Goal: Task Accomplishment & Management: Complete application form

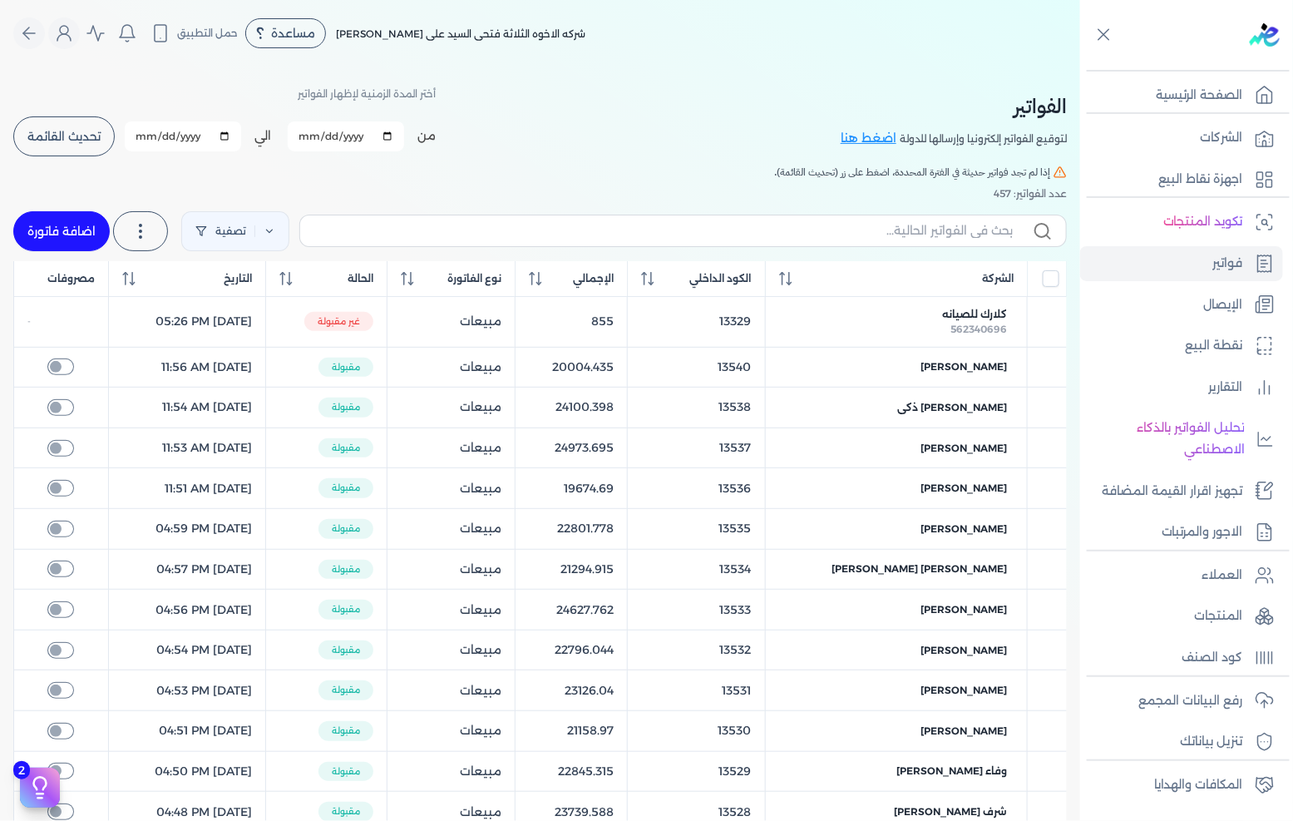
click at [86, 226] on link "اضافة فاتورة" at bounding box center [61, 231] width 96 height 40
select select "EGP"
select select "B"
select select "EGS"
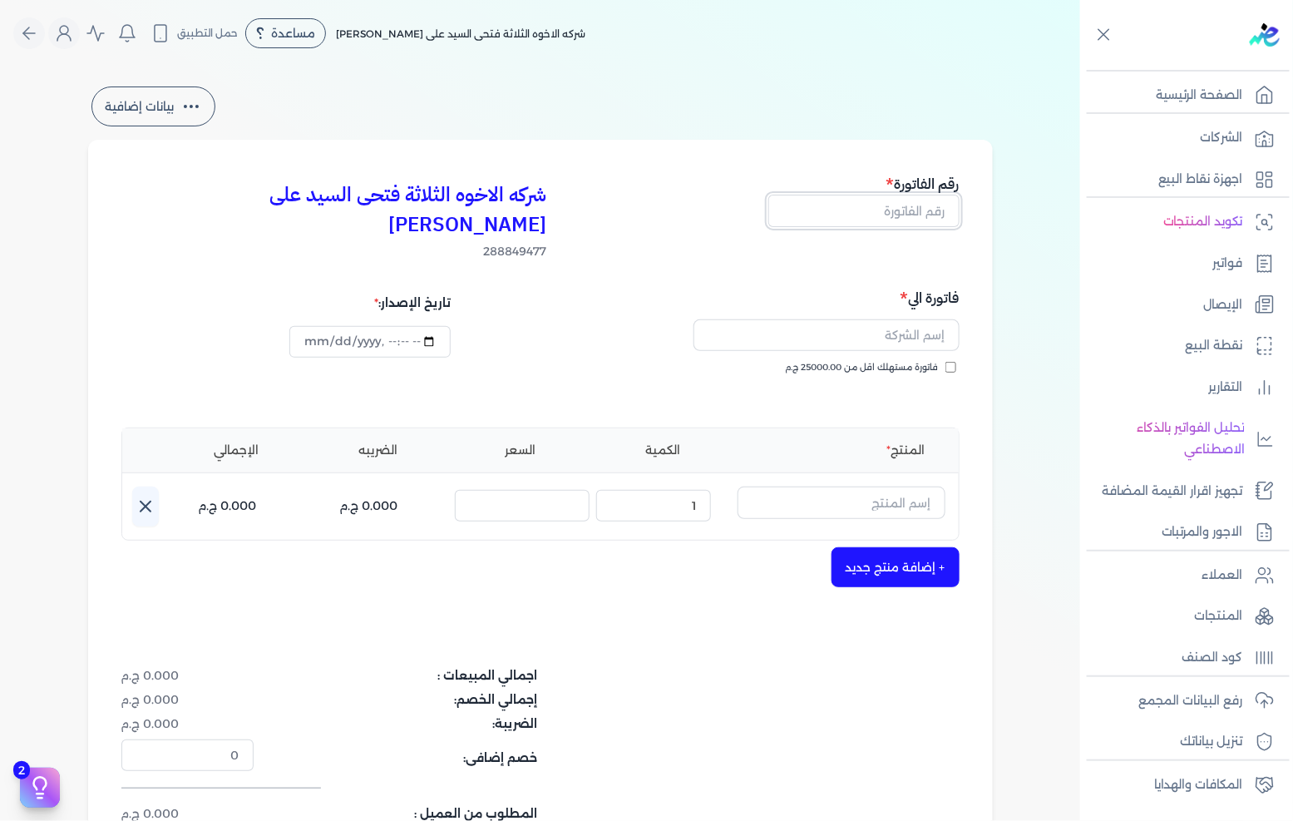
click at [830, 206] on input "text" at bounding box center [863, 211] width 191 height 32
type input "13543"
click at [825, 361] on span "فاتورة مستهلك اقل من 25000.00 ج.م" at bounding box center [862, 367] width 153 height 13
click at [945, 362] on input "فاتورة مستهلك اقل من 25000.00 ج.م" at bounding box center [950, 367] width 11 height 11
checkbox input "true"
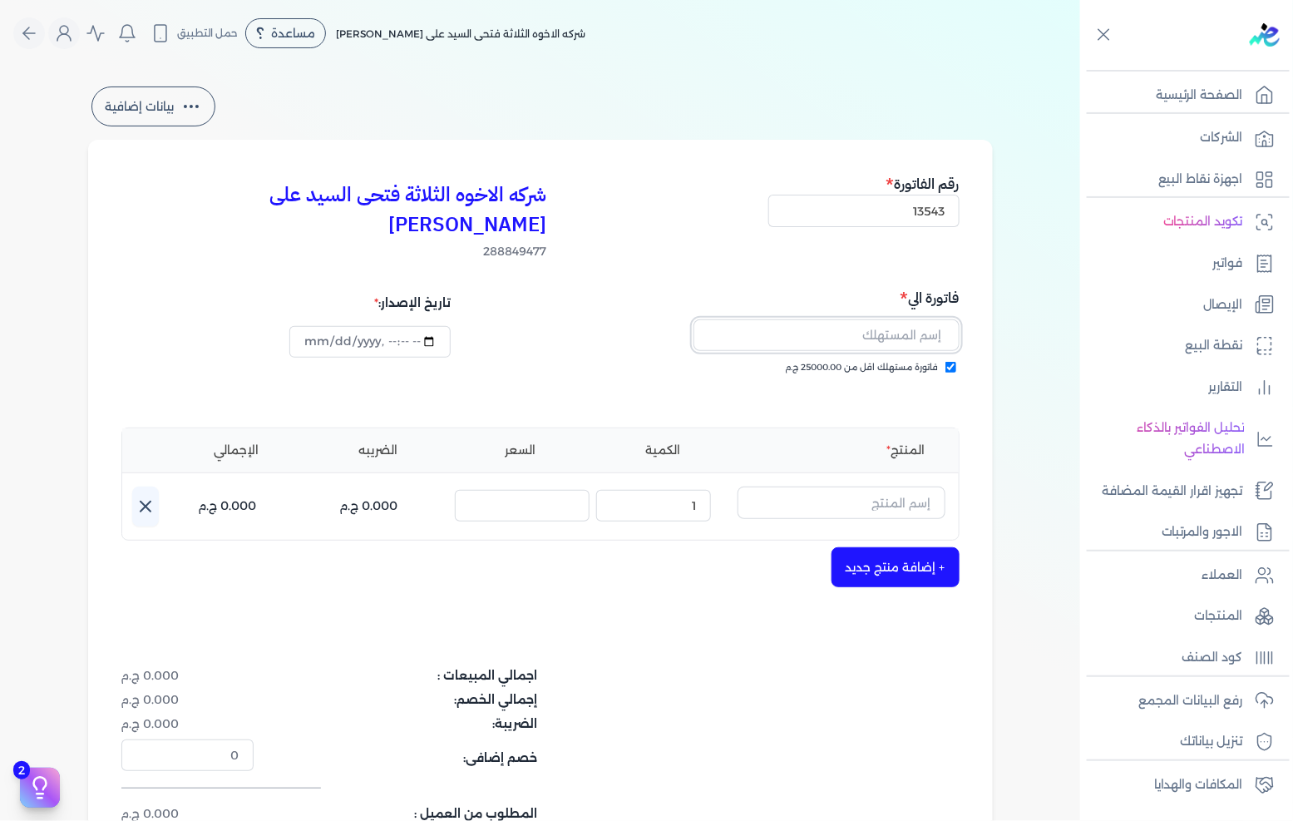
click at [859, 319] on input "text" at bounding box center [826, 335] width 266 height 32
type input "[PERSON_NAME]"
click at [920, 486] on input "text" at bounding box center [841, 502] width 208 height 32
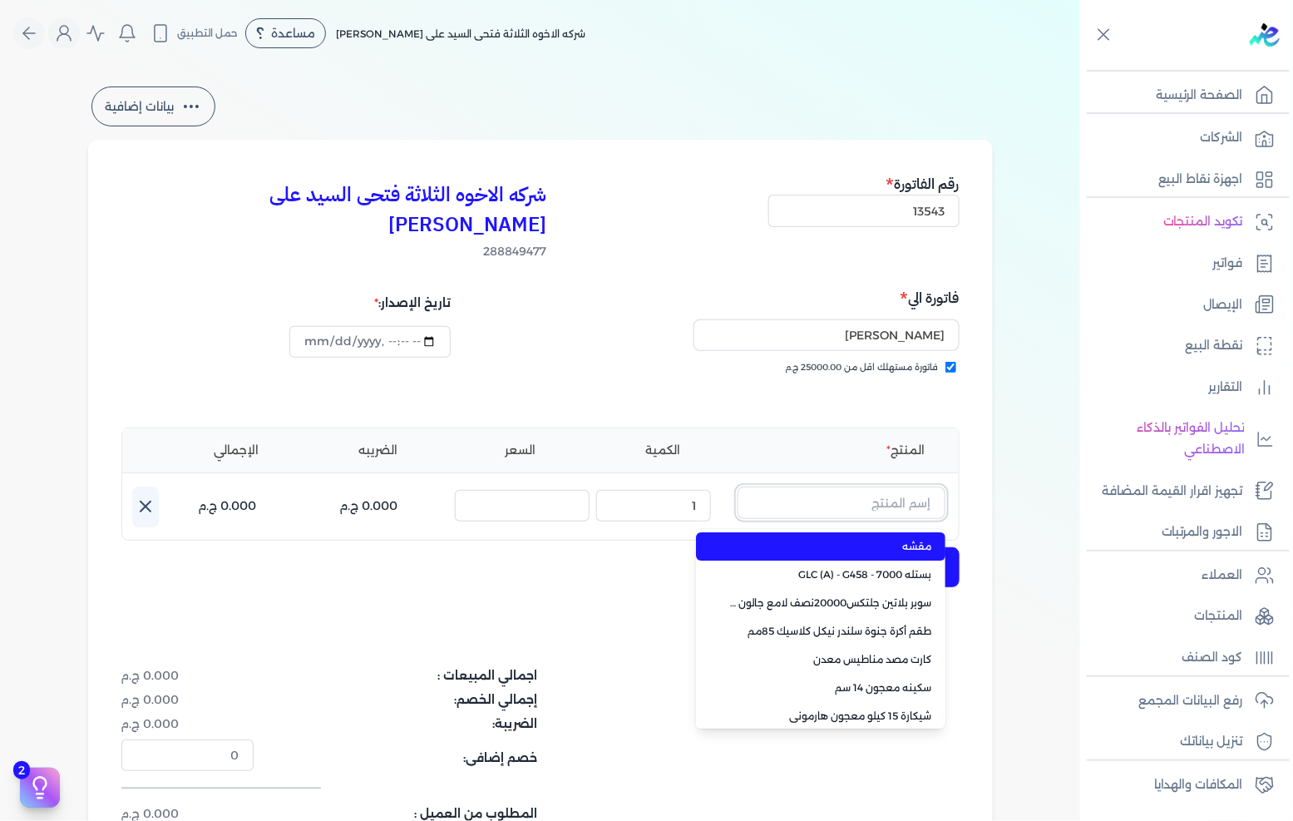
paste input "معجون داي تون 100 شيكارة 15 كجم"
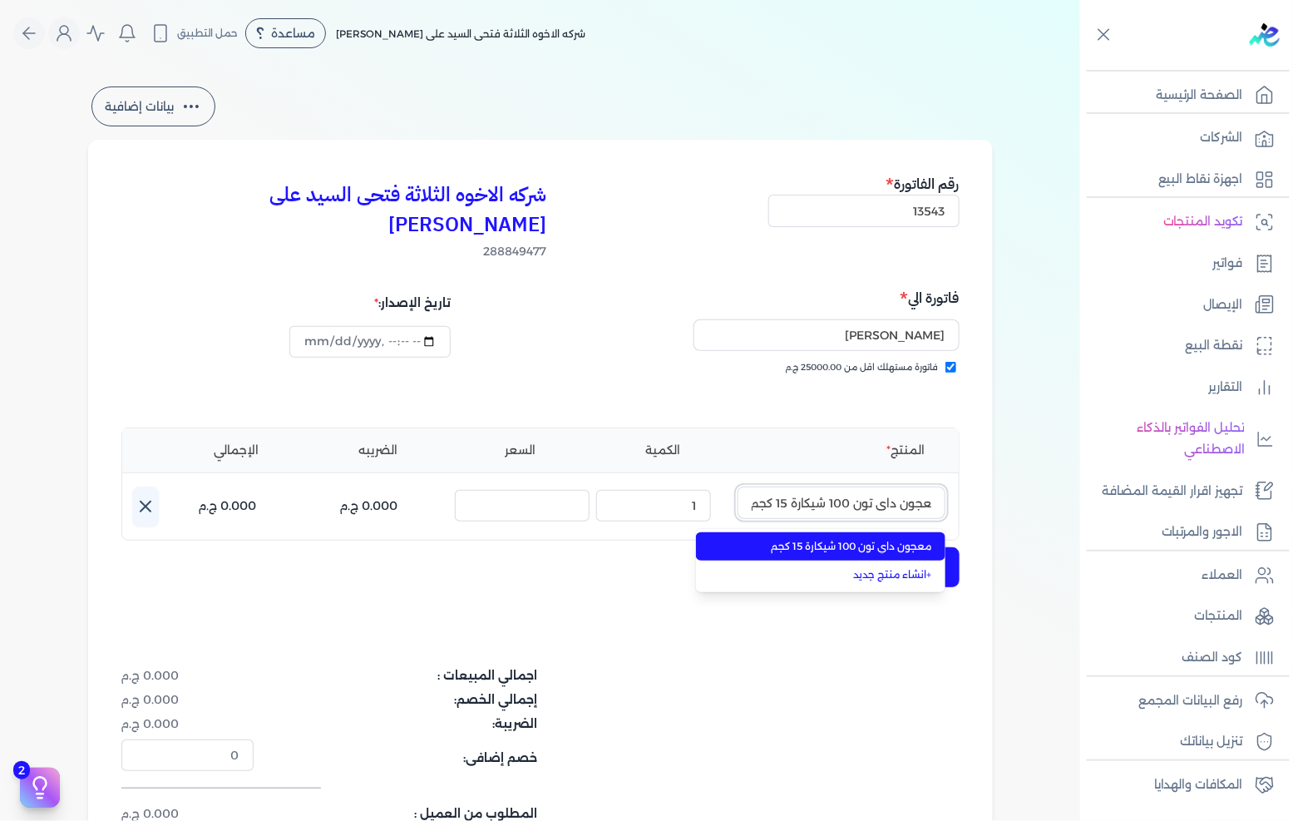
type input "معجون داي تون 100 شيكارة 15 كجم"
click at [844, 532] on li "معجون داي تون 100 شيكارة 15 كجم" at bounding box center [820, 546] width 249 height 28
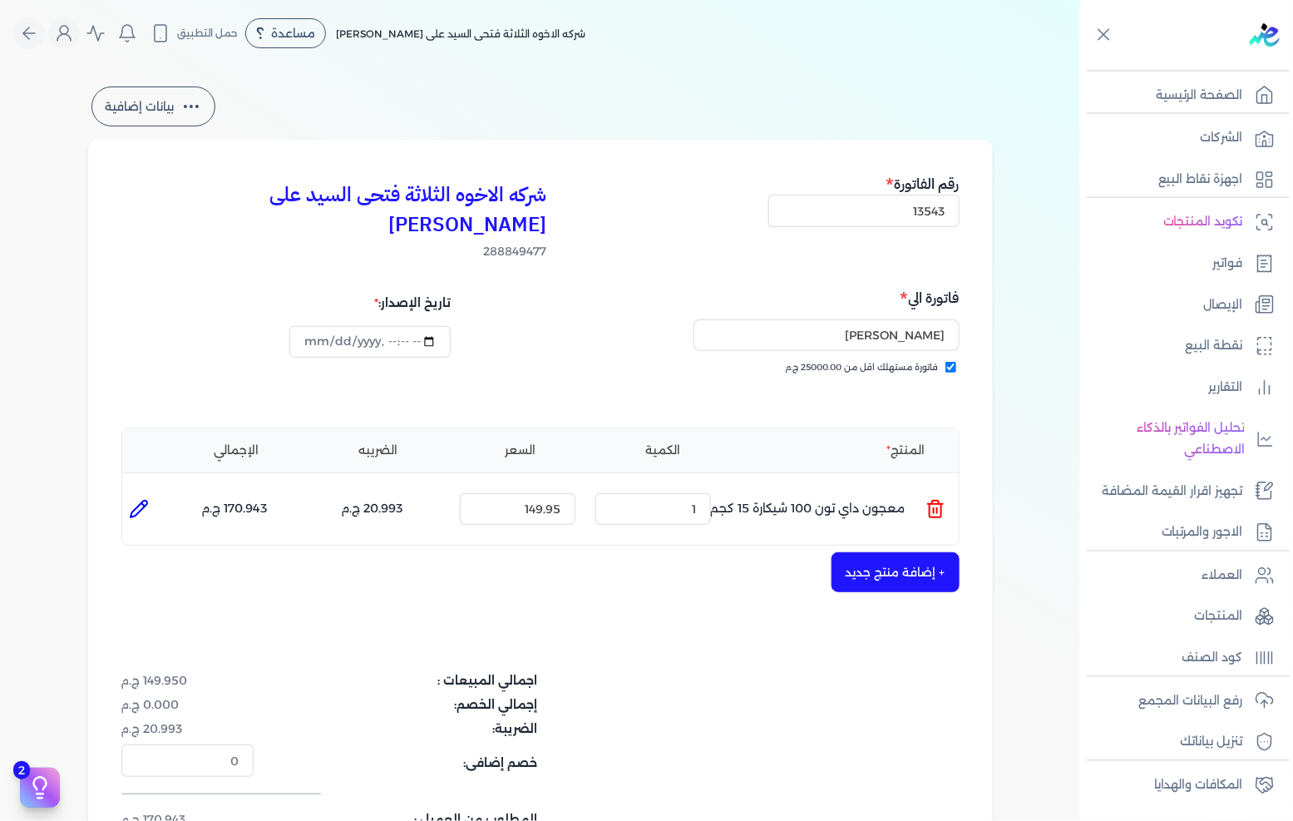
click at [696, 503] on div "المنتج الكمية السعر الضريبه الإجمالي المنتج : معجون داي تون 100 شيكارة 15 كجم ا…" at bounding box center [540, 486] width 838 height 119
click at [693, 493] on input "1" at bounding box center [653, 509] width 116 height 32
drag, startPoint x: 693, startPoint y: 488, endPoint x: 937, endPoint y: 457, distance: 246.4
click at [693, 493] on input "1" at bounding box center [653, 509] width 116 height 32
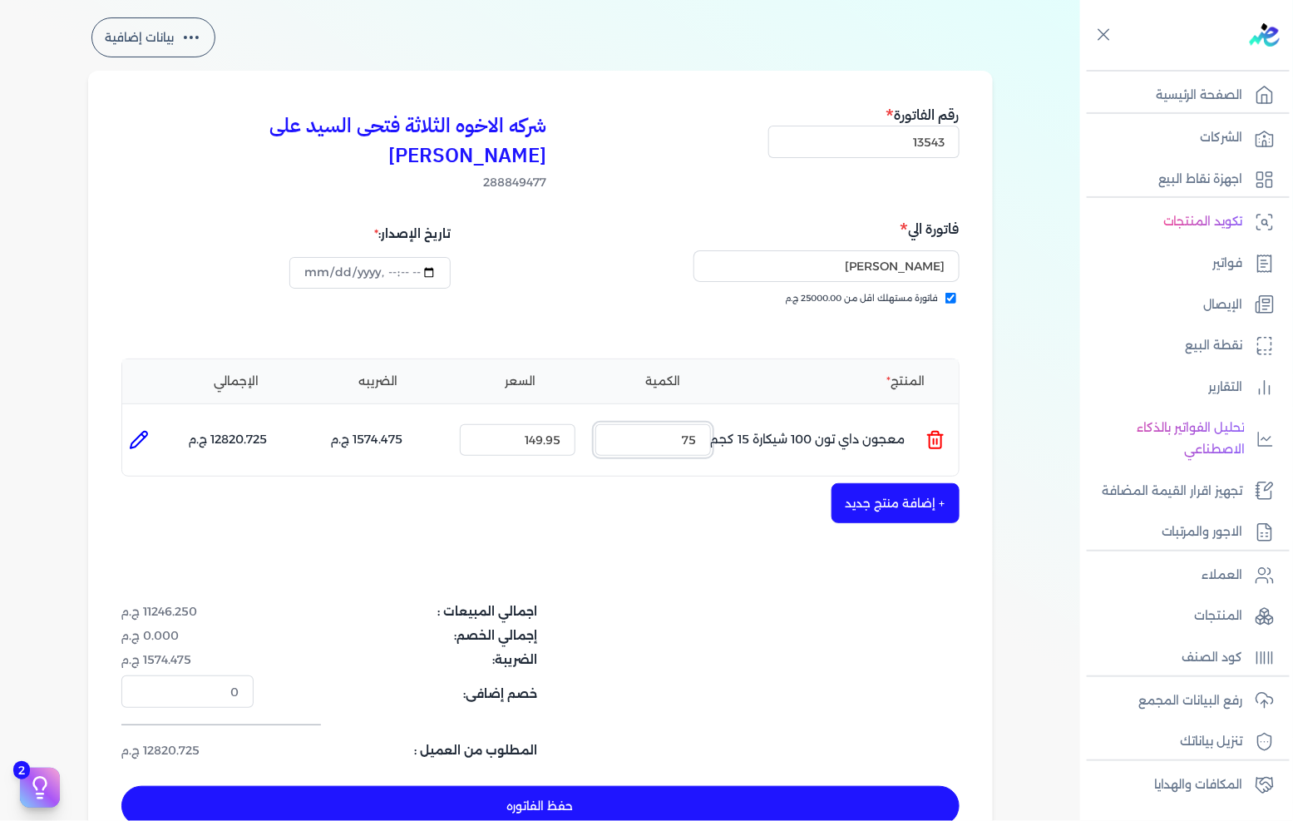
scroll to position [185, 0]
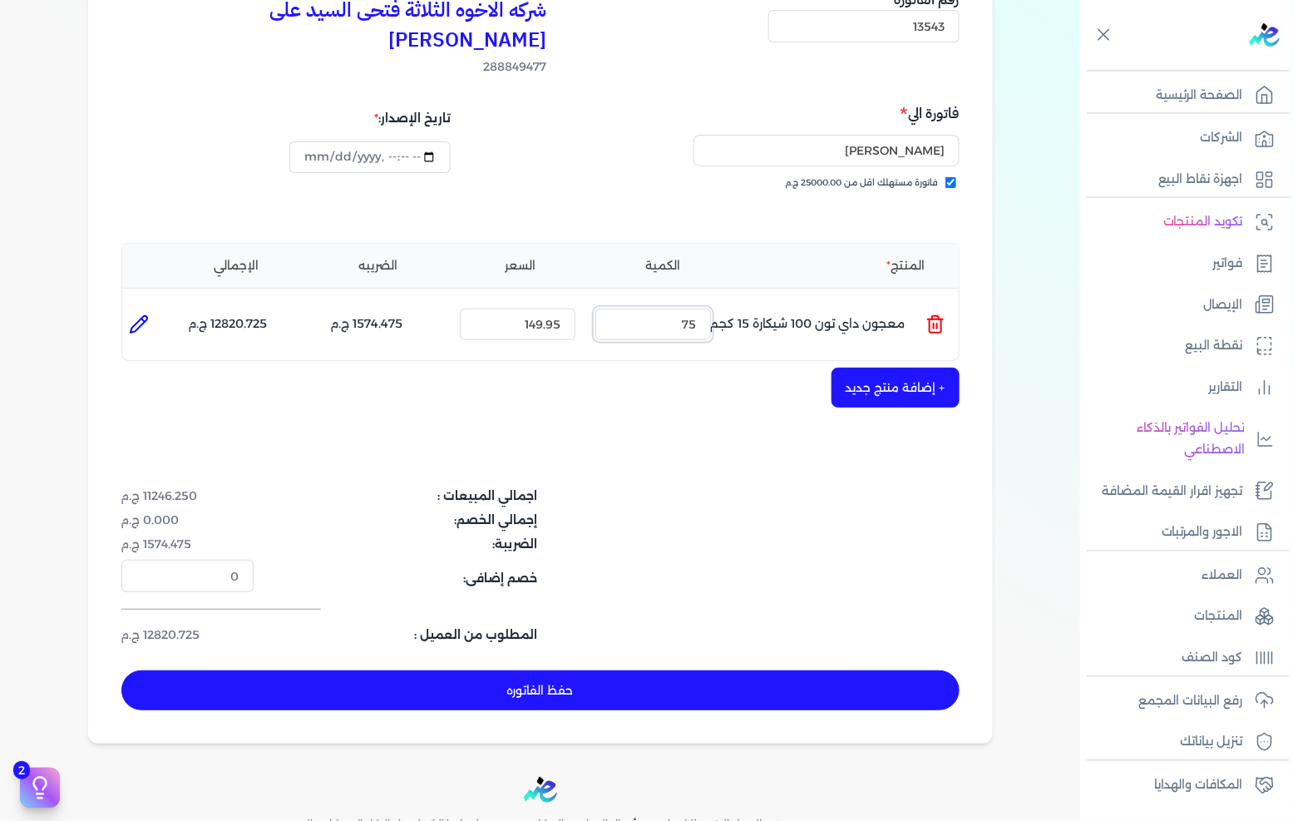
type input "75"
click at [902, 367] on button "+ إضافة منتج جديد" at bounding box center [895, 387] width 128 height 40
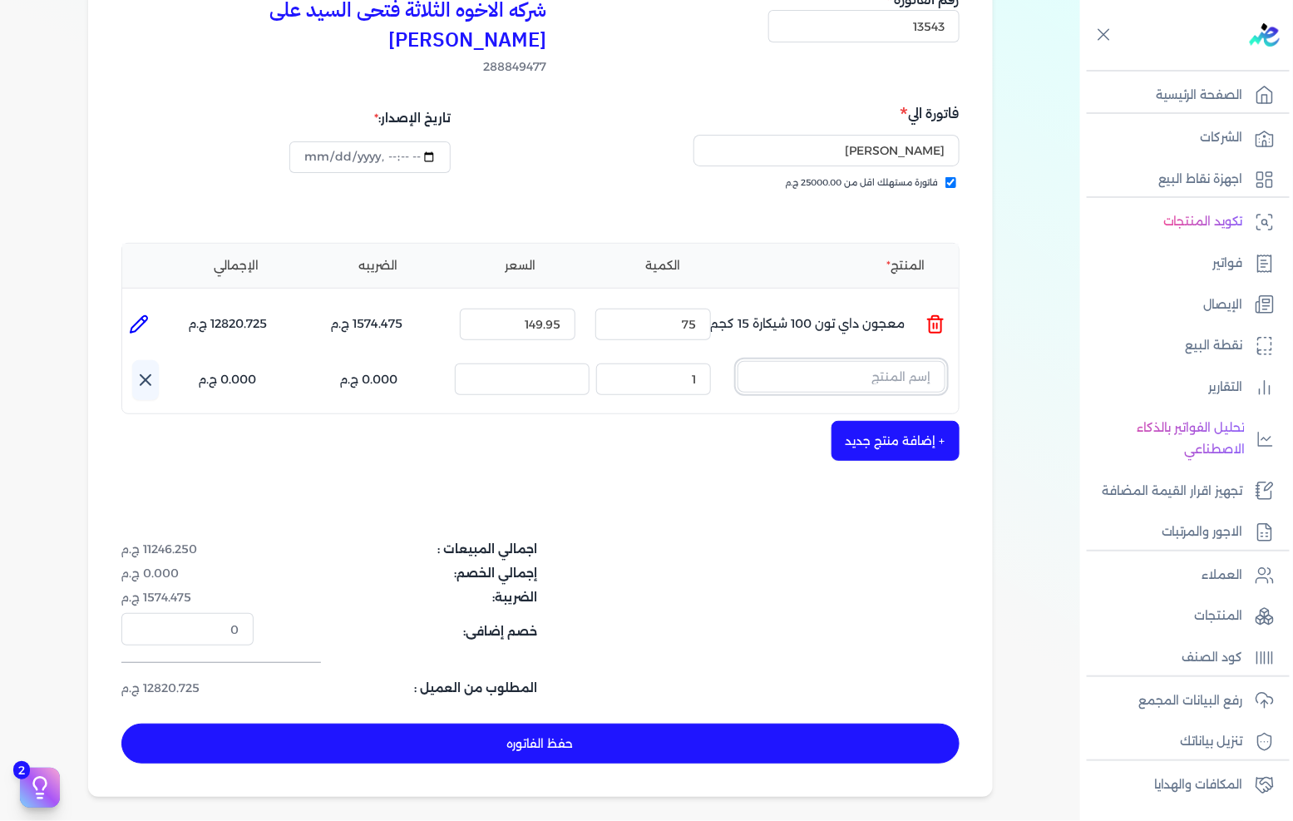
click at [858, 361] on input "text" at bounding box center [841, 377] width 208 height 32
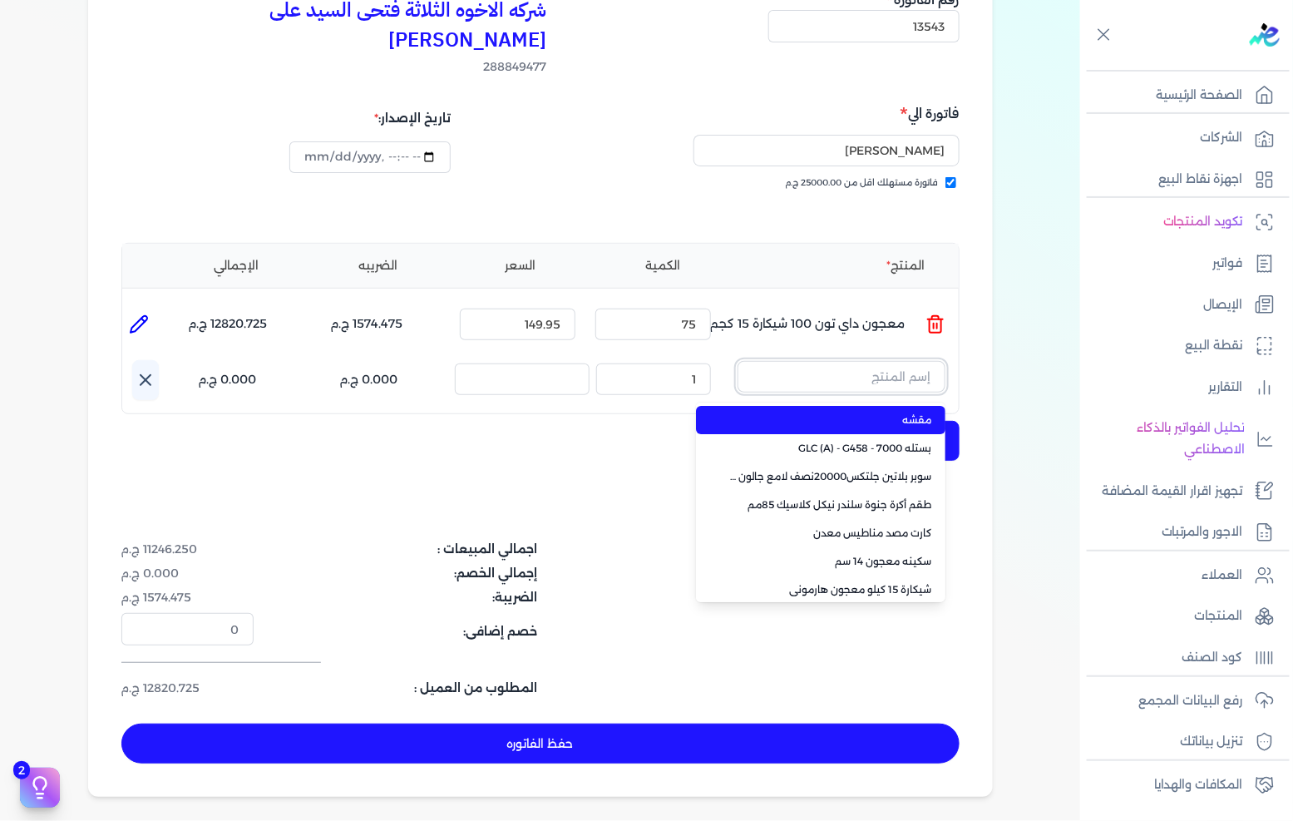
paste input "صبغات سي سي بني 610 عبوة 40 ملي"
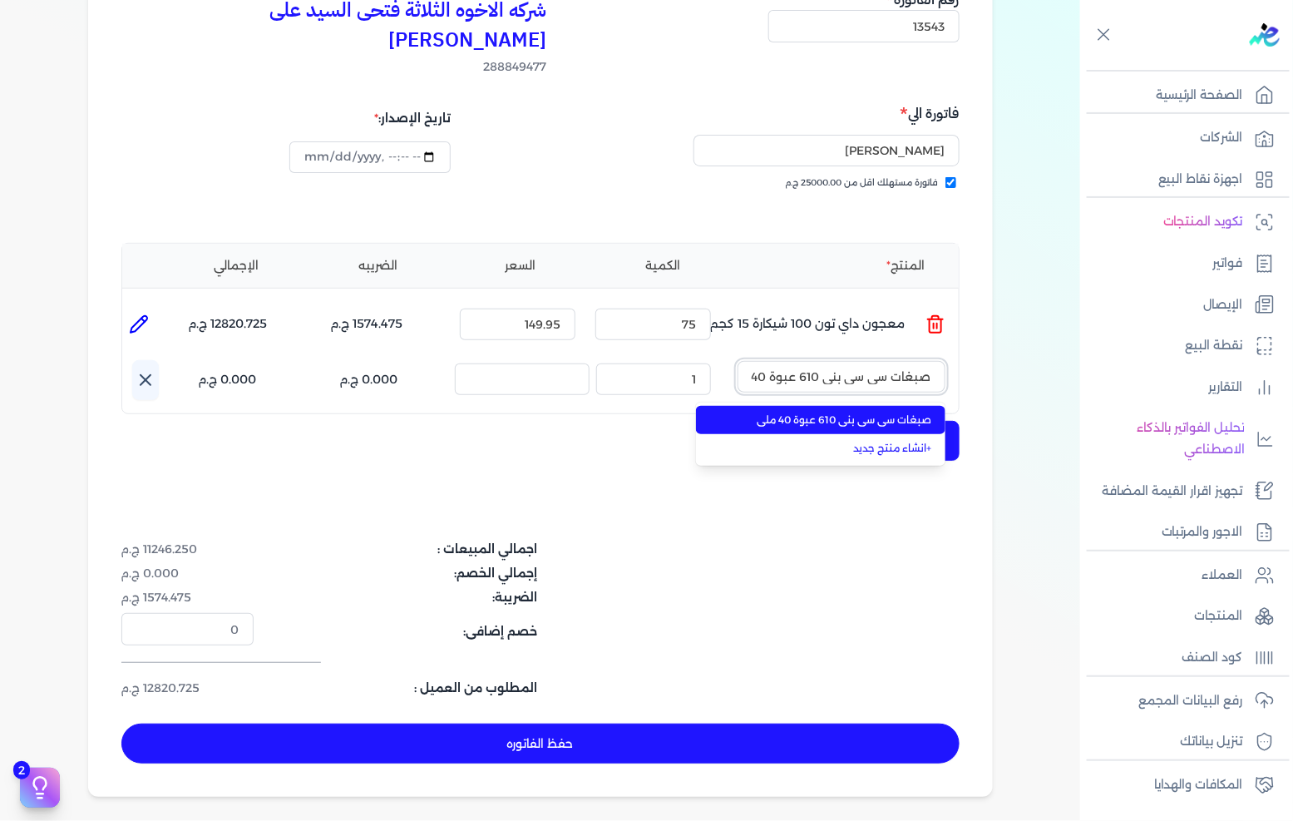
scroll to position [0, -22]
type input "صبغات سي سي بني 610 عبوة 40 ملي"
click at [819, 412] on span "صبغات سي سي بني 610 عبوة 40 ملي" at bounding box center [830, 419] width 203 height 15
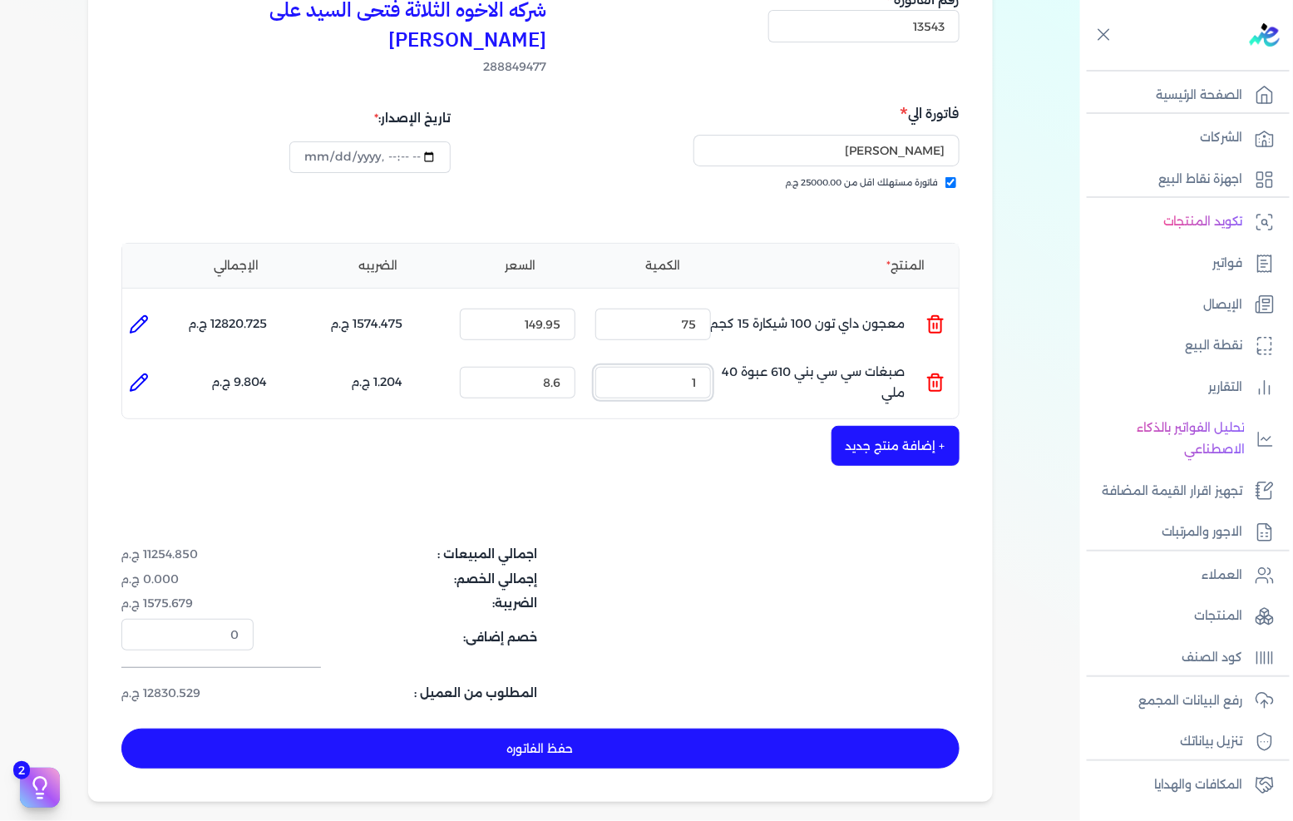
click at [691, 367] on input "1" at bounding box center [653, 383] width 116 height 32
type input "70"
click at [877, 426] on button "+ إضافة منتج جديد" at bounding box center [895, 446] width 128 height 40
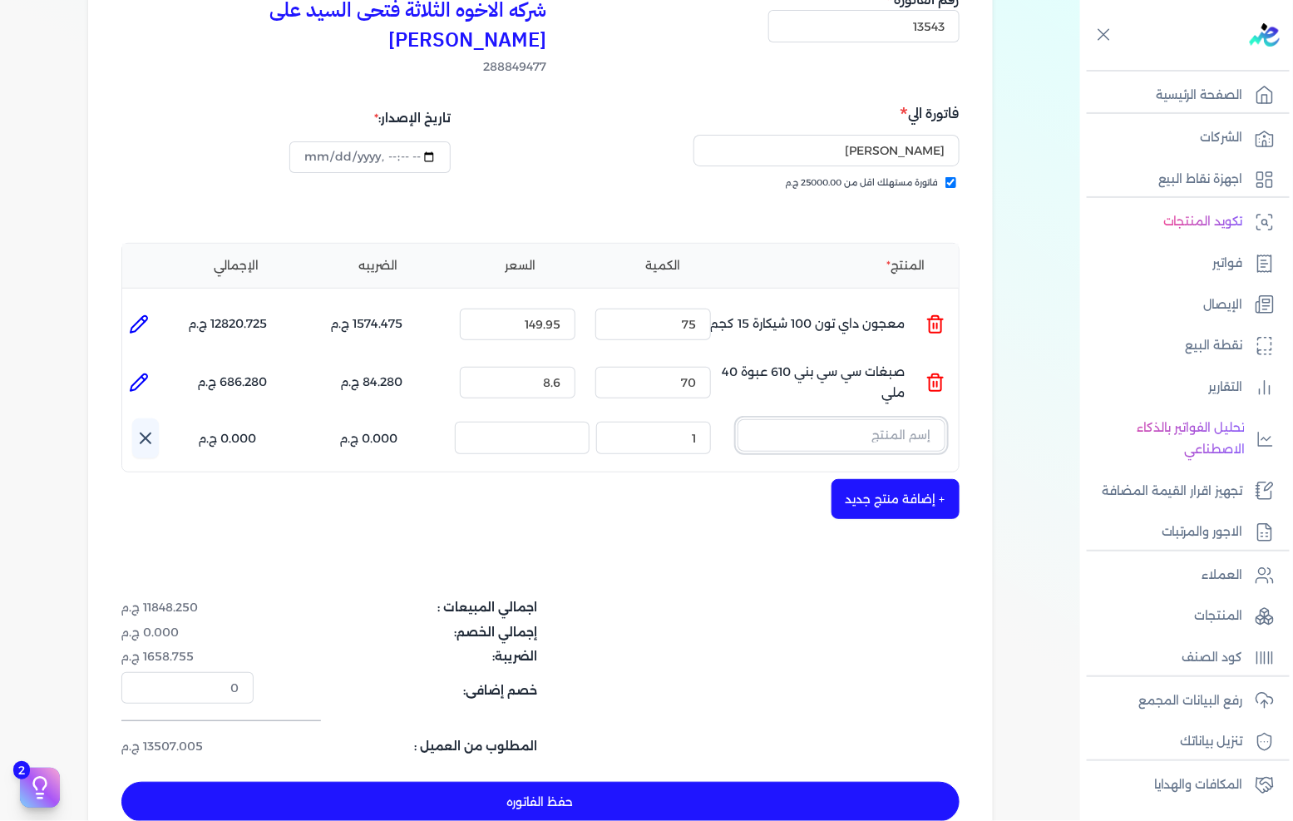
click at [891, 419] on input "text" at bounding box center [841, 435] width 208 height 32
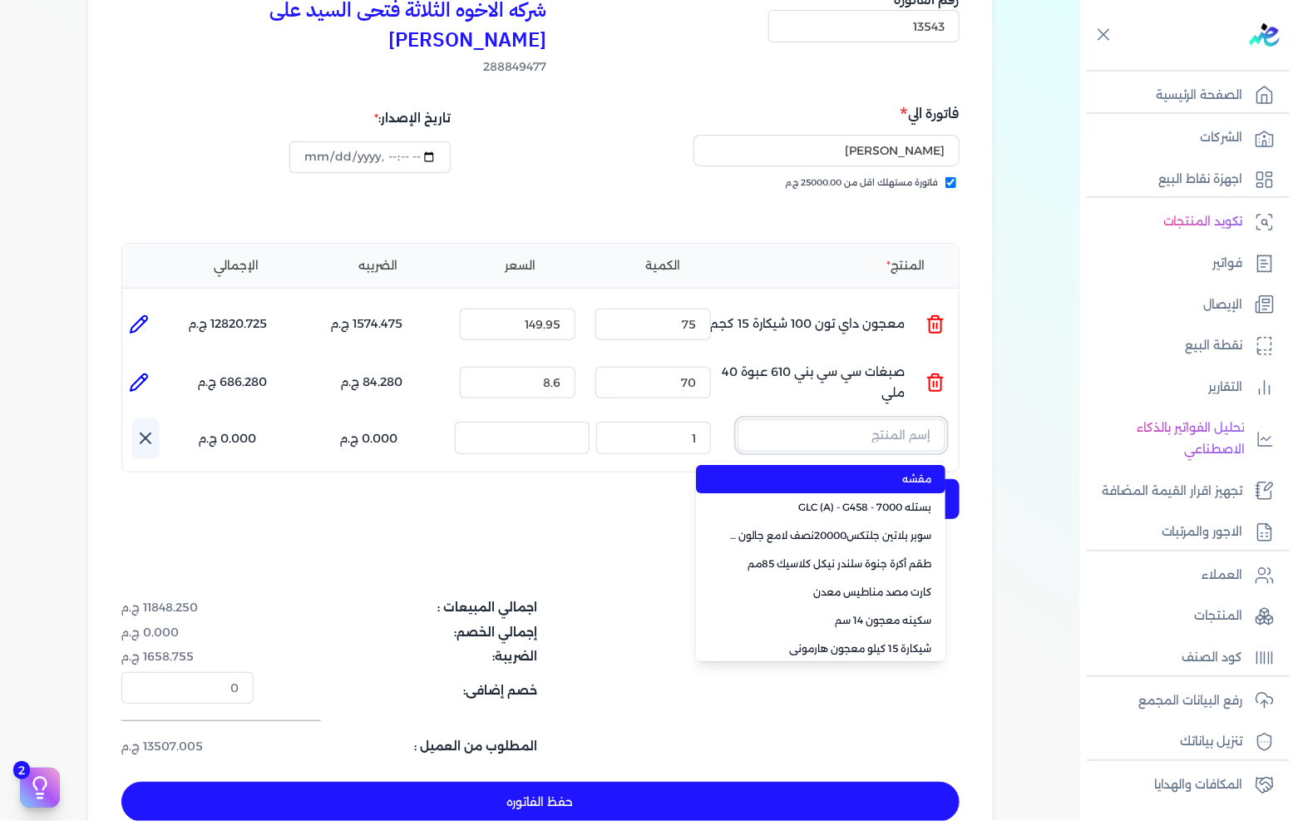
paste input "سيلر المقاوم 0017 بستلة 9 لتر"
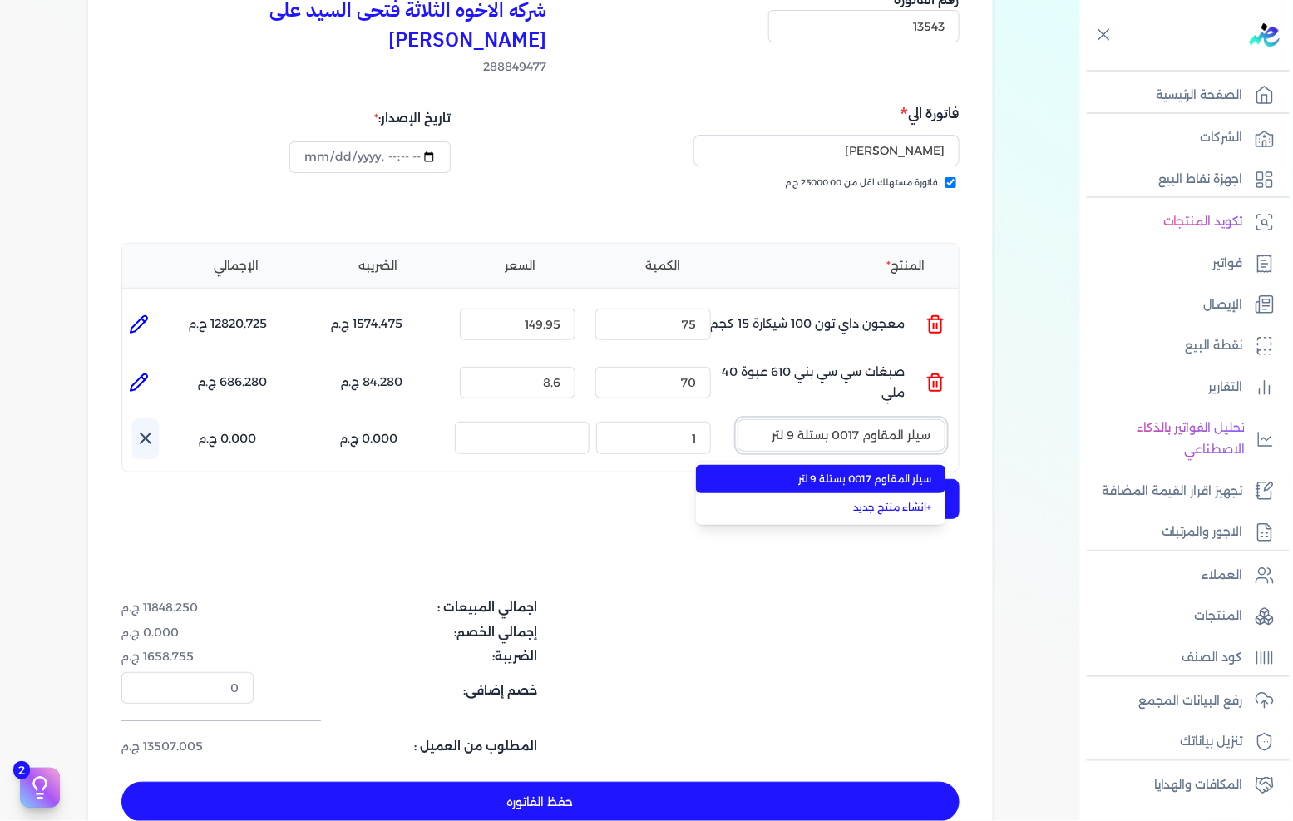
type input "سيلر المقاوم 0017 بستلة 9 لتر"
click at [851, 471] on span "سيلر المقاوم 0017 بستلة 9 لتر" at bounding box center [830, 478] width 203 height 15
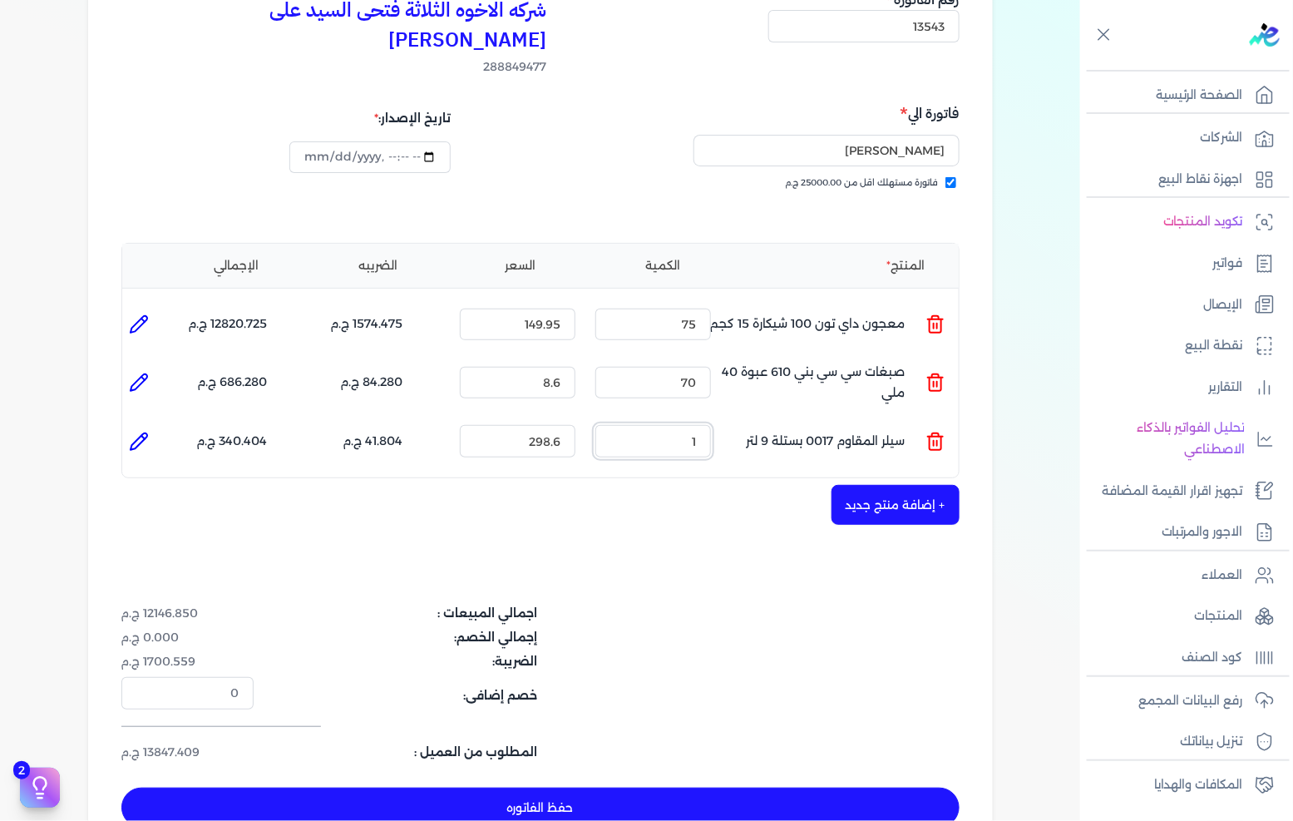
click at [704, 425] on input "1" at bounding box center [653, 441] width 116 height 32
click at [703, 425] on input "1" at bounding box center [653, 441] width 116 height 32
drag, startPoint x: 703, startPoint y: 411, endPoint x: 834, endPoint y: 403, distance: 130.8
click at [704, 425] on input "1" at bounding box center [653, 441] width 116 height 32
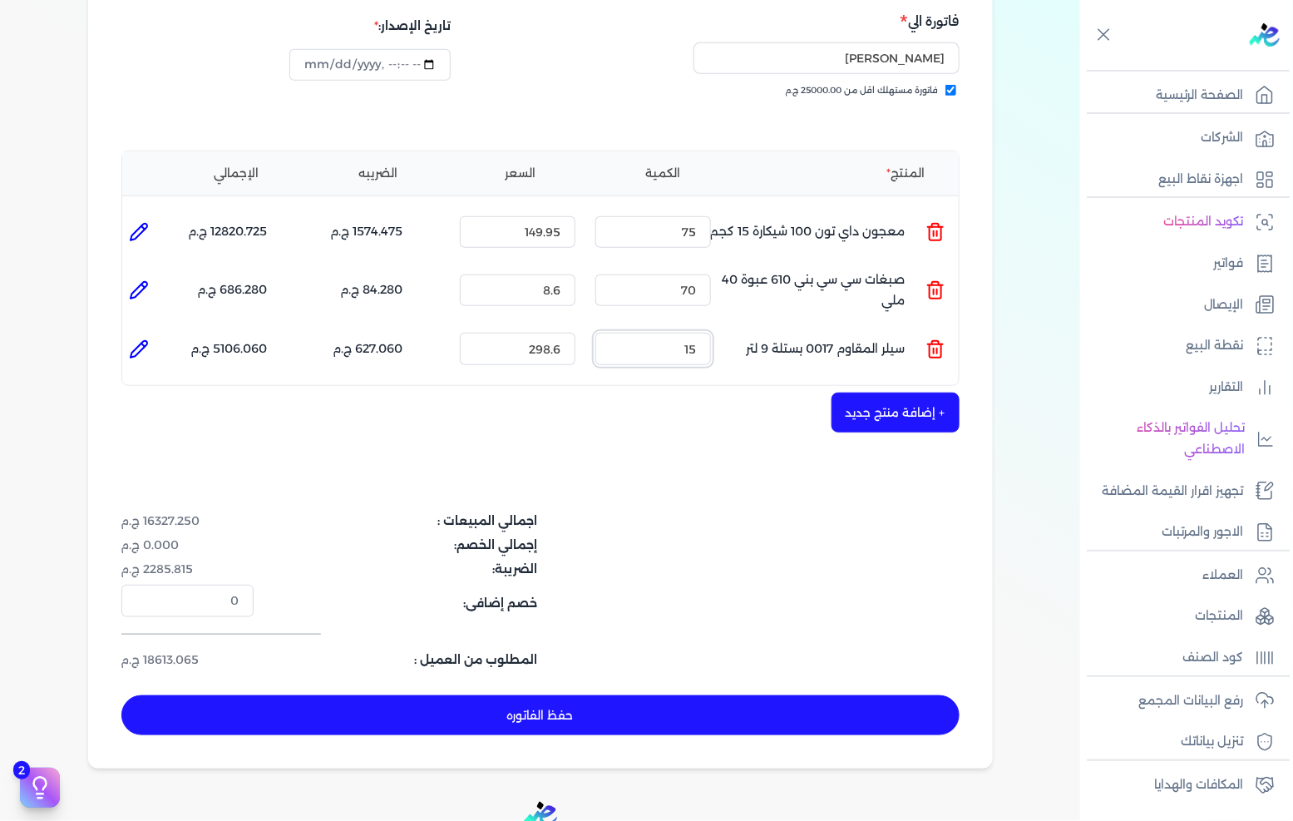
type input "15"
click at [720, 695] on button "حفظ الفاتوره" at bounding box center [540, 715] width 838 height 40
type input "[DATE]"
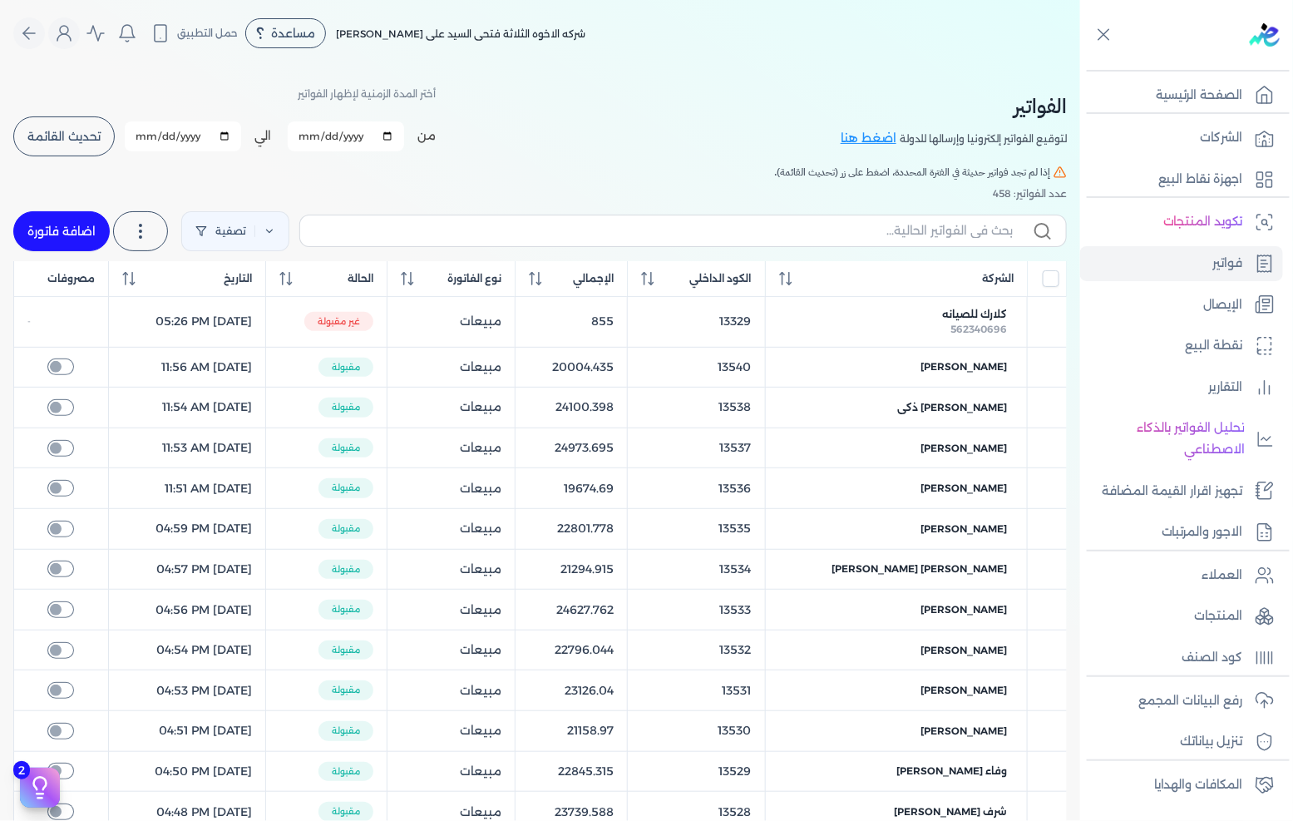
click at [71, 242] on link "اضافة فاتورة" at bounding box center [61, 231] width 96 height 40
select select "EGP"
select select "B"
select select "EGS"
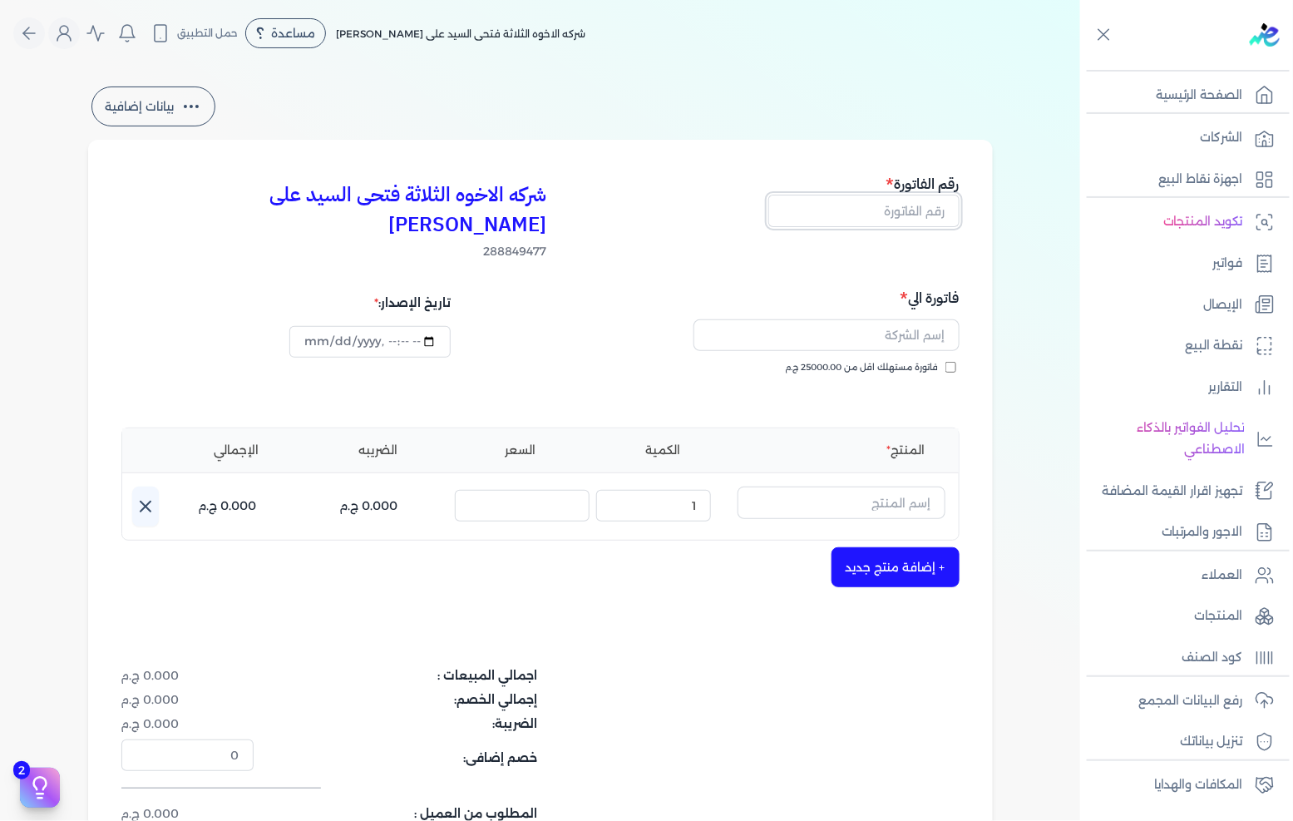
drag, startPoint x: 840, startPoint y: 202, endPoint x: 1292, endPoint y: 191, distance: 452.4
click at [840, 202] on input "text" at bounding box center [863, 211] width 191 height 32
type input "13544"
click at [891, 329] on div "فاتورة الي فاتورة مستهلك اقل من 25000.00 ج.م" at bounding box center [752, 347] width 414 height 120
click at [891, 361] on span "فاتورة مستهلك اقل من 25000.00 ج.م" at bounding box center [862, 367] width 153 height 13
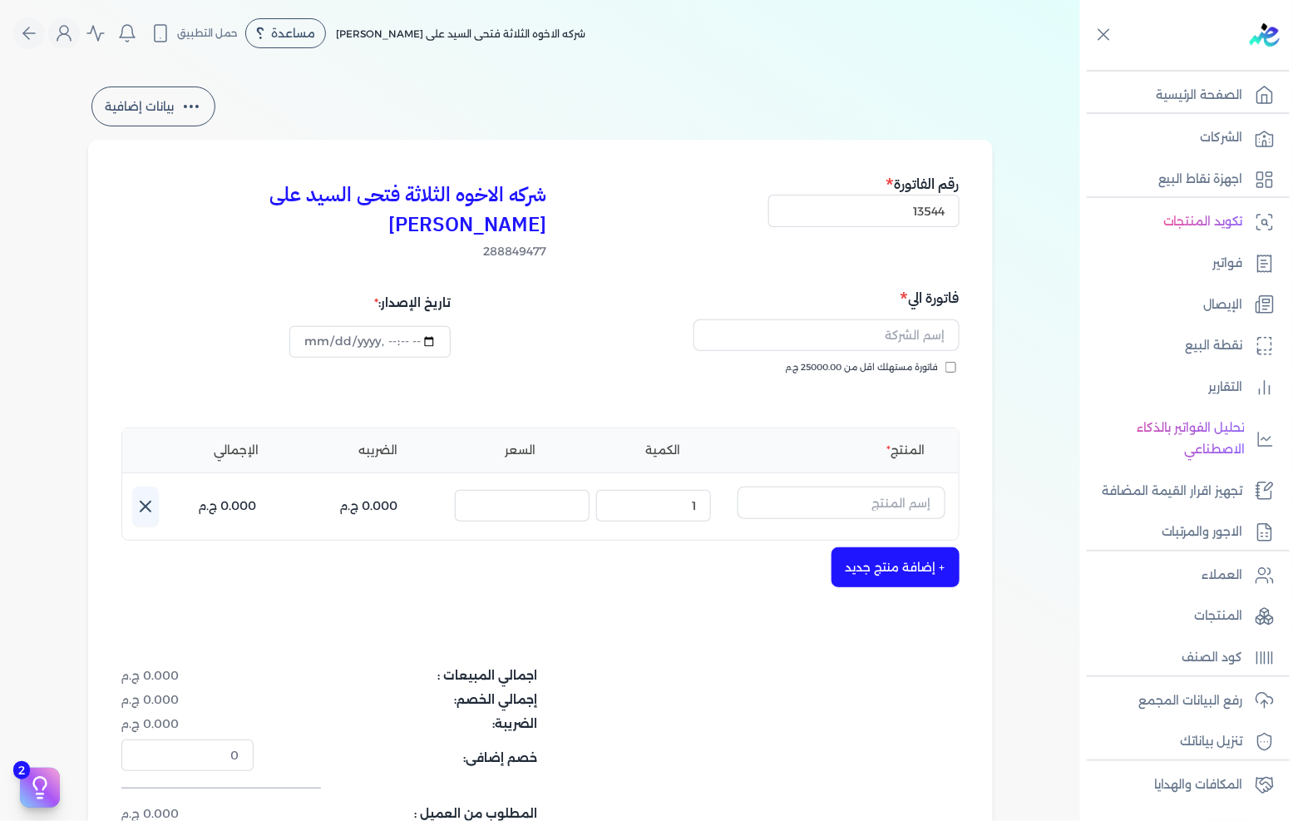
click at [945, 362] on input "فاتورة مستهلك اقل من 25000.00 ج.م" at bounding box center [950, 367] width 11 height 11
checkbox input "true"
click at [900, 319] on input "text" at bounding box center [826, 335] width 266 height 32
type input "[PERSON_NAME] ذكى"
click at [876, 486] on input "text" at bounding box center [841, 502] width 208 height 32
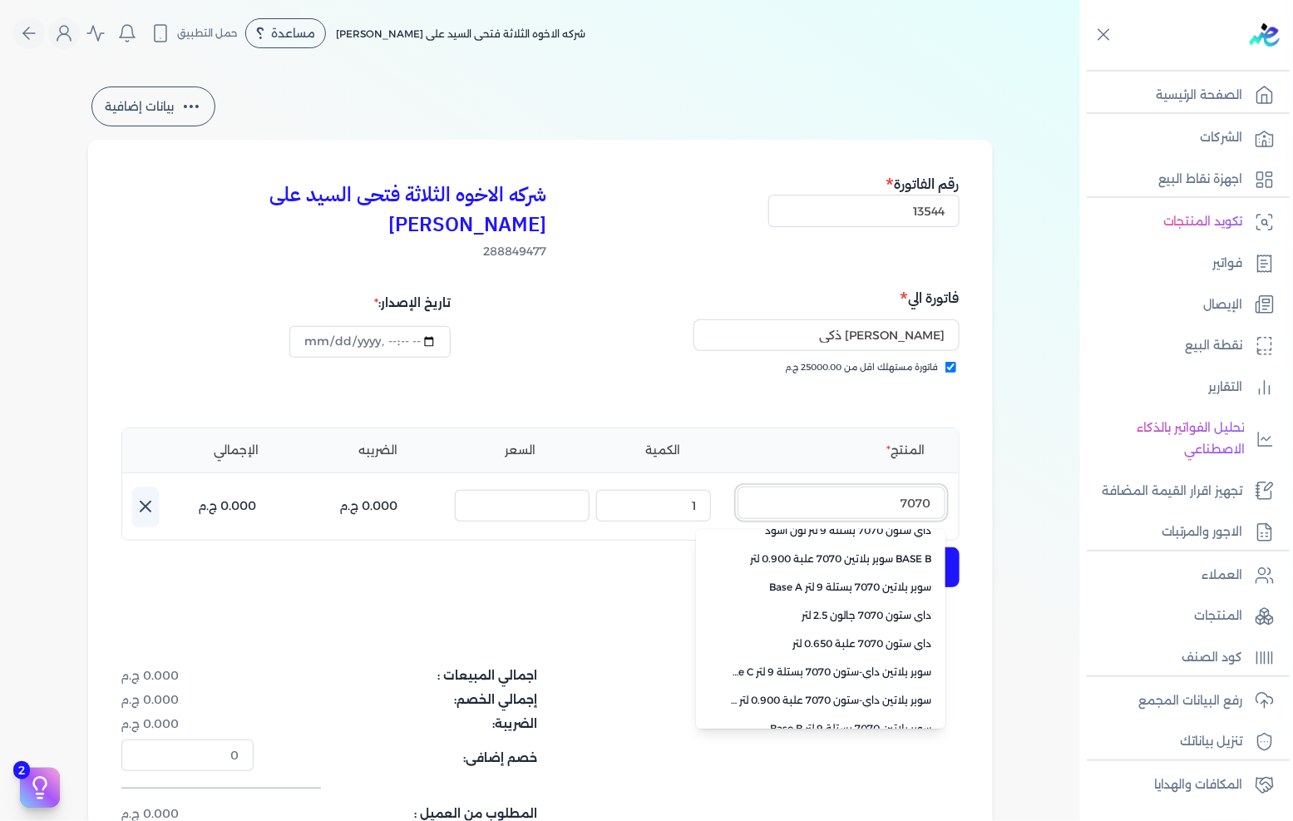
scroll to position [371, 0]
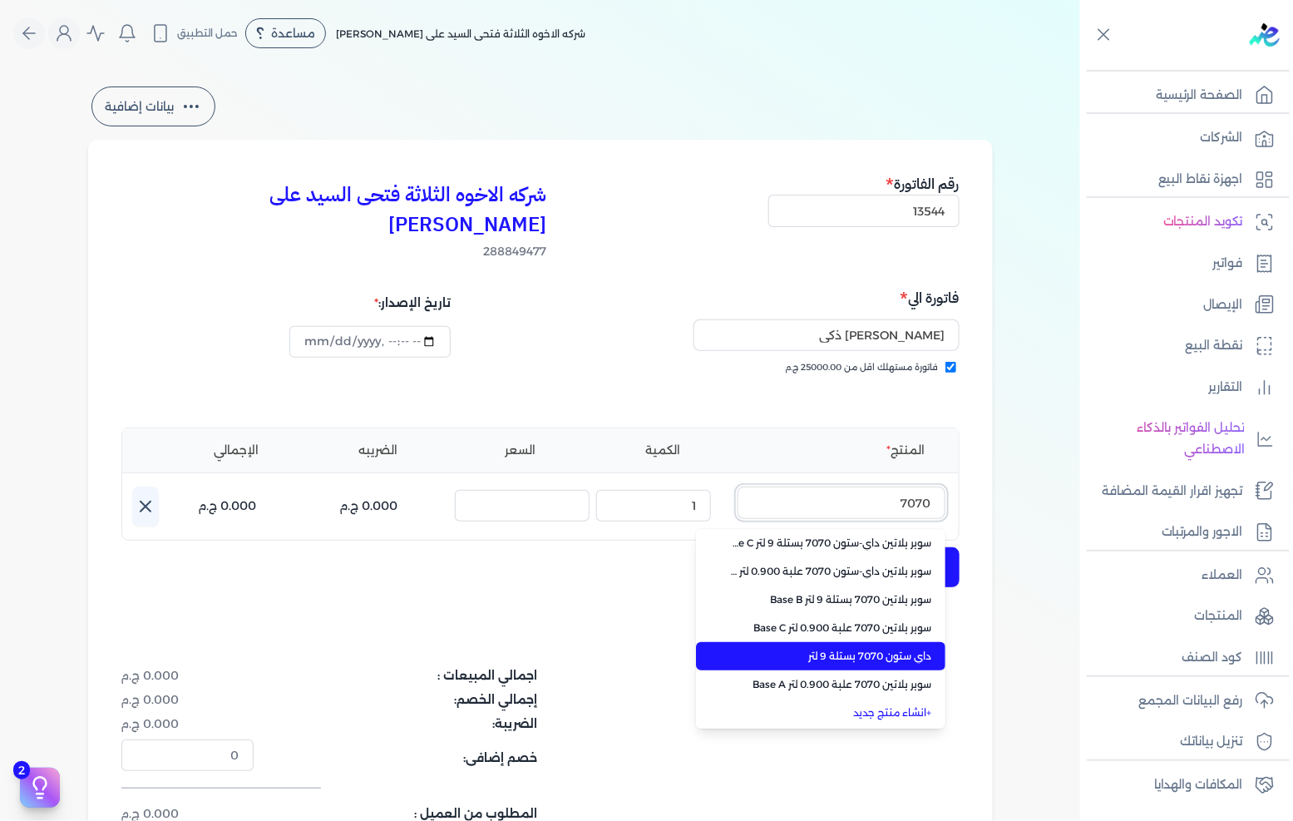
type input "7070"
click at [846, 649] on span "داي ستون 7070 بستلة 9 لتر" at bounding box center [830, 656] width 203 height 15
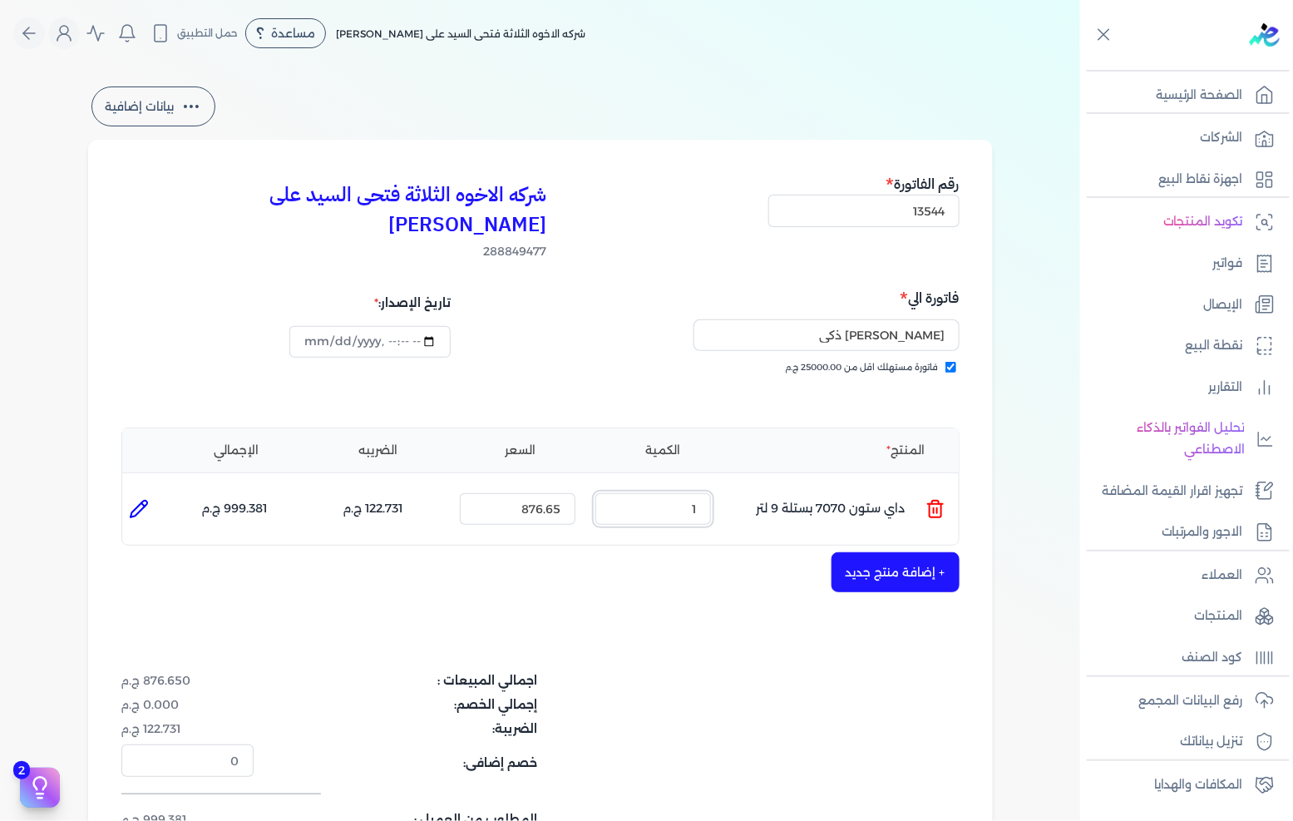
click at [683, 493] on input "1" at bounding box center [653, 509] width 116 height 32
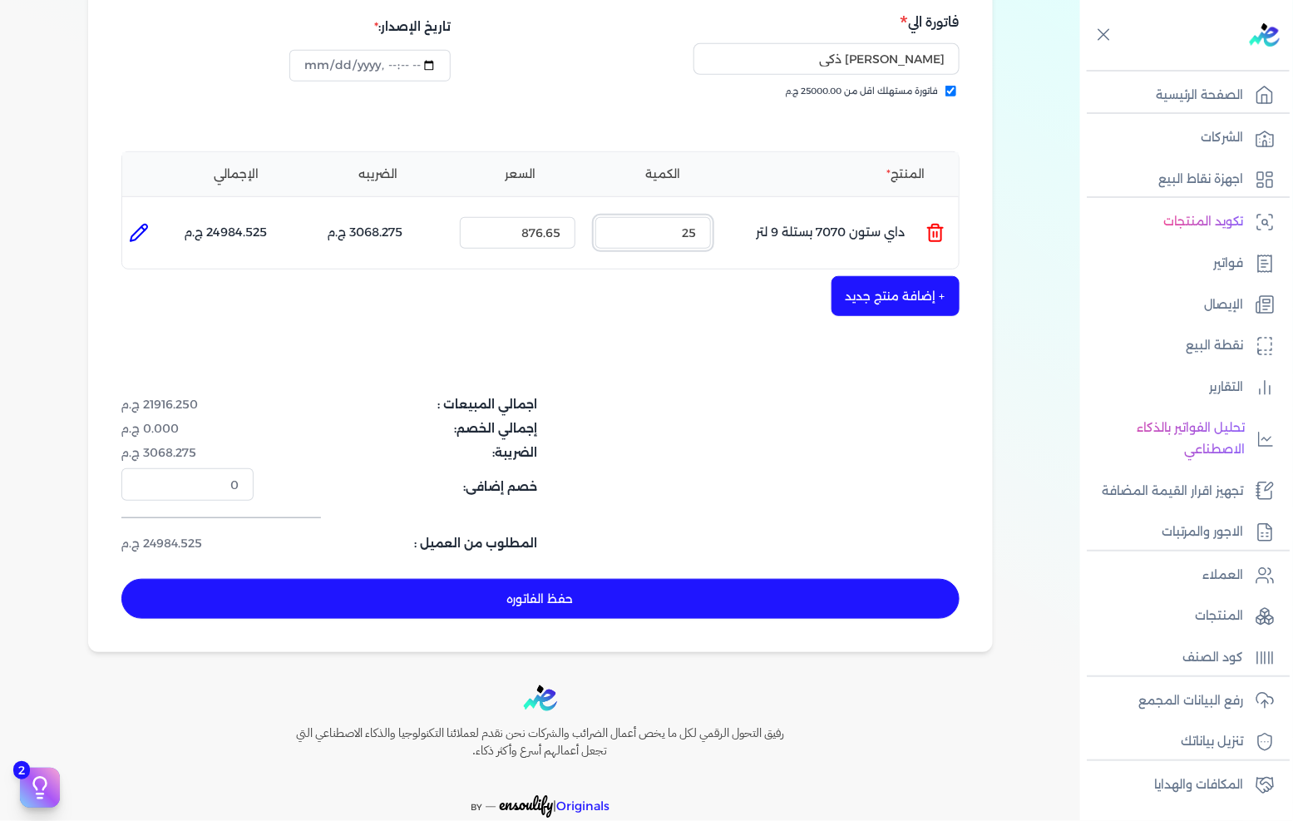
scroll to position [328, 0]
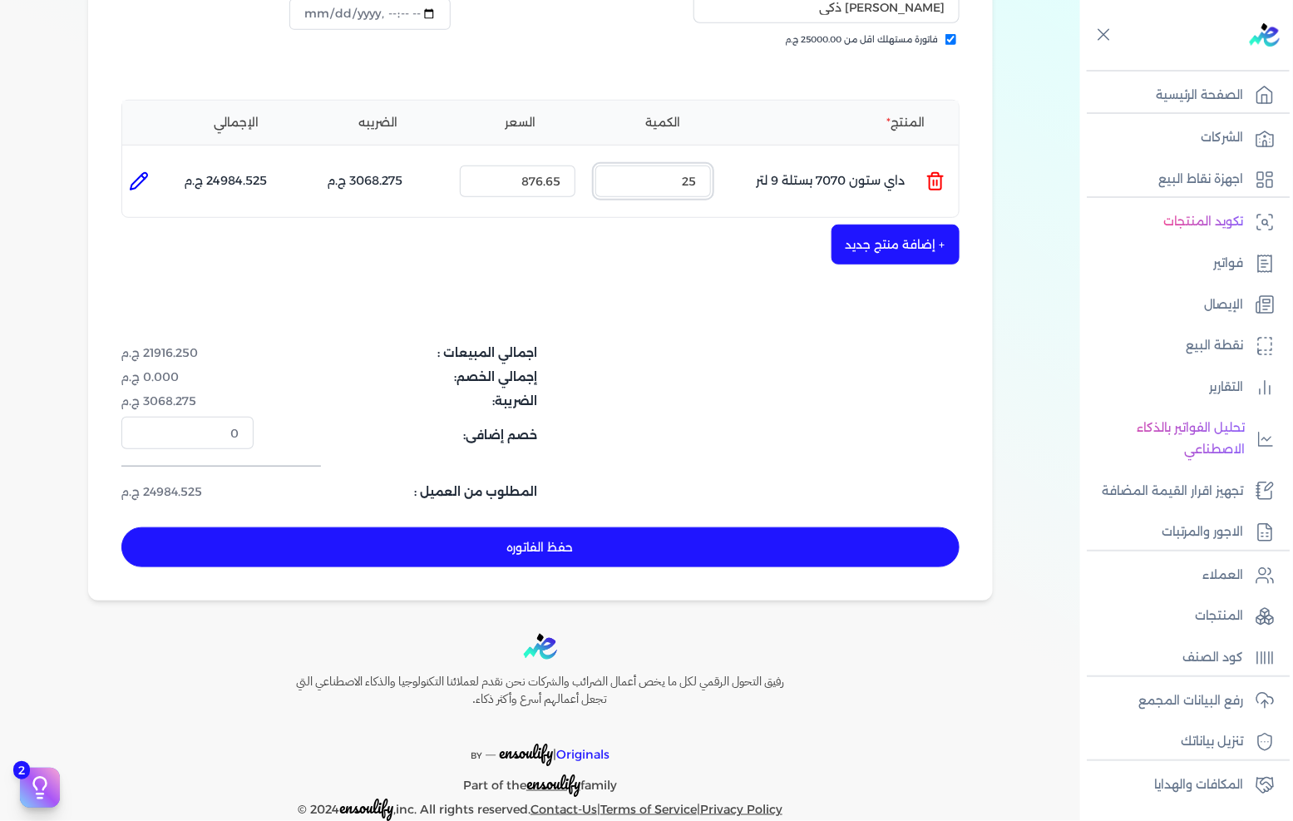
type input "25"
click at [644, 527] on button "حفظ الفاتوره" at bounding box center [540, 547] width 838 height 40
type input "[DATE]"
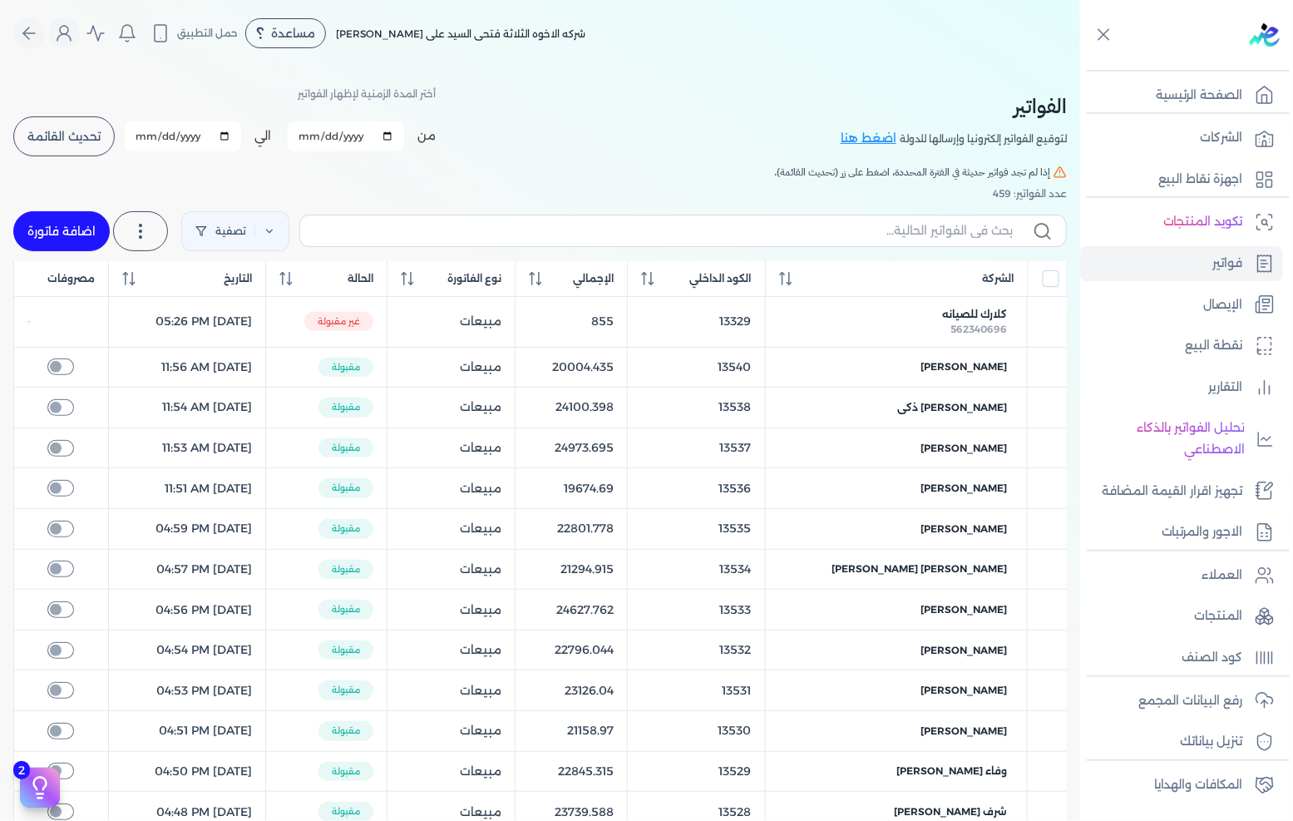
click at [92, 222] on link "اضافة فاتورة" at bounding box center [61, 231] width 96 height 40
select select "EGP"
select select "B"
select select "EGS"
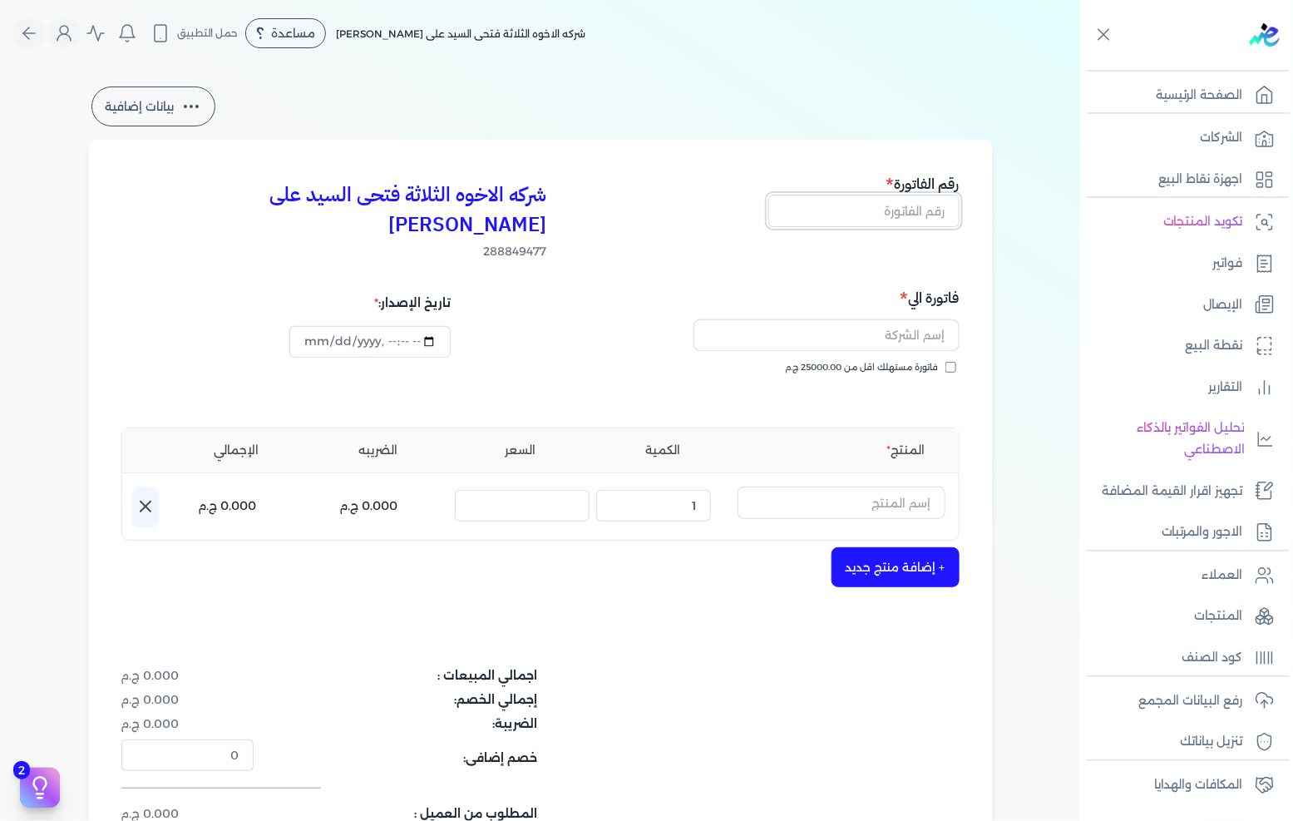
drag, startPoint x: 913, startPoint y: 195, endPoint x: 982, endPoint y: 209, distance: 70.4
click at [913, 195] on input "text" at bounding box center [863, 211] width 191 height 32
type input "13545"
click at [887, 361] on span "فاتورة مستهلك اقل من 25000.00 ج.م" at bounding box center [862, 367] width 153 height 13
click at [945, 362] on input "فاتورة مستهلك اقل من 25000.00 ج.م" at bounding box center [950, 367] width 11 height 11
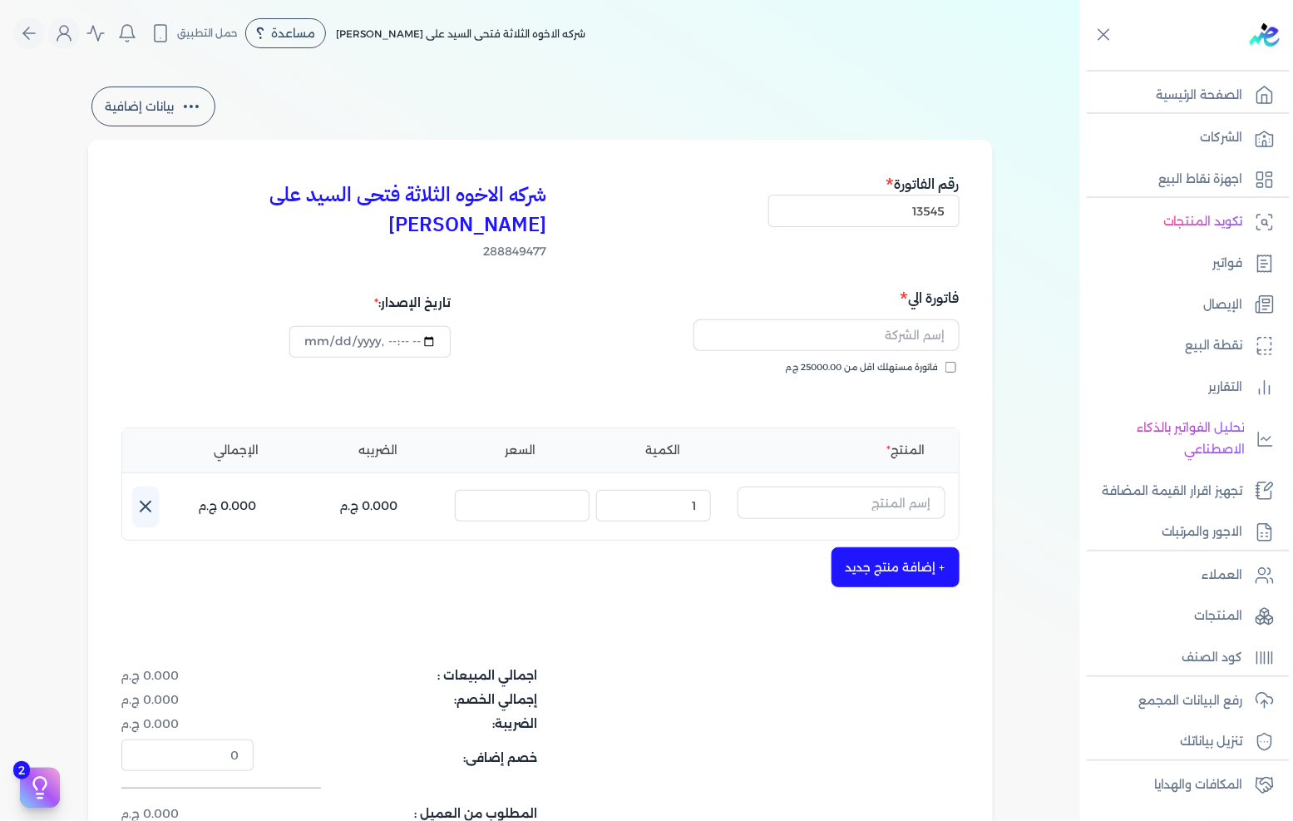
checkbox input "true"
click at [905, 319] on input "text" at bounding box center [826, 335] width 266 height 32
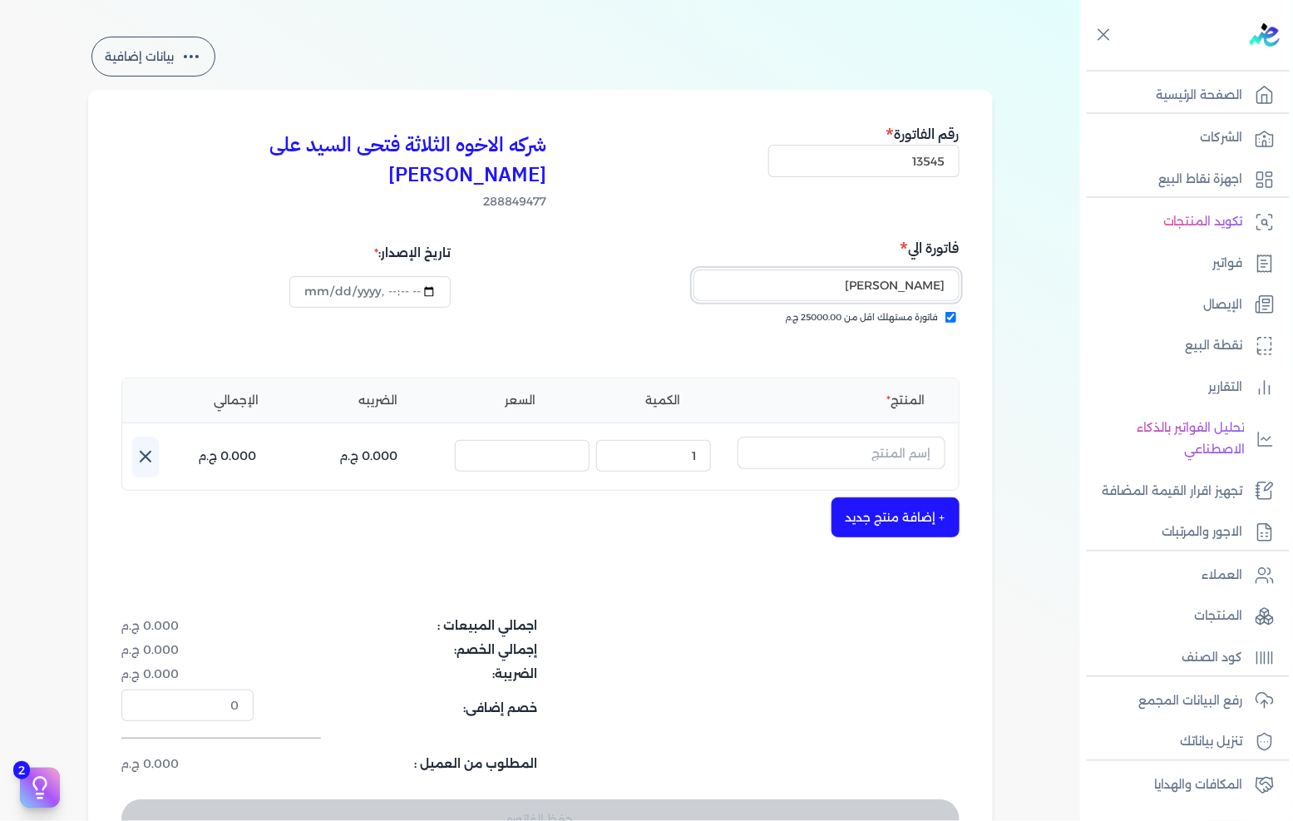
scroll to position [92, 0]
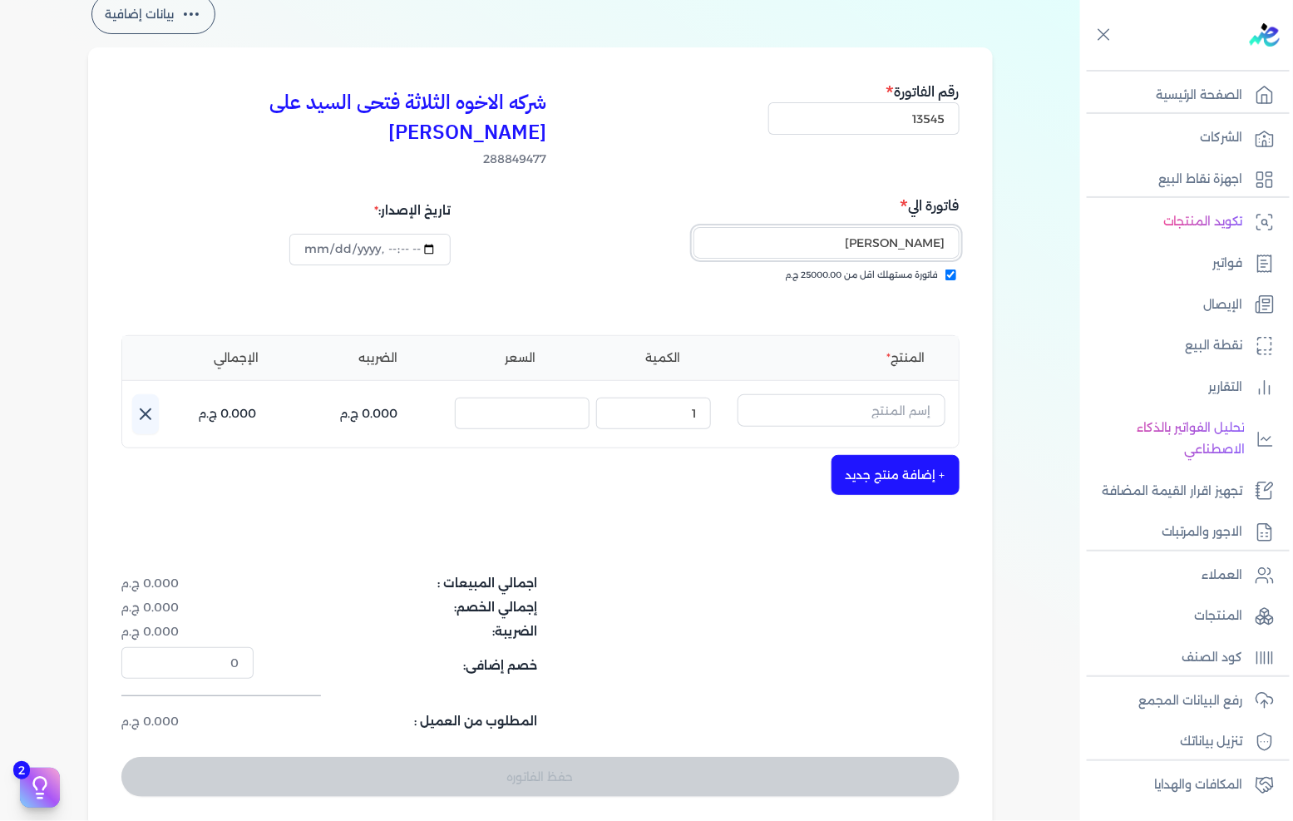
type input "[PERSON_NAME]"
click at [895, 394] on input "text" at bounding box center [841, 410] width 208 height 32
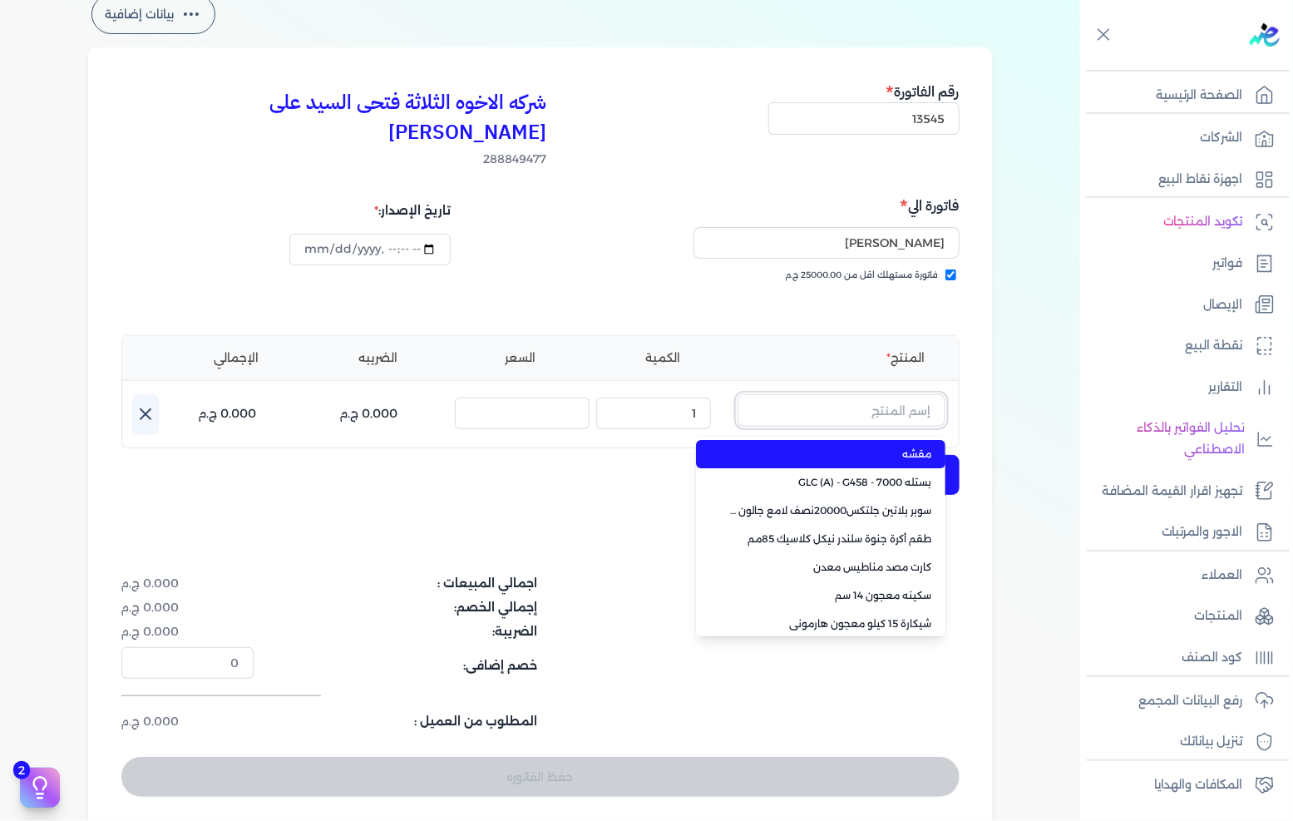
paste input "650, لتر سوبرديوتون"
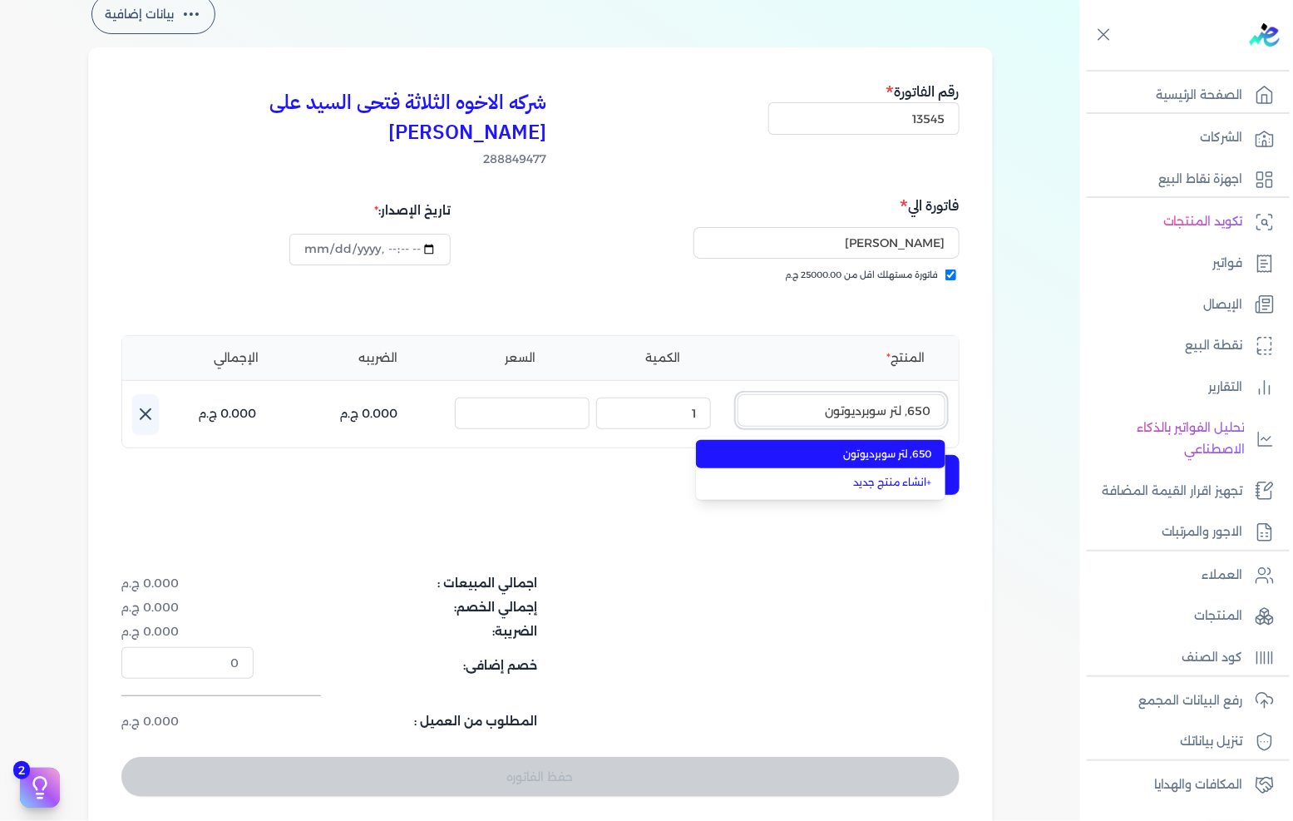
type input "650, لتر سوبرديوتون"
click at [882, 446] on span "650, لتر سوبرديوتون" at bounding box center [830, 453] width 203 height 15
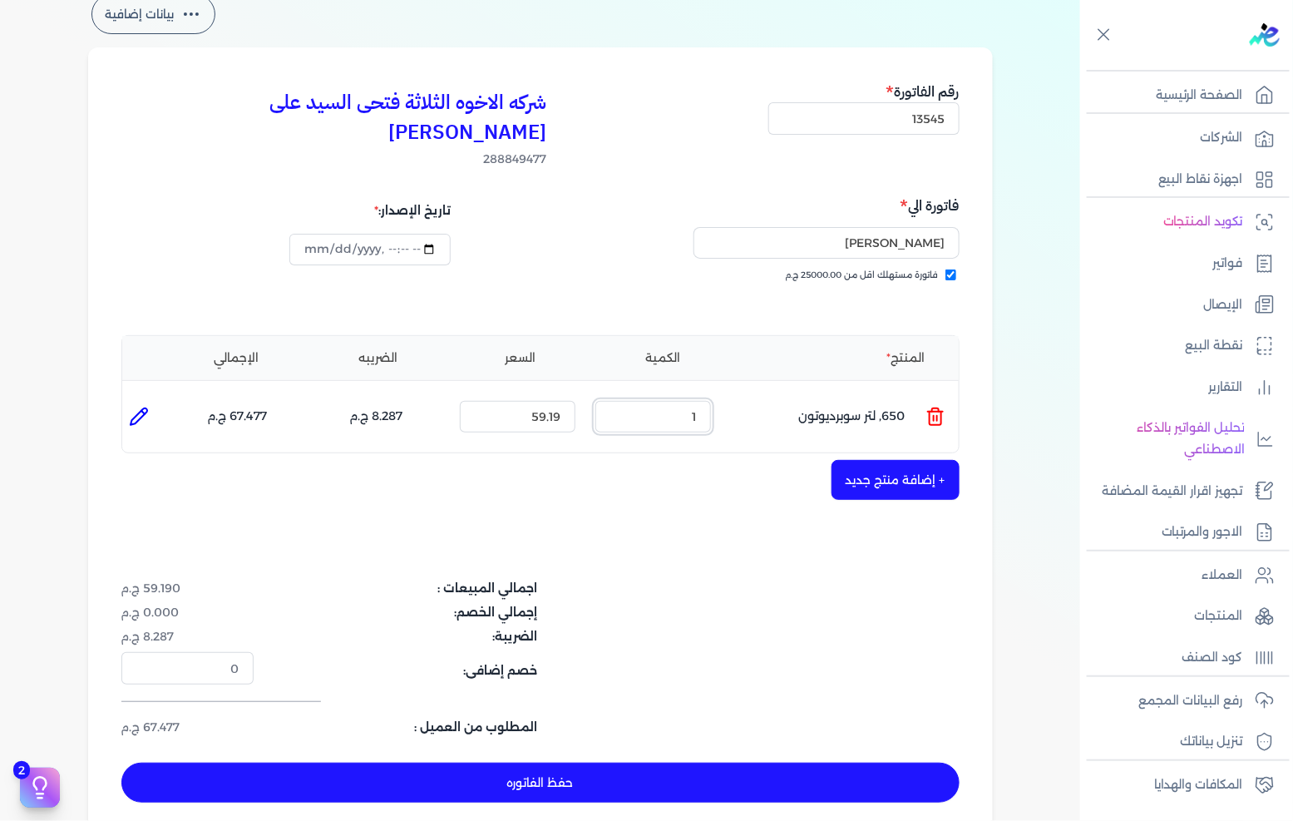
click at [671, 401] on input "1" at bounding box center [653, 417] width 116 height 32
drag, startPoint x: 671, startPoint y: 392, endPoint x: 1277, endPoint y: 359, distance: 607.0
click at [702, 401] on input "1" at bounding box center [653, 417] width 116 height 32
type input "30"
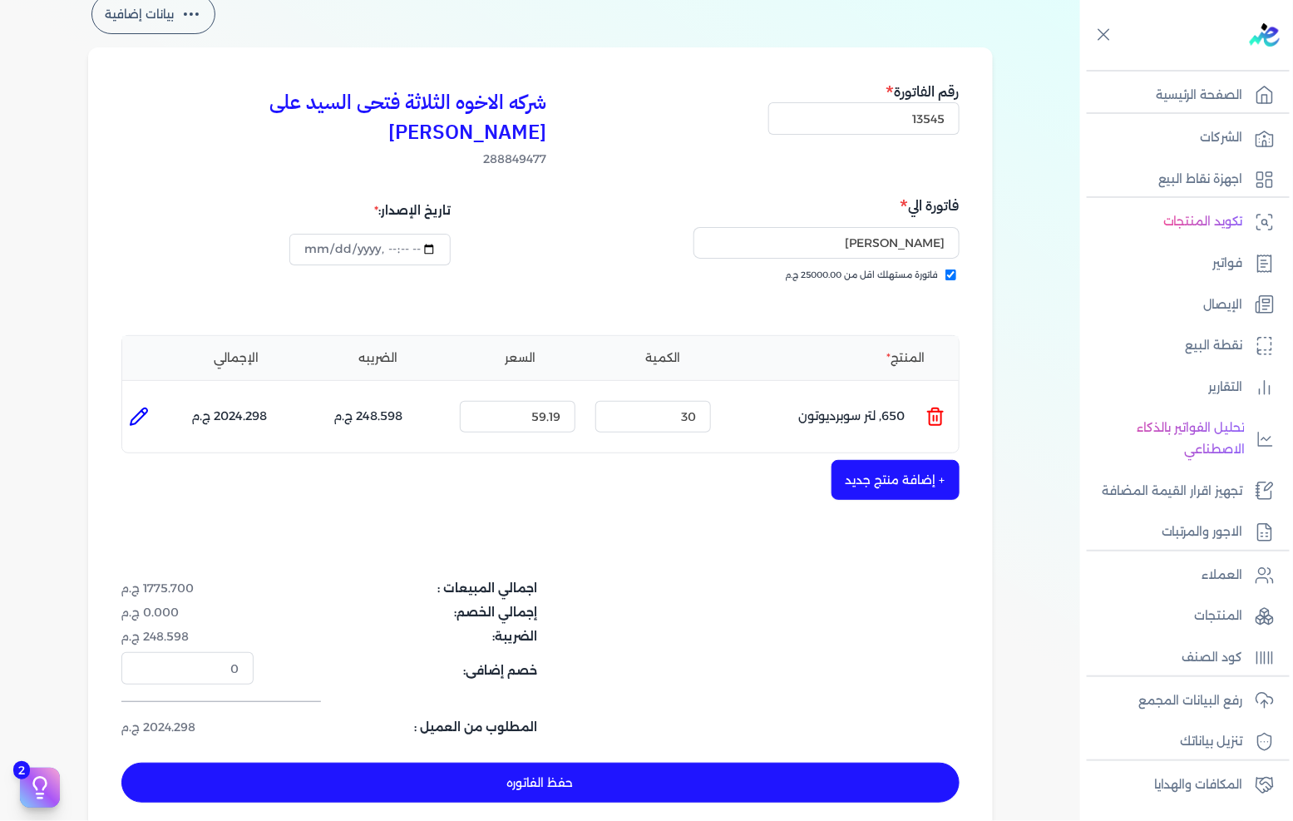
click at [930, 460] on button "+ إضافة منتج جديد" at bounding box center [895, 480] width 128 height 40
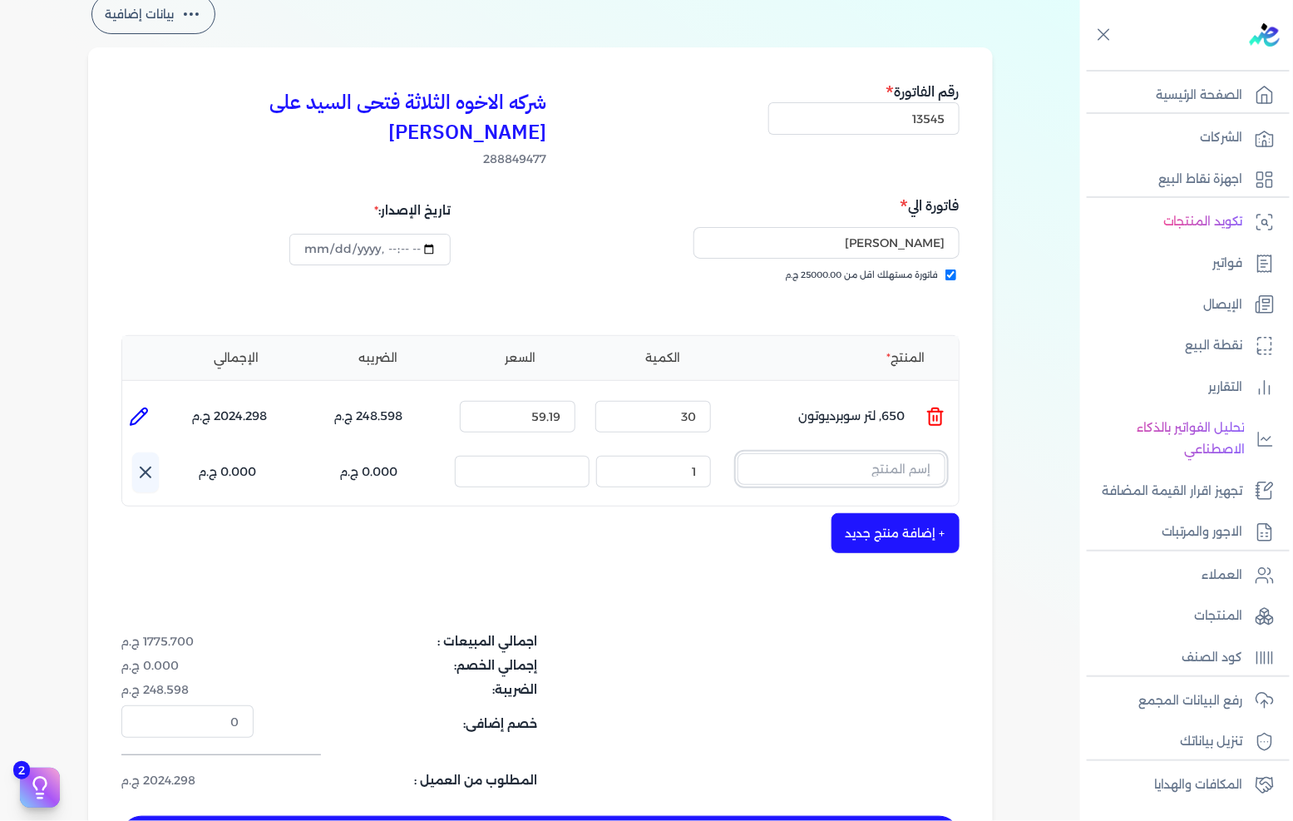
click at [827, 453] on input "text" at bounding box center [841, 469] width 208 height 32
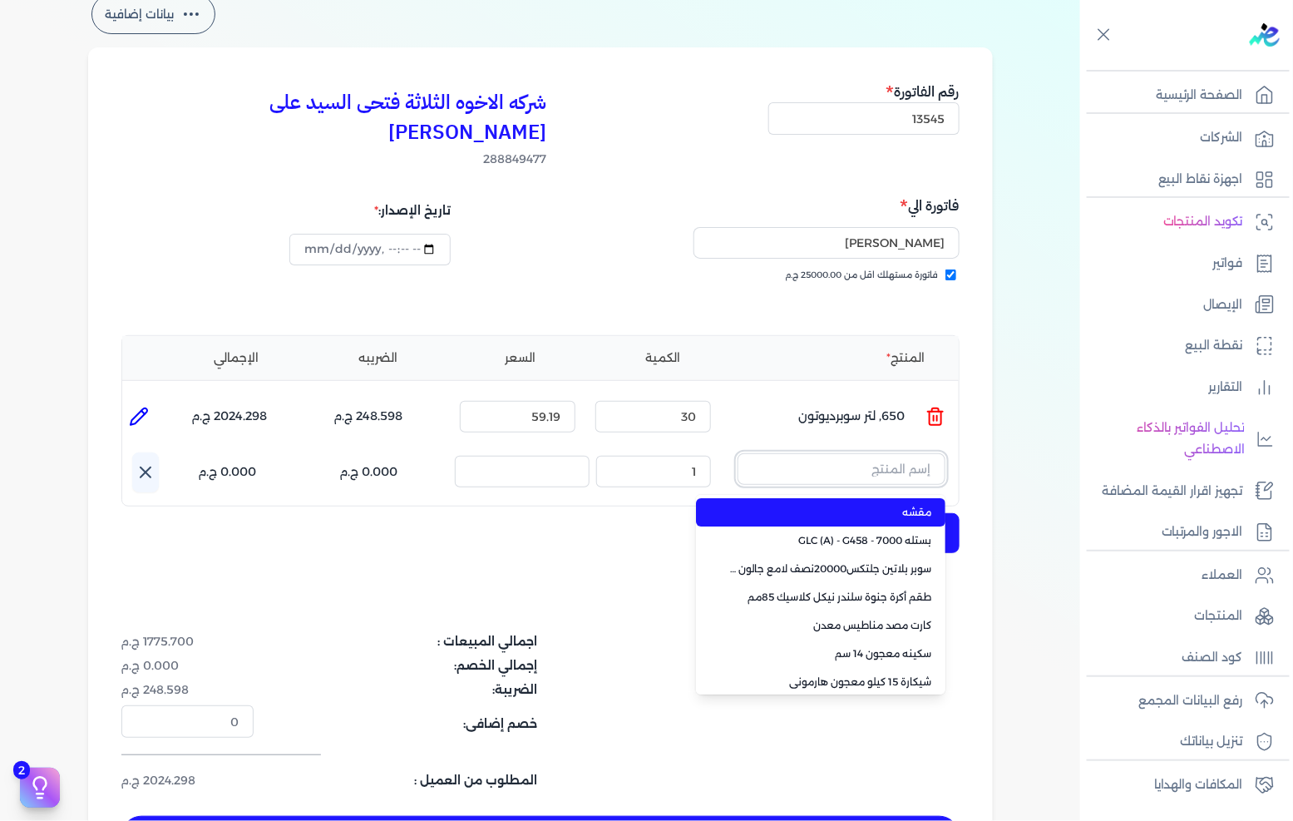
paste input "بستلة طيبة 13 كيلو قائم"
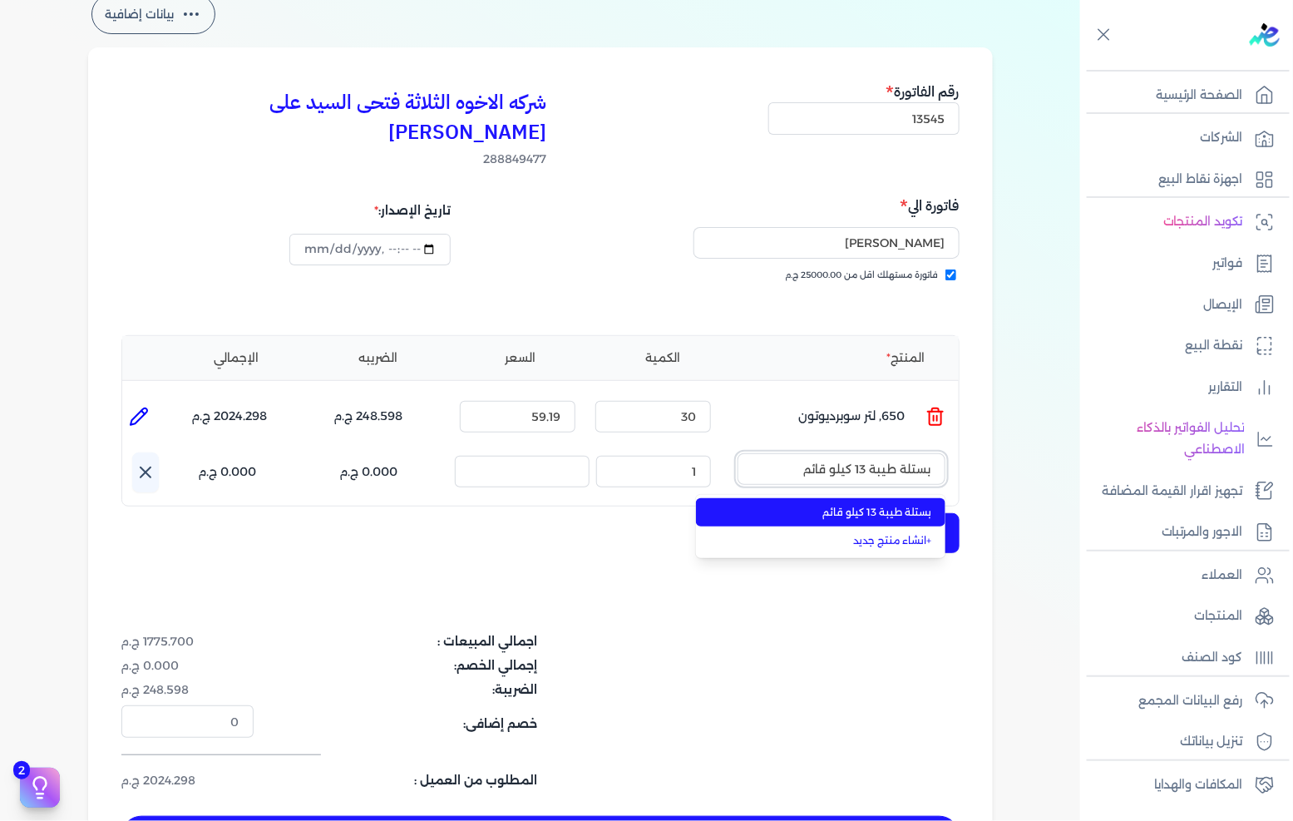
type input "بستلة طيبة 13 كيلو قائم"
click at [824, 505] on span "بستلة طيبة 13 كيلو قائم" at bounding box center [830, 512] width 203 height 15
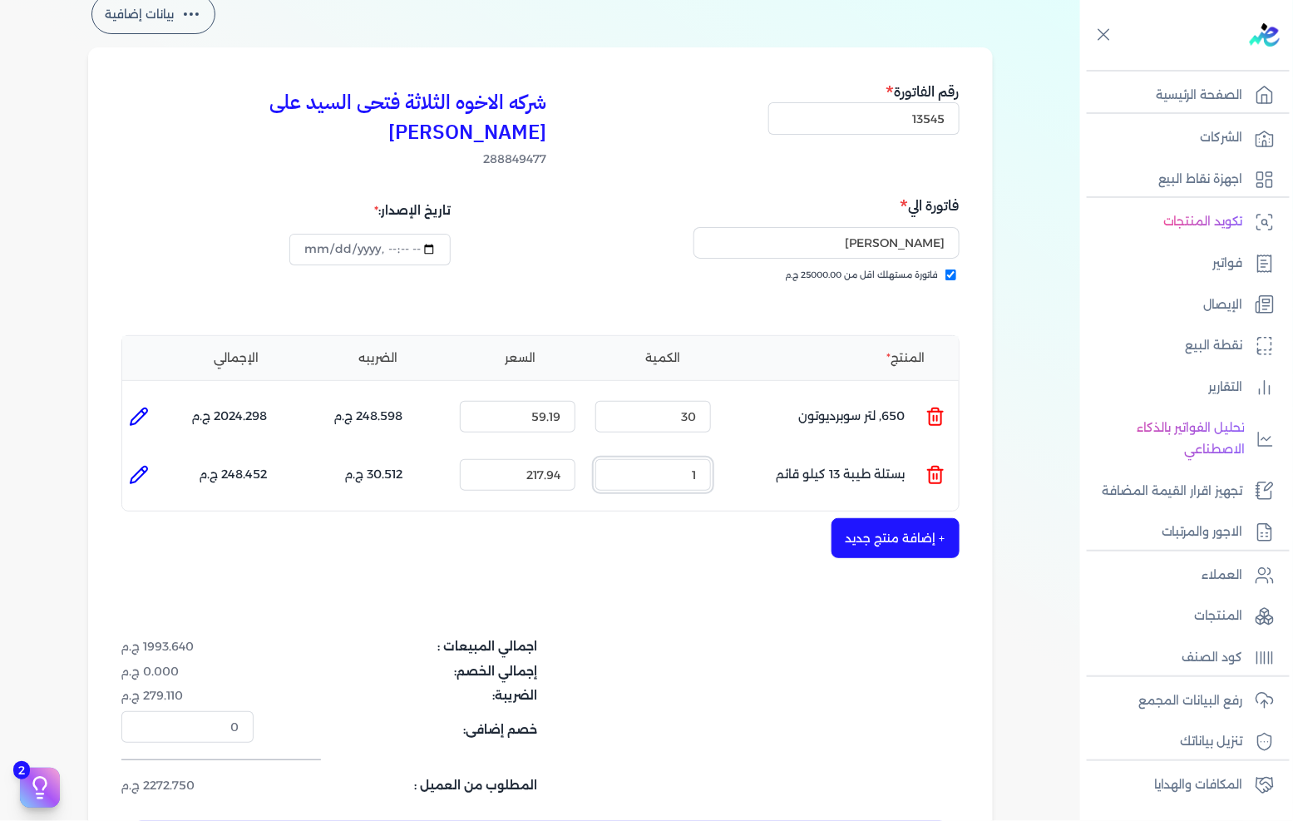
click at [659, 459] on input "1" at bounding box center [653, 475] width 116 height 32
drag, startPoint x: 659, startPoint y: 439, endPoint x: 1164, endPoint y: 469, distance: 505.6
click at [659, 459] on input "1" at bounding box center [653, 475] width 116 height 32
type input "35"
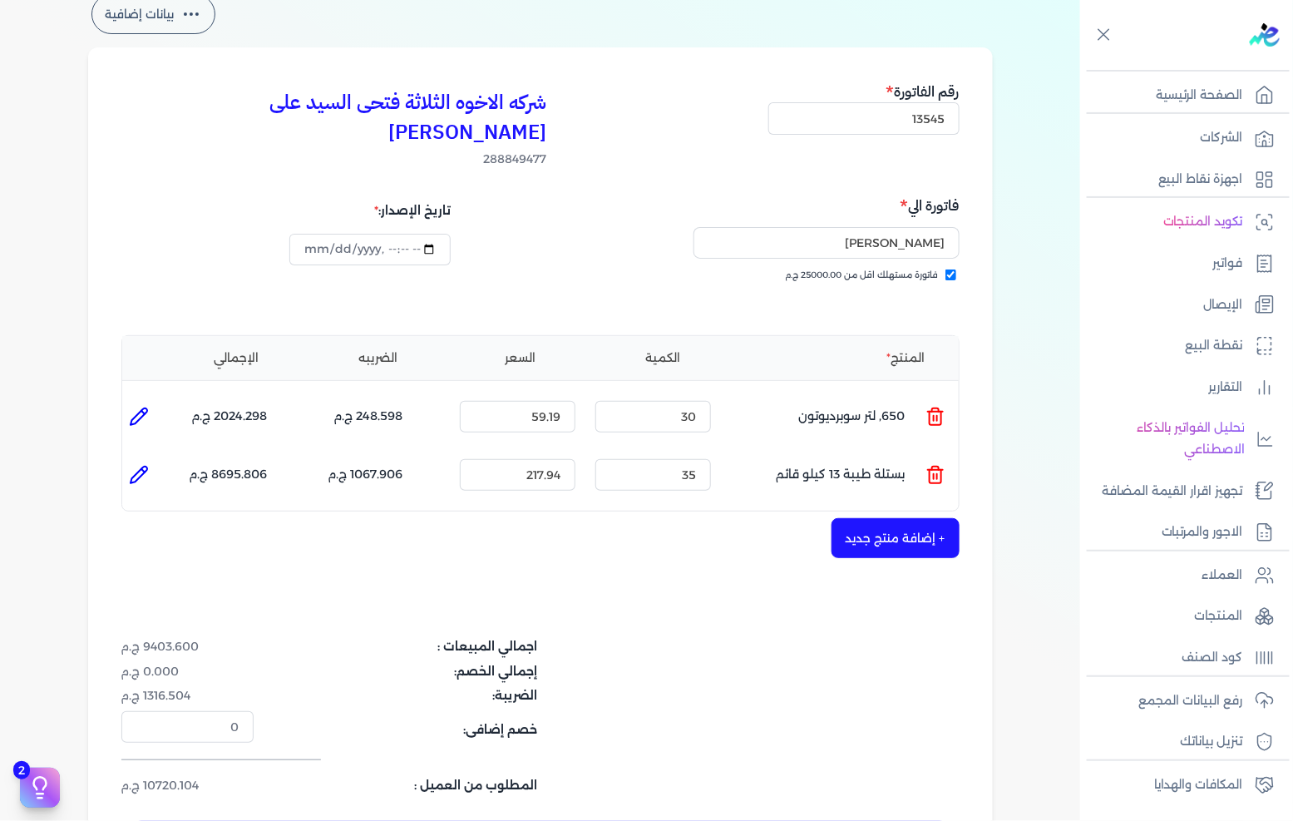
click at [901, 530] on div "شركه الاخوه الثلاثة فتحى السيد على [PERSON_NAME] 288849477 رقم الفاتورة 13545 ف…" at bounding box center [540, 470] width 905 height 846
click at [923, 518] on button "+ إضافة منتج جديد" at bounding box center [895, 538] width 128 height 40
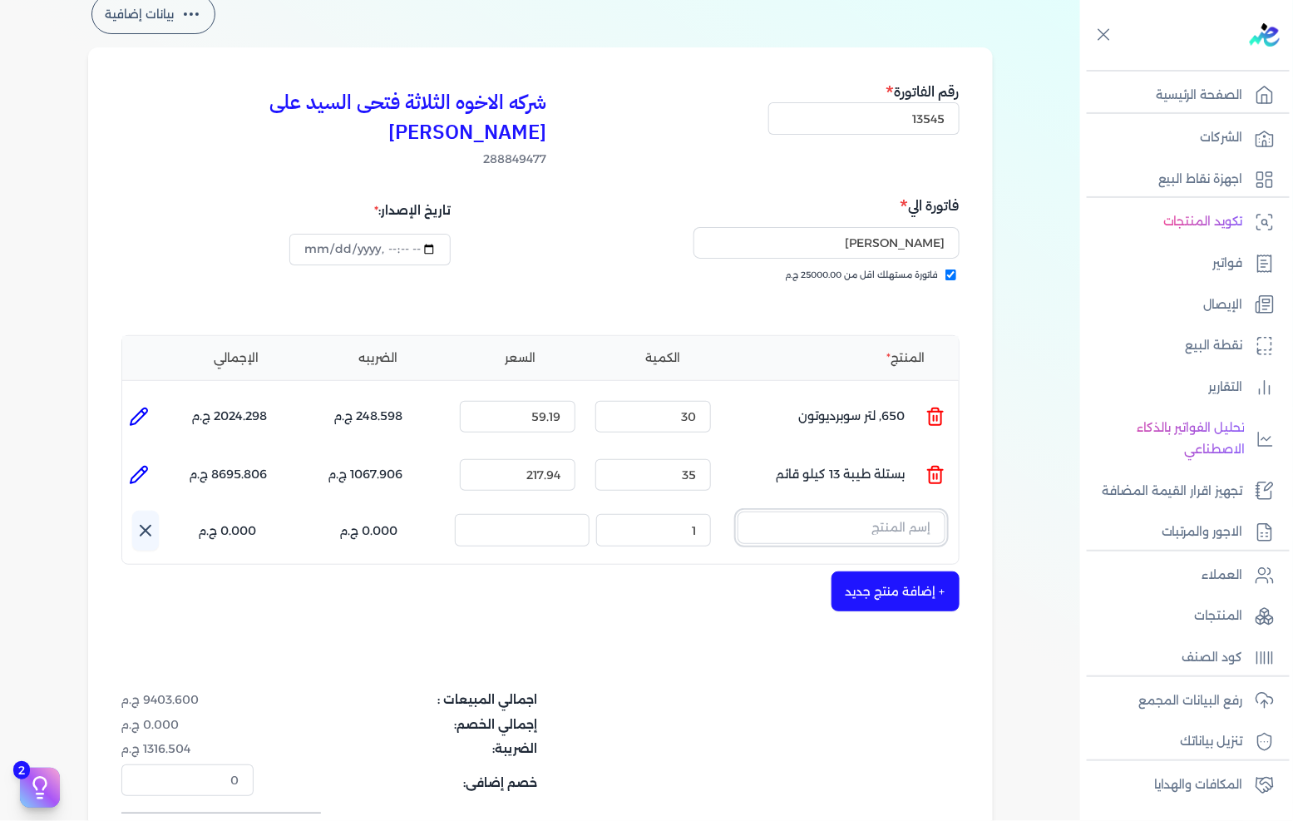
click at [876, 511] on input "text" at bounding box center [841, 527] width 208 height 32
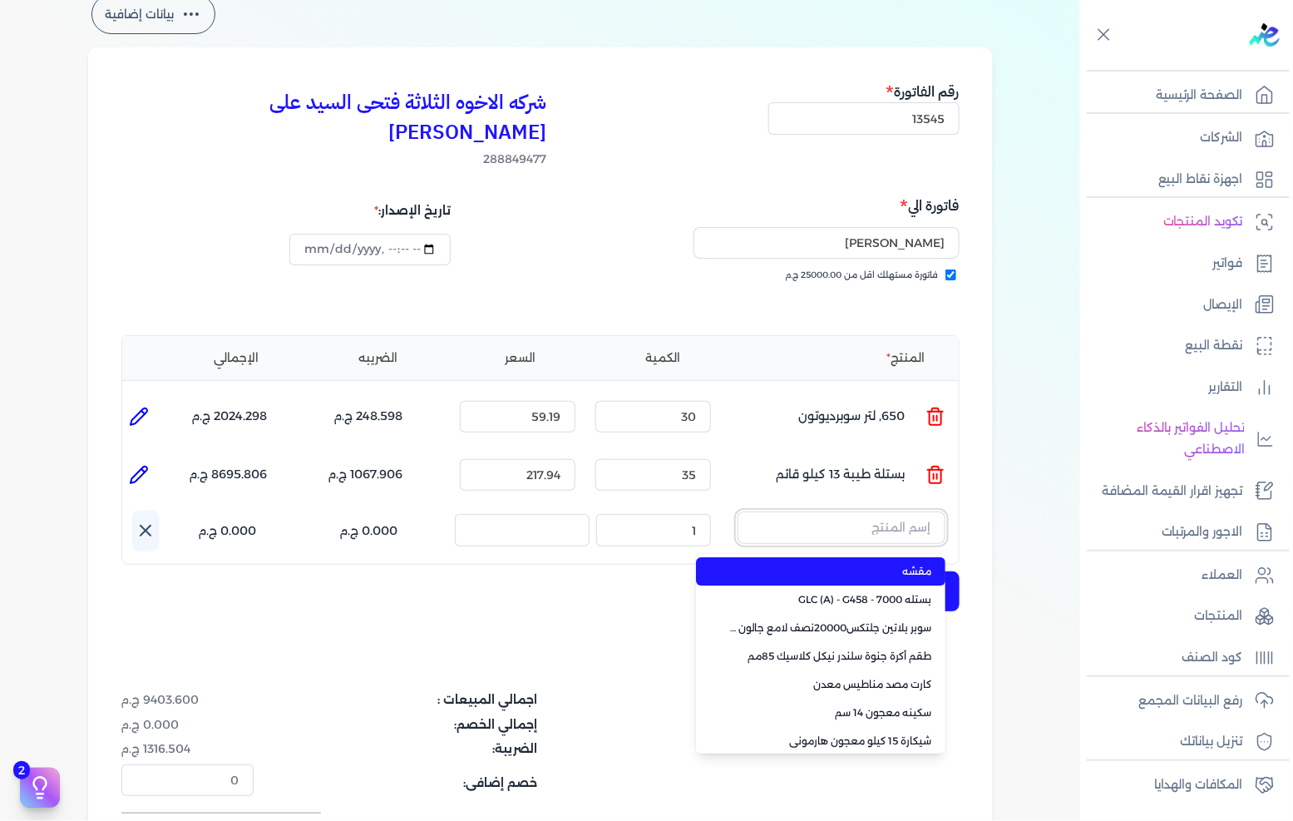
paste input ""JOTUN PENETRATING SEALER 3L ""
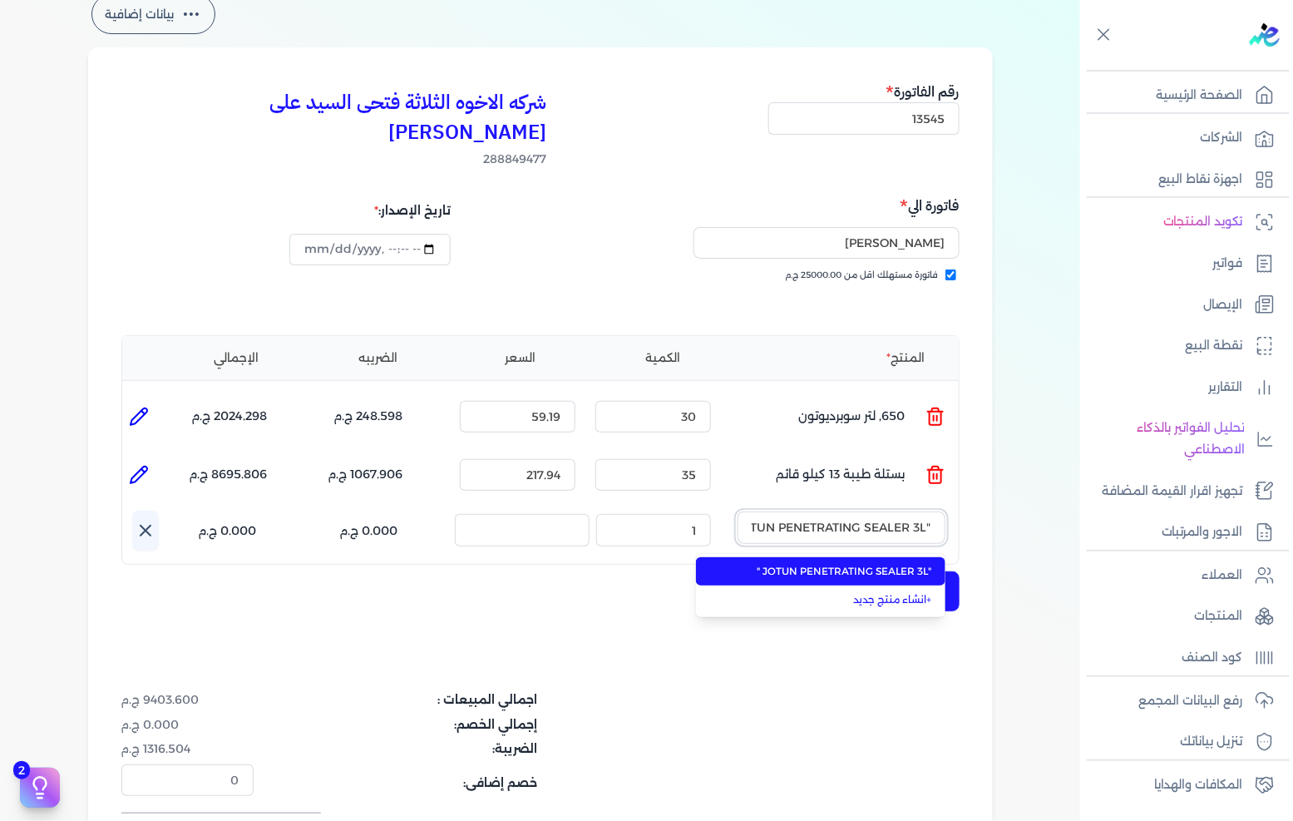
scroll to position [0, -23]
type input ""JOTUN PENETRATING SEALER 3L ""
click at [831, 564] on span ""JOTUN PENETRATING SEALER 3L "" at bounding box center [830, 571] width 203 height 15
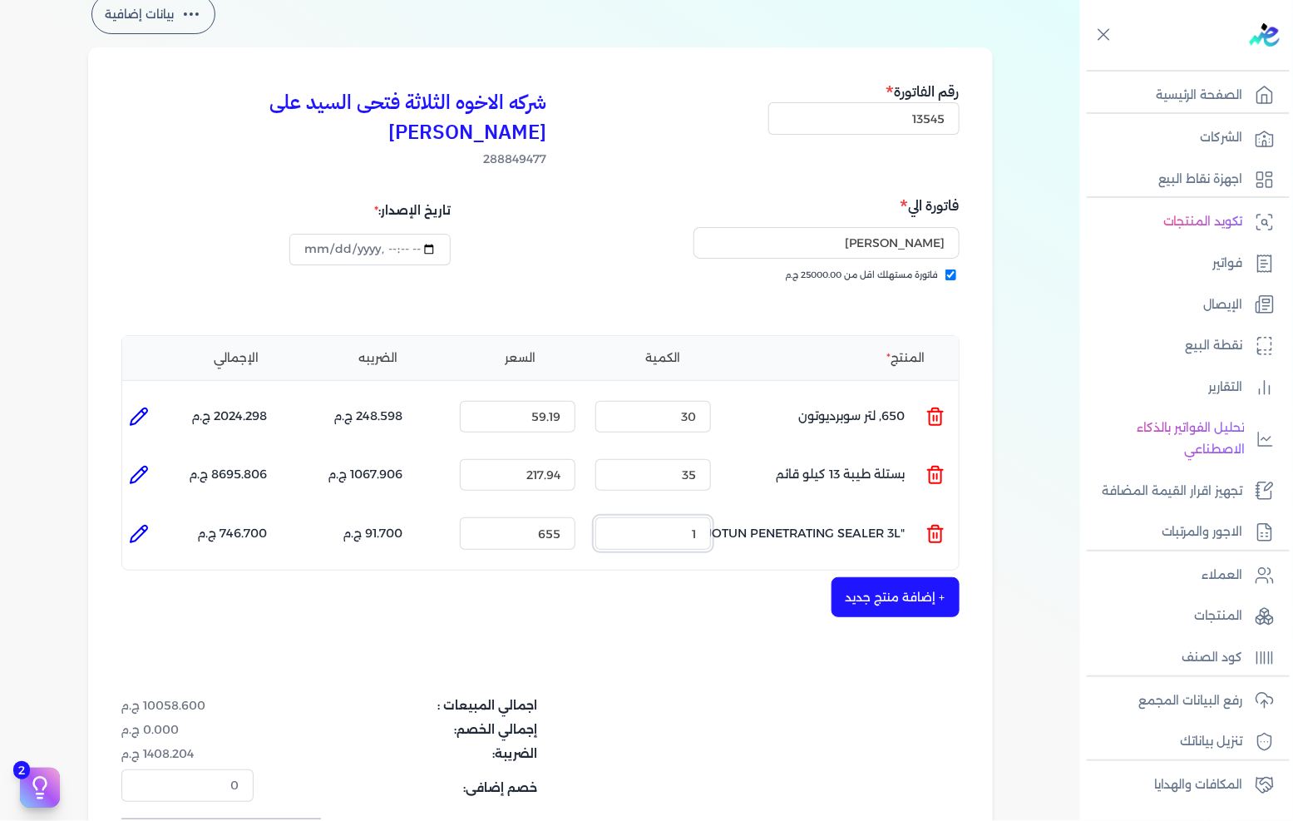
click at [644, 517] on input "1" at bounding box center [653, 533] width 116 height 32
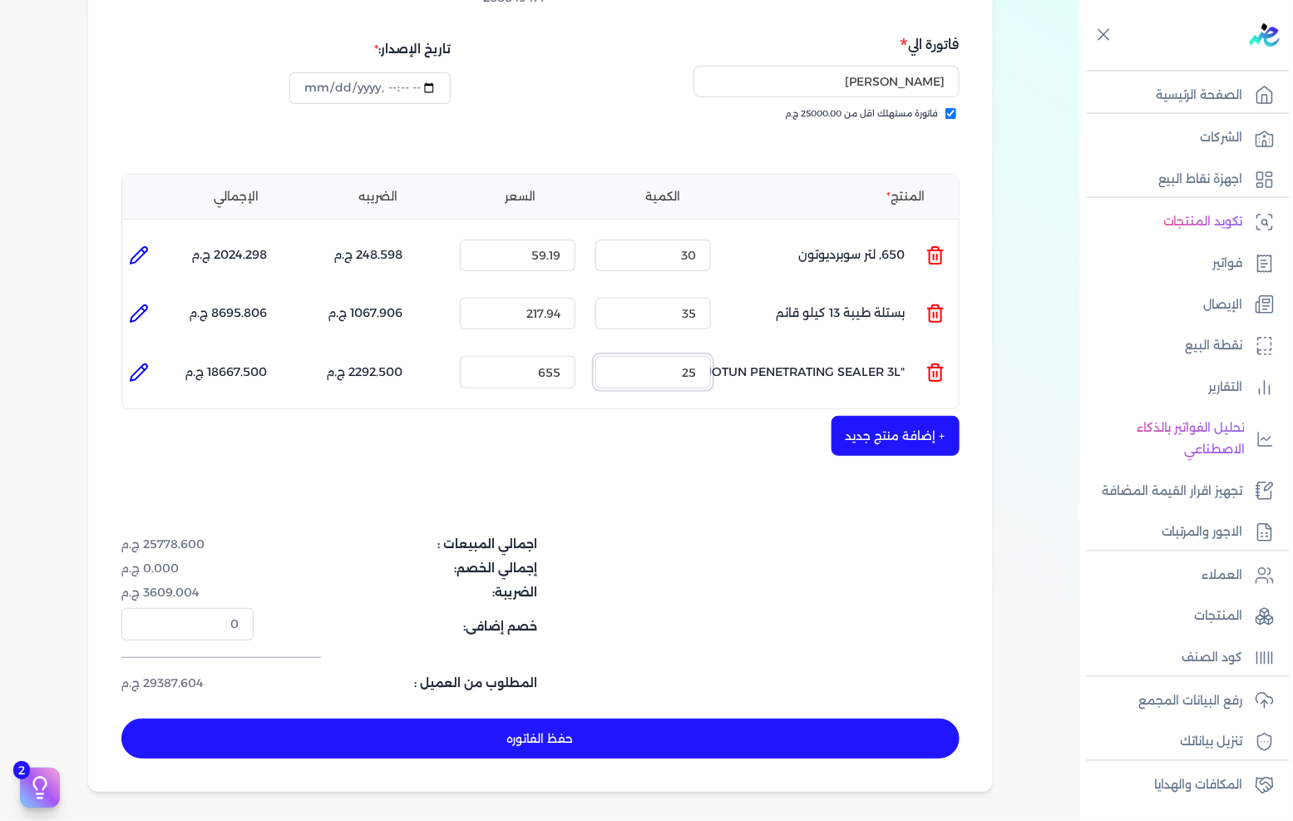
scroll to position [277, 0]
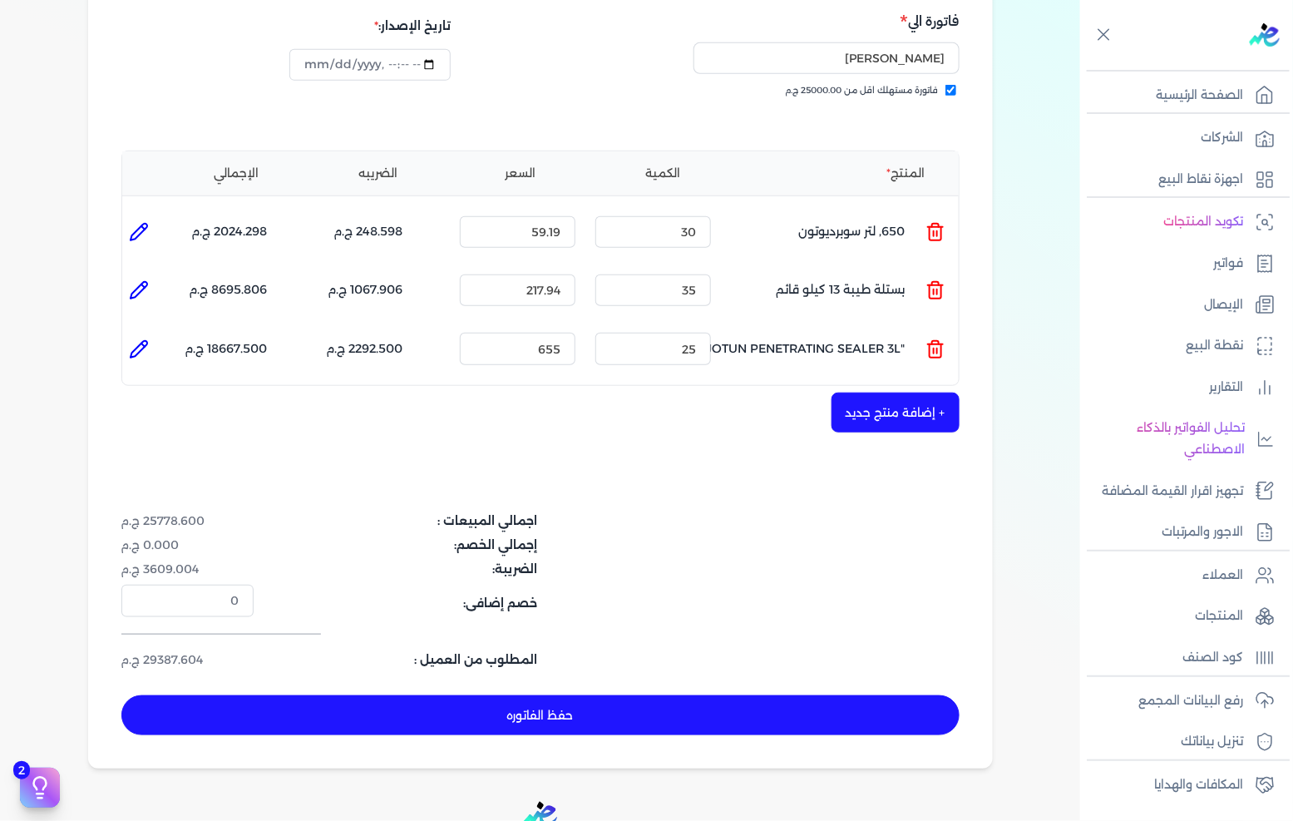
click at [670, 293] on div "المنتج الكمية السعر الضريبه الإجمالي المنتج : 650, لتر سوبرديوتون الكمية : 30 ا…" at bounding box center [540, 267] width 838 height 235
click at [670, 333] on input "25" at bounding box center [653, 349] width 116 height 32
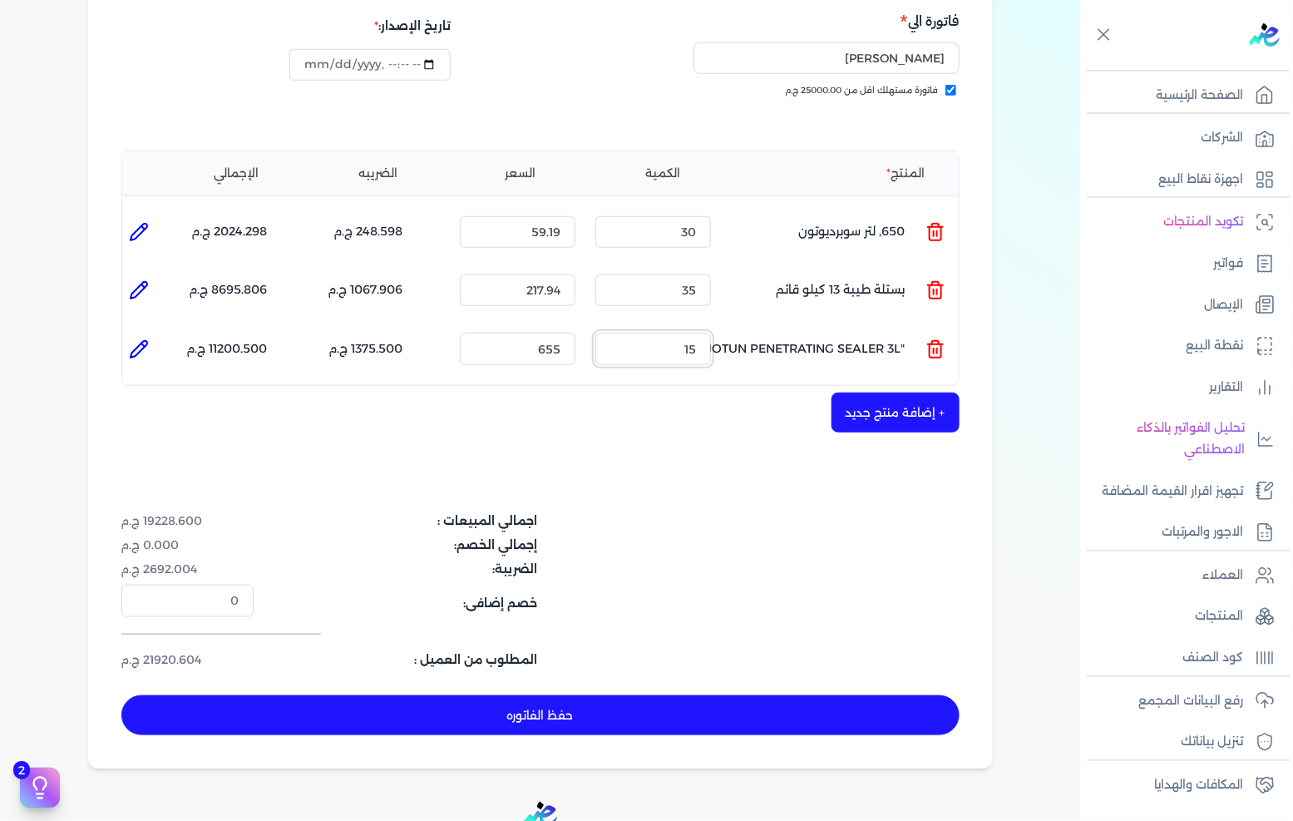
type input "15"
click at [600, 695] on button "حفظ الفاتوره" at bounding box center [540, 715] width 838 height 40
type input "[DATE]"
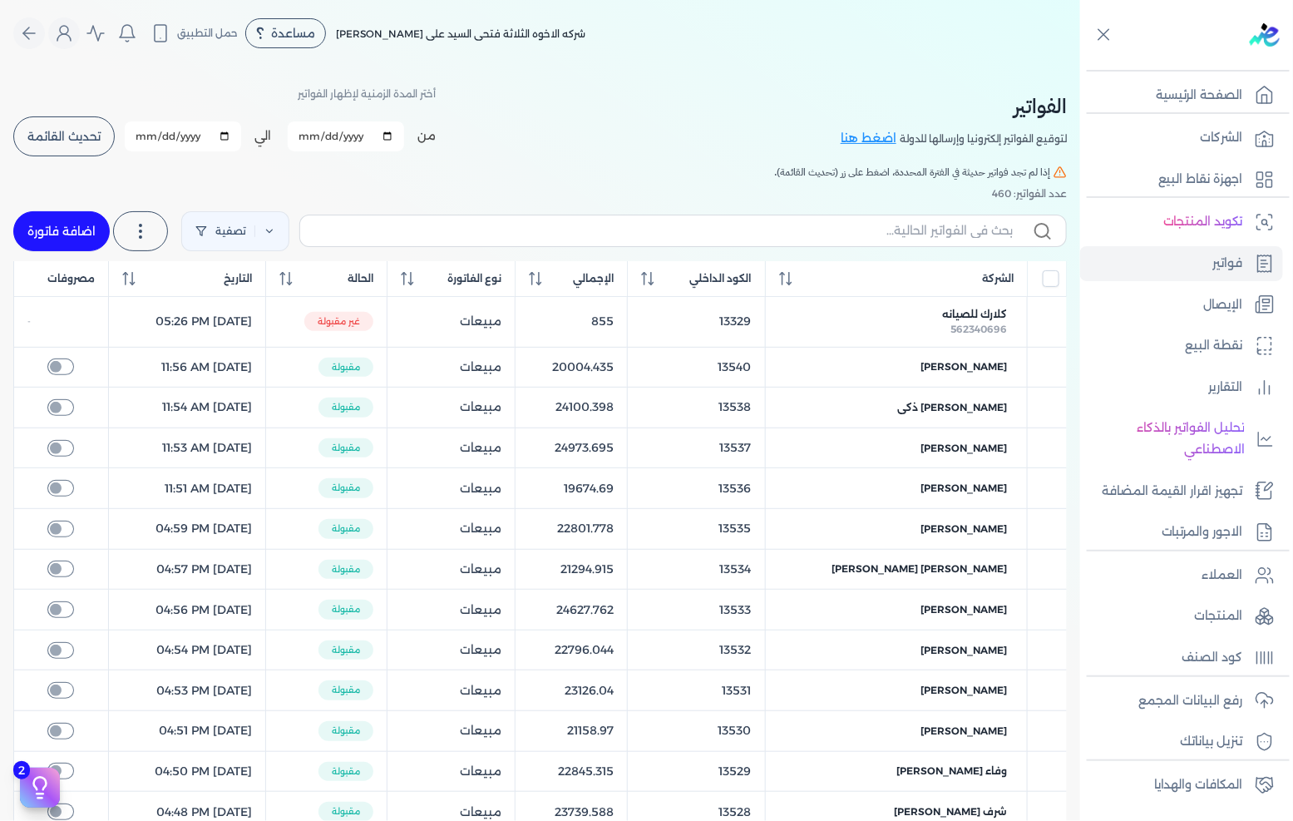
click at [96, 229] on link "اضافة فاتورة" at bounding box center [61, 231] width 96 height 40
select select "EGP"
select select "B"
select select "EGS"
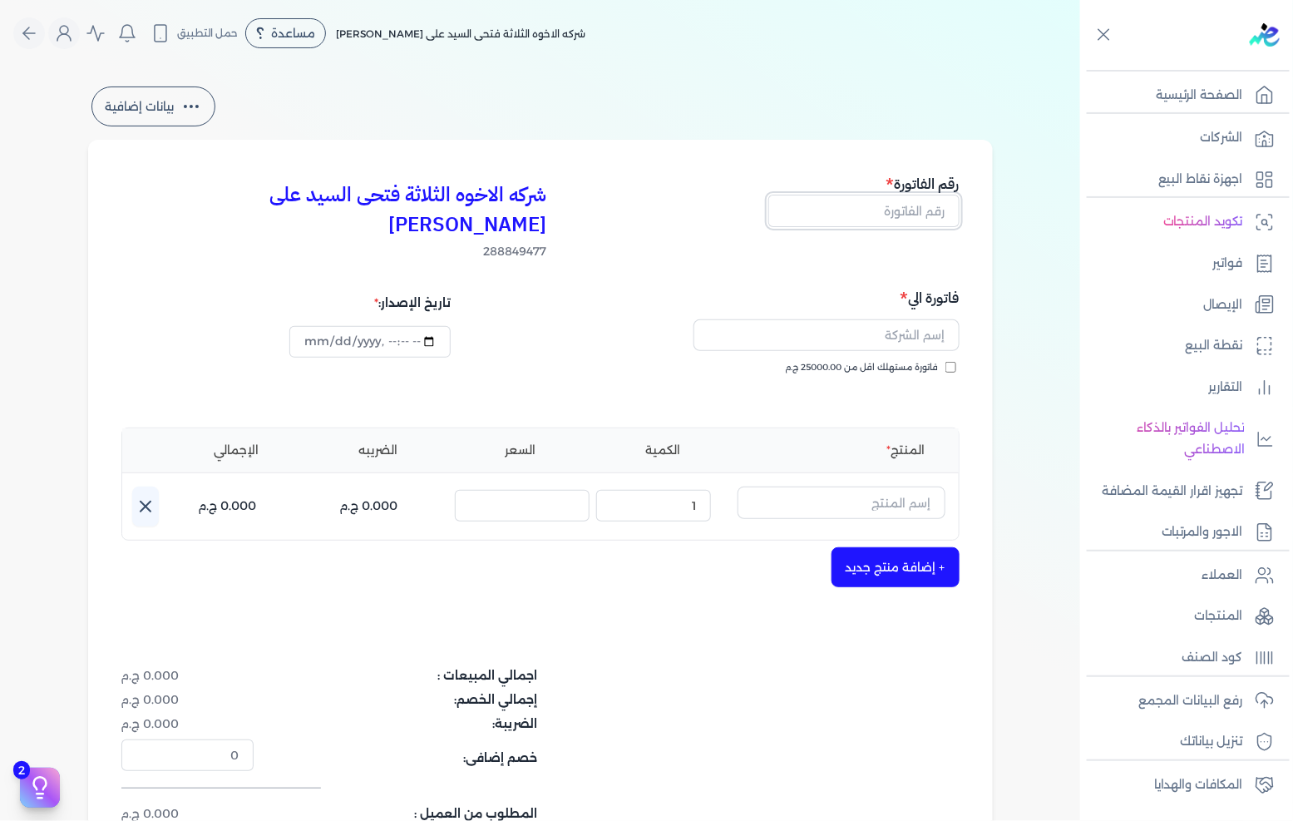
click at [923, 204] on input "text" at bounding box center [863, 211] width 191 height 32
type input "13546"
click at [878, 361] on span "فاتورة مستهلك اقل من 25000.00 ج.م" at bounding box center [862, 367] width 153 height 13
click at [945, 362] on input "فاتورة مستهلك اقل من 25000.00 ج.م" at bounding box center [950, 367] width 11 height 11
checkbox input "true"
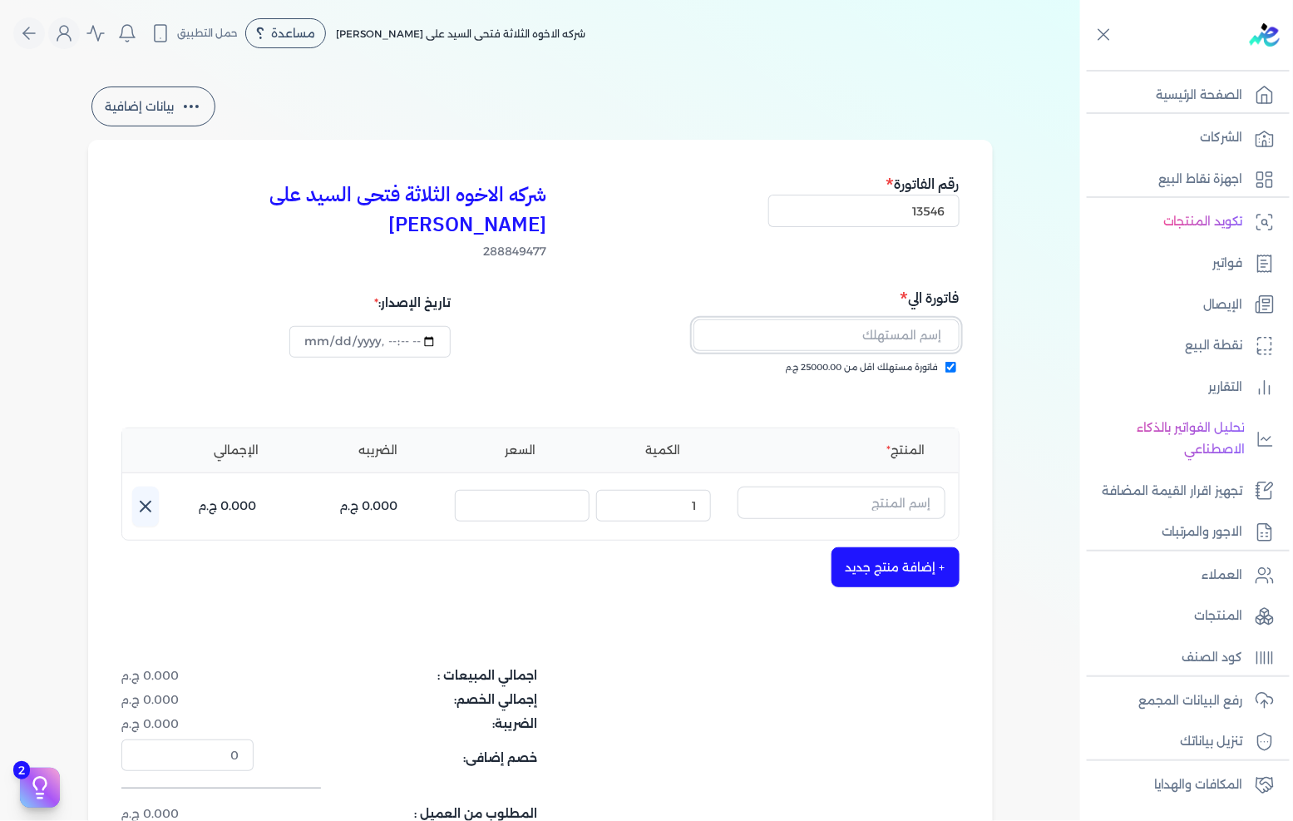
click at [885, 319] on input "text" at bounding box center [826, 335] width 266 height 32
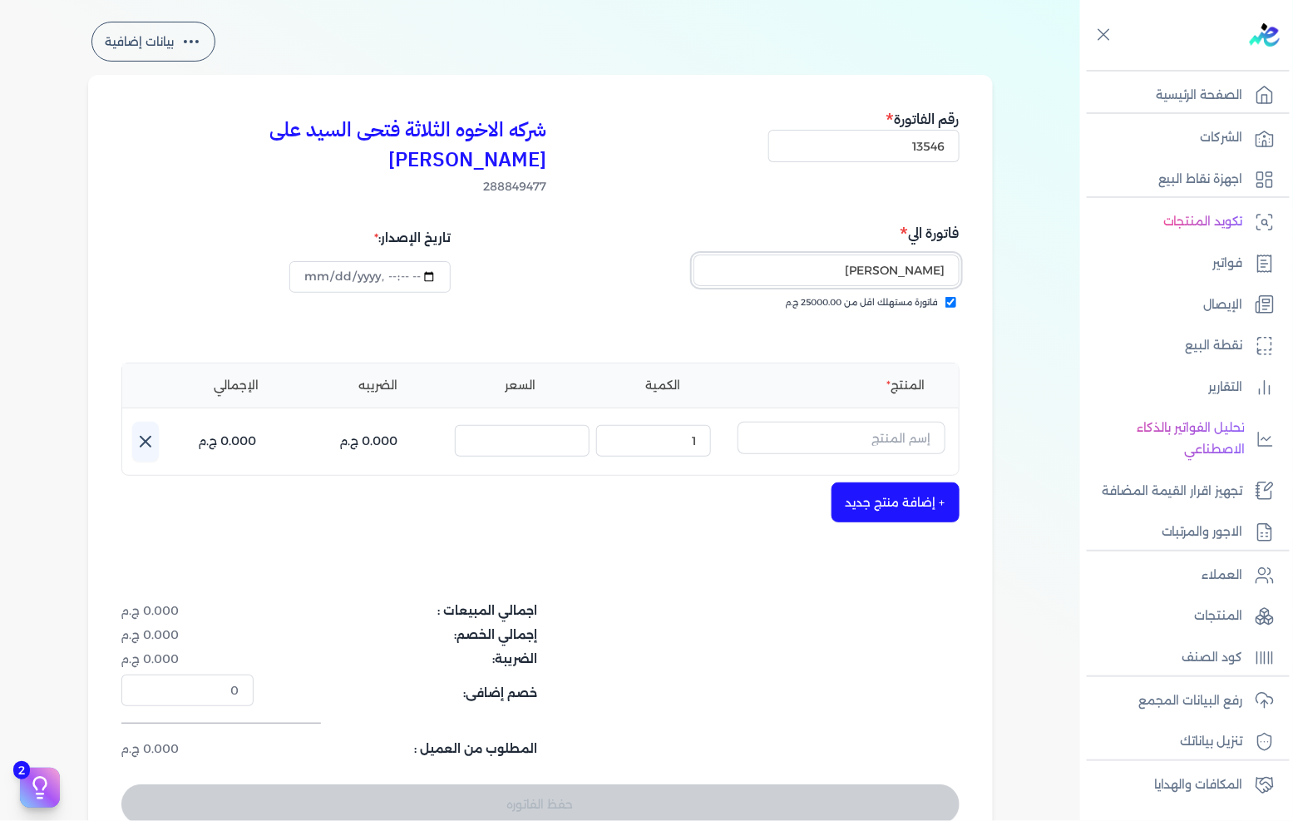
scroll to position [92, 0]
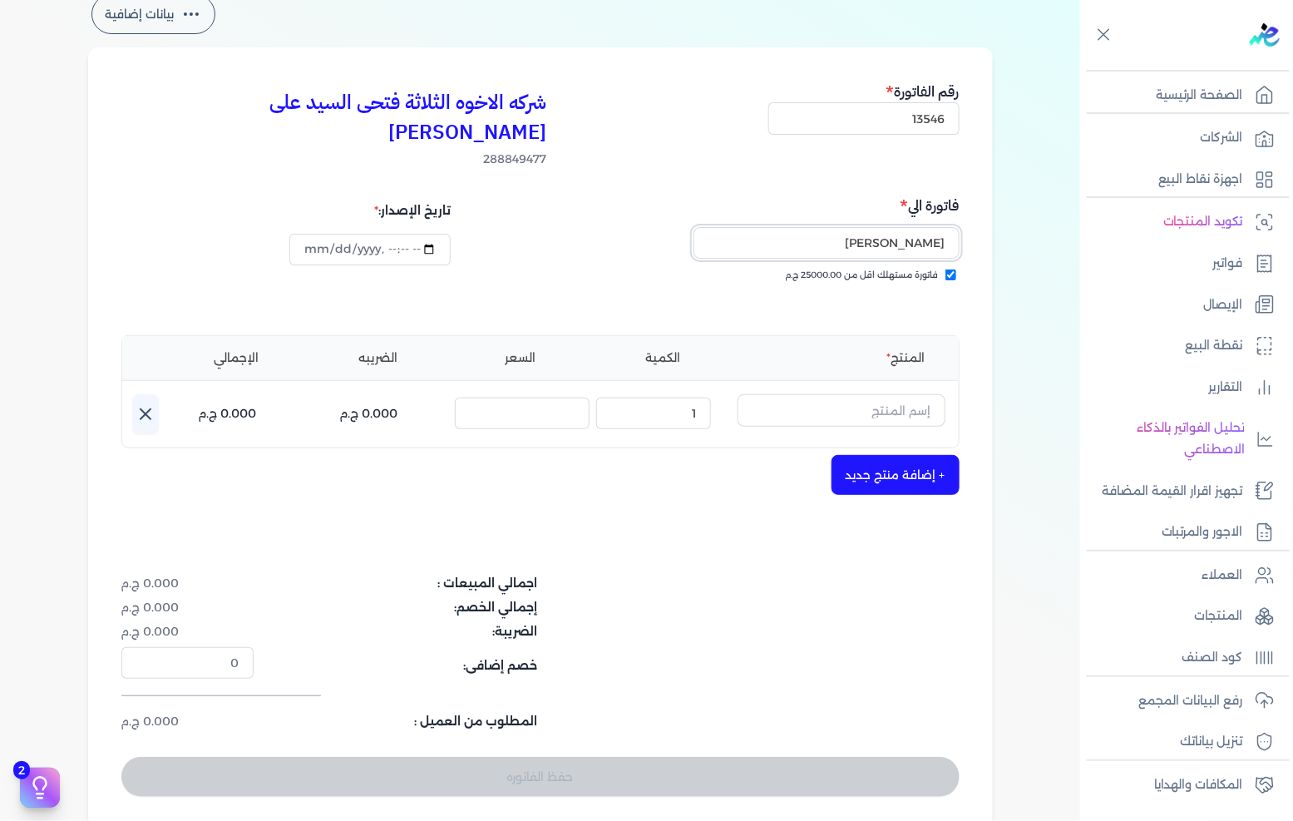
type input "[PERSON_NAME]"
click at [824, 575] on div "اجمالي المبيعات : 0.000 ج.م إجمالي الخصم: 0.000 ج.م الضريبة: 0.000 ج.م خصم إضاف…" at bounding box center [540, 653] width 838 height 156
click at [890, 394] on input "text" at bounding box center [841, 410] width 208 height 32
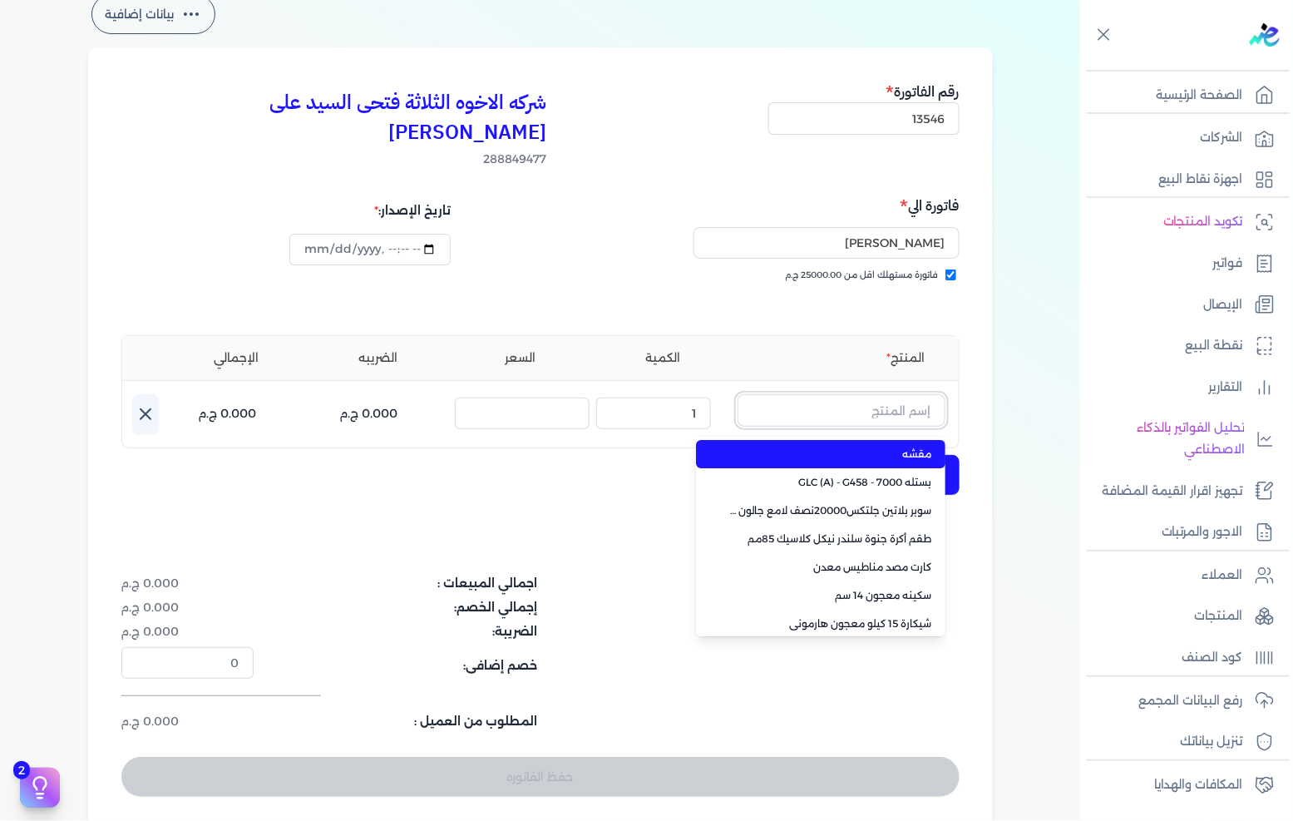
paste input "سيلكون كينج بست شفاف"
type input "سيلكون كينج بست شفاف"
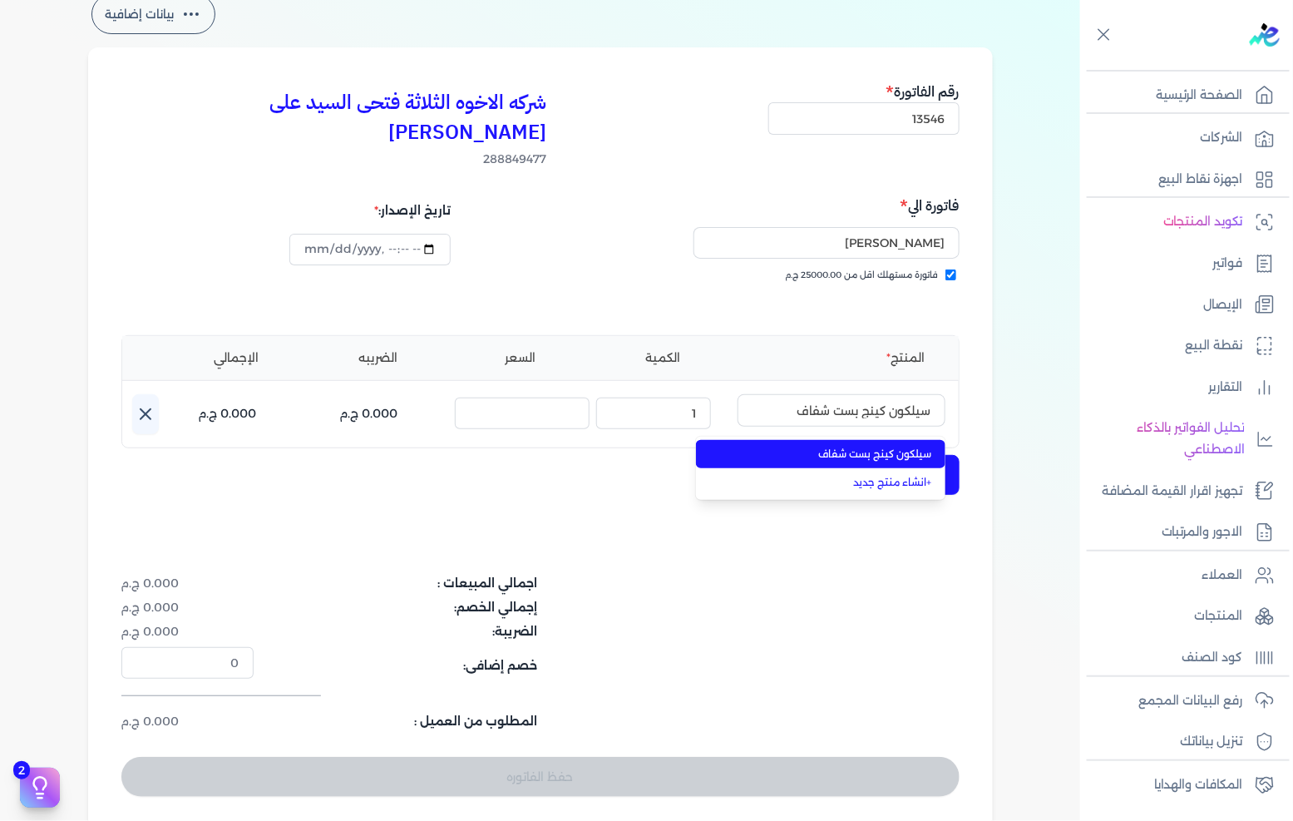
drag, startPoint x: 871, startPoint y: 420, endPoint x: 785, endPoint y: 422, distance: 86.5
click at [871, 446] on span "سيلكون كينج بست شفاف" at bounding box center [830, 453] width 203 height 15
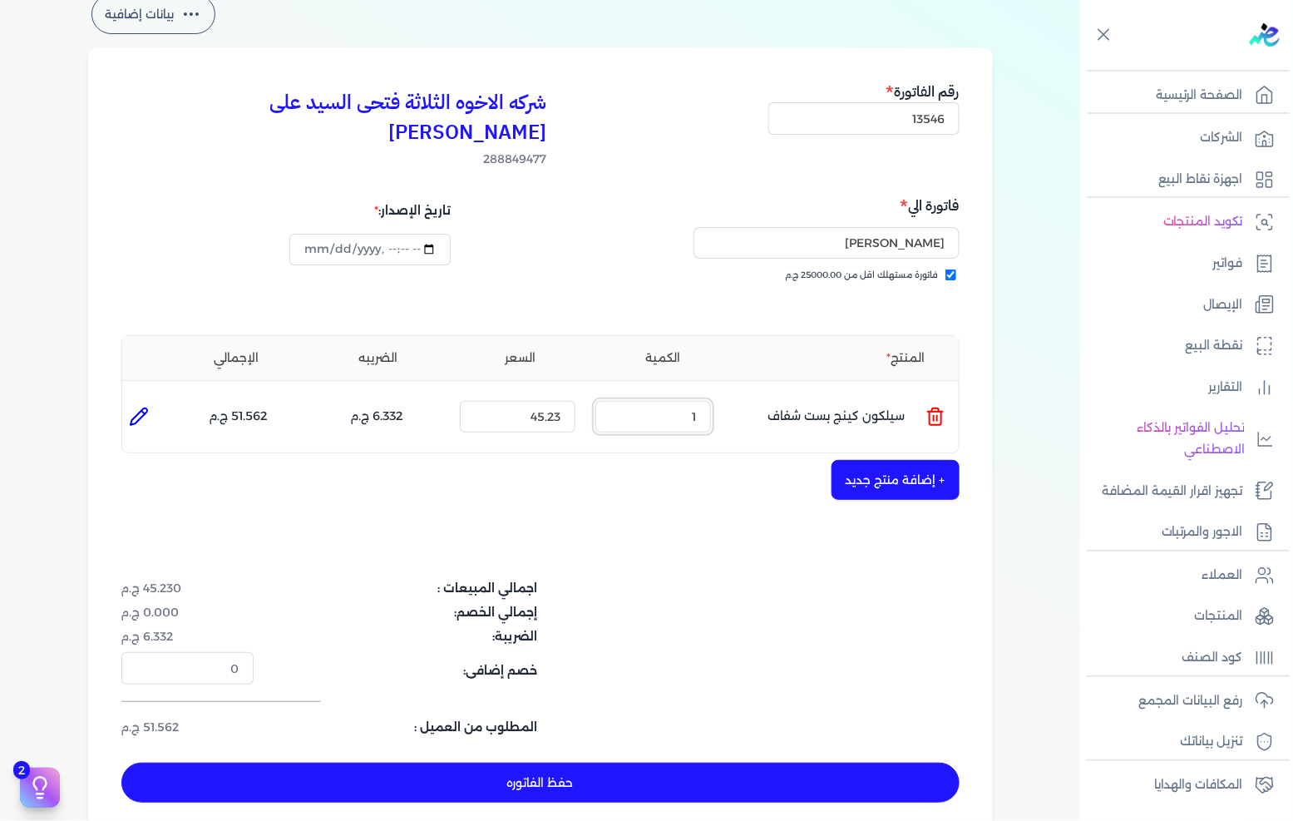
click at [677, 401] on input "1" at bounding box center [653, 417] width 116 height 32
drag, startPoint x: 677, startPoint y: 384, endPoint x: 1292, endPoint y: 375, distance: 615.3
click at [678, 401] on input "1" at bounding box center [653, 417] width 116 height 32
click at [688, 401] on input "1" at bounding box center [653, 417] width 116 height 32
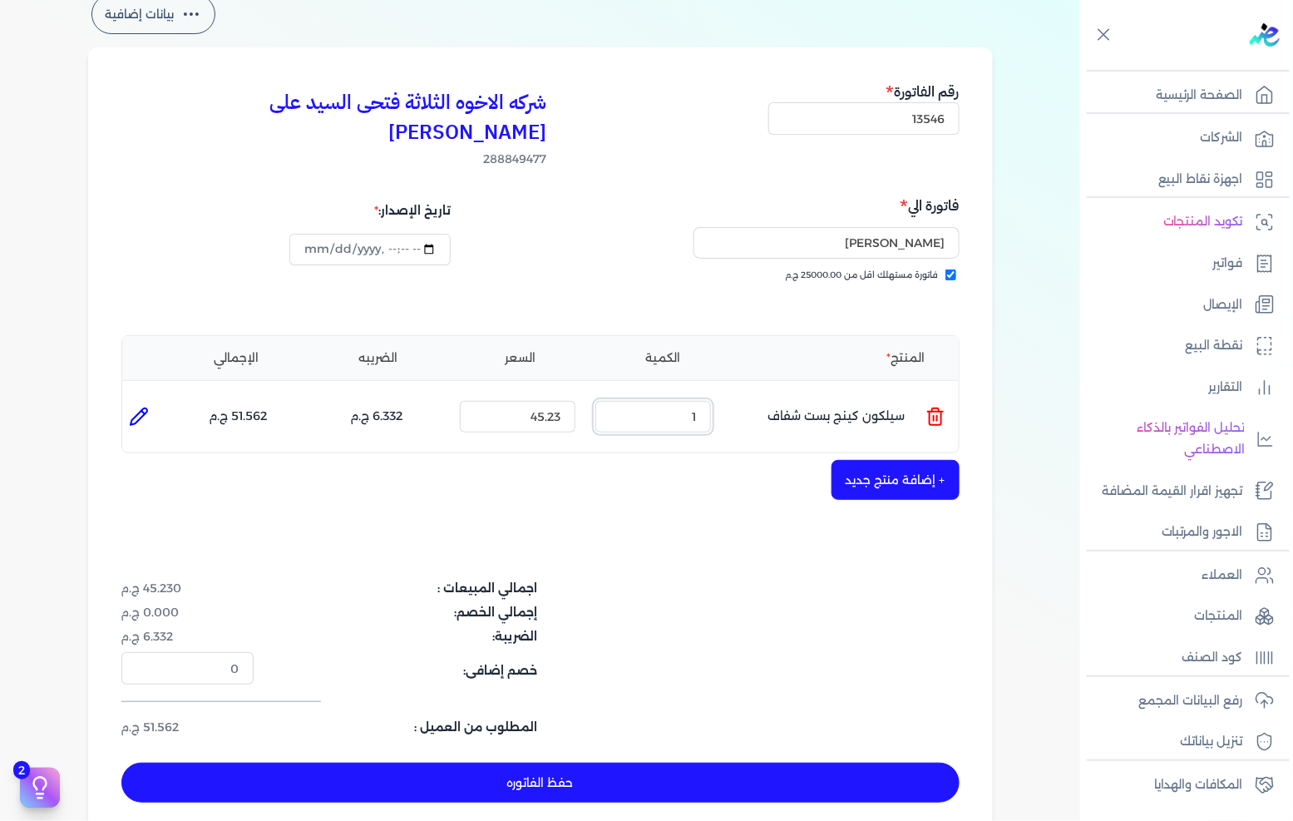
click at [688, 401] on input "1" at bounding box center [653, 417] width 116 height 32
type input "55"
click at [866, 460] on button "+ إضافة منتج جديد" at bounding box center [895, 480] width 128 height 40
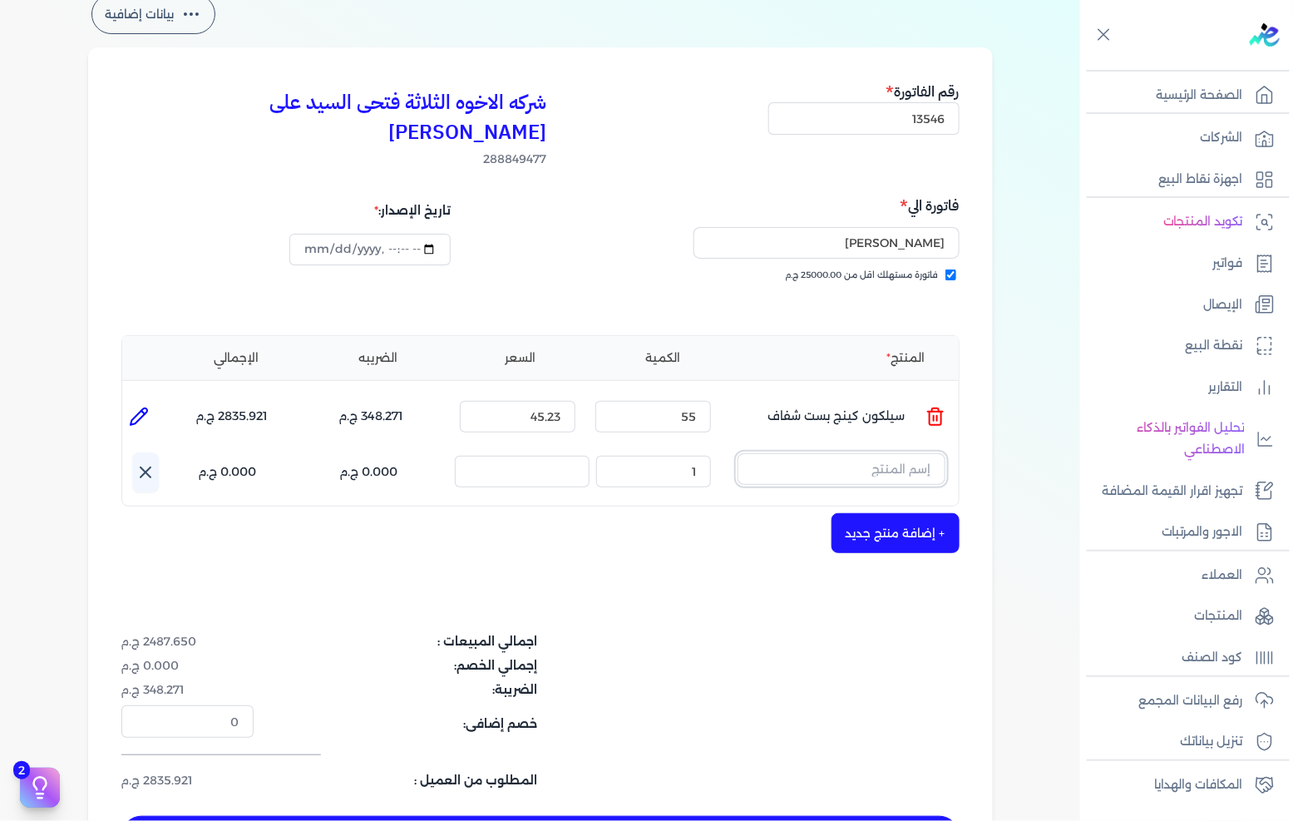
click at [807, 453] on input "text" at bounding box center [841, 469] width 208 height 32
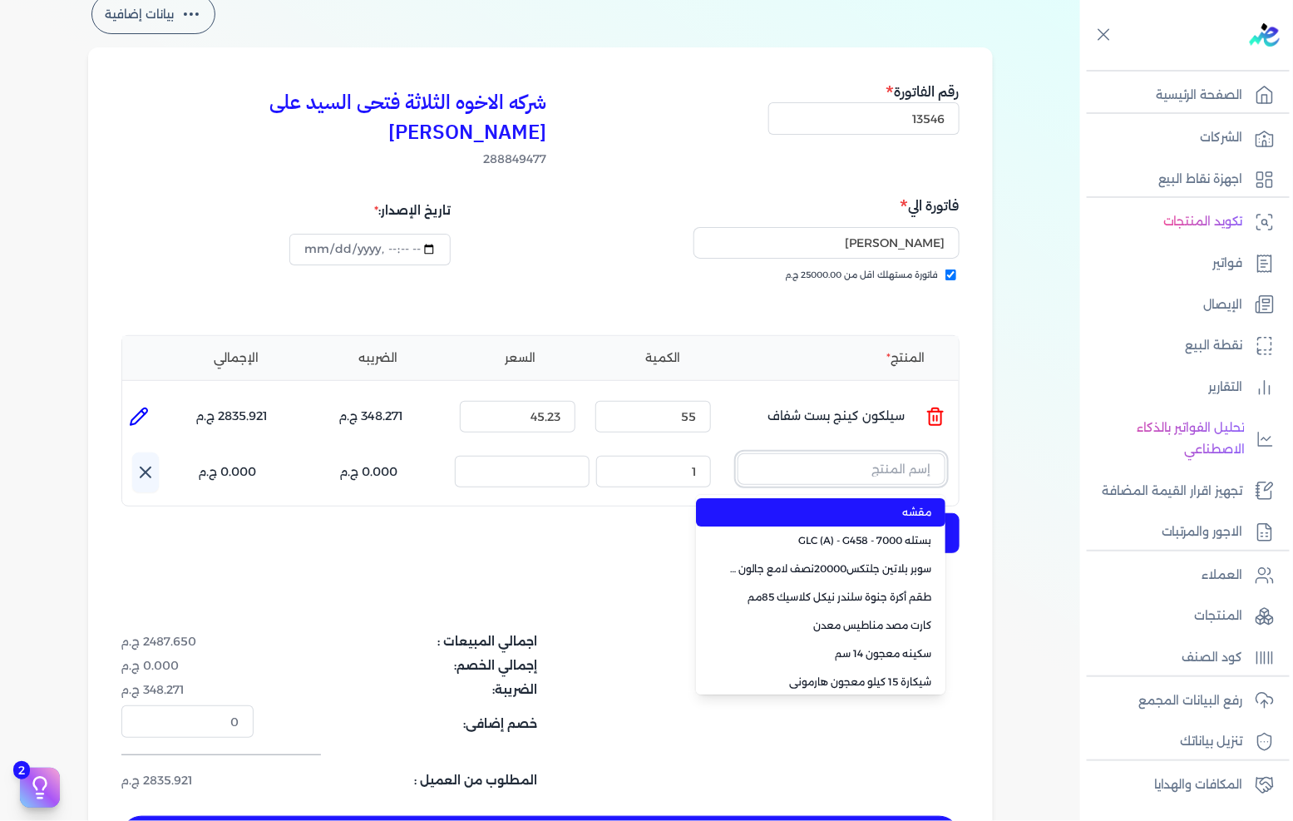
paste input "يد شبك 23 سم صفراء (4 سلكه)"
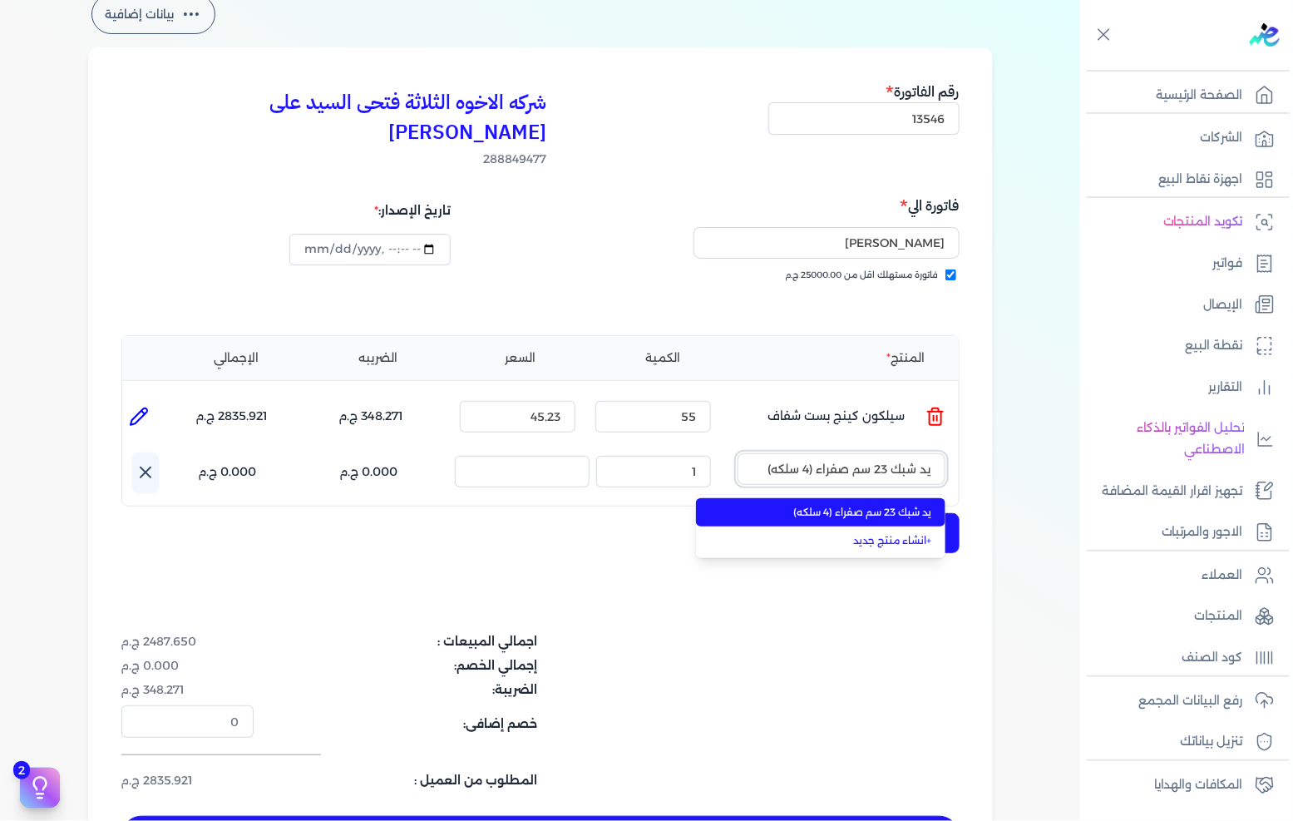
type input "يد شبك 23 سم صفراء (4 سلكه)"
click at [848, 505] on span "يد شبك 23 سم صفراء (4 سلكه)" at bounding box center [830, 512] width 203 height 15
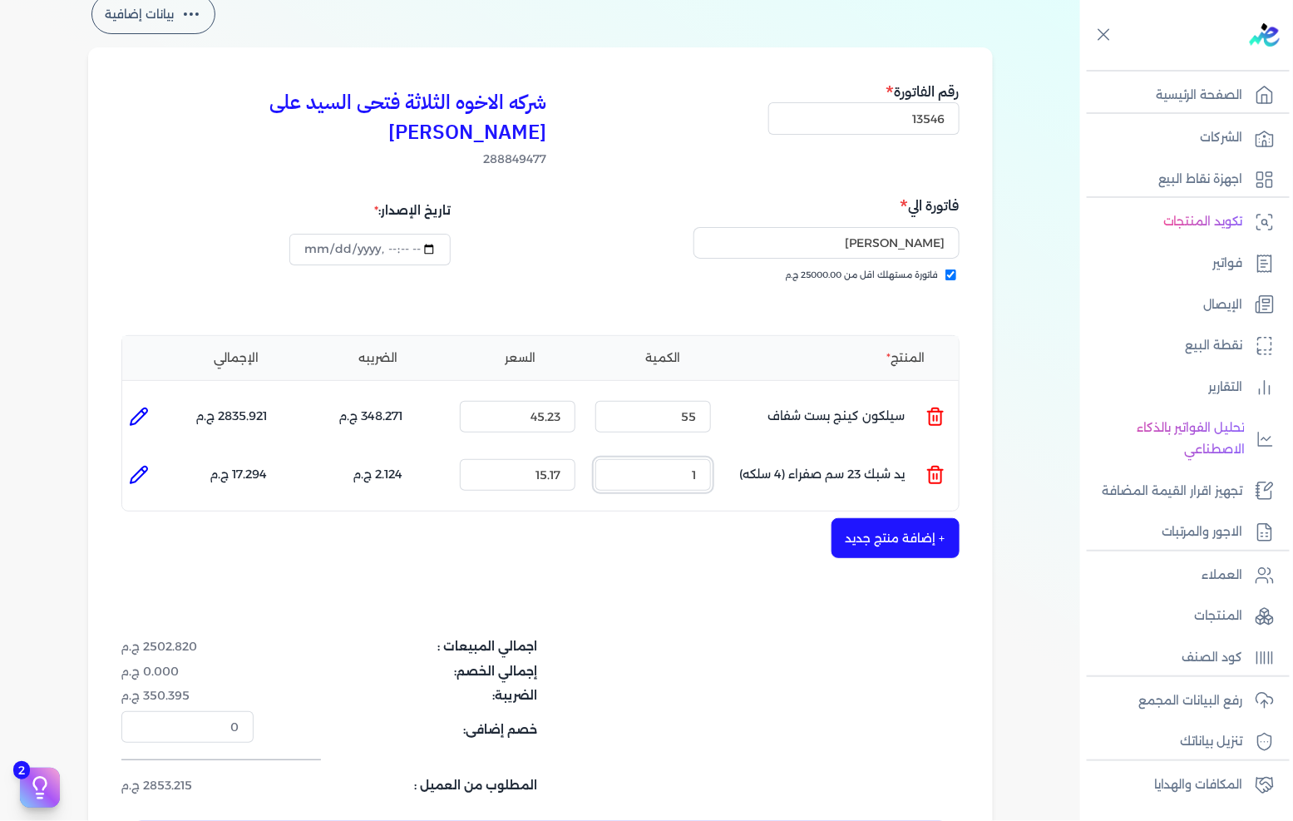
click at [671, 459] on input "1" at bounding box center [653, 475] width 116 height 32
type input "25"
click at [832, 518] on div "+ إضافة منتج جديد" at bounding box center [540, 538] width 838 height 40
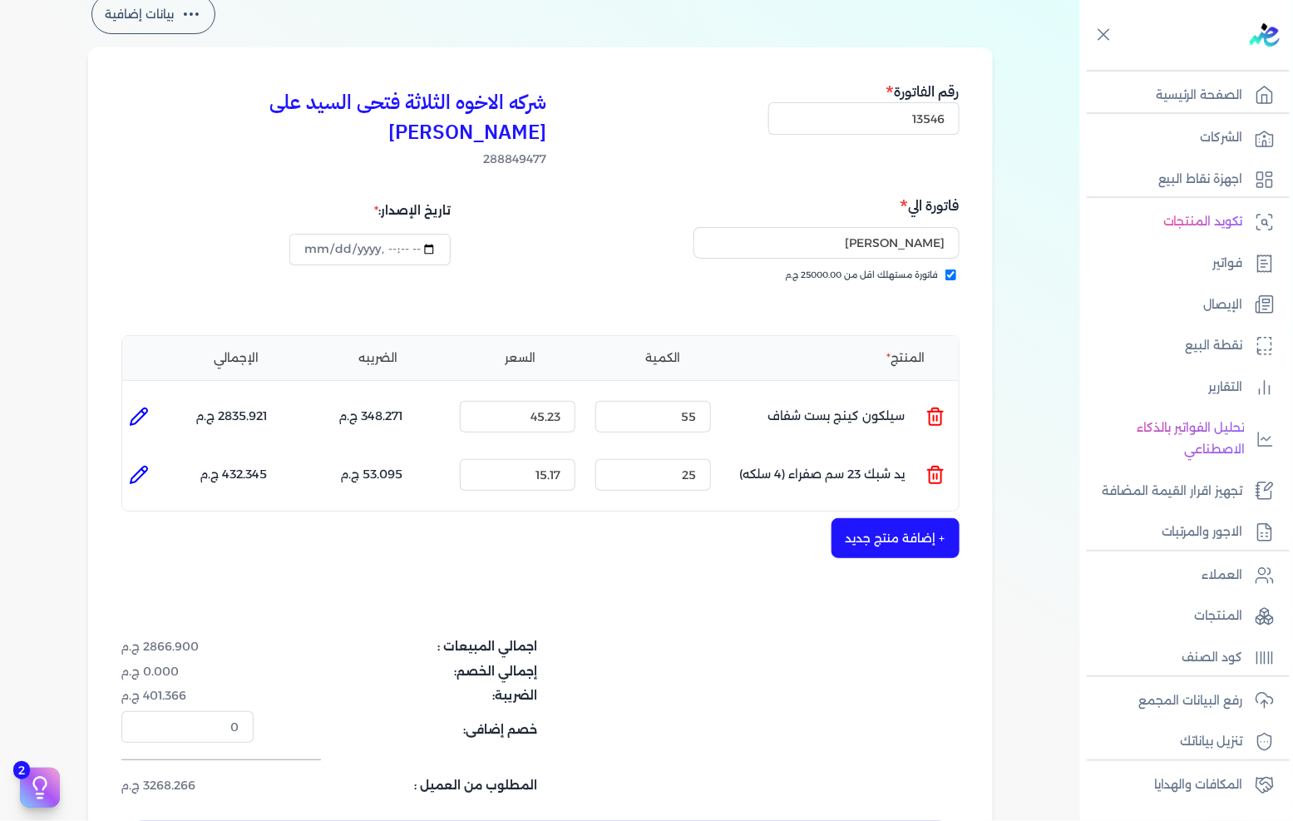
click at [888, 518] on button "+ إضافة منتج جديد" at bounding box center [895, 538] width 128 height 40
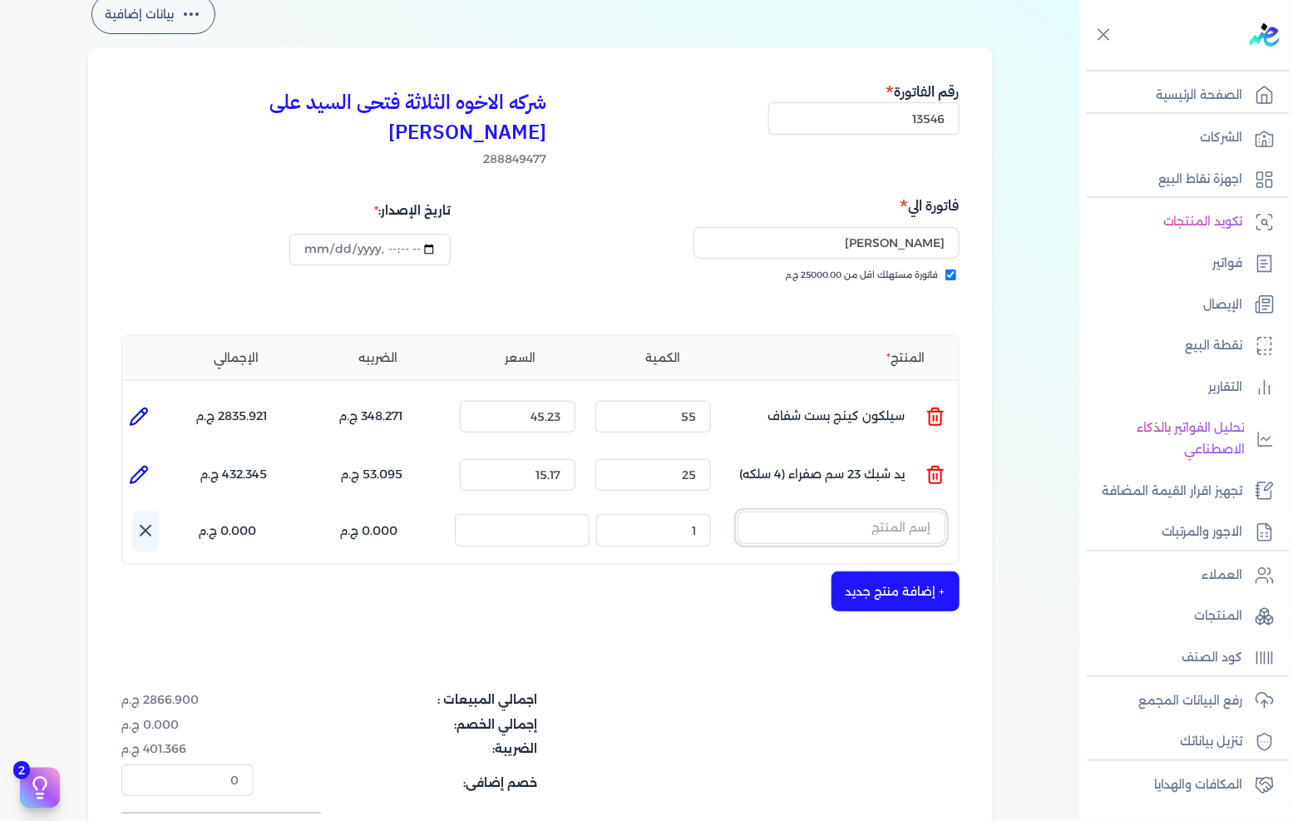
click at [888, 511] on input "text" at bounding box center [841, 527] width 208 height 32
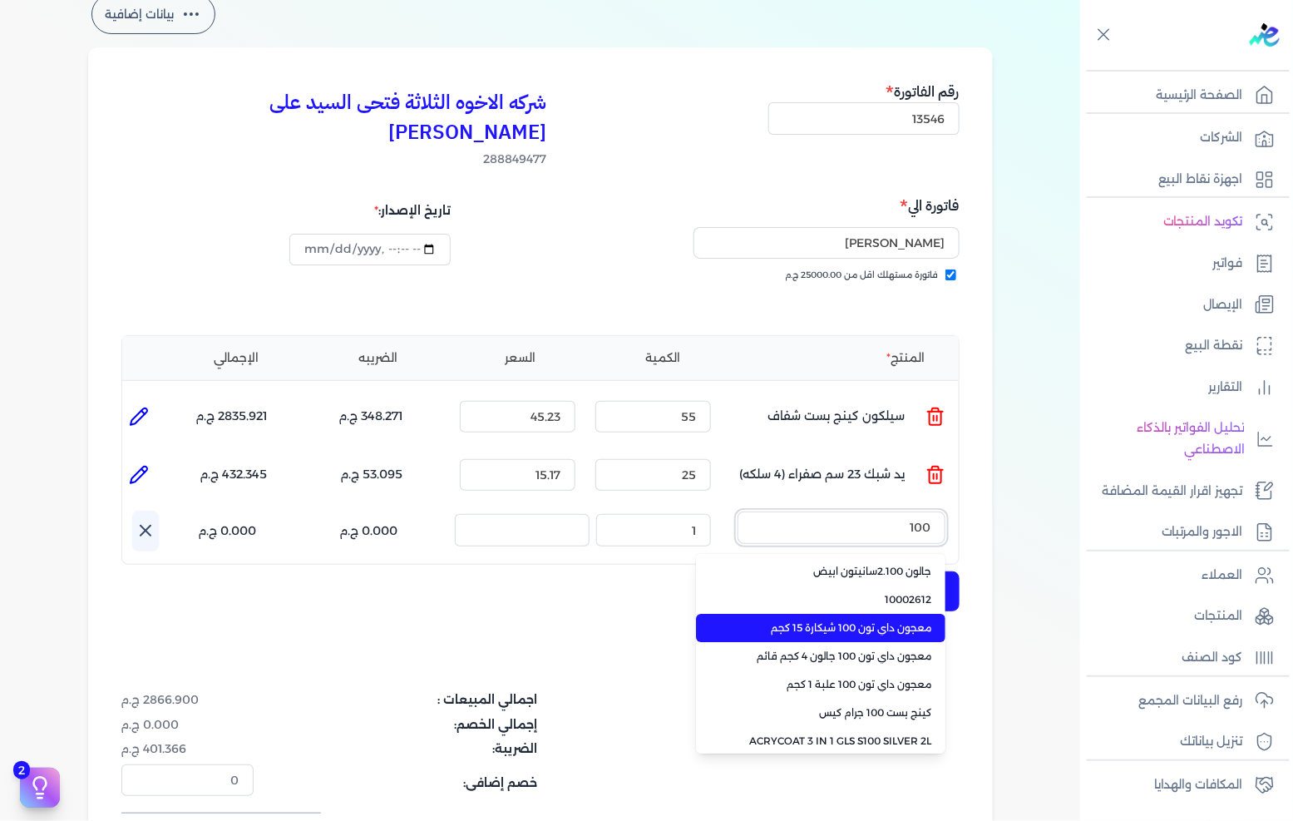
type input "100"
drag, startPoint x: 861, startPoint y: 599, endPoint x: 852, endPoint y: 591, distance: 11.8
click at [861, 620] on span "معجون داي تون 100 شيكارة 15 كجم" at bounding box center [830, 627] width 203 height 15
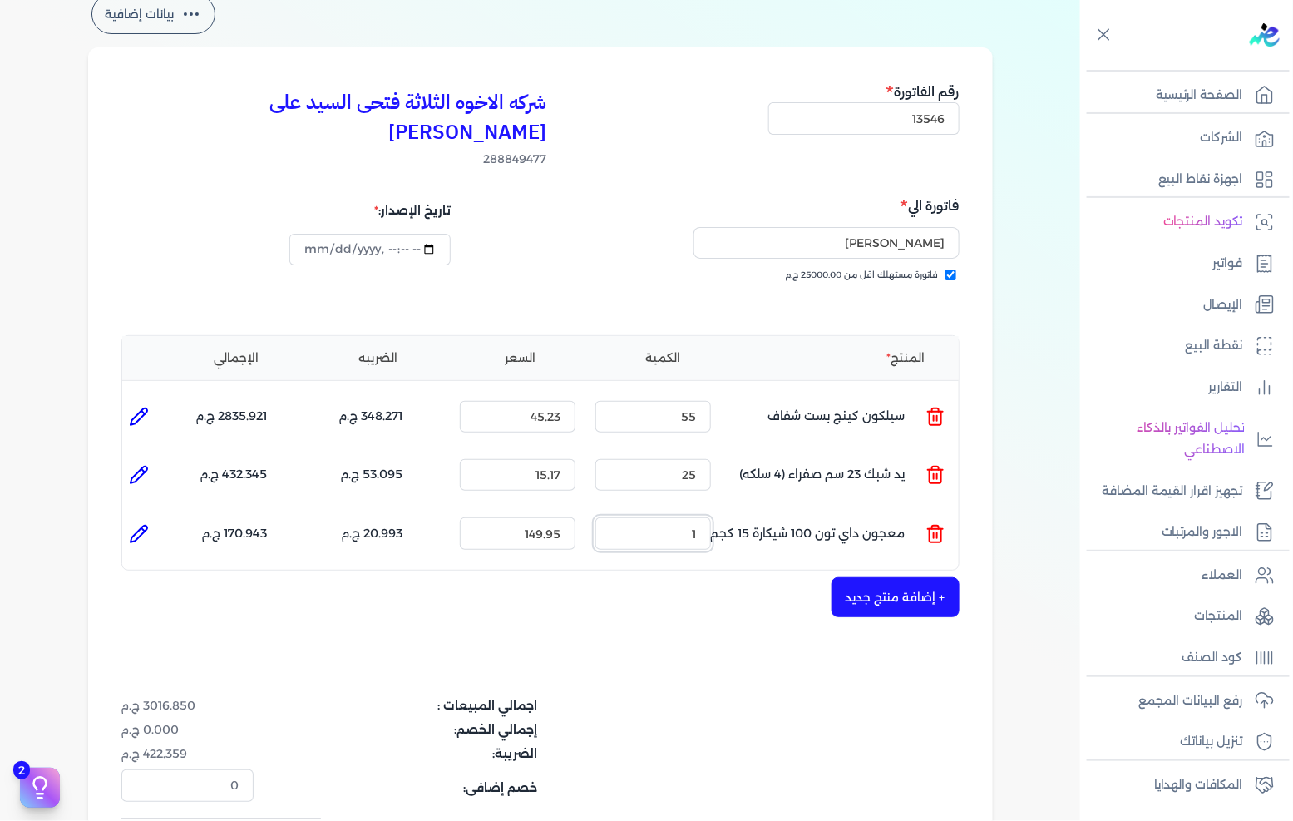
click at [666, 517] on input "1" at bounding box center [653, 533] width 116 height 32
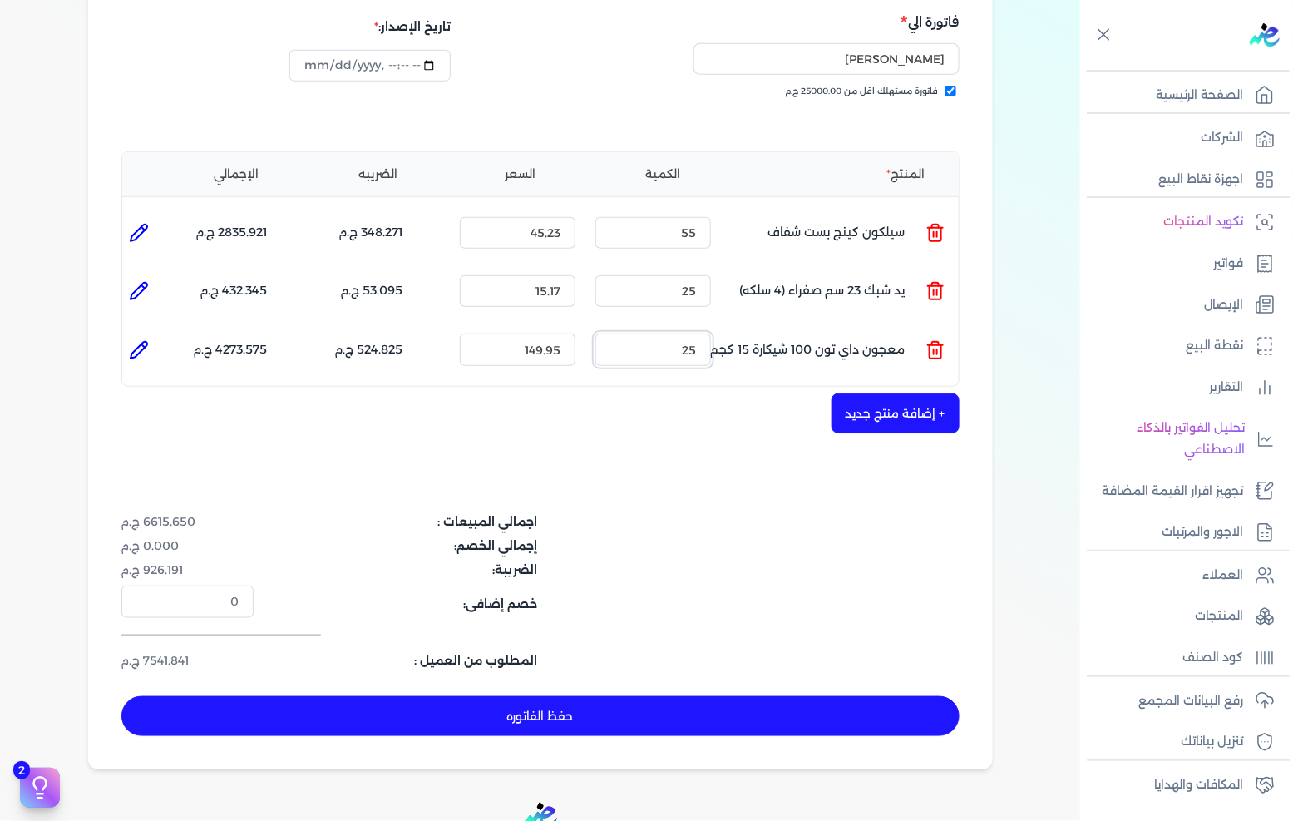
scroll to position [277, 0]
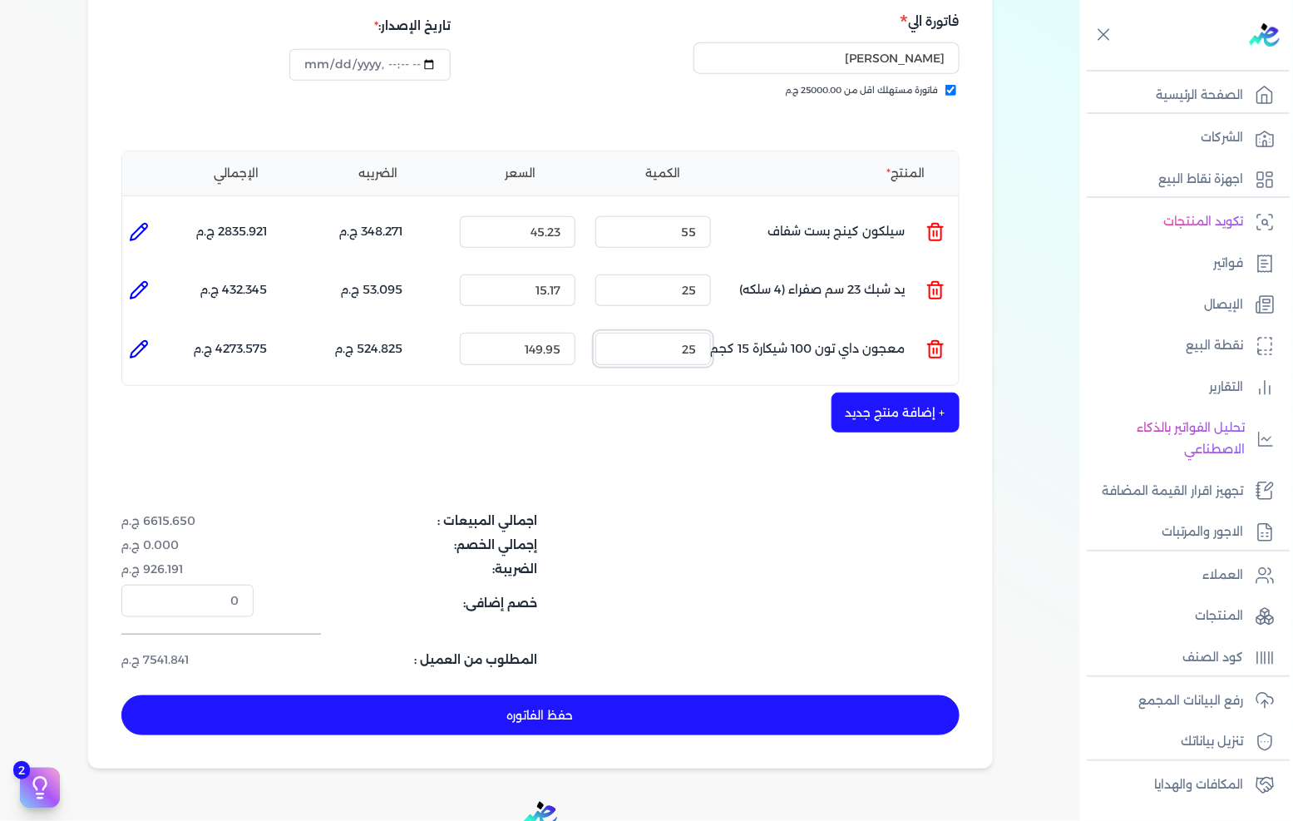
click at [703, 333] on input "25" at bounding box center [653, 349] width 116 height 32
type input "35"
click at [871, 392] on button "+ إضافة منتج جديد" at bounding box center [895, 412] width 128 height 40
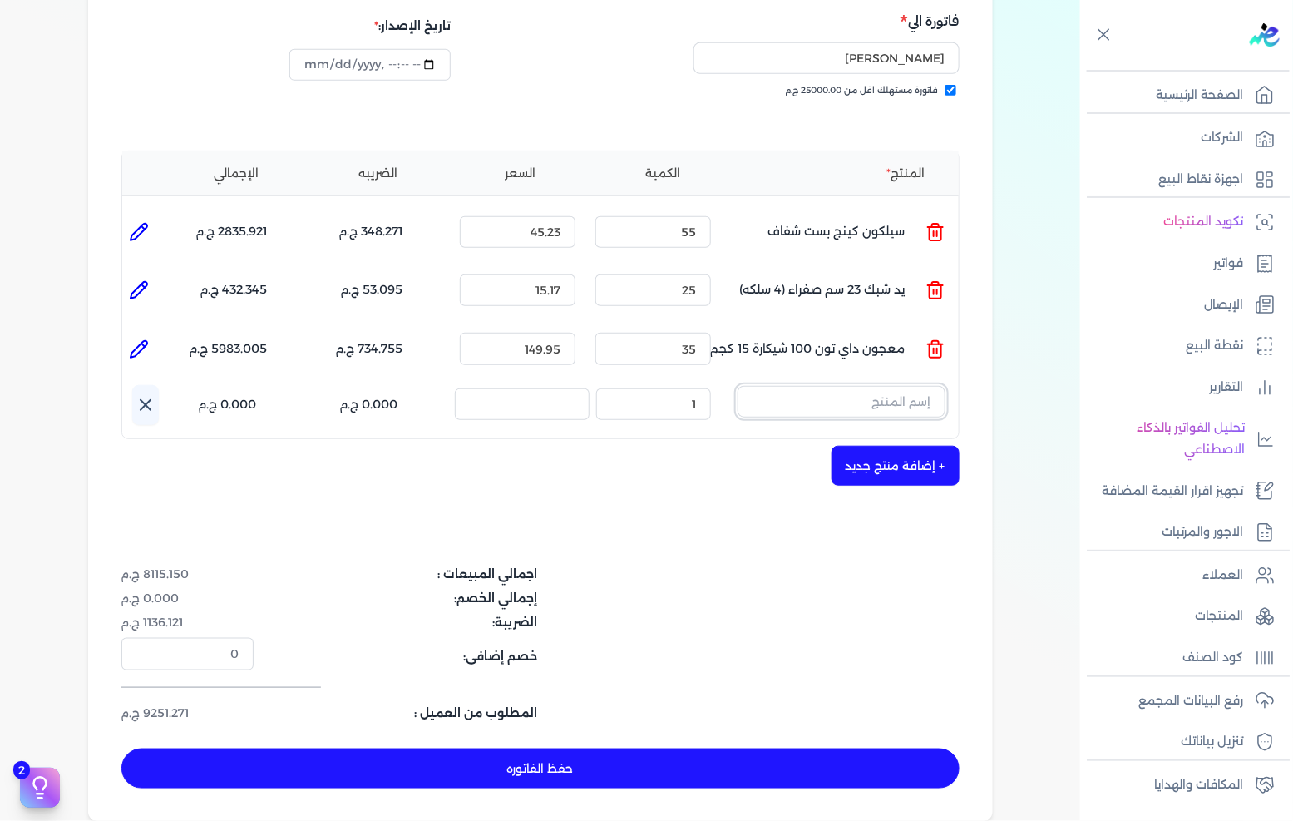
click at [821, 386] on input "text" at bounding box center [841, 402] width 208 height 32
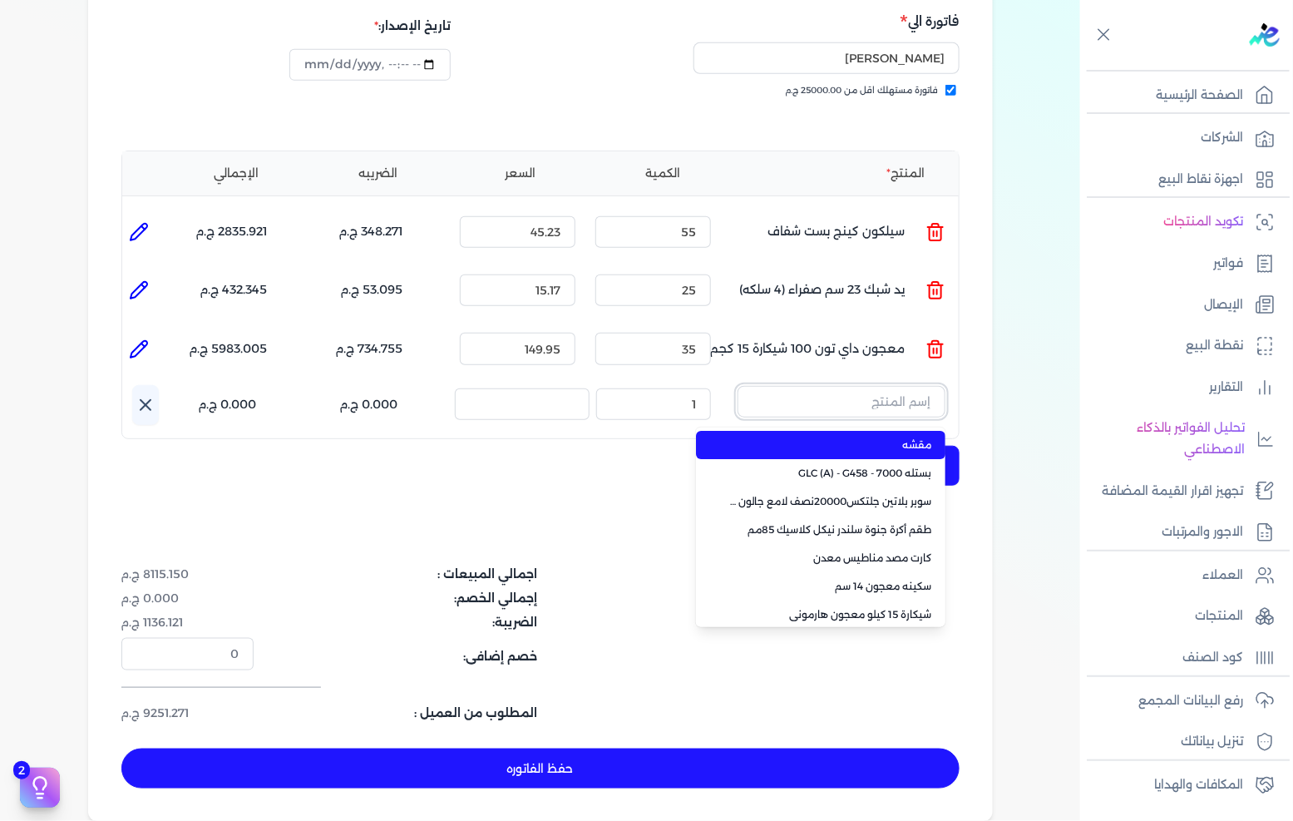
paste input "Smooth Putty - S.P100 -25 k.g"
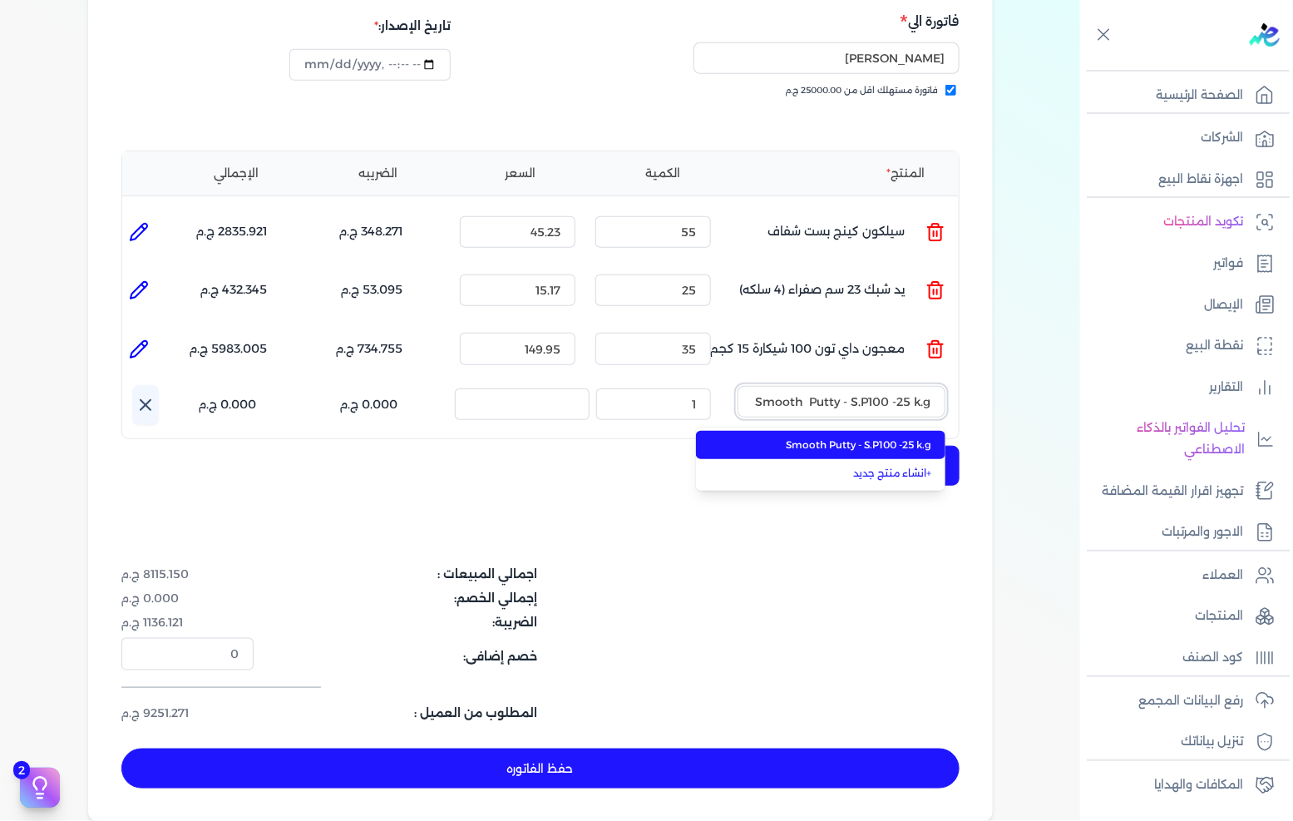
type input "Smooth Putty - S.P100 -25 k.g"
click at [799, 437] on span "Smooth Putty - S.P100 -25 k.g" at bounding box center [830, 444] width 203 height 15
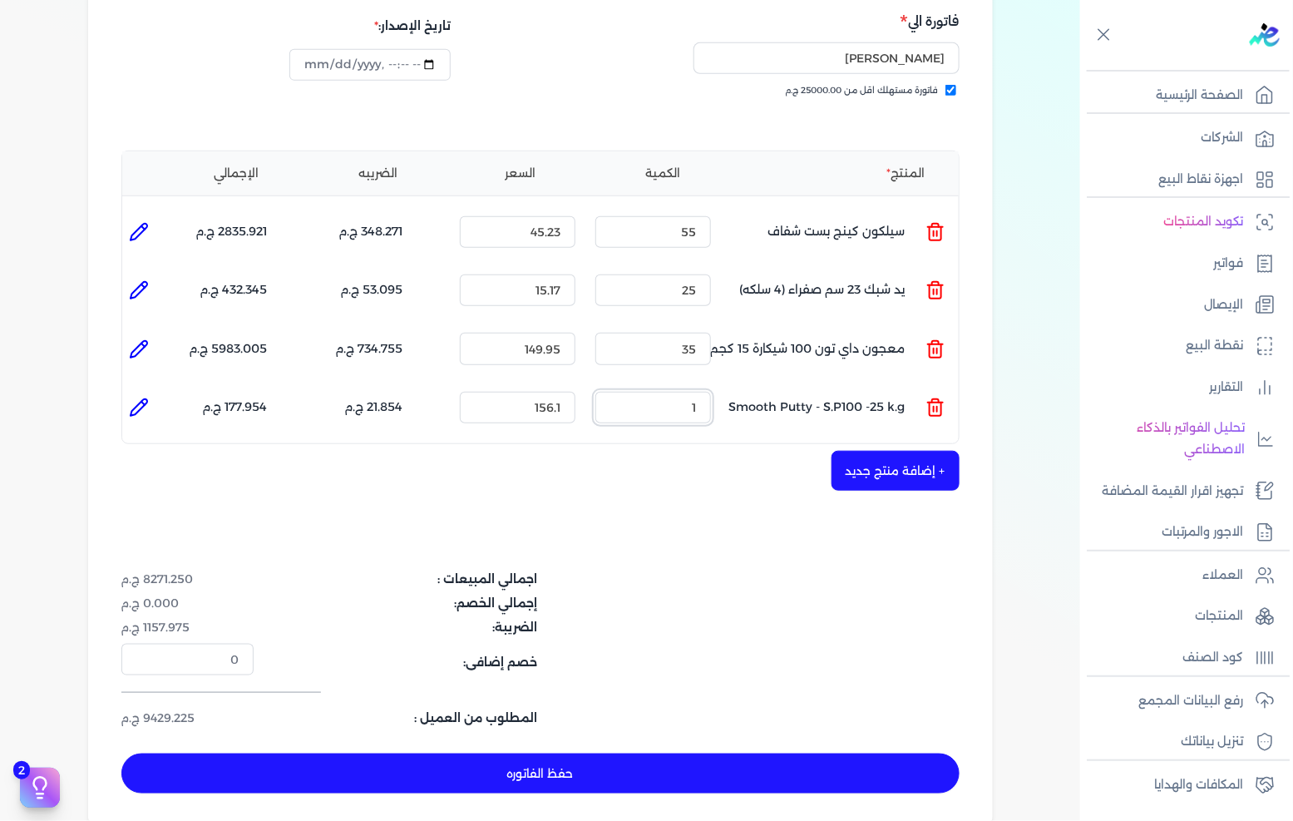
click at [661, 392] on input "1" at bounding box center [653, 408] width 116 height 32
type input "2"
type input "0"
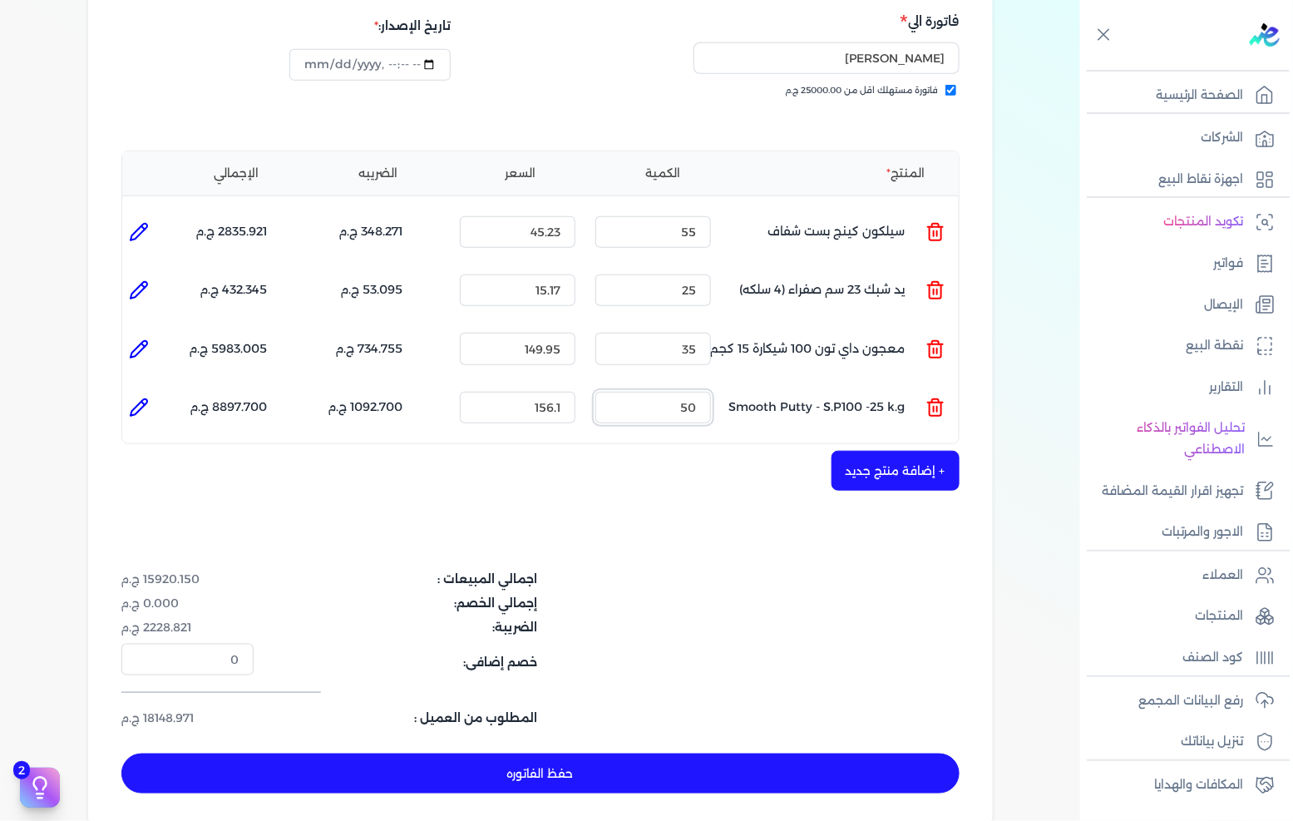
type input "50"
click at [920, 452] on button "+ إضافة منتج جديد" at bounding box center [895, 471] width 128 height 40
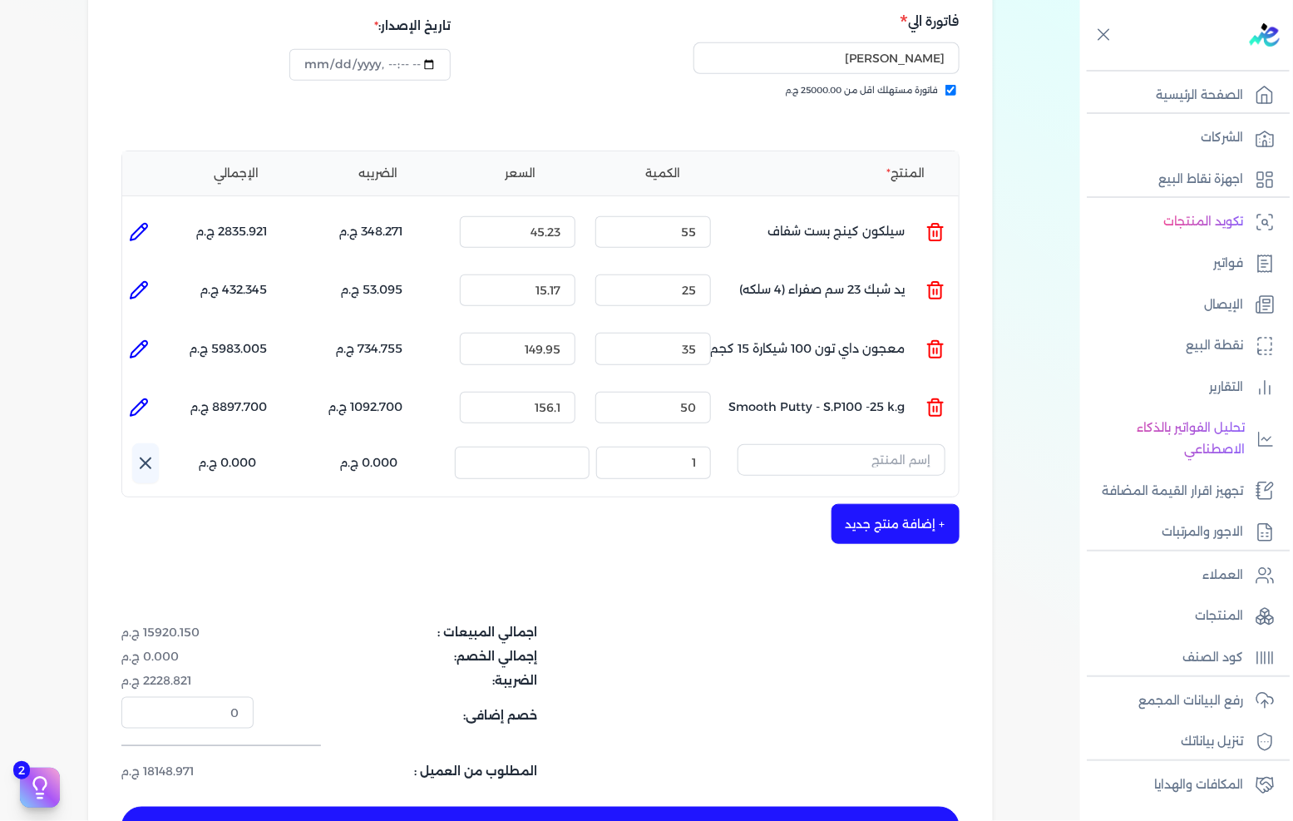
click at [700, 504] on div "+ إضافة منتج جديد" at bounding box center [540, 524] width 838 height 40
click at [868, 444] on input "text" at bounding box center [841, 460] width 208 height 32
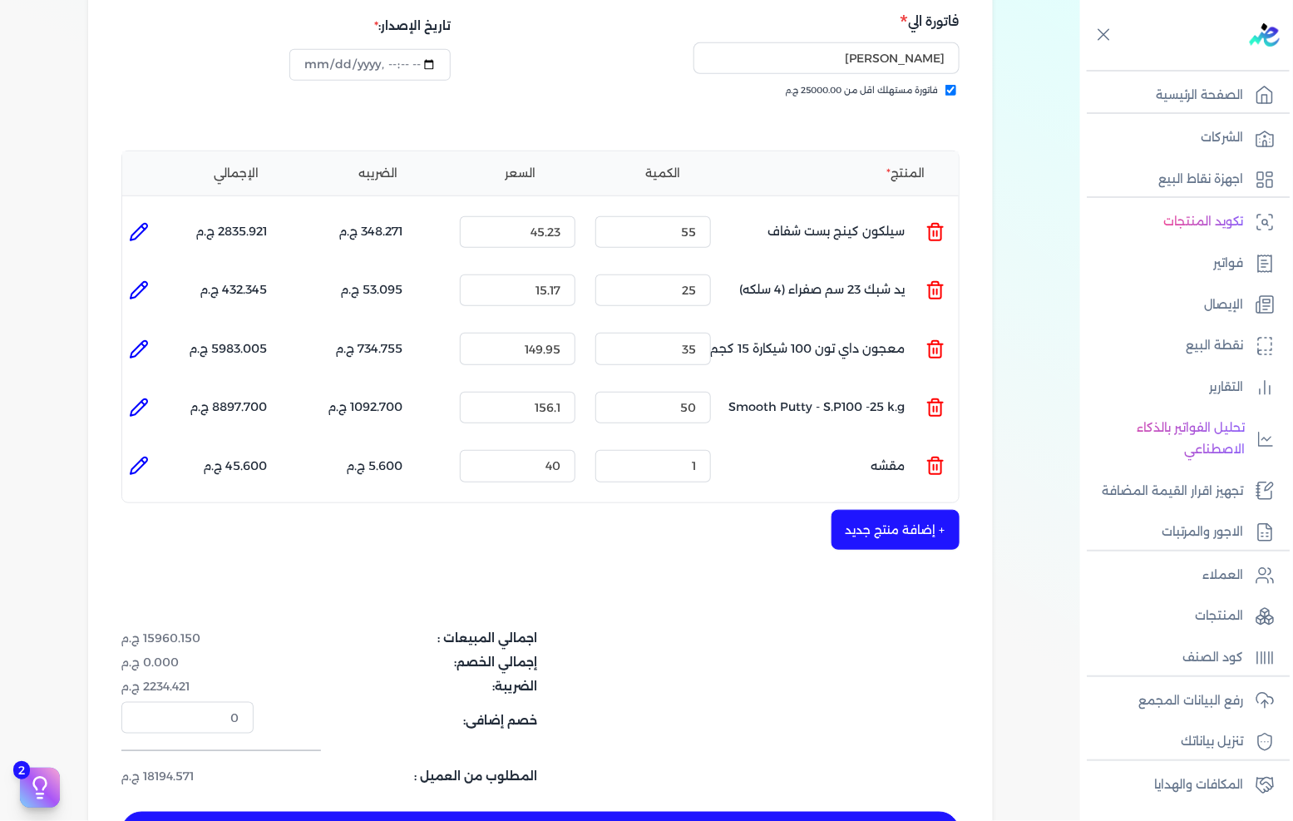
click at [956, 443] on ul "المنتج : مقشه الكمية : 1 السعر : 40 الضريبه : 5.600 ج.م الإجمالي : 45.600 ج.م" at bounding box center [540, 465] width 836 height 45
drag, startPoint x: 901, startPoint y: 437, endPoint x: 920, endPoint y: 433, distance: 19.4
click at [903, 443] on p "مقشه" at bounding box center [888, 465] width 34 height 45
click at [923, 443] on ul "المنتج : مقشه الكمية : 1 السعر : 40 الضريبه : 5.600 ج.م الإجمالي : 45.600 ج.م" at bounding box center [540, 465] width 836 height 45
click at [929, 456] on icon at bounding box center [935, 466] width 20 height 20
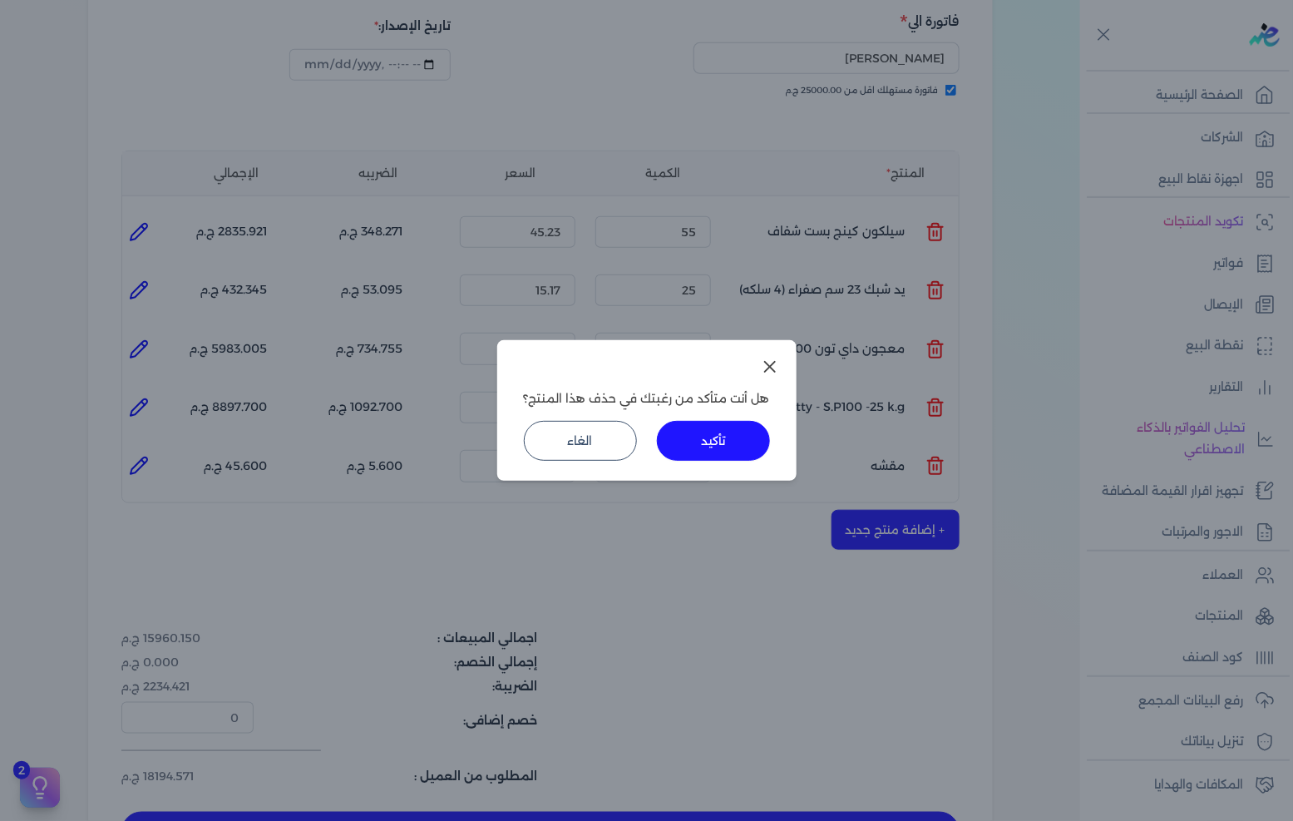
click at [748, 435] on button "تأكيد" at bounding box center [713, 441] width 113 height 40
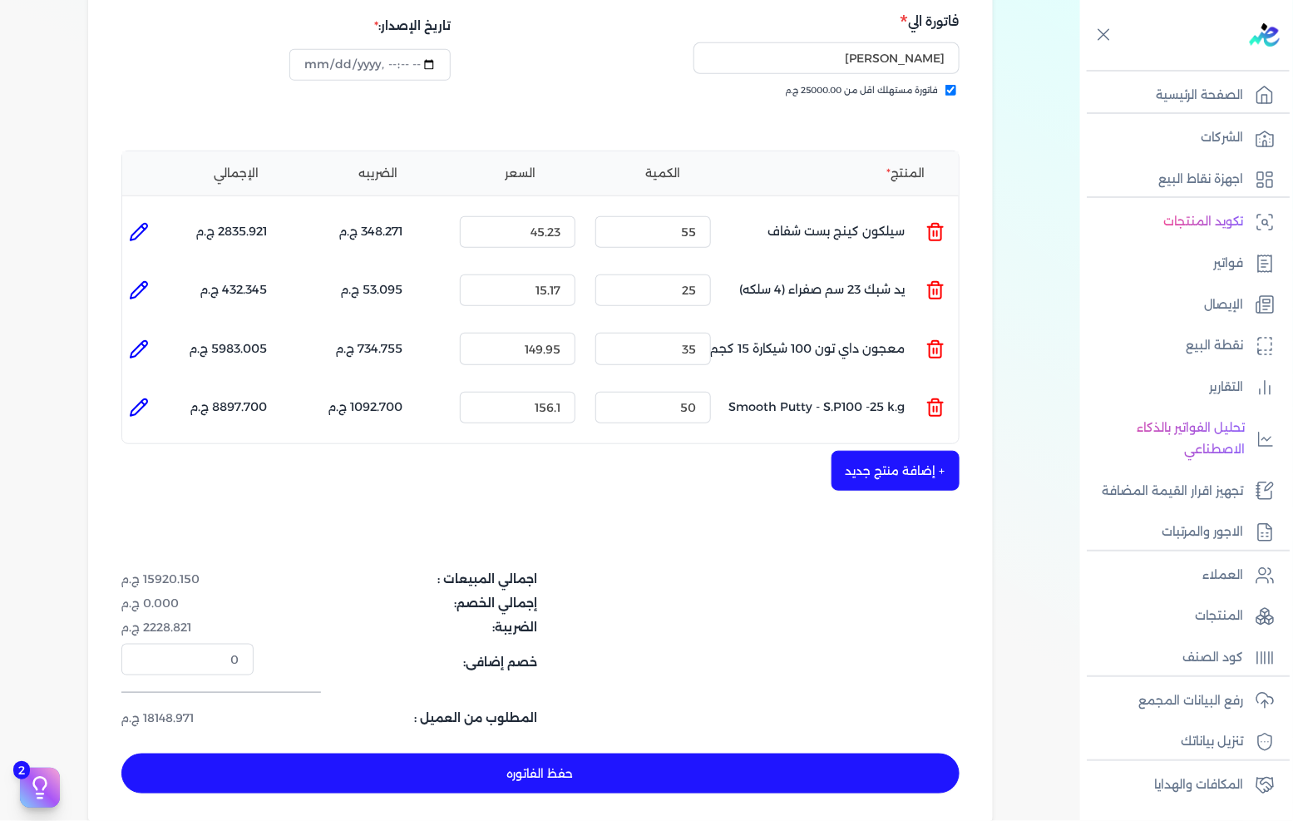
click at [865, 451] on button "+ إضافة منتج جديد" at bounding box center [895, 471] width 128 height 40
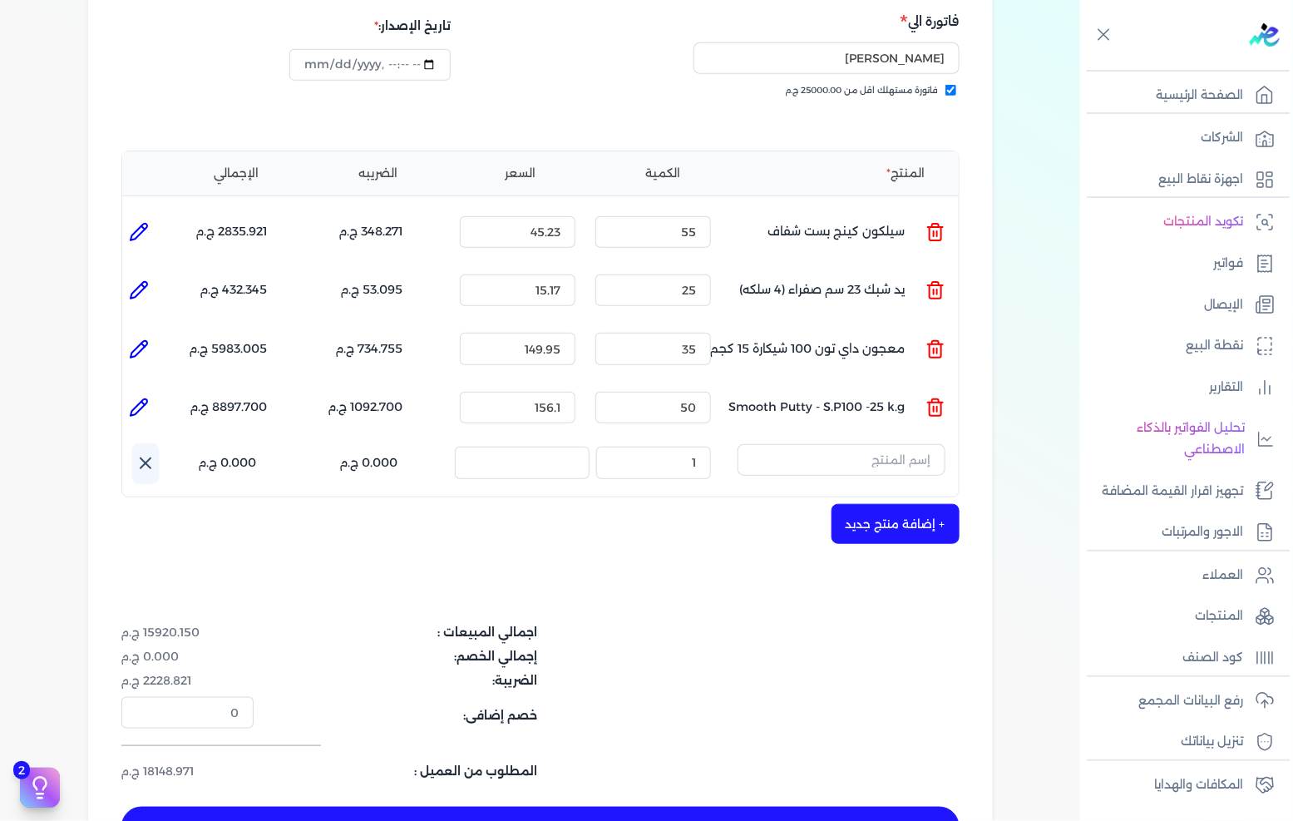
click at [866, 444] on input "text" at bounding box center [841, 460] width 208 height 32
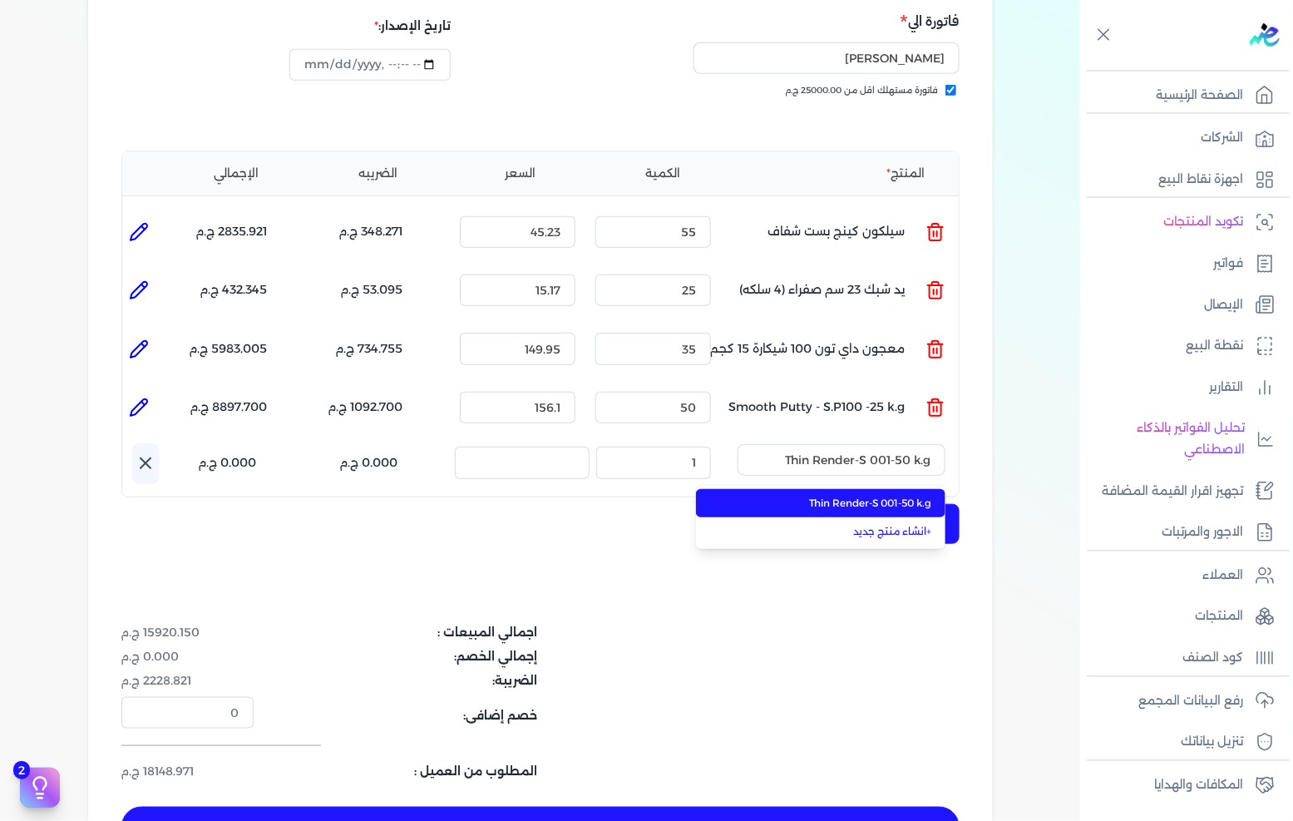
type input "Thin Render-S 001-50 k.g"
click at [834, 486] on ul "Thin Render-S 001-50 k.g + انشاء منتج جديد" at bounding box center [820, 517] width 249 height 63
click at [809, 496] on span "Thin Render-S 001-50 k.g" at bounding box center [830, 503] width 203 height 15
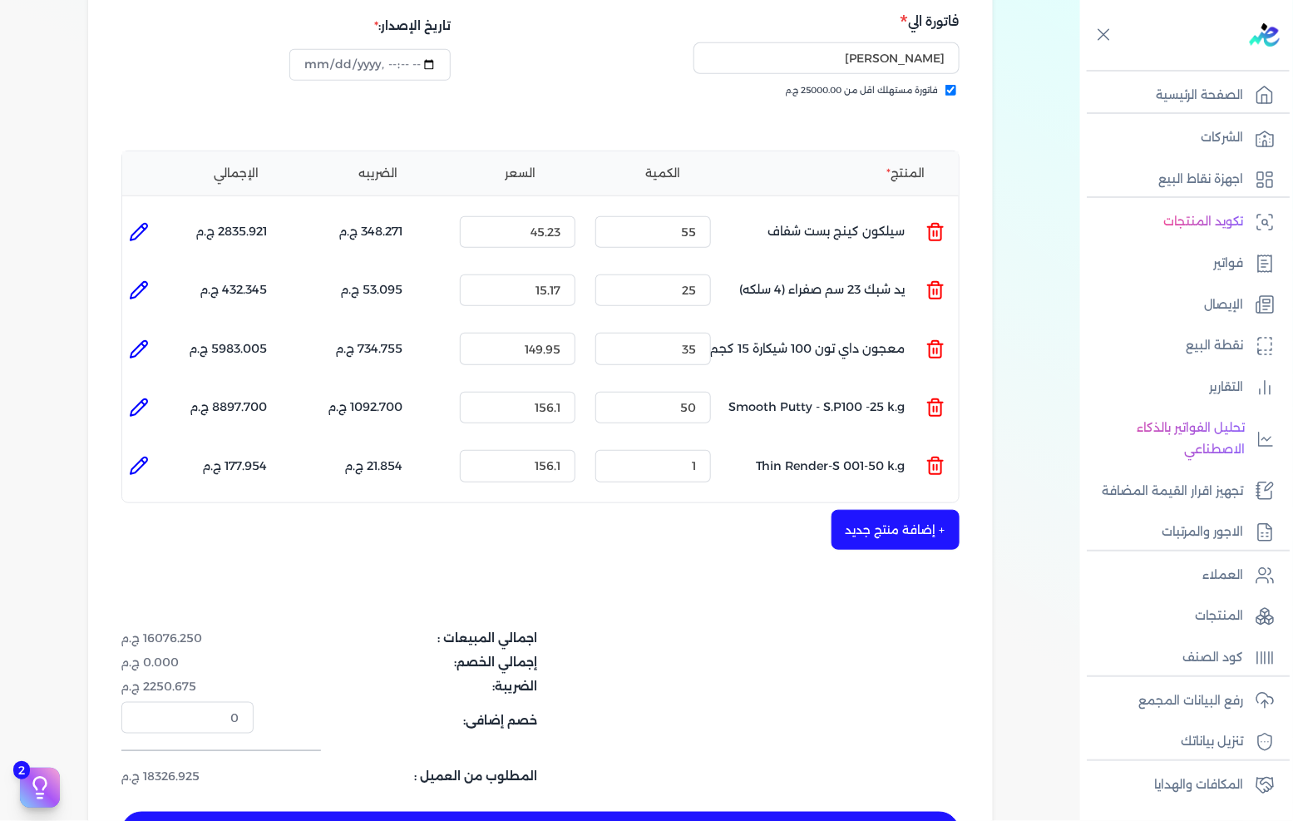
click at [686, 455] on div "الكمية : 1" at bounding box center [653, 465] width 129 height 45
click at [688, 450] on input "1" at bounding box center [653, 466] width 116 height 32
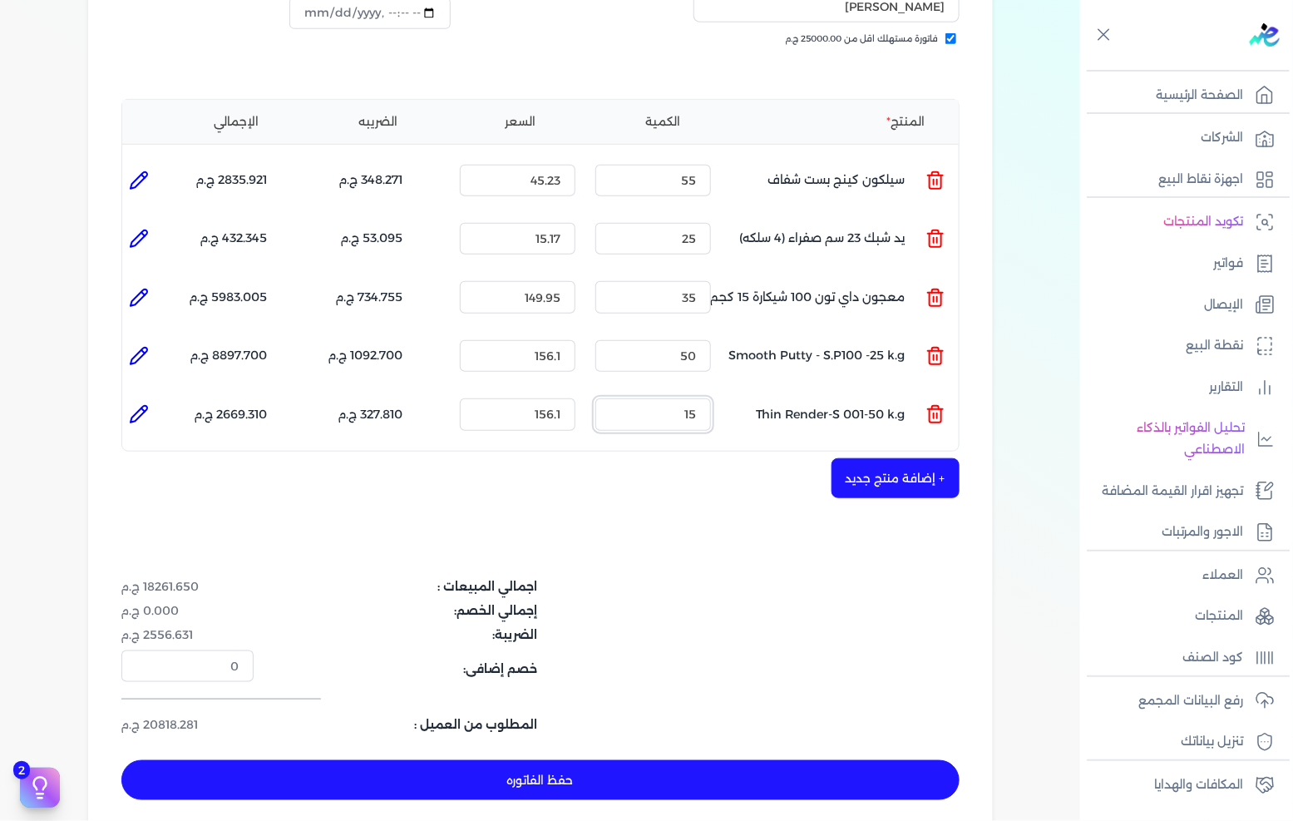
scroll to position [369, 0]
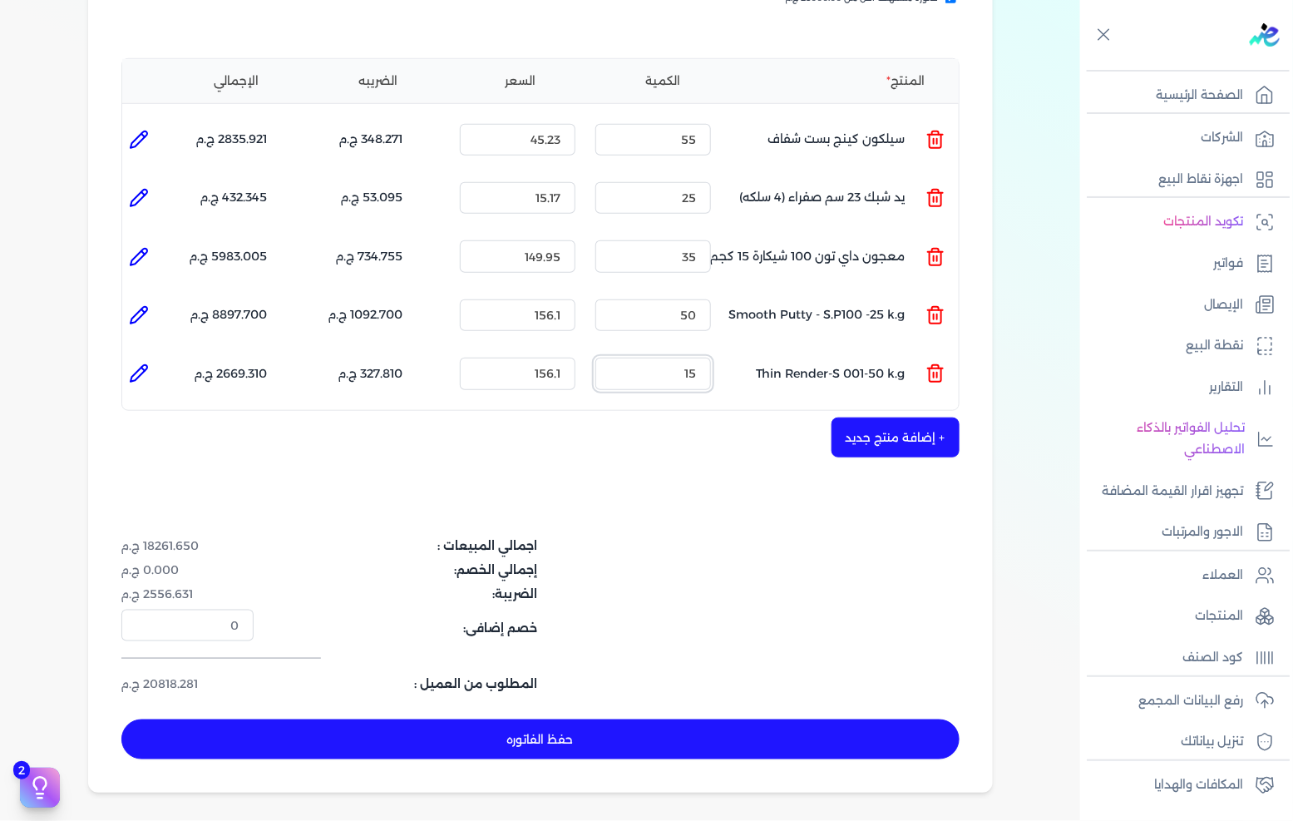
type input "15"
click at [658, 686] on div "شركه الاخوه الثلاثة فتحى السيد على [PERSON_NAME] 288849477 رقم الفاتورة 13546 ف…" at bounding box center [540, 282] width 905 height 1022
click at [653, 719] on button "حفظ الفاتوره" at bounding box center [540, 739] width 838 height 40
type input "[DATE]"
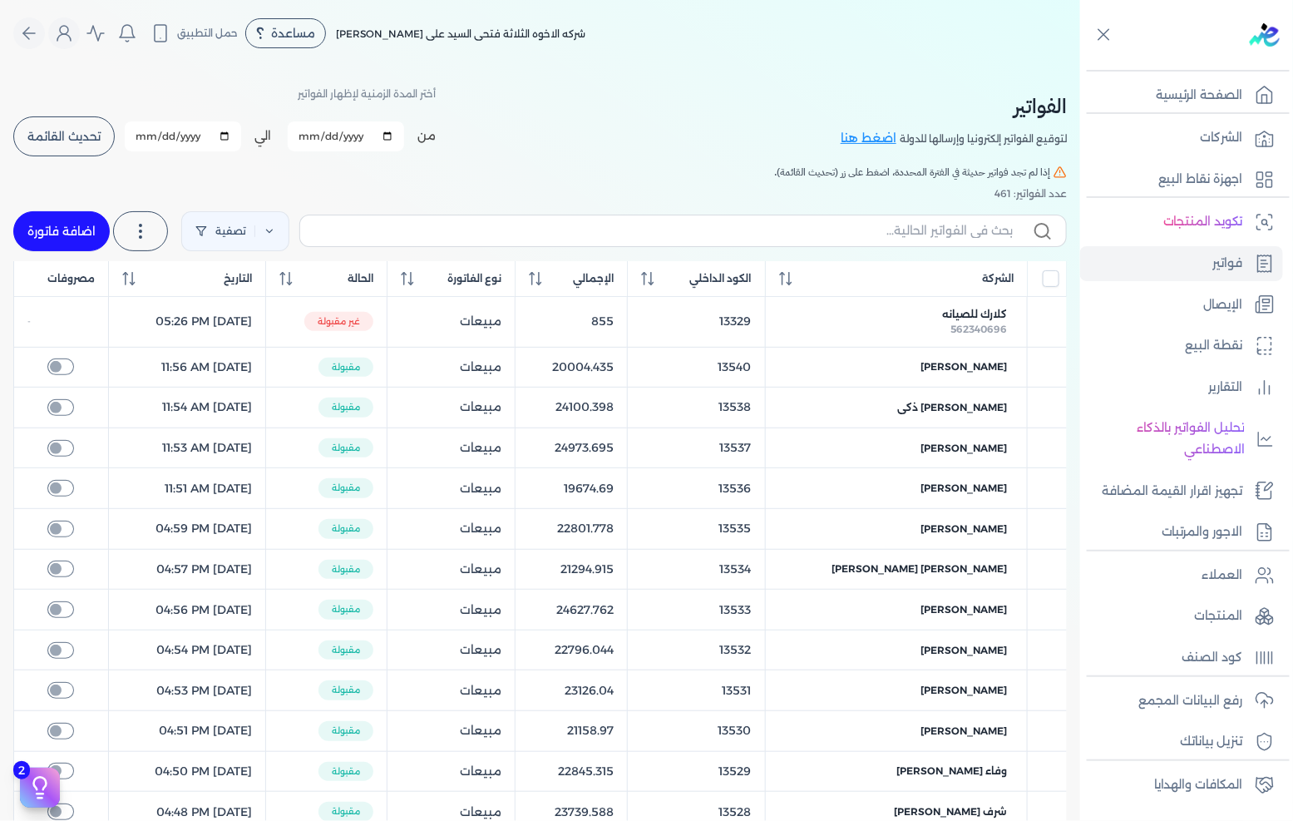
click at [89, 241] on link "اضافة فاتورة" at bounding box center [61, 231] width 96 height 40
select select "EGP"
select select "B"
select select "EGS"
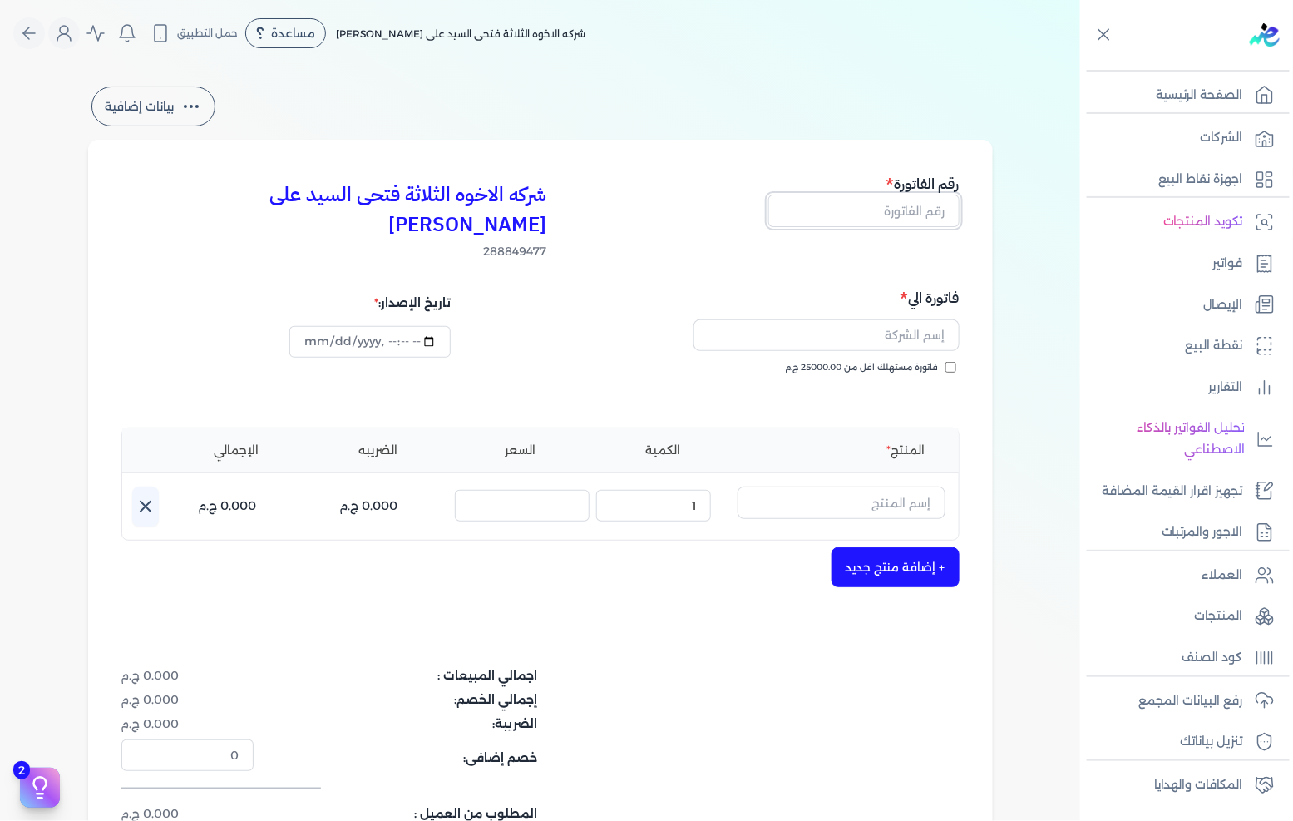
drag, startPoint x: 954, startPoint y: 195, endPoint x: 940, endPoint y: 202, distance: 15.6
click at [954, 195] on input "text" at bounding box center [863, 211] width 191 height 32
click at [937, 204] on input "text" at bounding box center [863, 211] width 191 height 32
type input "13547"
click at [928, 361] on span "فاتورة مستهلك اقل من 25000.00 ج.م" at bounding box center [862, 367] width 153 height 13
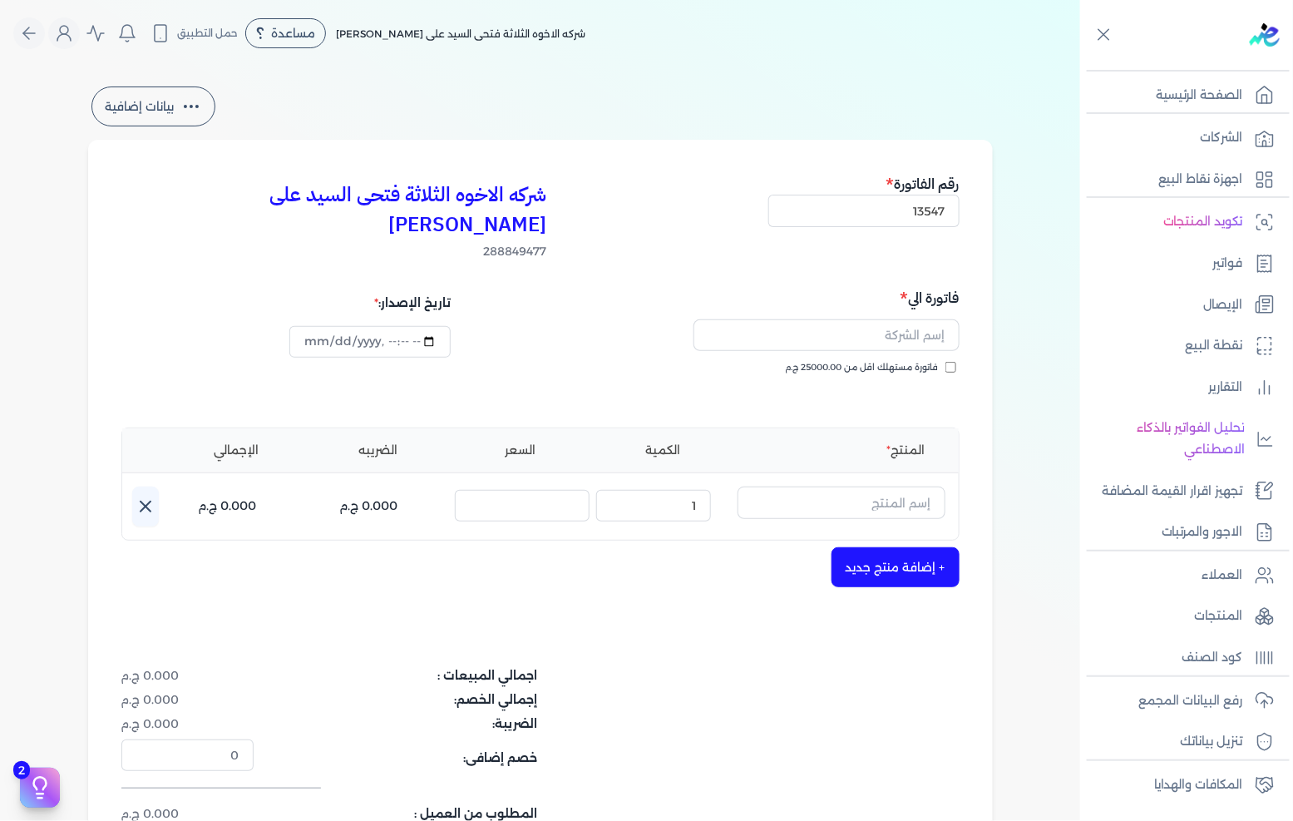
click at [945, 362] on input "فاتورة مستهلك اقل من 25000.00 ج.م" at bounding box center [950, 367] width 11 height 11
checkbox input "true"
click at [928, 319] on input "text" at bounding box center [826, 335] width 266 height 32
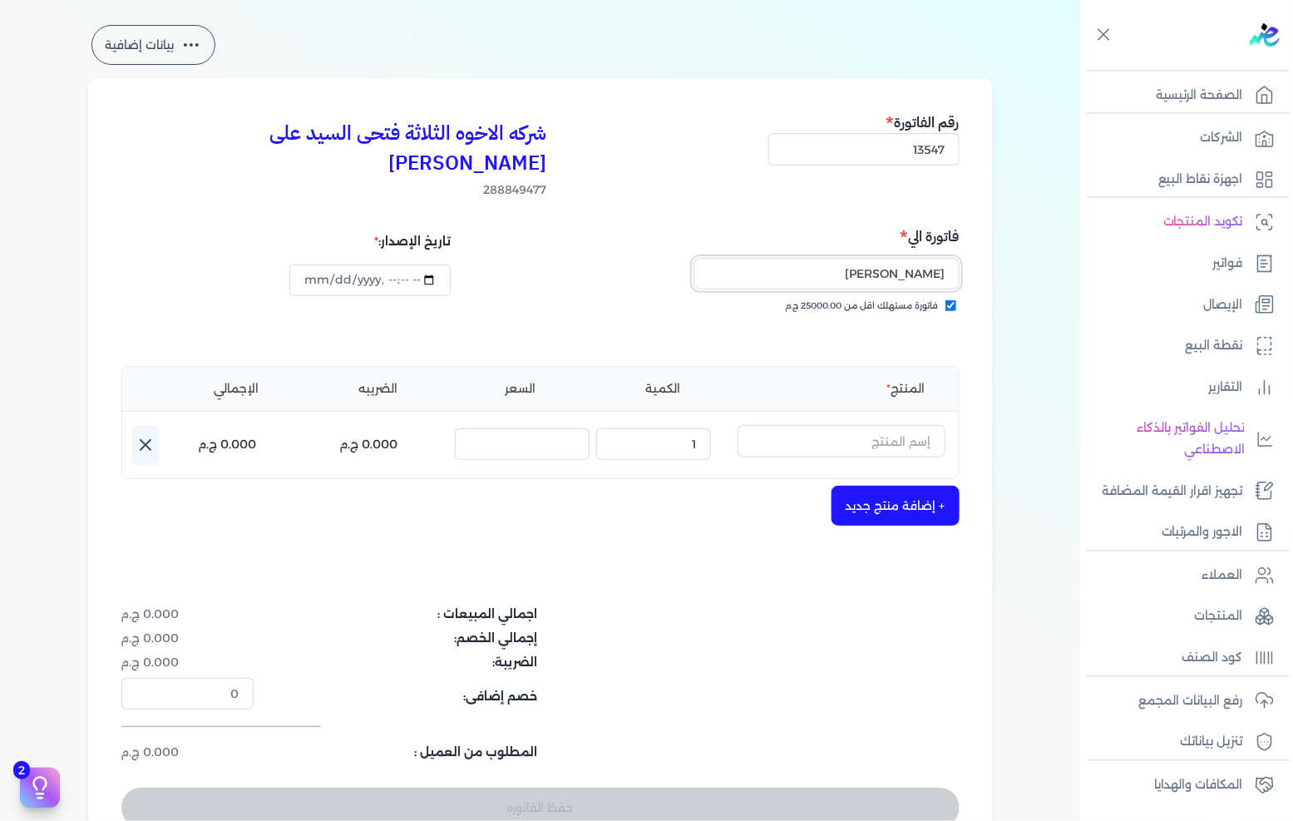
scroll to position [92, 0]
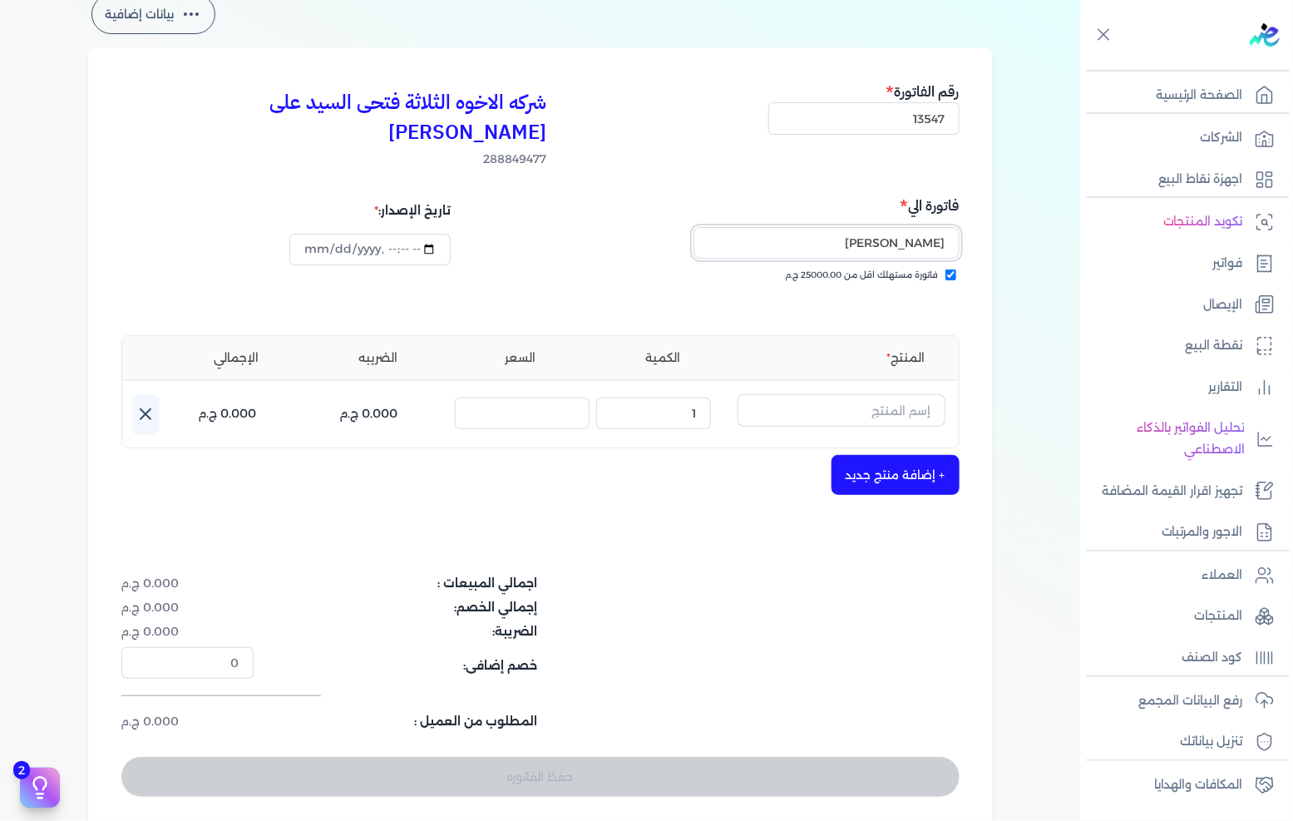
type input "[PERSON_NAME]"
drag, startPoint x: 913, startPoint y: 389, endPoint x: 974, endPoint y: 372, distance: 62.9
click at [912, 394] on input "text" at bounding box center [841, 410] width 208 height 32
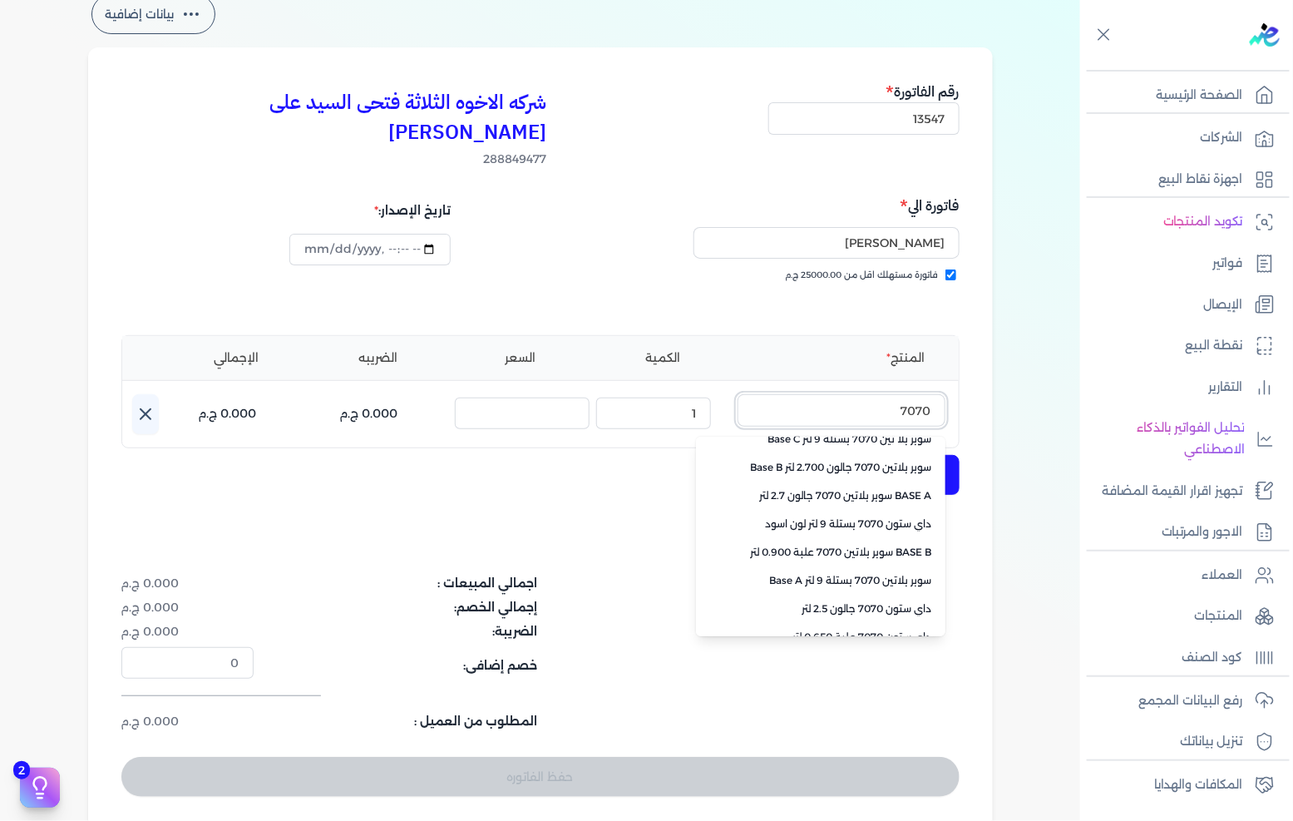
scroll to position [371, 0]
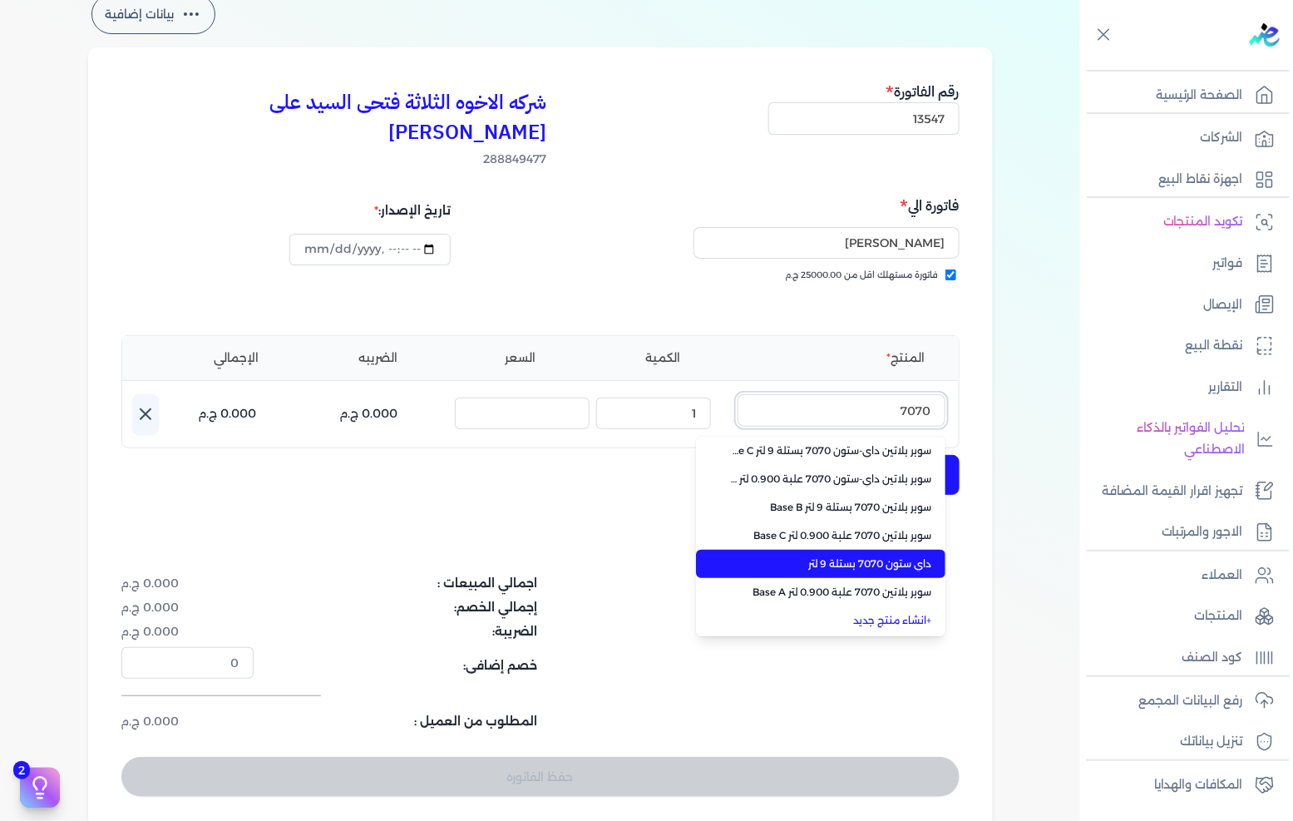
type input "7070"
click at [841, 556] on span "داي ستون 7070 بستلة 9 لتر" at bounding box center [830, 563] width 203 height 15
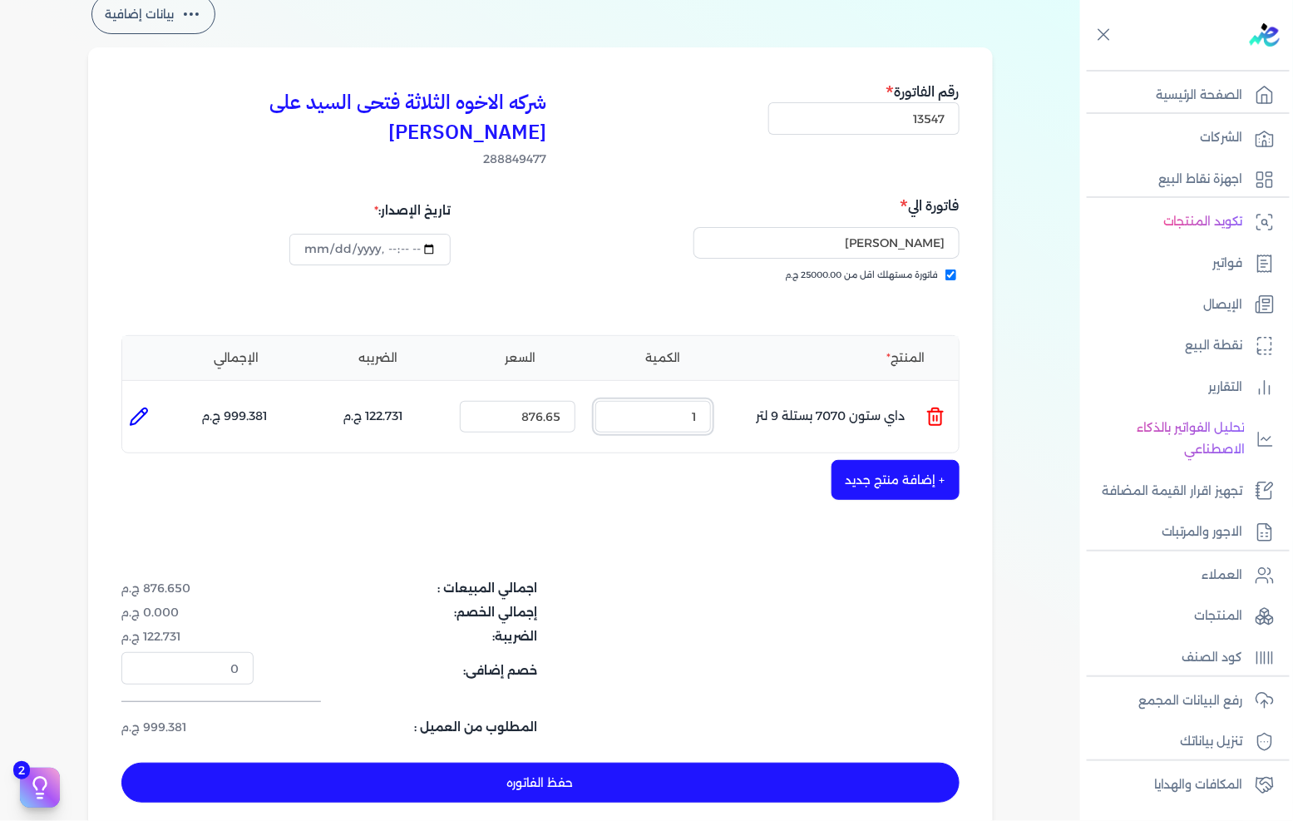
click at [688, 401] on input "1" at bounding box center [653, 417] width 116 height 32
drag, startPoint x: 688, startPoint y: 387, endPoint x: 1292, endPoint y: 351, distance: 605.6
click at [698, 401] on input "1" at bounding box center [653, 417] width 116 height 32
type input "20"
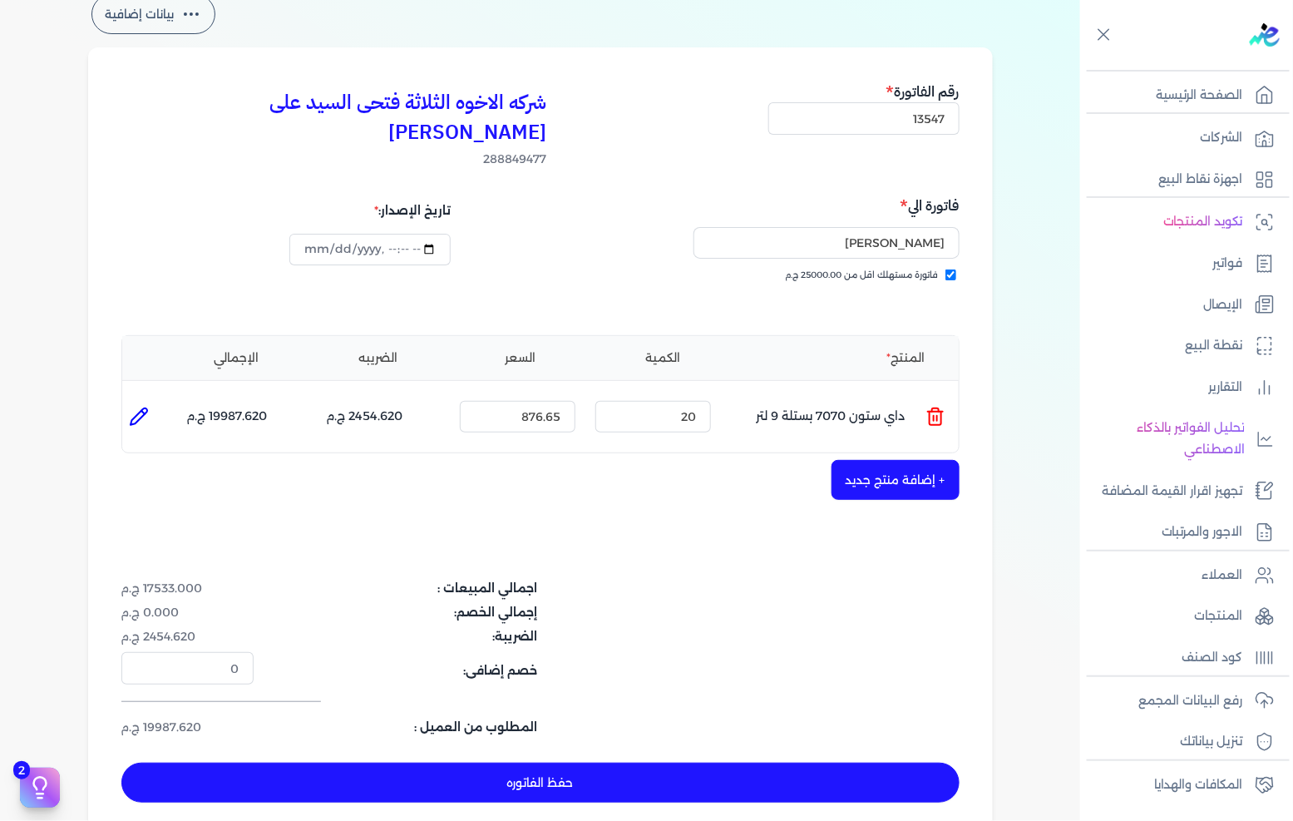
click at [918, 460] on button "+ إضافة منتج جديد" at bounding box center [895, 480] width 128 height 40
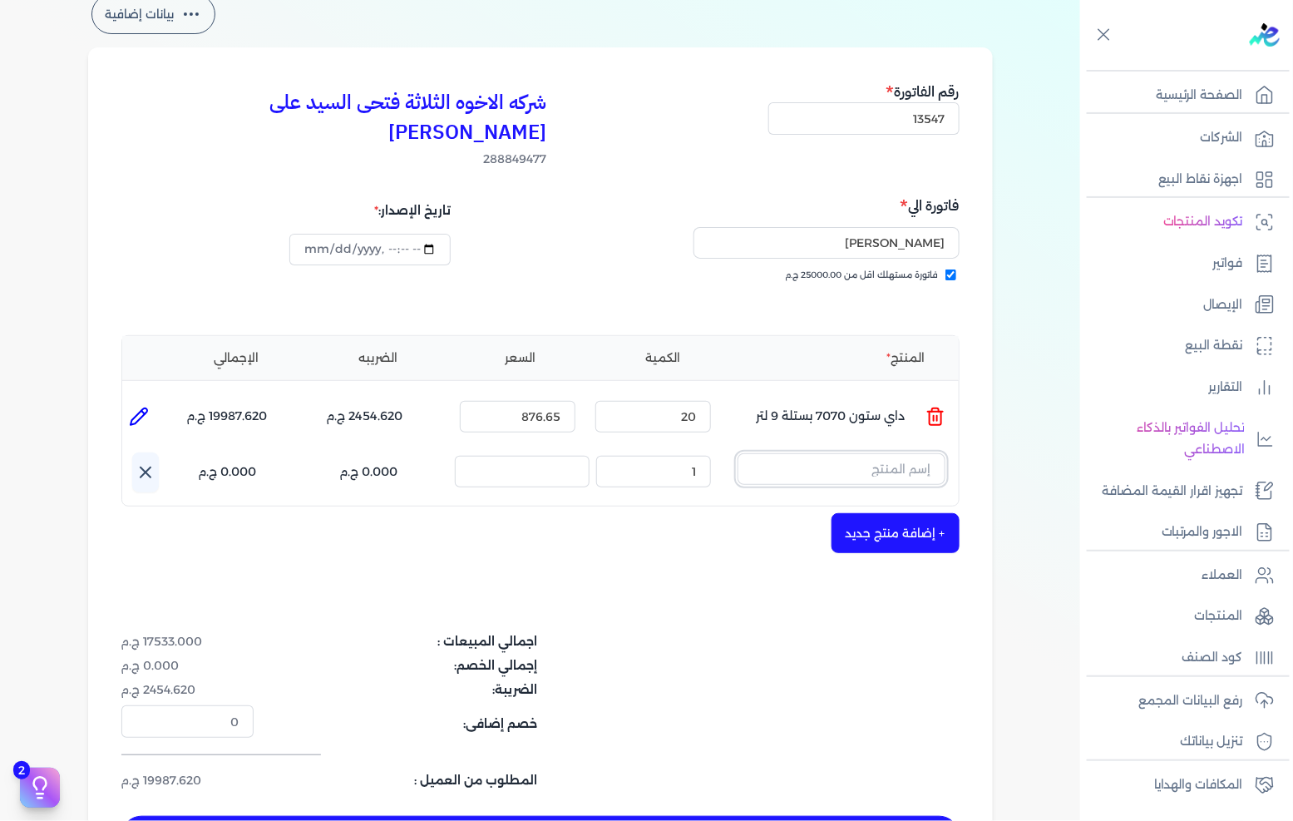
click at [909, 453] on input "text" at bounding box center [841, 469] width 208 height 32
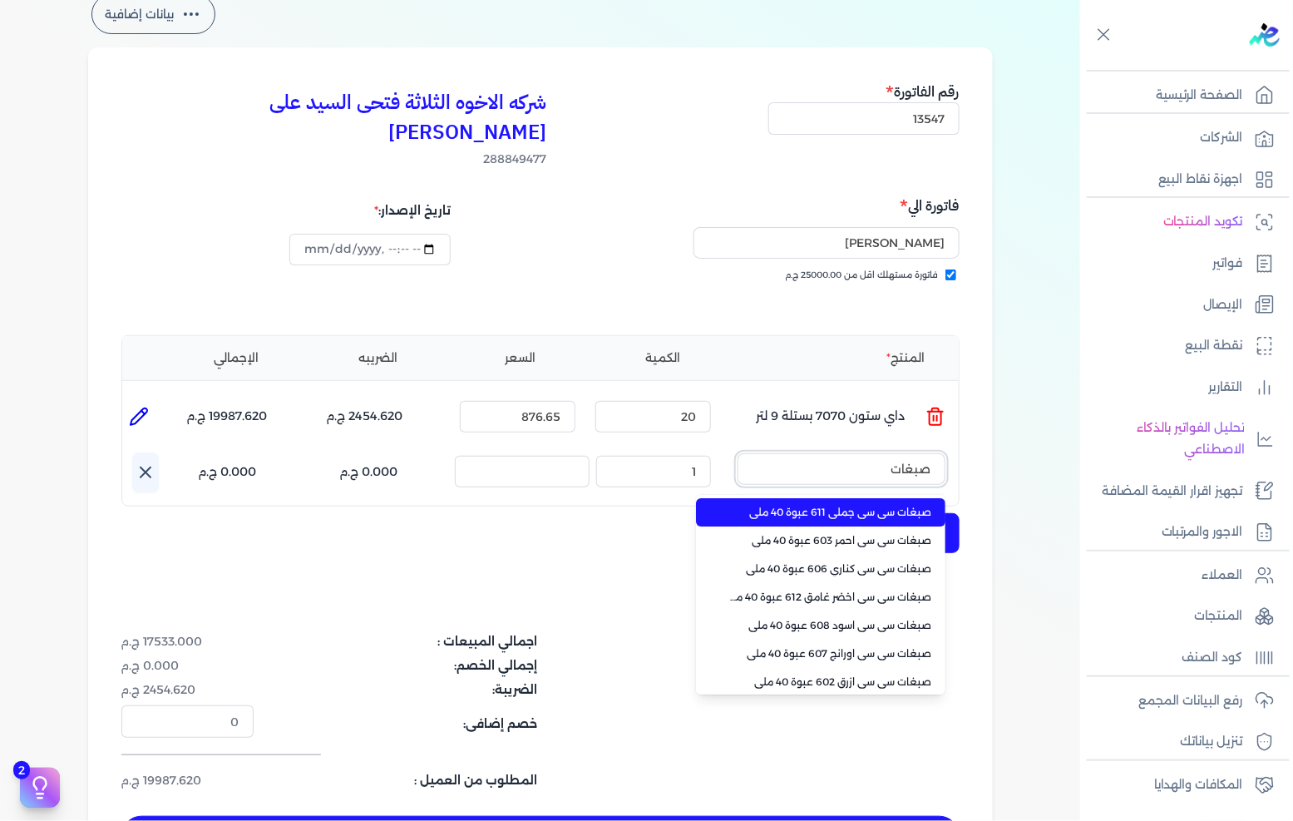
type input "صبغات"
click at [881, 498] on li "صبغات سي سي جملي 611 عبوة 40 ملي" at bounding box center [820, 512] width 249 height 28
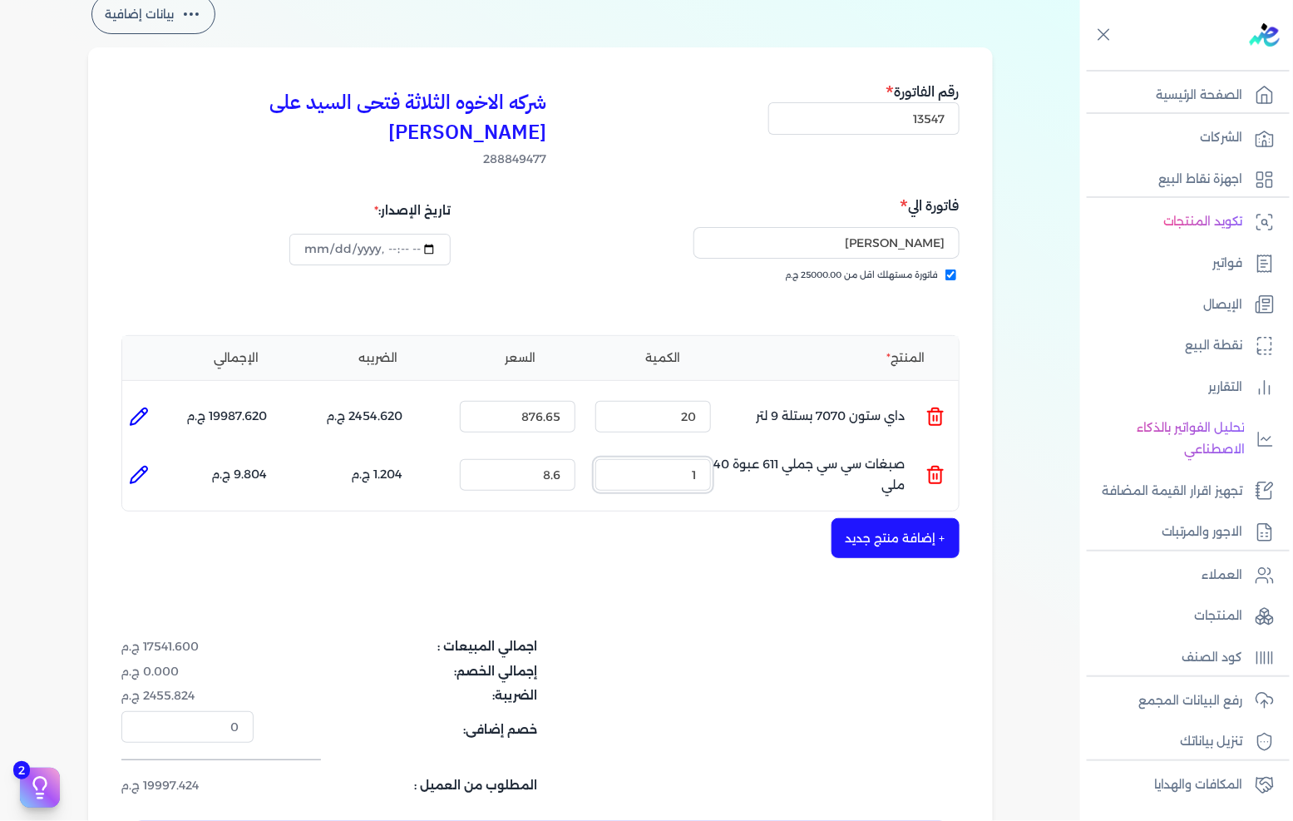
click at [696, 459] on input "1" at bounding box center [653, 475] width 116 height 32
type input "55"
click at [846, 518] on button "+ إضافة منتج جديد" at bounding box center [895, 538] width 128 height 40
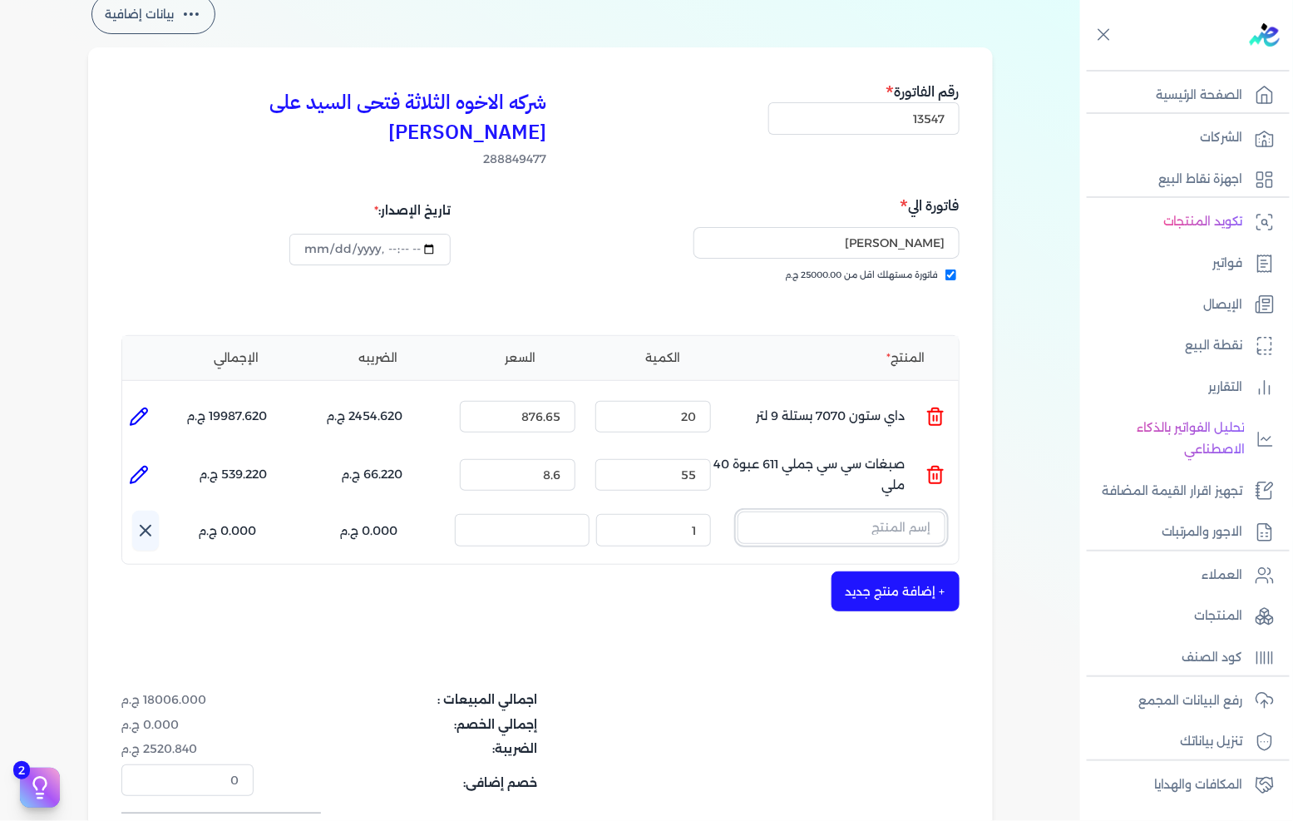
click at [853, 511] on input "text" at bounding box center [841, 527] width 208 height 32
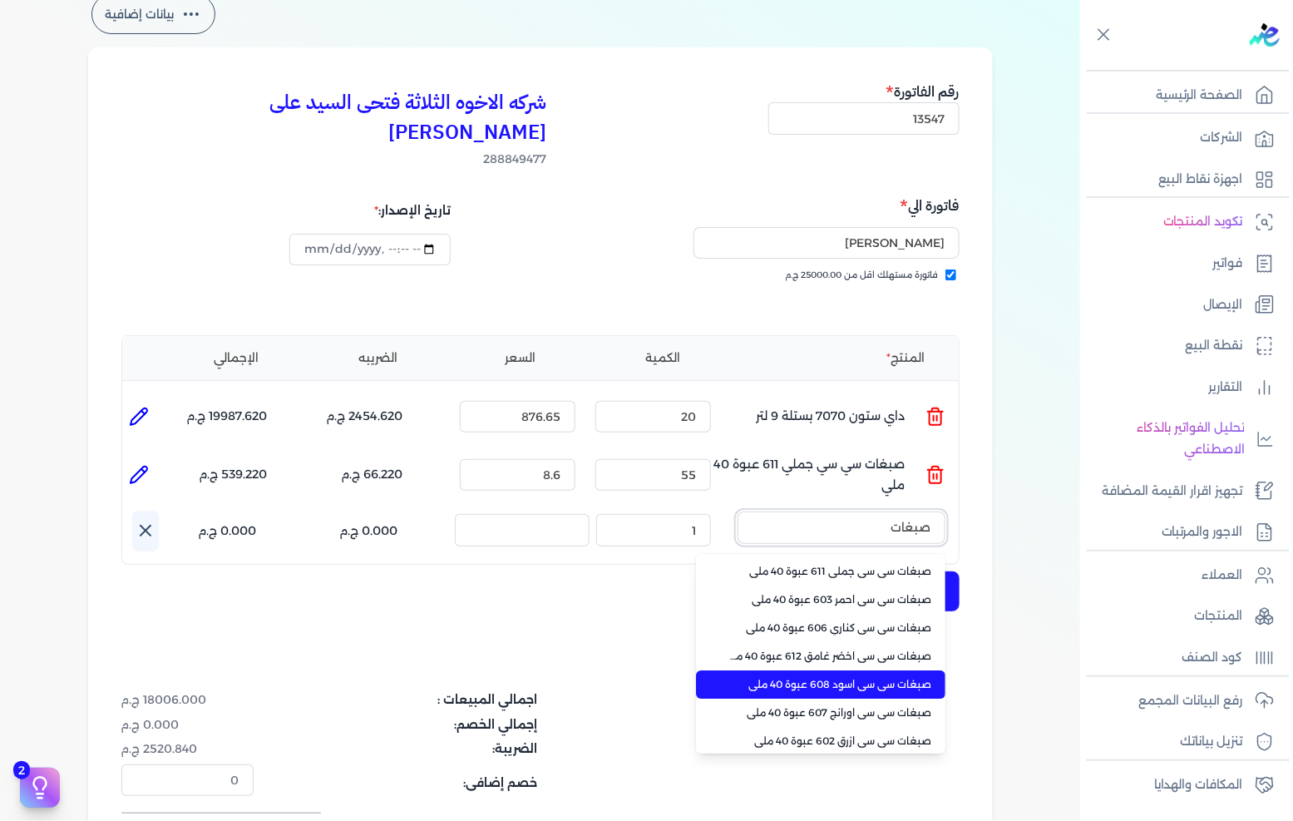
type input "صبغات"
click at [841, 677] on span "صبغات سي سي اسود 608 عبوة 40 ملي" at bounding box center [830, 684] width 203 height 15
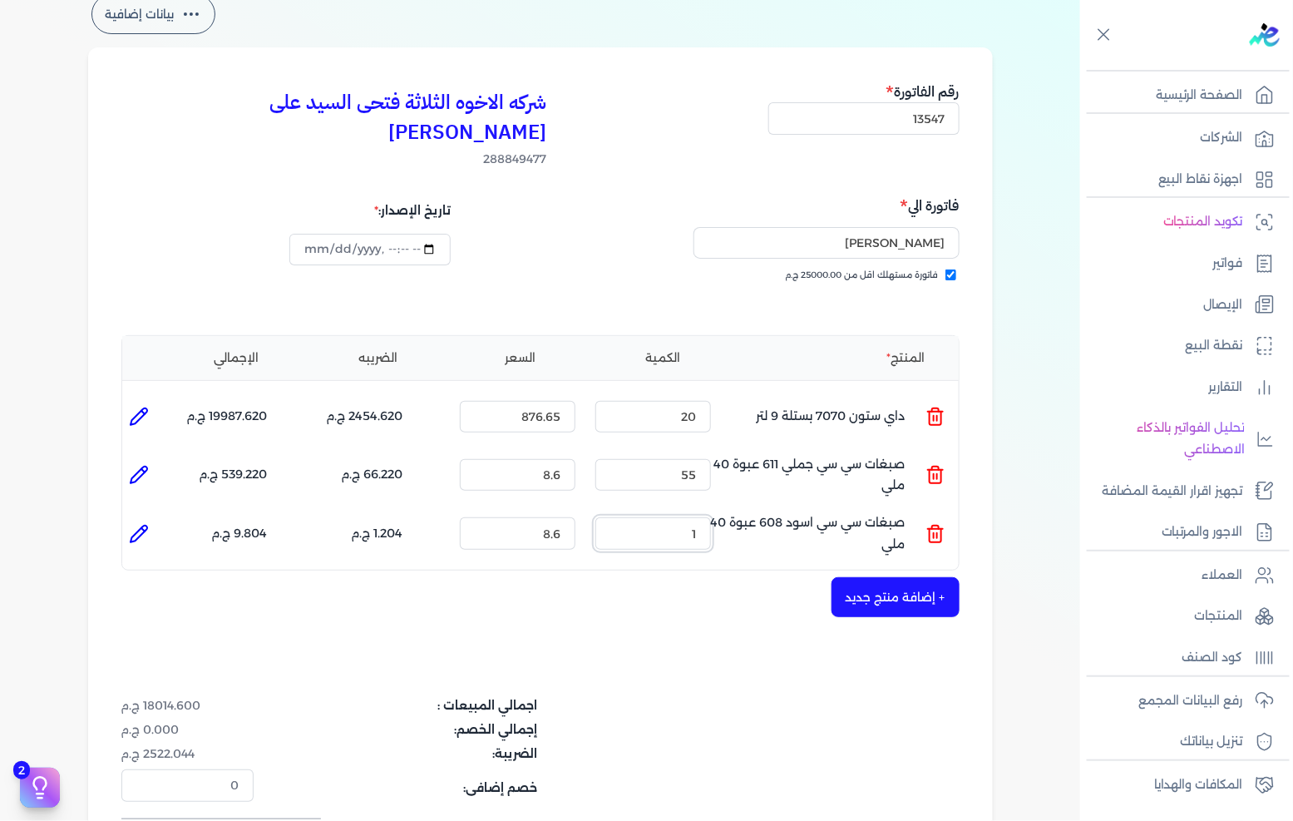
click at [635, 517] on input "1" at bounding box center [653, 533] width 116 height 32
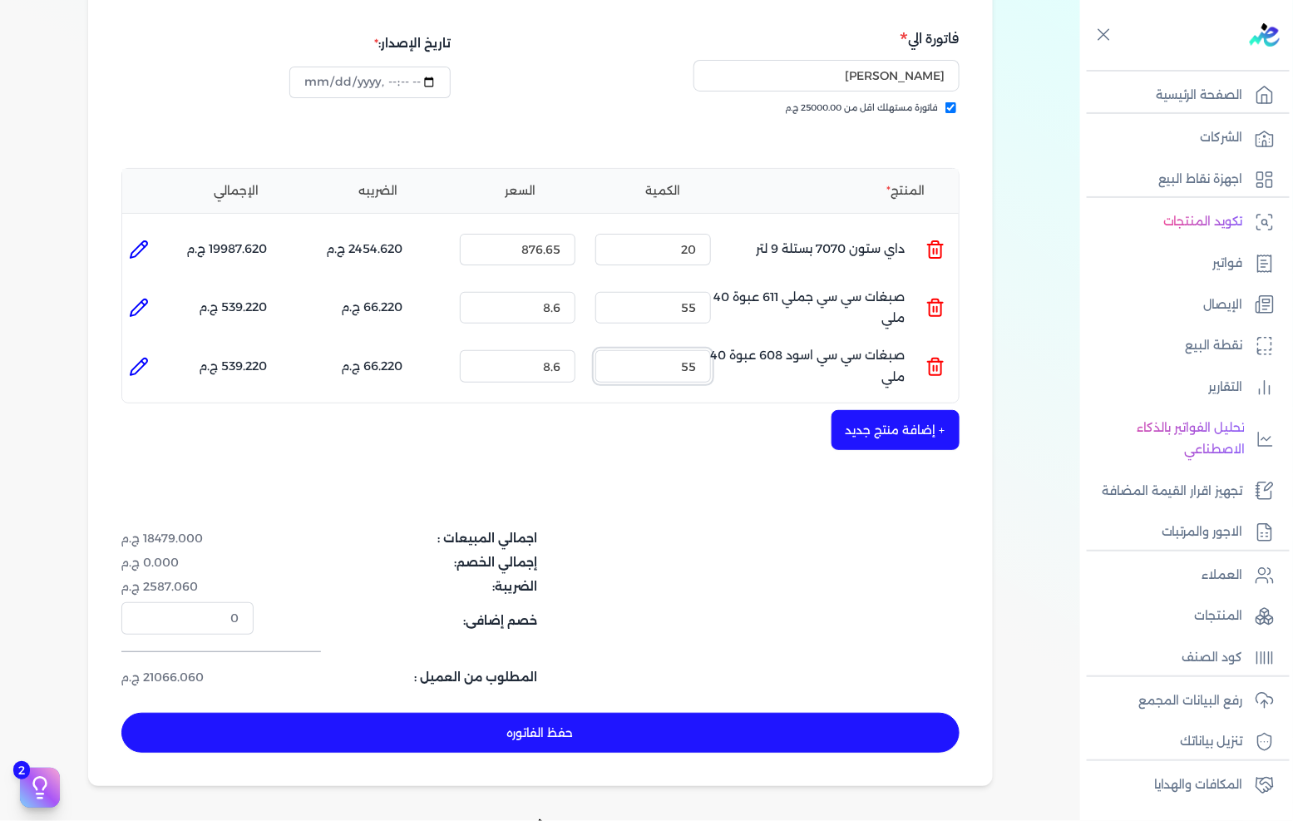
scroll to position [277, 0]
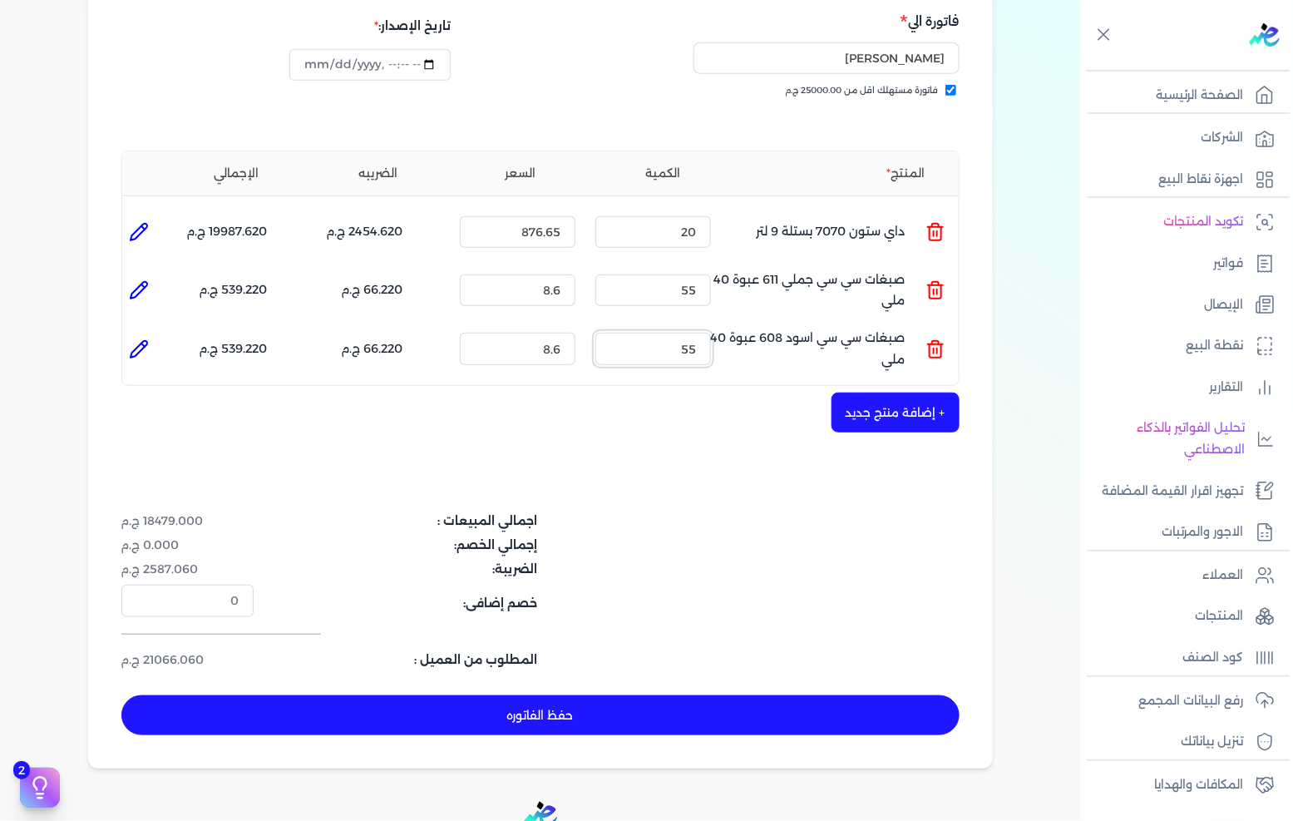
type input "55"
click at [661, 695] on button "حفظ الفاتوره" at bounding box center [540, 715] width 838 height 40
type input "[DATE]"
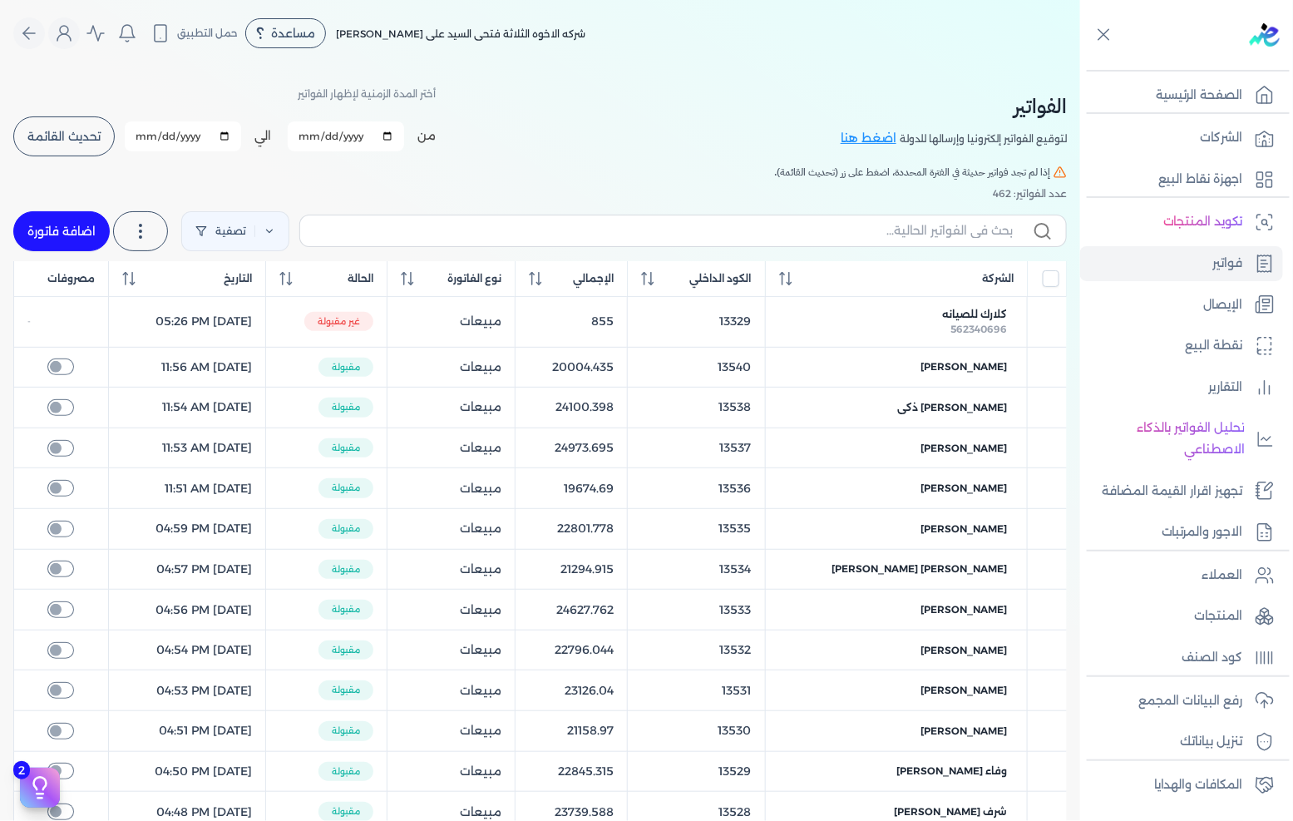
click at [88, 242] on link "اضافة فاتورة" at bounding box center [61, 231] width 96 height 40
select select "EGP"
select select "B"
select select "EGS"
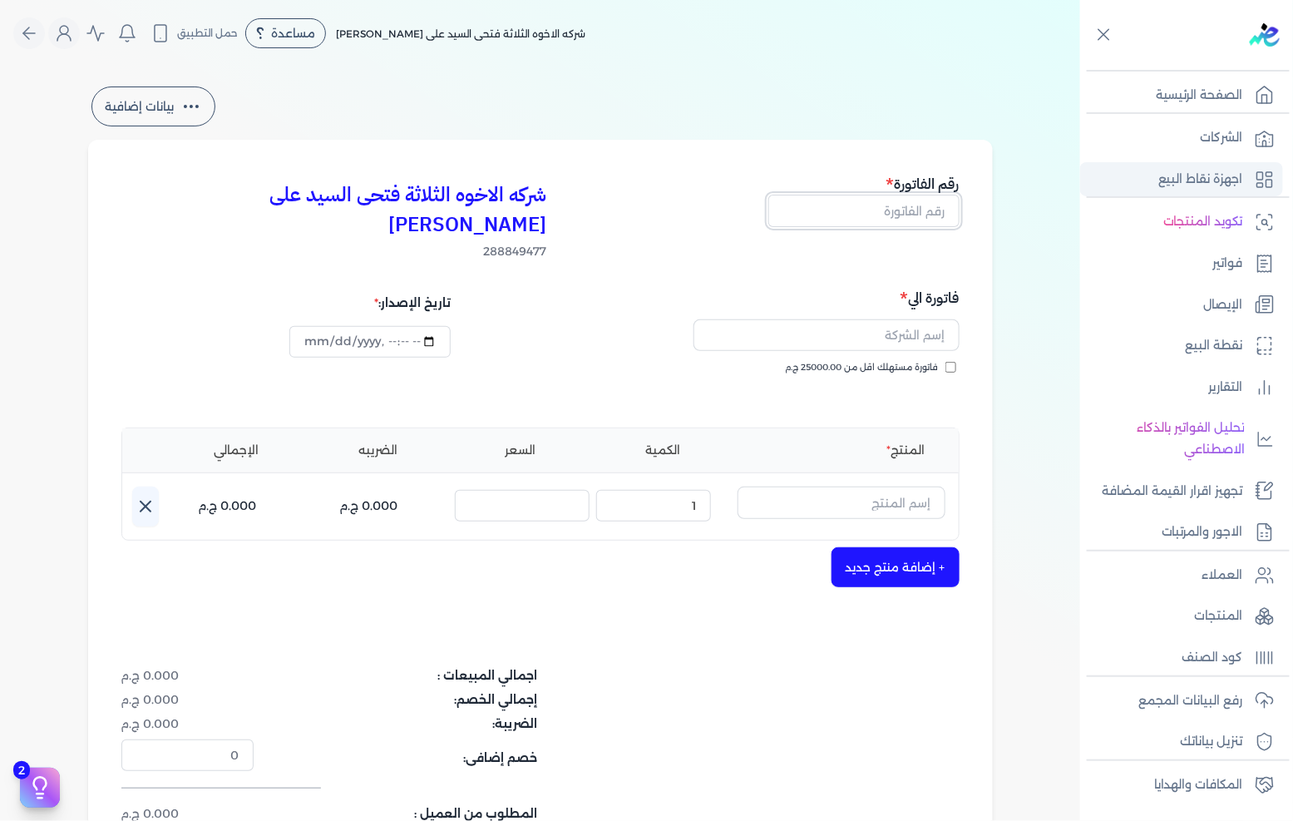
drag, startPoint x: 896, startPoint y: 213, endPoint x: 1121, endPoint y: 194, distance: 225.3
click at [896, 213] on input "text" at bounding box center [863, 211] width 191 height 32
type input "13548"
click at [884, 329] on div "فاتورة الي فاتورة مستهلك اقل من 25000.00 ج.م" at bounding box center [752, 347] width 414 height 120
click at [885, 361] on span "فاتورة مستهلك اقل من 25000.00 ج.م" at bounding box center [862, 367] width 153 height 13
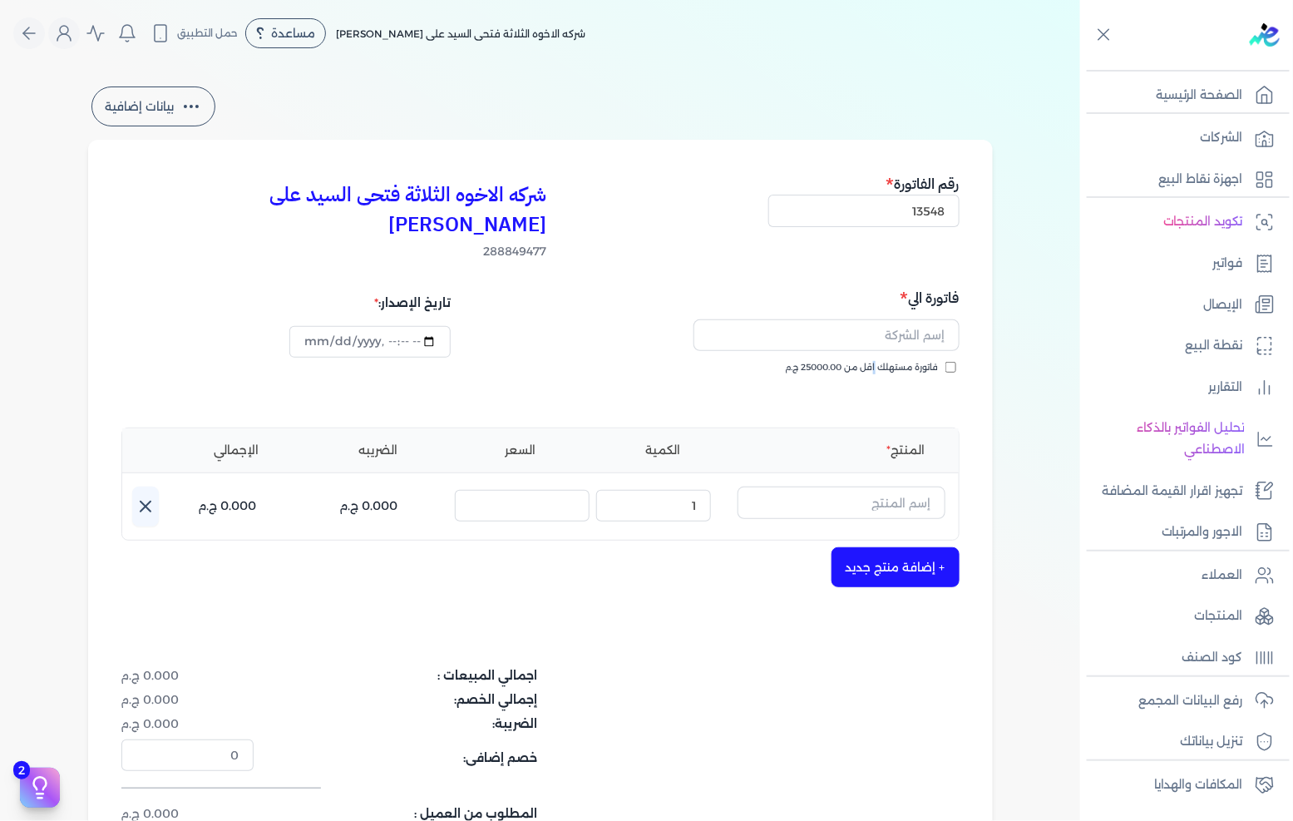
click at [945, 362] on input "فاتورة مستهلك اقل من 25000.00 ج.م" at bounding box center [950, 367] width 11 height 11
checkbox input "true"
click at [890, 319] on input "text" at bounding box center [826, 335] width 266 height 32
type input "ك"
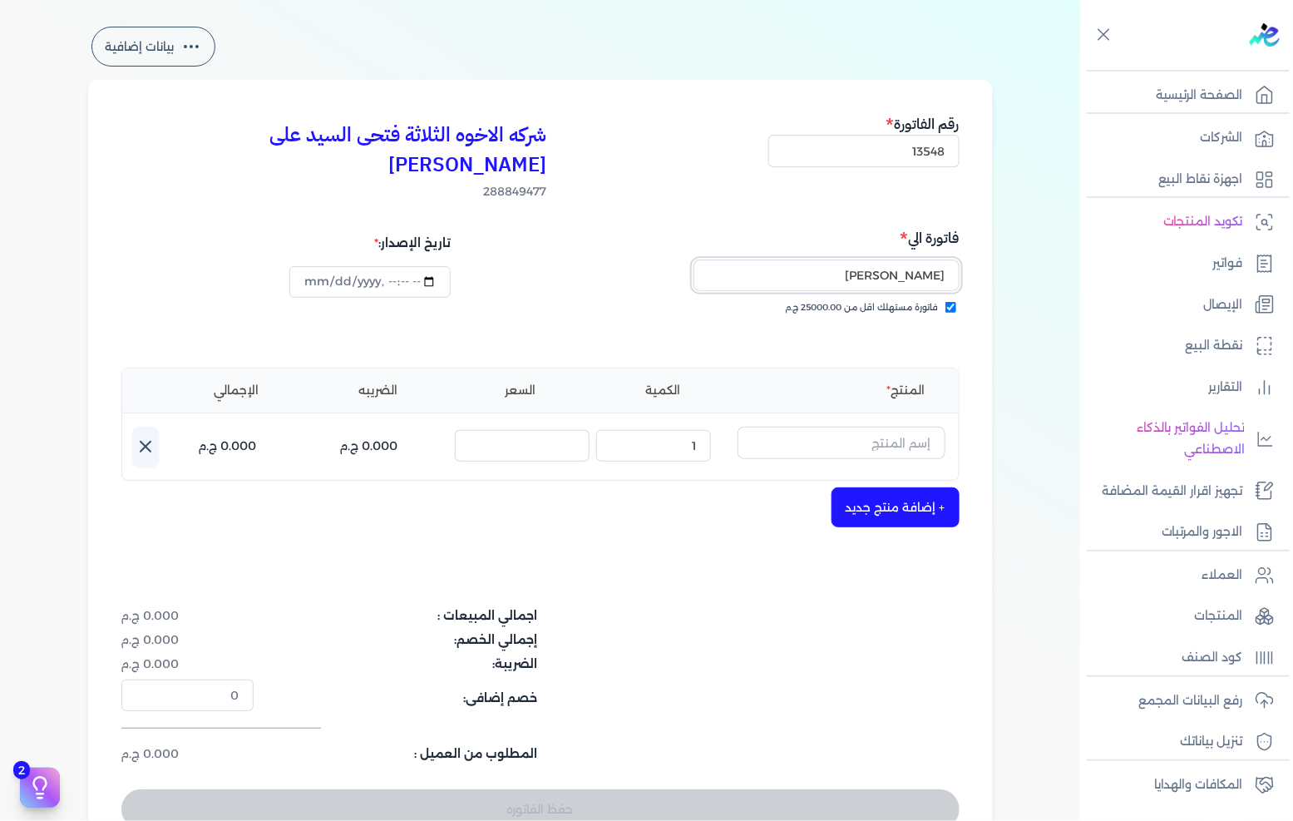
scroll to position [92, 0]
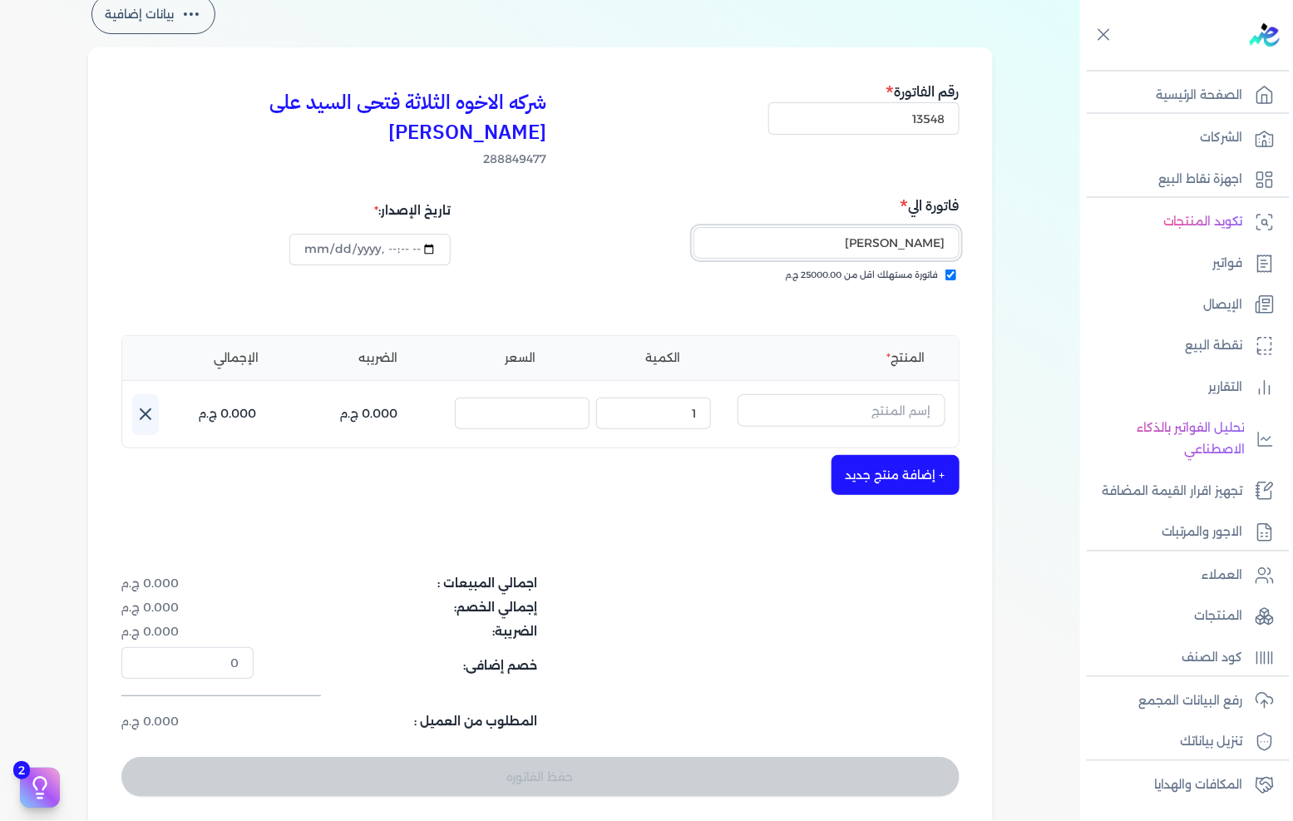
type input "[PERSON_NAME]"
click at [920, 358] on div "المنتج الكمية السعر الضريبه الإجمالي اسم المنتج : الكمية : 1 السعر : الضريبه : …" at bounding box center [540, 391] width 838 height 113
click at [900, 394] on input "text" at bounding box center [841, 410] width 208 height 32
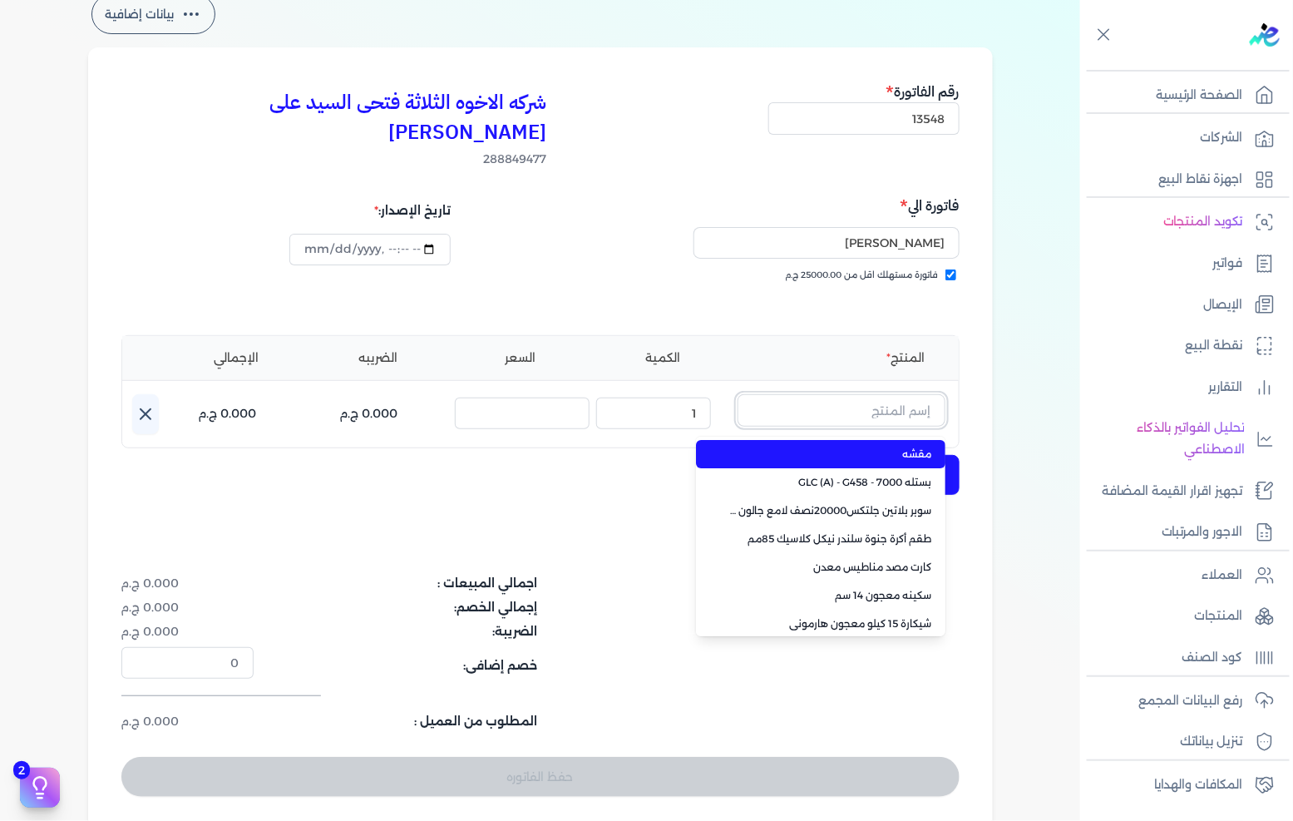
paste input "Smooth Putty - S.P100 -25 k.g"
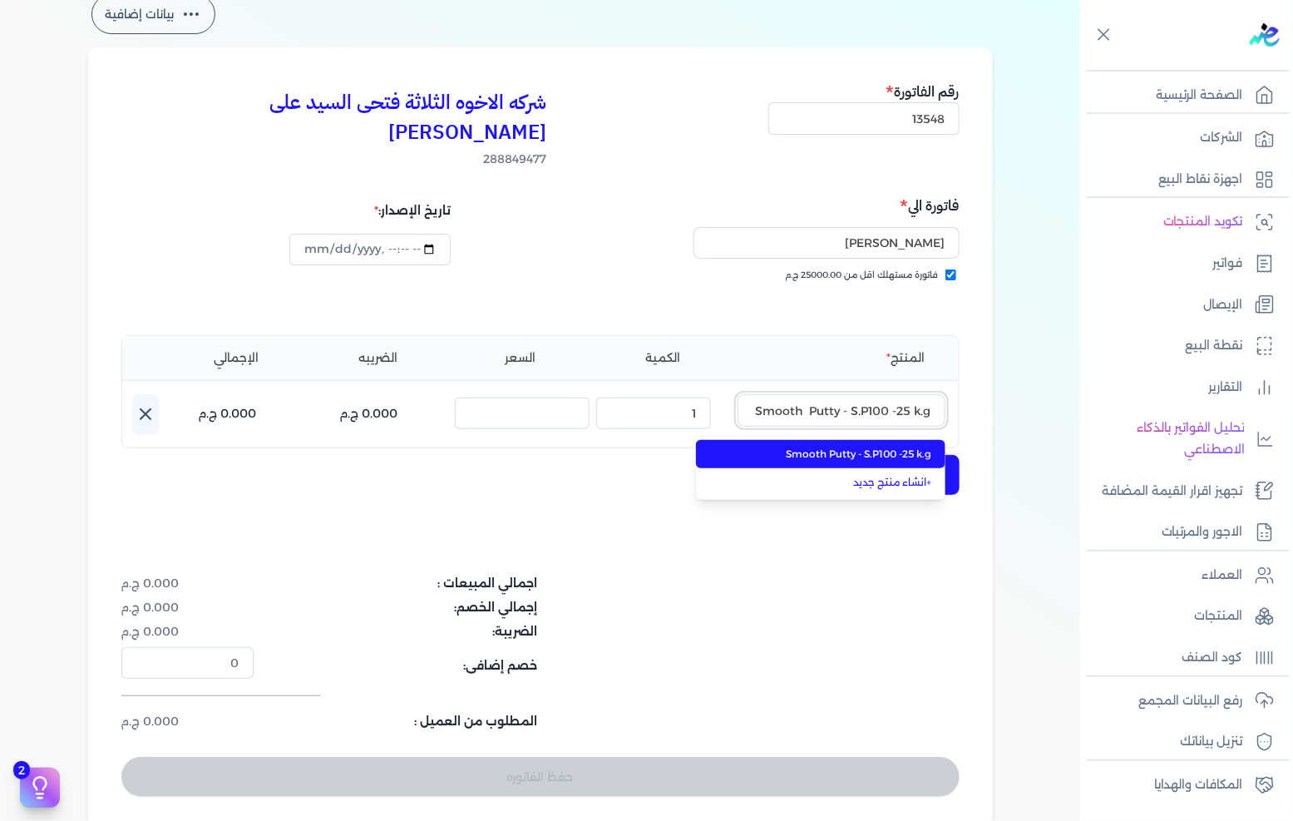
type input "Smooth Putty - S.P100 -25 k.g"
click at [886, 440] on li "Smooth Putty - S.P100 -25 k.g" at bounding box center [820, 454] width 249 height 28
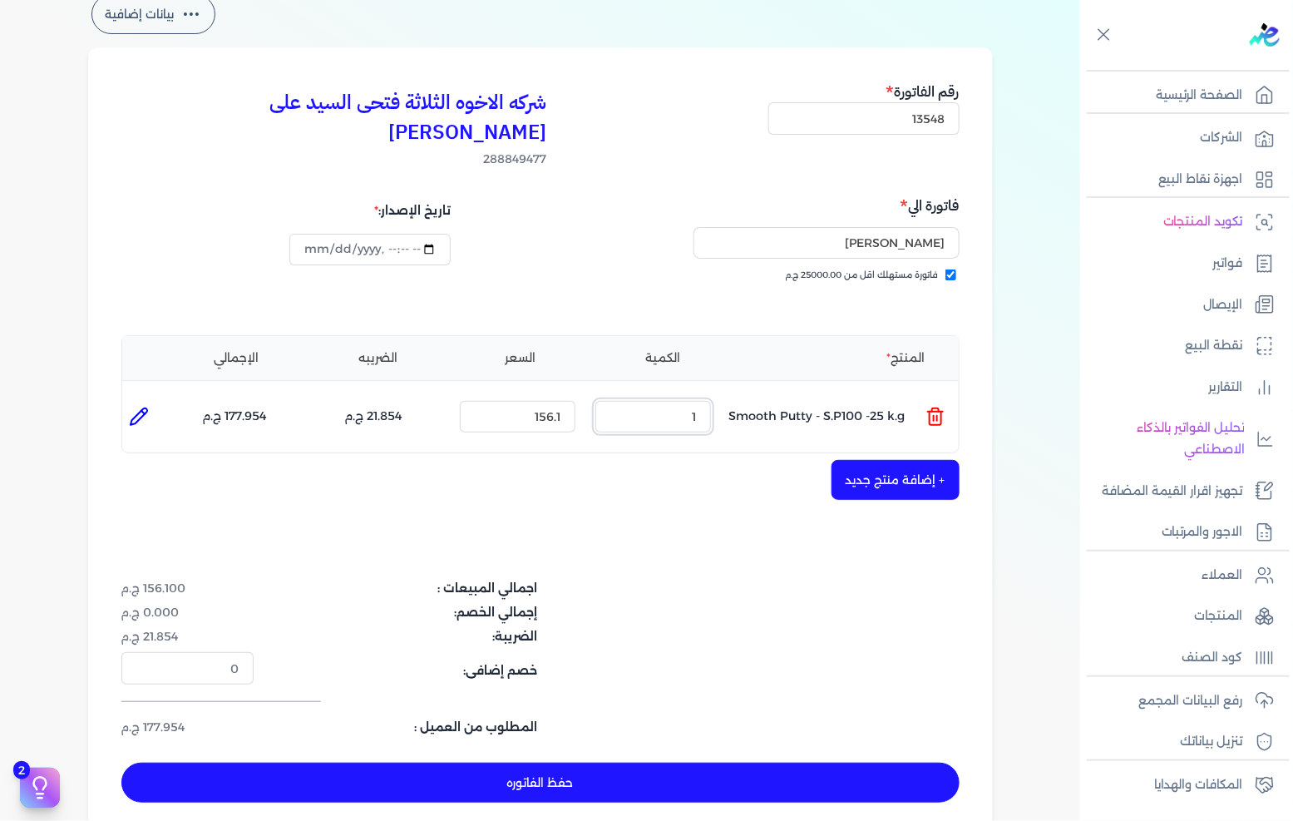
click at [682, 401] on input "1" at bounding box center [653, 417] width 116 height 32
type input "25"
click at [868, 460] on button "+ إضافة منتج جديد" at bounding box center [895, 480] width 128 height 40
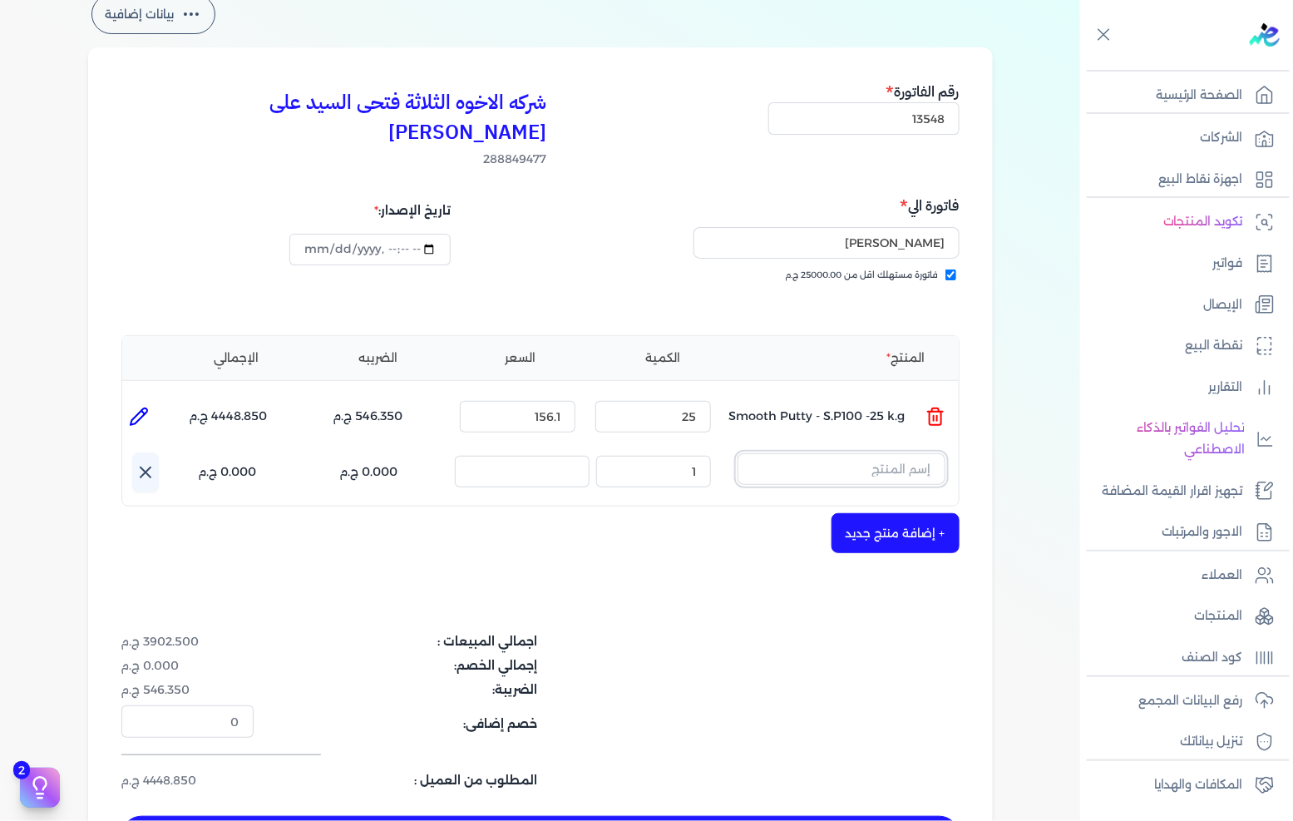
click at [798, 453] on input "text" at bounding box center [841, 469] width 208 height 32
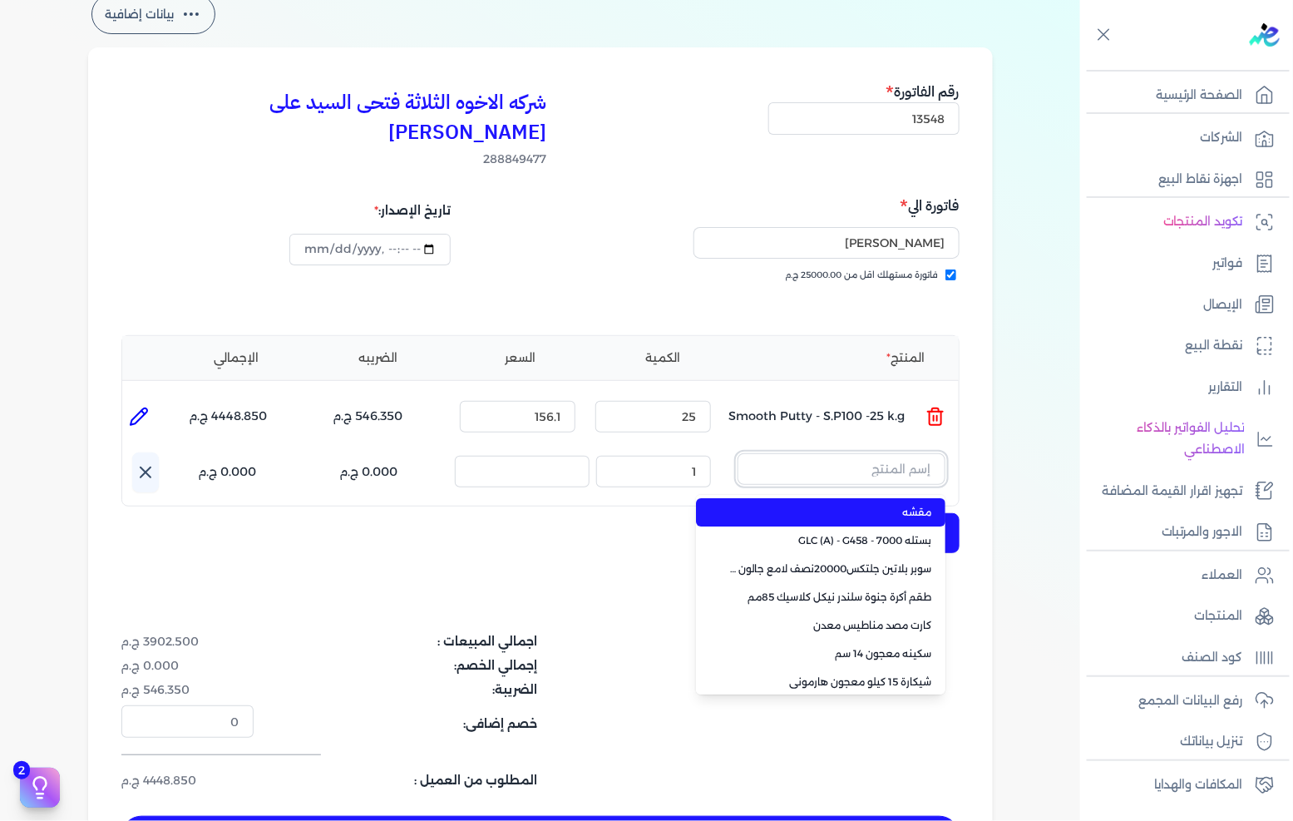
paste input "Thin Render-S 001-50 k.g"
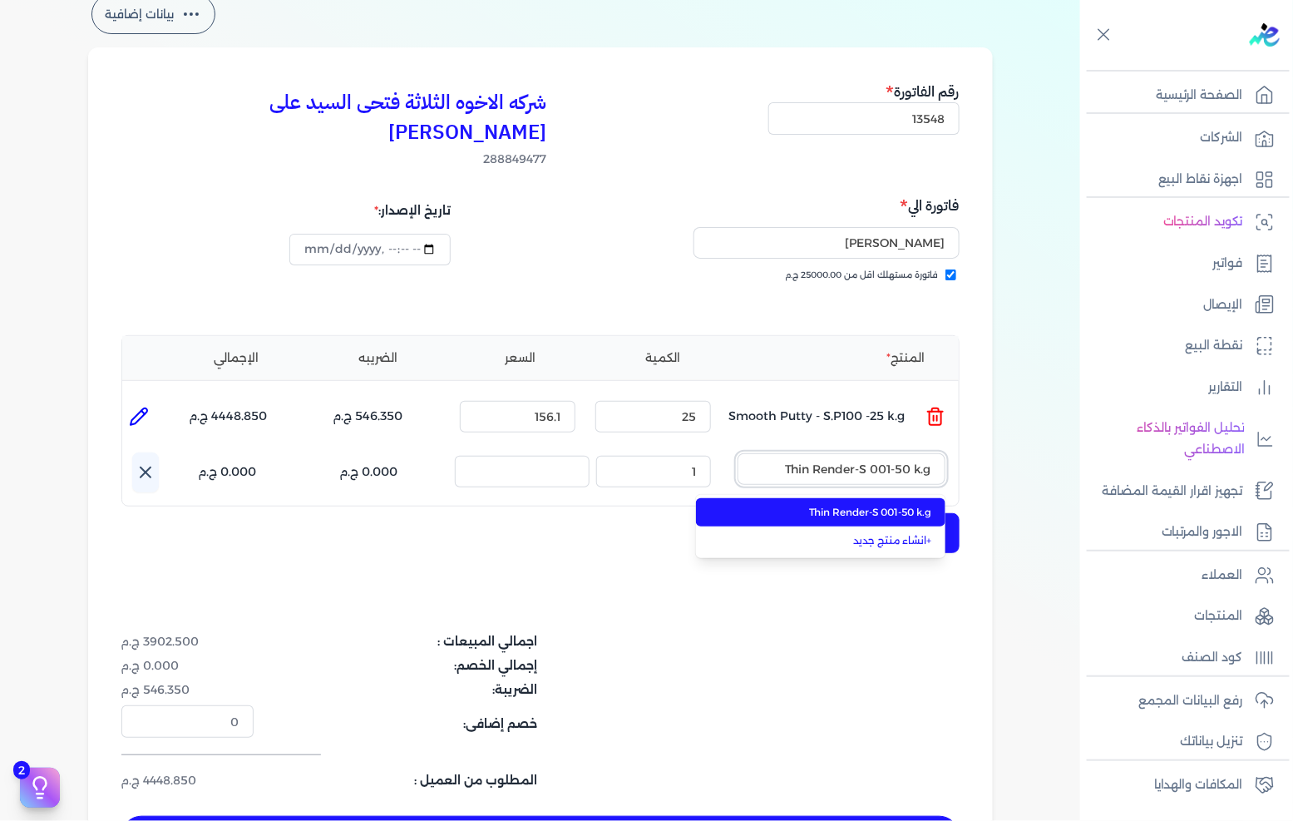
type input "Thin Render-S 001-50 k.g"
click at [792, 498] on li "Thin Render-S 001-50 k.g" at bounding box center [820, 512] width 249 height 28
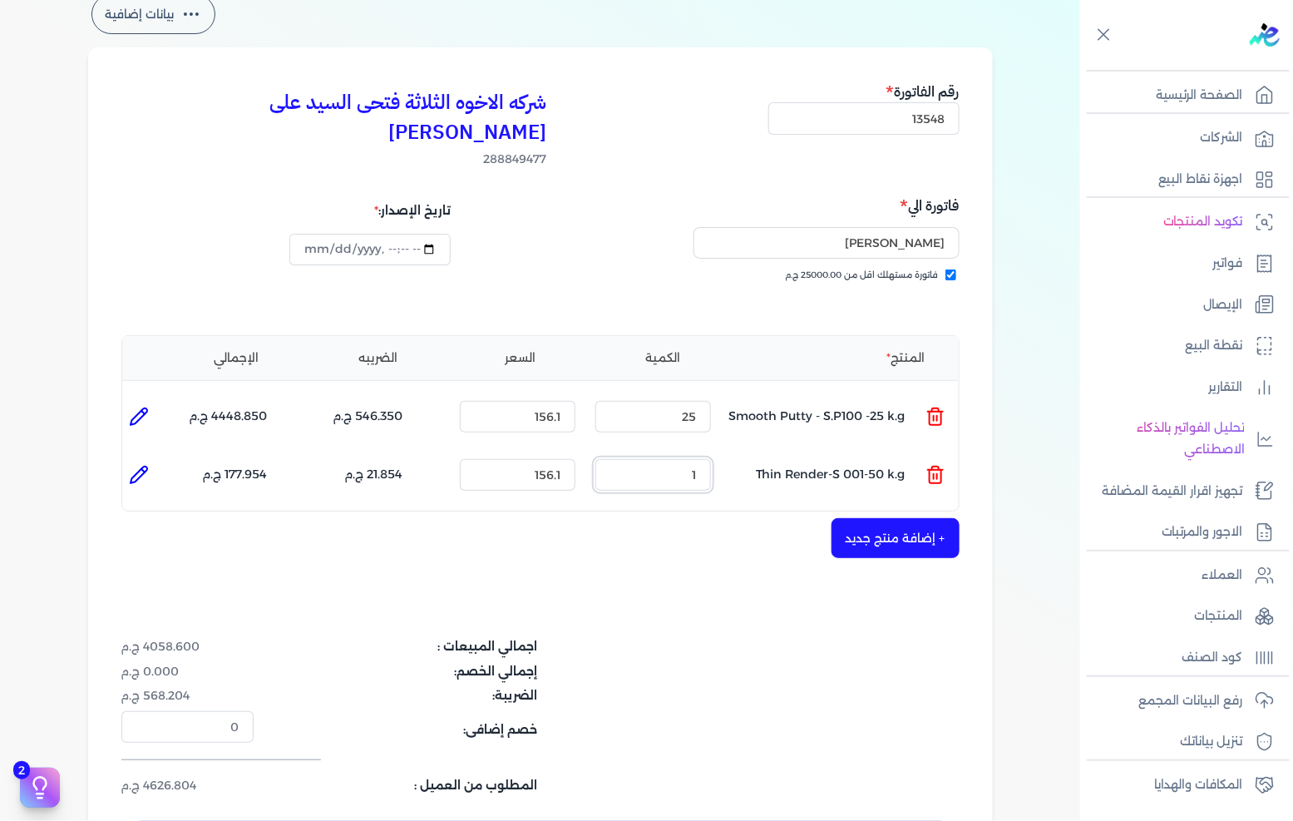
click at [708, 459] on input "1" at bounding box center [653, 475] width 116 height 32
type input "30"
click at [876, 518] on button "+ إضافة منتج جديد" at bounding box center [895, 538] width 128 height 40
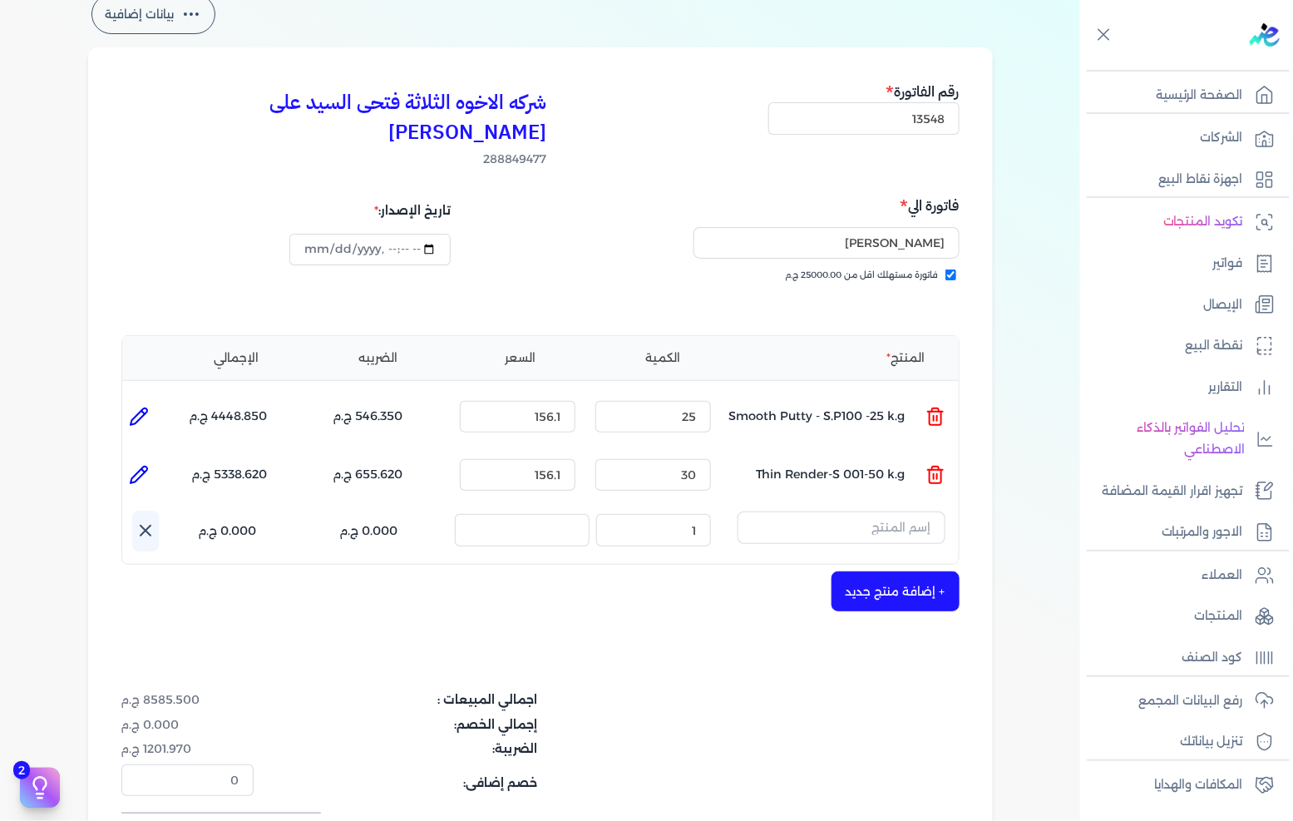
click at [887, 476] on div "المنتج الكمية السعر الضريبه الإجمالي المنتج : Smooth Putty - S.P100 -25 k.g الك…" at bounding box center [540, 450] width 838 height 230
click at [877, 511] on input "text" at bounding box center [841, 527] width 208 height 32
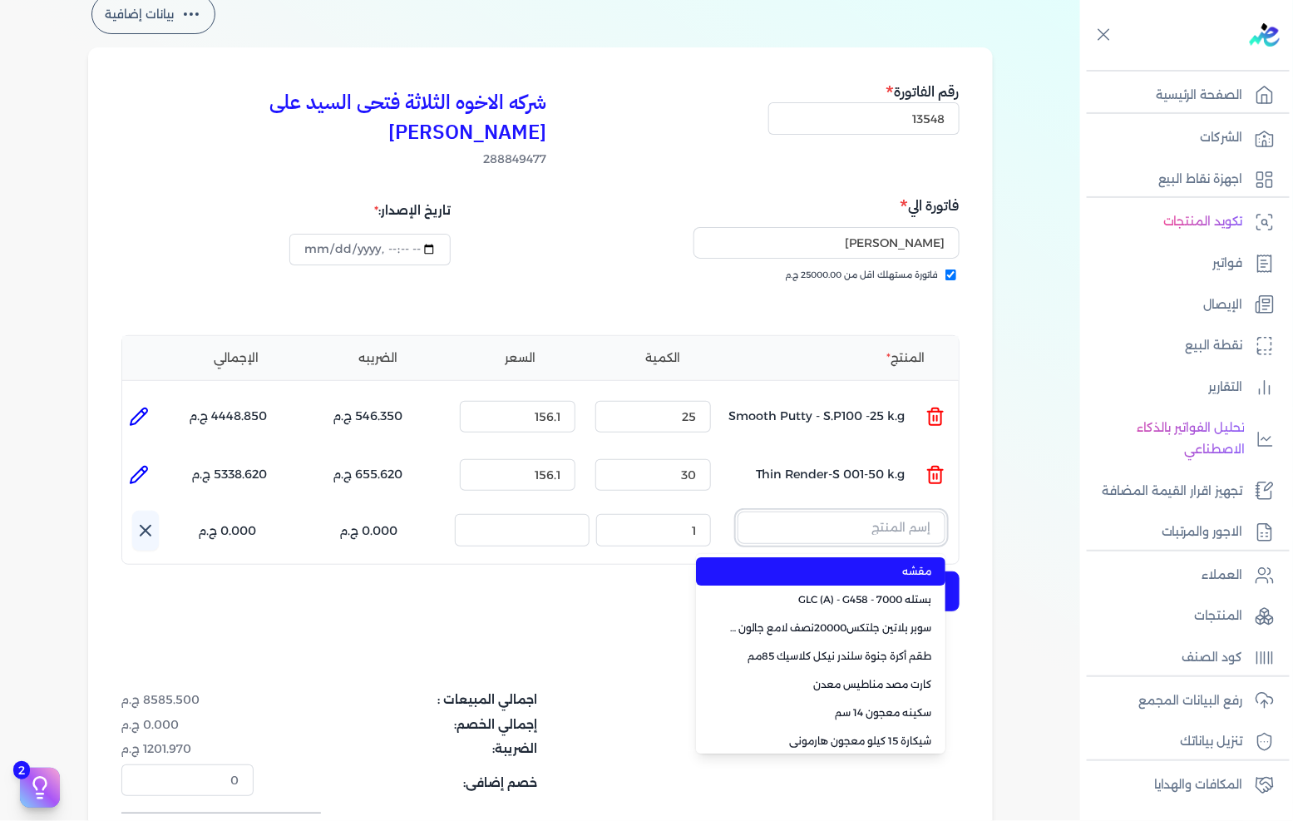
paste input ""FENOMASTIC WNDRWAL LIFE BASE A 8.1L ""
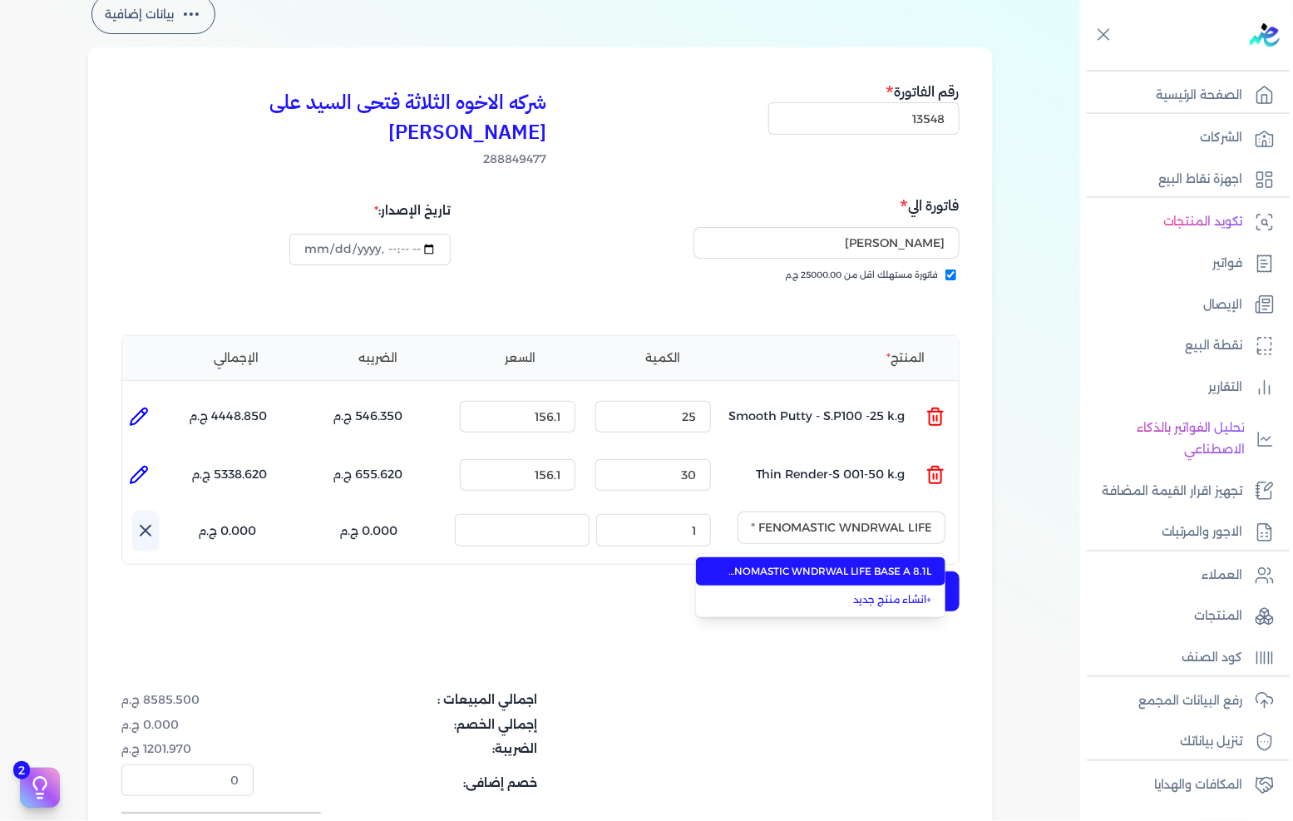
click at [849, 564] on span "FENOMASTIC WNDRWAL LIFE BASE A 8.1L" at bounding box center [830, 571] width 203 height 15
type input "FENOMASTIC WNDRWAL LIFE BASE A 8.1L"
click at [737, 511] on div "اسم المنتج : FENOMASTIC WNDRWAL LIFE BASE A 8.1L الكمية : 1 السعر : الضريبه : 0…" at bounding box center [545, 531] width 826 height 40
click at [754, 518] on icon "button" at bounding box center [754, 528] width 20 height 20
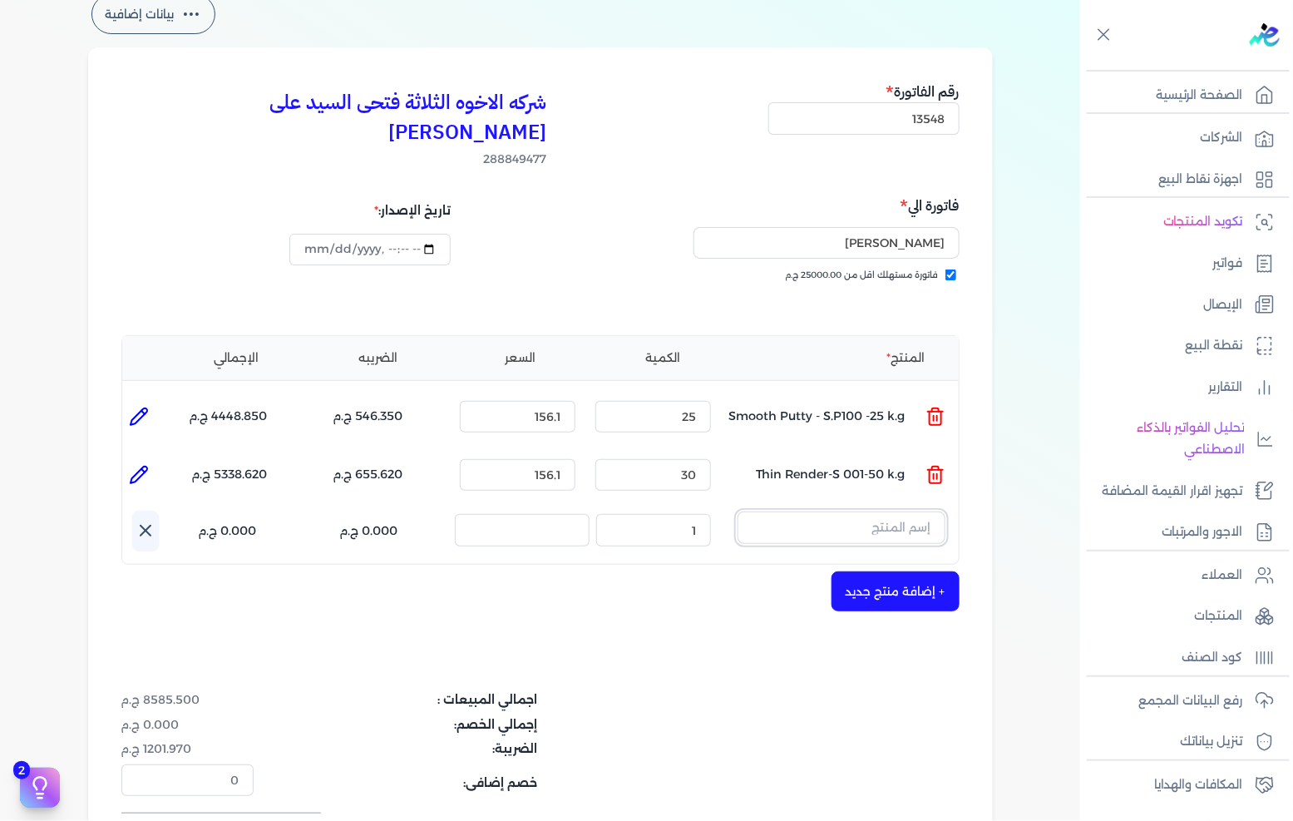
click at [883, 511] on input "text" at bounding box center [841, 527] width 208 height 32
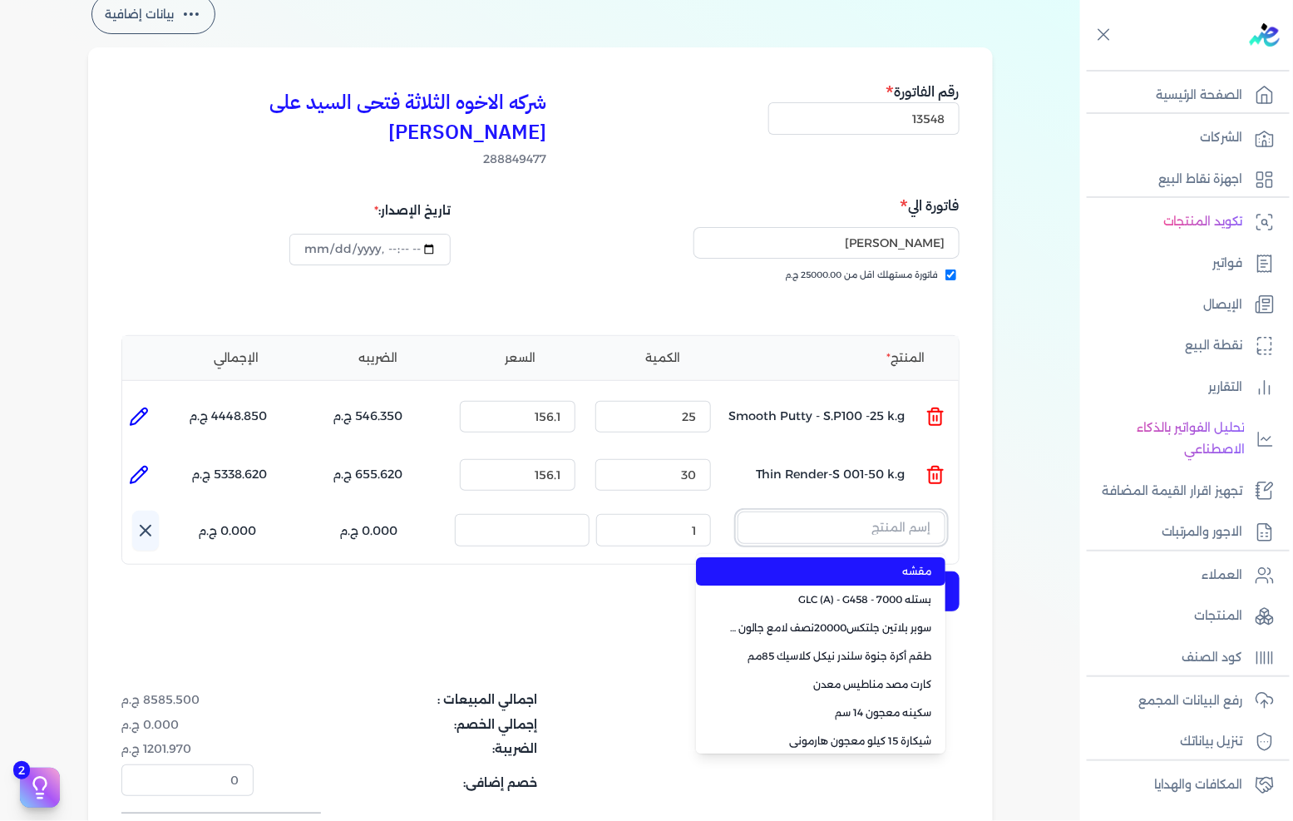
paste input "لصق دوكو سويدية أخضر 30 متر 2 بوصة"
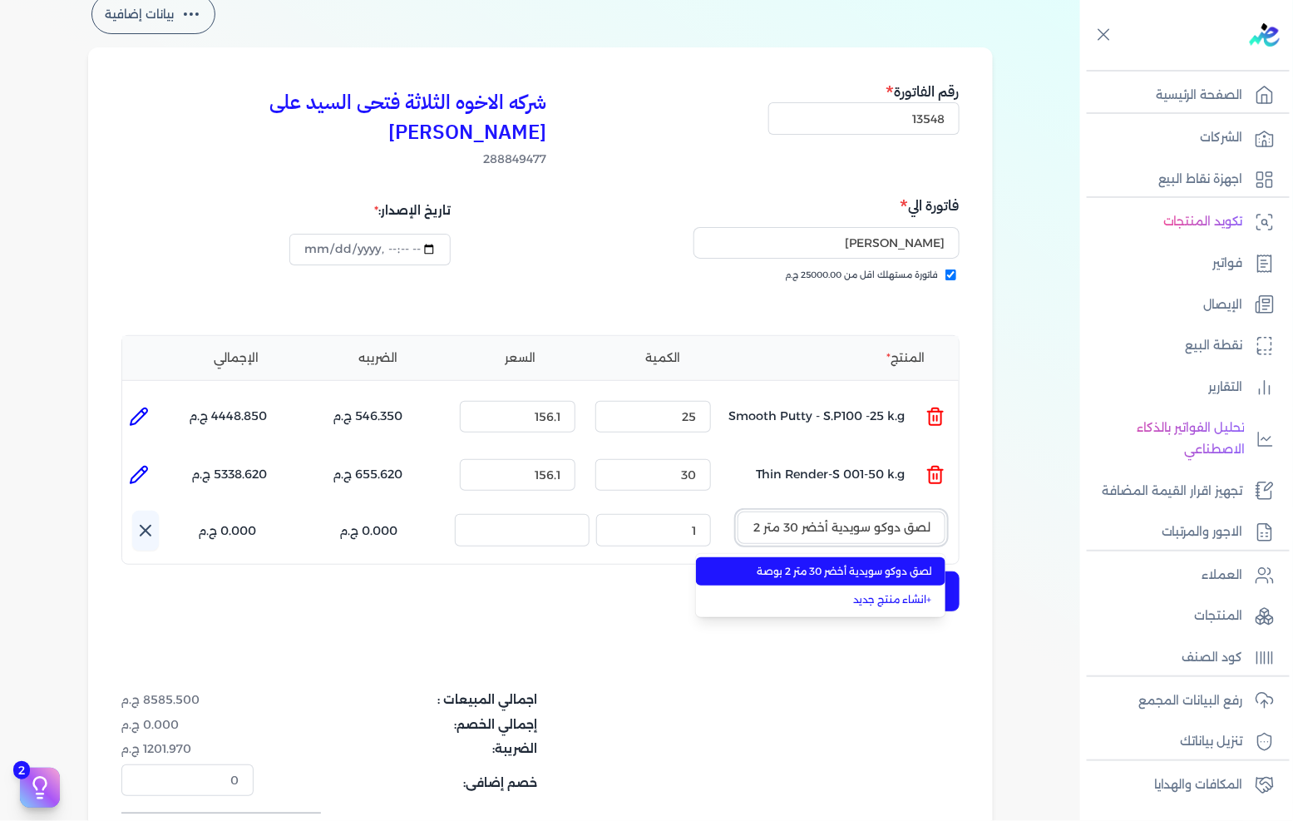
scroll to position [0, -27]
type input "لصق دوكو سويدية أخضر 30 متر 2 بوصة"
click at [869, 557] on li "لصق دوكو سويدية أخضر 30 متر 2 بوصة" at bounding box center [820, 571] width 249 height 28
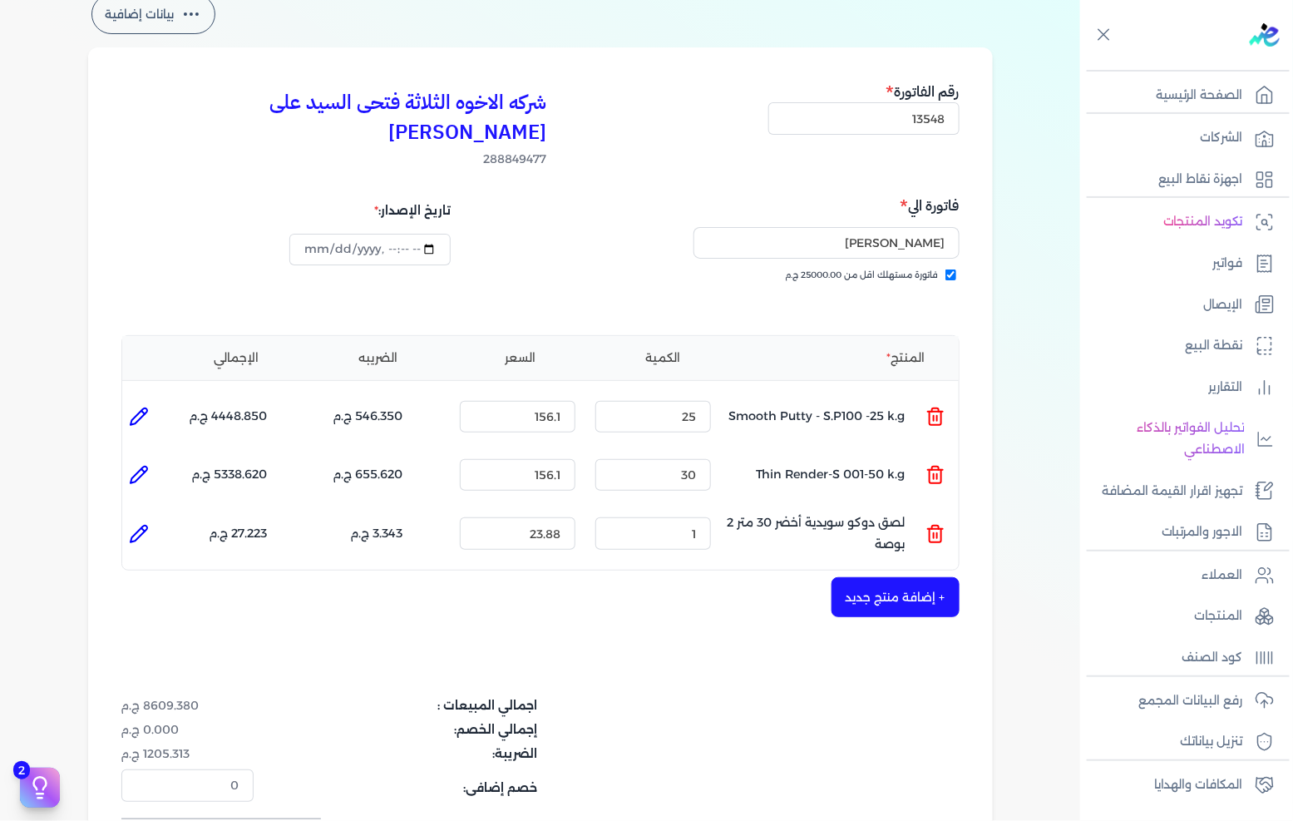
click at [715, 511] on div "الكمية : 1" at bounding box center [653, 533] width 129 height 45
click at [708, 517] on input "1" at bounding box center [653, 533] width 116 height 32
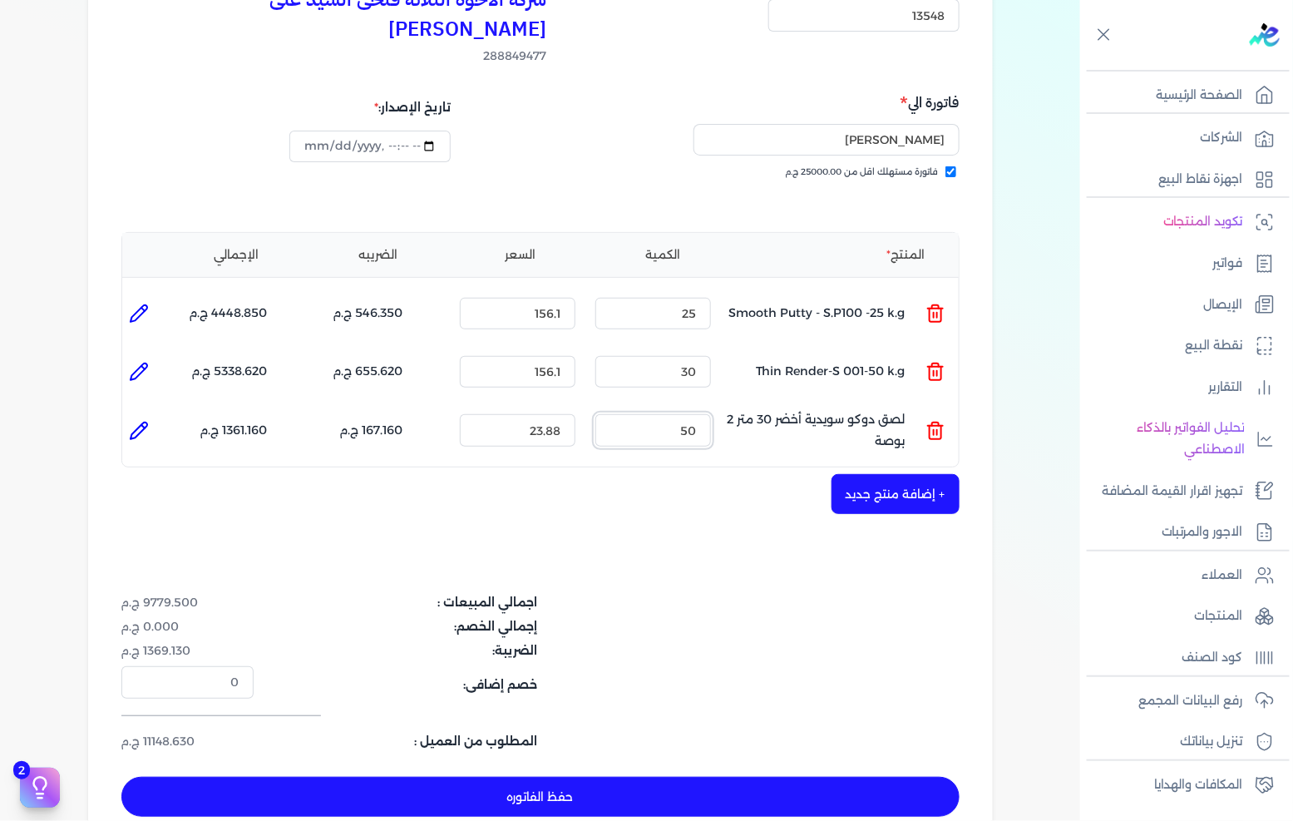
scroll to position [277, 0]
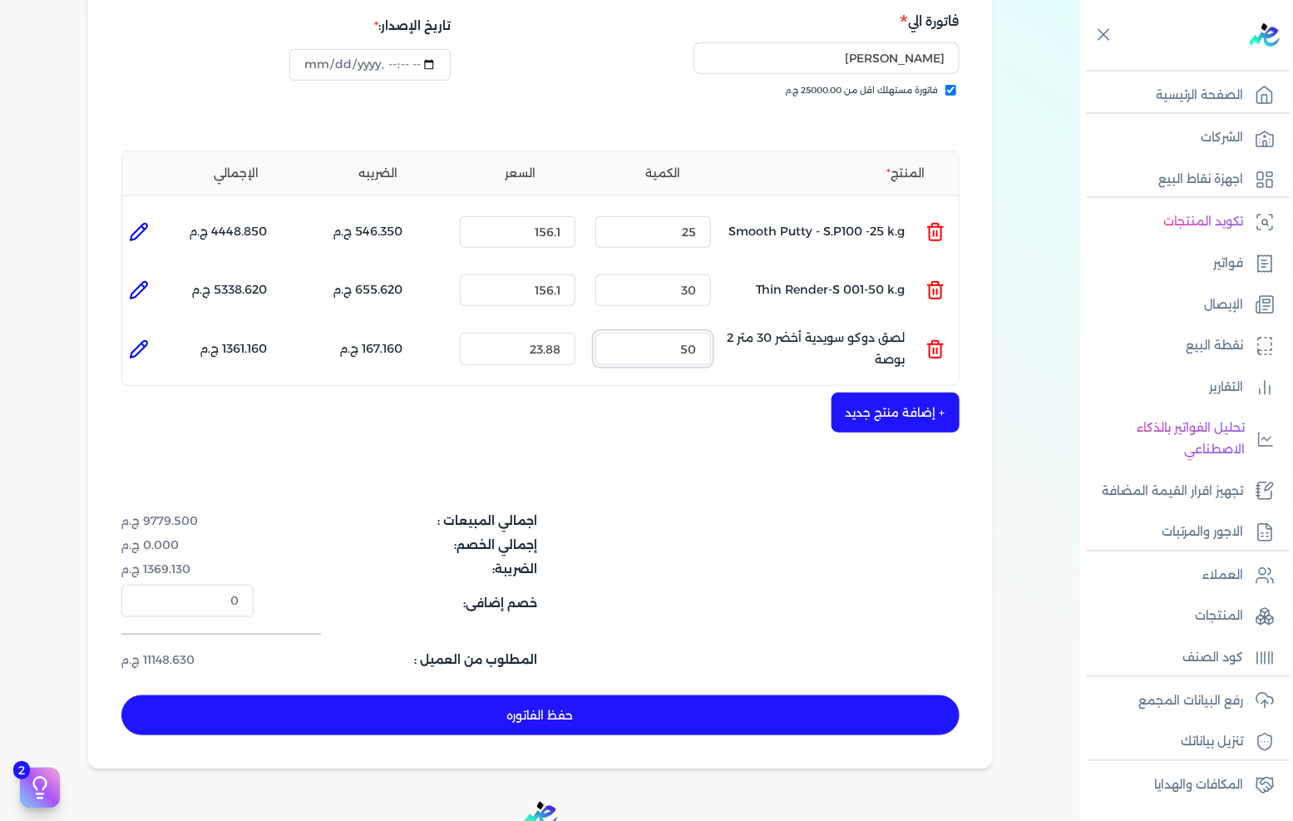
type input "50"
click at [923, 392] on button "+ إضافة منتج جديد" at bounding box center [895, 412] width 128 height 40
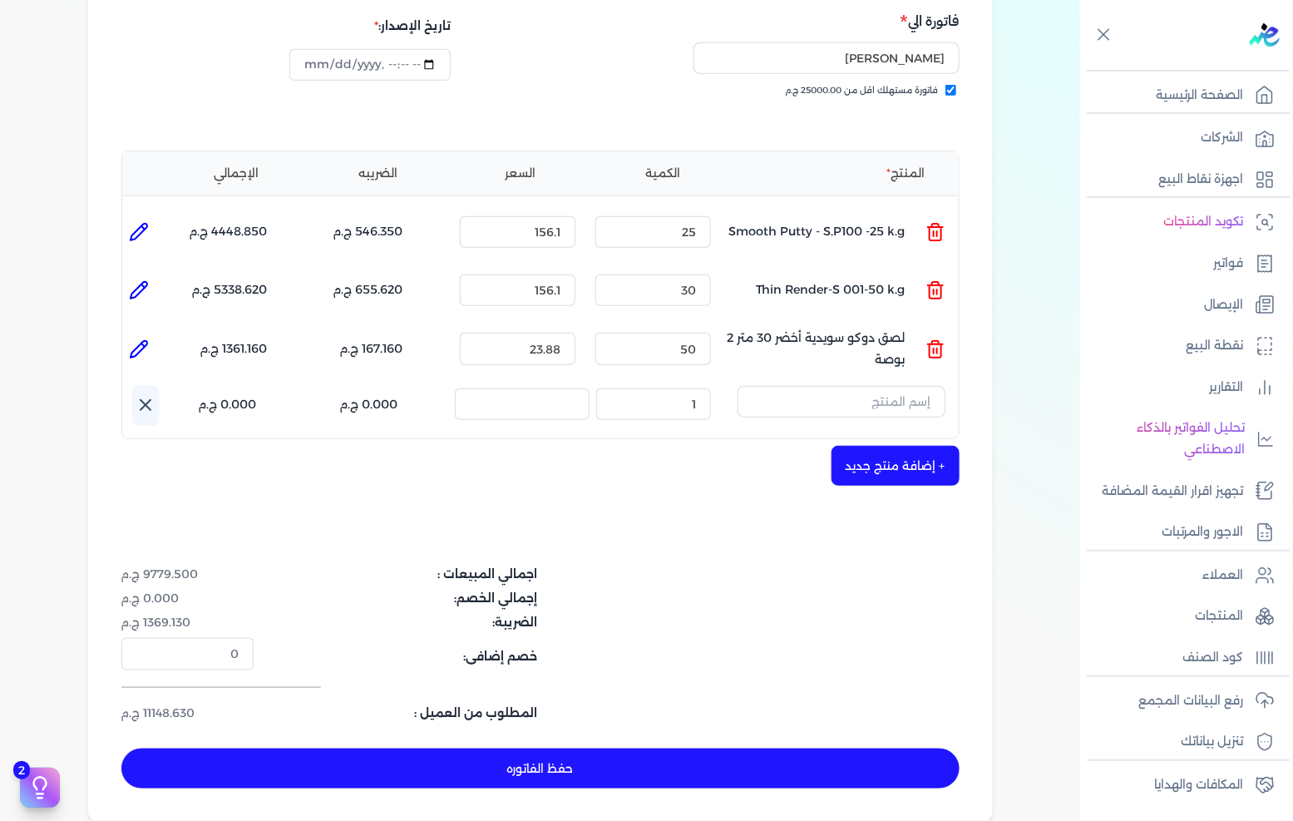
click at [812, 387] on button "button" at bounding box center [841, 405] width 208 height 38
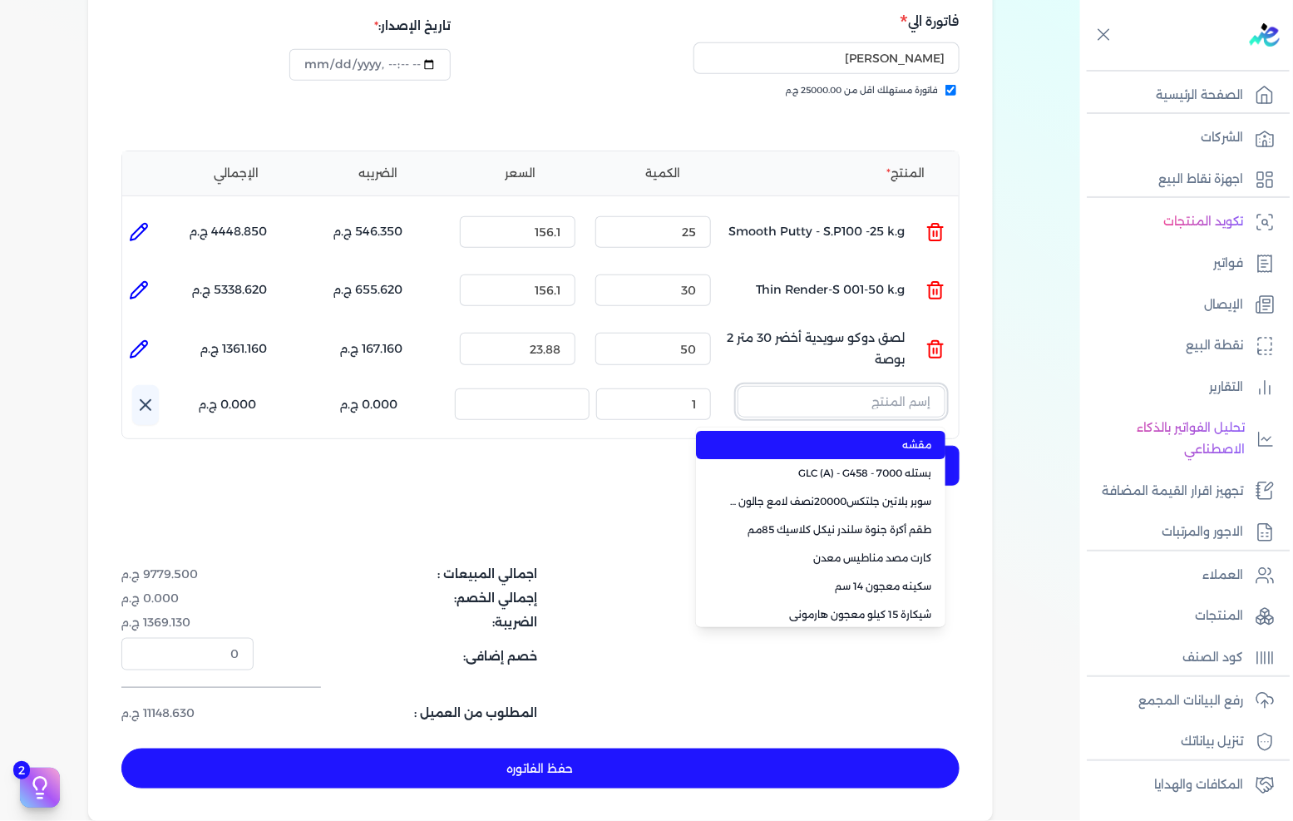
click at [824, 386] on input "text" at bounding box center [841, 402] width 208 height 32
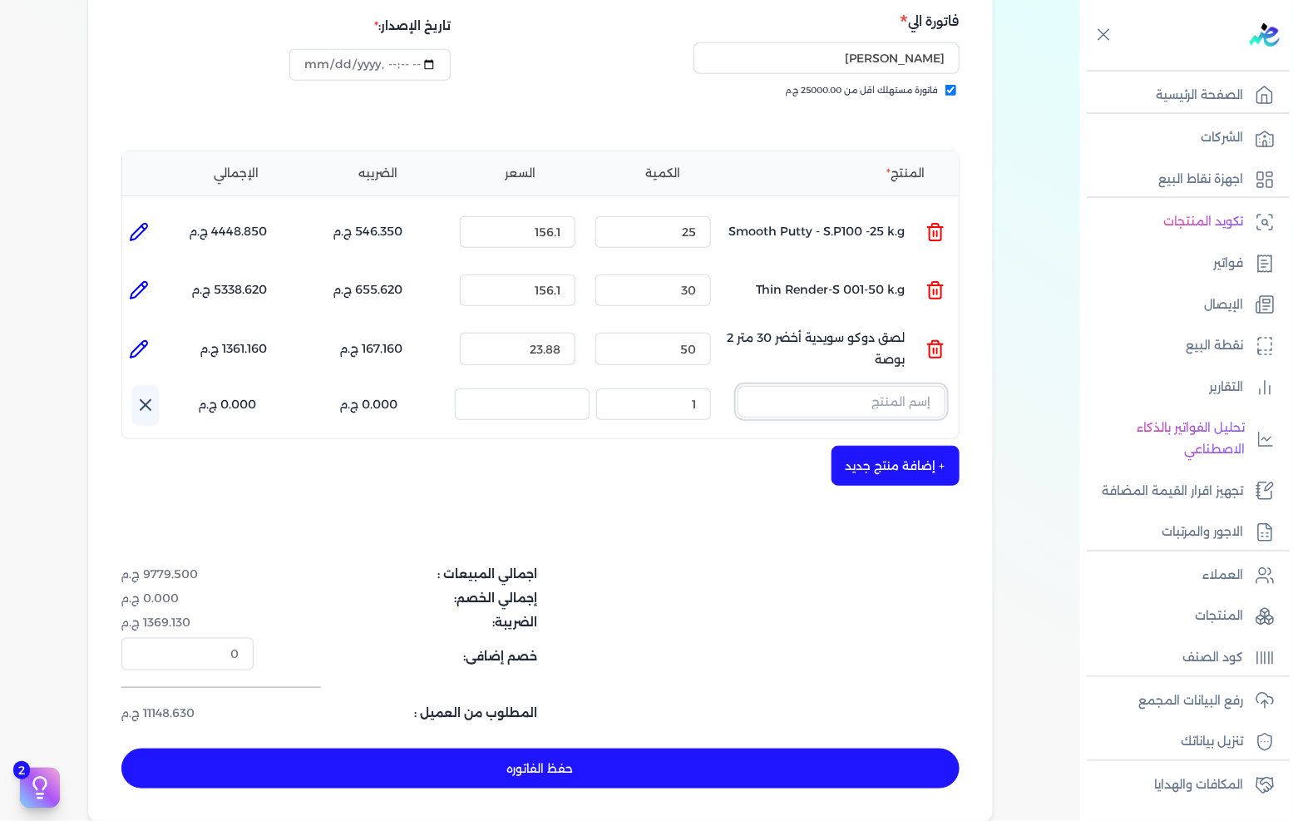
paste input "ACRYCOAT HD MT SNOW WHT 9L"
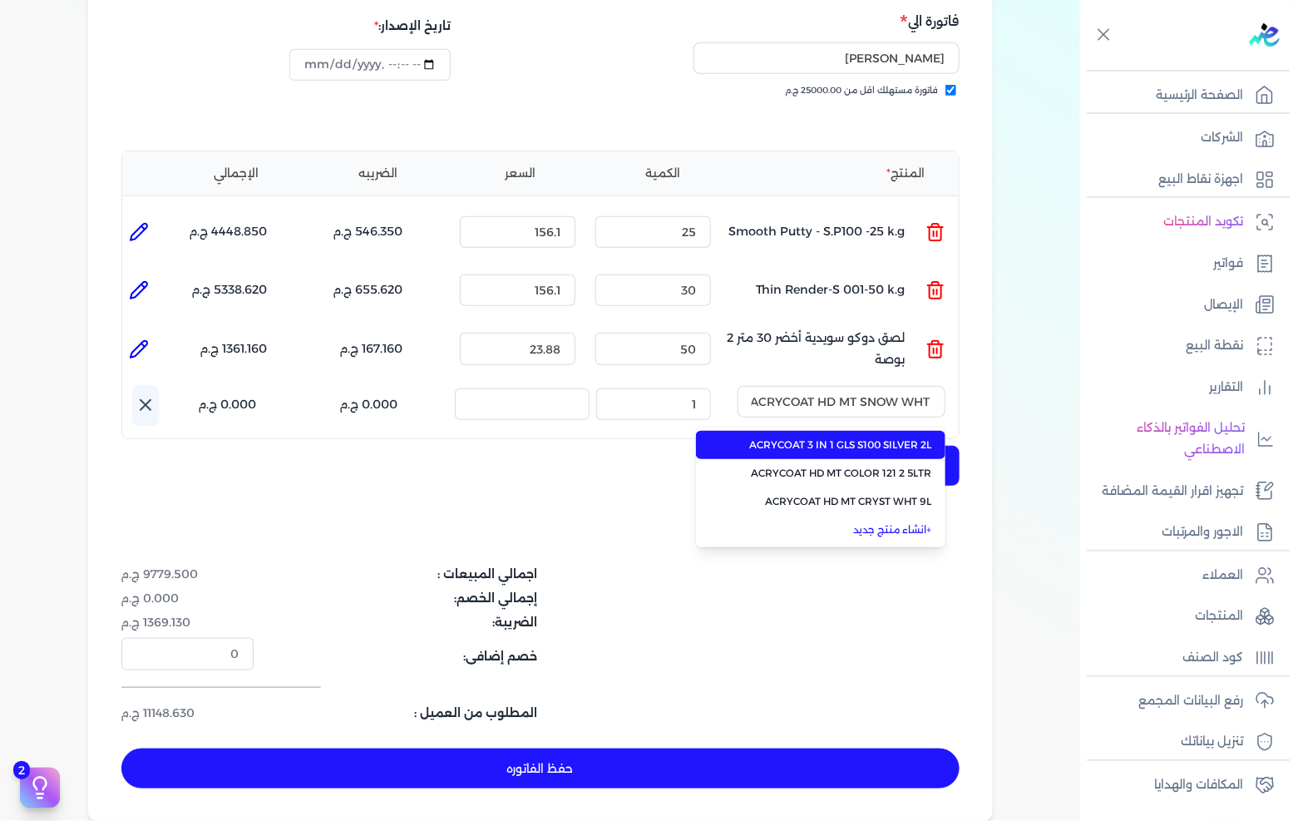
click at [828, 437] on span "ACRYCOAT 3 IN 1 GLS S100 SILVER 2L" at bounding box center [830, 444] width 203 height 15
type input "ACRYCOAT 3 IN 1 GLS S100 SILVER 2L"
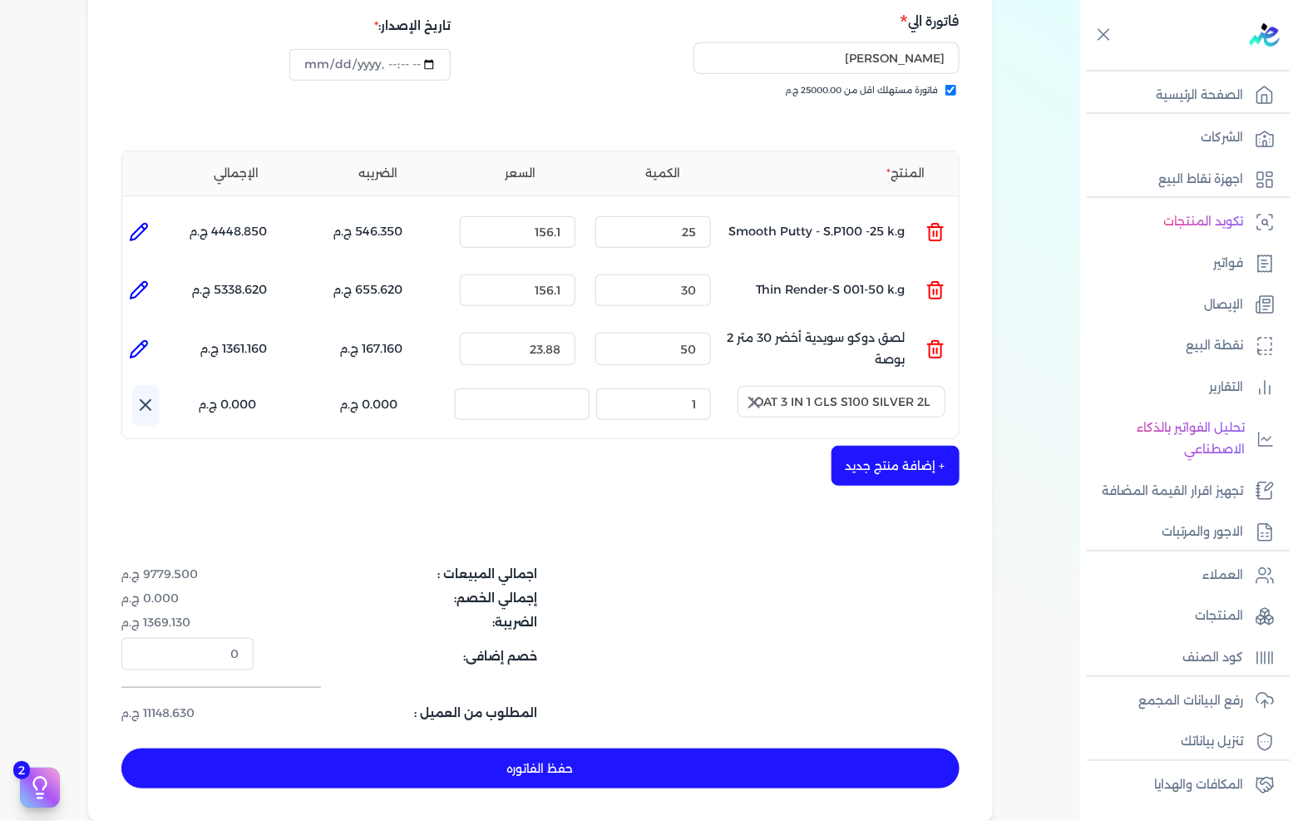
click at [752, 397] on icon "button" at bounding box center [754, 402] width 10 height 10
click at [805, 386] on input "text" at bounding box center [841, 402] width 208 height 32
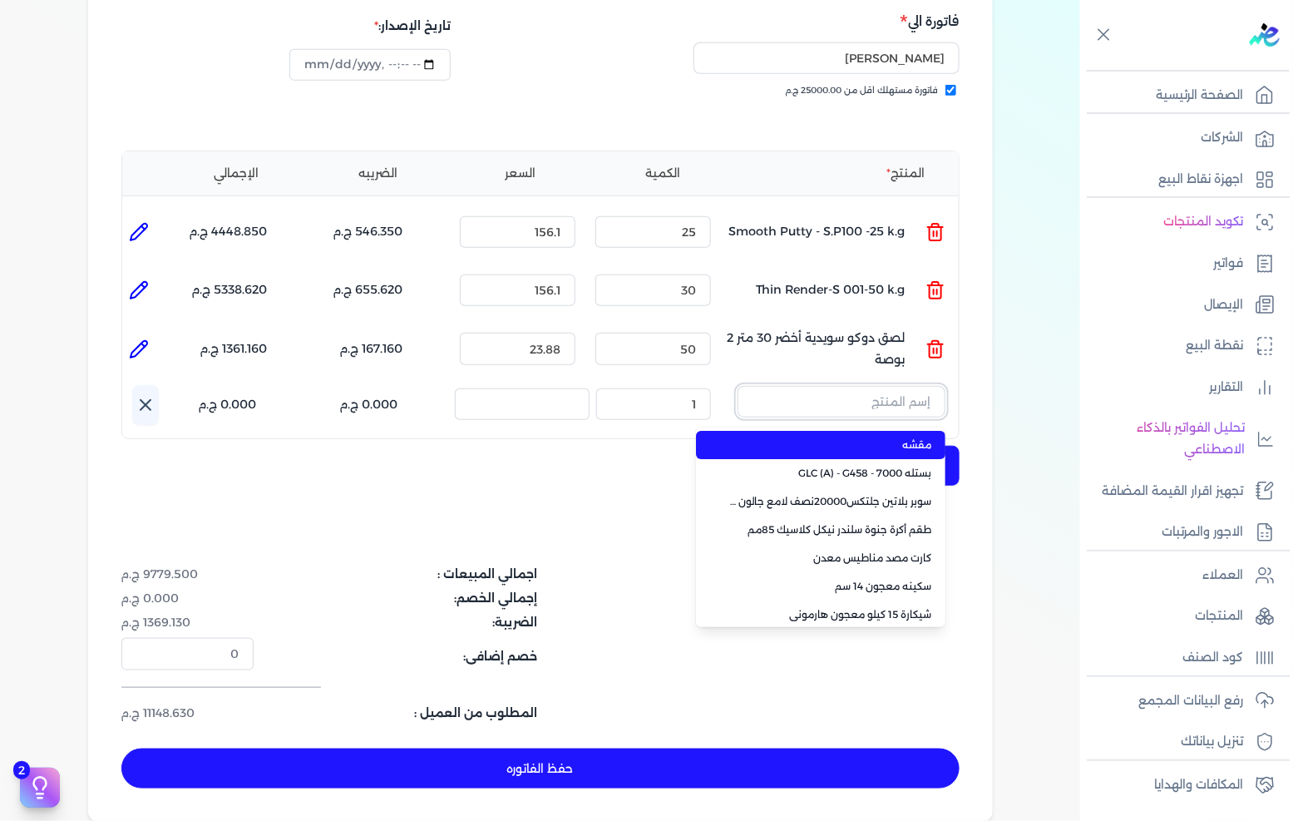
paste input "ACRYCOAT HD MT SNOW WHT 9L"
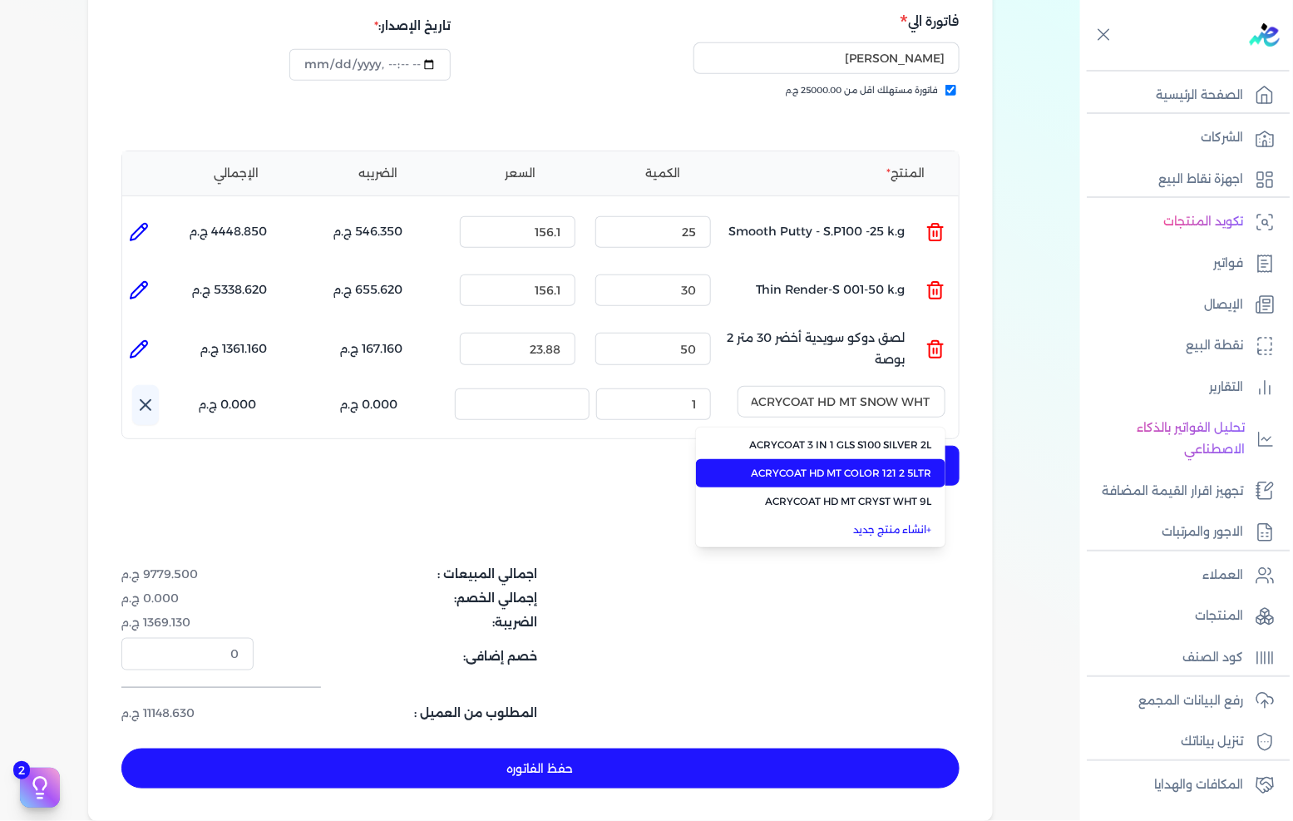
click at [794, 466] on span "ACRYCOAT HD MT COLOR 121 2 5LTR" at bounding box center [830, 473] width 203 height 15
type input "ACRYCOAT HD MT COLOR 121 2 5LTR"
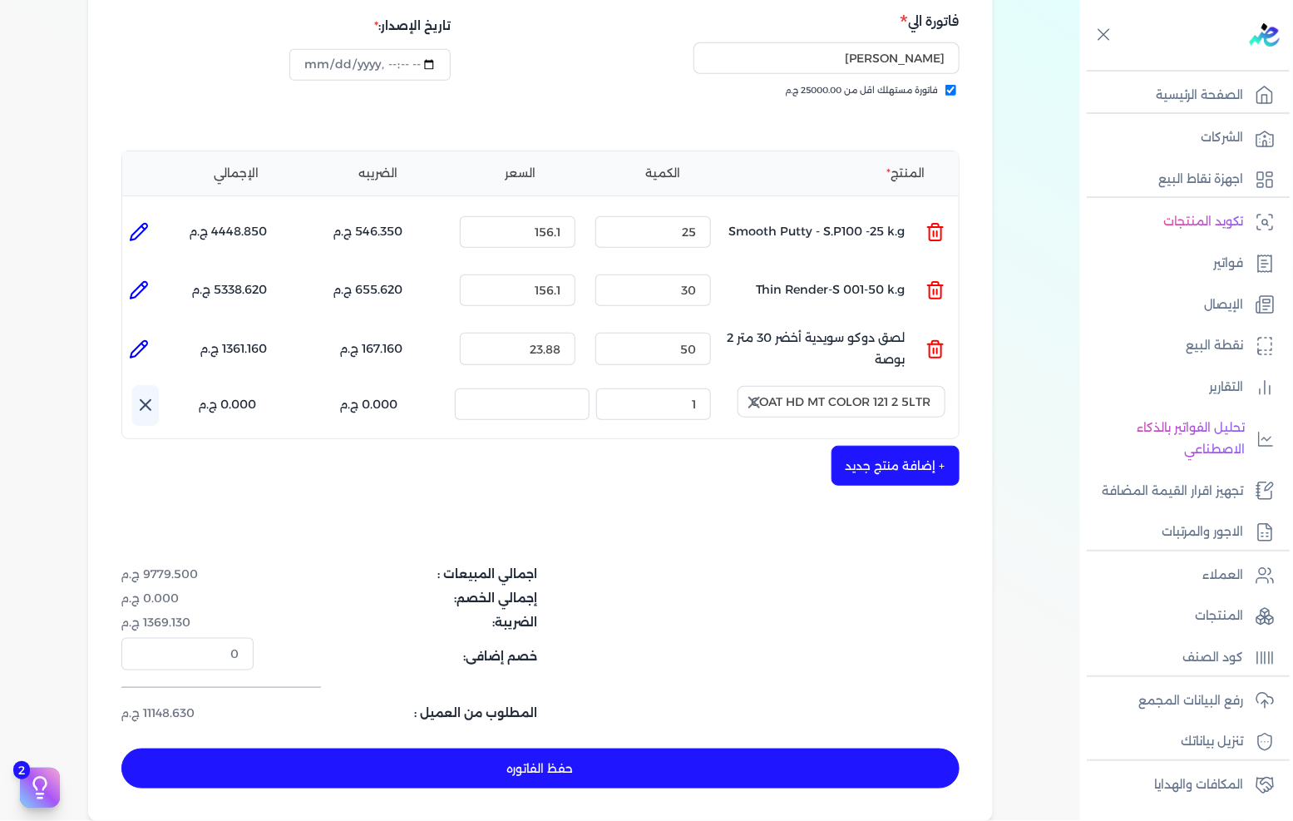
click at [750, 386] on button "button" at bounding box center [752, 402] width 30 height 33
click at [797, 386] on input "text" at bounding box center [841, 402] width 208 height 32
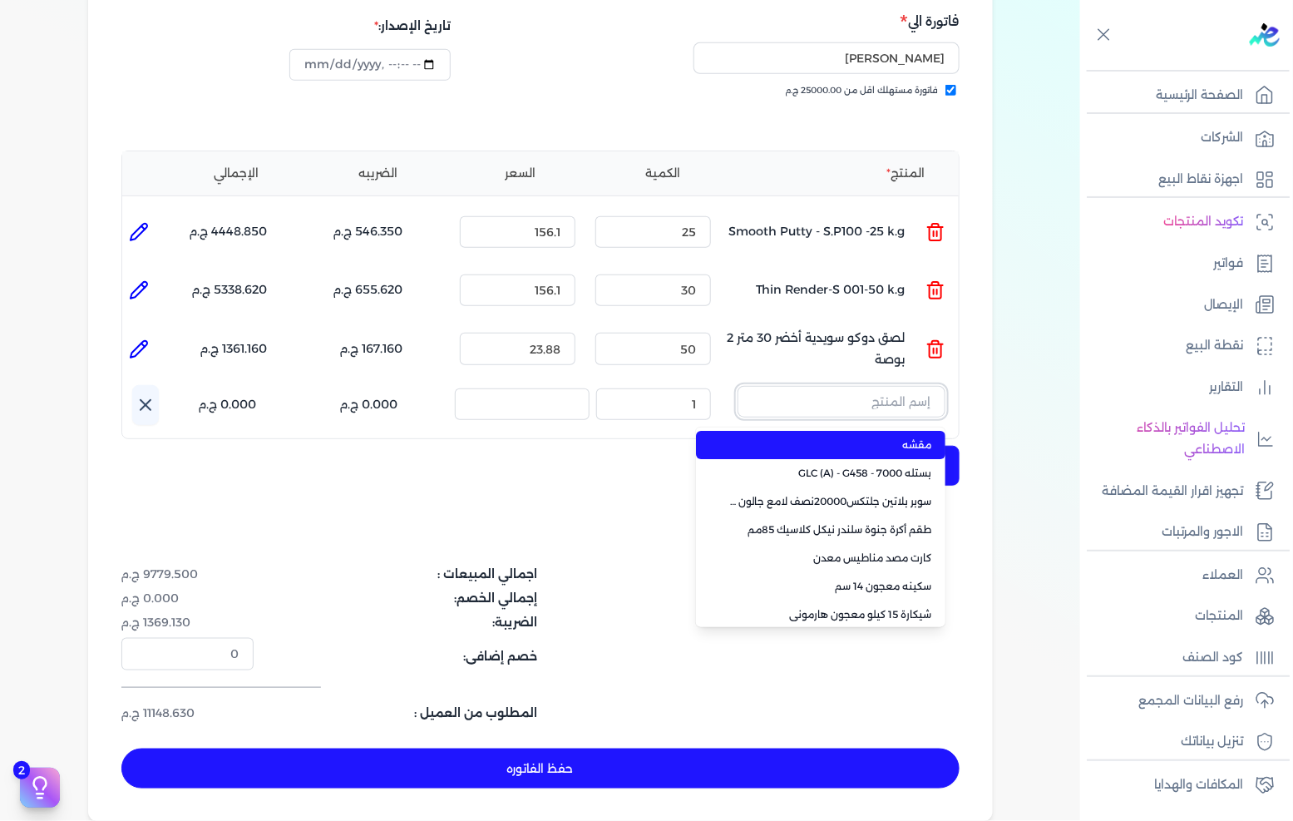
paste input "EL BREEMO HERO 15KG BAG"
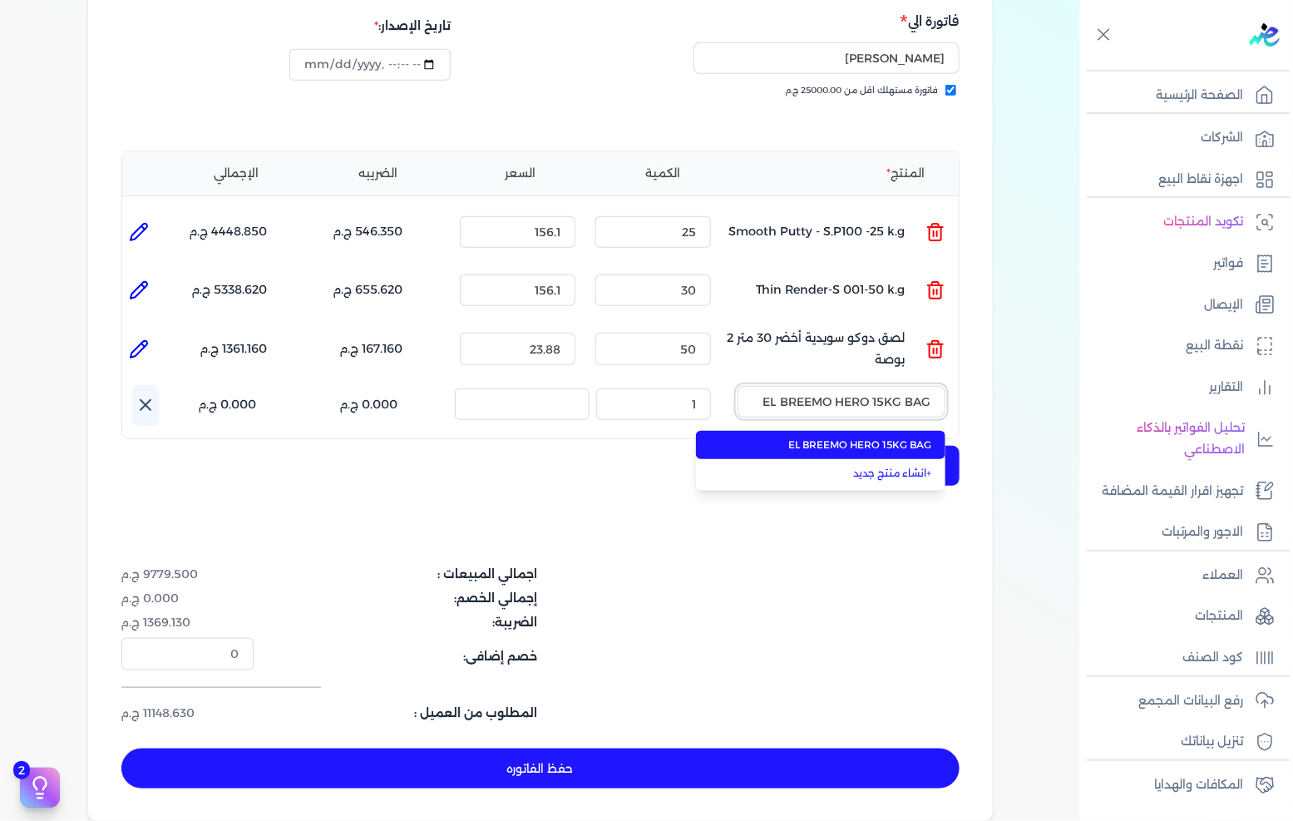
type input "EL BREEMO HERO 15KG BAG"
click at [795, 437] on span "EL BREEMO HERO 15KG BAG" at bounding box center [830, 444] width 203 height 15
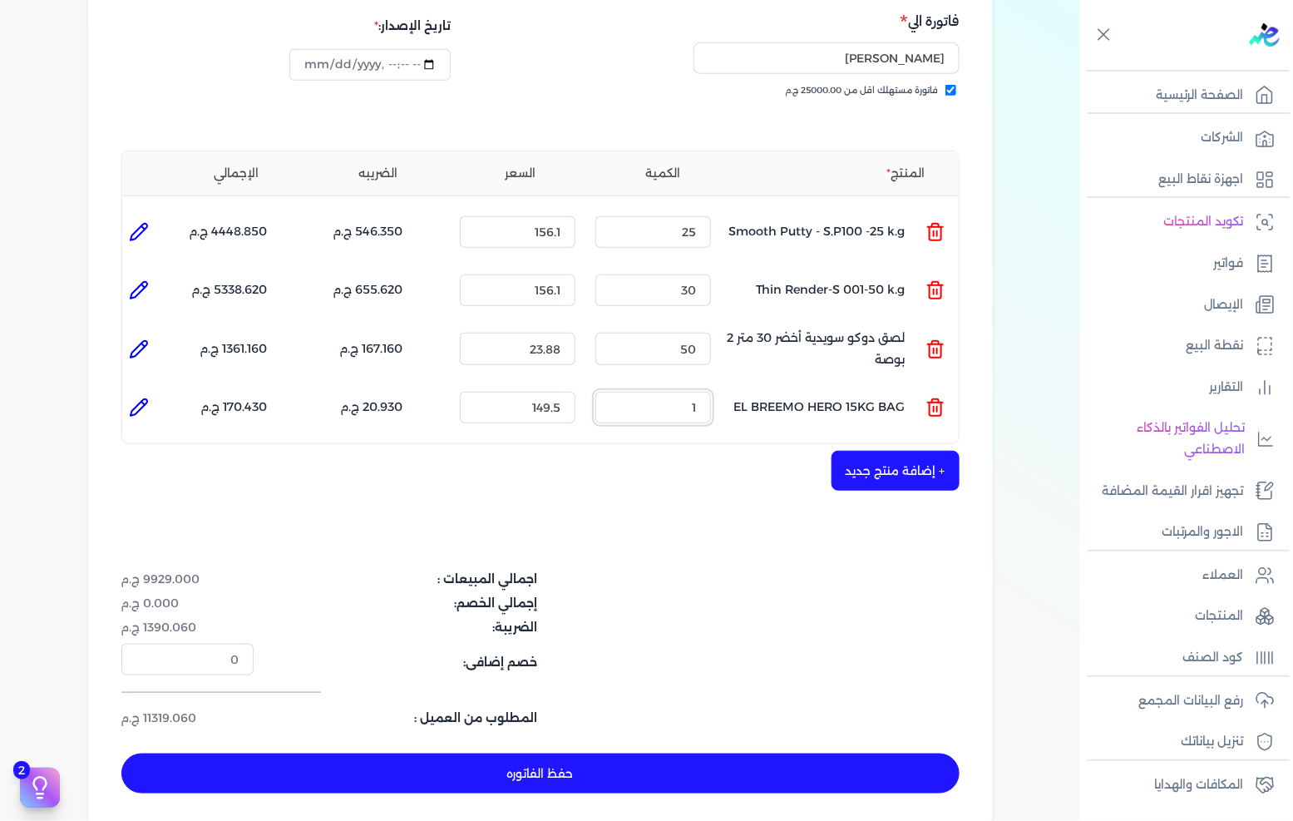
click at [697, 392] on input "1" at bounding box center [653, 408] width 116 height 32
type input "45"
click at [861, 451] on button "+ إضافة منتج جديد" at bounding box center [895, 471] width 128 height 40
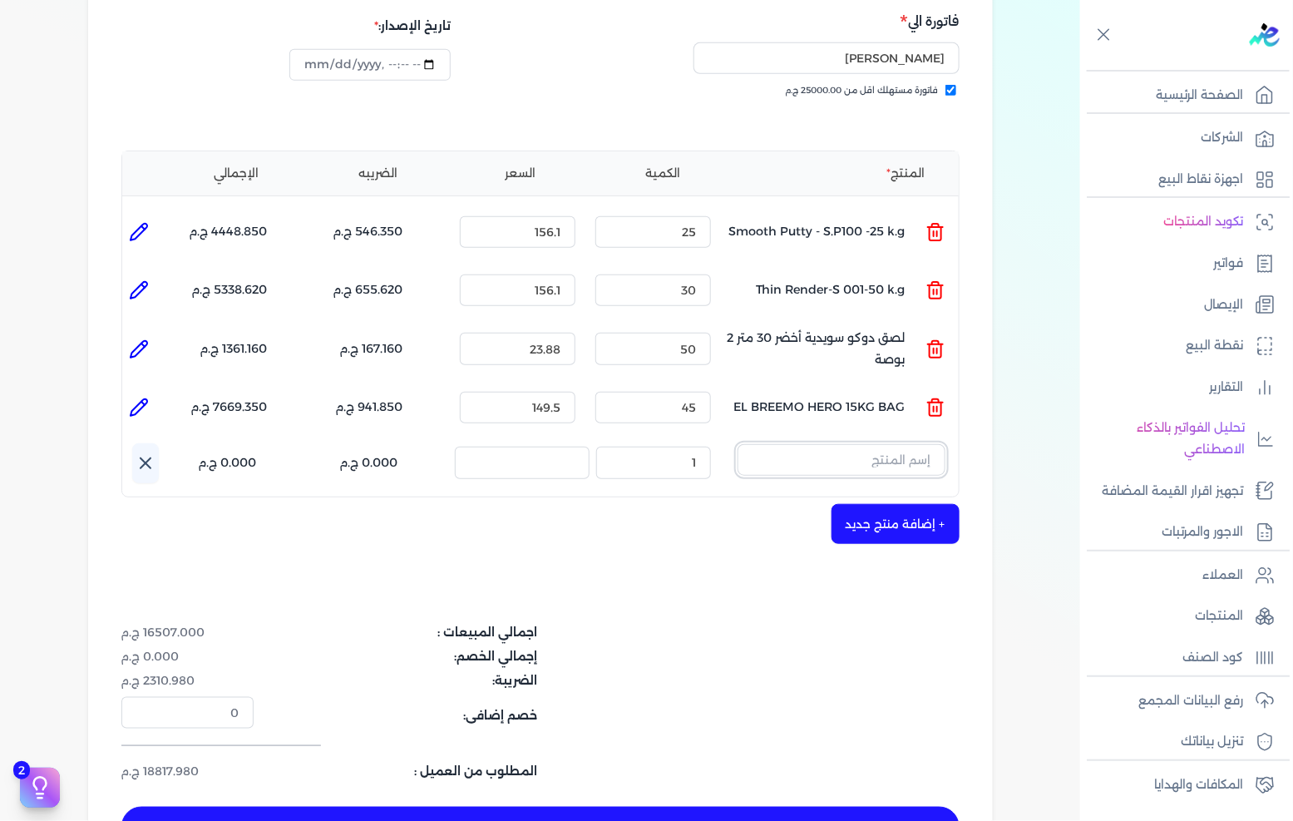
click at [803, 444] on input "text" at bounding box center [841, 460] width 208 height 32
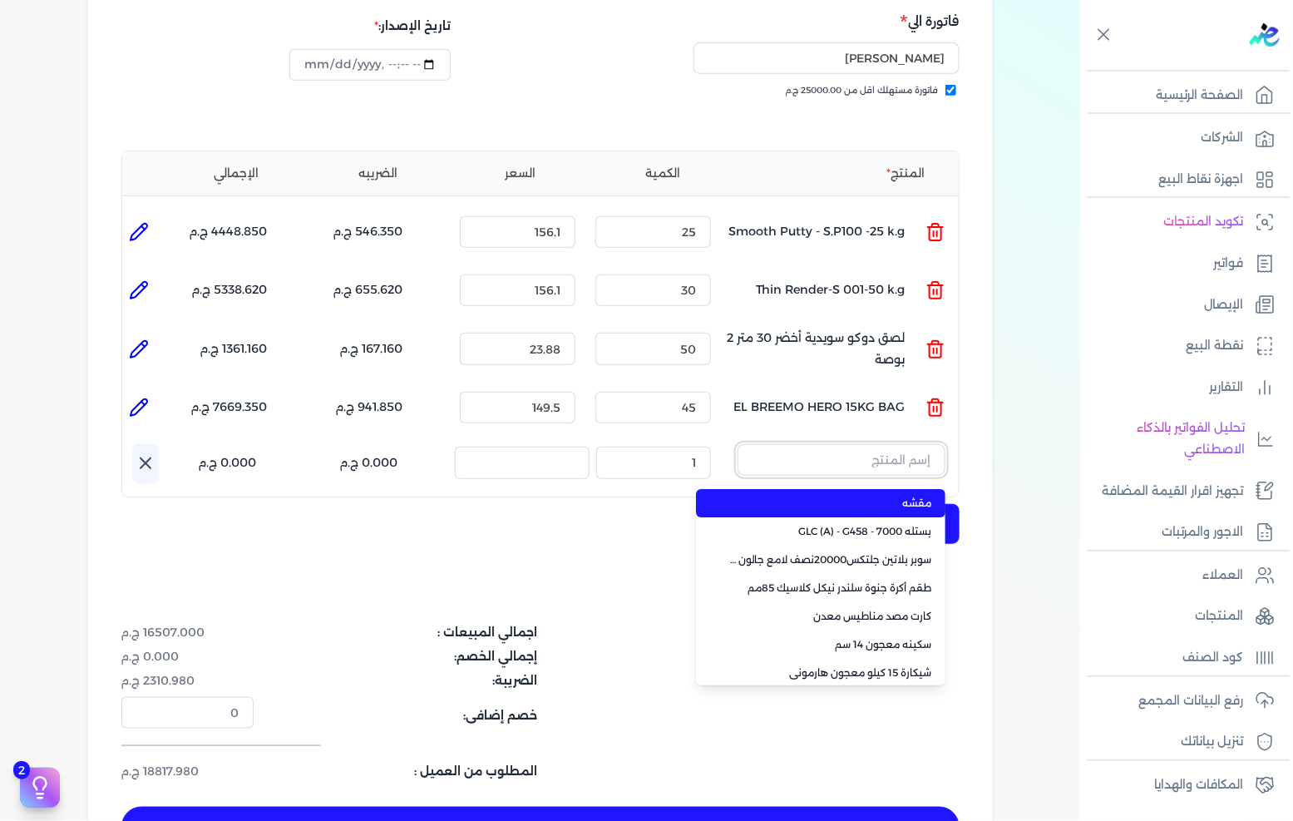
paste input "الممتاز 120 _ HW (12 Kg) SAD"
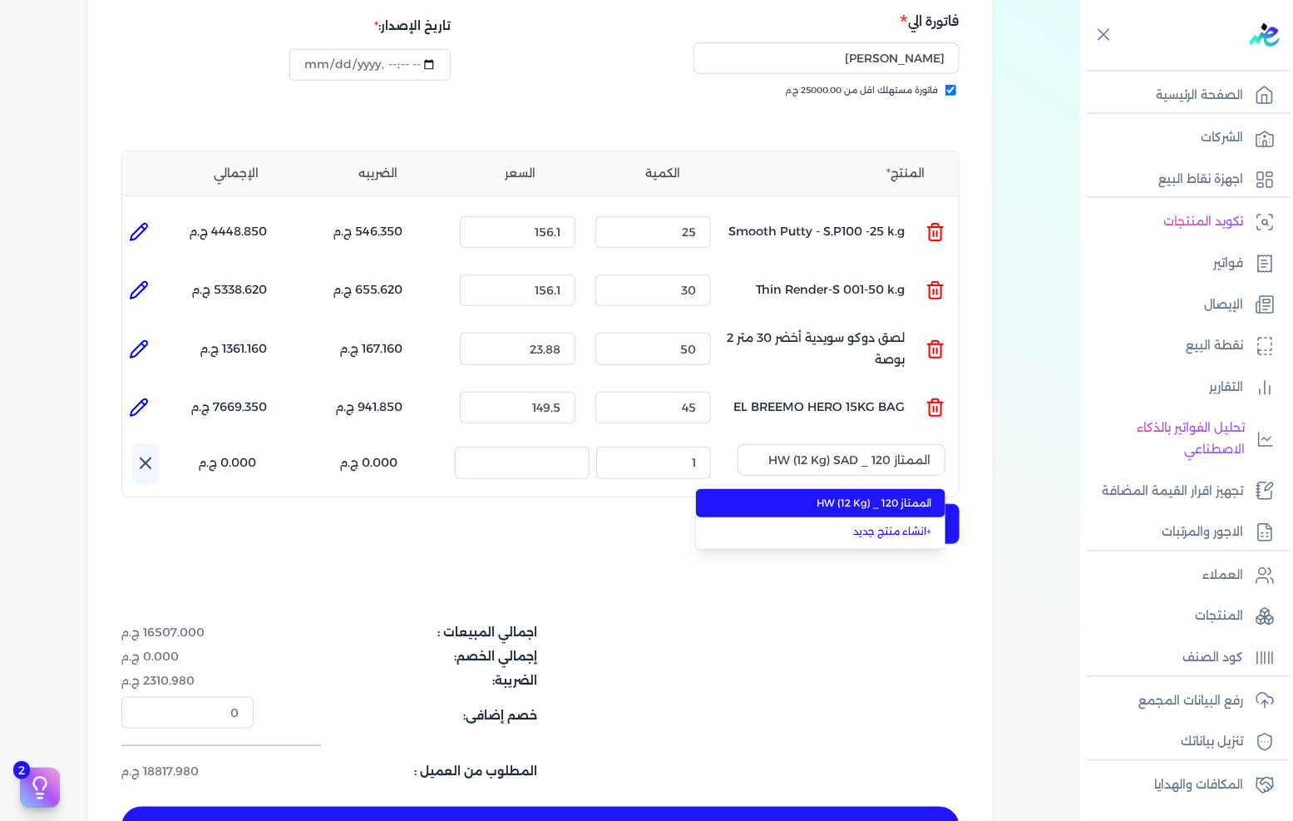
click at [821, 496] on span "الممتاز 120 _ HW (12 Kg)" at bounding box center [830, 503] width 203 height 15
type input "الممتاز 120 _ HW (12 Kg)"
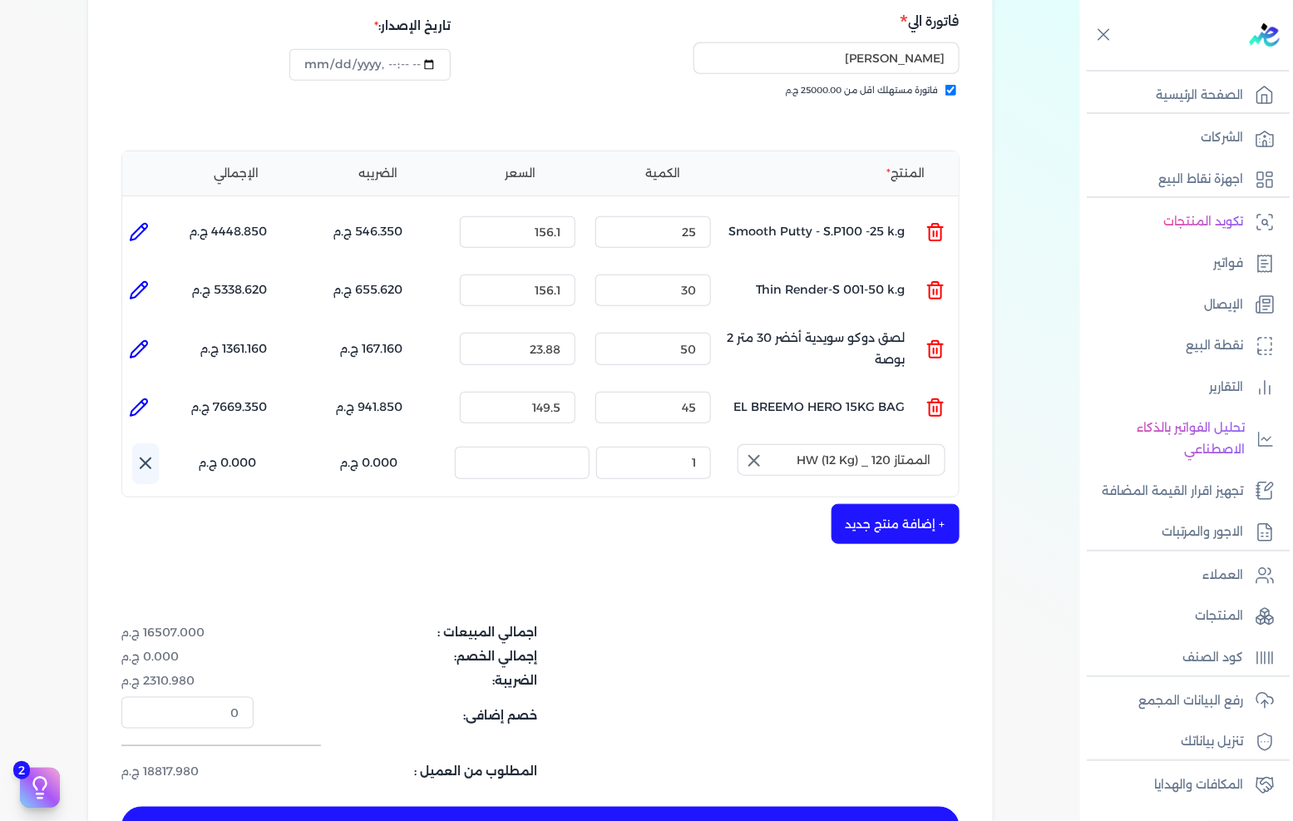
click at [751, 451] on icon "button" at bounding box center [754, 461] width 20 height 20
click at [784, 444] on input "text" at bounding box center [841, 460] width 208 height 32
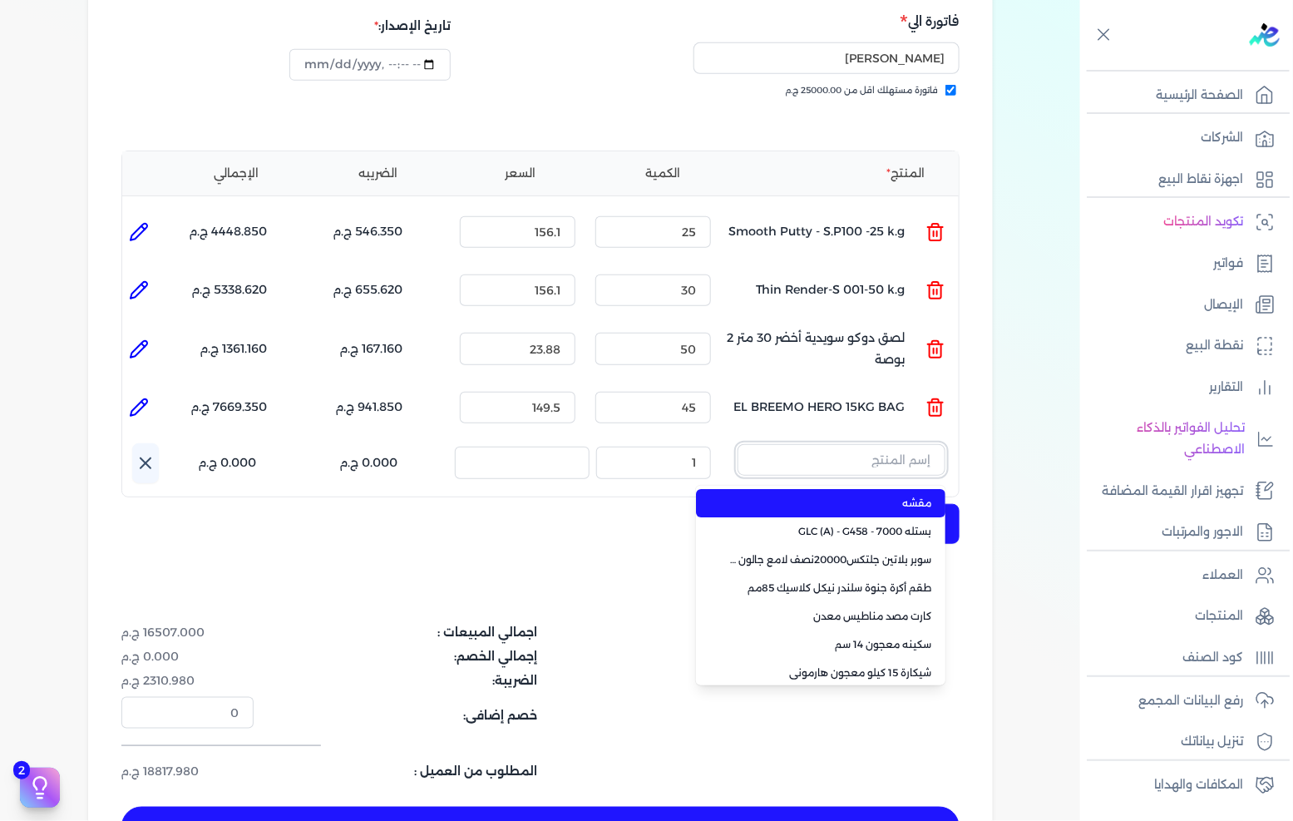
paste input "الممتاز 120 _ HW (12 Kg) SAD"
type input "الممتاز 120 _ HW (12 Kg) SAD"
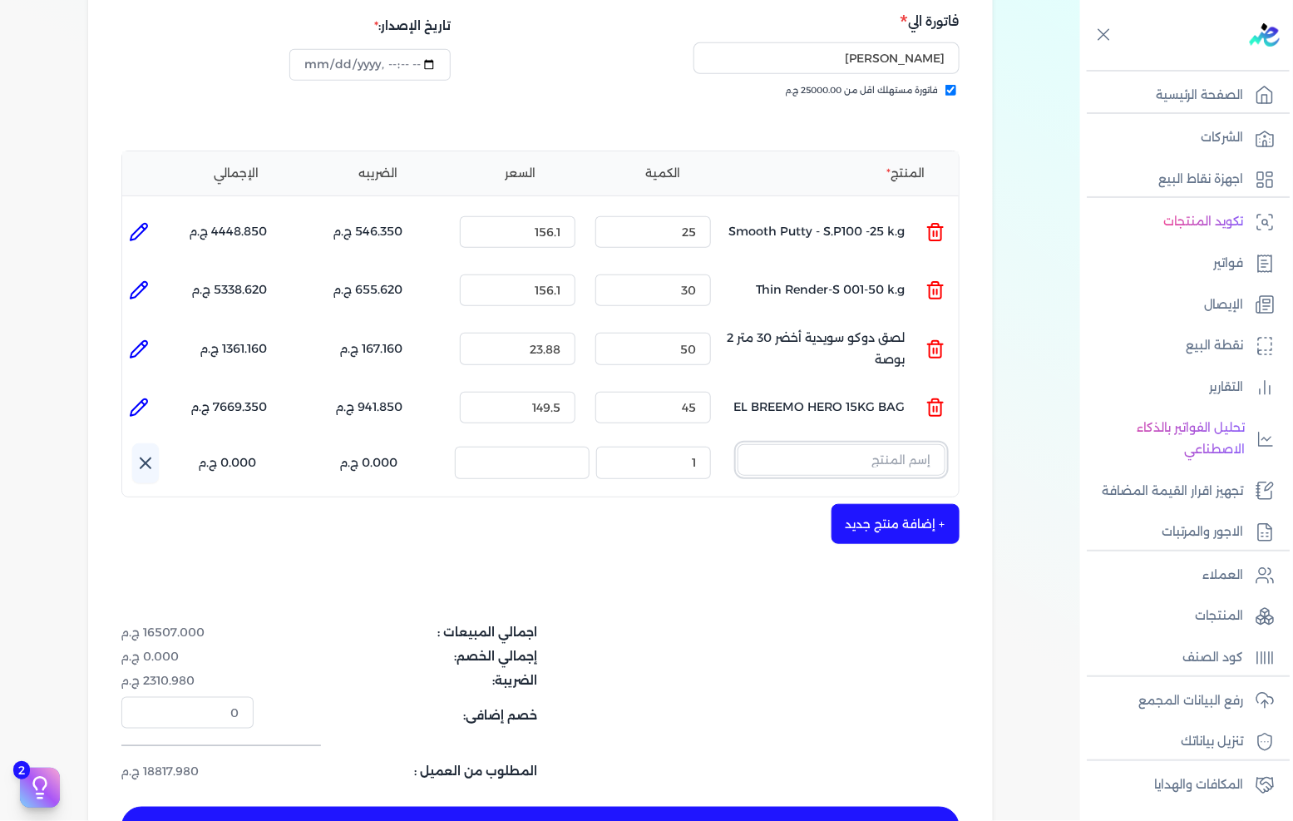
click at [827, 444] on input "text" at bounding box center [841, 460] width 208 height 32
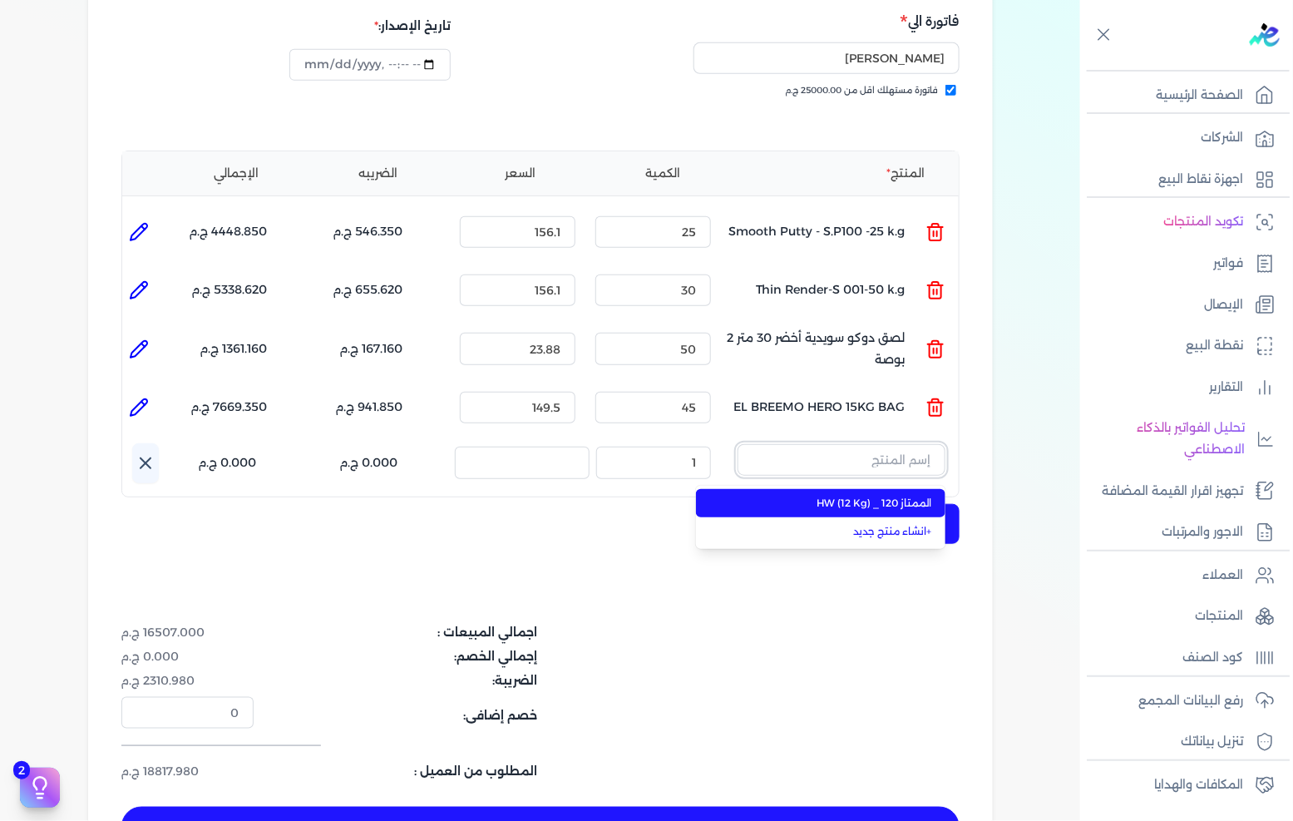
paste input "الممتاز 120 _ HW (12 Kg)"
type input "الممتاز 120 _ HW (12 Kg)"
click at [828, 489] on li "الممتاز 120 _ HW (12 Kg)" at bounding box center [820, 503] width 249 height 28
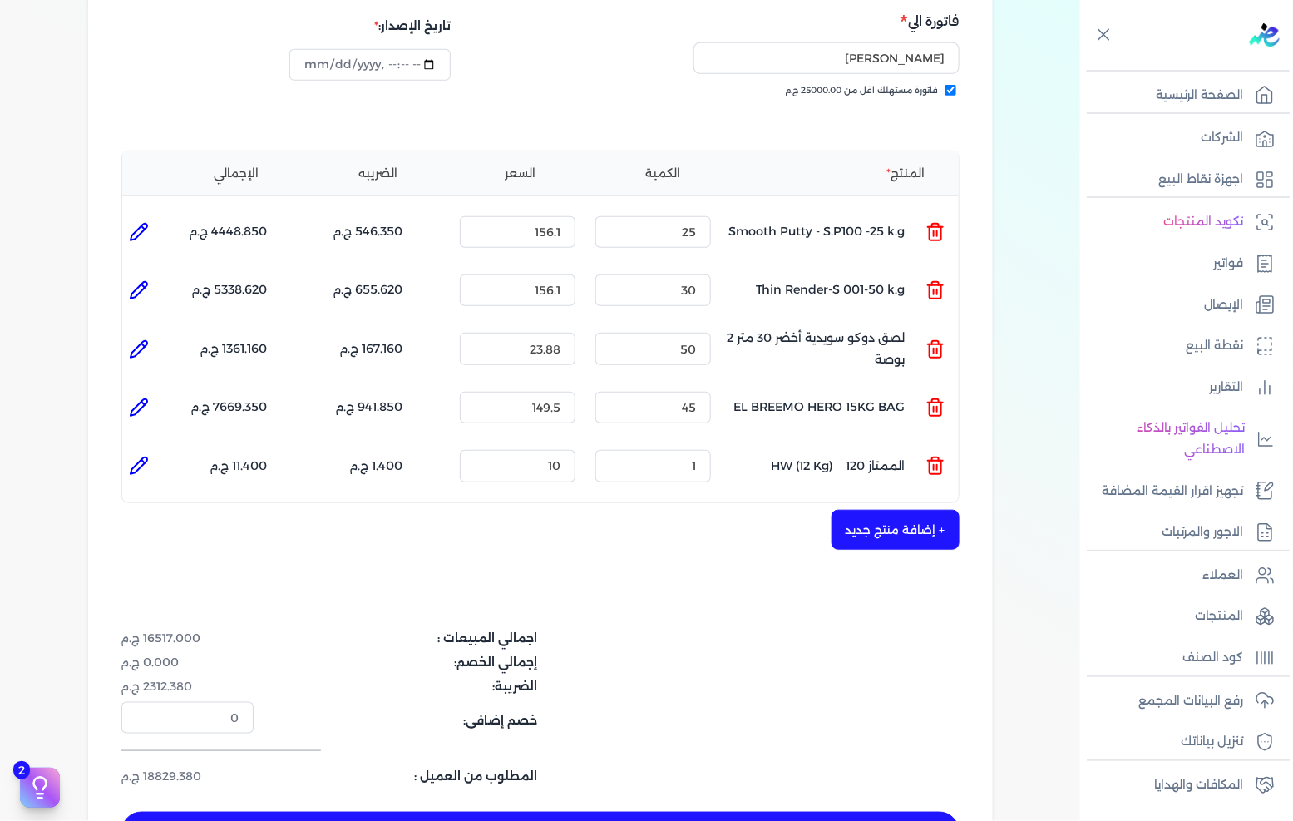
click at [929, 456] on icon at bounding box center [935, 466] width 20 height 20
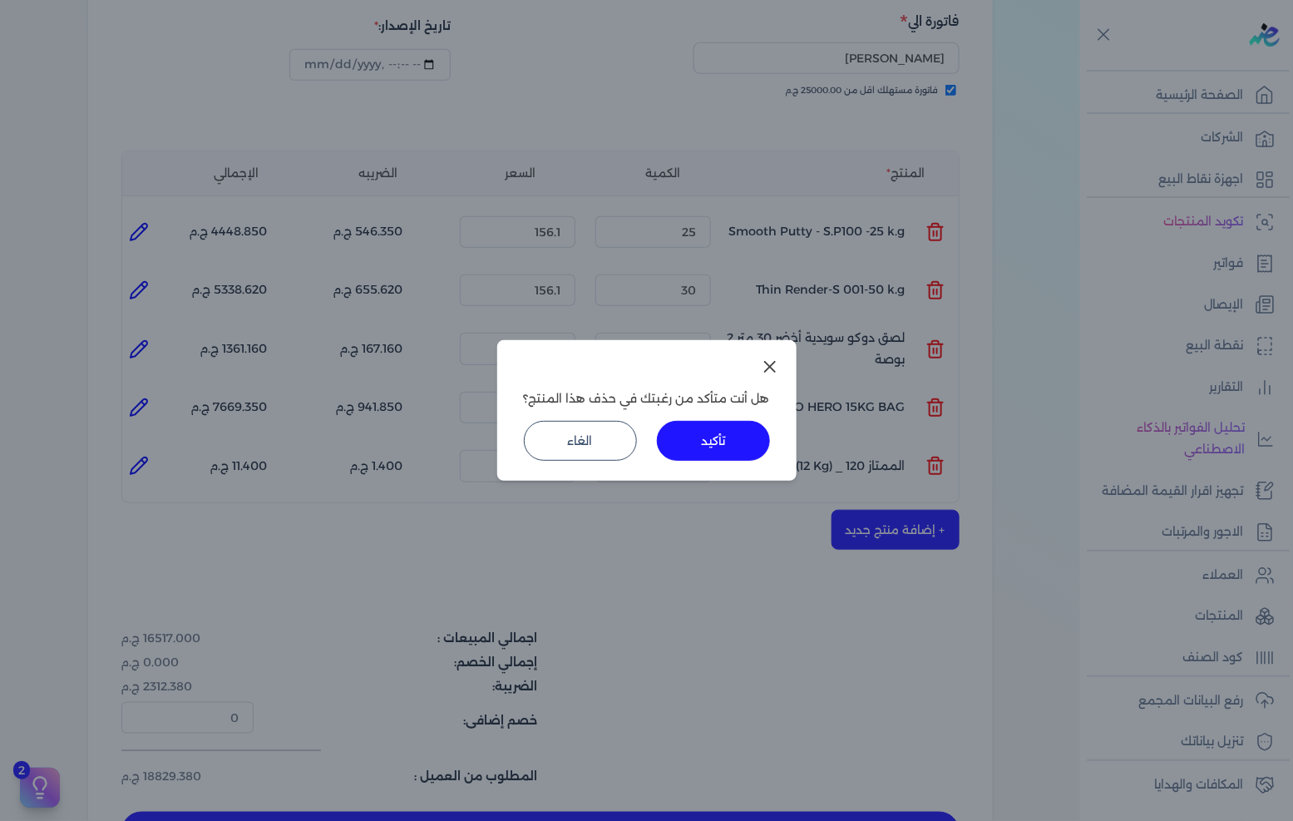
click at [736, 429] on button "تأكيد" at bounding box center [713, 441] width 113 height 40
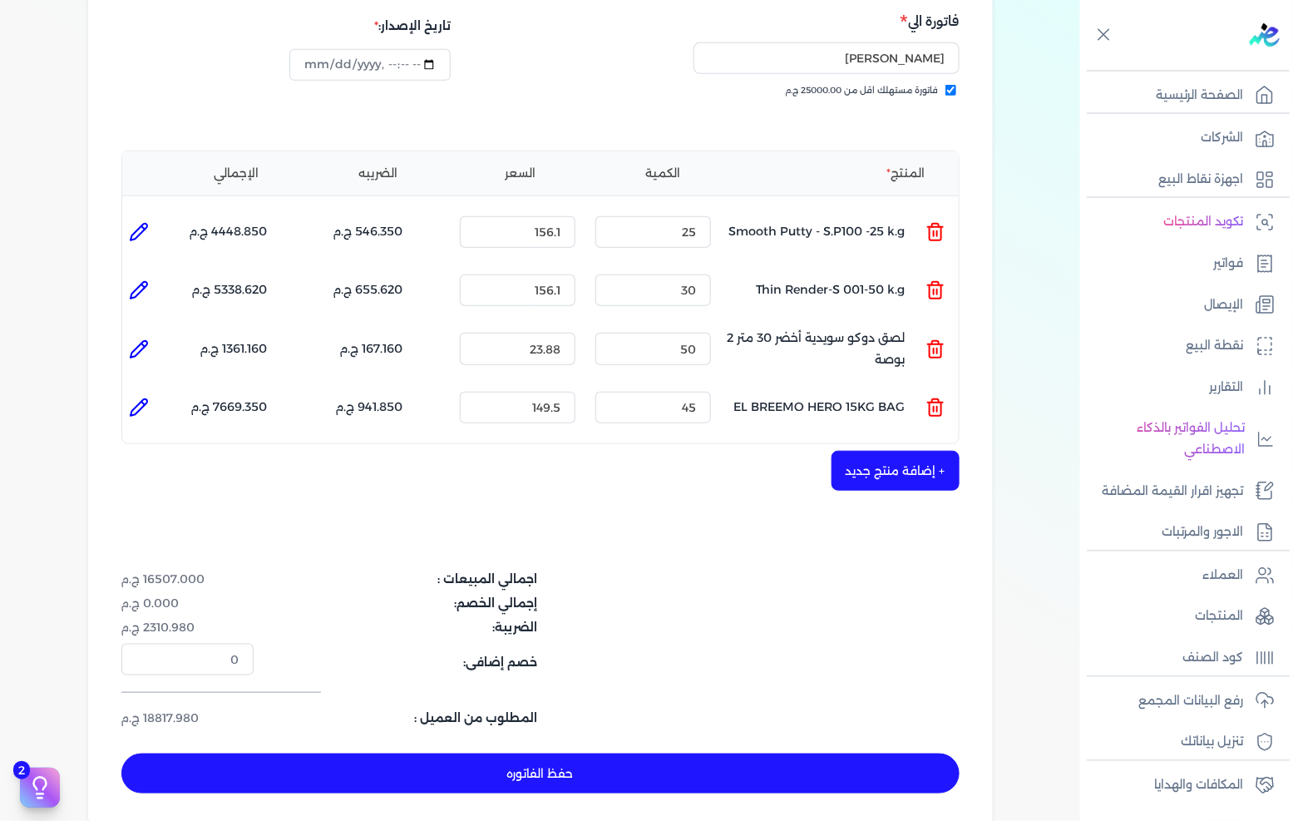
click at [886, 451] on button "+ إضافة منتج جديد" at bounding box center [895, 471] width 128 height 40
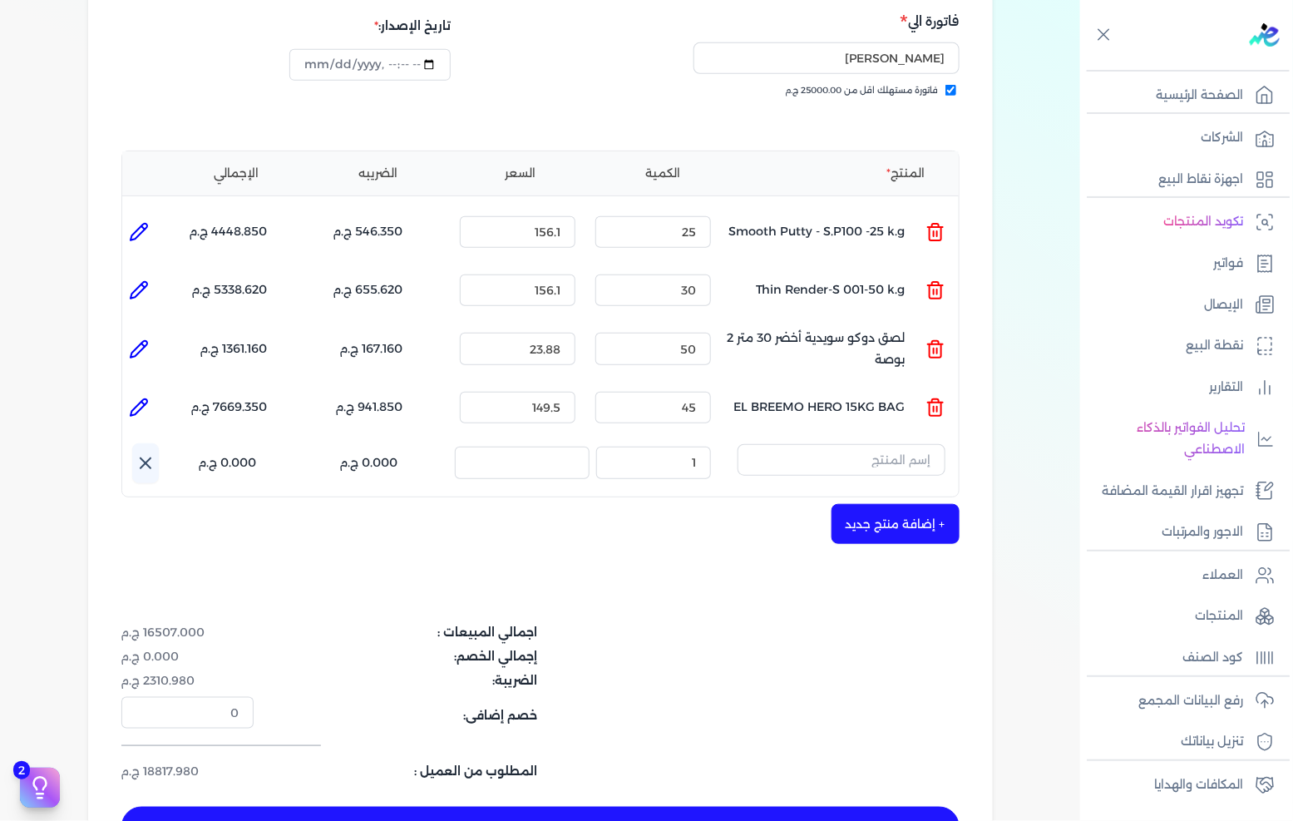
click at [885, 444] on input "text" at bounding box center [841, 460] width 208 height 32
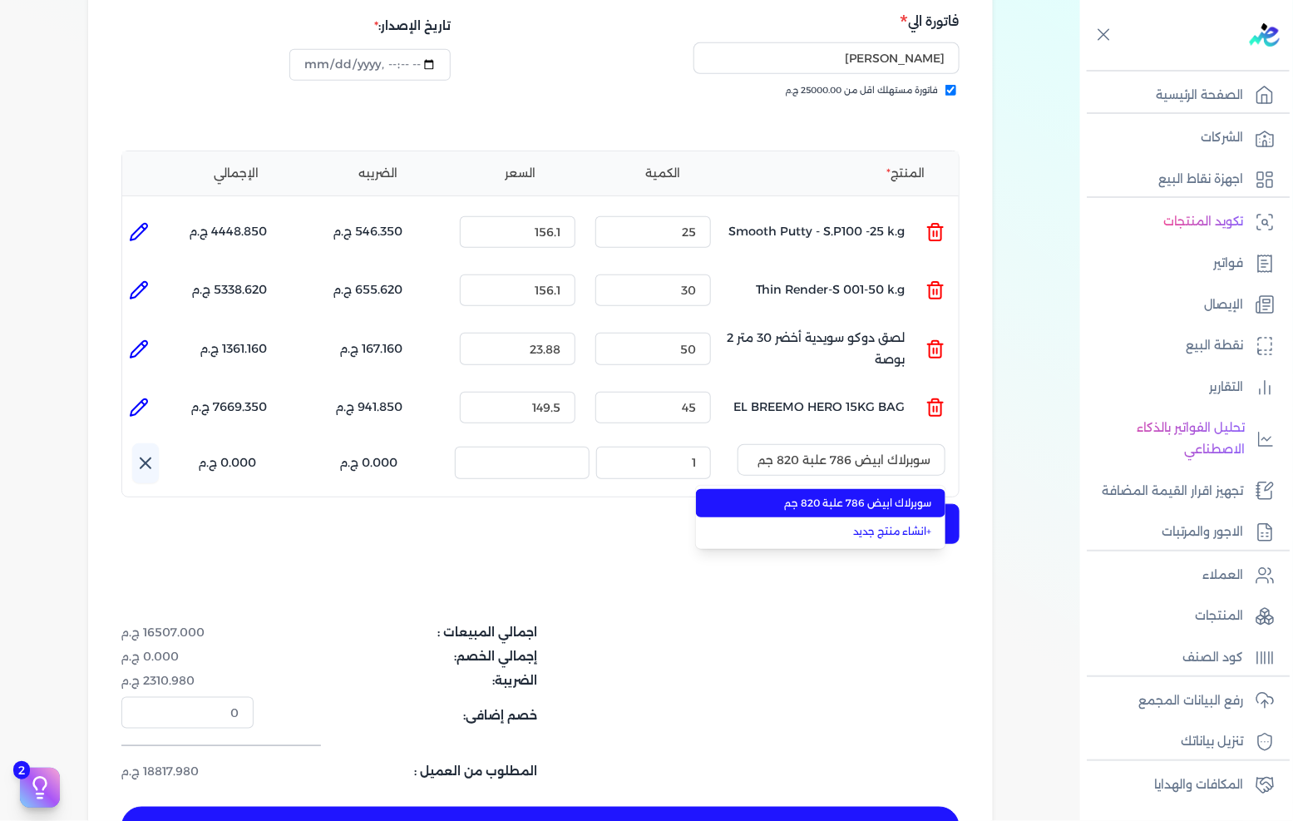
type input "سوبرلاك ابيض 786 علبة 820 جم"
click at [828, 496] on span "سوبرلاك ابيض 786 علبة 820 جم" at bounding box center [830, 503] width 203 height 15
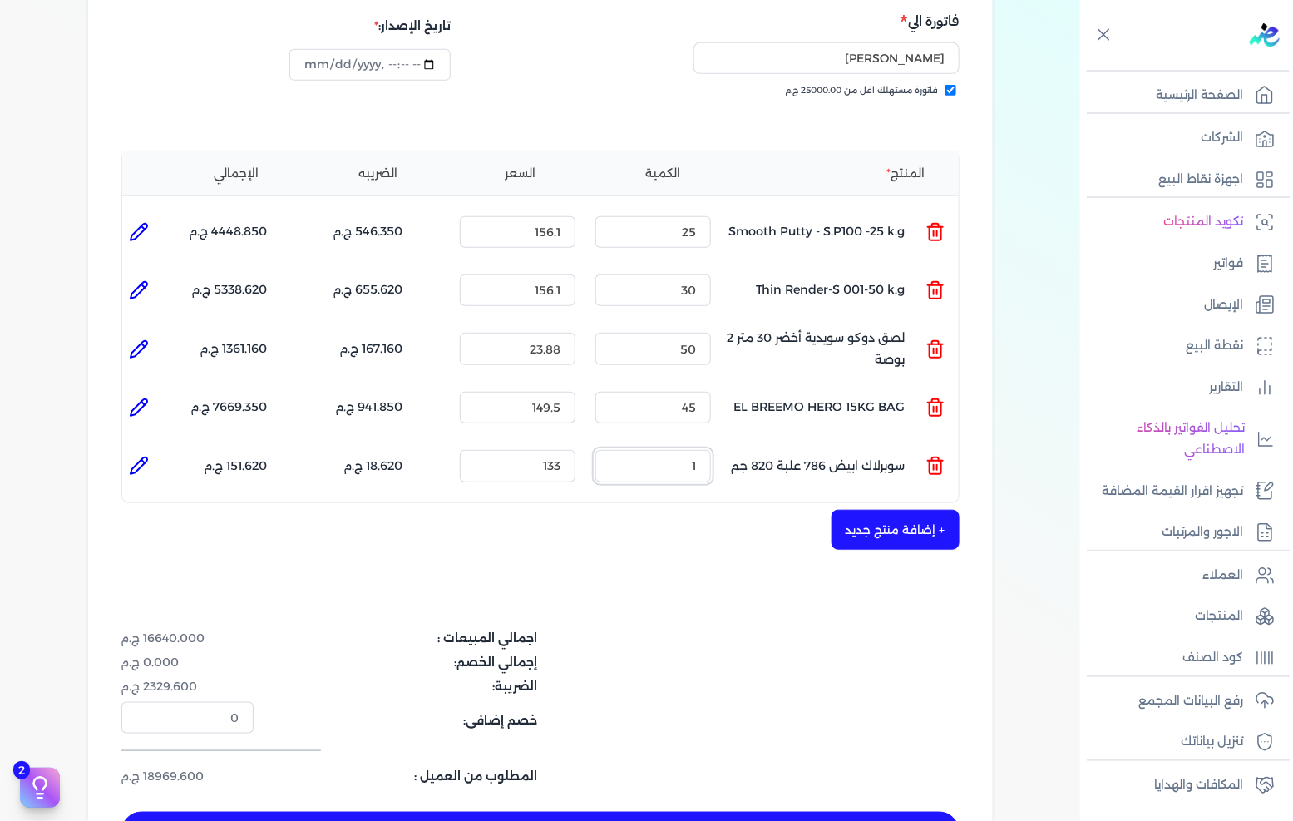
click at [668, 450] on input "1" at bounding box center [653, 466] width 116 height 32
drag, startPoint x: 668, startPoint y: 432, endPoint x: 1292, endPoint y: 404, distance: 624.2
click at [700, 450] on input "1" at bounding box center [653, 466] width 116 height 32
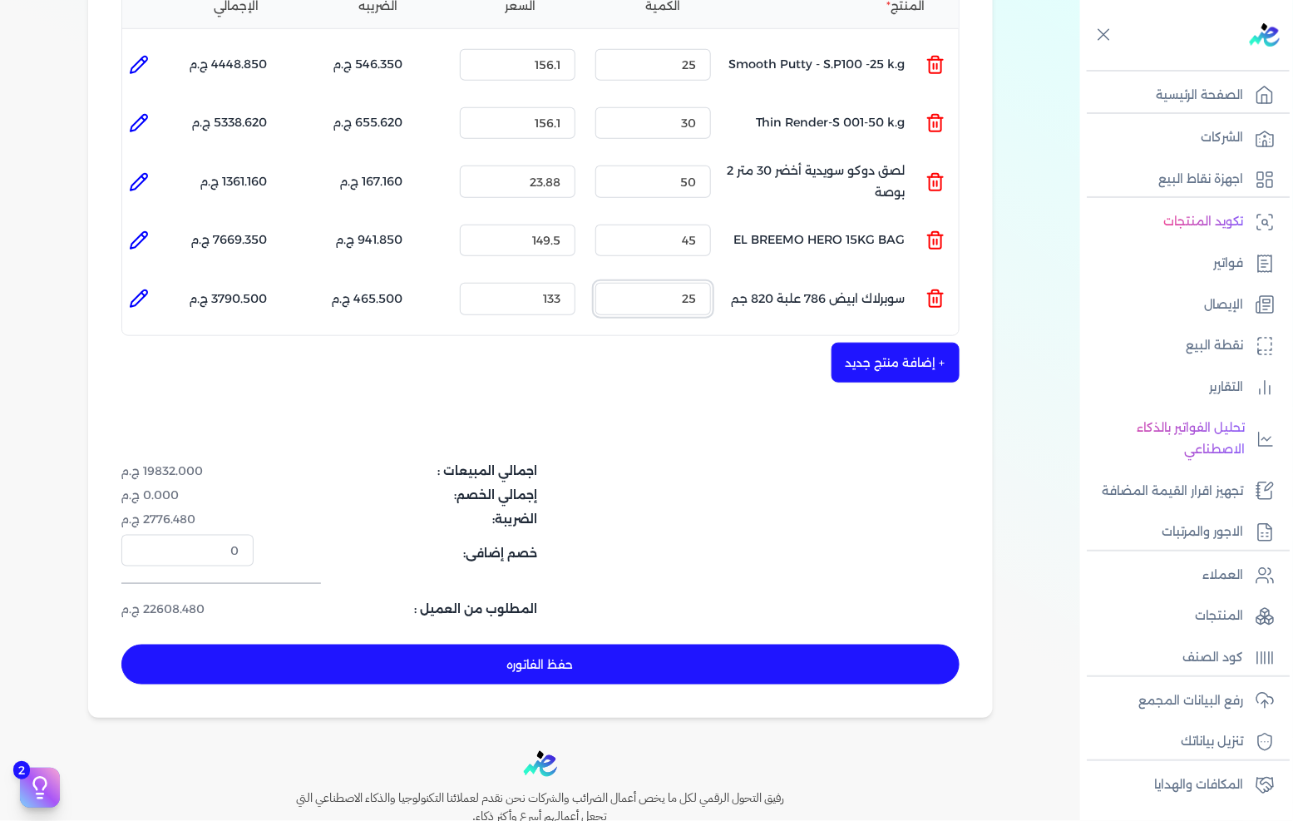
scroll to position [461, 0]
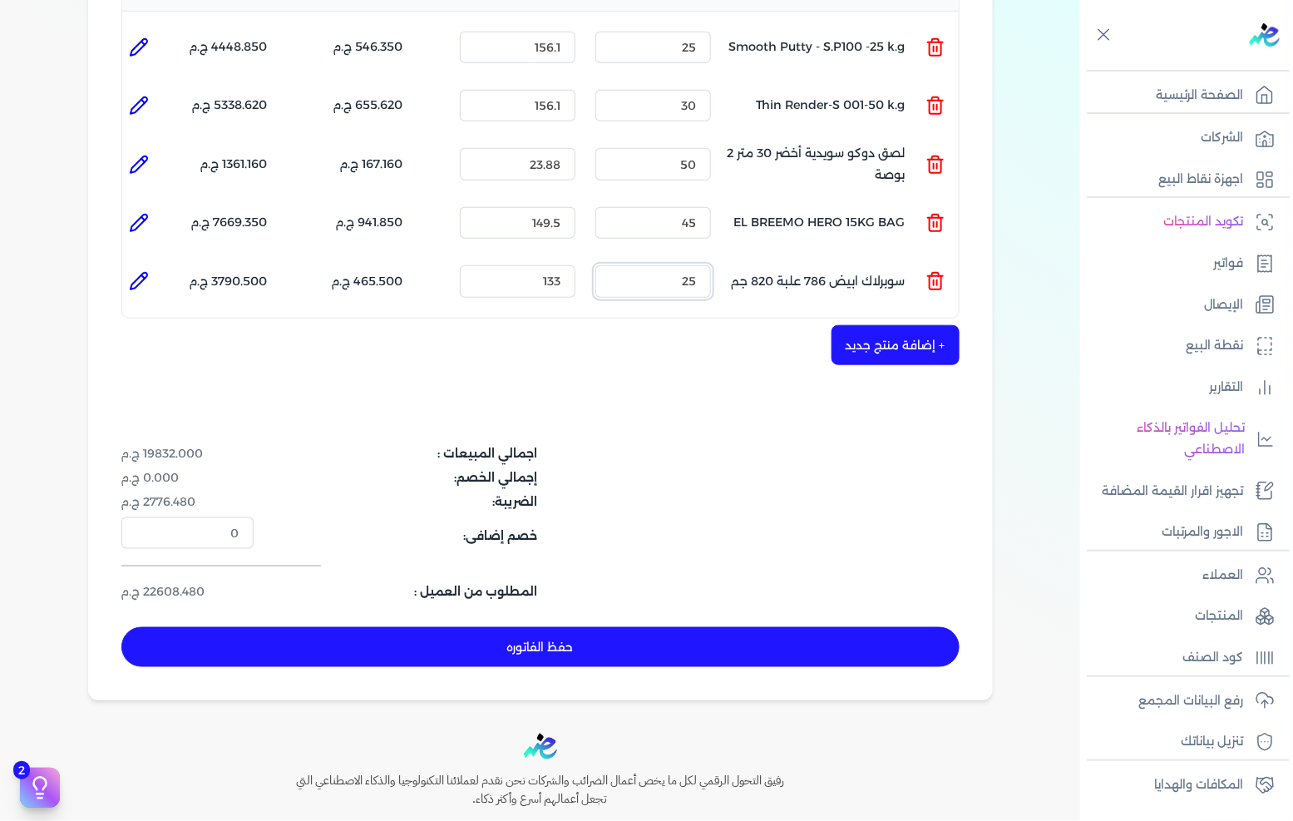
type input "25"
click at [694, 627] on button "حفظ الفاتوره" at bounding box center [540, 647] width 838 height 40
type input "[DATE]"
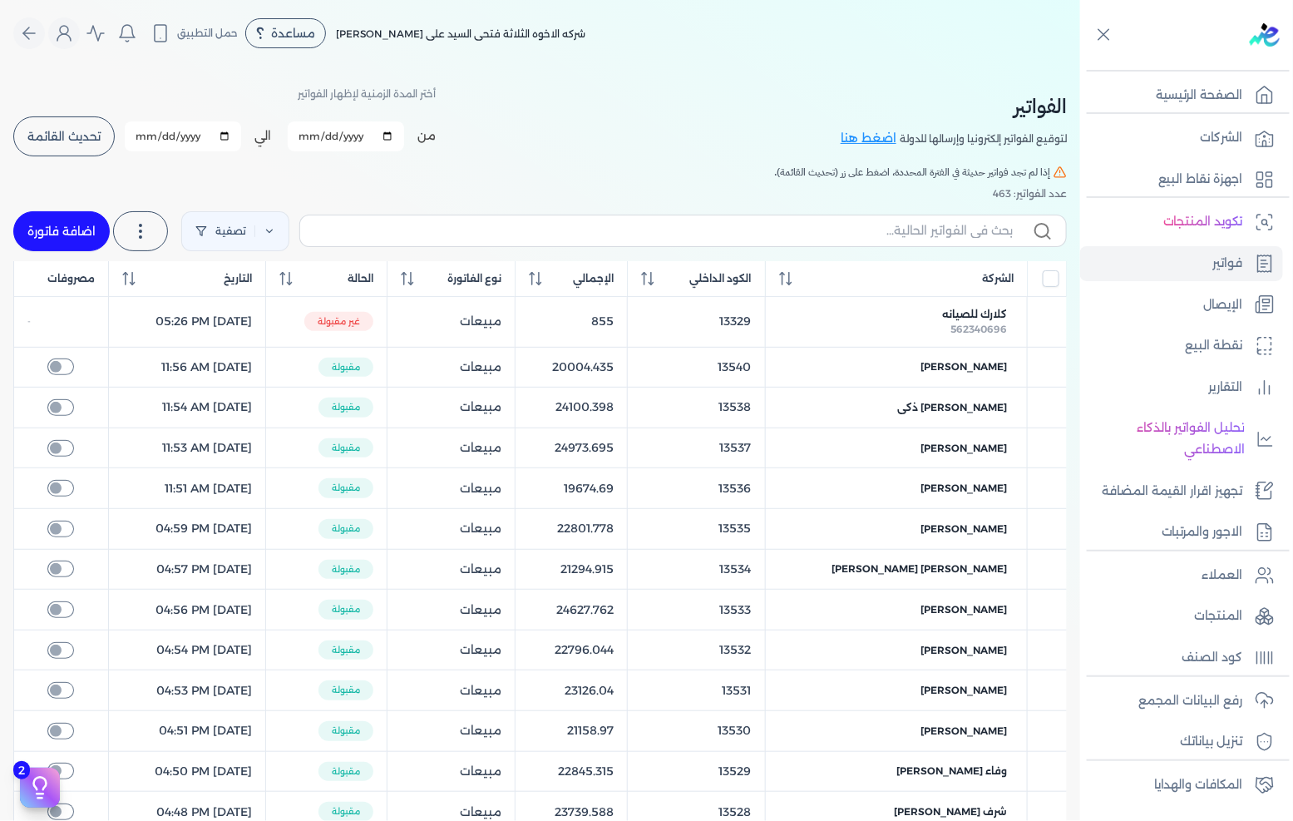
click at [64, 237] on link "اضافة فاتورة" at bounding box center [61, 231] width 96 height 40
select select "EGP"
select select "B"
select select "EGS"
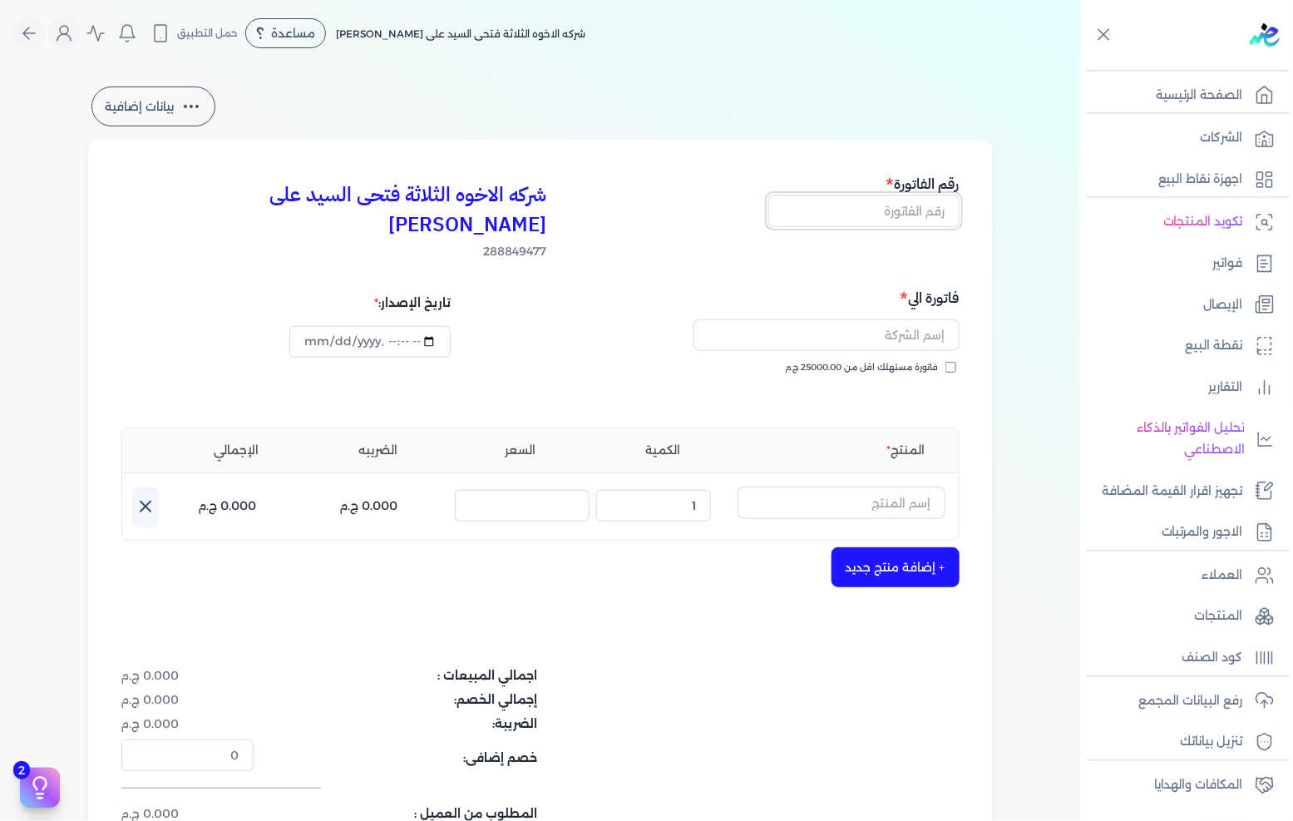
drag, startPoint x: 833, startPoint y: 208, endPoint x: 1082, endPoint y: 201, distance: 248.7
click at [833, 208] on input "text" at bounding box center [863, 211] width 191 height 32
type input "13549"
click at [832, 361] on span "فاتورة مستهلك اقل من 25000.00 ج.م" at bounding box center [862, 367] width 153 height 13
click at [945, 362] on input "فاتورة مستهلك اقل من 25000.00 ج.م" at bounding box center [950, 367] width 11 height 11
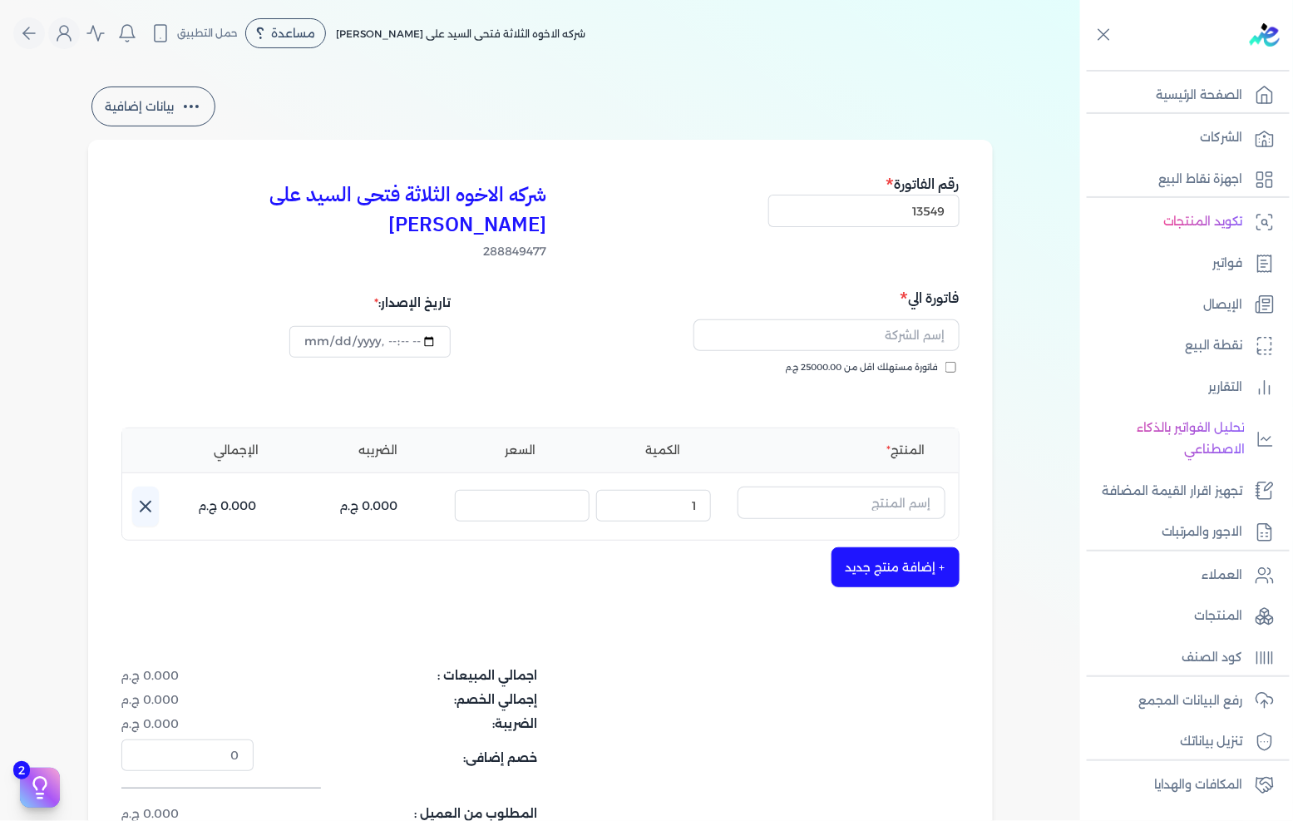
checkbox input "true"
click at [854, 319] on input "text" at bounding box center [826, 335] width 266 height 32
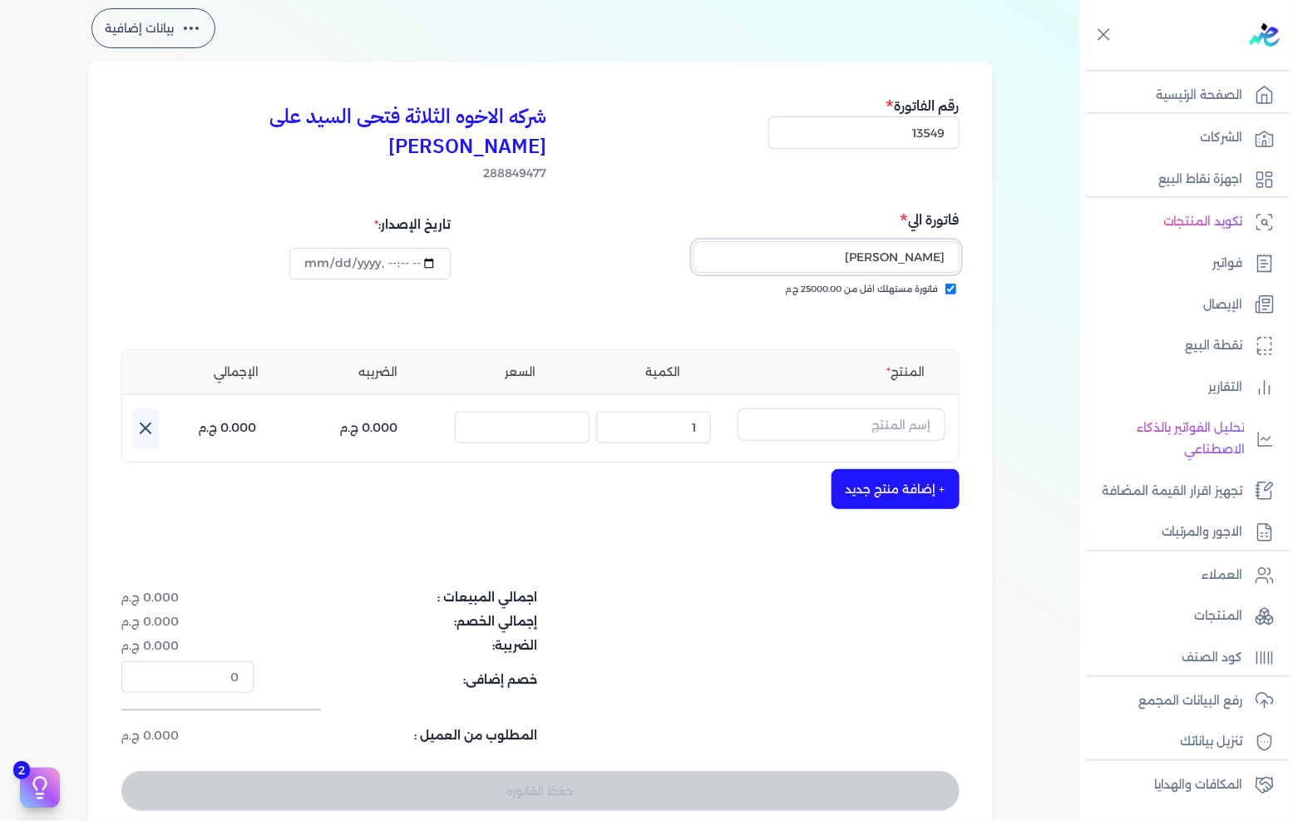
scroll to position [185, 0]
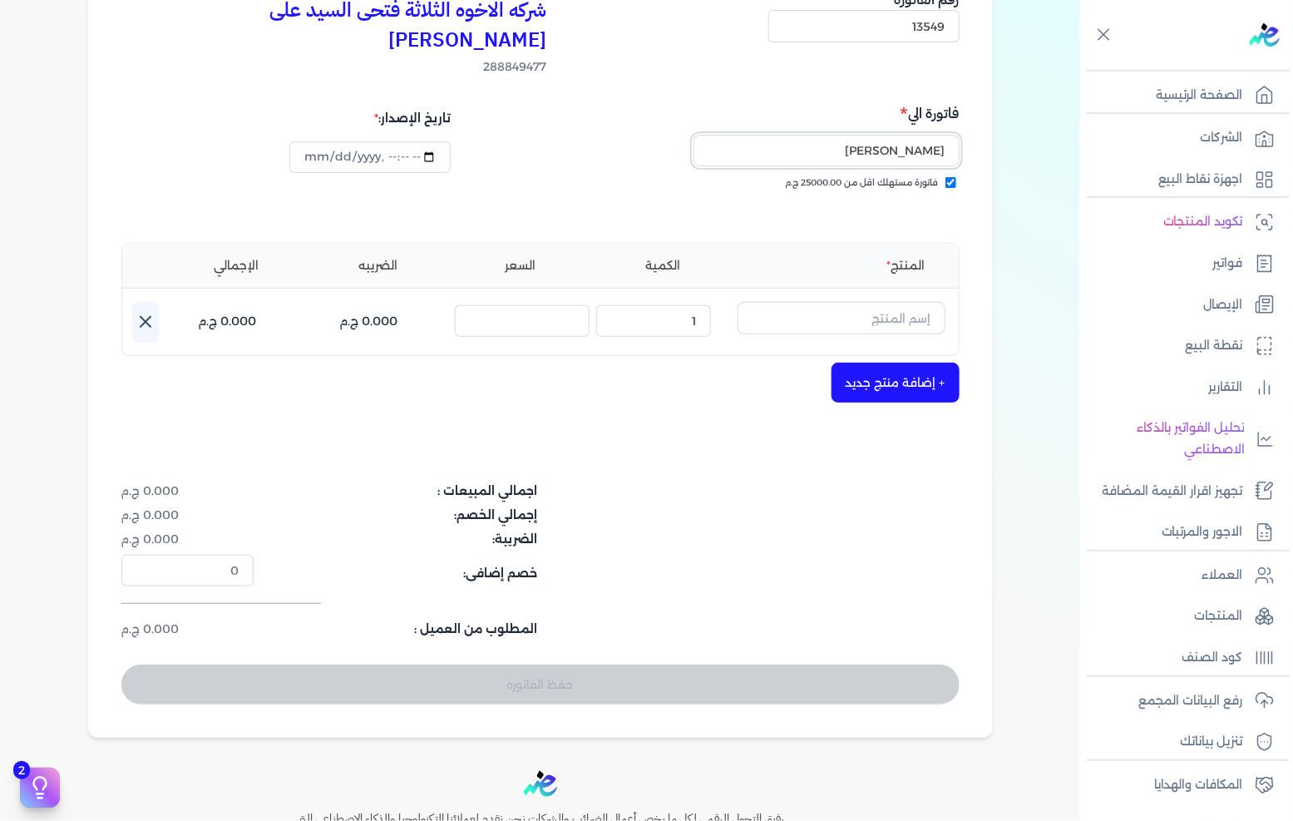
type input "[PERSON_NAME]"
click at [827, 302] on input "text" at bounding box center [841, 318] width 208 height 32
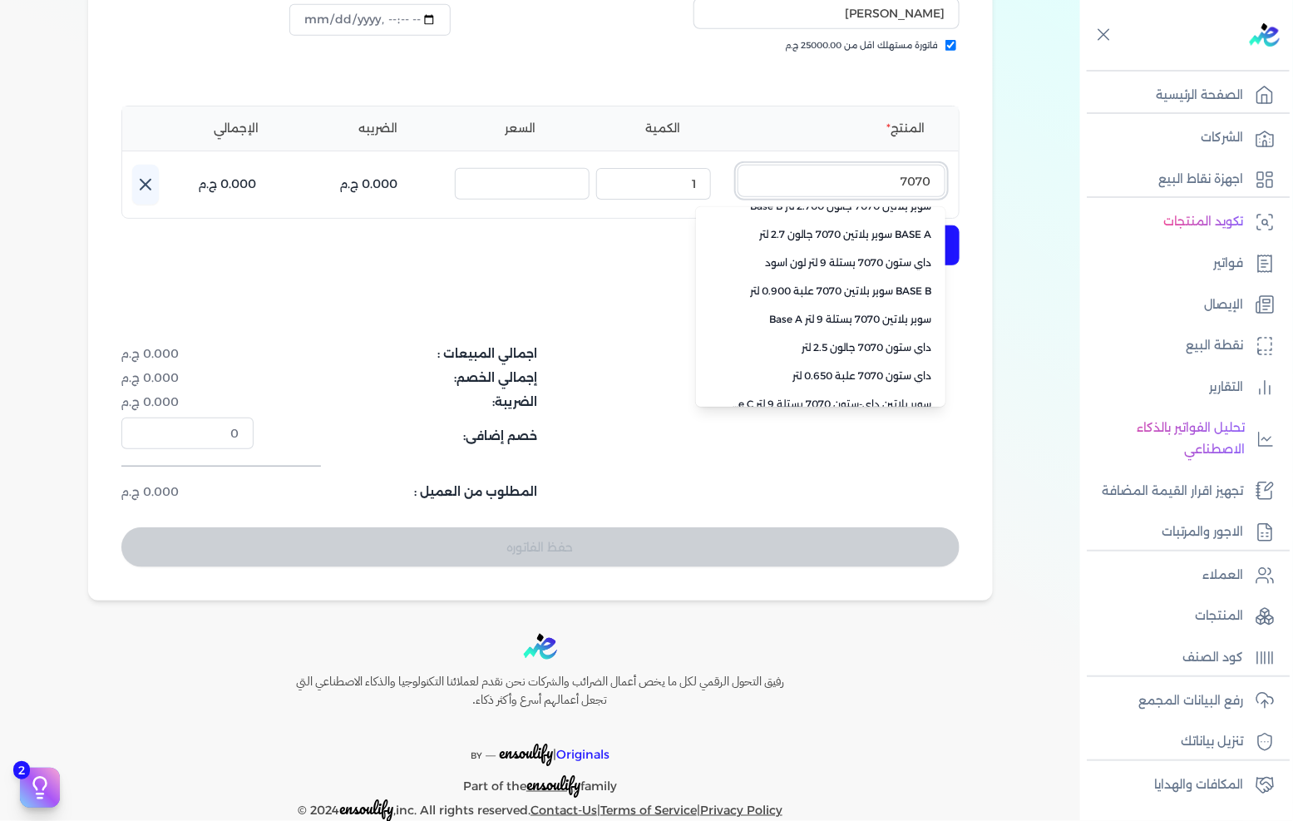
scroll to position [371, 0]
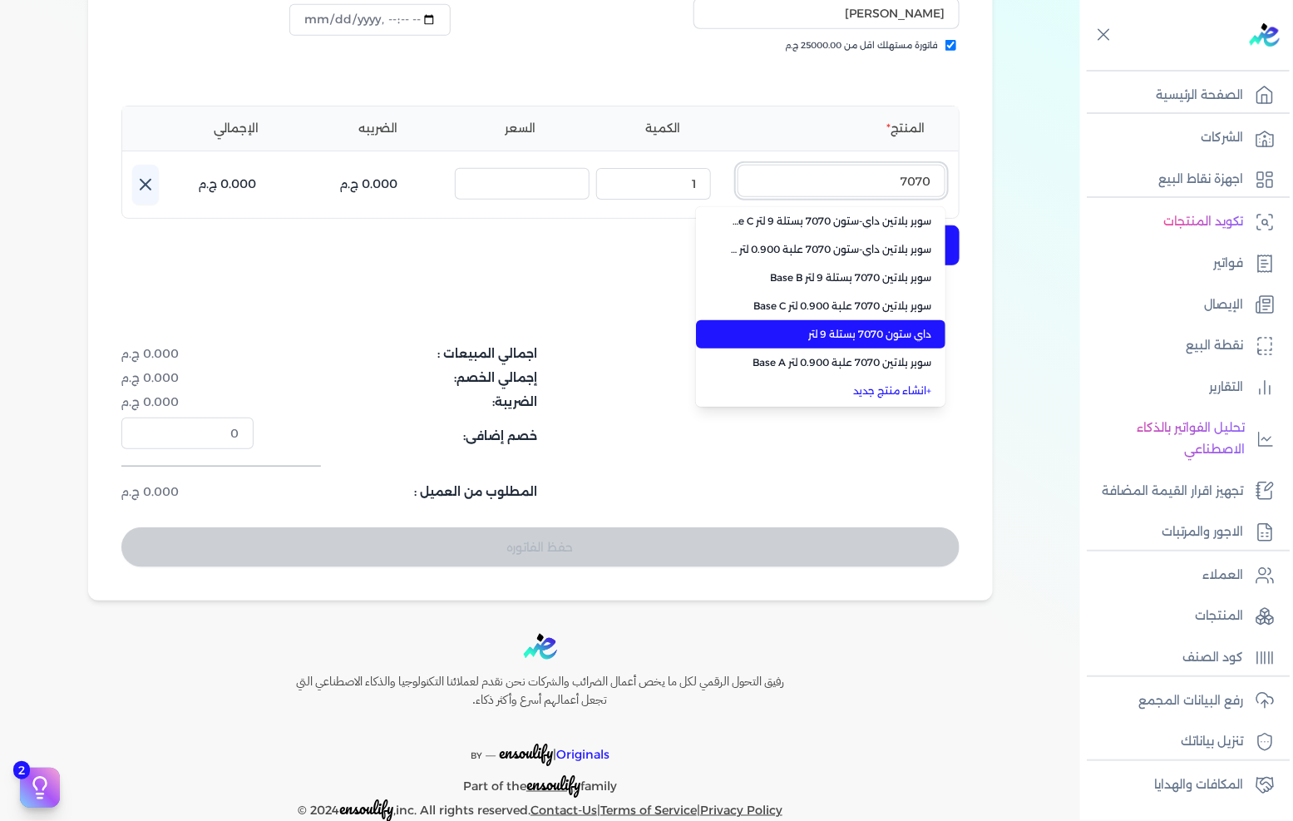
type input "7070"
click at [840, 327] on span "داي ستون 7070 بستلة 9 لتر" at bounding box center [830, 334] width 203 height 15
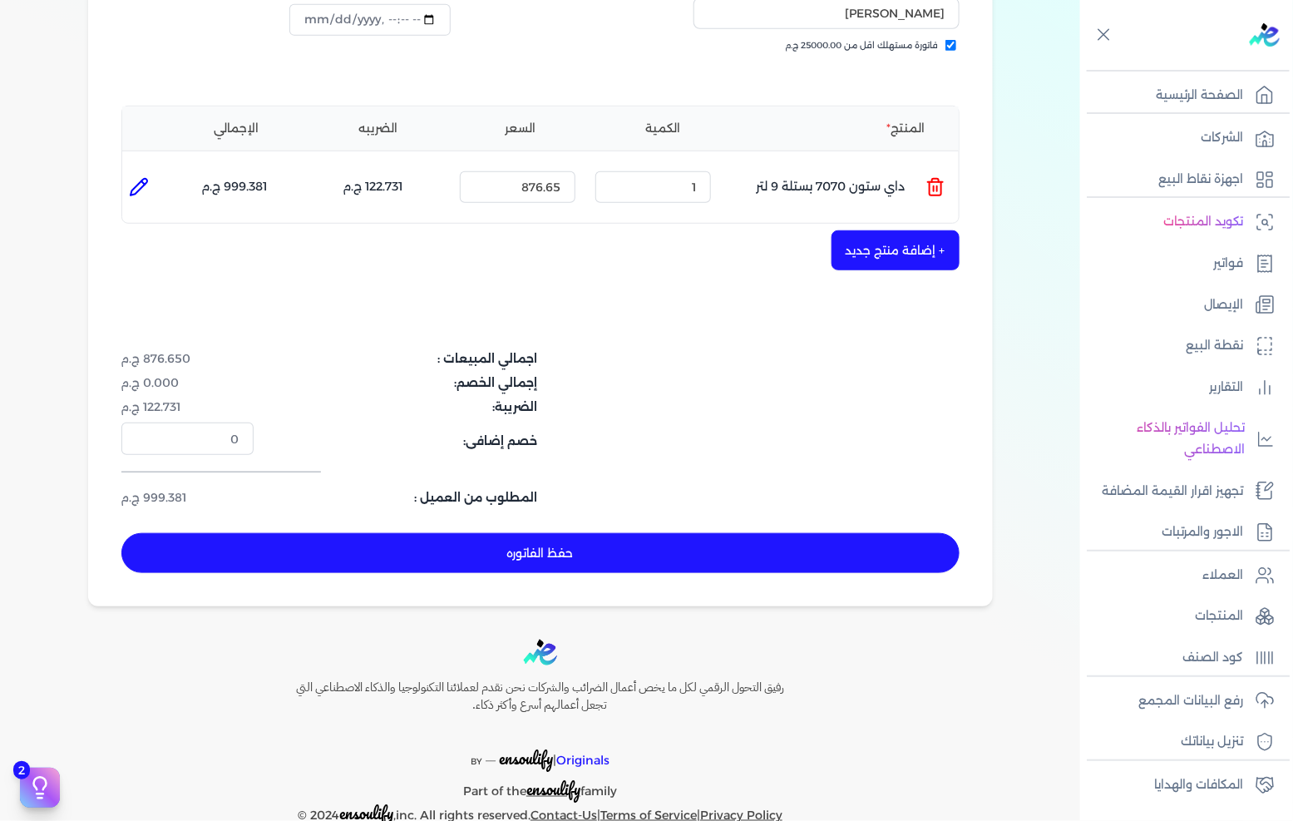
click at [697, 172] on div "الكمية : 1" at bounding box center [653, 187] width 129 height 45
click at [696, 171] on input "1" at bounding box center [653, 187] width 116 height 32
type input "15"
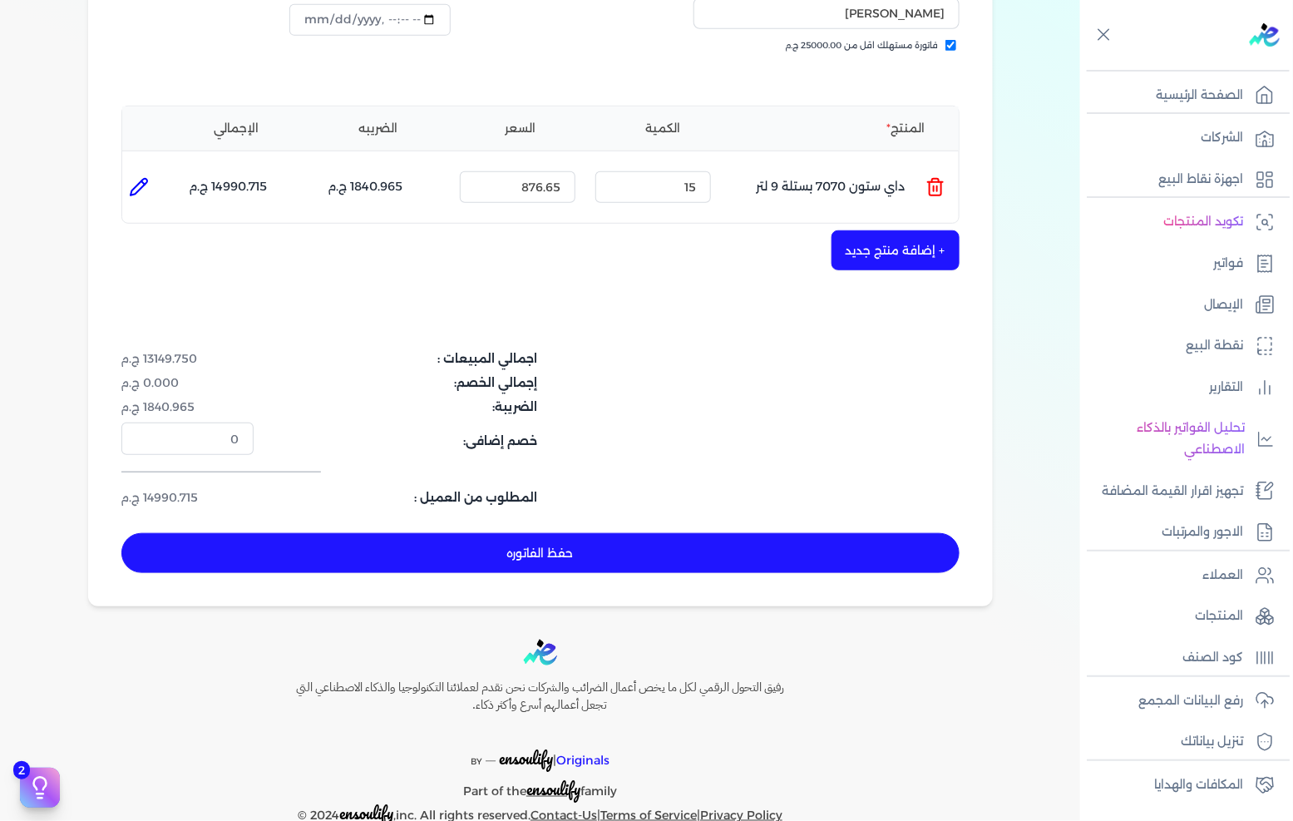
click at [858, 230] on button "+ إضافة منتج جديد" at bounding box center [895, 250] width 128 height 40
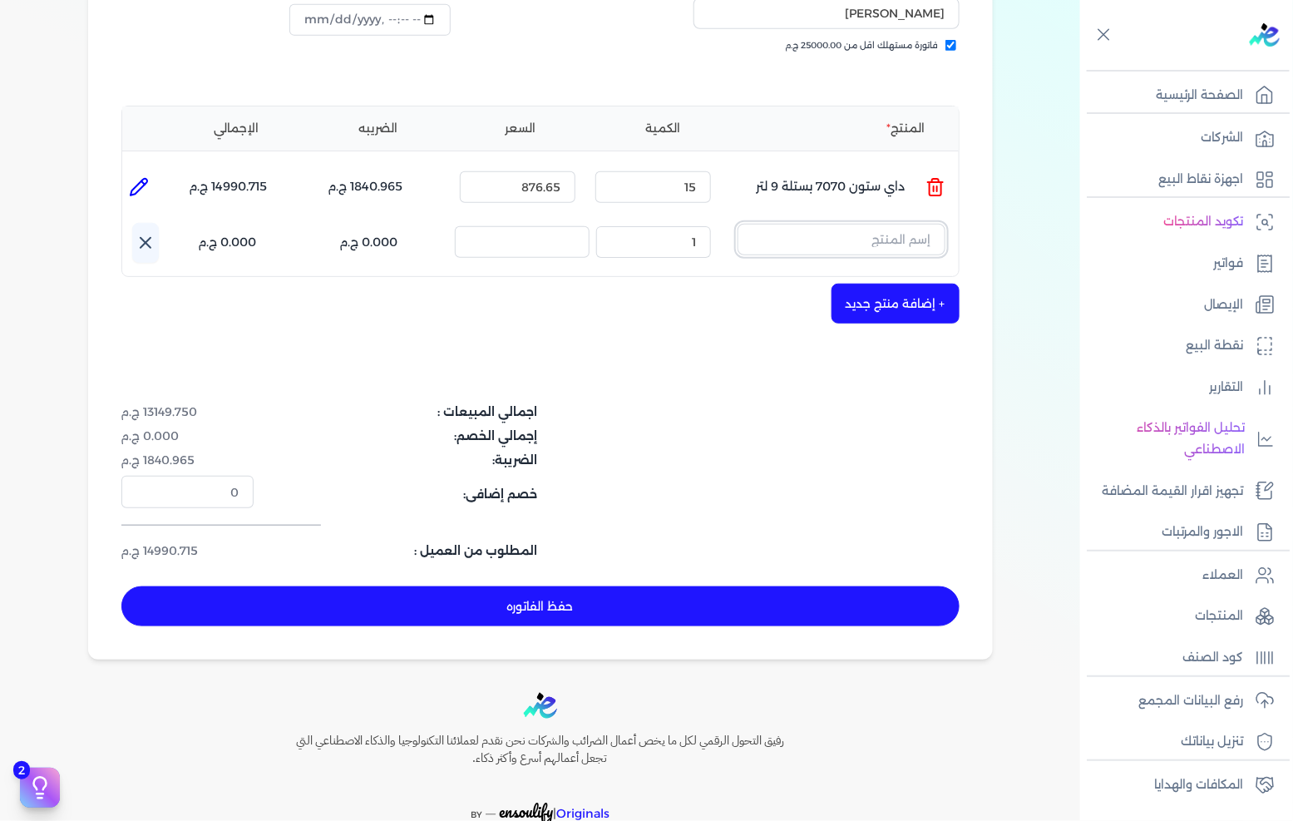
click at [854, 224] on input "text" at bounding box center [841, 240] width 208 height 32
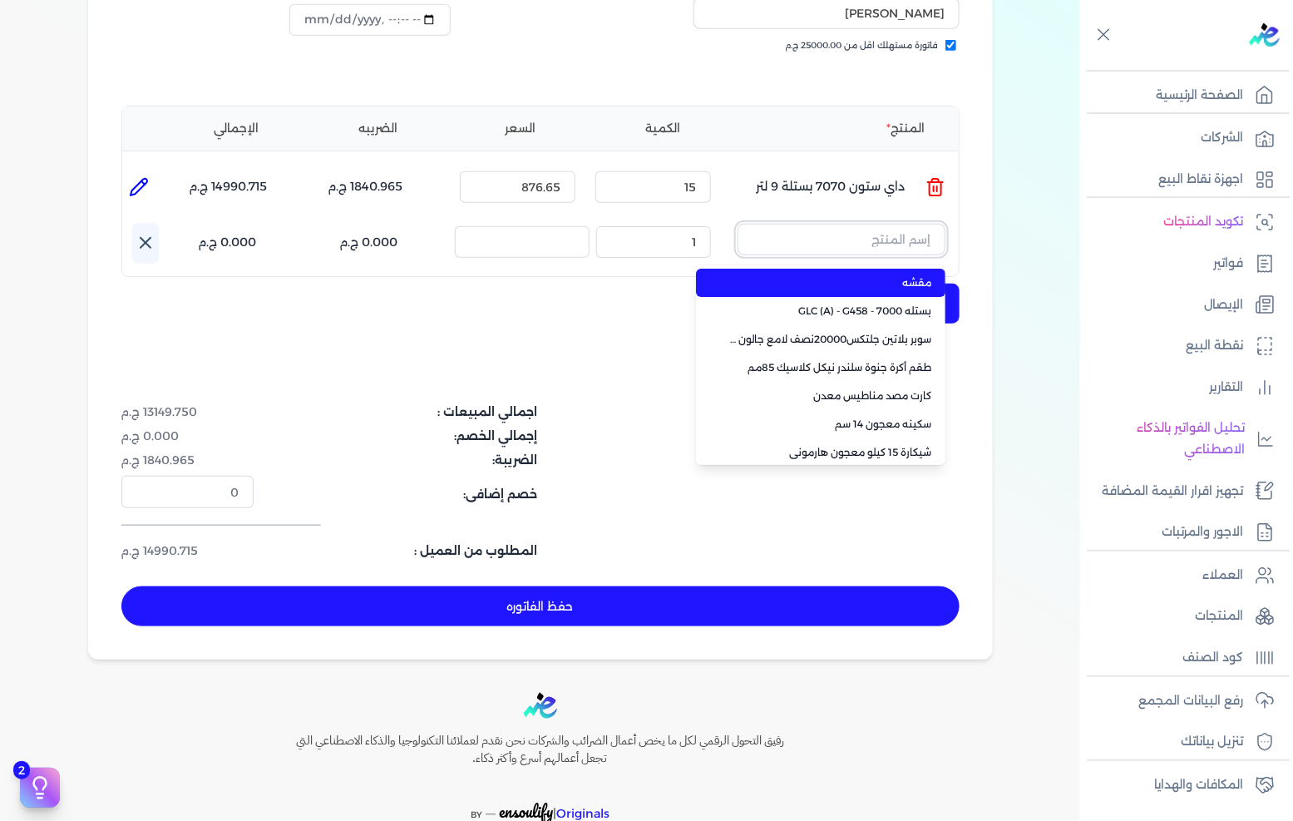
paste input "ستارت سيلر مائي بستلة 7.500 لتر"
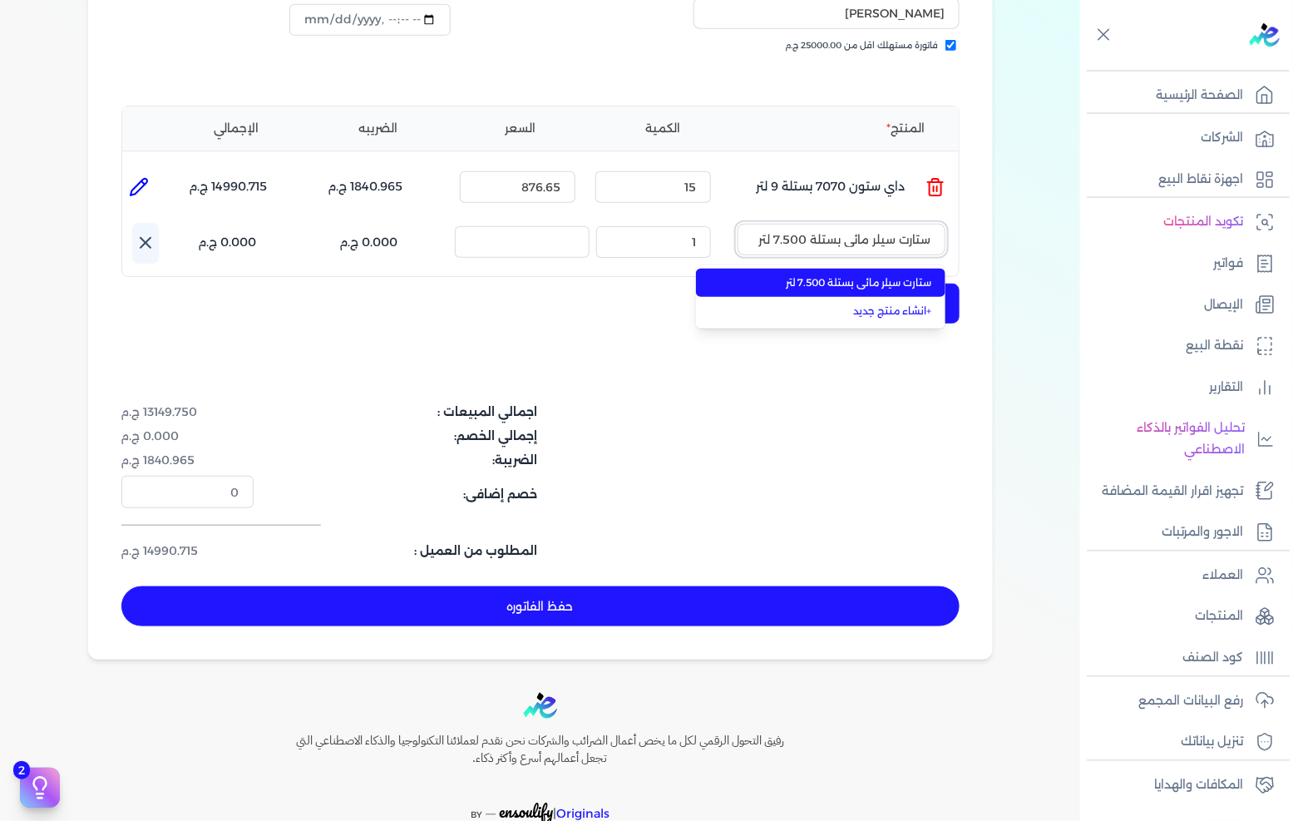
type input "ستارت سيلر مائي بستلة 7.500 لتر"
click at [841, 269] on li "ستارت سيلر مائي بستلة 7.500 لتر" at bounding box center [820, 283] width 249 height 28
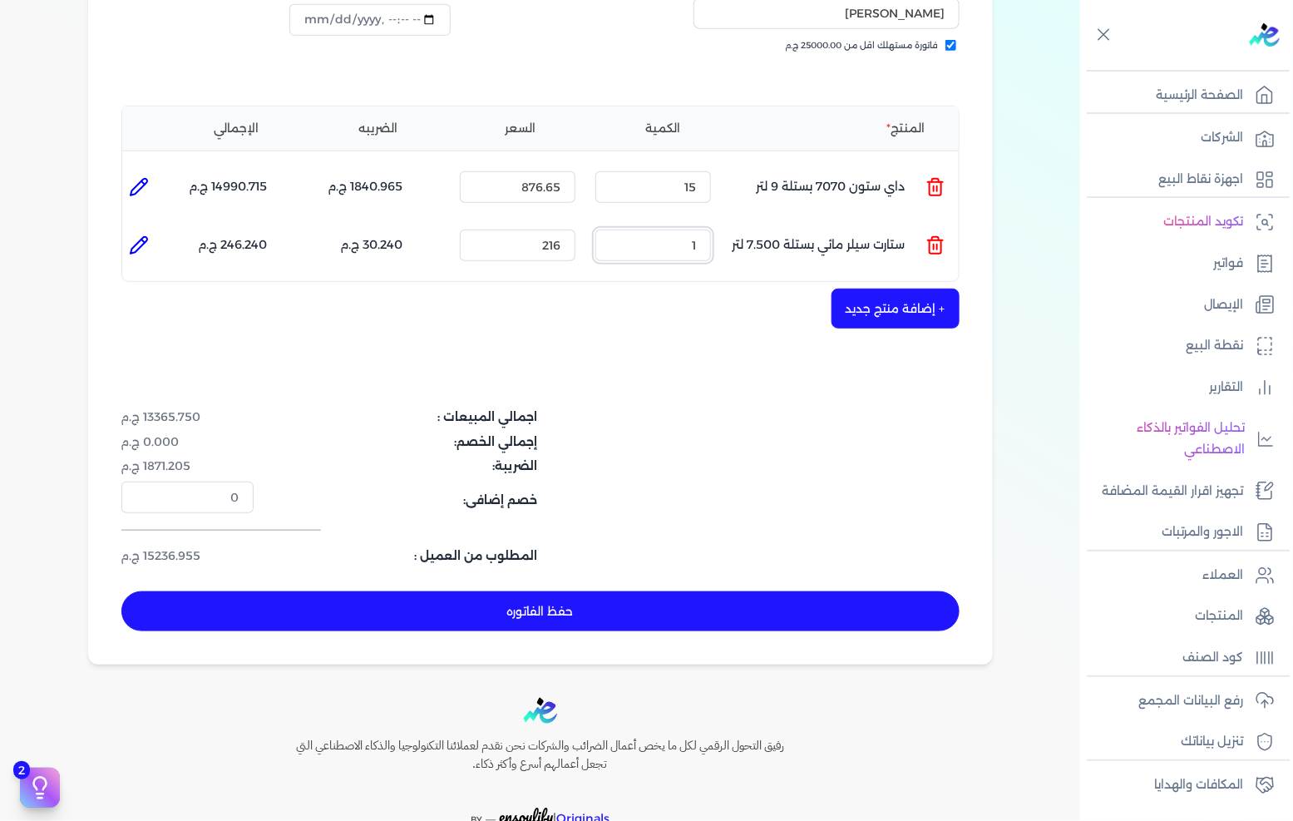
click at [703, 229] on input "1" at bounding box center [653, 245] width 116 height 32
type input "15"
click at [959, 289] on button "+ إضافة منتج جديد" at bounding box center [895, 309] width 128 height 40
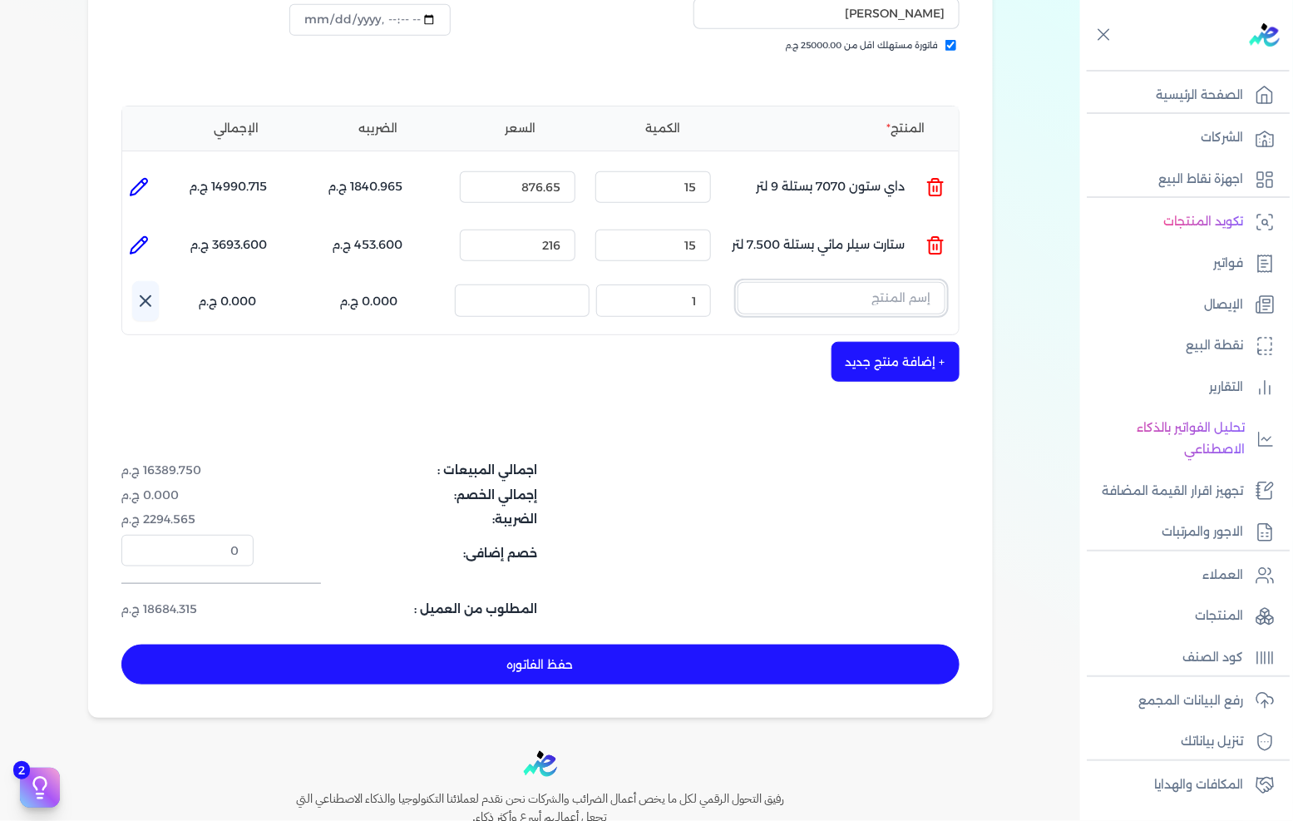
click at [910, 282] on input "text" at bounding box center [841, 298] width 208 height 32
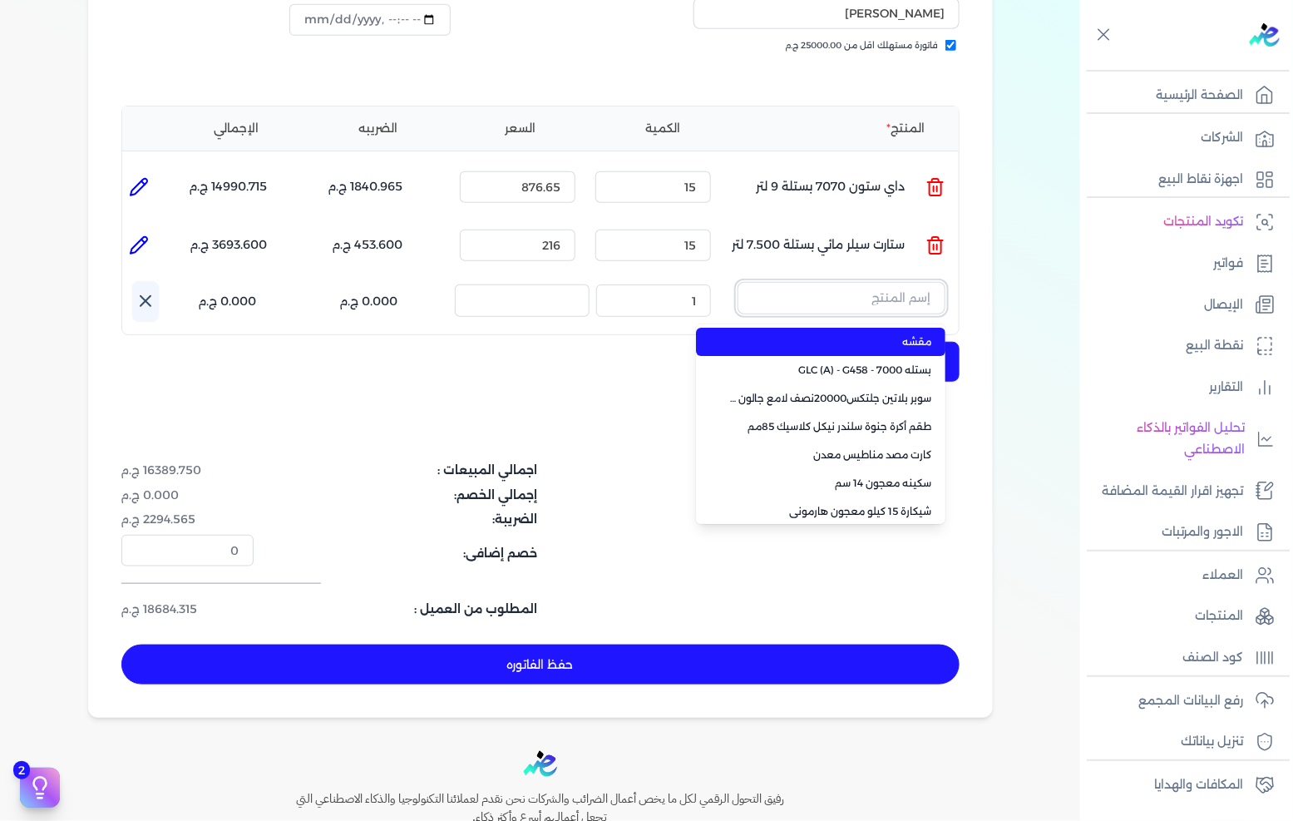
paste input "داي تون مط 200 ابيض علبة 880 جرام صافي"
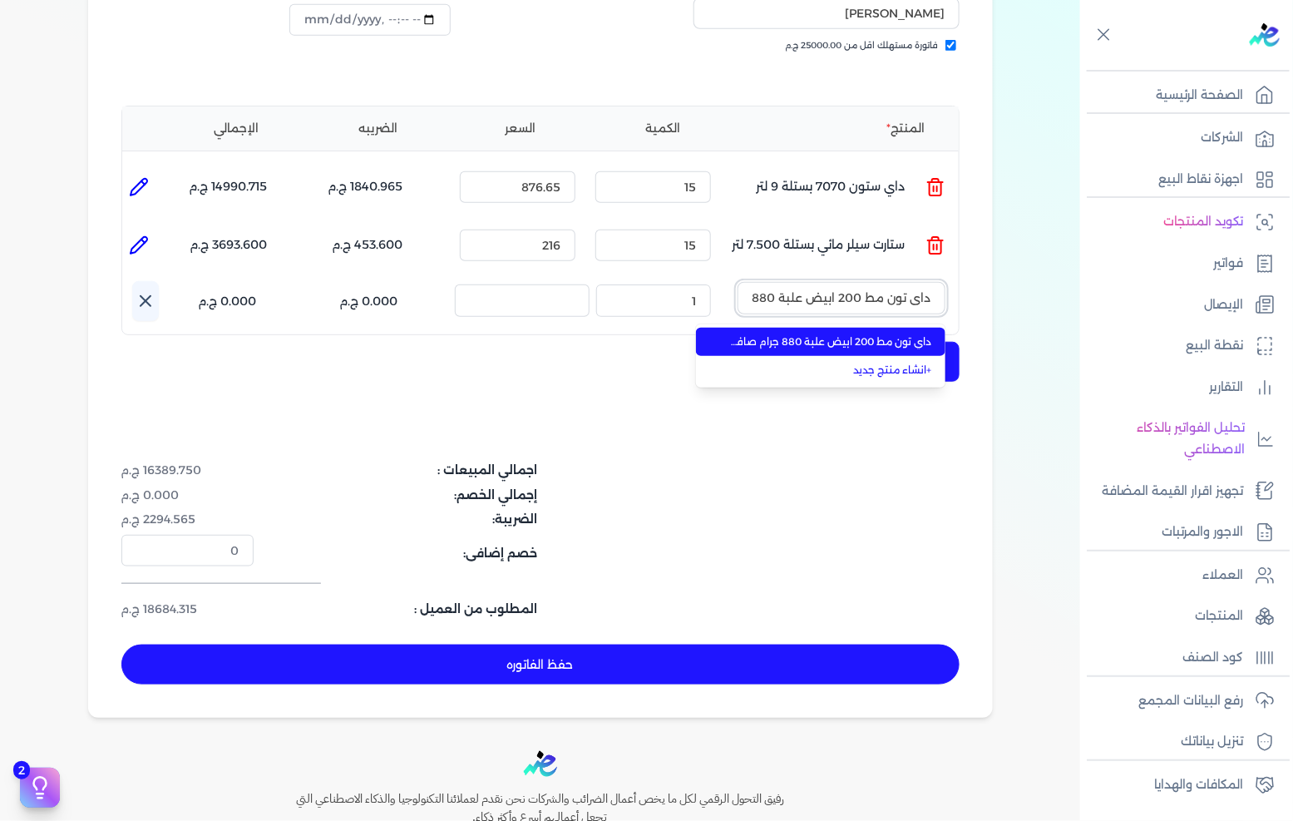
scroll to position [0, -58]
type input "داي تون مط 200 ابيض علبة 880 جرام صافي"
click at [887, 334] on span "داي تون مط 200 ابيض علبة 880 جرام صافي" at bounding box center [830, 341] width 203 height 15
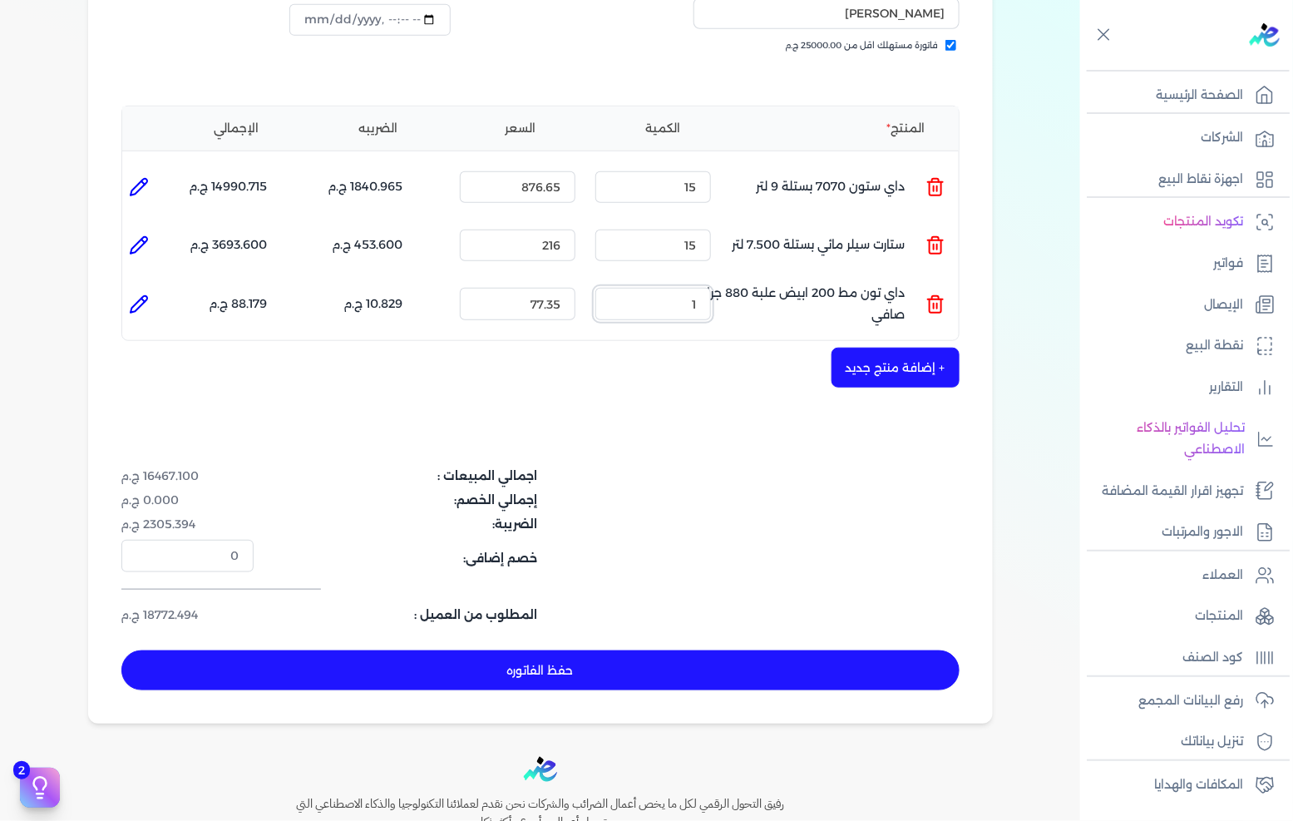
click at [683, 288] on input "1" at bounding box center [653, 304] width 116 height 32
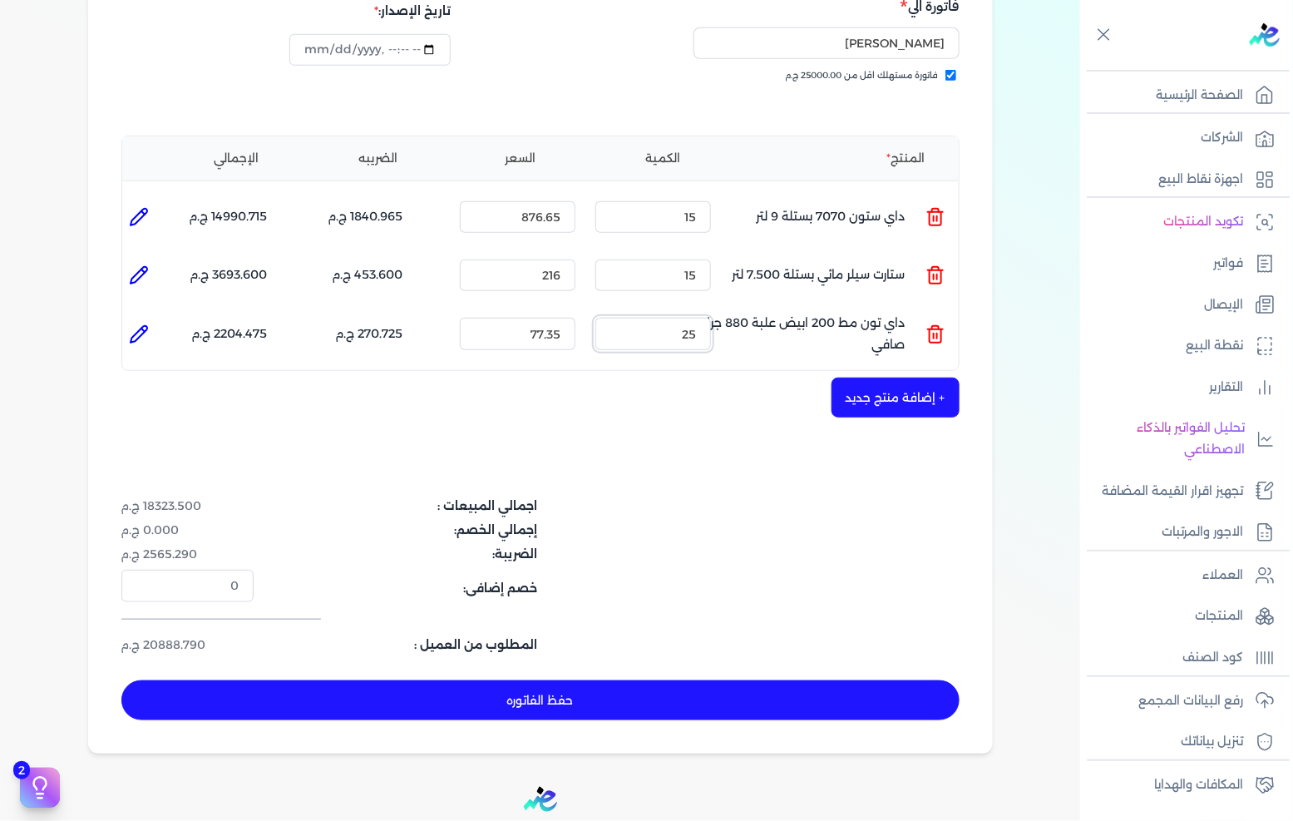
scroll to position [322, 0]
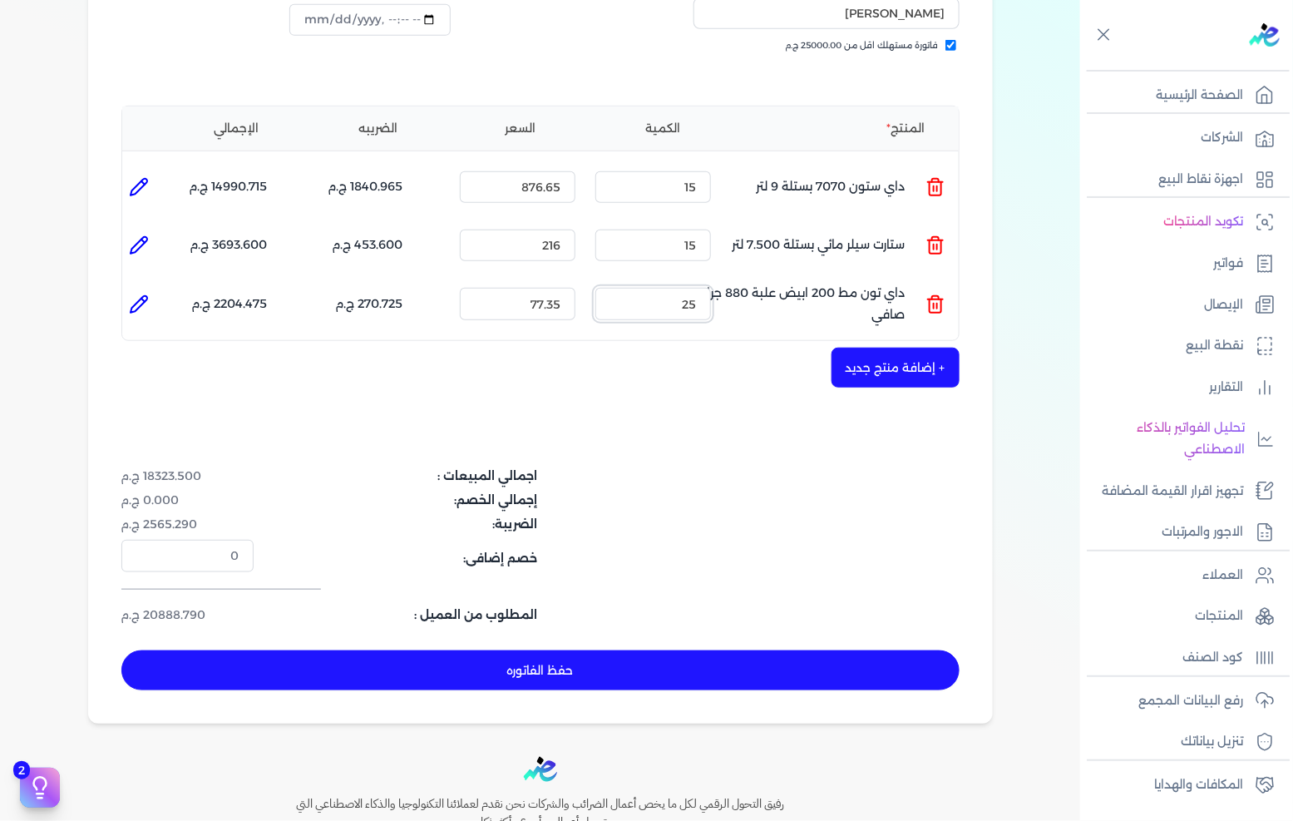
type input "25"
click at [747, 652] on button "حفظ الفاتوره" at bounding box center [540, 670] width 838 height 40
type input "[DATE]"
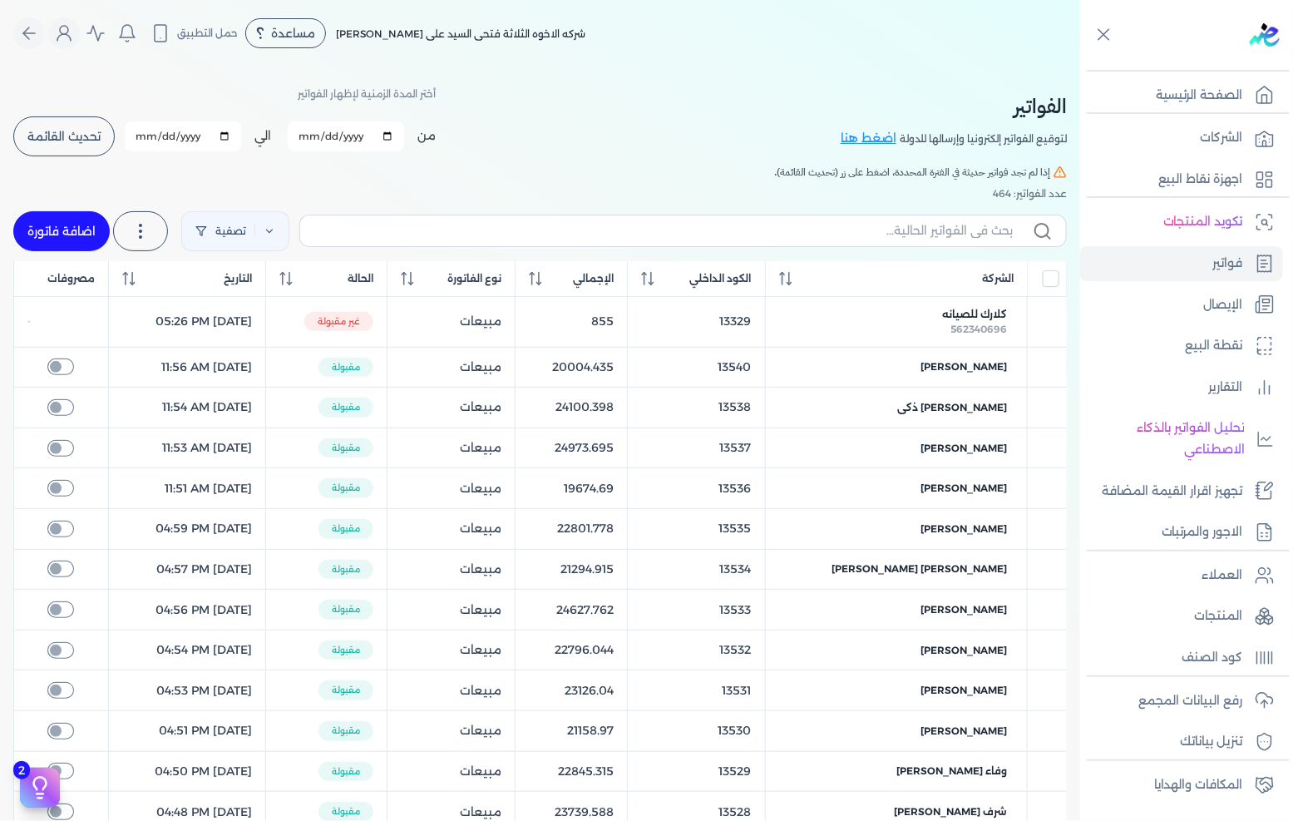
click at [63, 221] on link "اضافة فاتورة" at bounding box center [61, 231] width 96 height 40
select select "EGP"
select select "B"
select select "EGS"
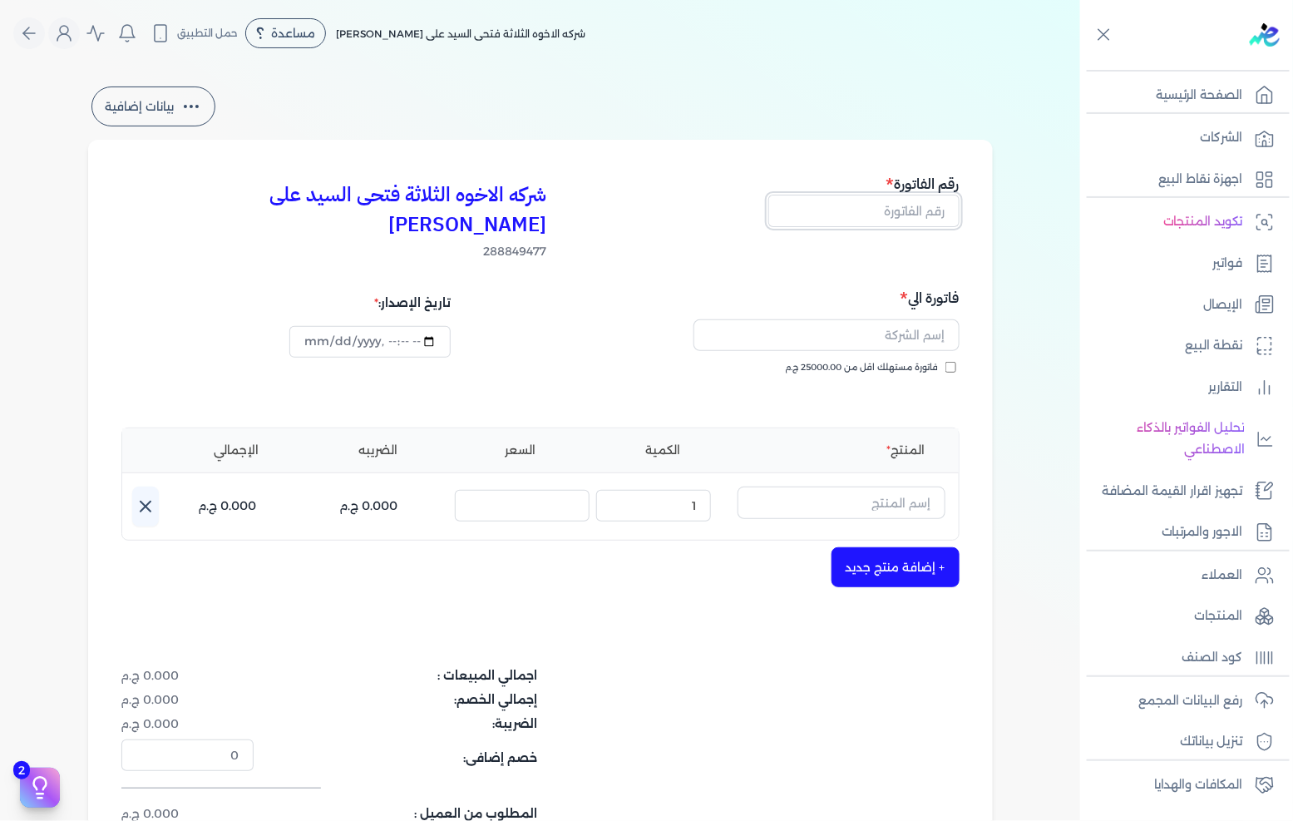
click at [909, 225] on input "text" at bounding box center [863, 211] width 191 height 32
type input "13550"
click at [886, 361] on div "فاتورة مستهلك اقل من 25000.00 ج.م" at bounding box center [752, 384] width 407 height 47
click at [890, 361] on span "فاتورة مستهلك اقل من 25000.00 ج.م" at bounding box center [862, 367] width 153 height 13
click at [945, 362] on input "فاتورة مستهلك اقل من 25000.00 ج.م" at bounding box center [950, 367] width 11 height 11
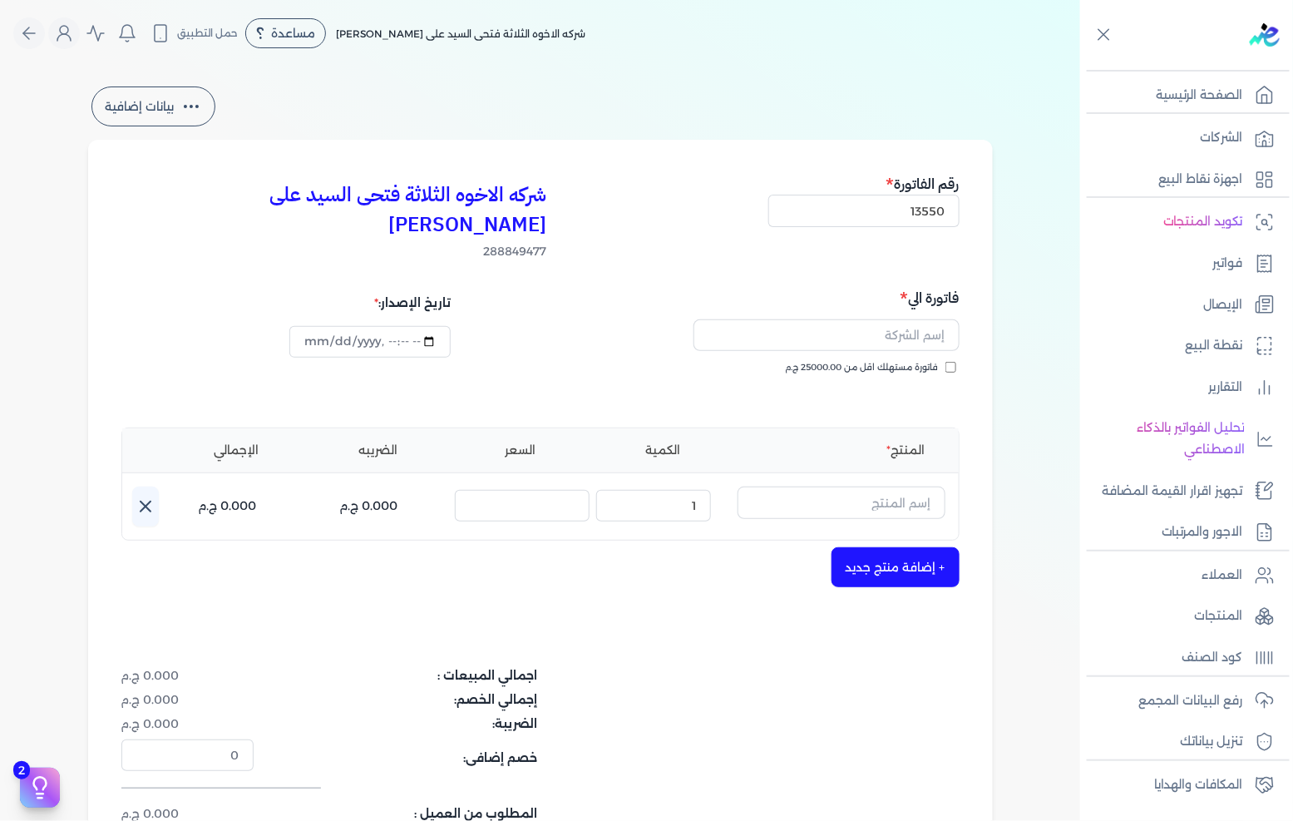
checkbox input "true"
click at [899, 319] on input "text" at bounding box center [826, 335] width 266 height 32
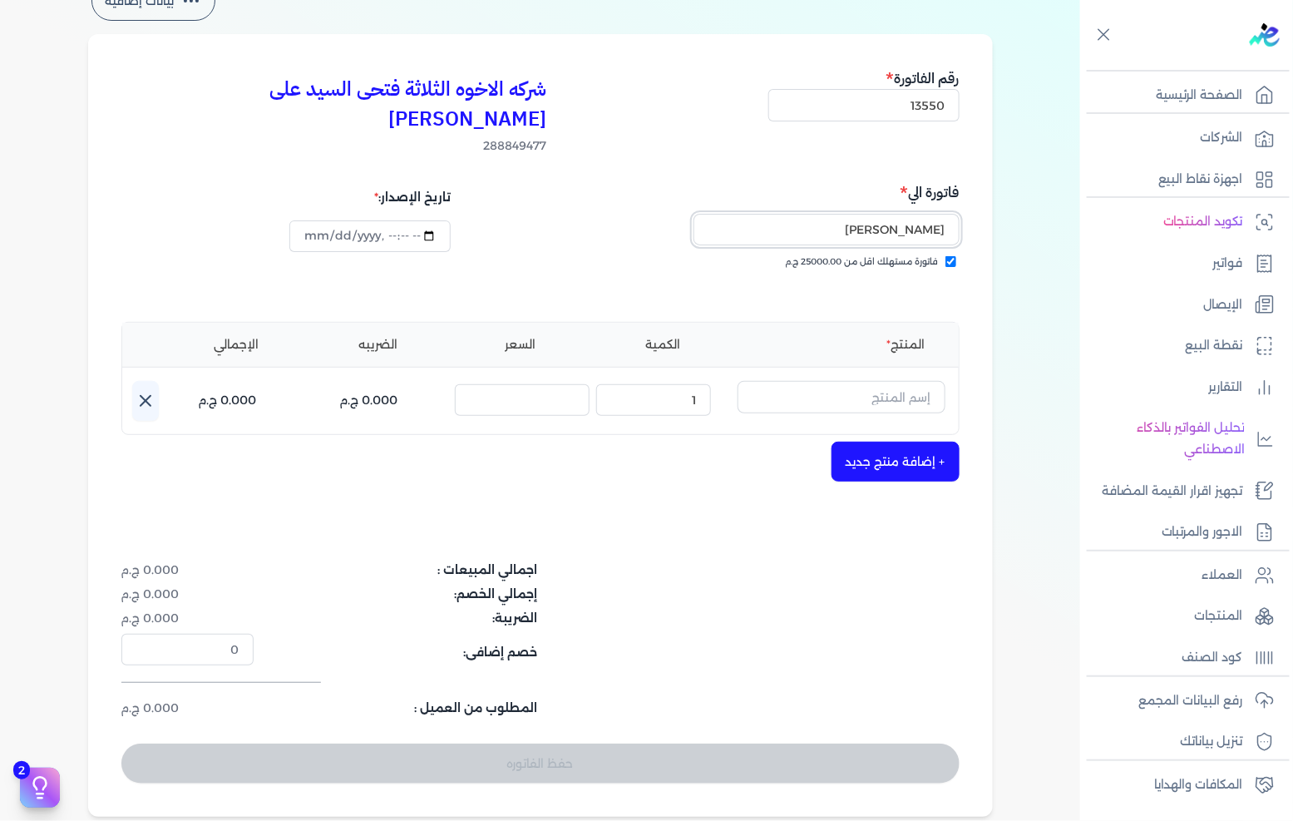
scroll to position [185, 0]
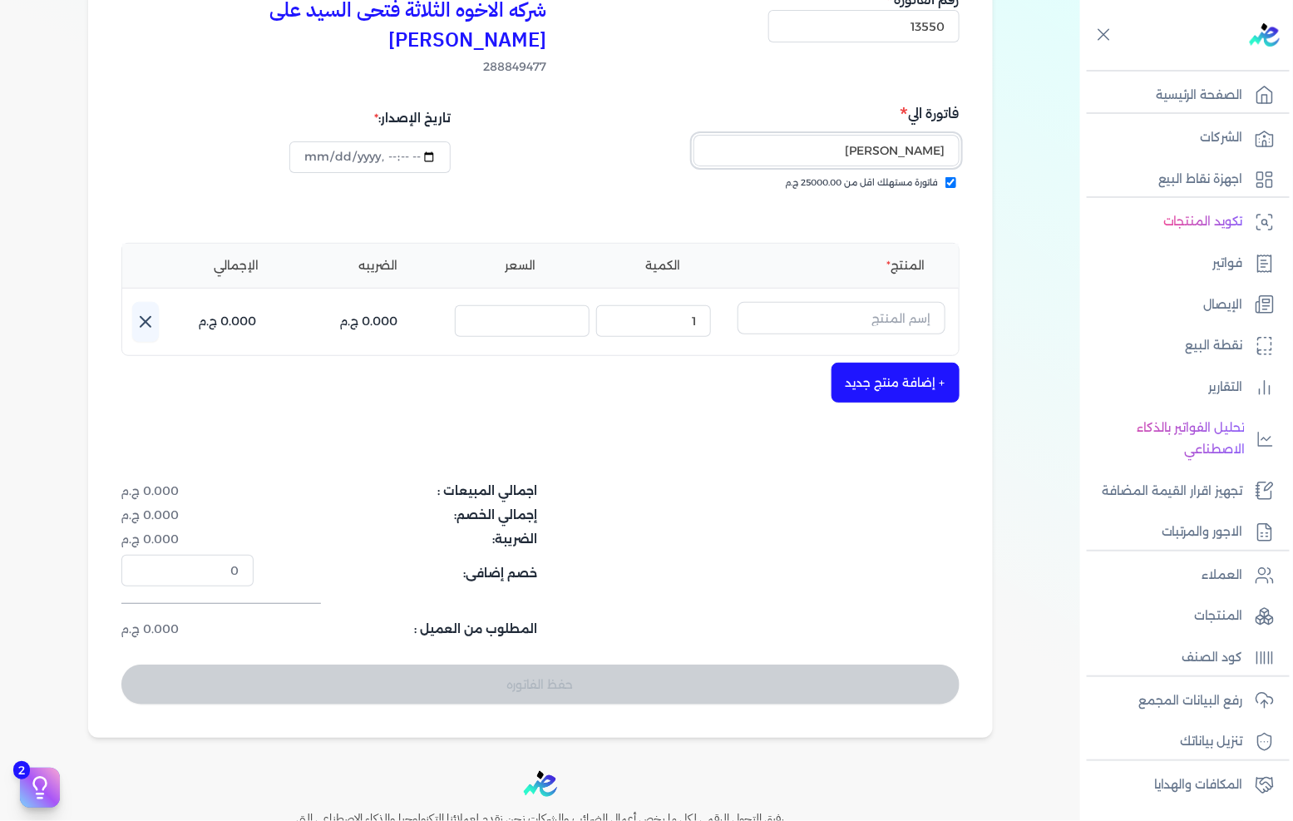
type input "[PERSON_NAME]"
click at [876, 303] on input "text" at bounding box center [841, 318] width 208 height 32
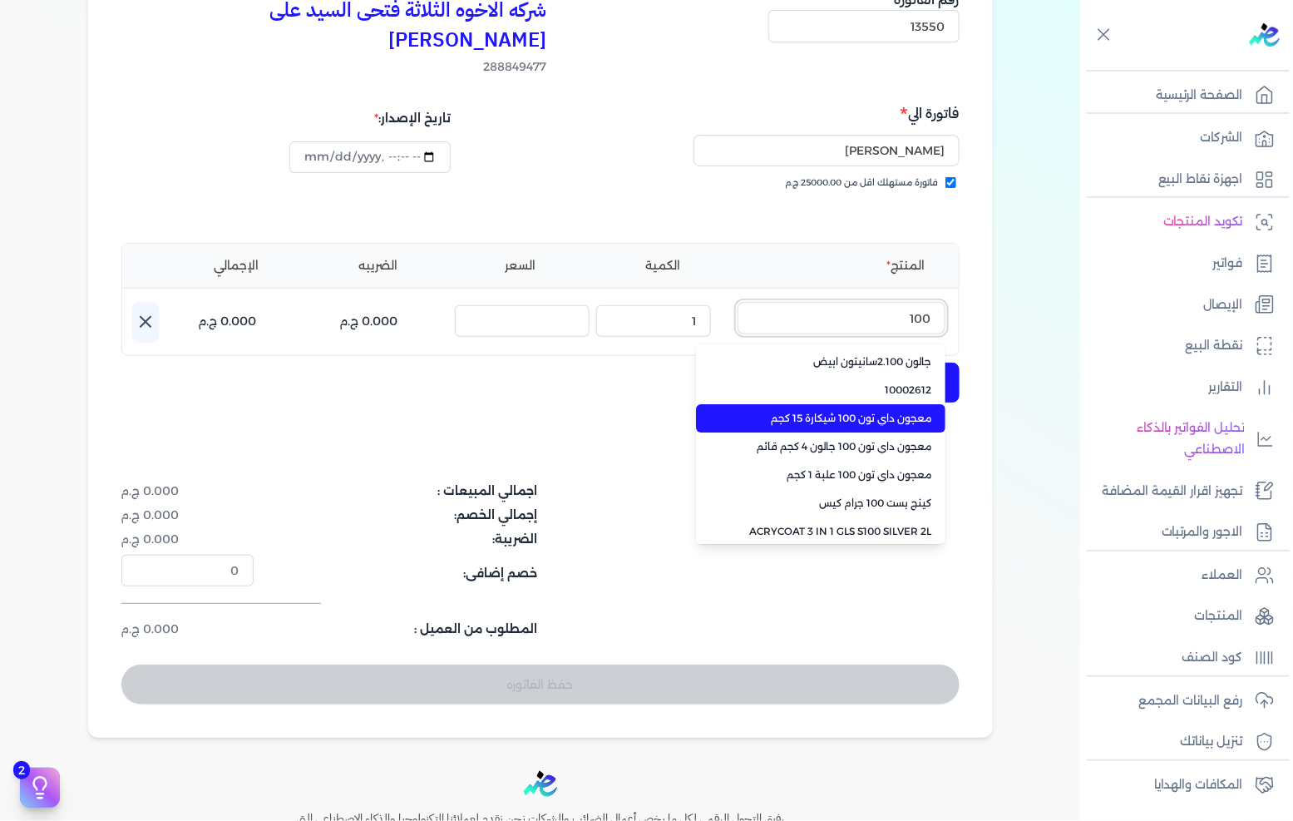
type input "100"
click at [871, 411] on span "معجون داي تون 100 شيكارة 15 كجم" at bounding box center [830, 418] width 203 height 15
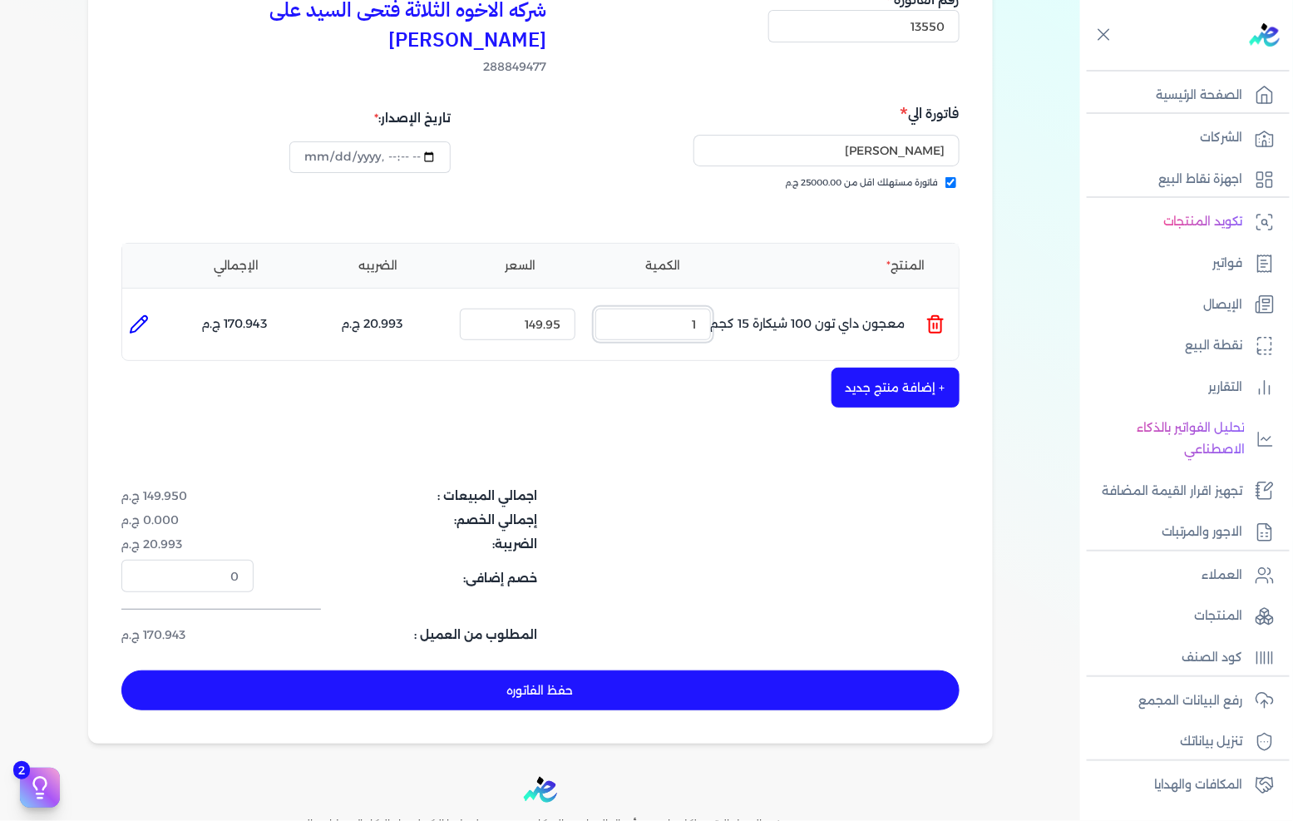
click at [704, 308] on input "1" at bounding box center [653, 324] width 116 height 32
type input "50"
click at [890, 367] on button "+ إضافة منتج جديد" at bounding box center [895, 387] width 128 height 40
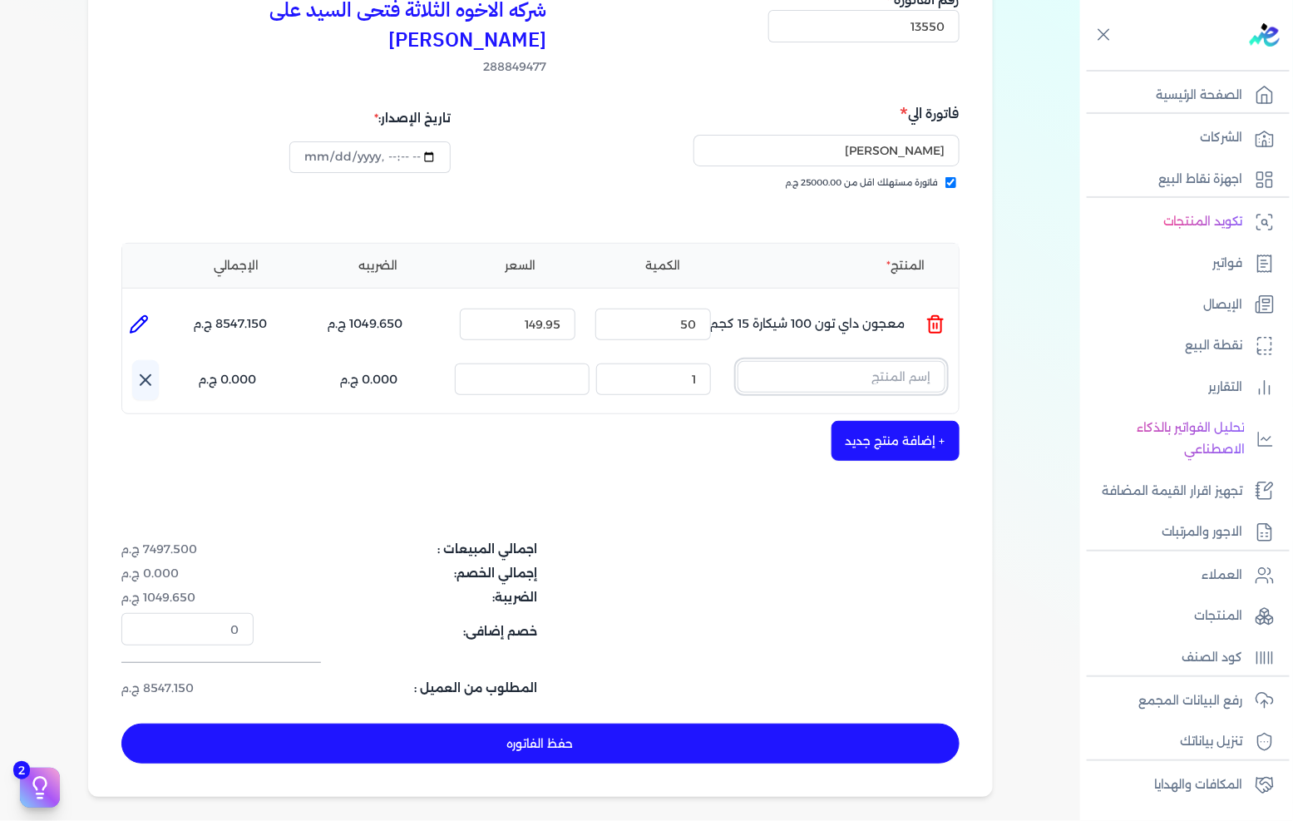
click at [890, 361] on input "text" at bounding box center [841, 377] width 208 height 32
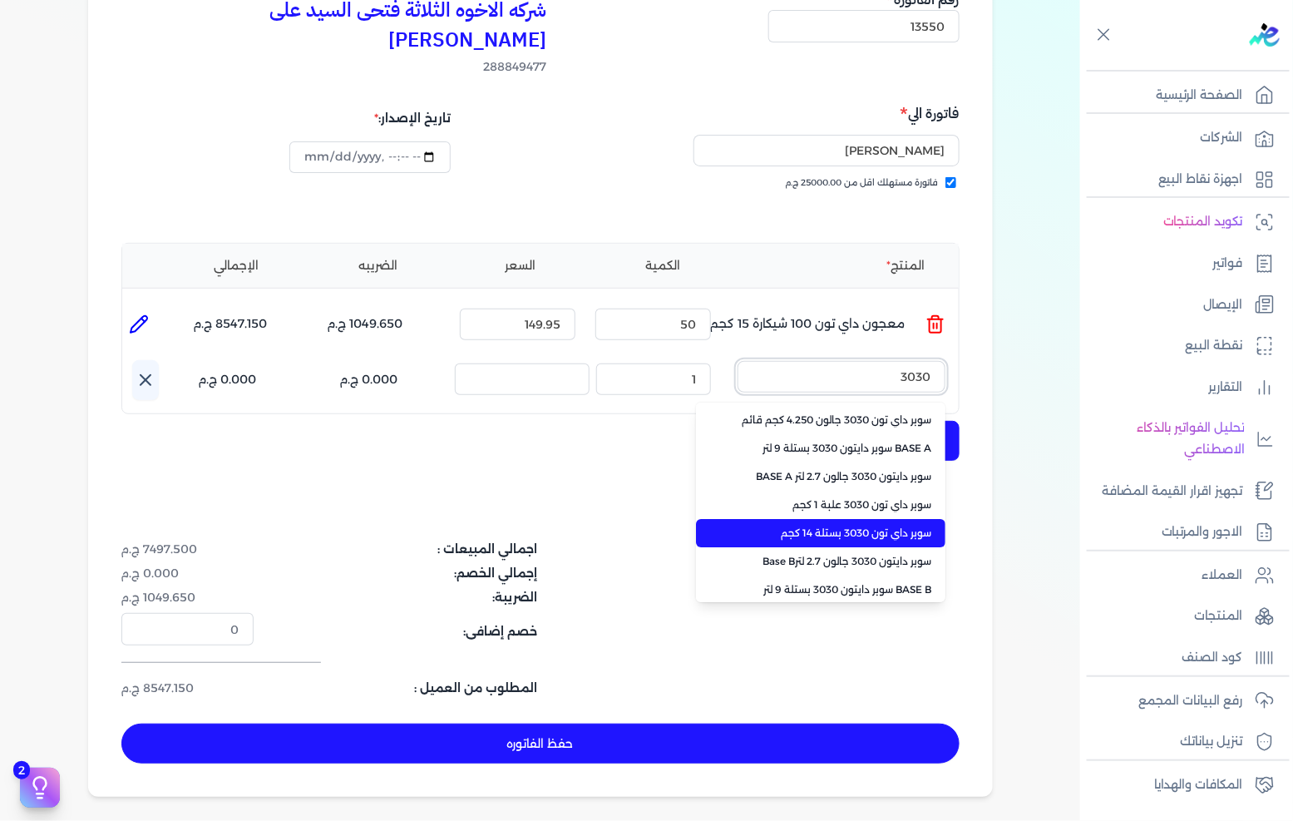
type input "3030"
click at [836, 525] on span "سوبر داي تون 3030 بستلة 14 كجم" at bounding box center [830, 532] width 203 height 15
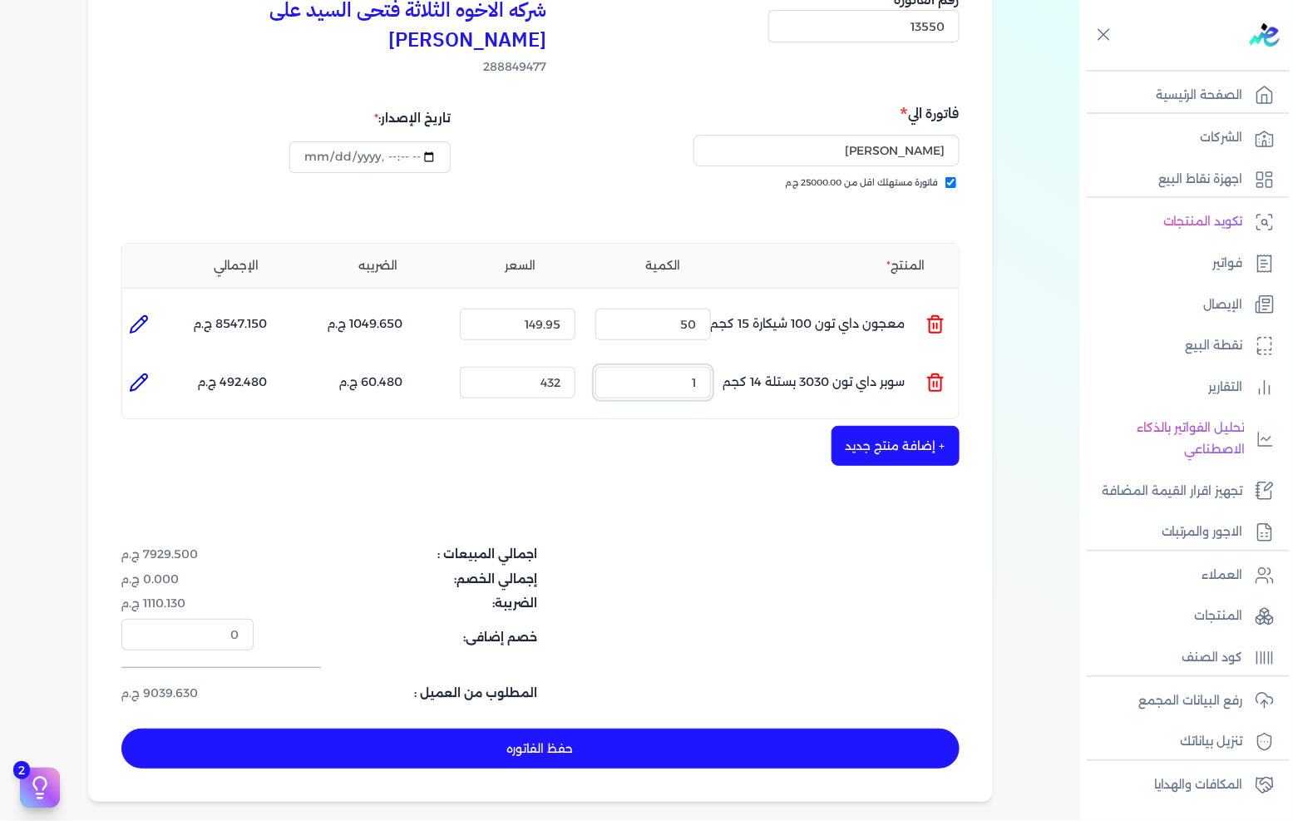
click at [673, 367] on input "1" at bounding box center [653, 383] width 116 height 32
drag, startPoint x: 673, startPoint y: 362, endPoint x: 1292, endPoint y: 230, distance: 632.4
click at [673, 367] on input "1" at bounding box center [653, 383] width 116 height 32
type input "25"
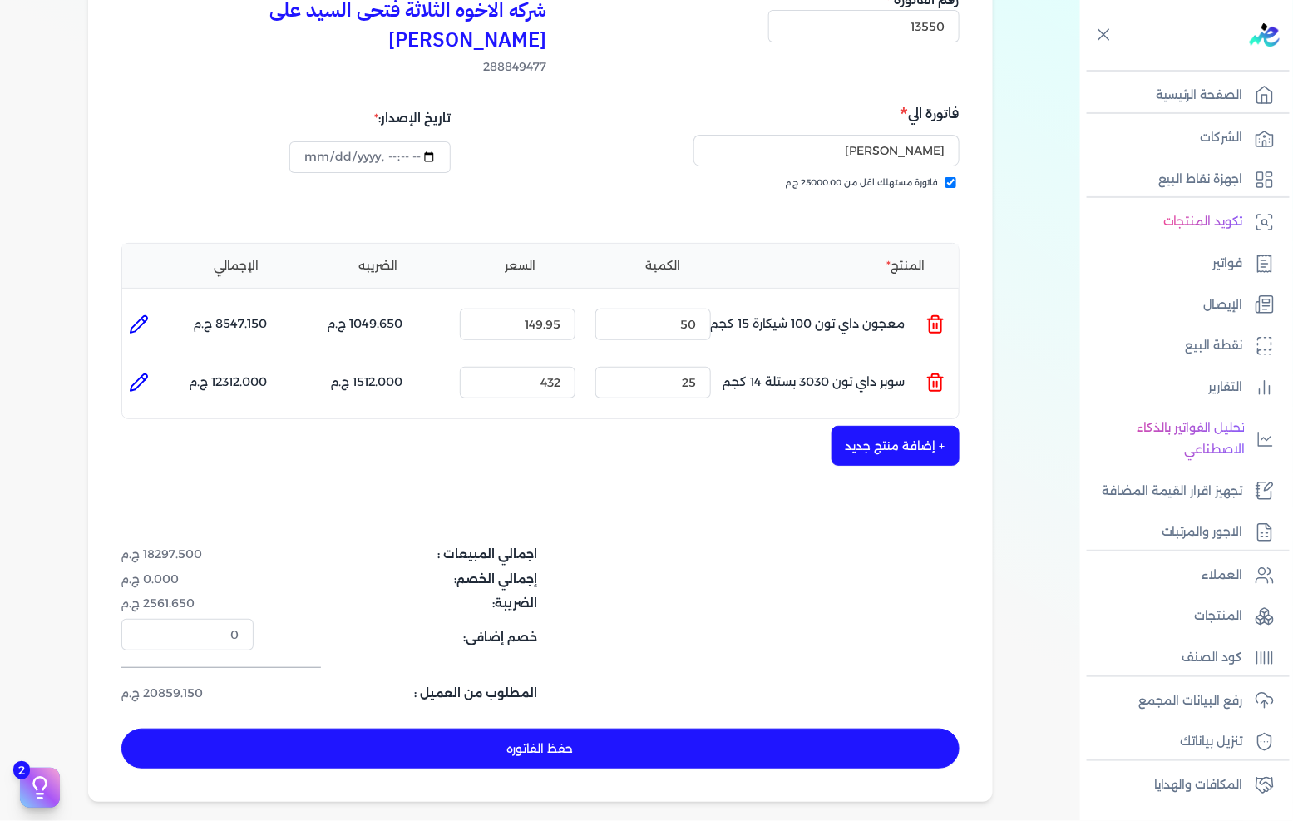
click at [622, 728] on button "حفظ الفاتوره" at bounding box center [540, 748] width 838 height 40
type input "[DATE]"
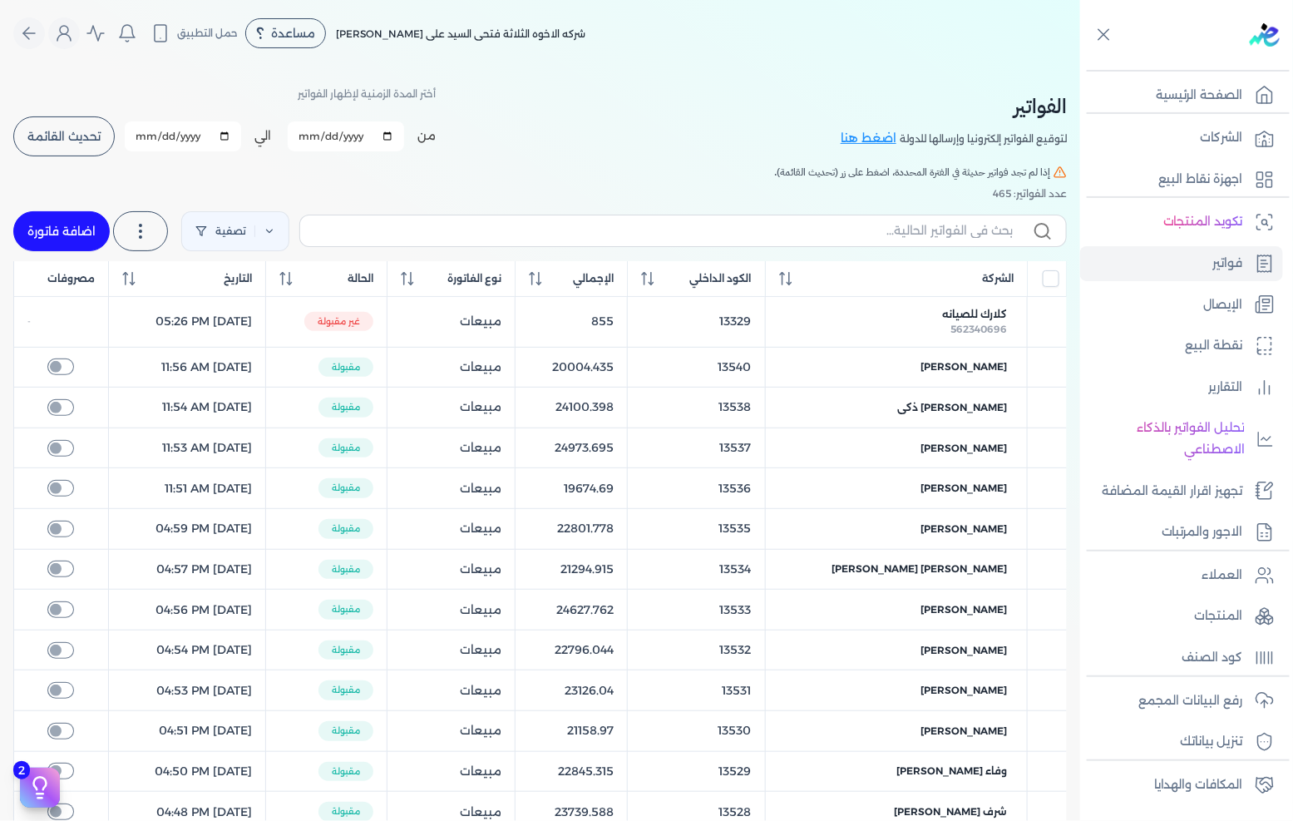
click at [80, 221] on link "اضافة فاتورة" at bounding box center [61, 231] width 96 height 40
select select "EGP"
select select "B"
select select "EGS"
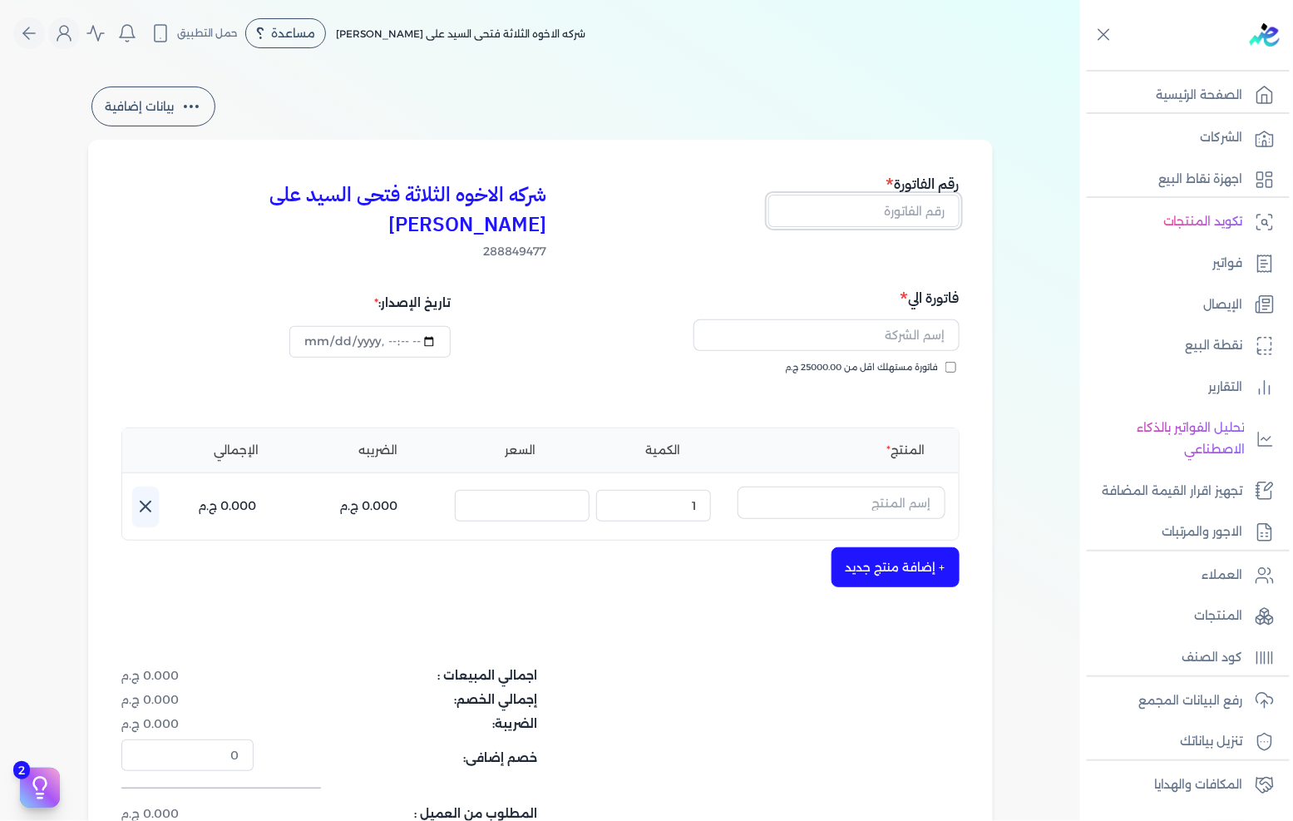
click at [880, 219] on input "text" at bounding box center [863, 211] width 191 height 32
type input "13551"
click at [913, 361] on span "فاتورة مستهلك اقل من 25000.00 ج.م" at bounding box center [862, 367] width 153 height 13
click at [945, 362] on input "فاتورة مستهلك اقل من 25000.00 ج.م" at bounding box center [950, 367] width 11 height 11
checkbox input "true"
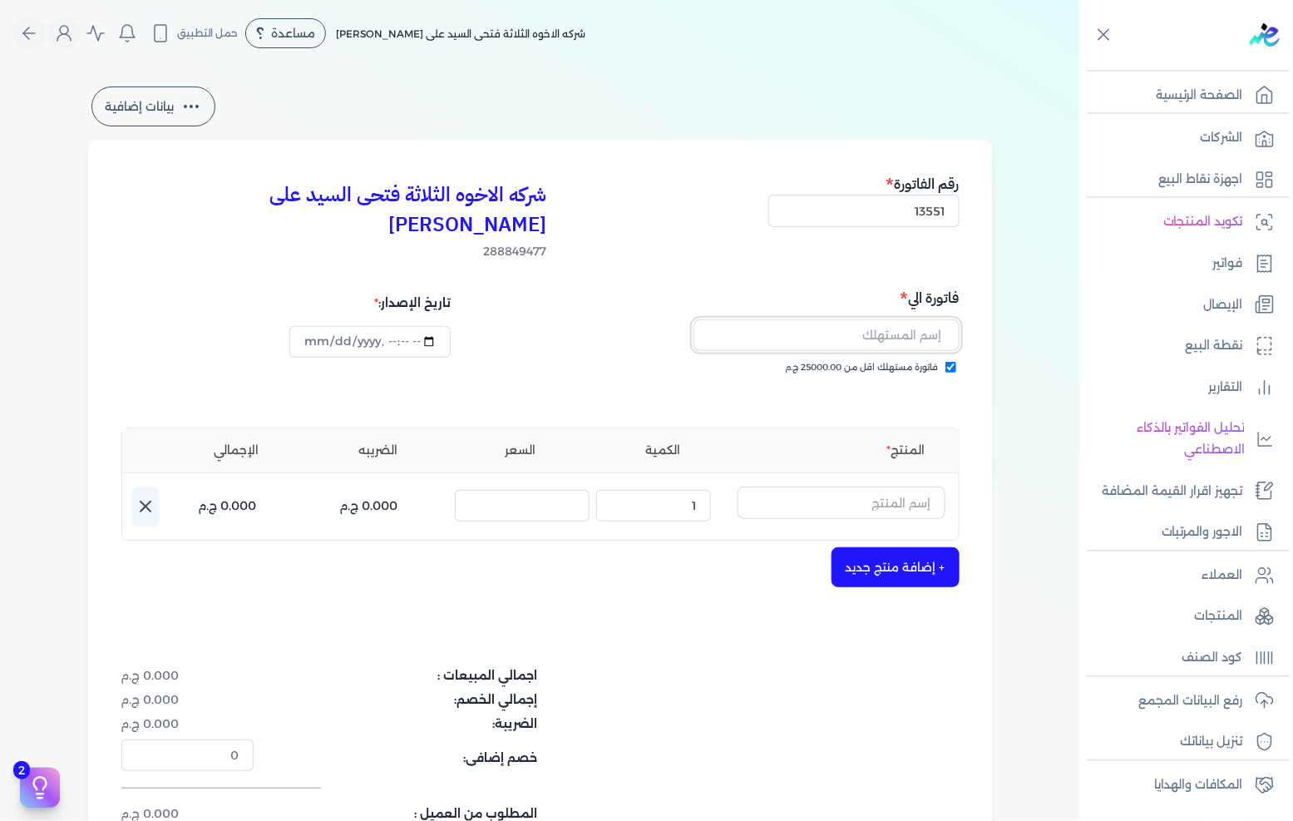
click at [915, 319] on input "text" at bounding box center [826, 335] width 266 height 32
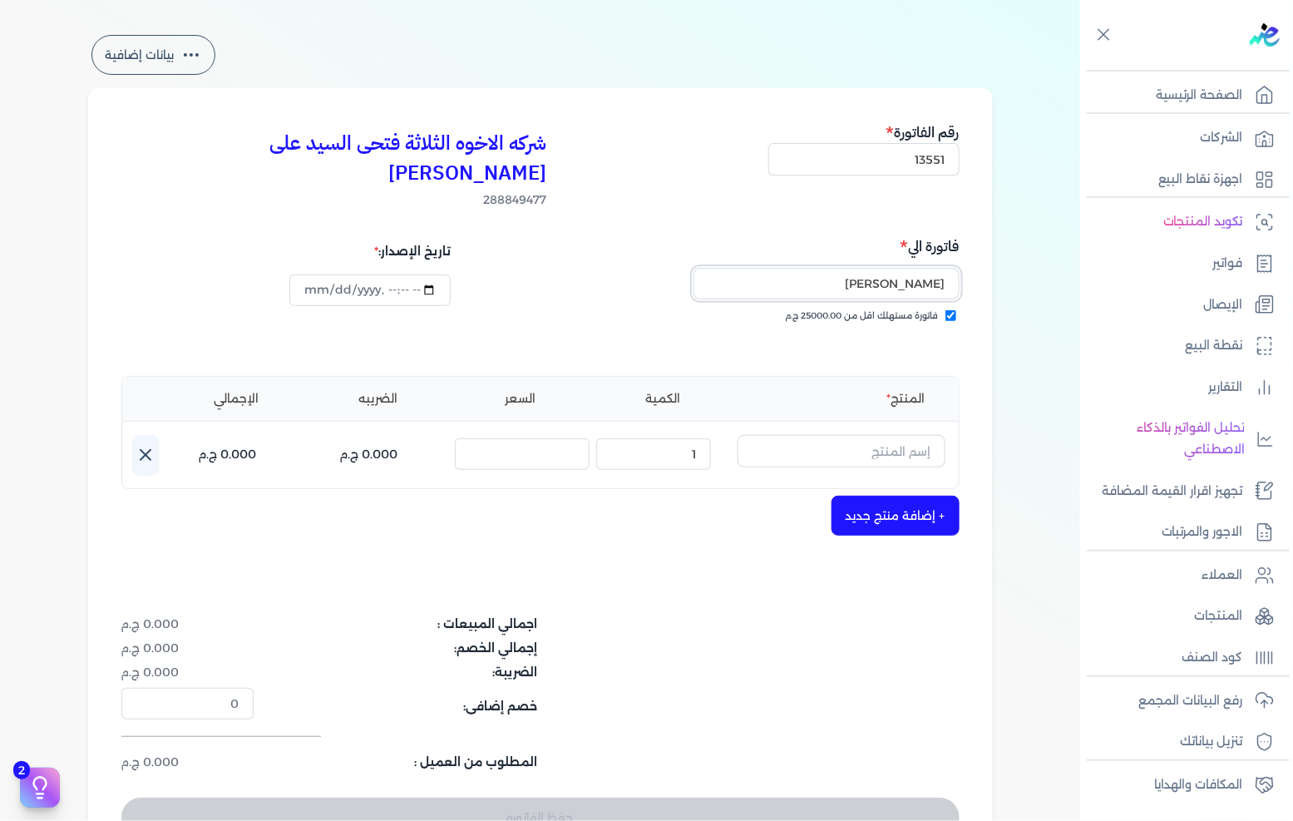
scroll to position [92, 0]
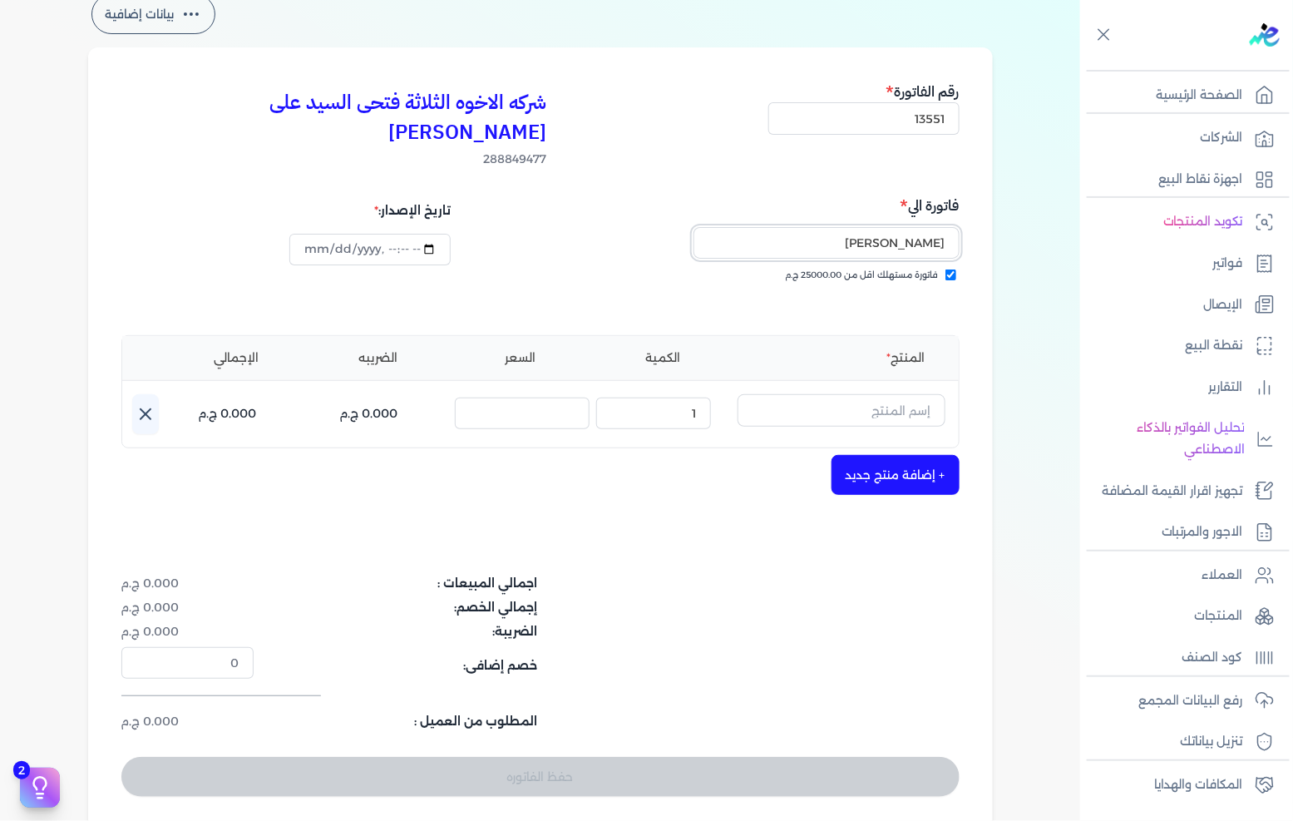
type input "[PERSON_NAME]"
click at [895, 394] on input "text" at bounding box center [841, 410] width 208 height 32
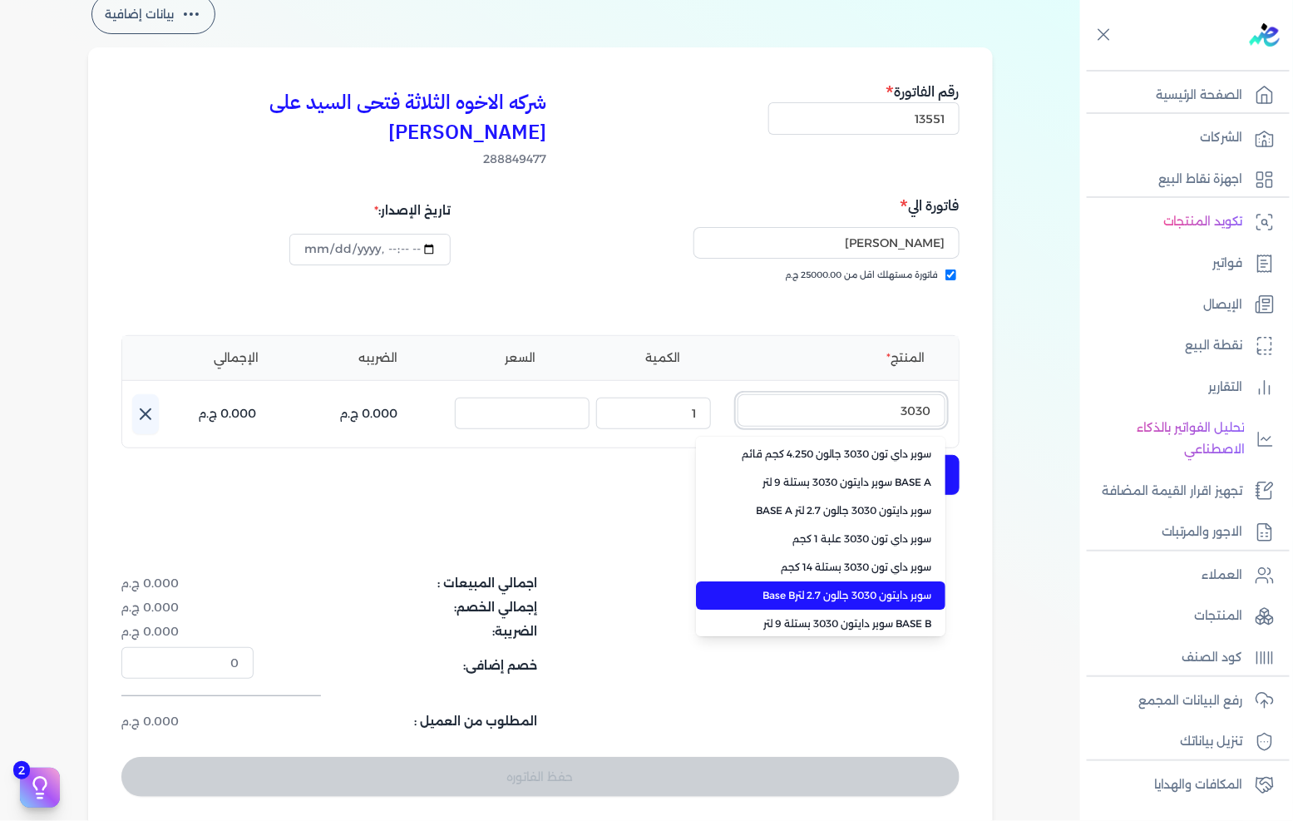
type input "3030"
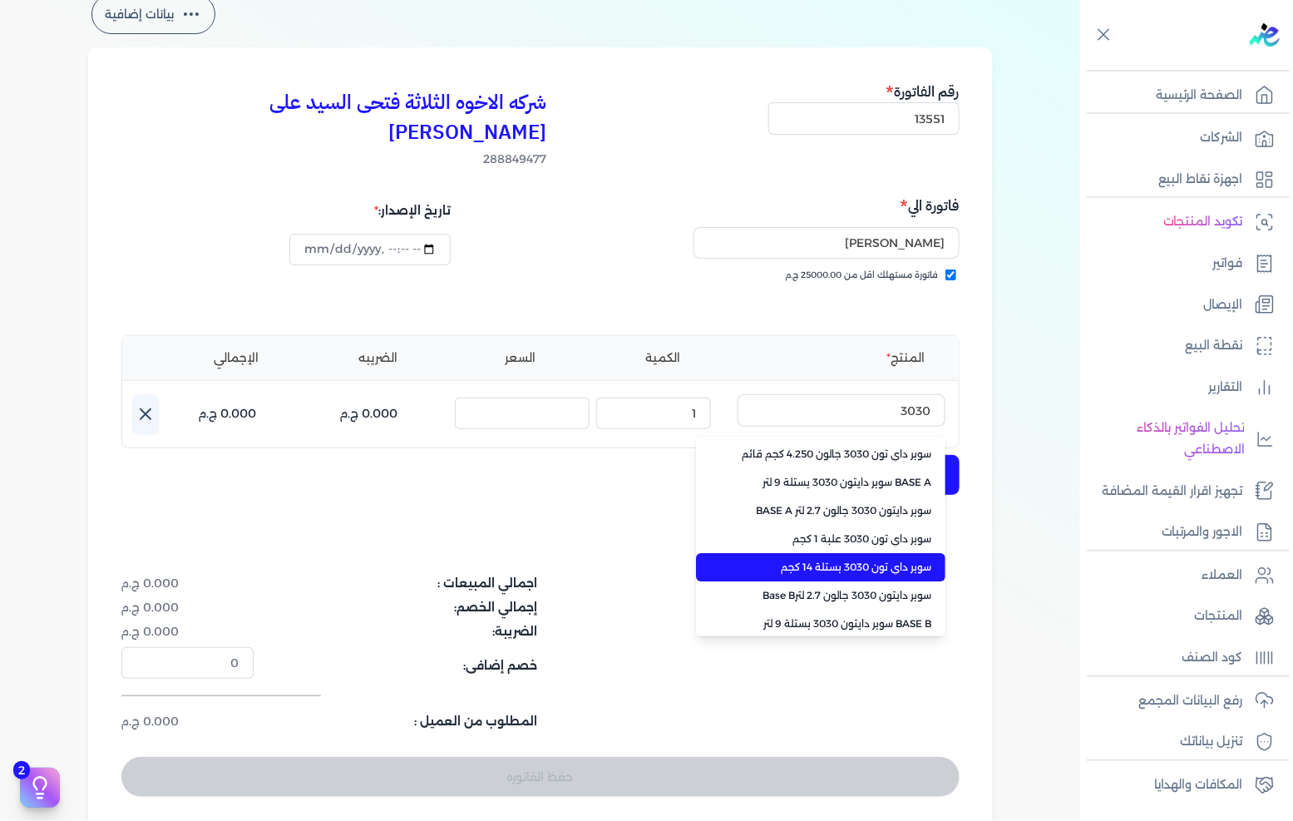
click at [833, 560] on span "سوبر داي تون 3030 بستلة 14 كجم" at bounding box center [830, 567] width 203 height 15
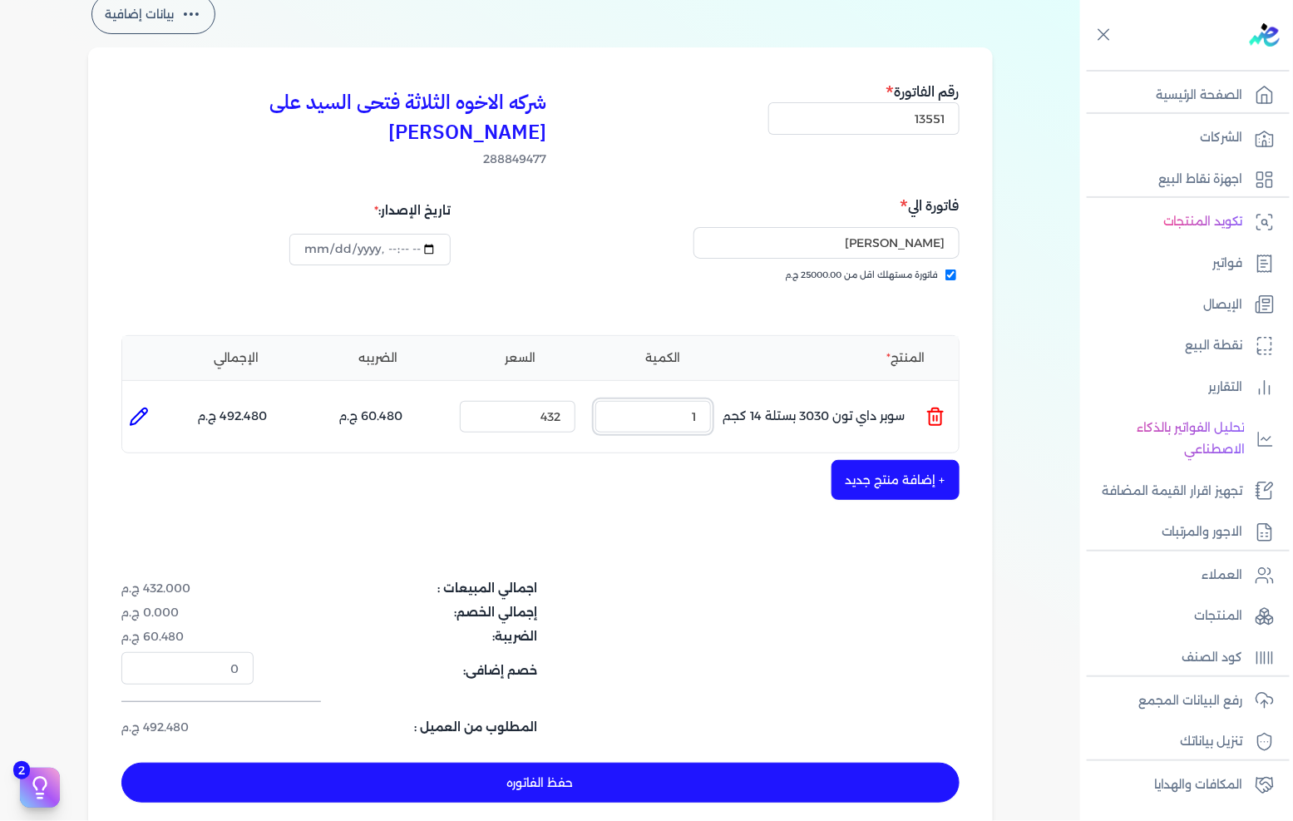
click at [680, 401] on input "1" at bounding box center [653, 417] width 116 height 32
type input "24"
click at [899, 460] on button "+ إضافة منتج جديد" at bounding box center [895, 480] width 128 height 40
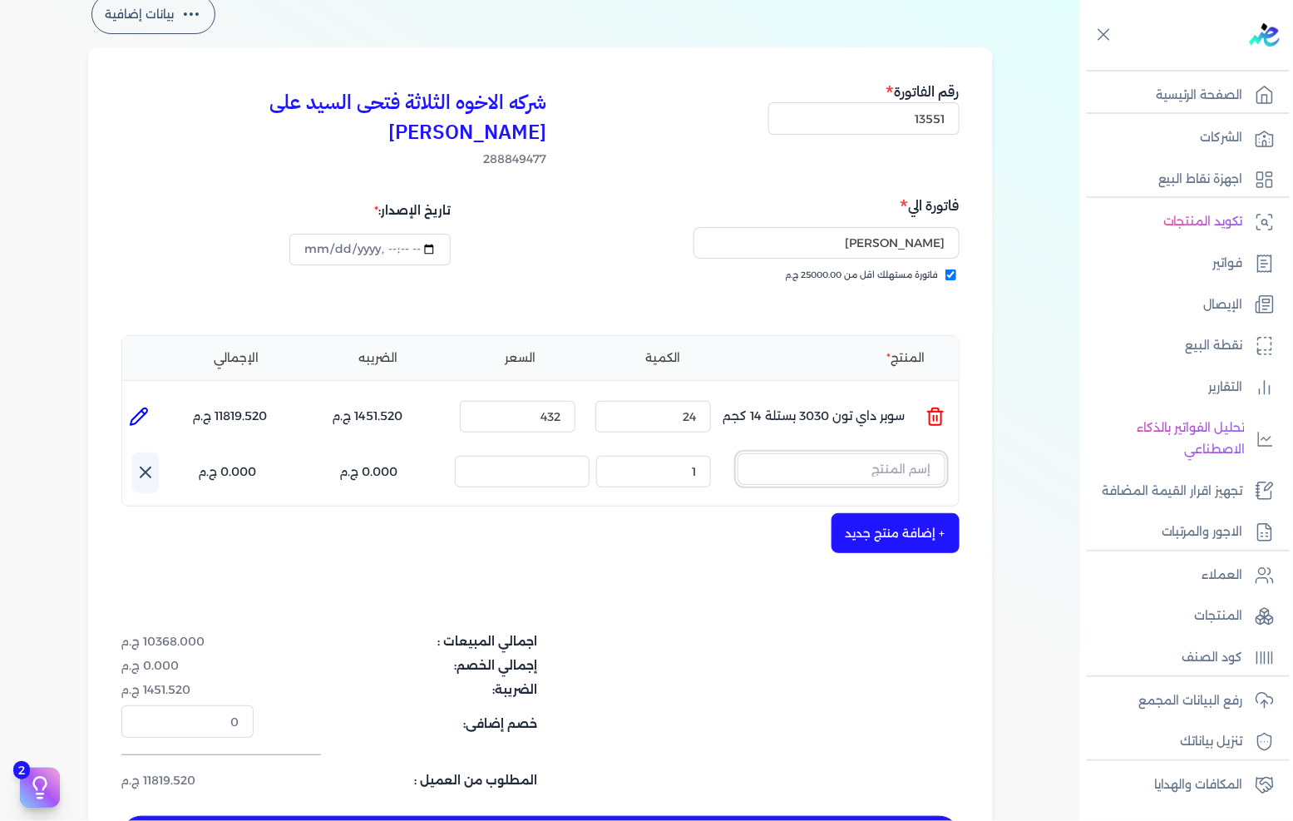
click at [899, 453] on input "text" at bounding box center [841, 469] width 208 height 32
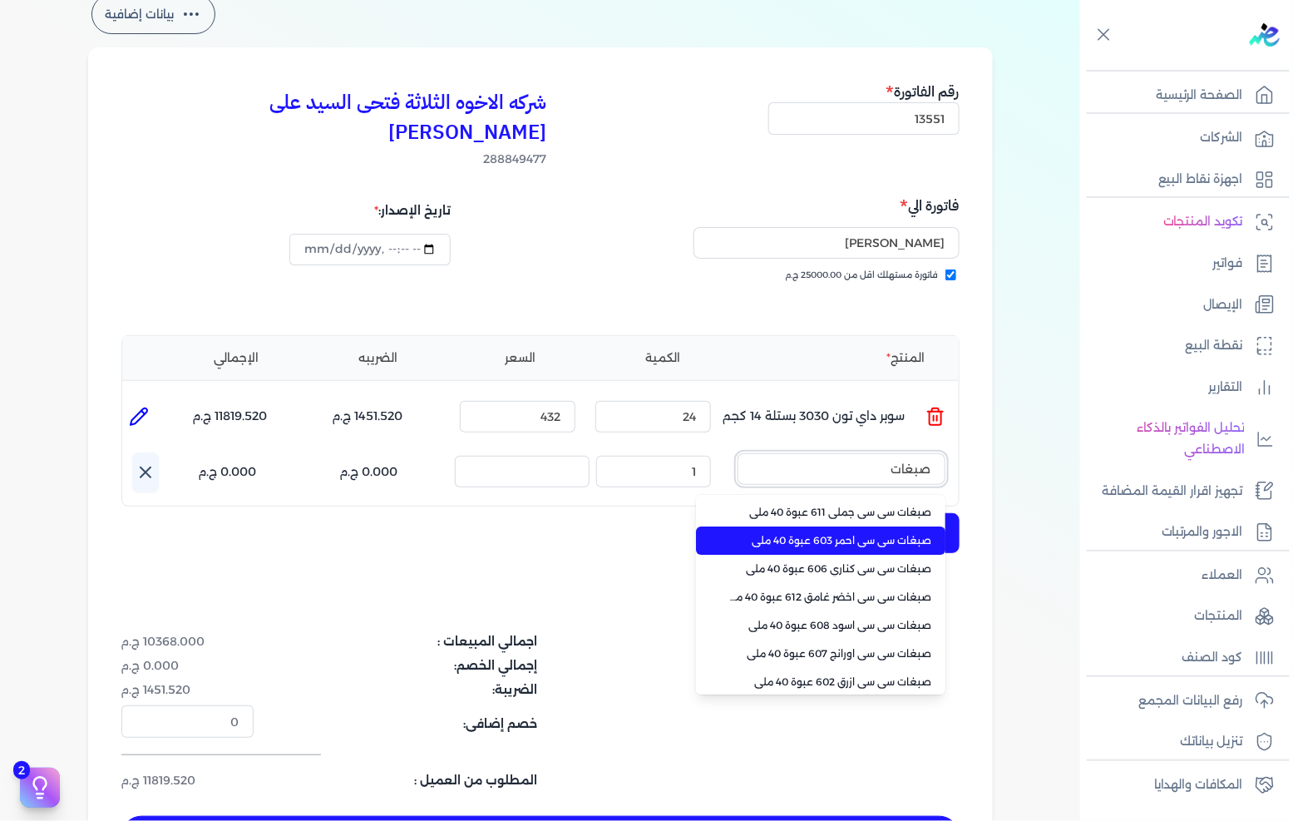
type input "صبغات"
click at [845, 526] on li "صبغات سي سي احمر 603 عبوة 40 ملي" at bounding box center [820, 540] width 249 height 28
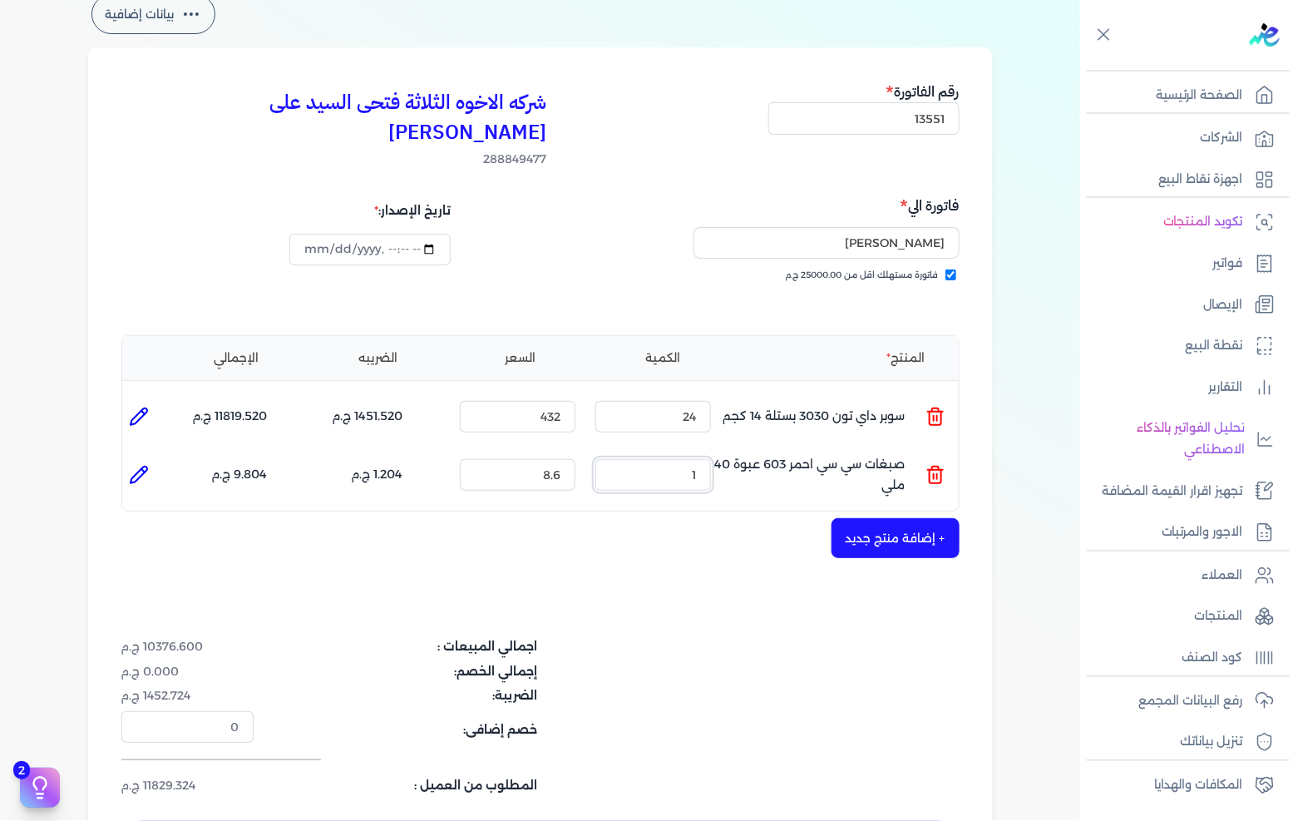
click at [666, 459] on input "1" at bounding box center [653, 475] width 116 height 32
type input "85"
click at [865, 518] on button "+ إضافة منتج جديد" at bounding box center [895, 538] width 128 height 40
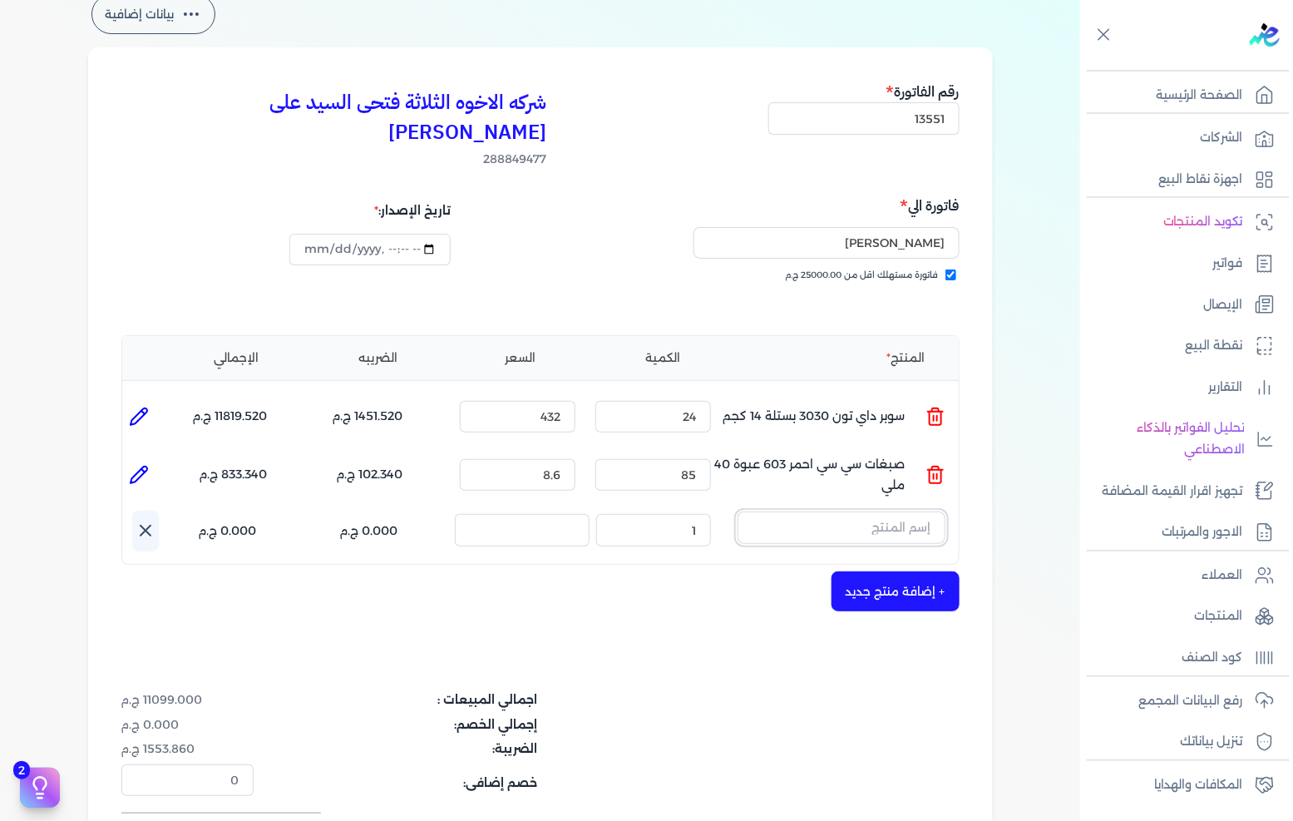
click at [867, 511] on input "text" at bounding box center [841, 527] width 208 height 32
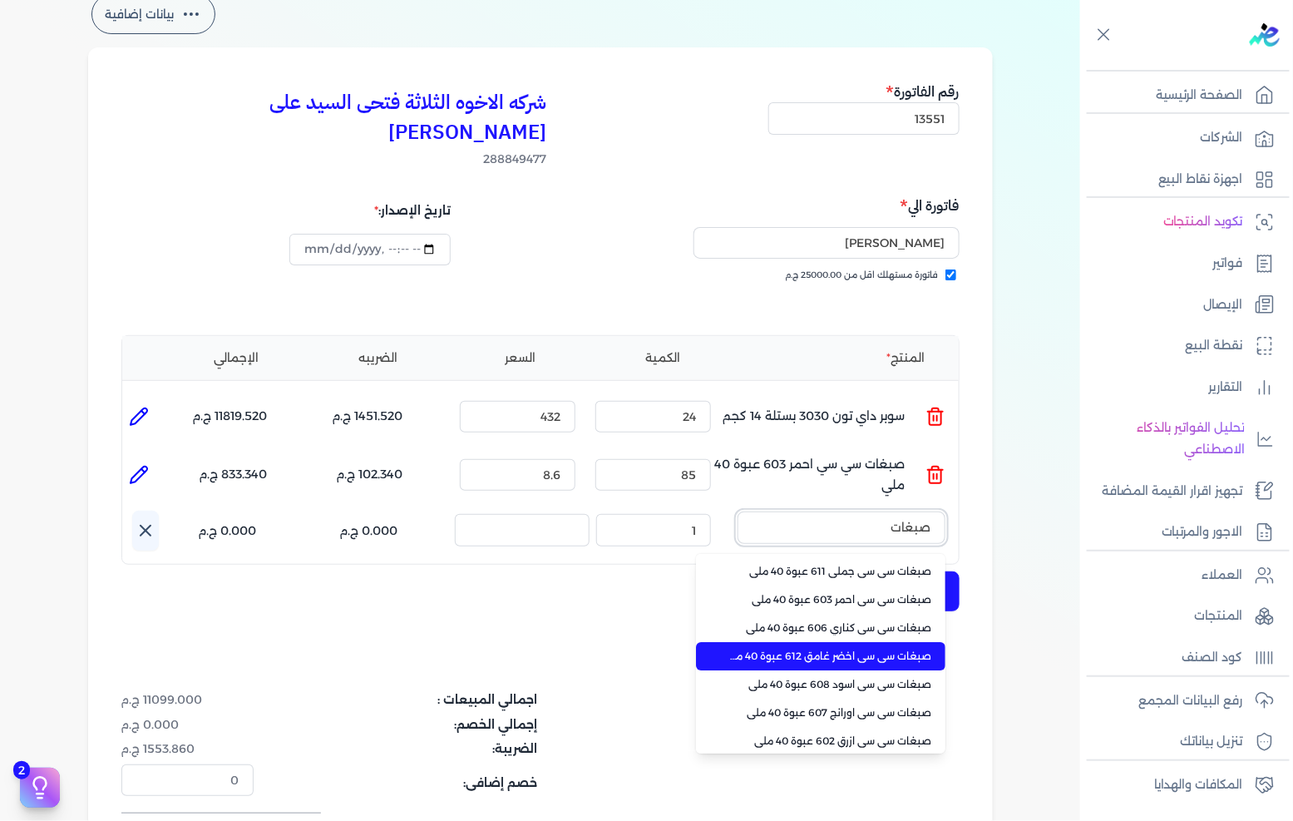
type input "صبغات"
click at [841, 649] on span "صبغات سي سي اخضر غامق 612 عبوة 40 ملي" at bounding box center [830, 656] width 203 height 15
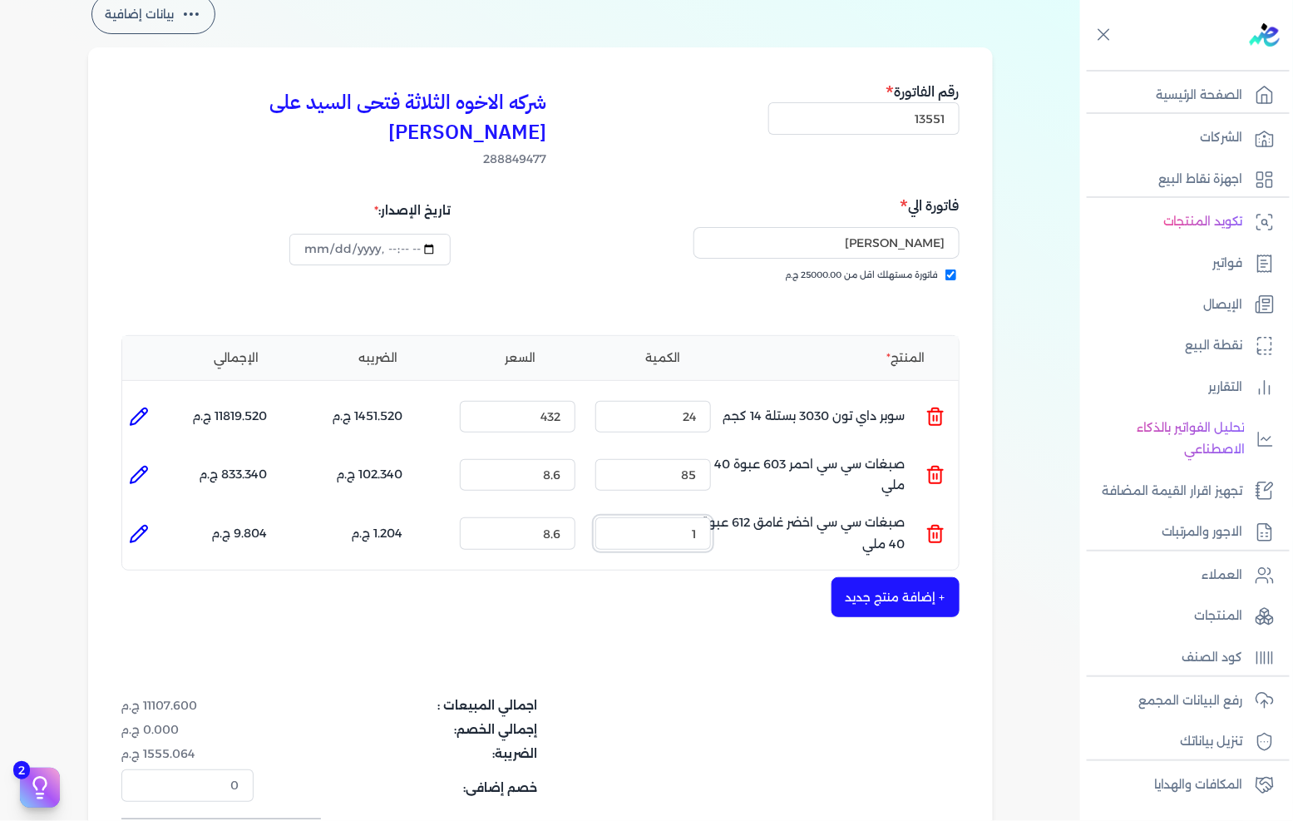
click at [678, 517] on input "1" at bounding box center [653, 533] width 116 height 32
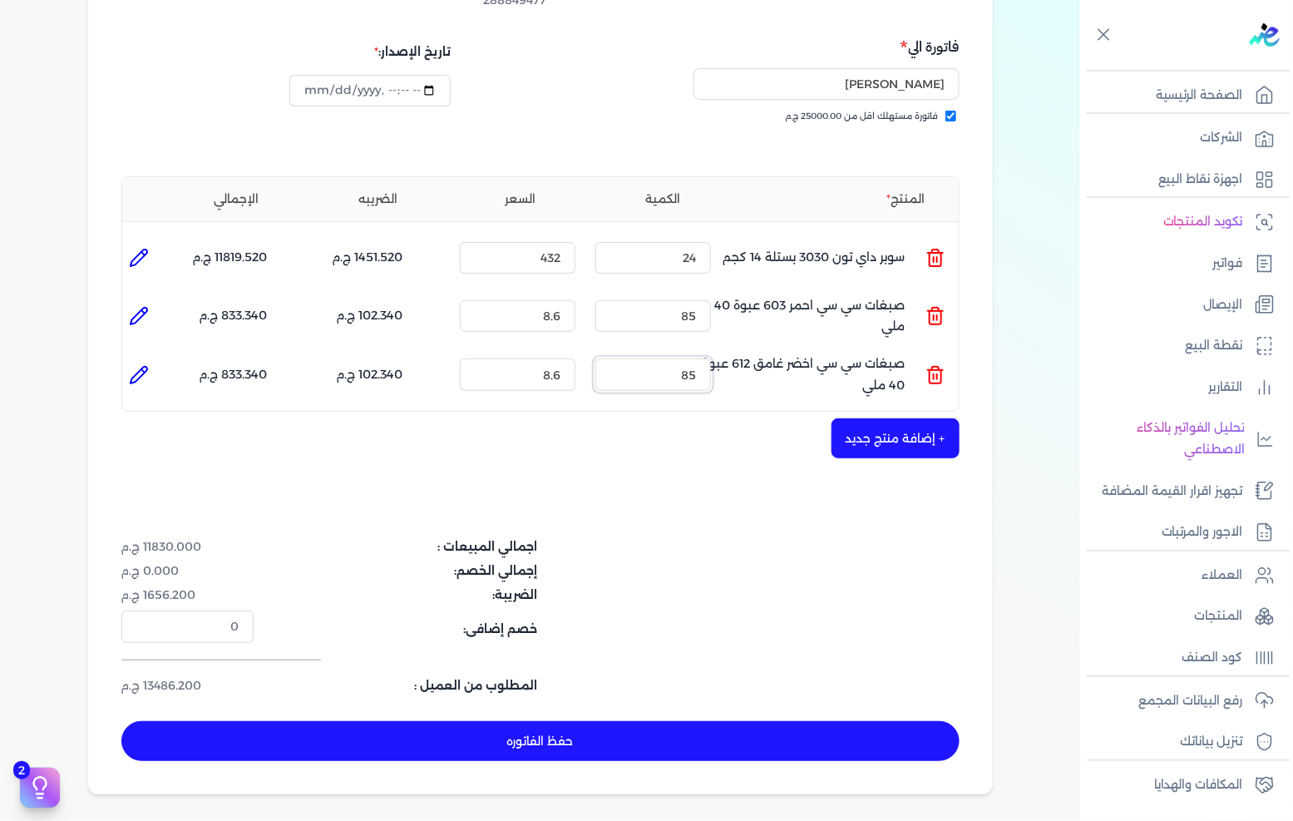
scroll to position [277, 0]
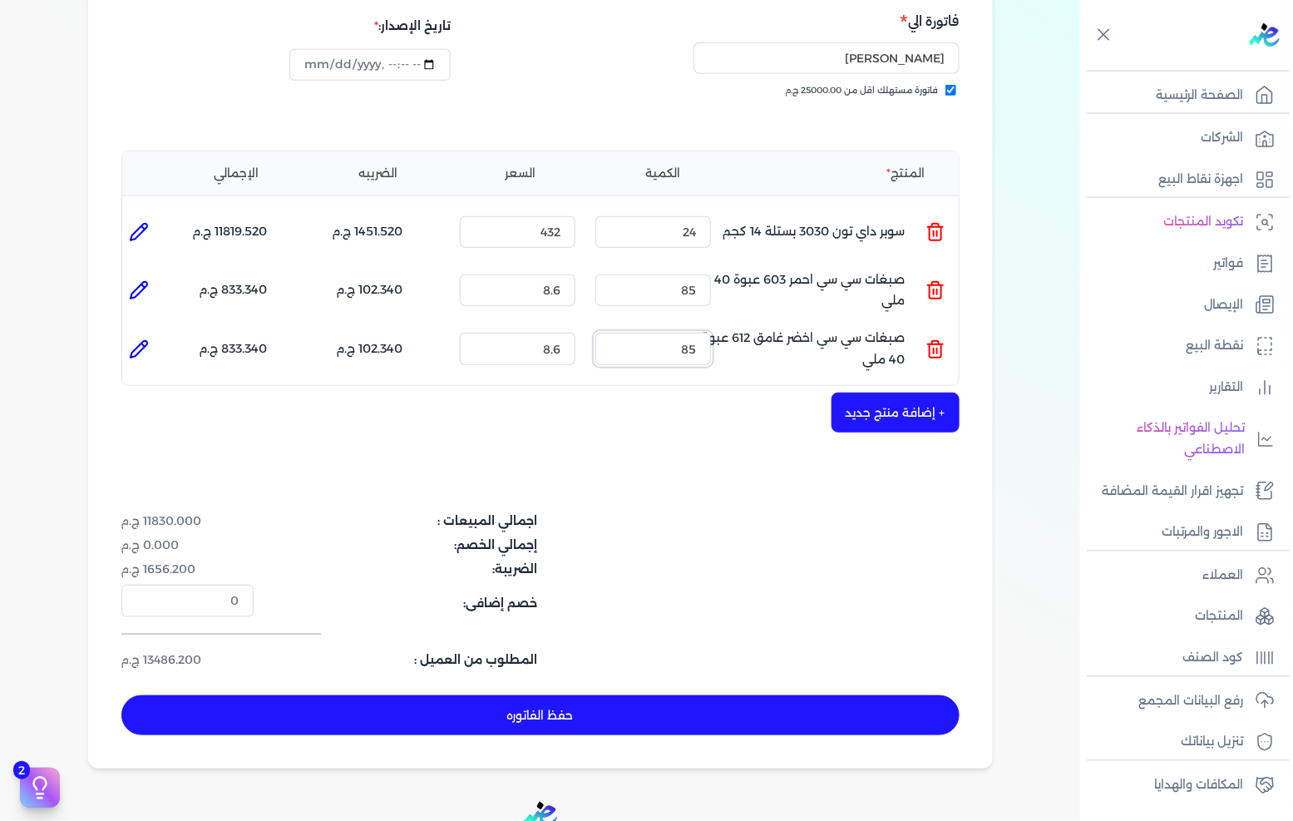
type input "85"
click at [890, 392] on button "+ إضافة منتج جديد" at bounding box center [895, 412] width 128 height 40
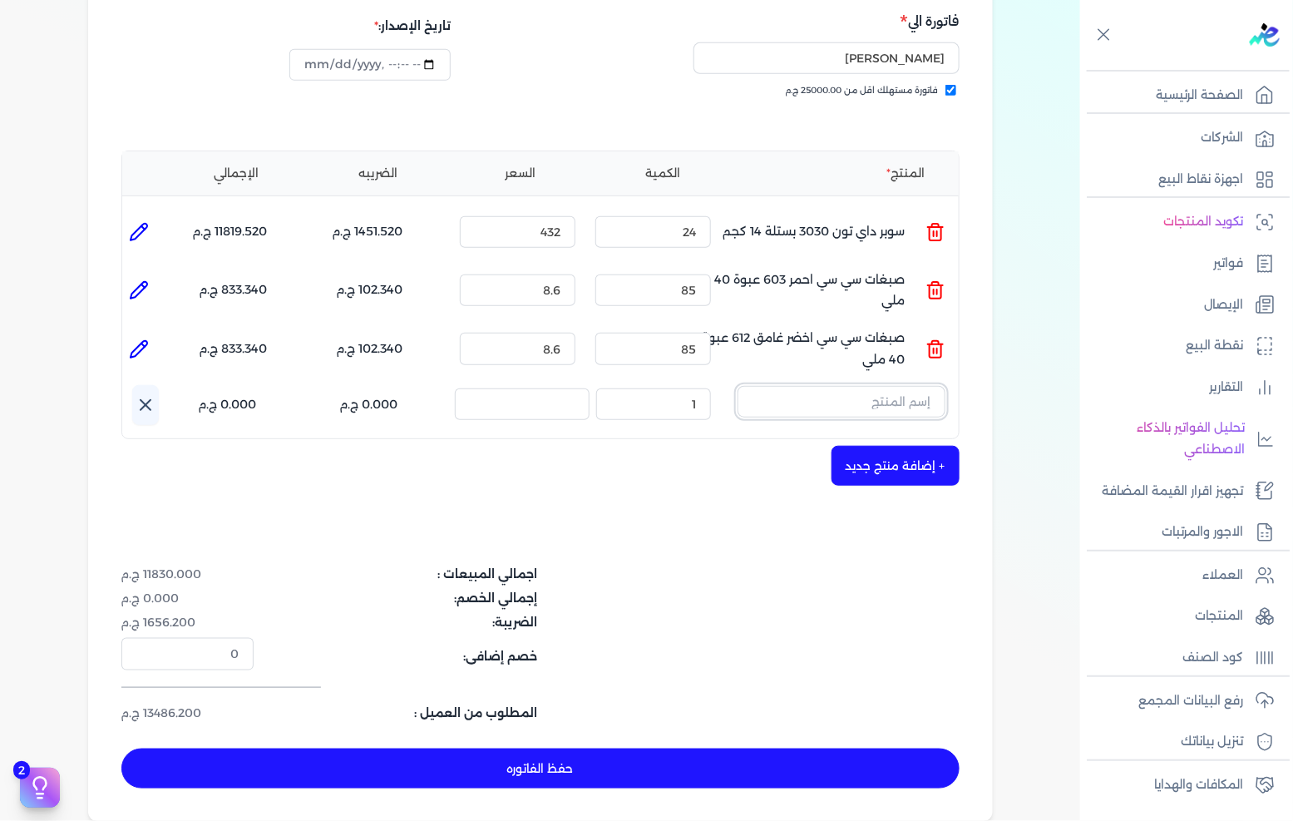
click at [892, 386] on input "text" at bounding box center [841, 402] width 208 height 32
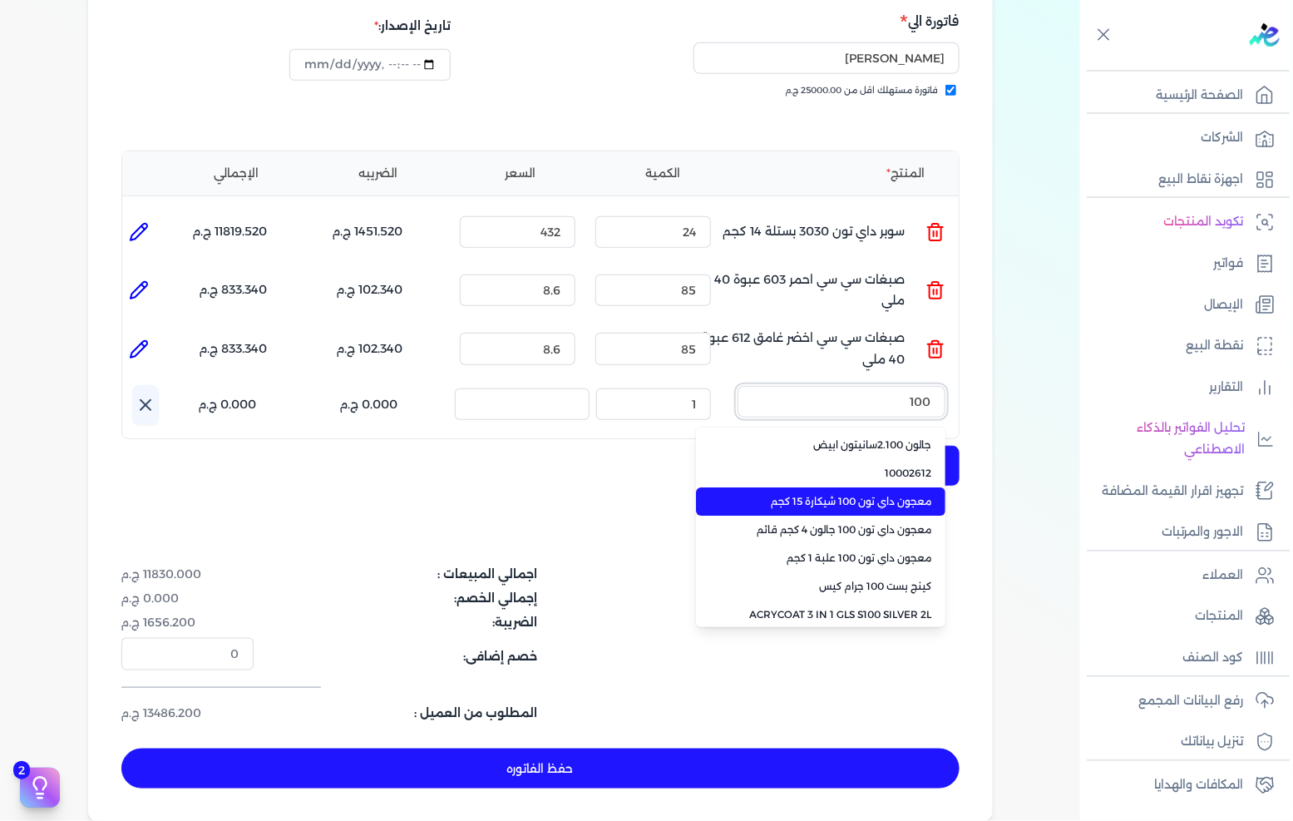
type input "100"
click at [861, 494] on span "معجون داي تون 100 شيكارة 15 كجم" at bounding box center [830, 501] width 203 height 15
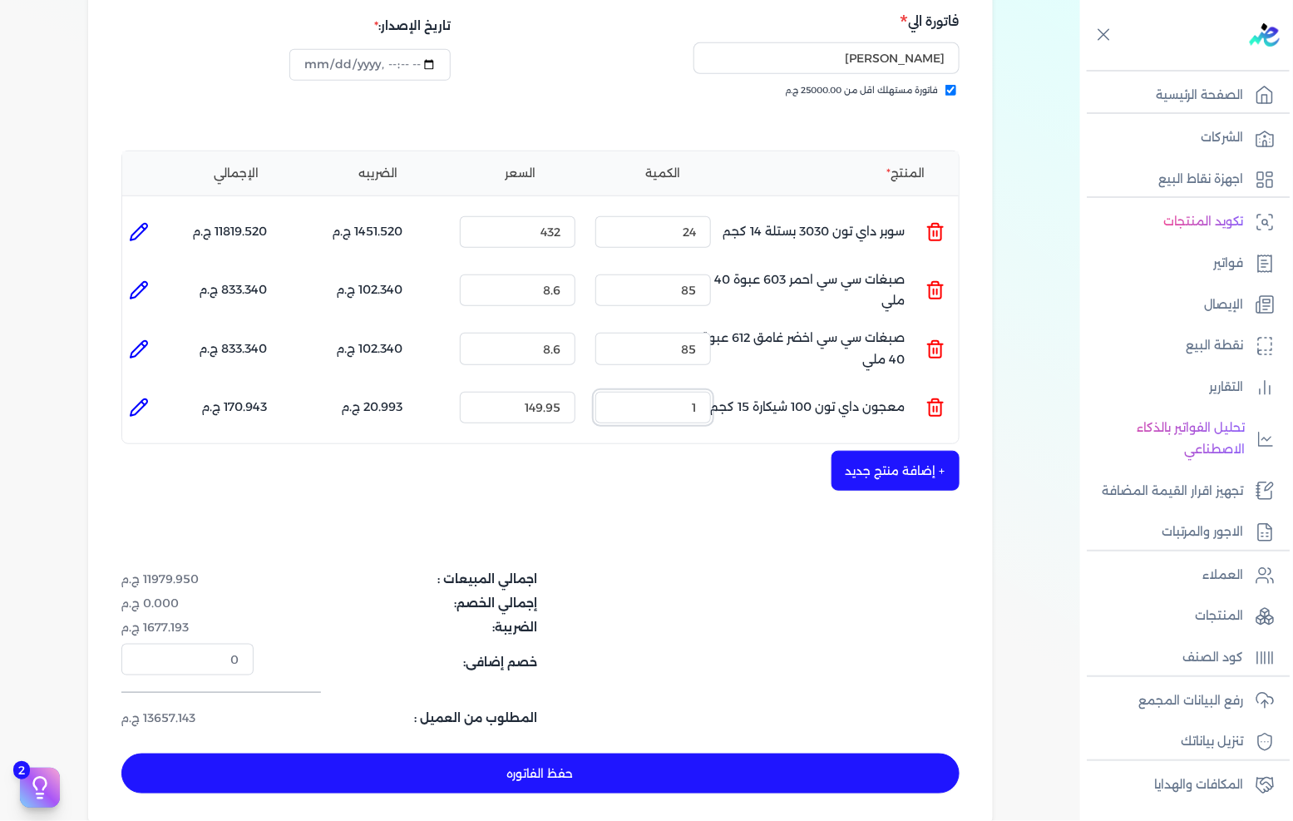
click at [673, 392] on input "1" at bounding box center [653, 408] width 116 height 32
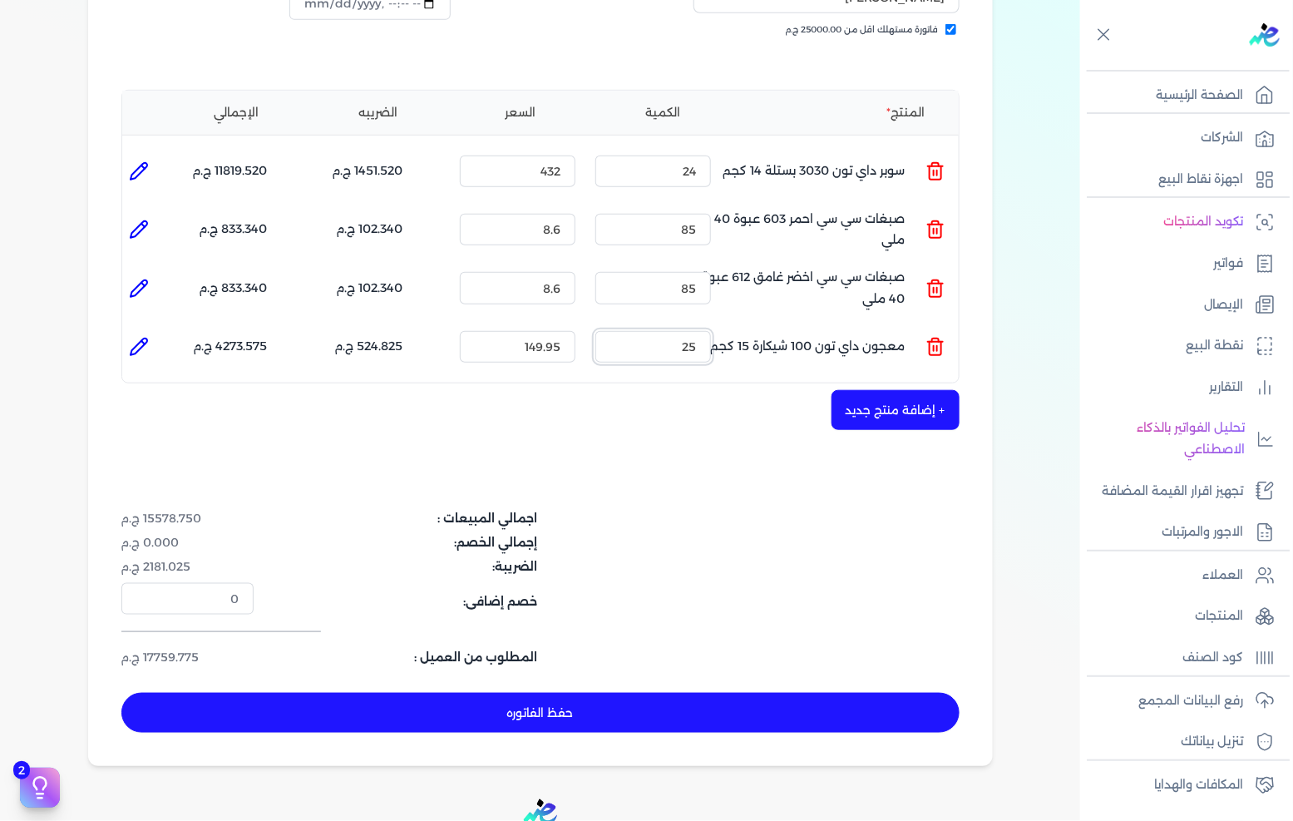
scroll to position [369, 0]
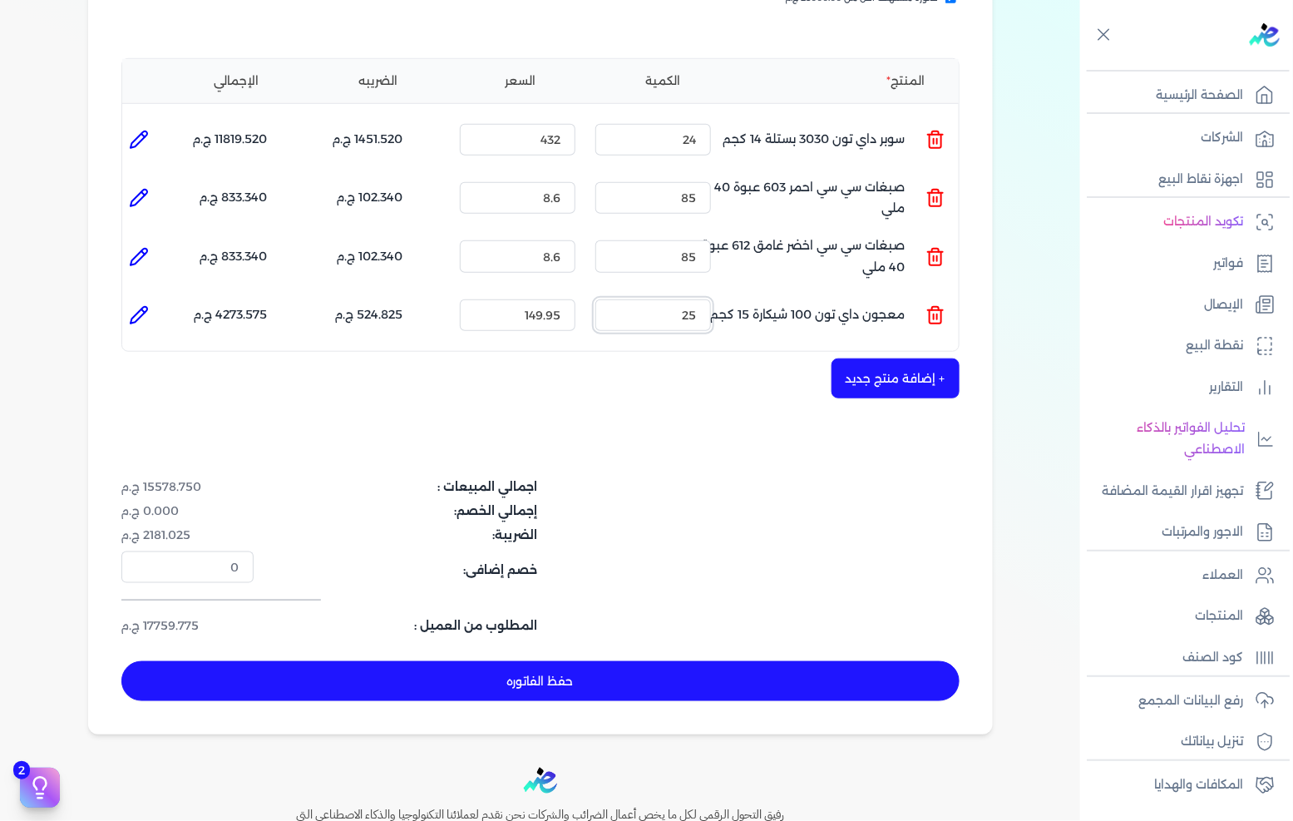
type input "25"
click at [624, 661] on button "حفظ الفاتوره" at bounding box center [540, 681] width 838 height 40
type input "[DATE]"
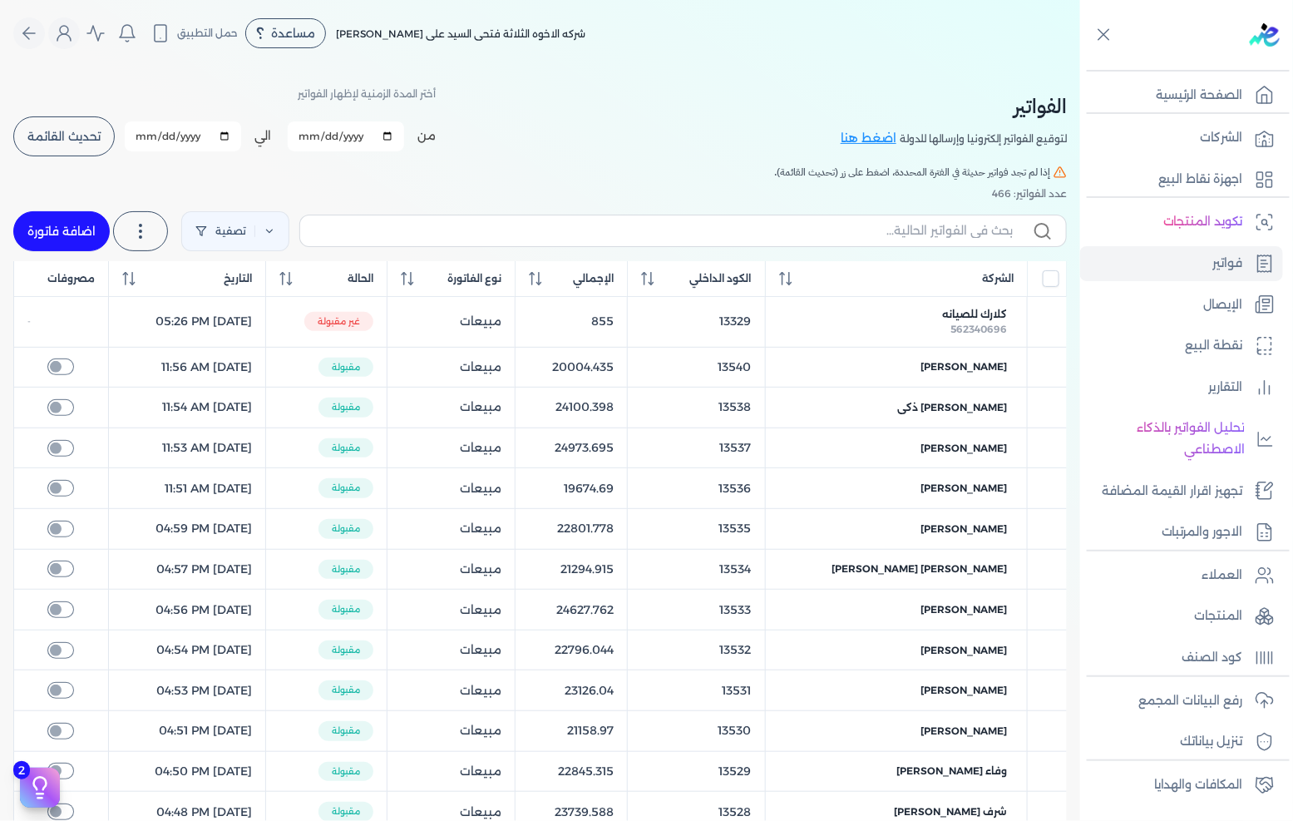
click at [79, 244] on link "اضافة فاتورة" at bounding box center [61, 231] width 96 height 40
select select "EGP"
select select "B"
select select "EGS"
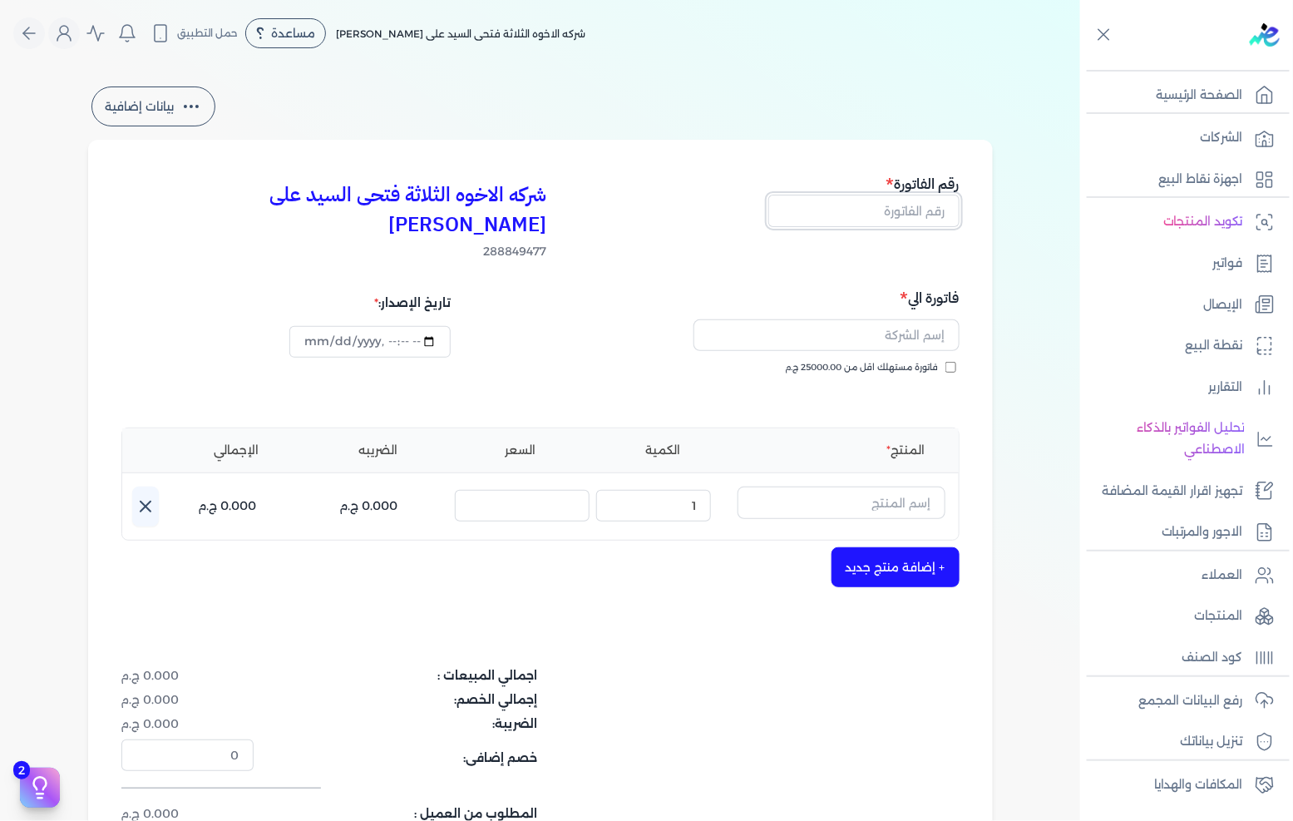
drag, startPoint x: 905, startPoint y: 218, endPoint x: 1292, endPoint y: 163, distance: 391.3
click at [905, 218] on input "text" at bounding box center [863, 211] width 191 height 32
type input "13552"
click at [912, 361] on div "فاتورة مستهلك اقل من 25000.00 ج.م" at bounding box center [752, 384] width 407 height 47
click at [916, 361] on span "فاتورة مستهلك اقل من 25000.00 ج.م" at bounding box center [862, 367] width 153 height 13
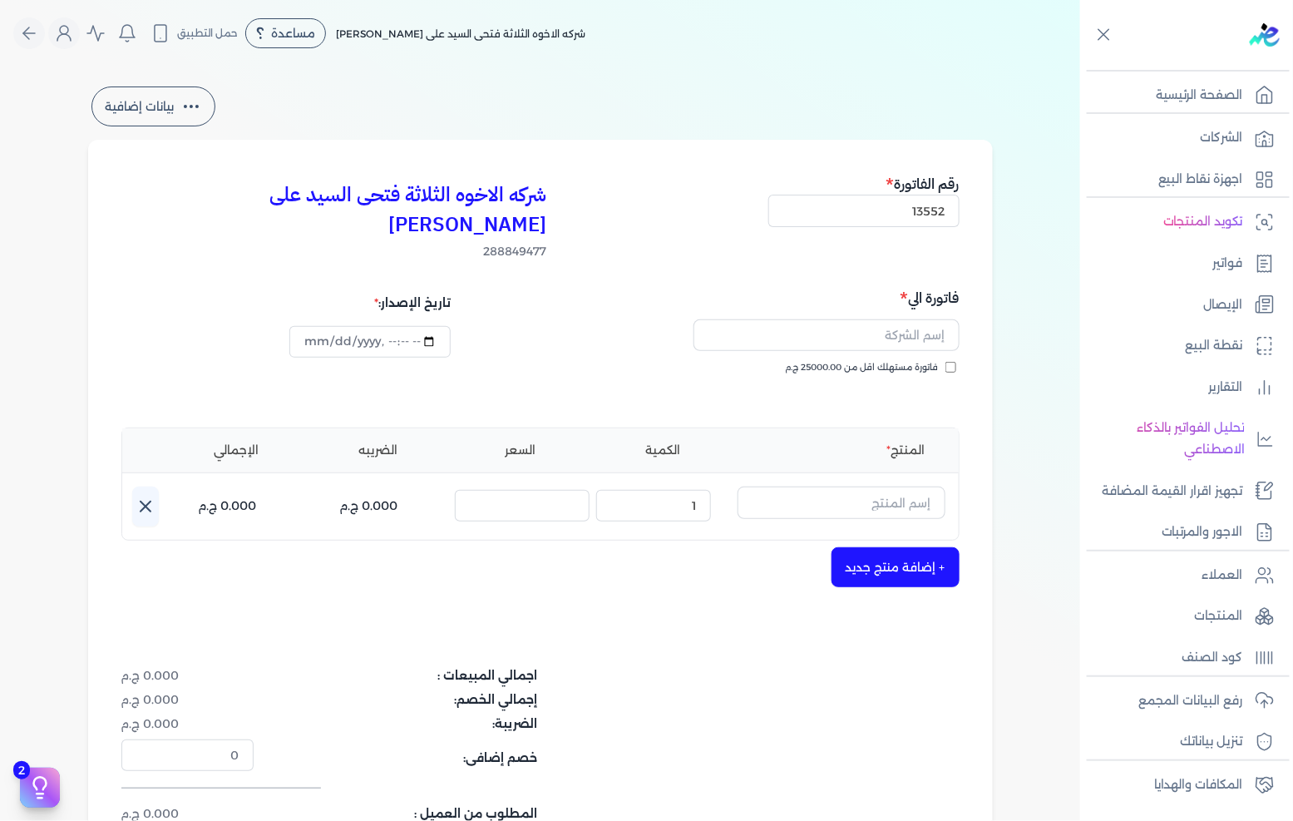
click at [945, 362] on input "فاتورة مستهلك اقل من 25000.00 ج.م" at bounding box center [950, 367] width 11 height 11
checkbox input "true"
click at [924, 319] on input "text" at bounding box center [826, 335] width 266 height 32
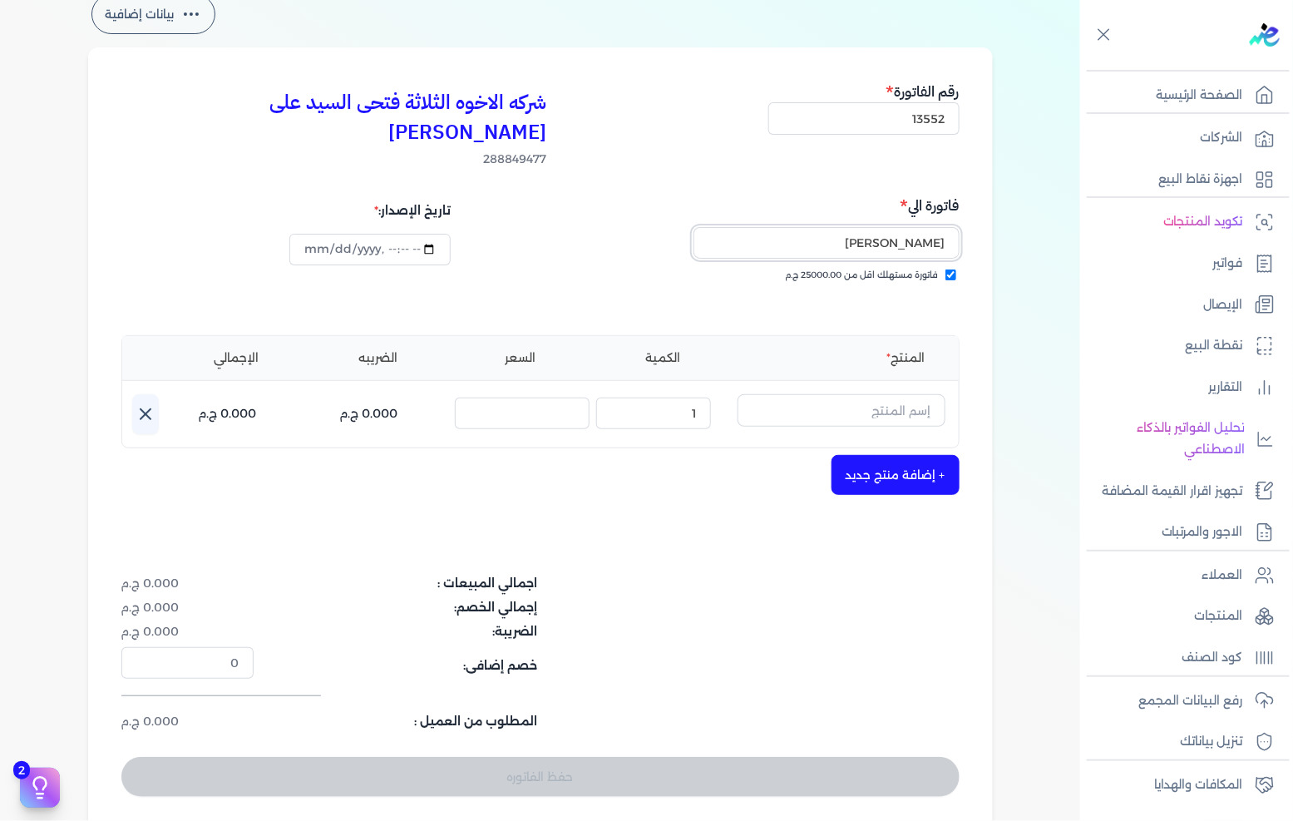
type input "[PERSON_NAME]"
click at [858, 358] on div "المنتج الكمية السعر الضريبه الإجمالي اسم المنتج : الكمية : 1 السعر : الضريبه : …" at bounding box center [540, 391] width 838 height 113
click at [927, 394] on input "text" at bounding box center [841, 410] width 208 height 32
click at [816, 394] on input "text" at bounding box center [841, 410] width 208 height 32
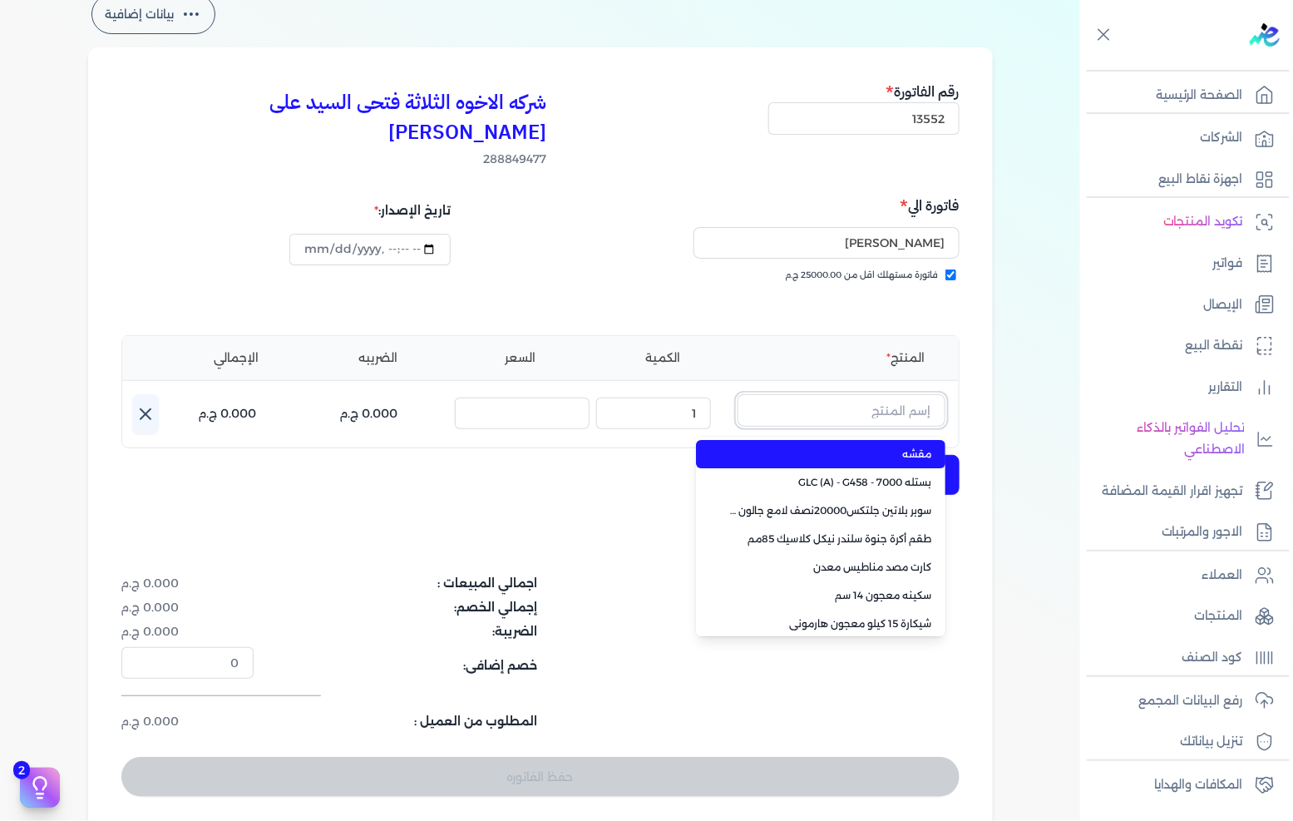
paste input "جلتكس 15000 بستلة 9 لتر"
type input "جلتكس 15000 بستلة 9 لتر"
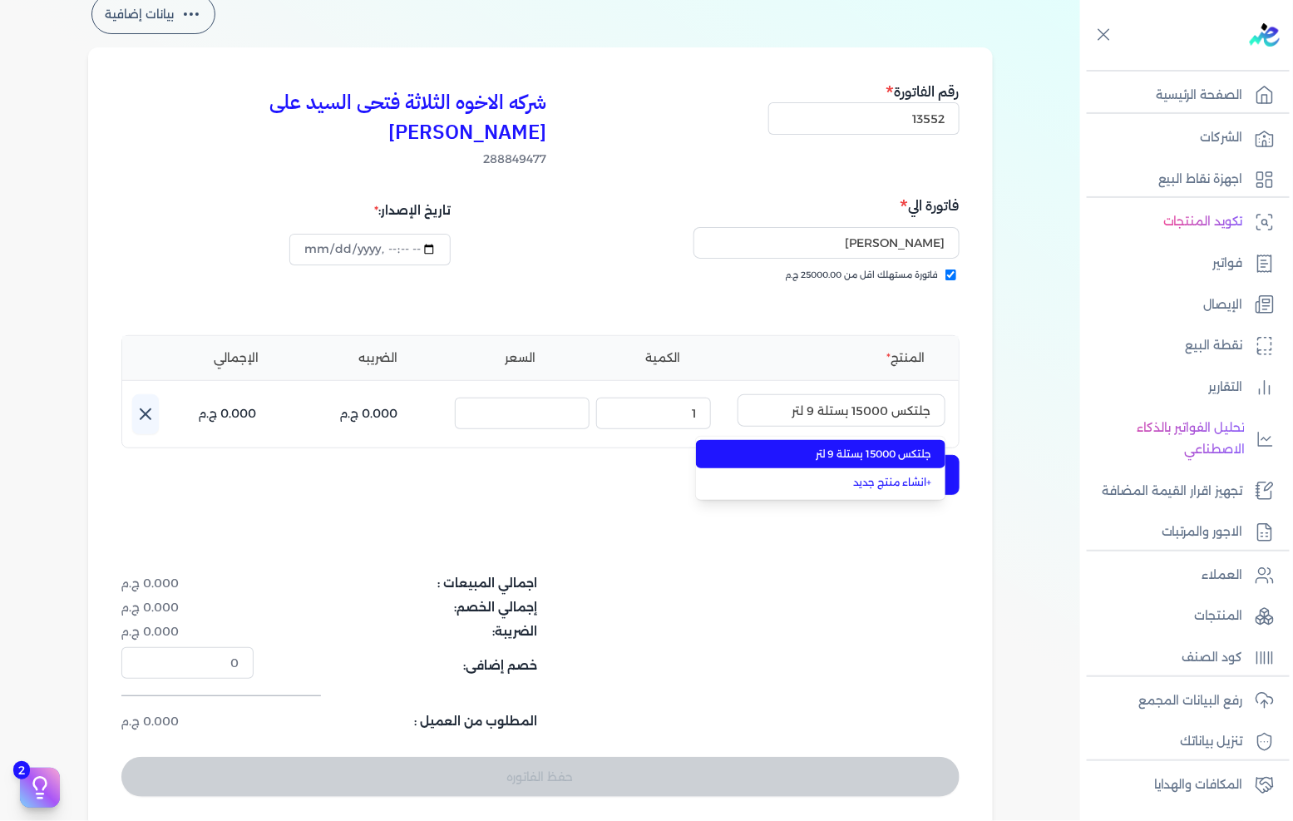
click at [805, 446] on span "جلتكس 15000 بستلة 9 لتر" at bounding box center [830, 453] width 203 height 15
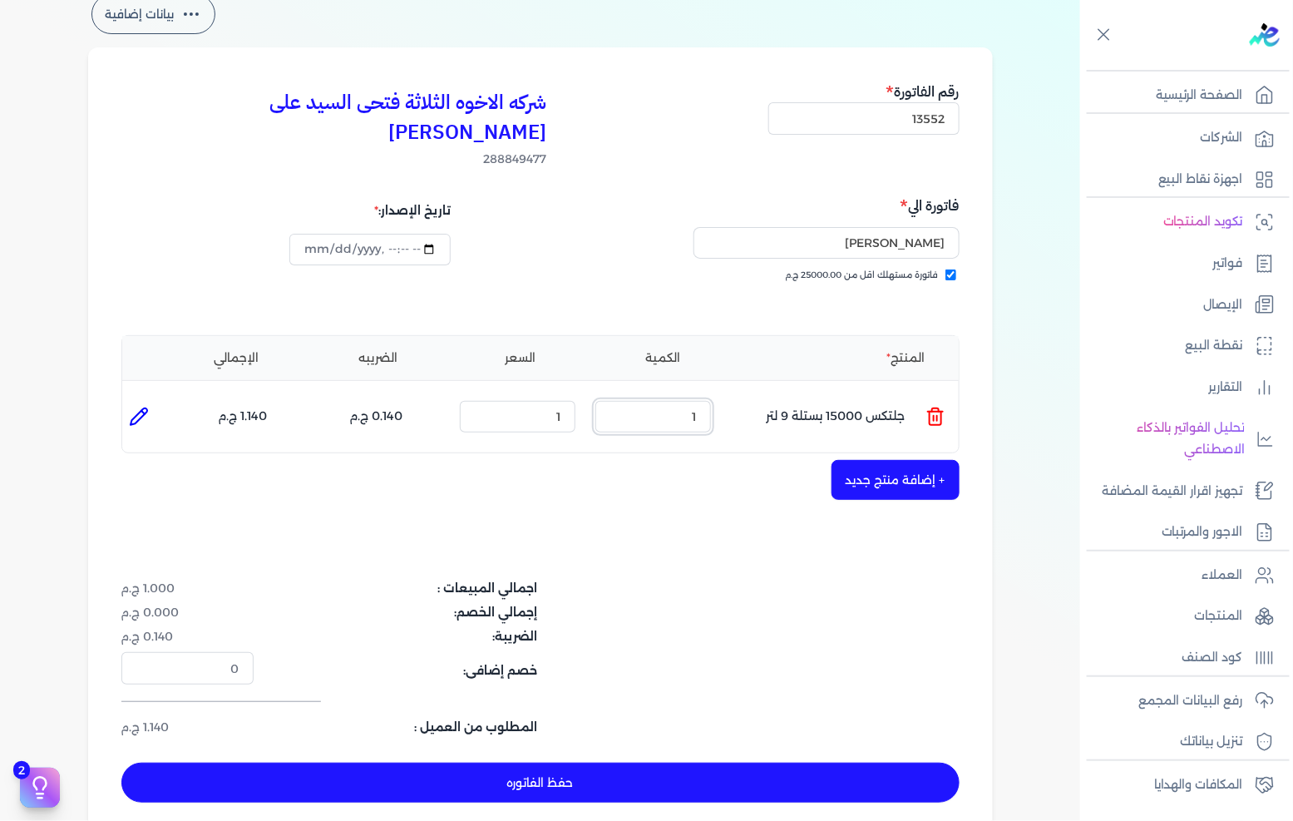
click at [671, 401] on input "1" at bounding box center [653, 417] width 116 height 32
click at [555, 401] on input "1" at bounding box center [518, 417] width 116 height 32
click at [557, 401] on input "1" at bounding box center [518, 417] width 116 height 32
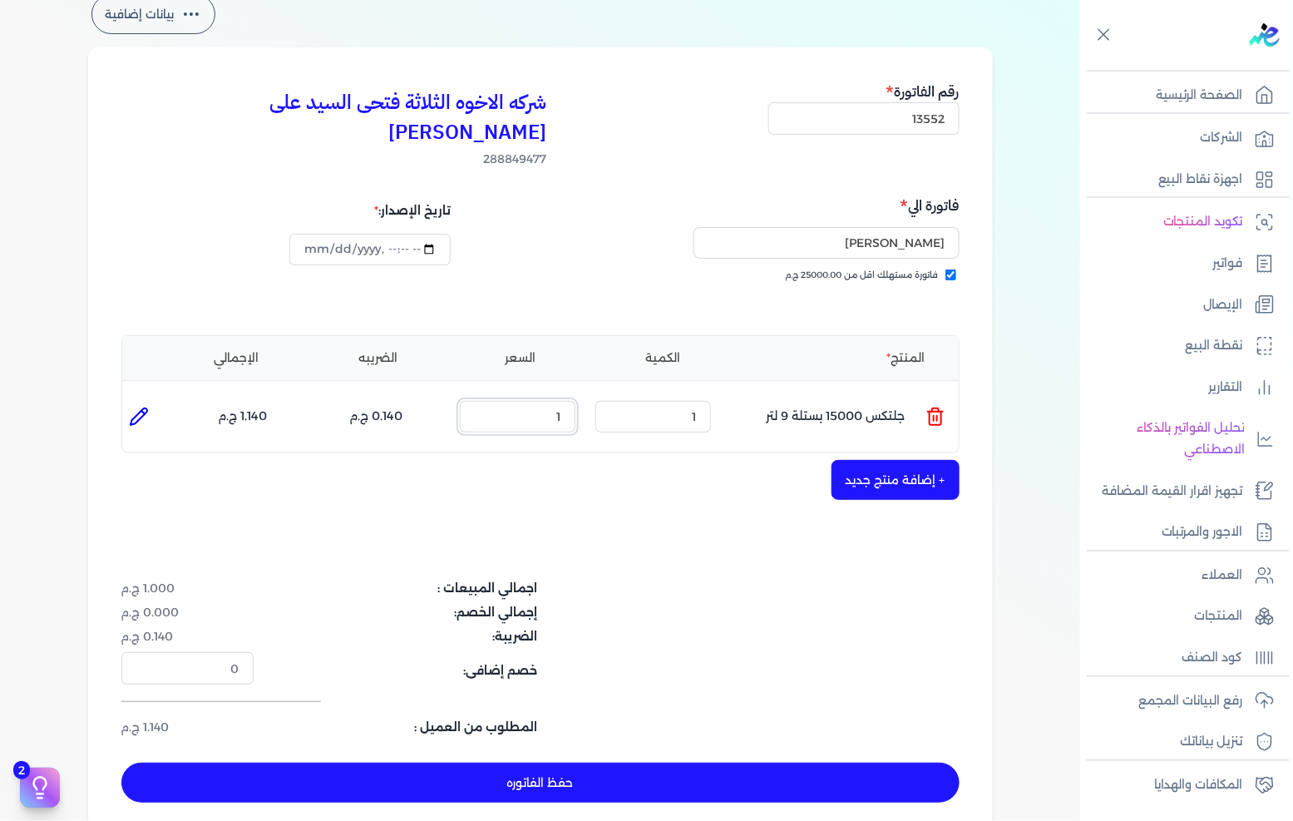
paste input "118.05"
type input "1118.05"
click at [678, 401] on input "1" at bounding box center [653, 417] width 116 height 32
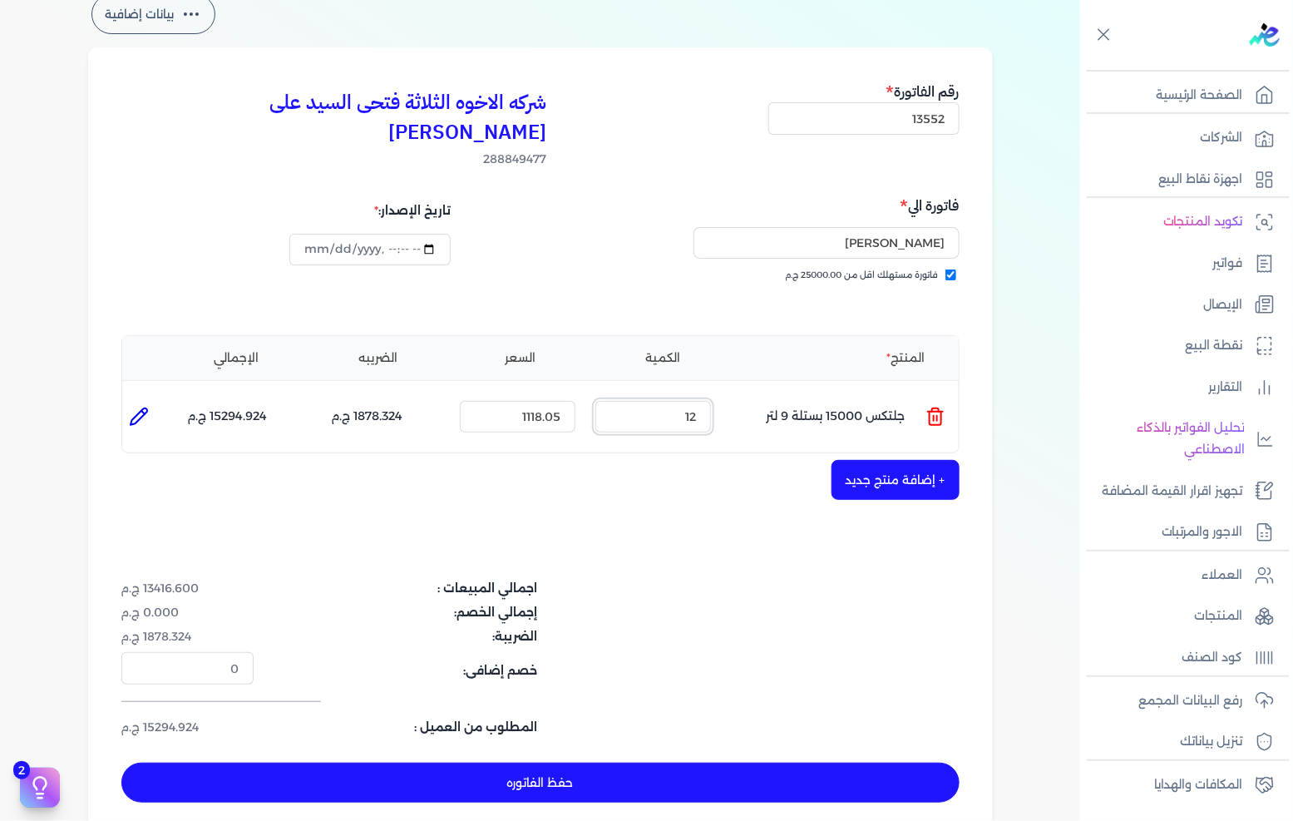
type input "12"
click at [926, 460] on button "+ إضافة منتج جديد" at bounding box center [895, 480] width 128 height 40
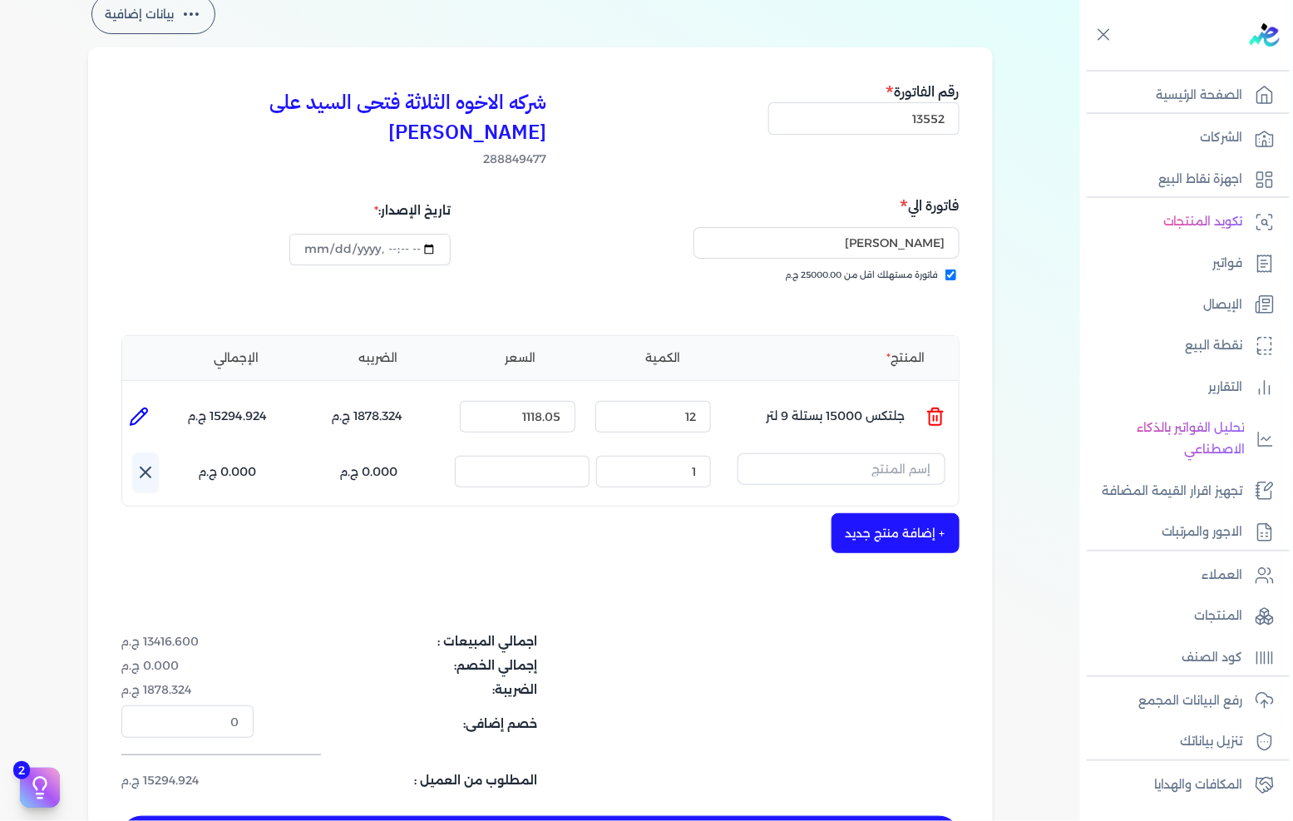
click at [828, 455] on button "button" at bounding box center [841, 472] width 208 height 38
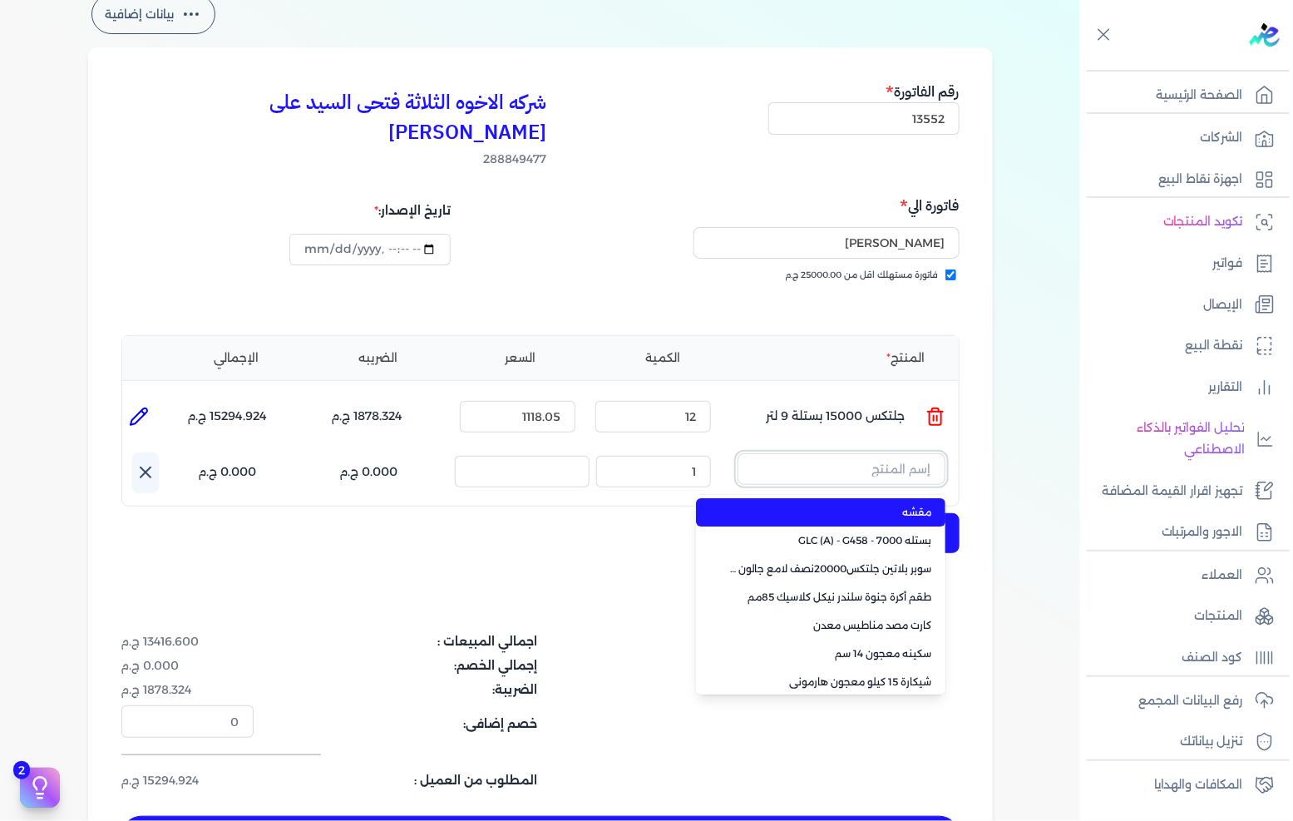
click at [844, 453] on input "text" at bounding box center [841, 469] width 208 height 32
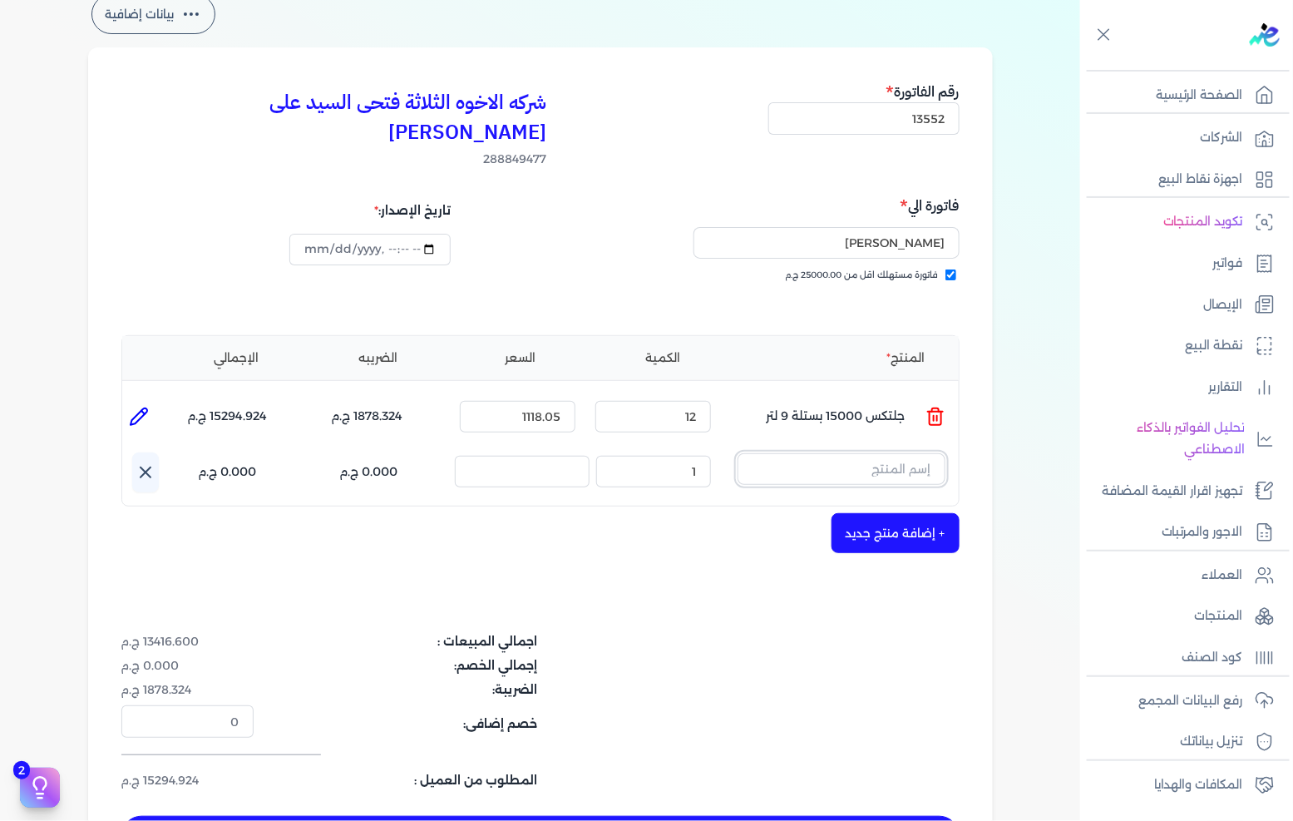
click at [844, 453] on input "text" at bounding box center [841, 469] width 208 height 32
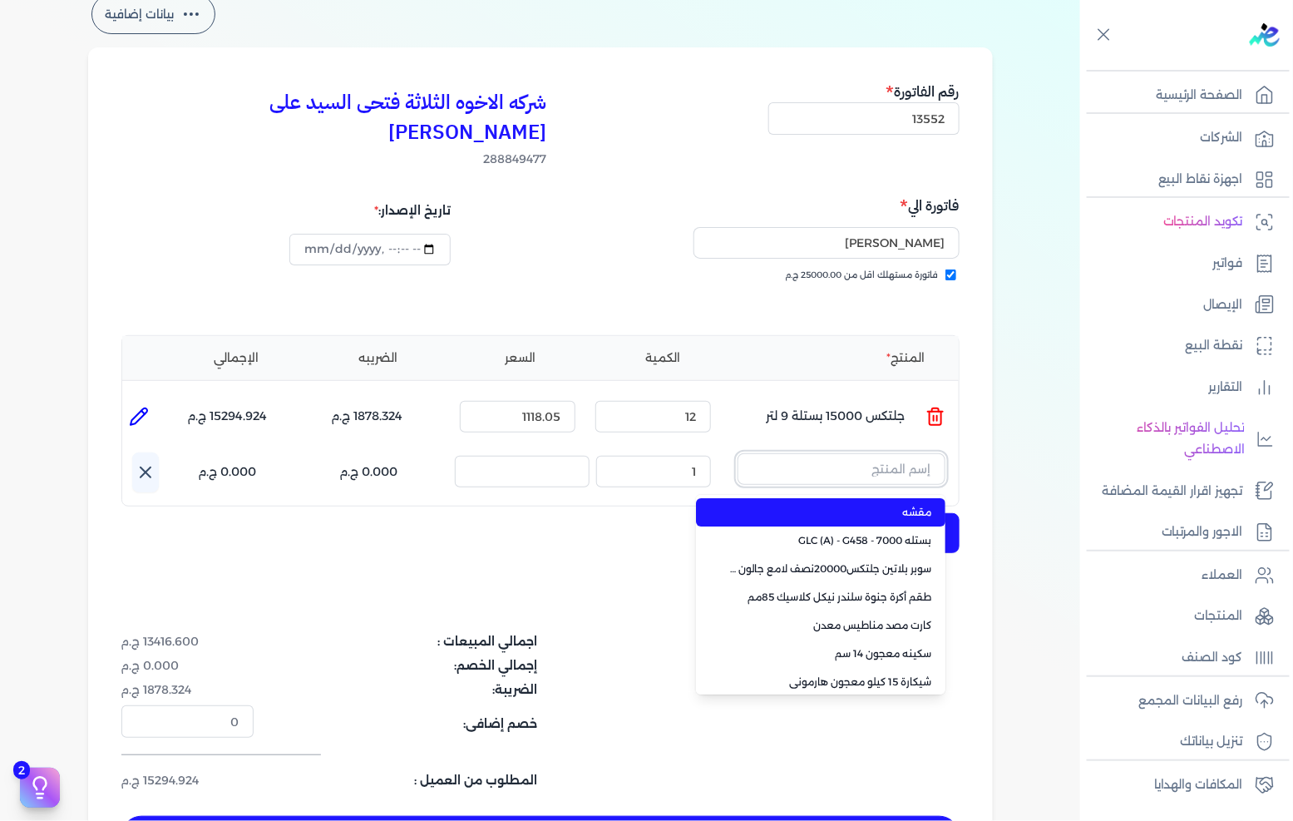
paste input "غيار فتلة خضراء ( 105-23 )"
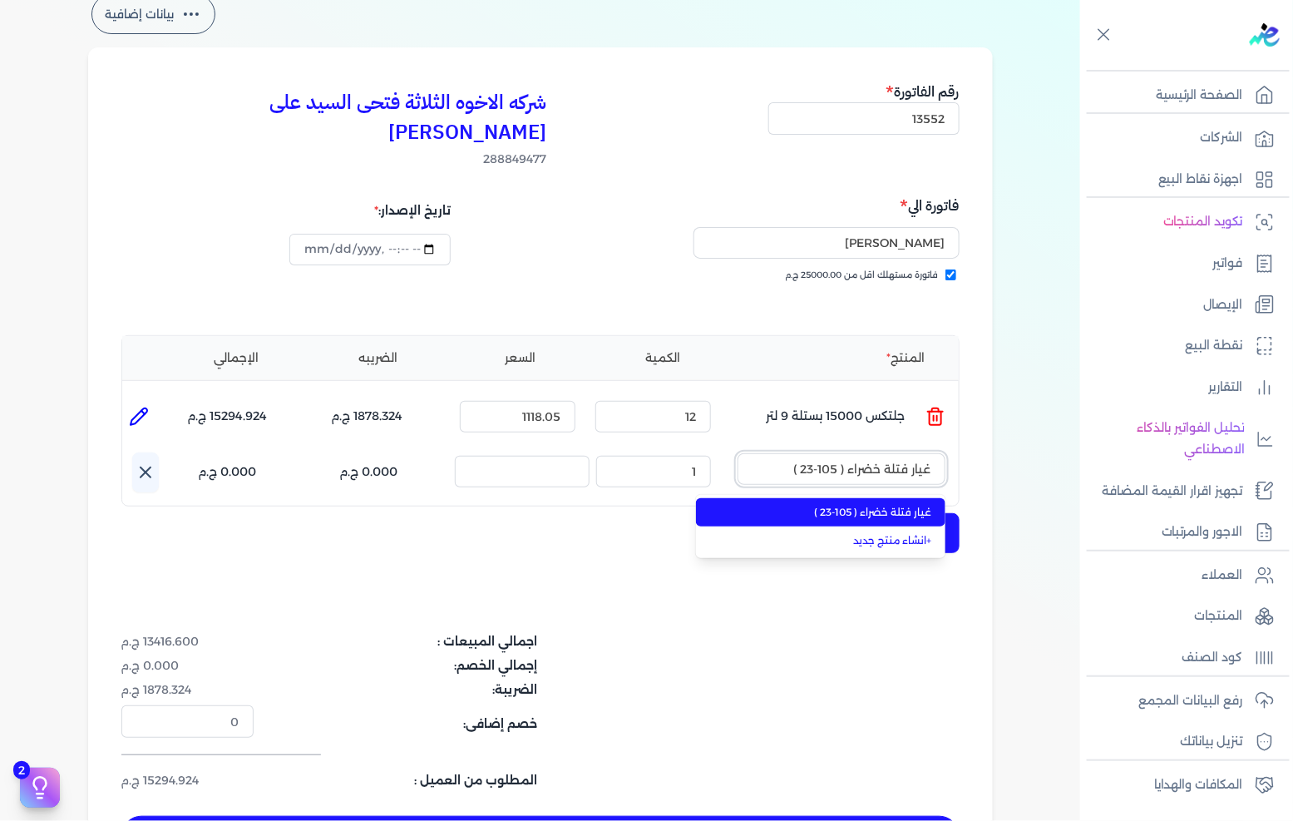
type input "غيار فتلة خضراء ( 105-23 )"
click at [852, 498] on li "غيار فتلة خضراء ( 105-23 )" at bounding box center [820, 512] width 249 height 28
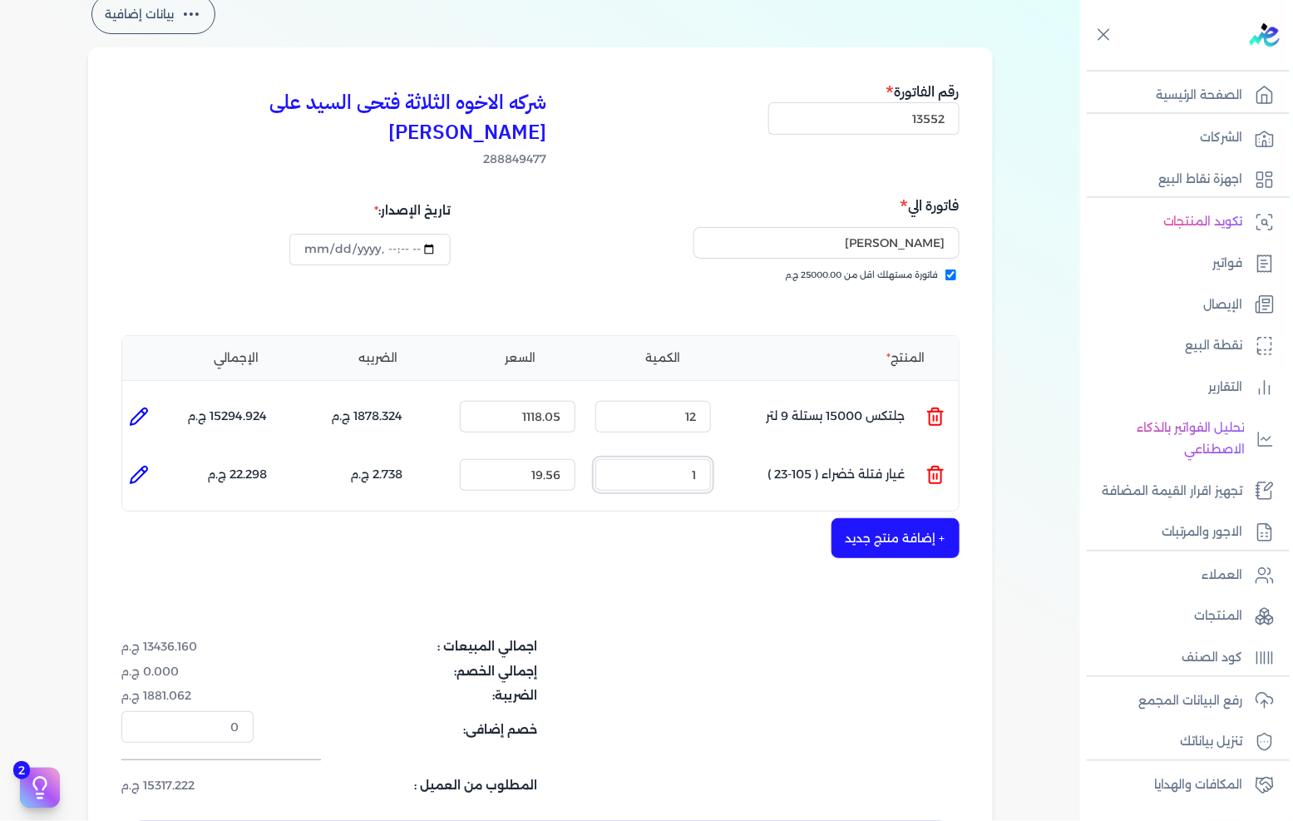
click at [701, 459] on input "1" at bounding box center [653, 475] width 116 height 32
type input "50"
click at [913, 518] on button "+ إضافة منتج جديد" at bounding box center [895, 538] width 128 height 40
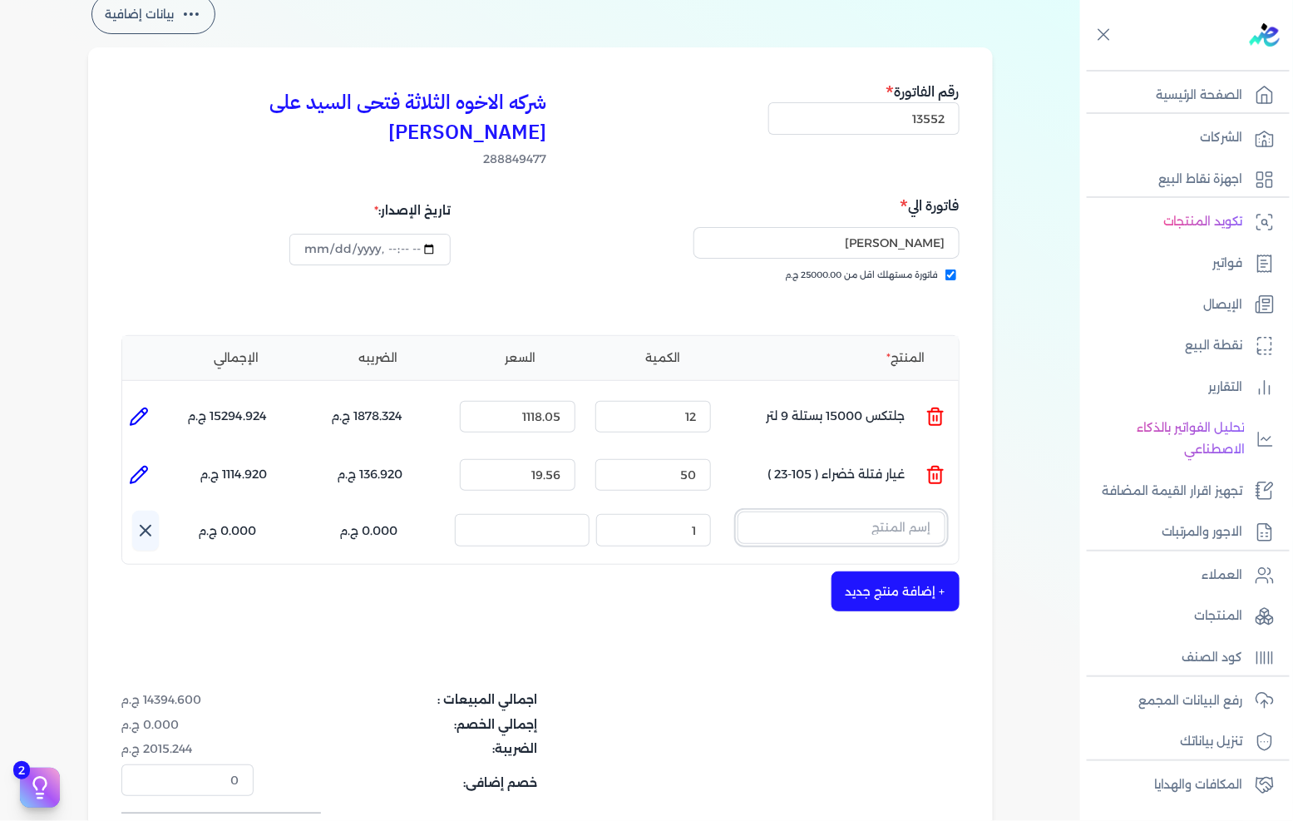
click at [908, 511] on input "text" at bounding box center [841, 527] width 208 height 32
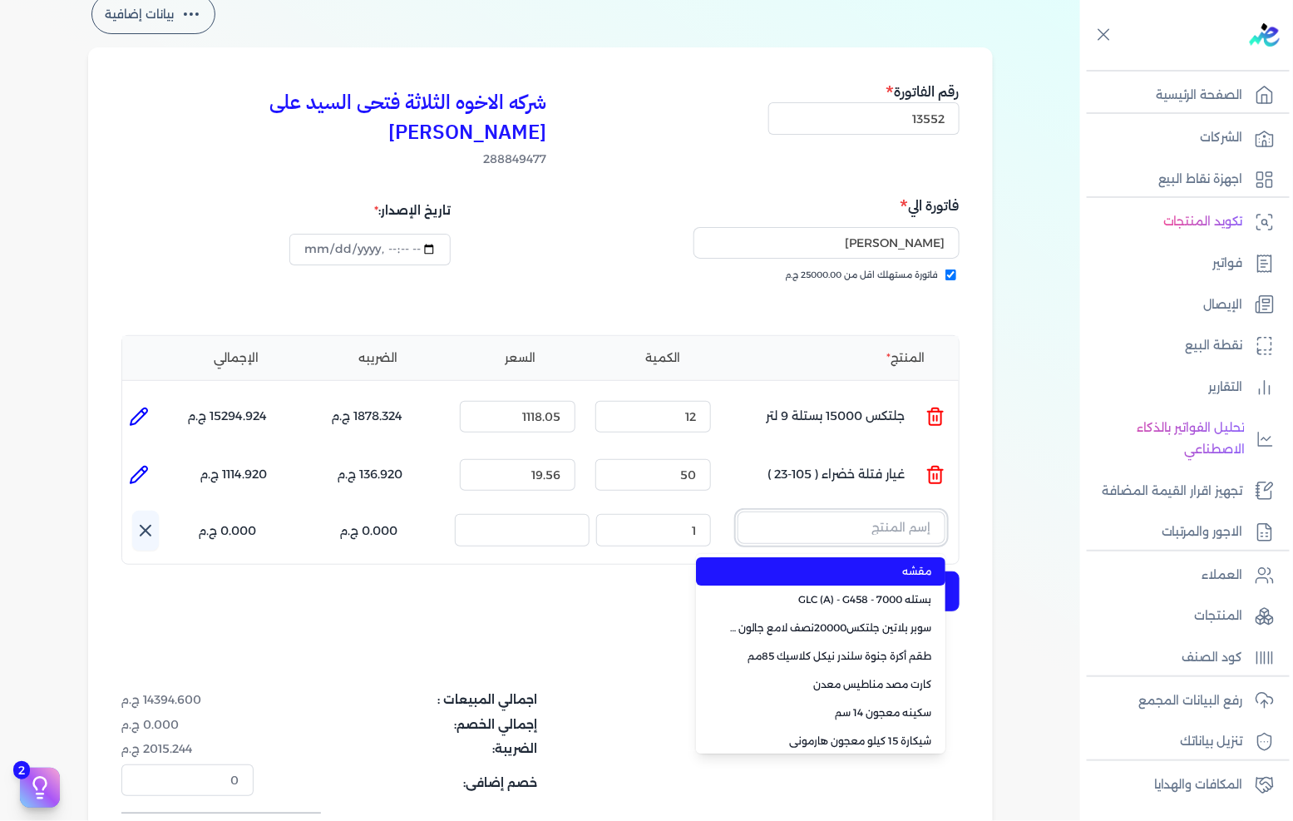
paste input "فرشة 620 حمراء 3 بوصة"
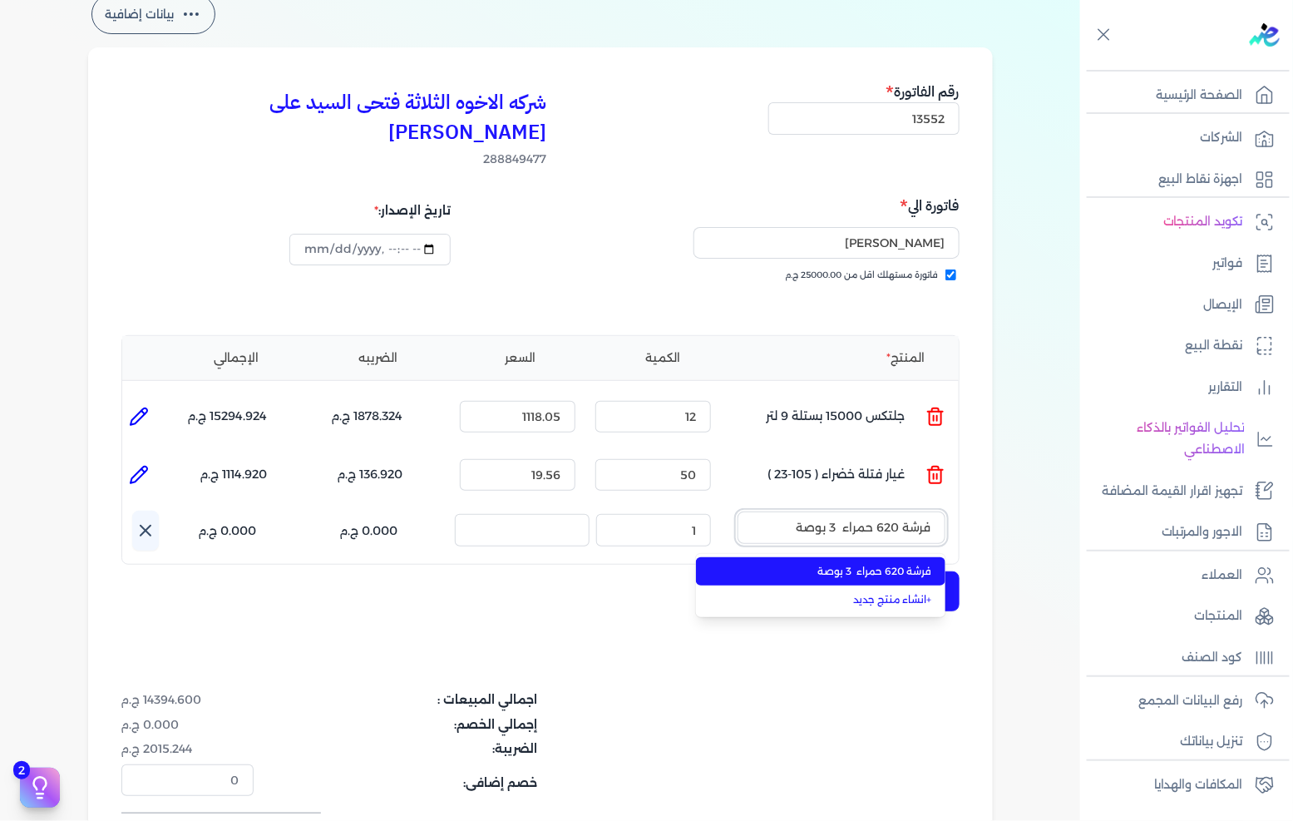
type input "فرشة 620 حمراء 3 بوصة"
click at [818, 557] on li "فرشة 620 حمراء 3 بوصة" at bounding box center [820, 571] width 249 height 28
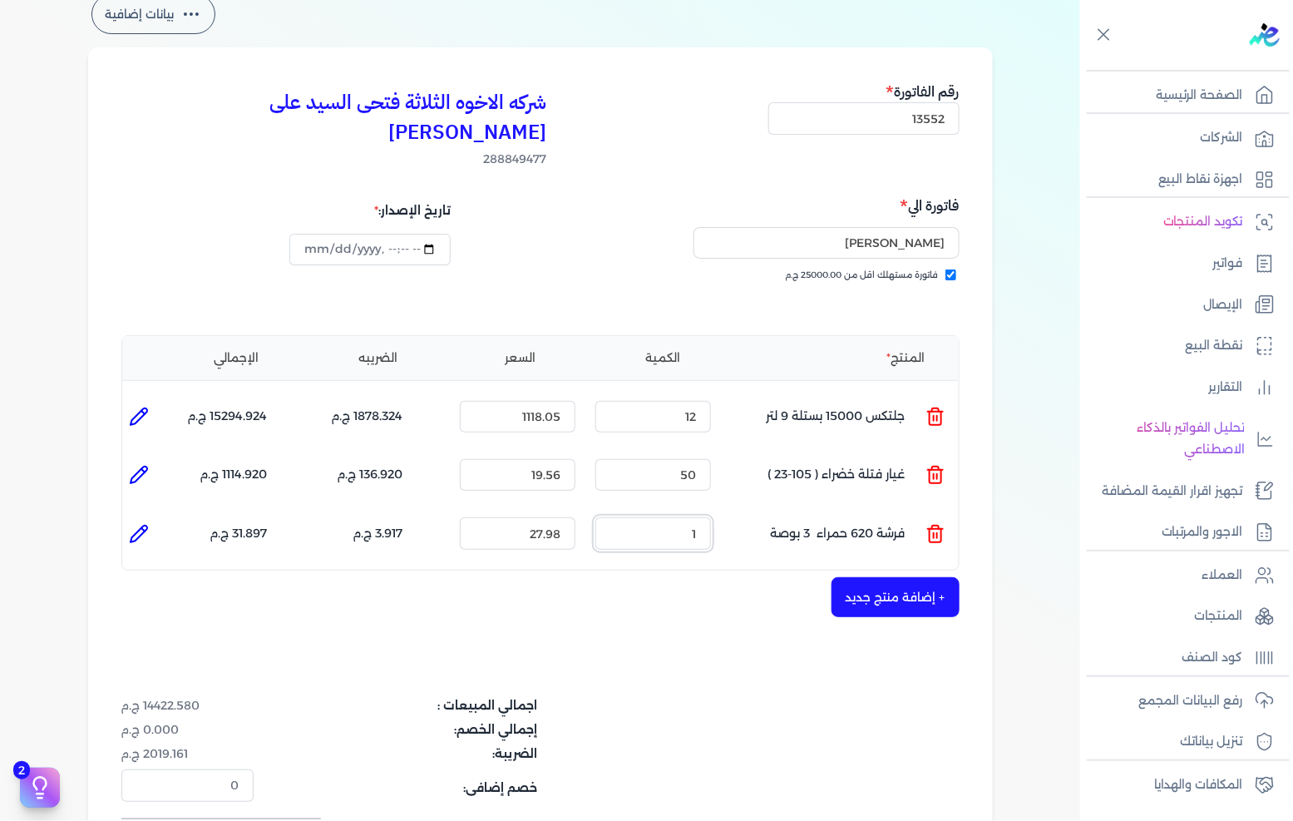
click at [666, 517] on input "1" at bounding box center [653, 533] width 116 height 32
click at [665, 517] on input "1" at bounding box center [653, 533] width 116 height 32
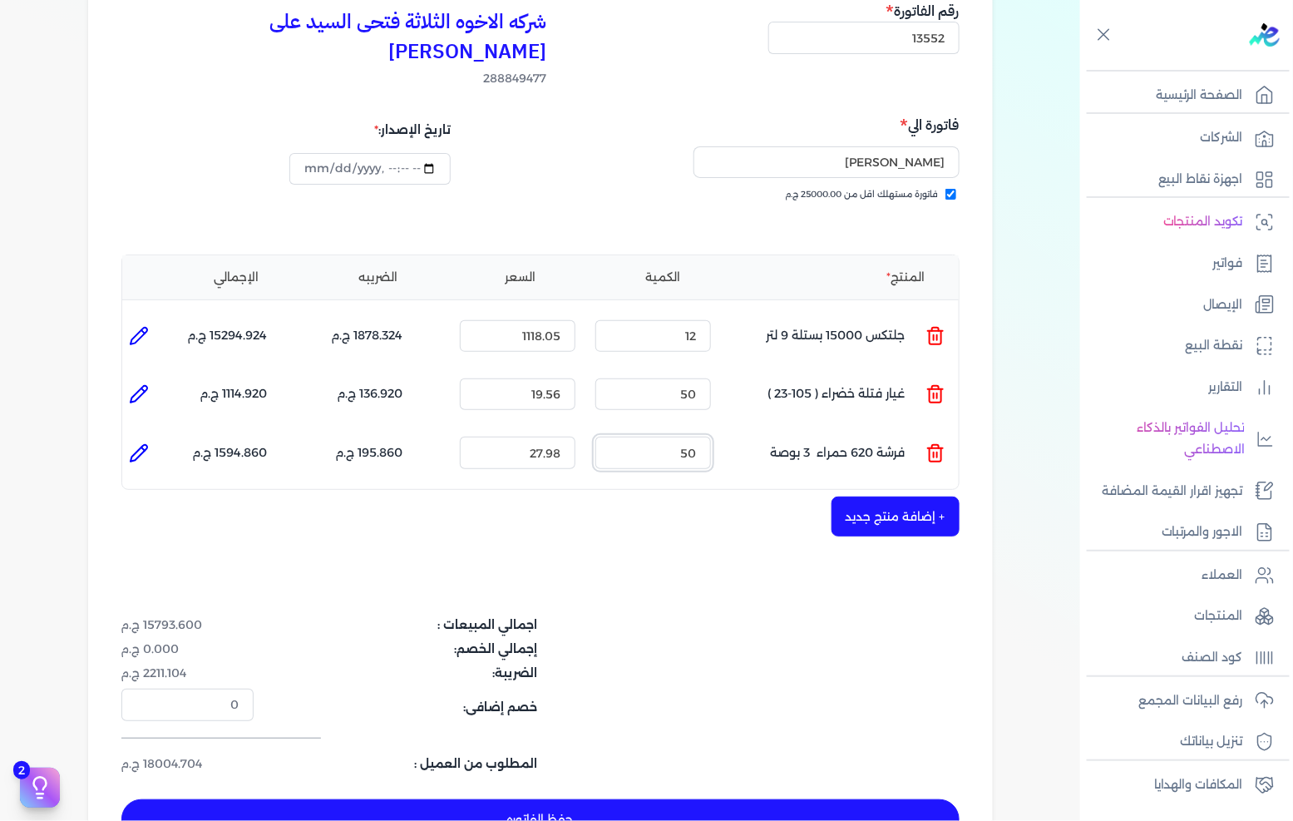
scroll to position [277, 0]
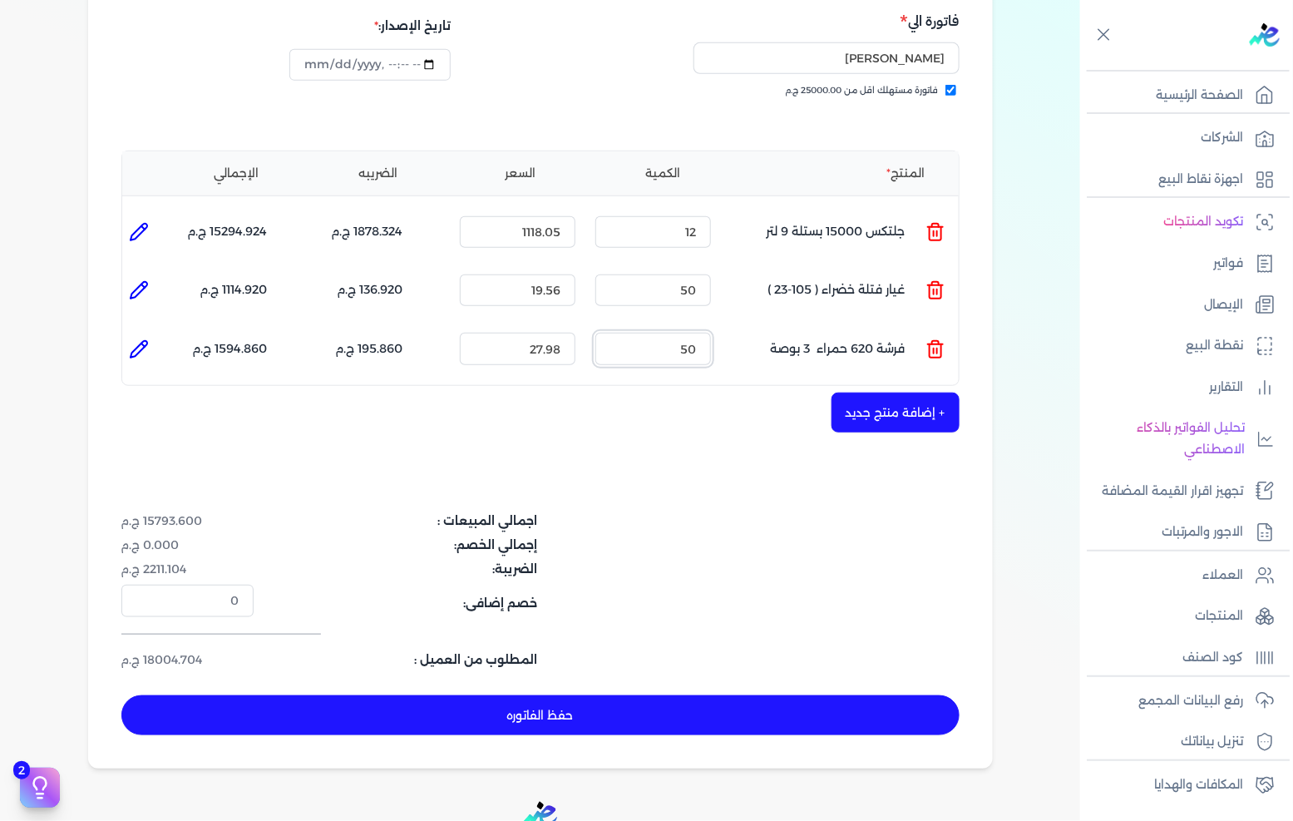
type input "50"
click at [900, 392] on button "+ إضافة منتج جديد" at bounding box center [895, 412] width 128 height 40
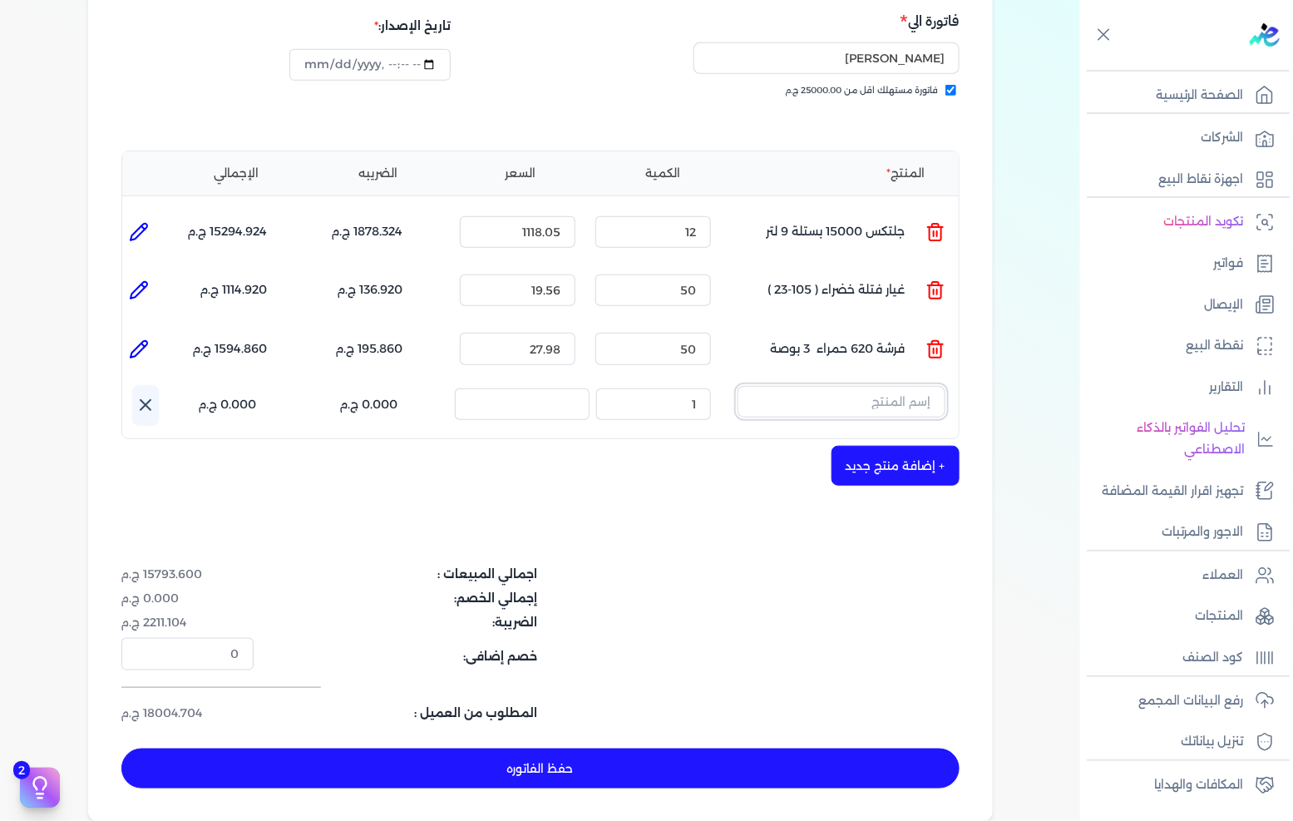
click at [900, 386] on input "text" at bounding box center [841, 402] width 208 height 32
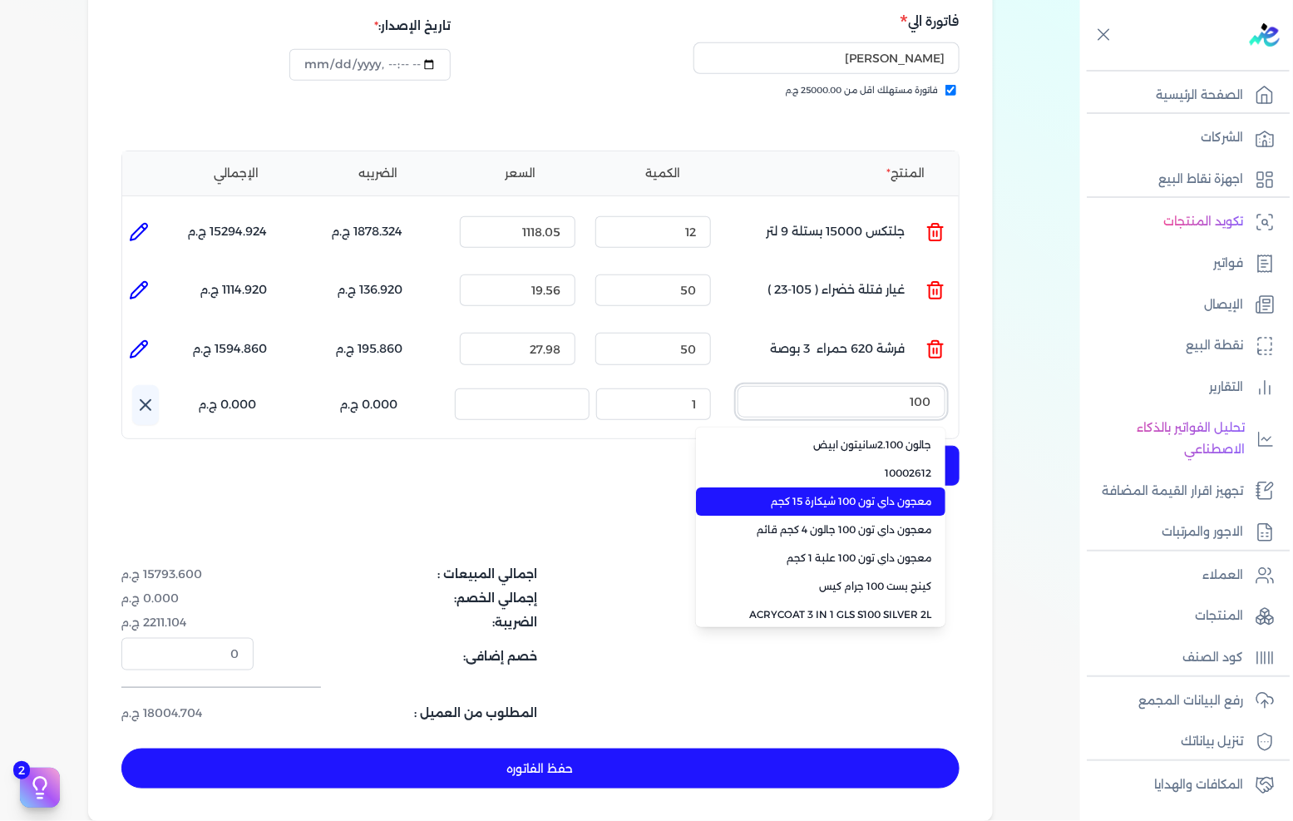
type input "100"
click at [826, 494] on span "معجون داي تون 100 شيكارة 15 كجم" at bounding box center [830, 501] width 203 height 15
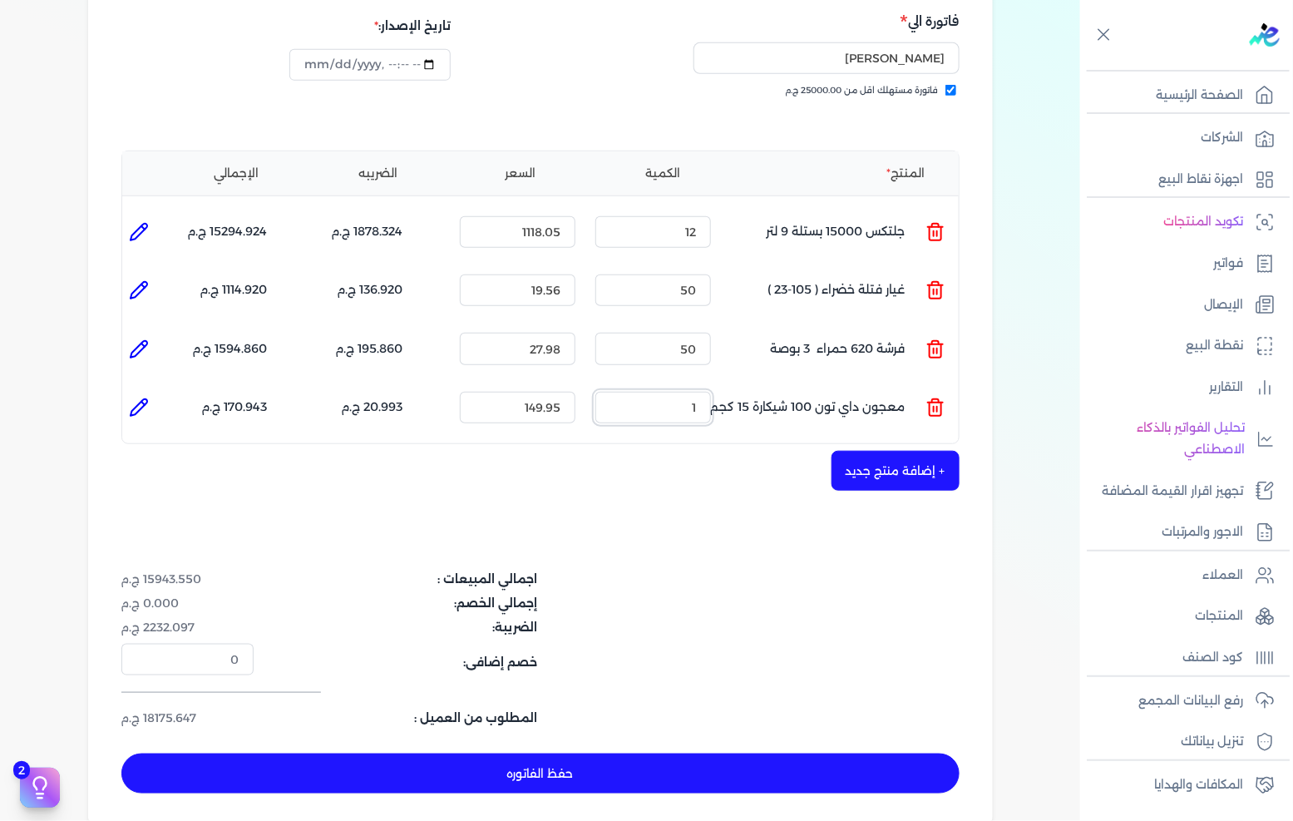
click at [688, 392] on input "1" at bounding box center [653, 408] width 116 height 32
type input "5"
type input "0"
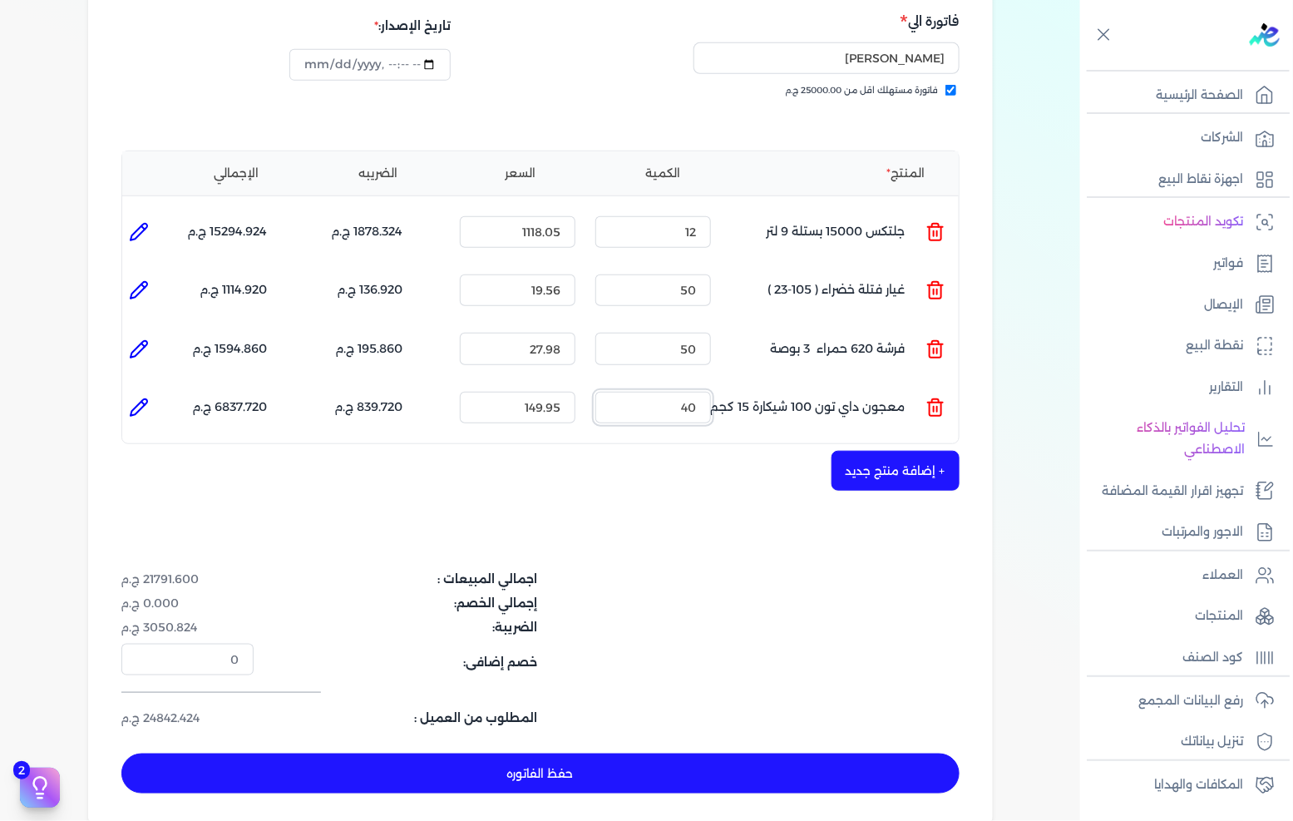
type input "40"
click at [589, 753] on button "حفظ الفاتوره" at bounding box center [540, 773] width 838 height 40
type input "[DATE]"
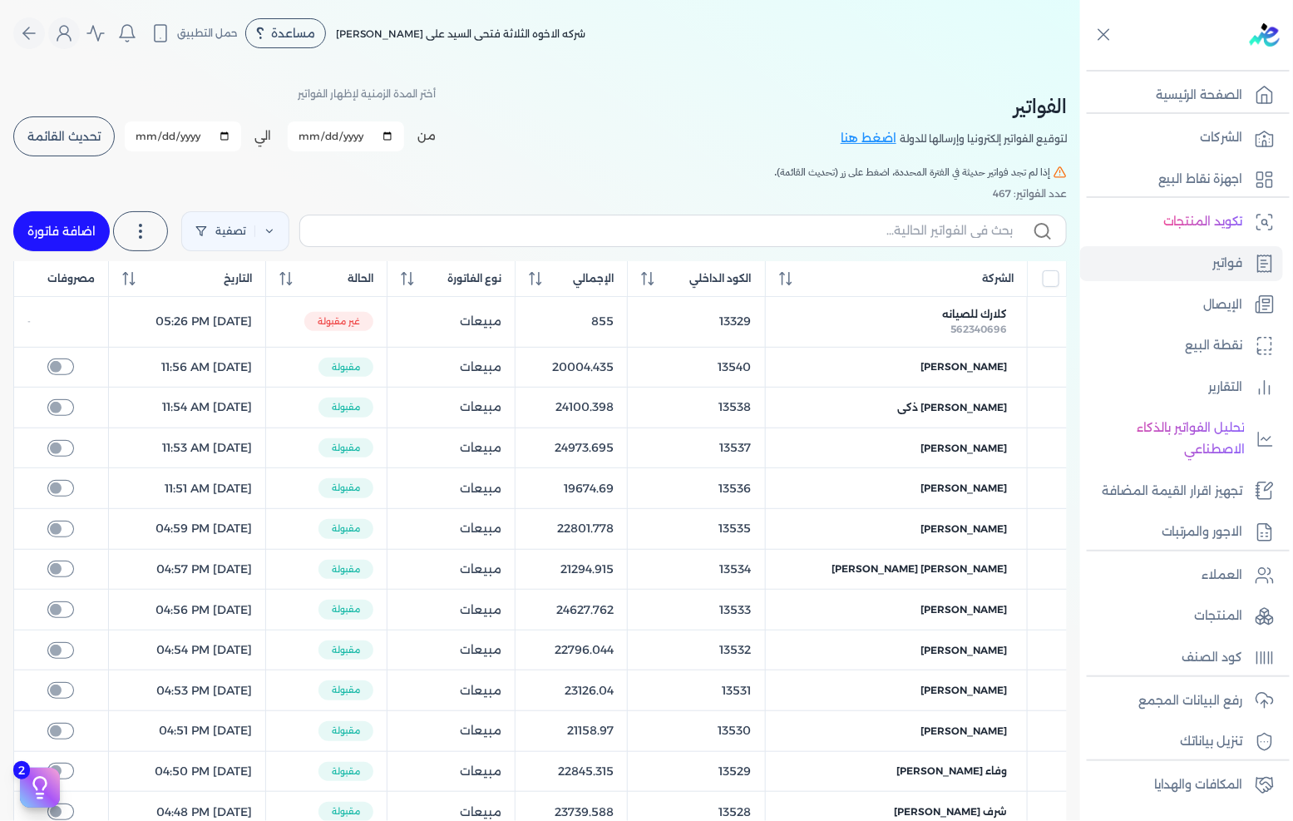
drag, startPoint x: 64, startPoint y: 218, endPoint x: 496, endPoint y: 347, distance: 450.4
click at [65, 218] on link "اضافة فاتورة" at bounding box center [61, 231] width 96 height 40
select select "EGP"
select select "B"
select select "EGS"
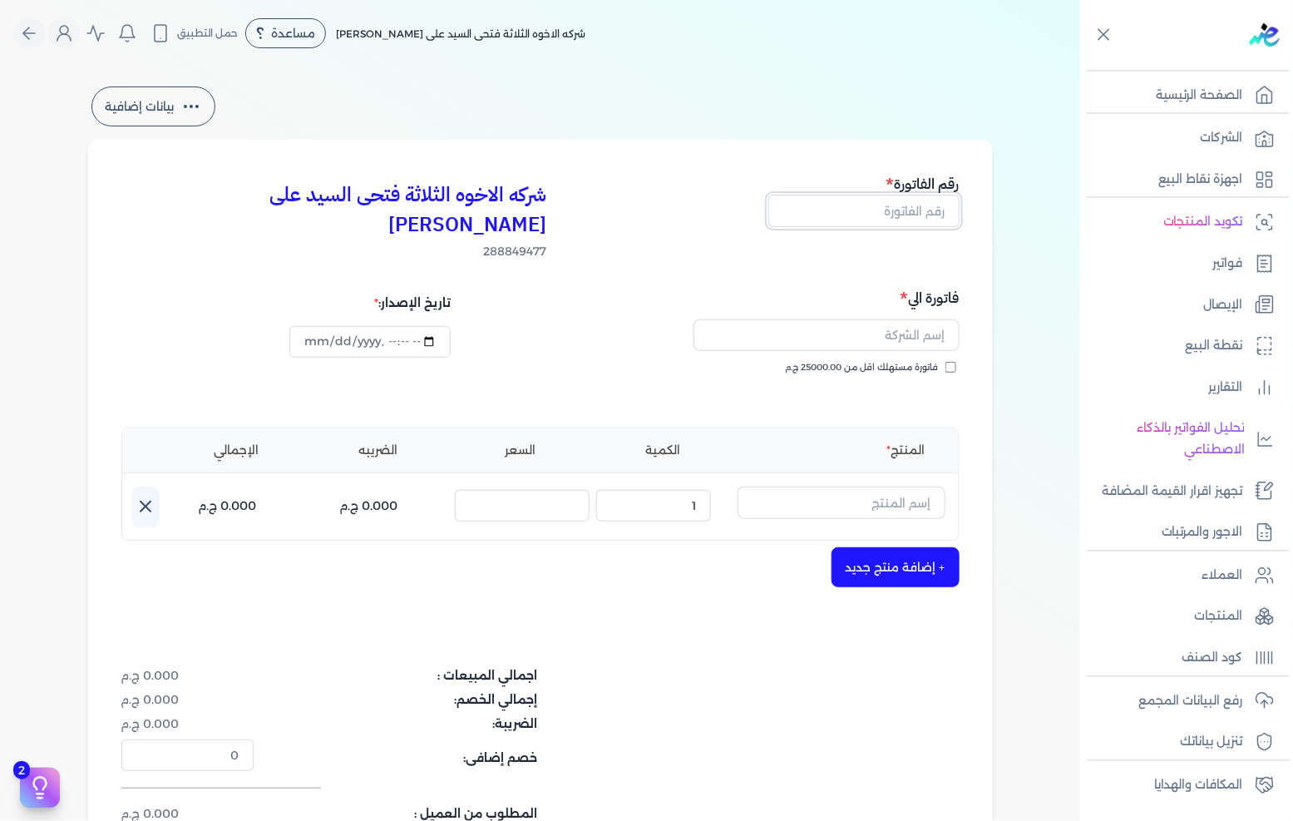
click at [899, 205] on input "text" at bounding box center [863, 211] width 191 height 32
type input "13553"
click at [920, 361] on span "فاتورة مستهلك اقل من 25000.00 ج.م" at bounding box center [862, 367] width 153 height 13
click at [945, 362] on input "فاتورة مستهلك اقل من 25000.00 ج.م" at bounding box center [950, 367] width 11 height 11
checkbox input "true"
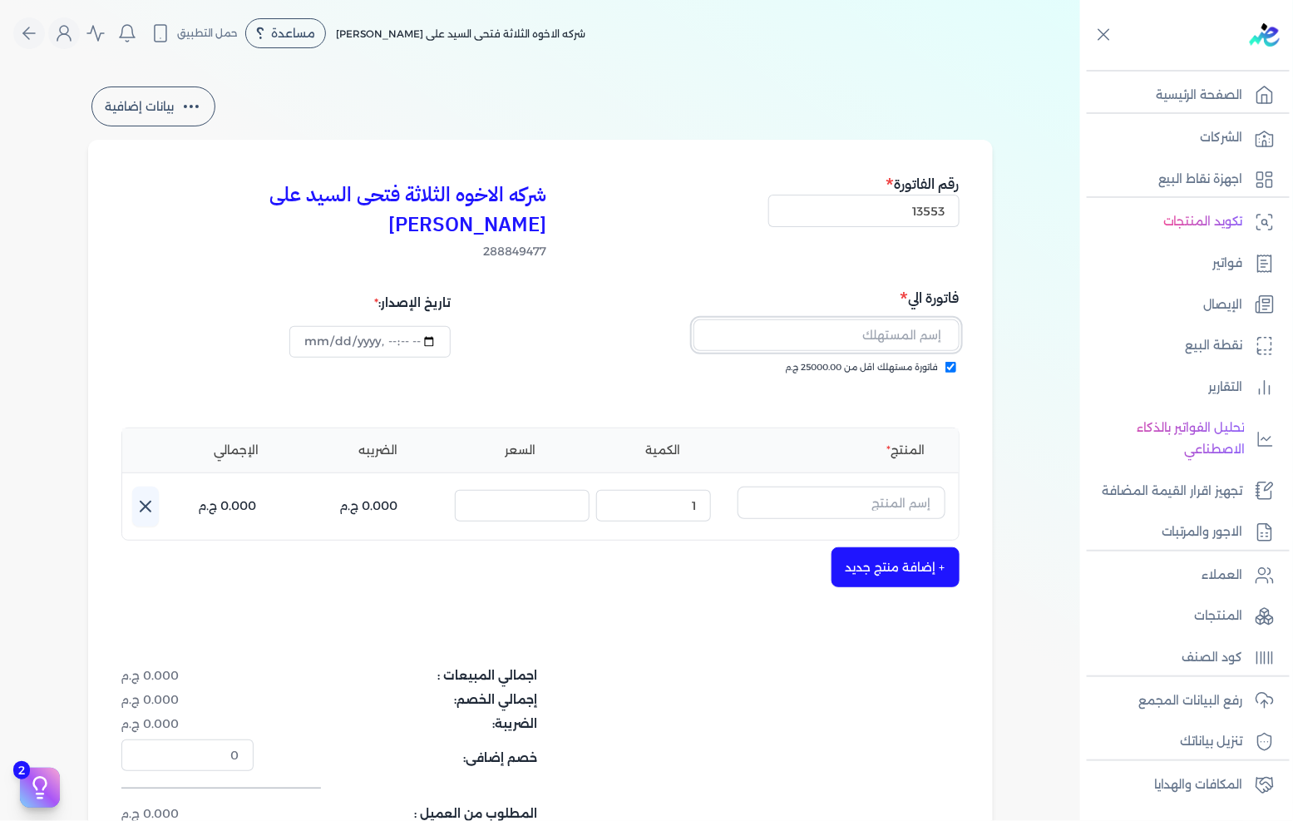
click at [931, 319] on input "text" at bounding box center [826, 335] width 266 height 32
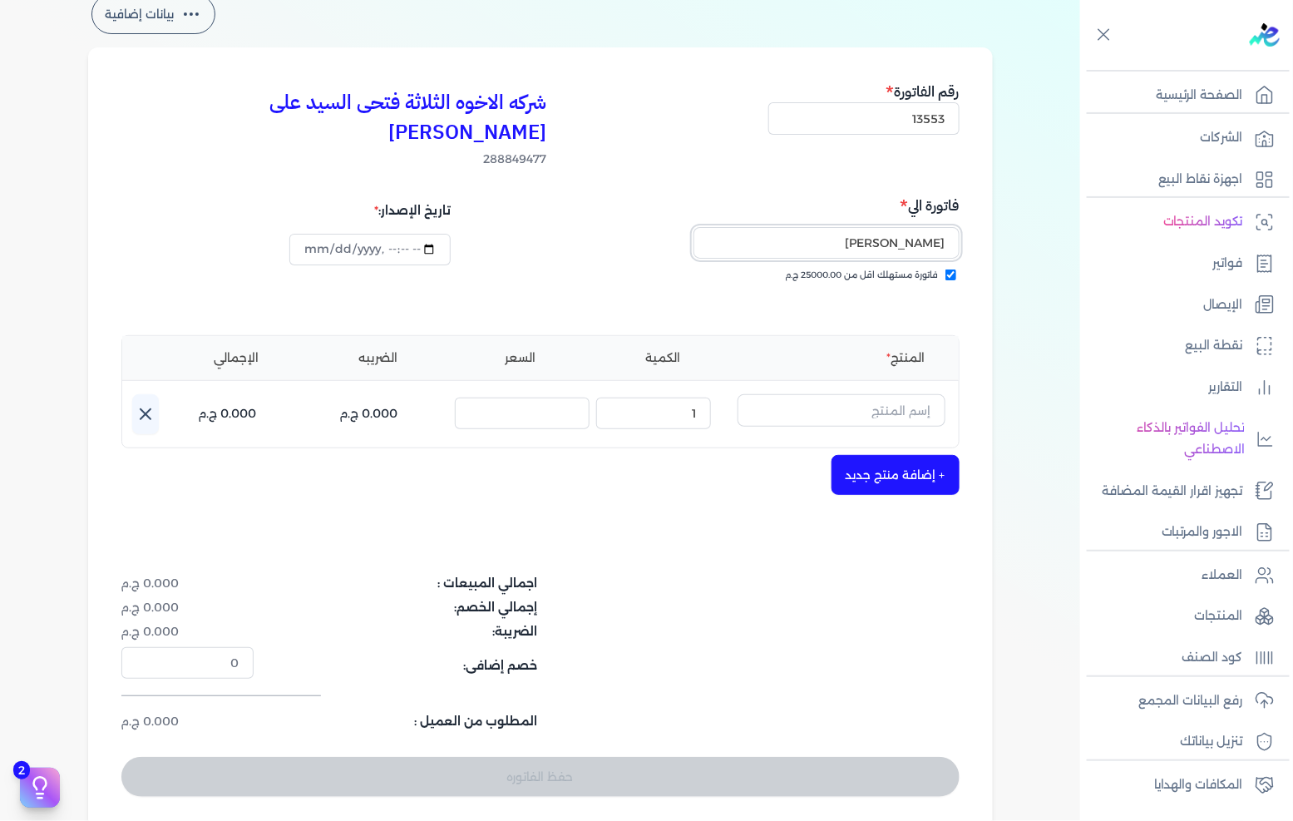
type input "[PERSON_NAME]"
click at [835, 394] on input "text" at bounding box center [841, 410] width 208 height 32
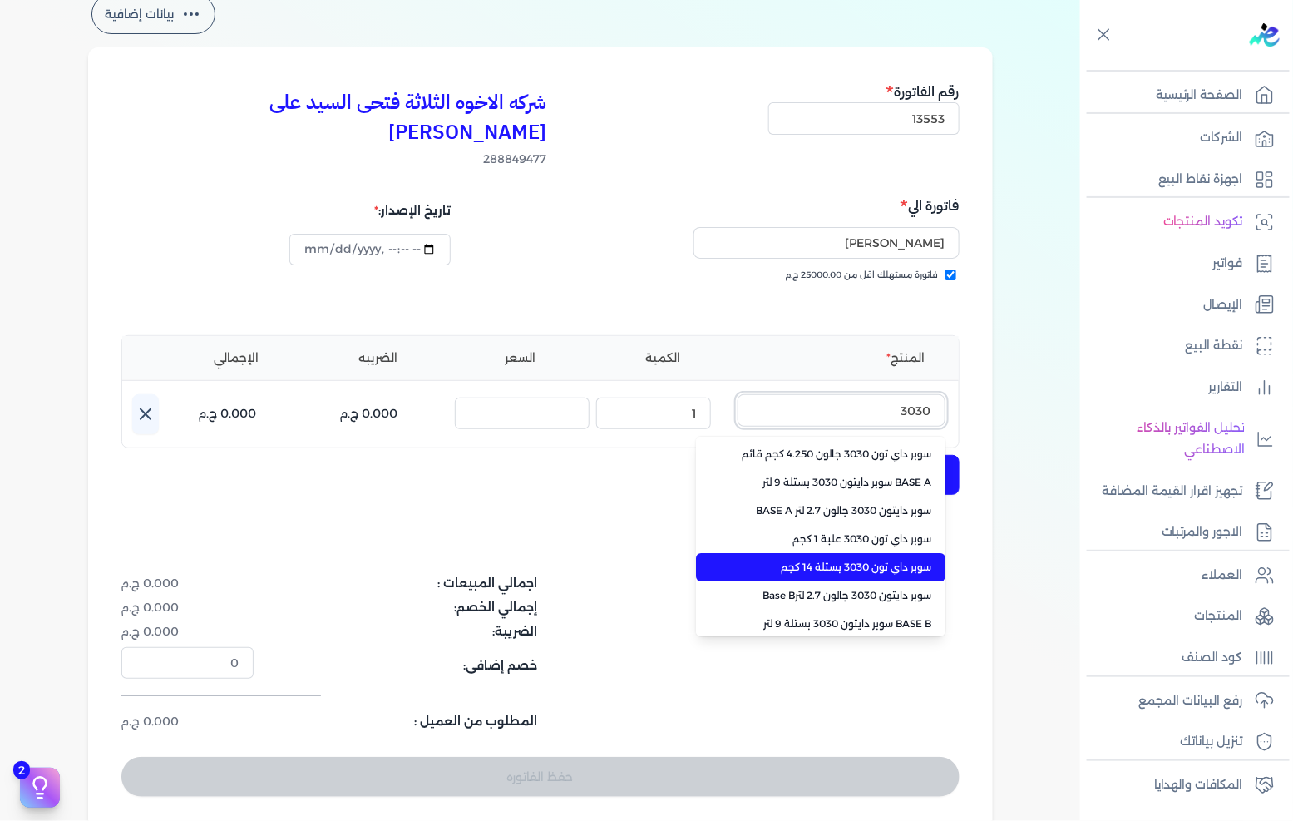
type input "3030"
click at [866, 560] on span "سوبر داي تون 3030 بستلة 14 كجم" at bounding box center [830, 567] width 203 height 15
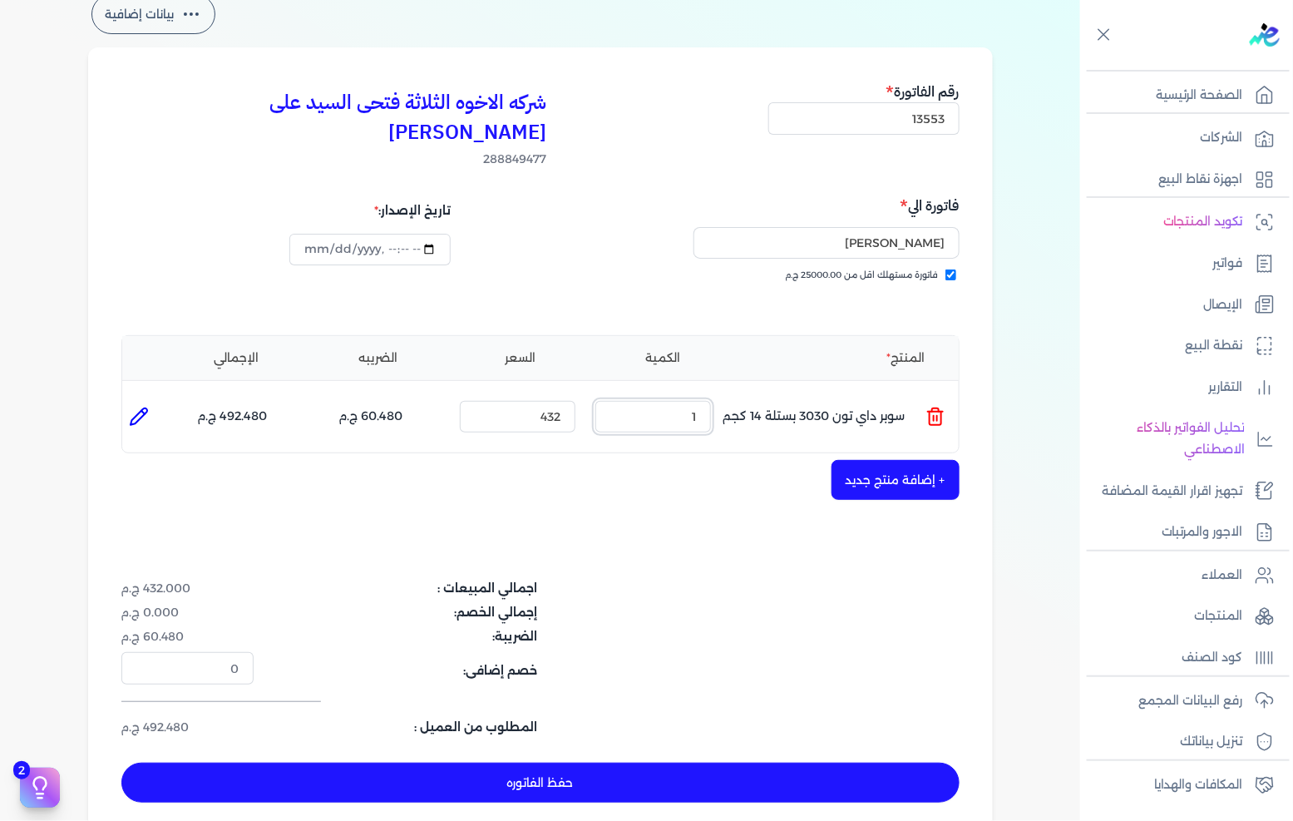
click at [687, 401] on input "1" at bounding box center [653, 417] width 116 height 32
drag, startPoint x: 687, startPoint y: 383, endPoint x: 710, endPoint y: 377, distance: 24.0
click at [693, 401] on input "1" at bounding box center [653, 417] width 116 height 32
type input "15"
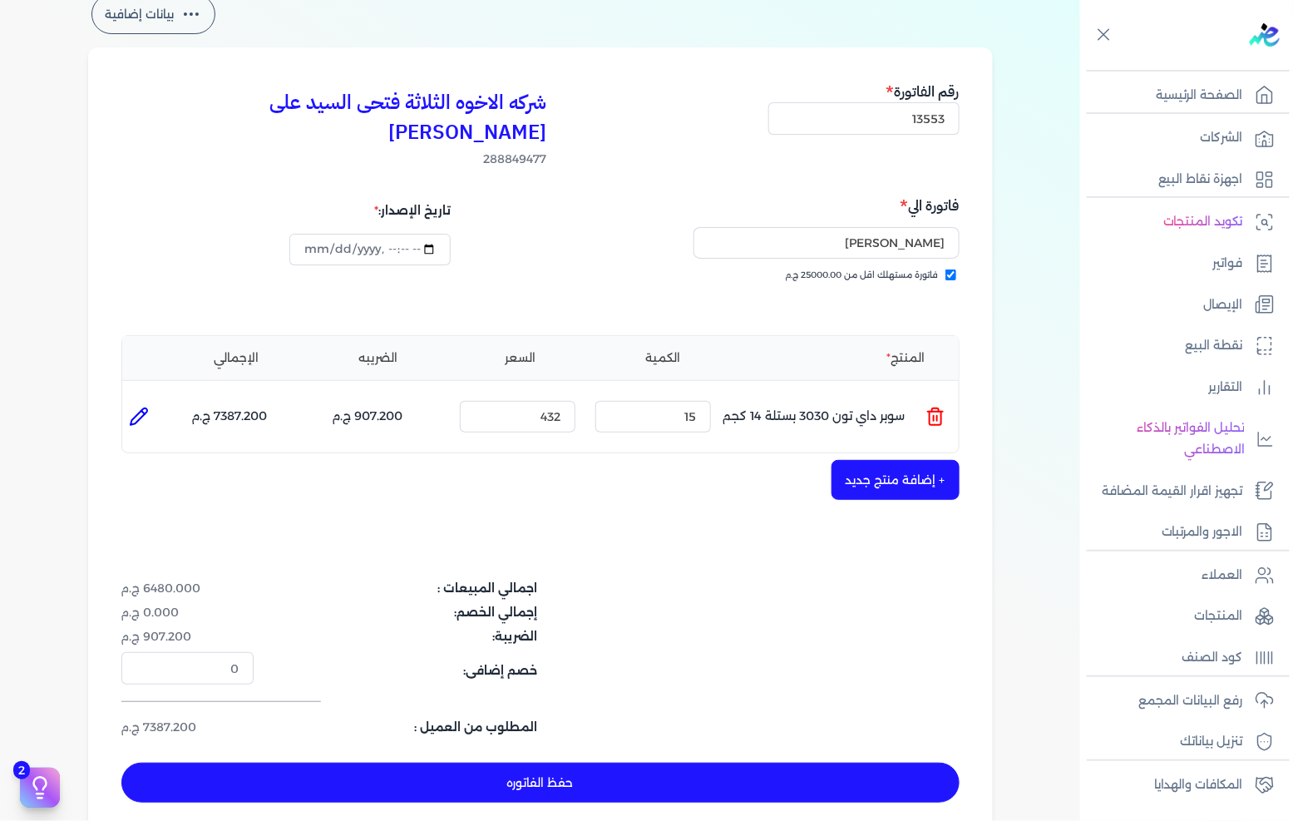
click at [865, 460] on button "+ إضافة منتج جديد" at bounding box center [895, 480] width 128 height 40
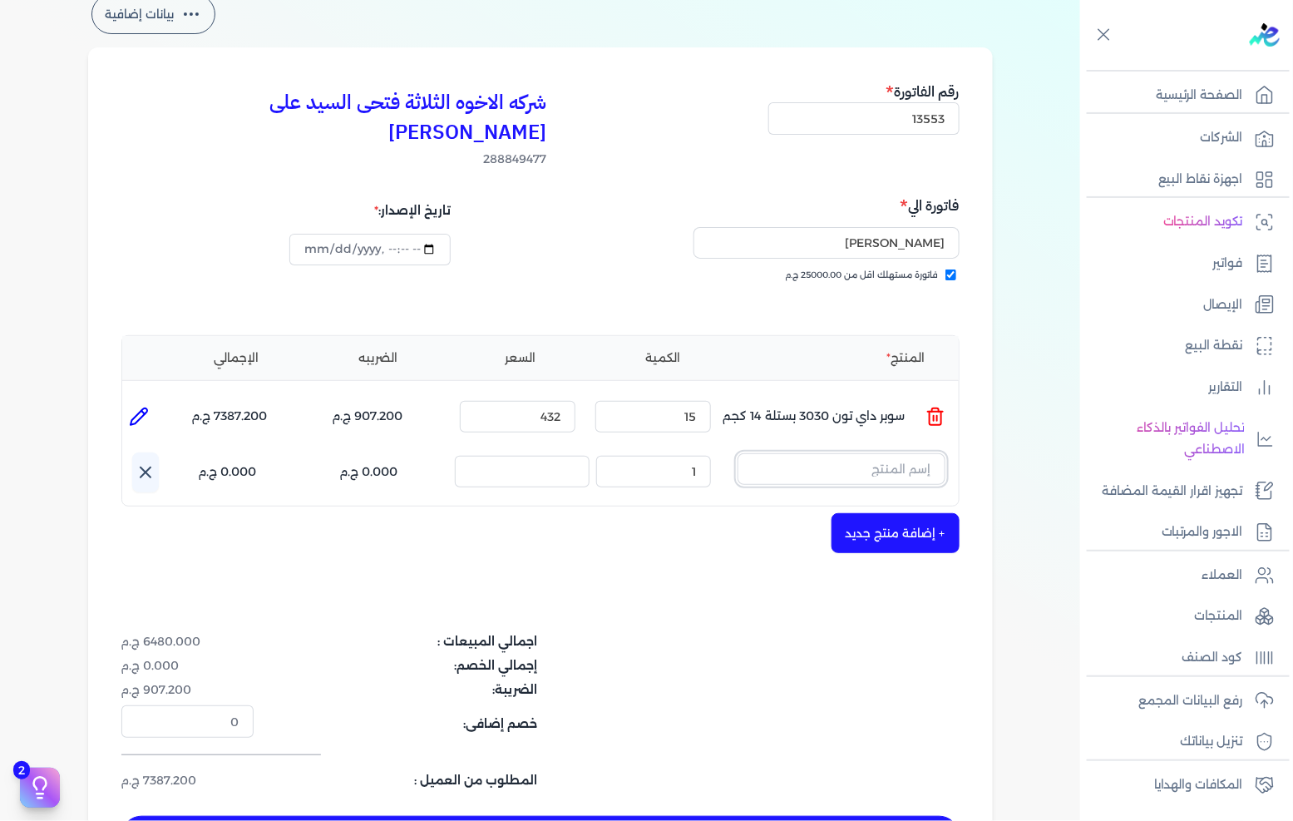
click at [866, 453] on input "text" at bounding box center [841, 469] width 208 height 32
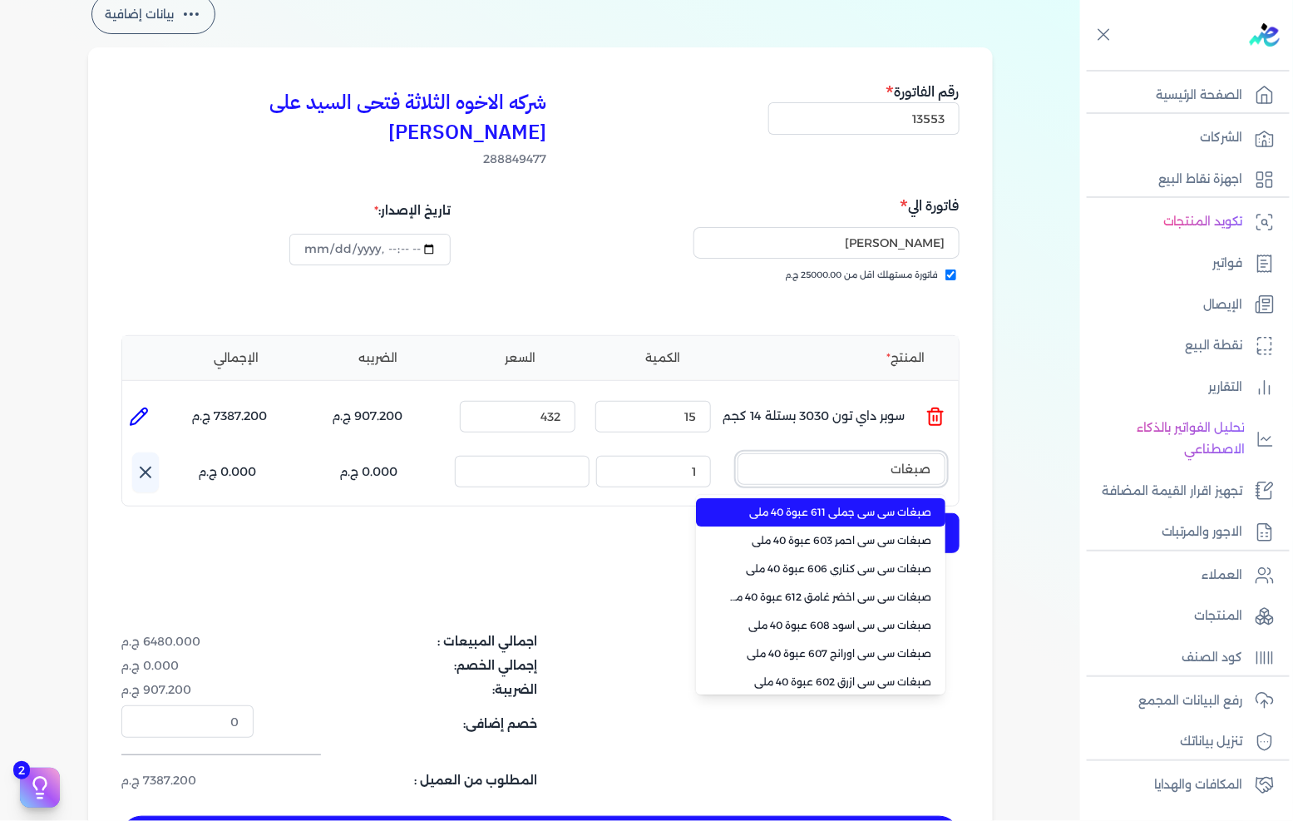
type input "صبغات"
click at [842, 498] on li "صبغات سي سي جملي 611 عبوة 40 ملي" at bounding box center [820, 512] width 249 height 28
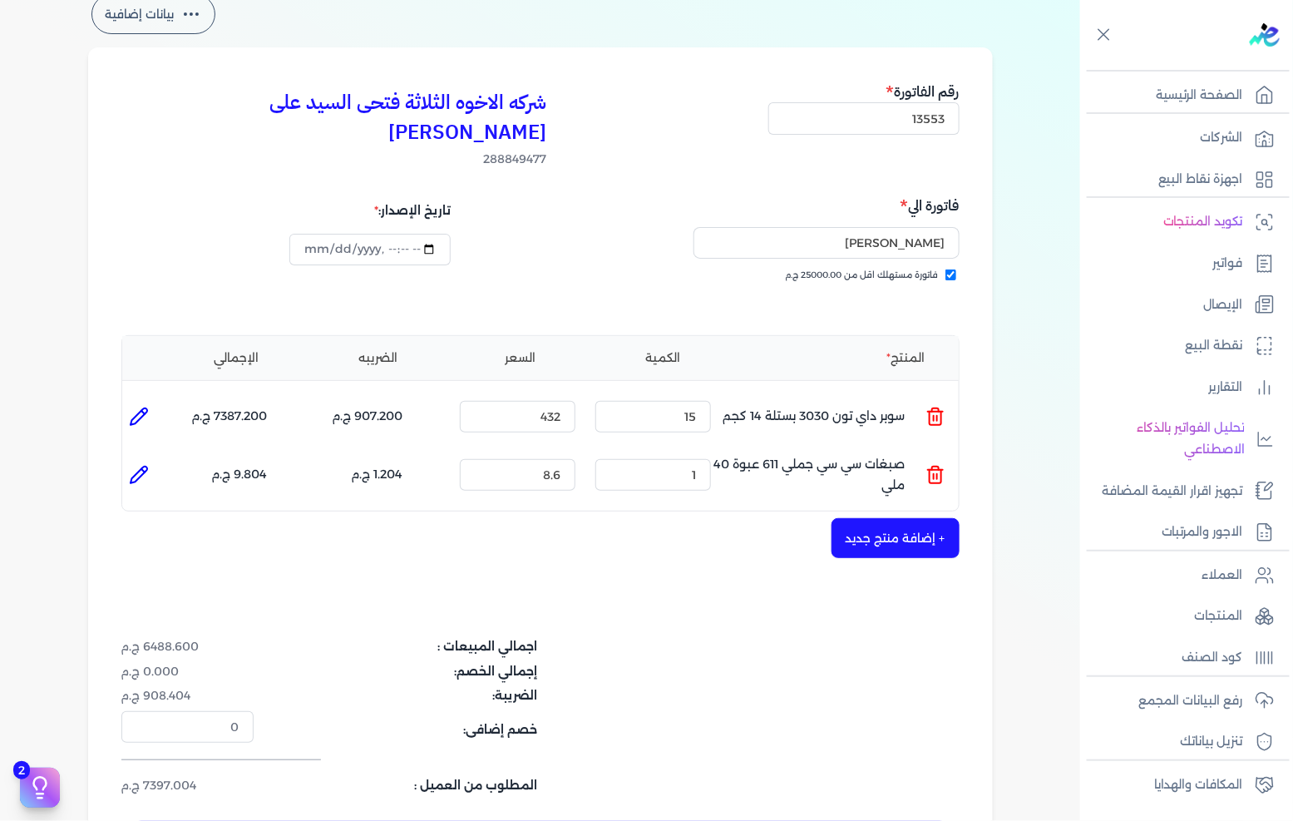
click at [716, 452] on div "الكمية : 1" at bounding box center [653, 474] width 129 height 45
click at [699, 459] on input "1" at bounding box center [653, 475] width 116 height 32
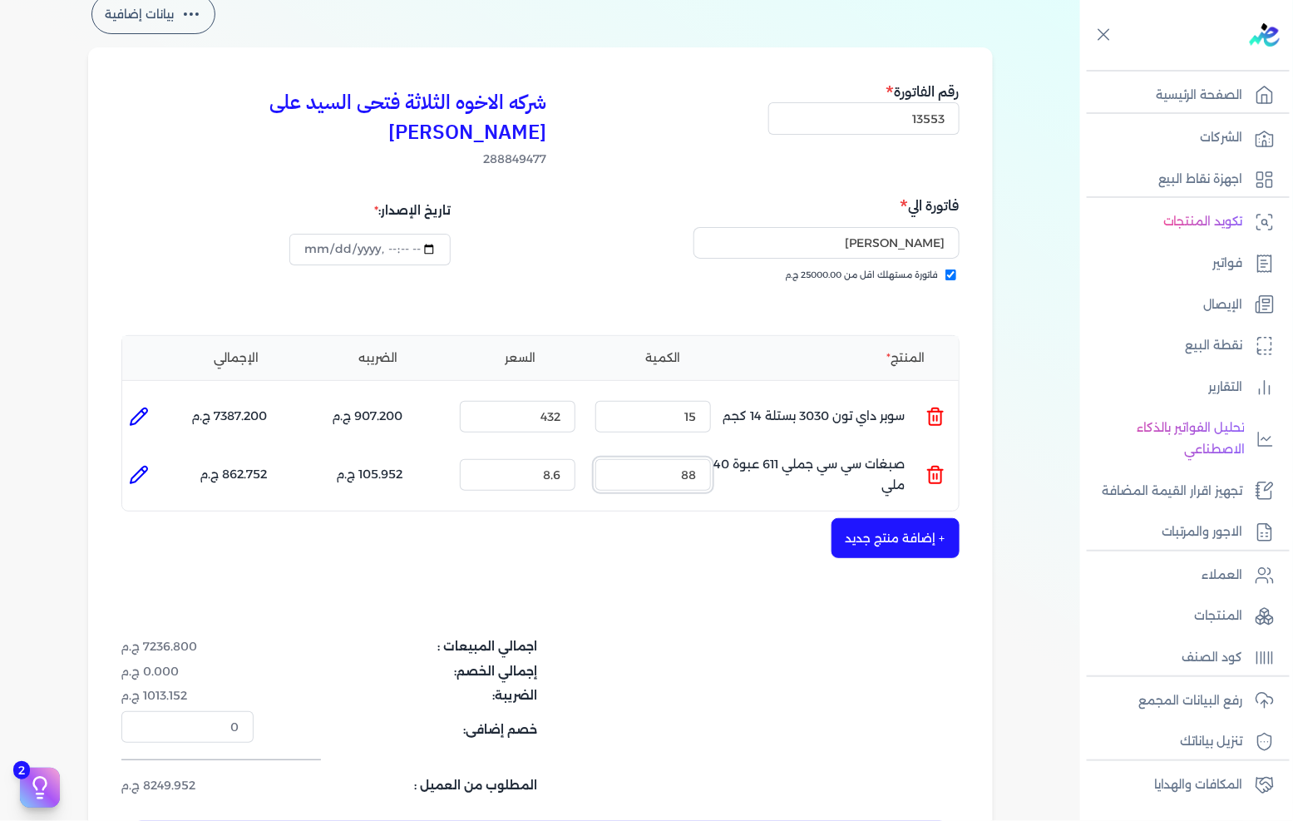
type input "88"
click at [826, 518] on div "+ إضافة منتج جديد" at bounding box center [540, 538] width 838 height 40
click at [858, 518] on button "+ إضافة منتج جديد" at bounding box center [895, 538] width 128 height 40
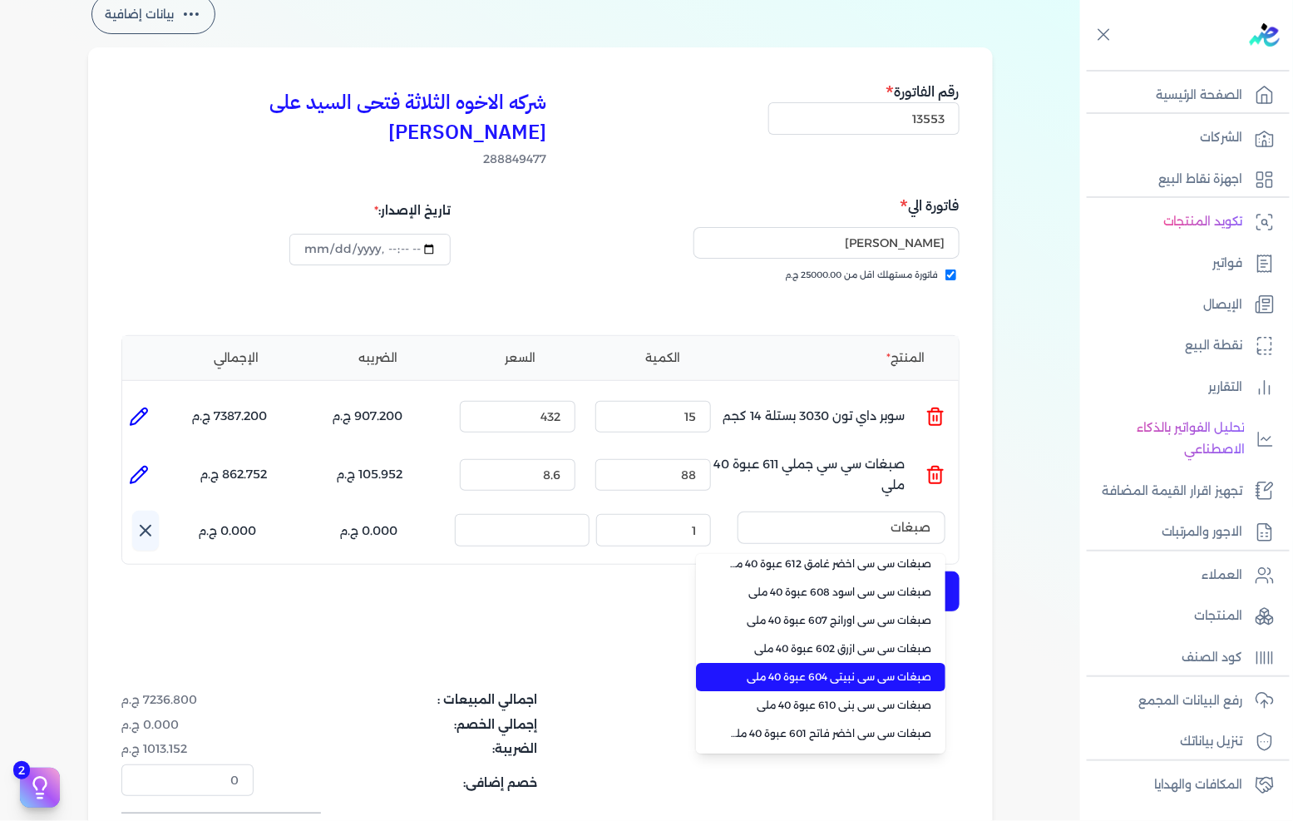
type input "صبغات"
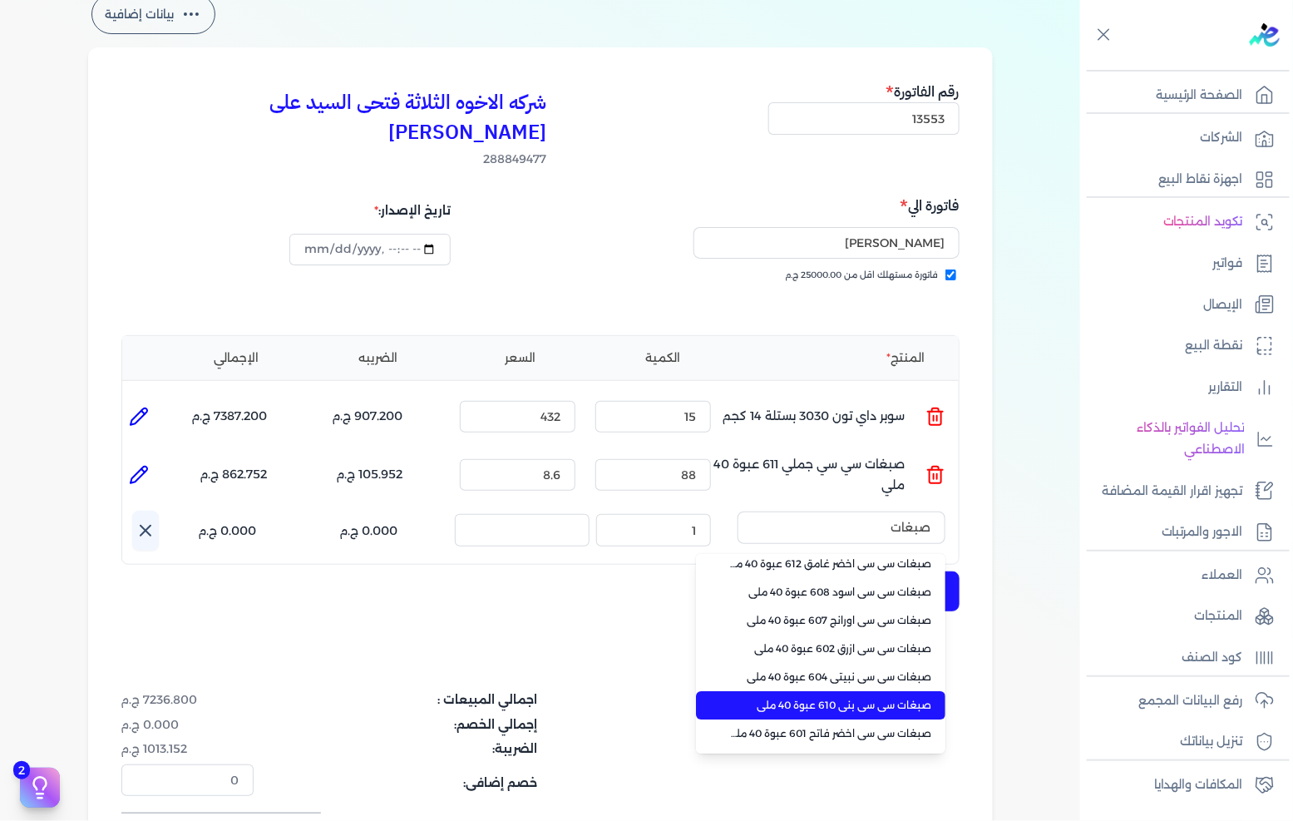
click at [890, 698] on span "صبغات سي سي بني 610 عبوة 40 ملي" at bounding box center [830, 705] width 203 height 15
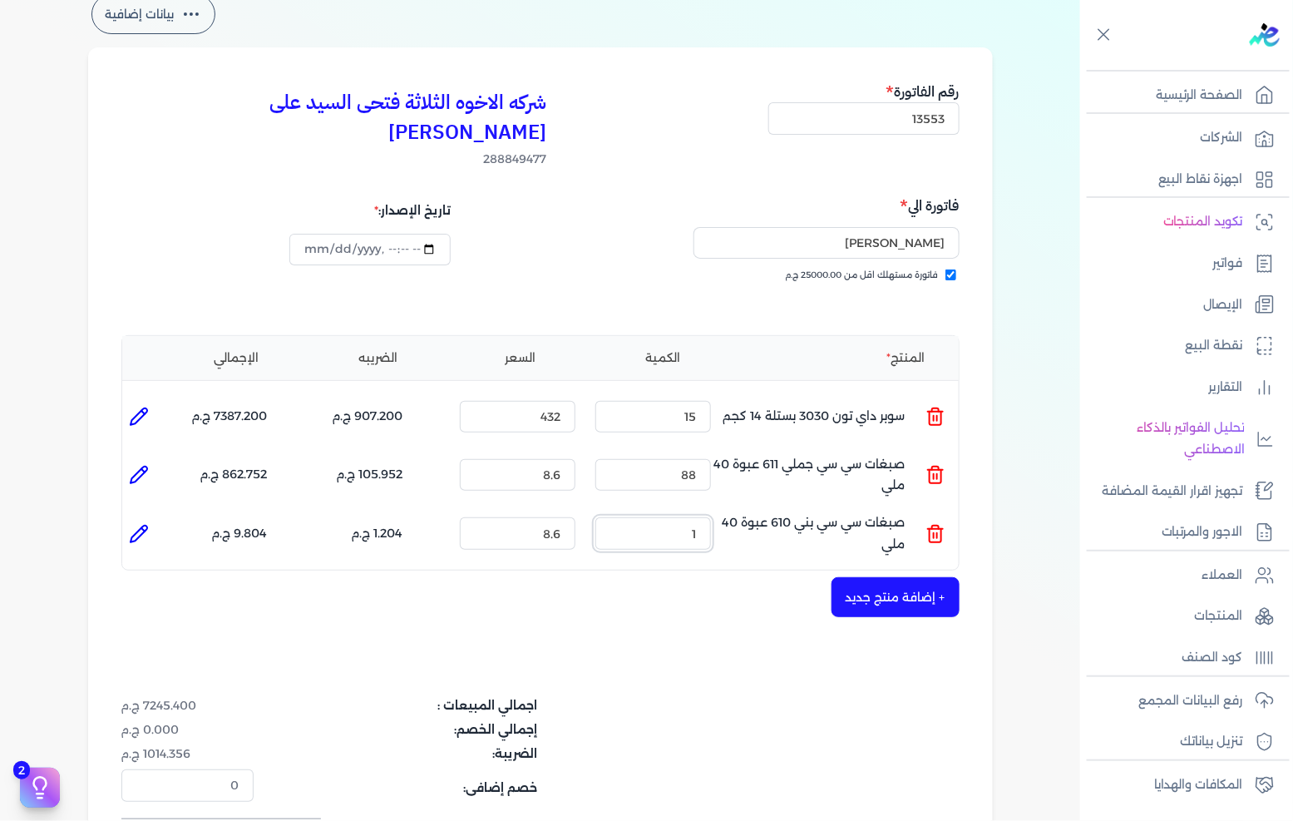
click at [680, 517] on input "1" at bounding box center [653, 533] width 116 height 32
click at [679, 517] on input "1" at bounding box center [653, 533] width 116 height 32
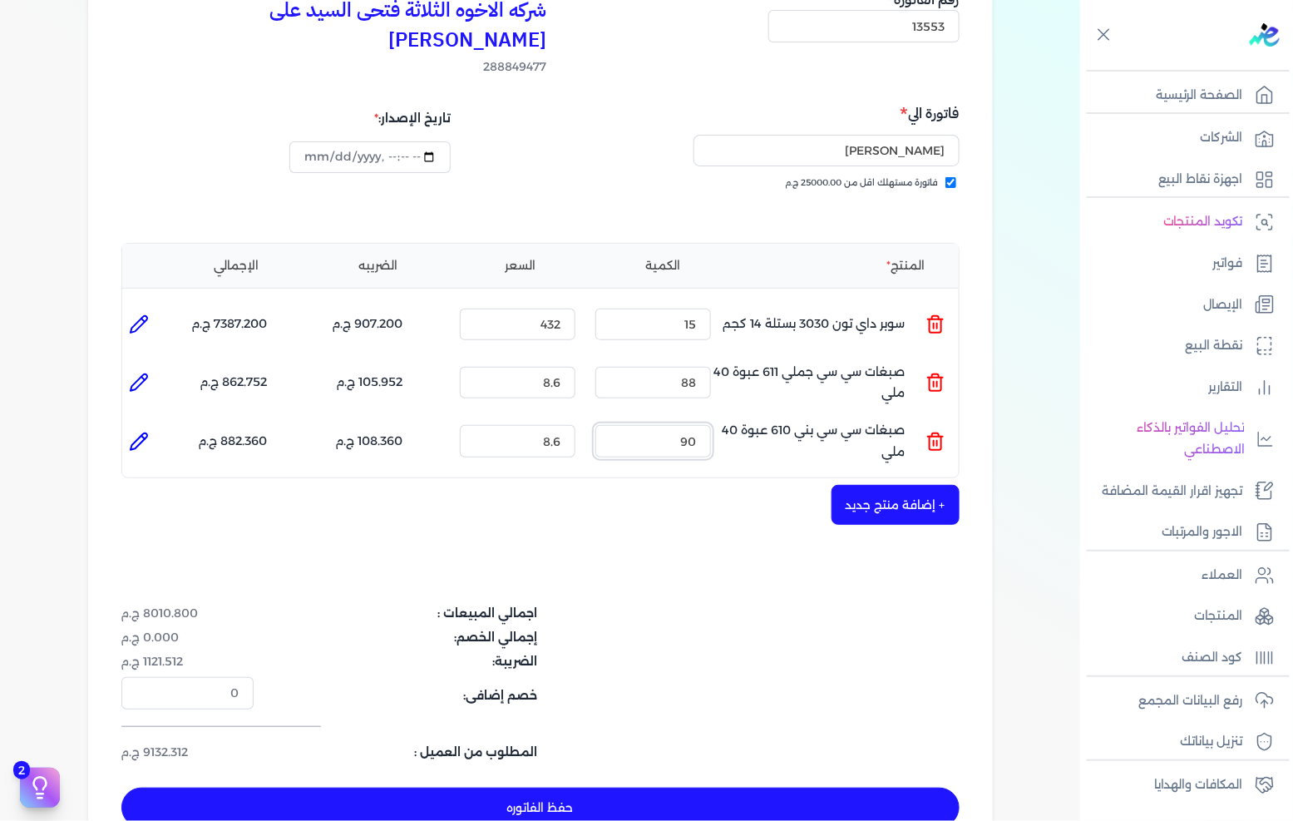
type input "90"
click at [856, 485] on button "+ إضافة منتج جديد" at bounding box center [895, 505] width 128 height 40
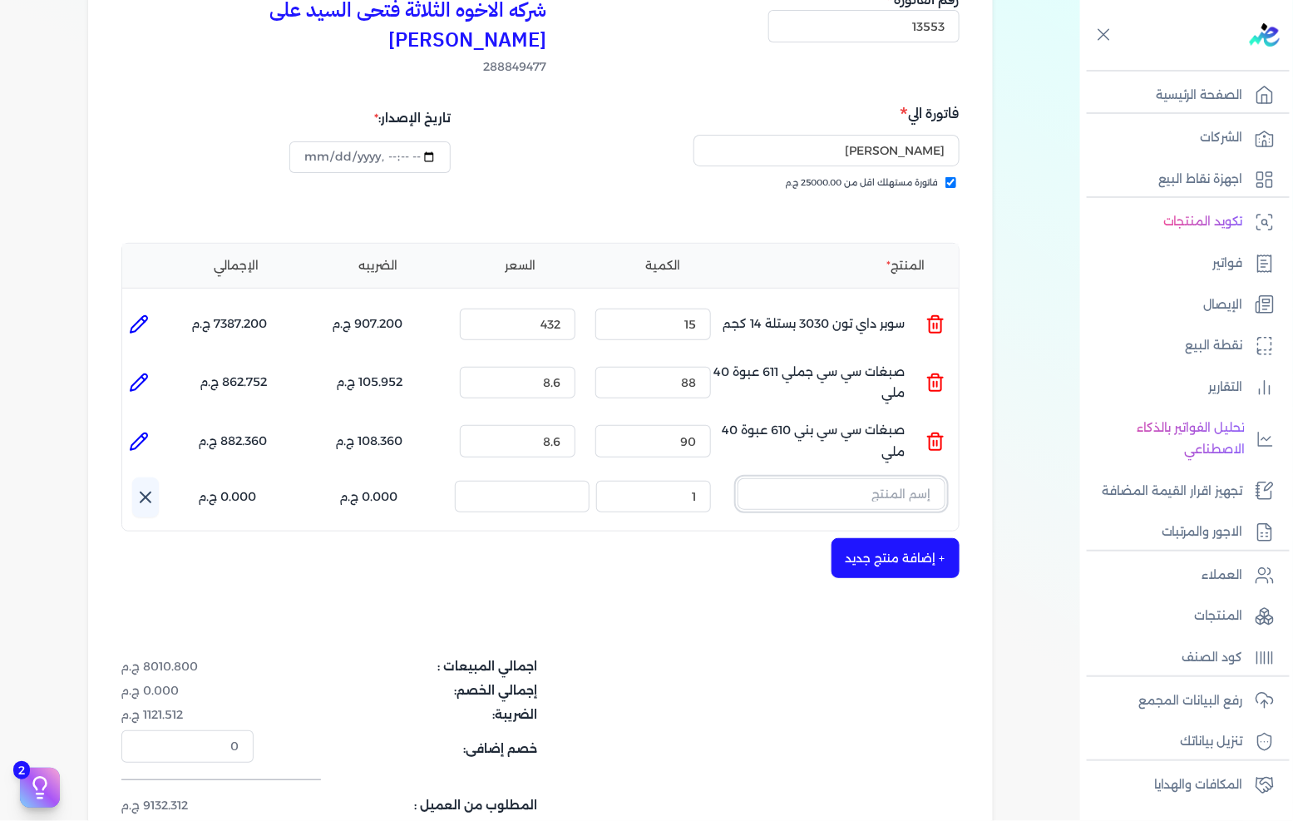
click at [866, 478] on input "text" at bounding box center [841, 494] width 208 height 32
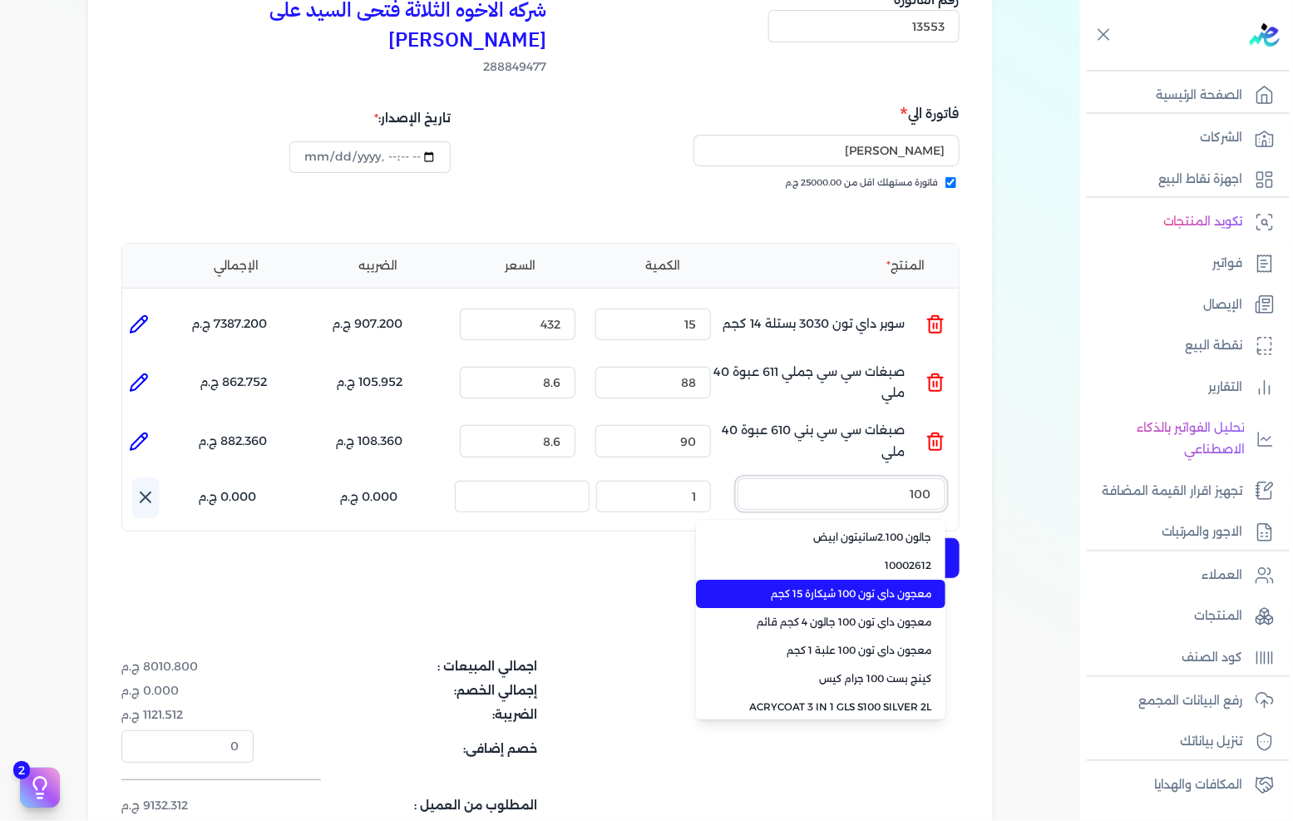
type input "100"
drag, startPoint x: 841, startPoint y: 560, endPoint x: 816, endPoint y: 550, distance: 27.3
click at [841, 586] on span "معجون داي تون 100 شيكارة 15 كجم" at bounding box center [830, 593] width 203 height 15
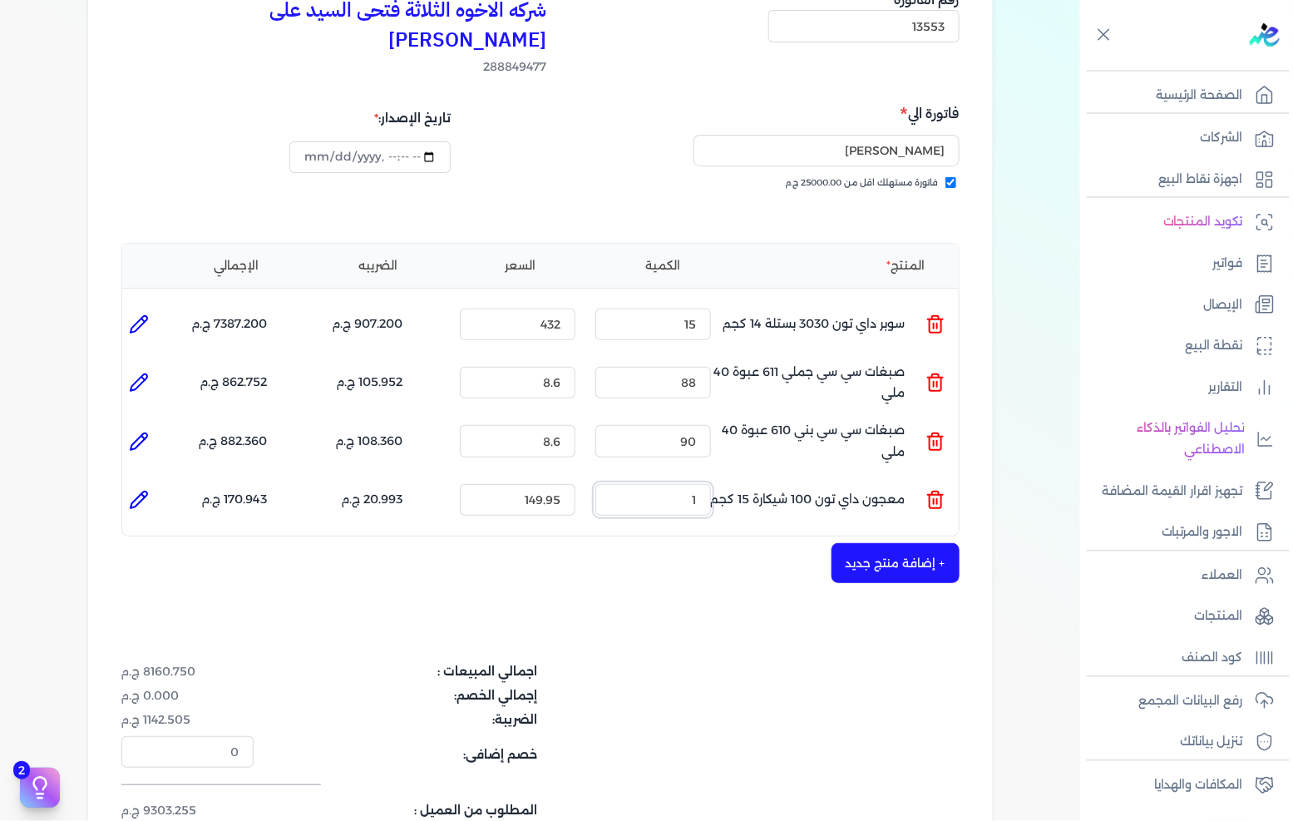
click at [703, 484] on input "1" at bounding box center [653, 500] width 116 height 32
type input "25"
click at [943, 543] on button "+ إضافة منتج جديد" at bounding box center [895, 563] width 128 height 40
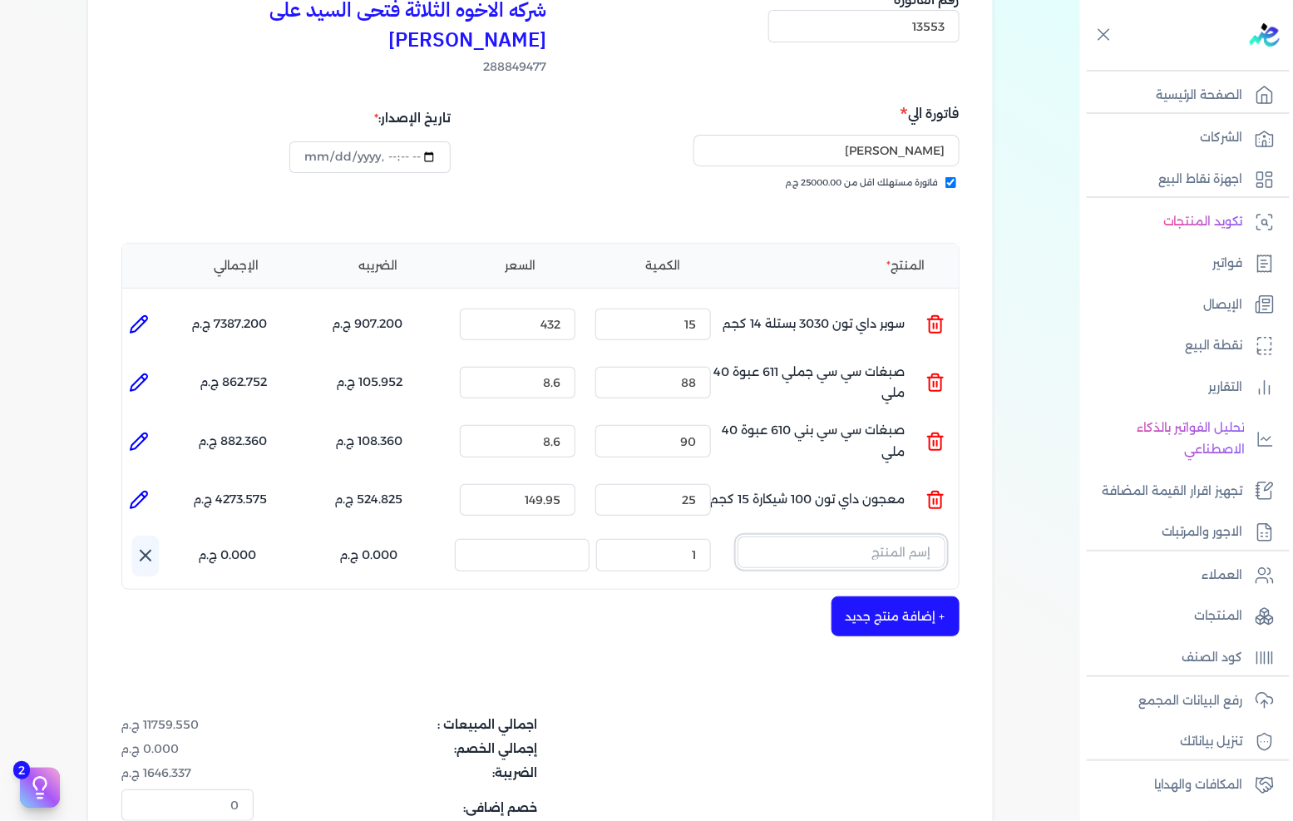
click at [911, 536] on input "text" at bounding box center [841, 552] width 208 height 32
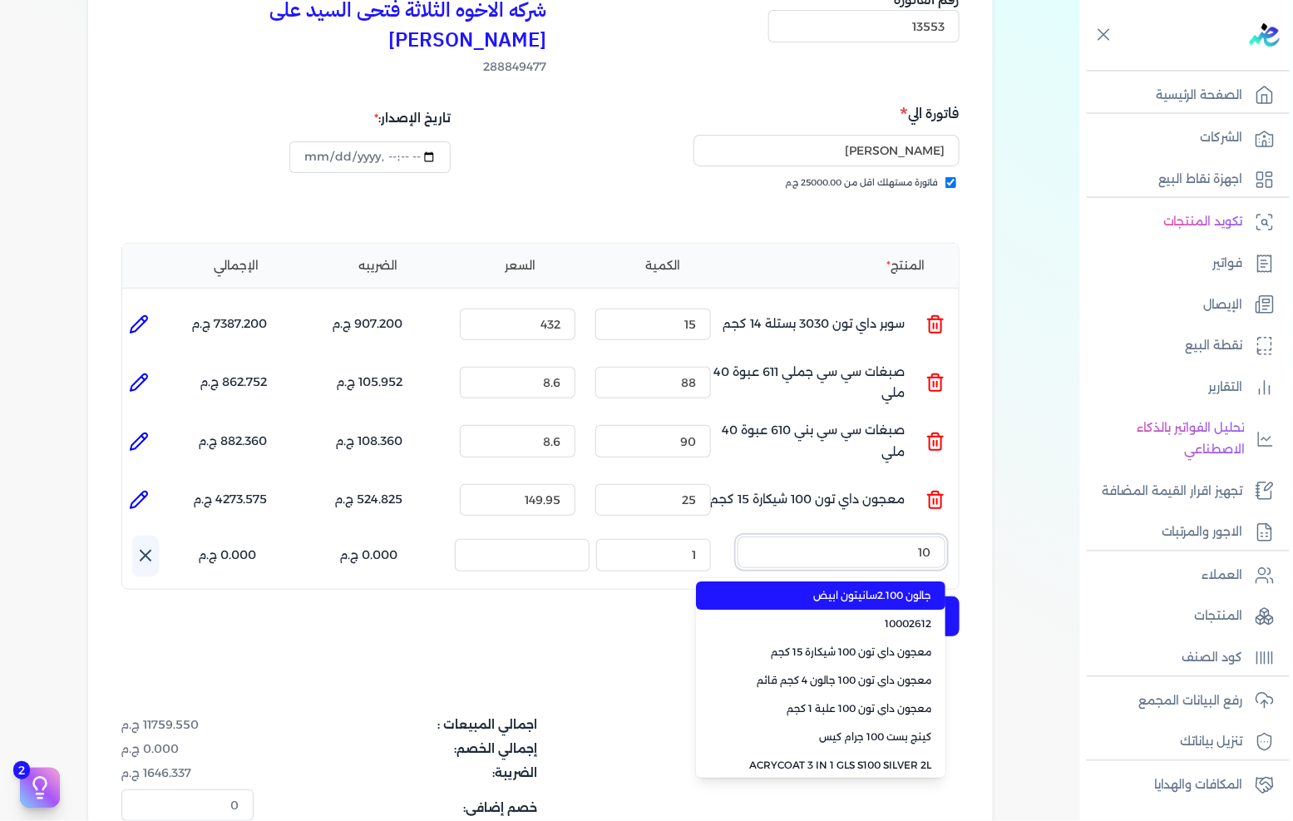
type input "1"
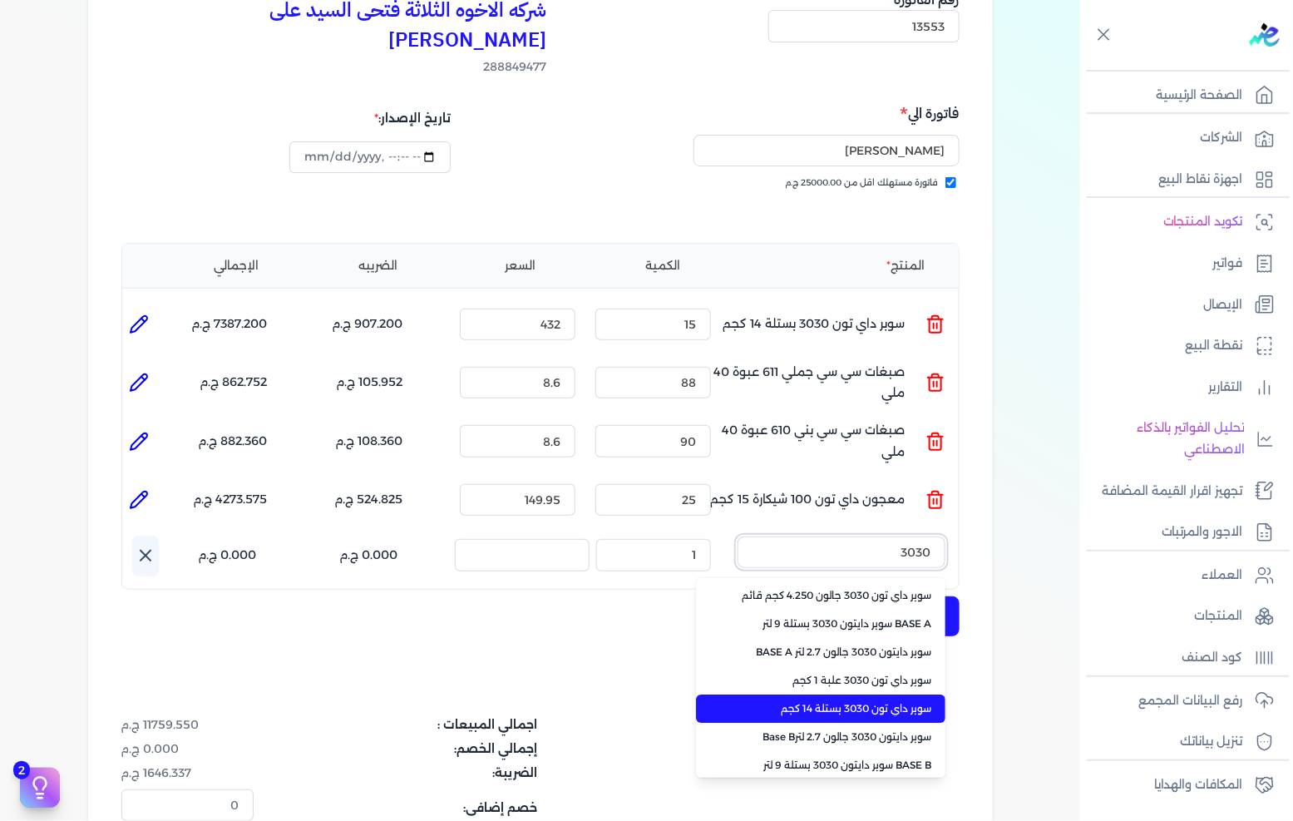
type input "3030"
click at [859, 701] on span "سوبر داي تون 3030 بستلة 14 كجم" at bounding box center [830, 708] width 203 height 15
type input "16"
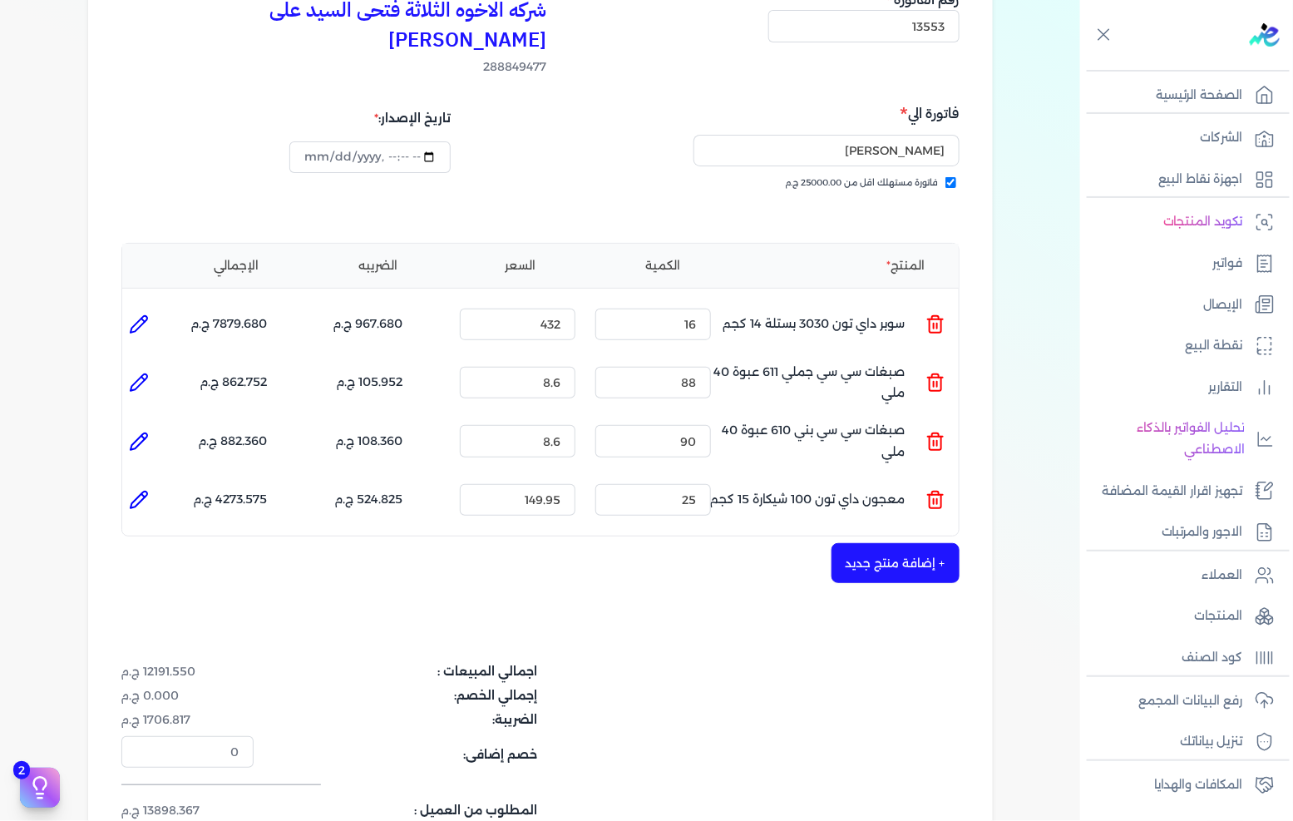
click at [851, 543] on button "+ إضافة منتج جديد" at bounding box center [895, 563] width 128 height 40
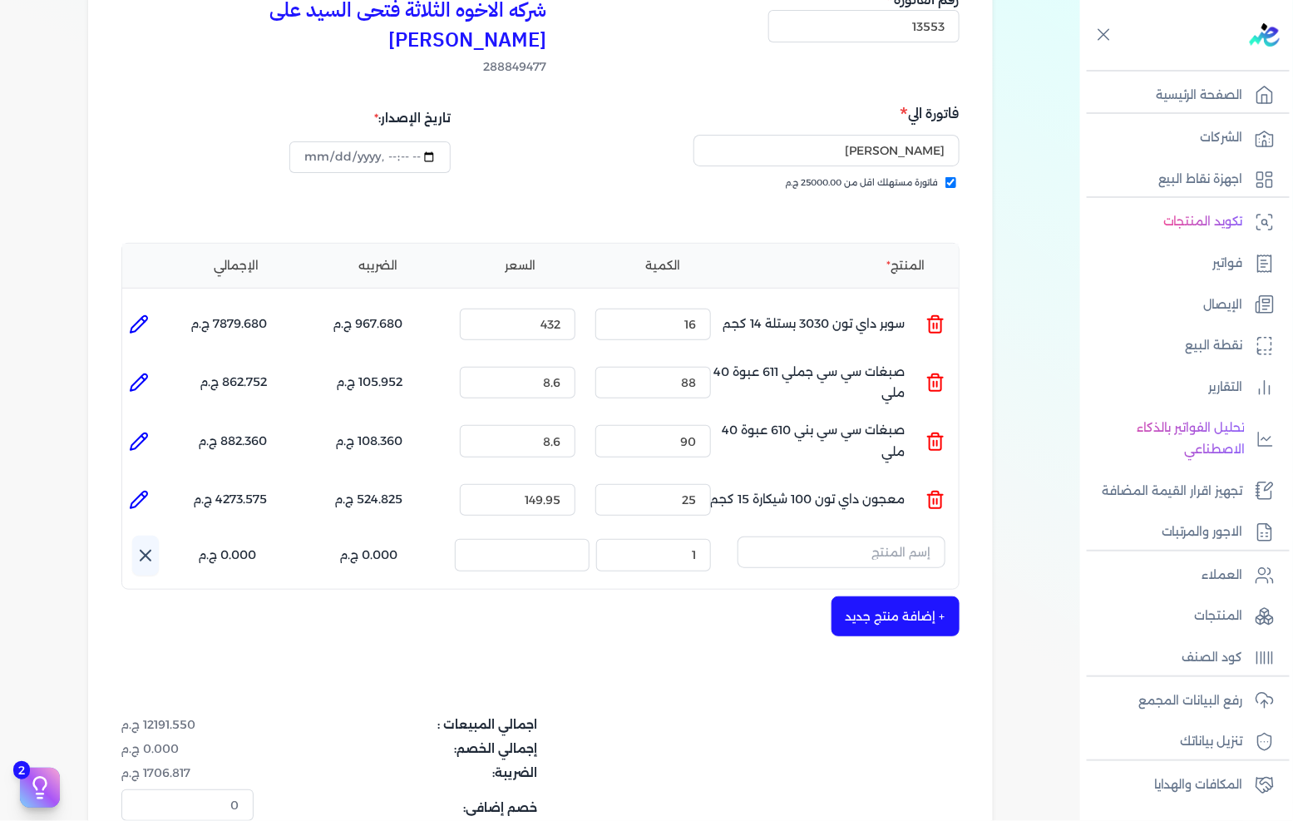
click at [866, 536] on input "text" at bounding box center [841, 552] width 208 height 32
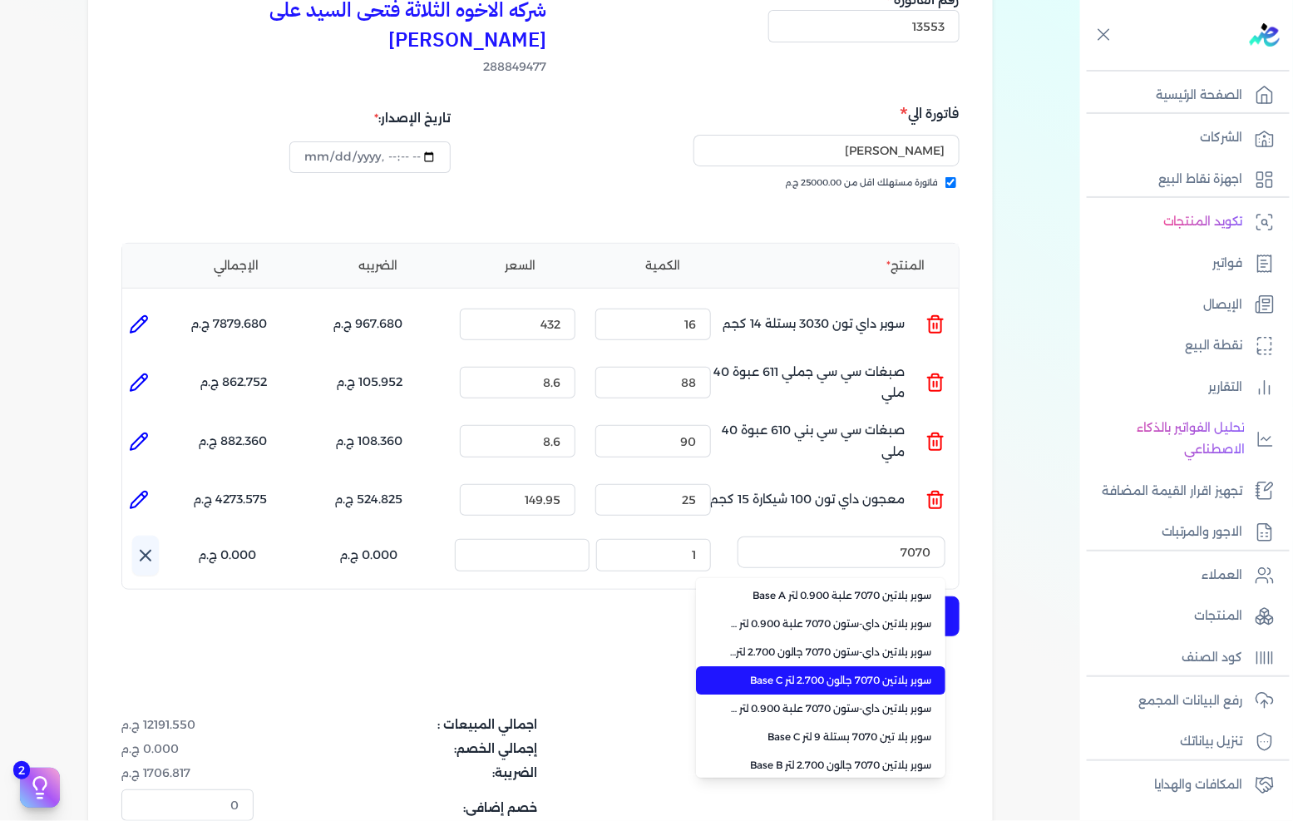
scroll to position [371, 0]
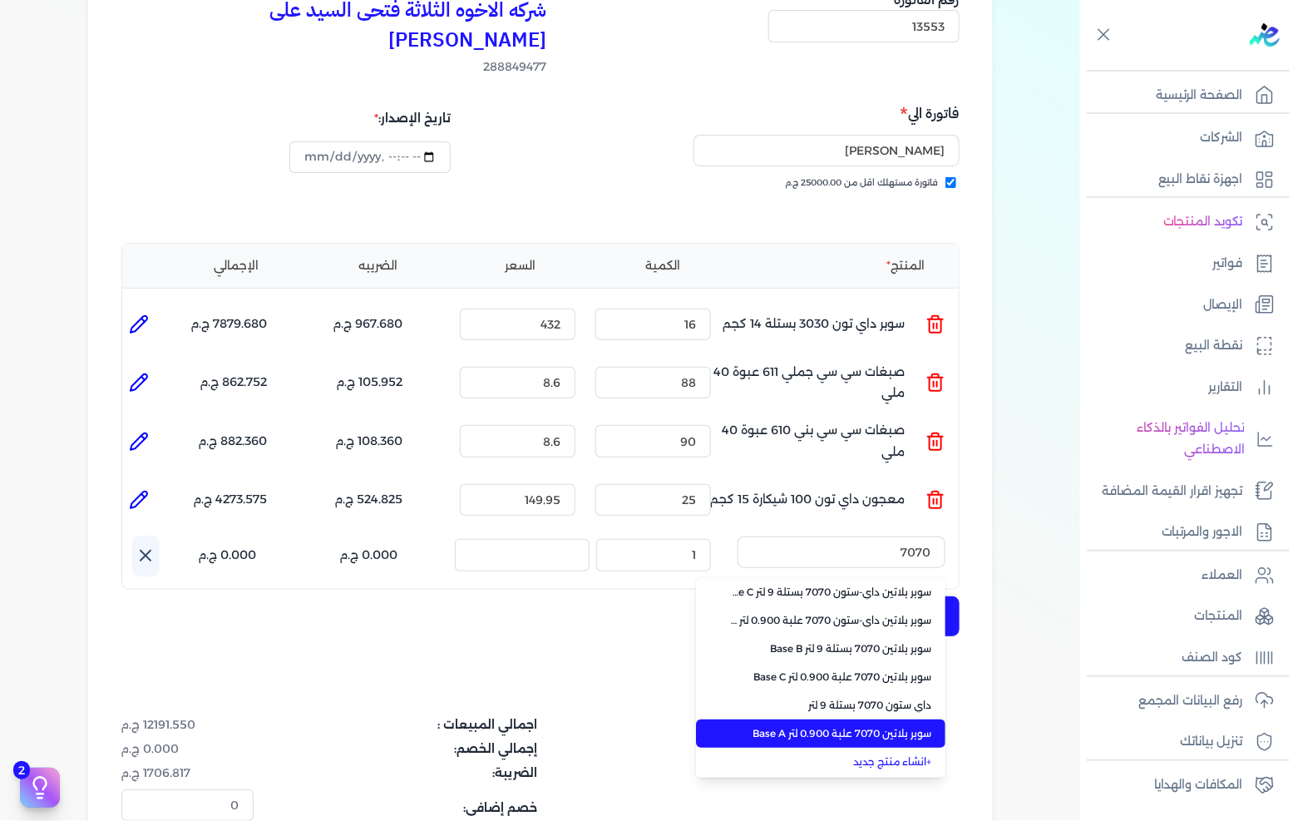
type input "7070"
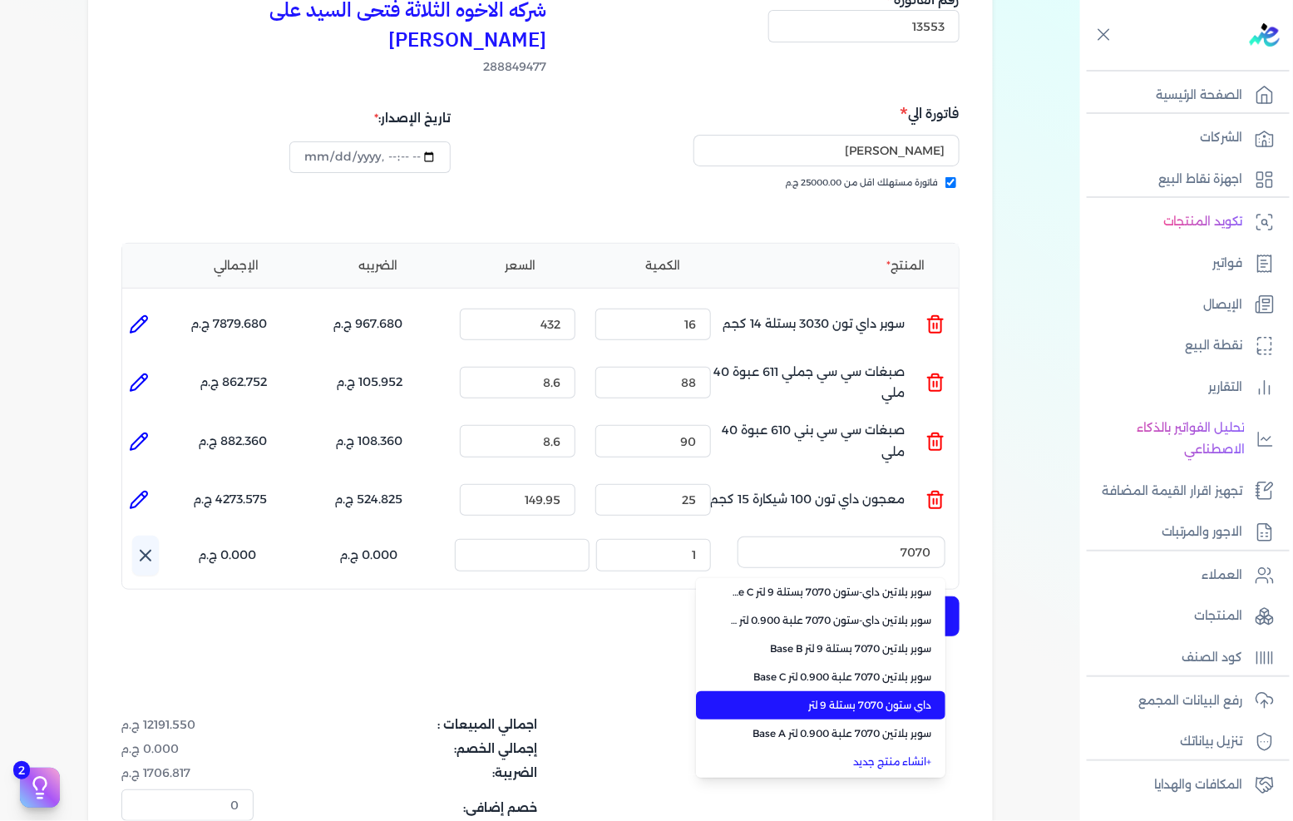
click at [829, 698] on span "داي ستون 7070 بستلة 9 لتر" at bounding box center [830, 705] width 203 height 15
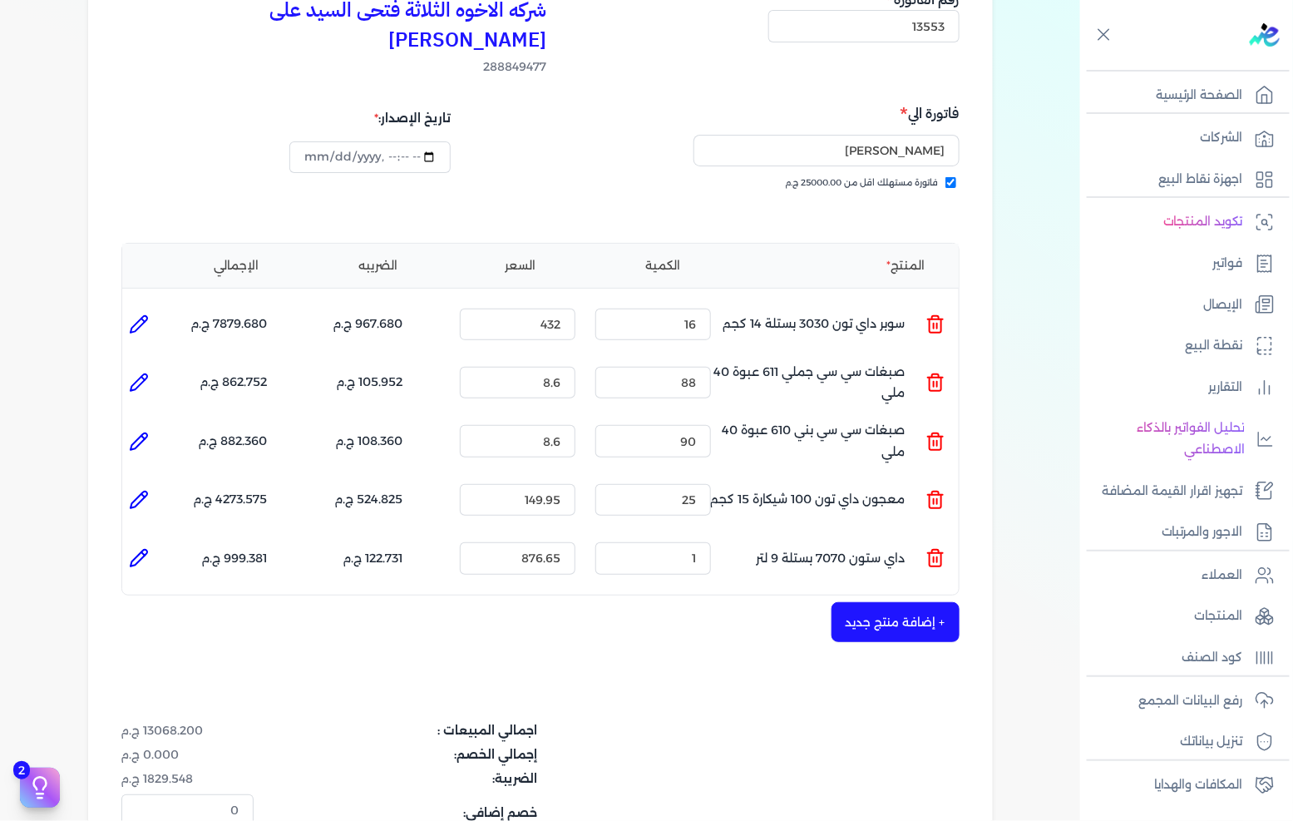
scroll to position [277, 0]
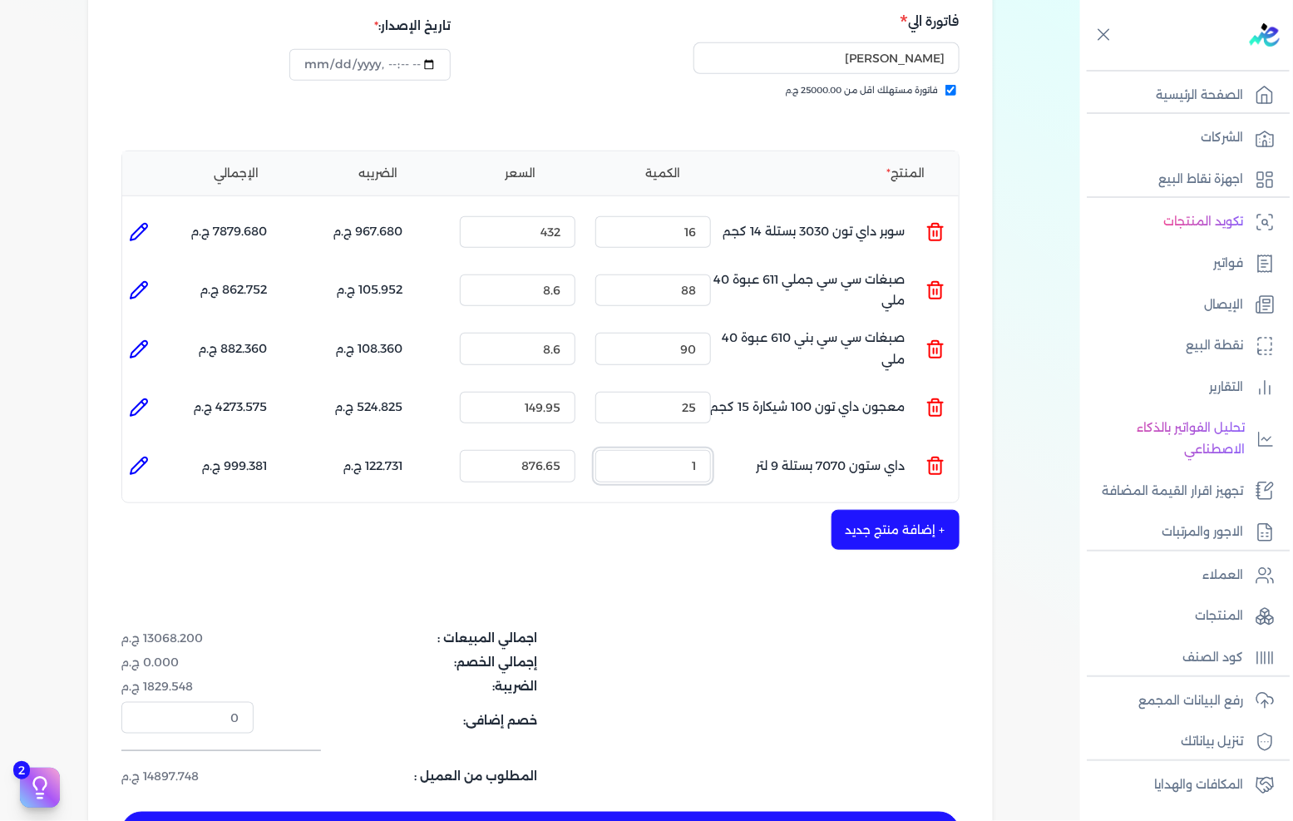
click at [692, 450] on input "1" at bounding box center [653, 466] width 116 height 32
type input "1"
type input "0"
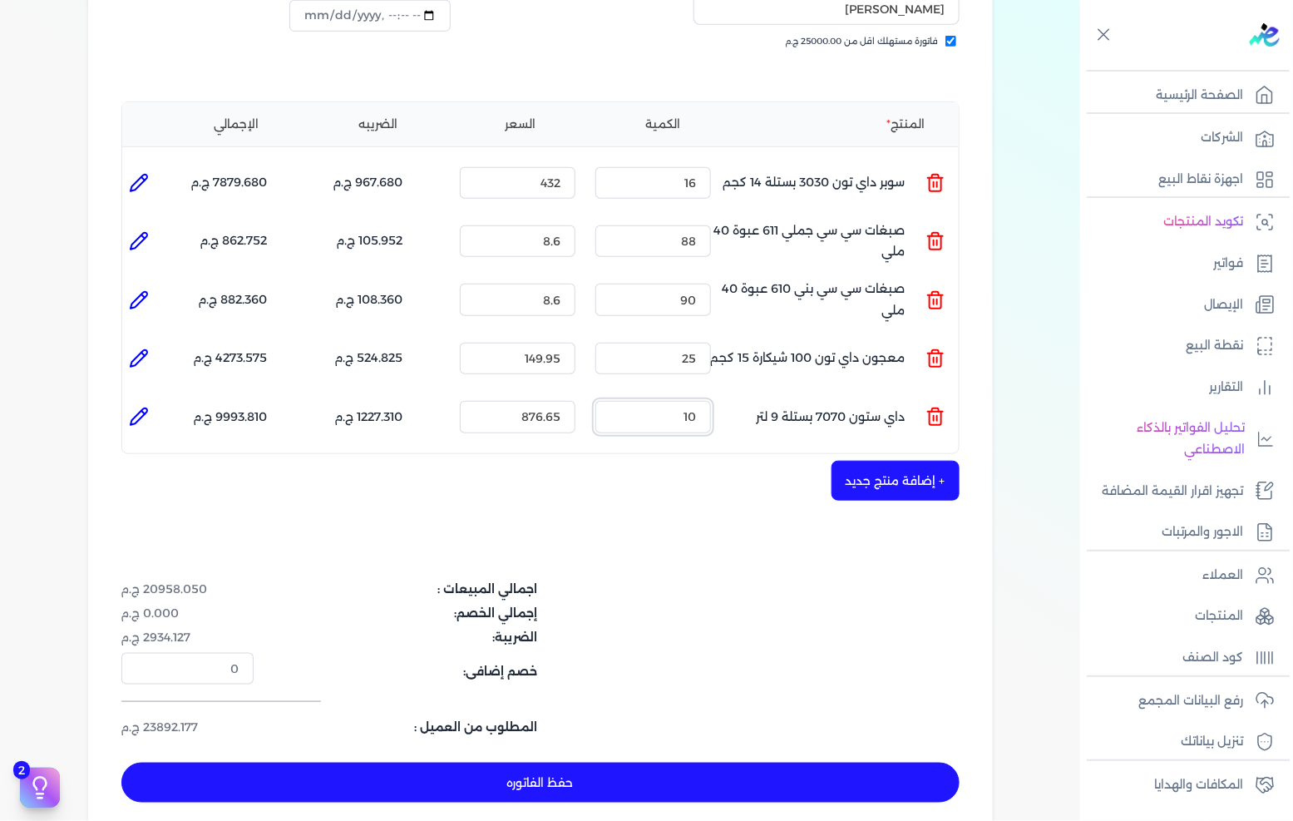
scroll to position [369, 0]
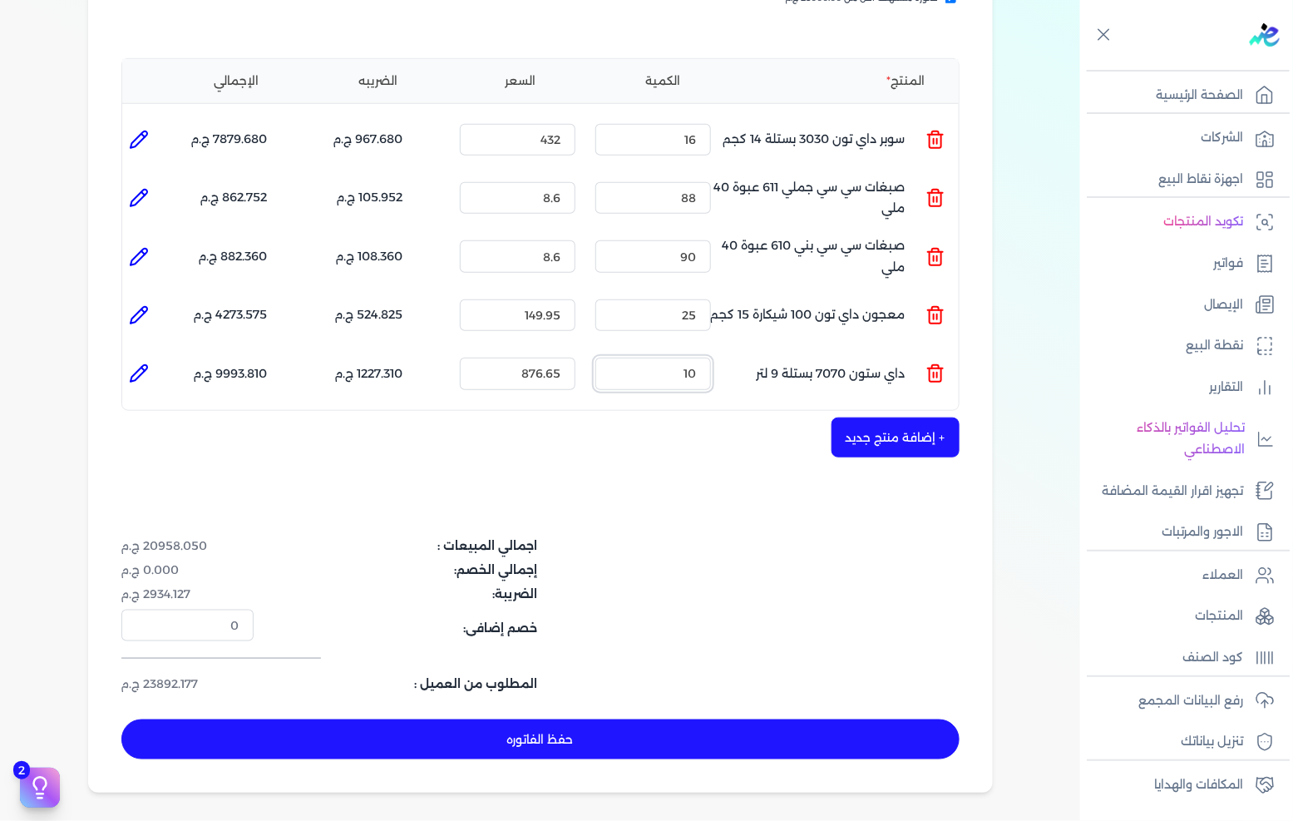
type input "10"
click at [767, 719] on button "حفظ الفاتوره" at bounding box center [540, 739] width 838 height 40
type input "[DATE]"
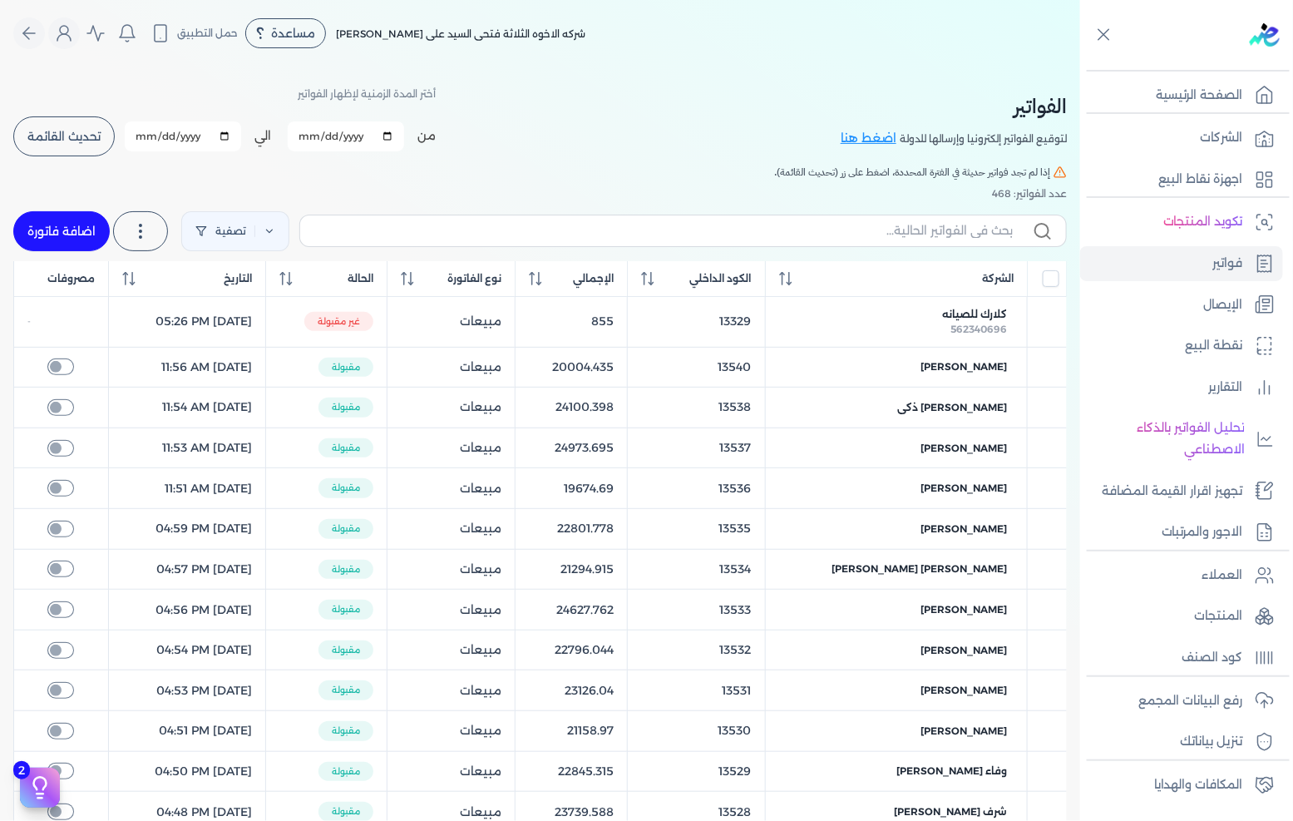
click at [81, 226] on link "اضافة فاتورة" at bounding box center [61, 231] width 96 height 40
select select "EGP"
select select "B"
select select "EGS"
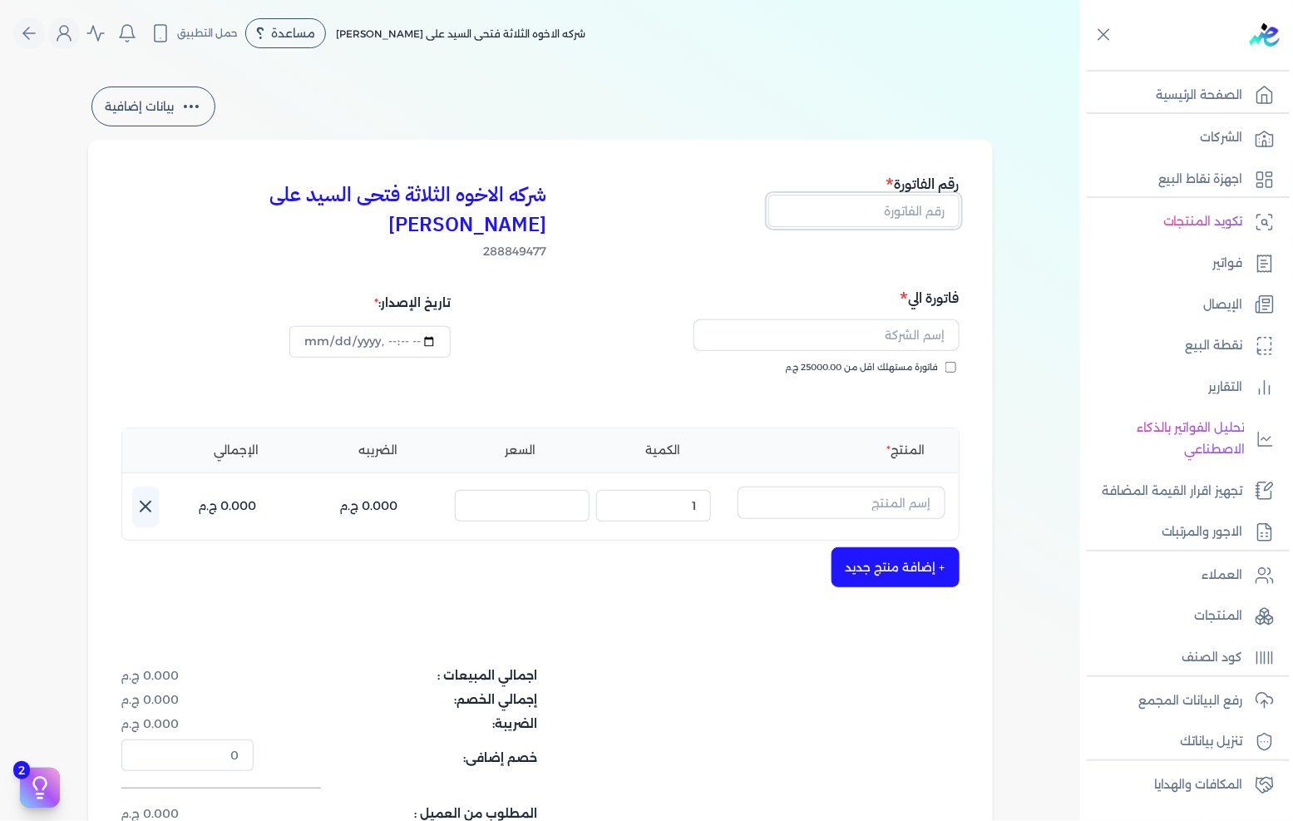
click at [852, 210] on input "text" at bounding box center [863, 211] width 191 height 32
type input "13554"
click at [917, 361] on span "فاتورة مستهلك اقل من 25000.00 ج.م" at bounding box center [862, 367] width 153 height 13
click at [945, 362] on input "فاتورة مستهلك اقل من 25000.00 ج.م" at bounding box center [950, 367] width 11 height 11
checkbox input "true"
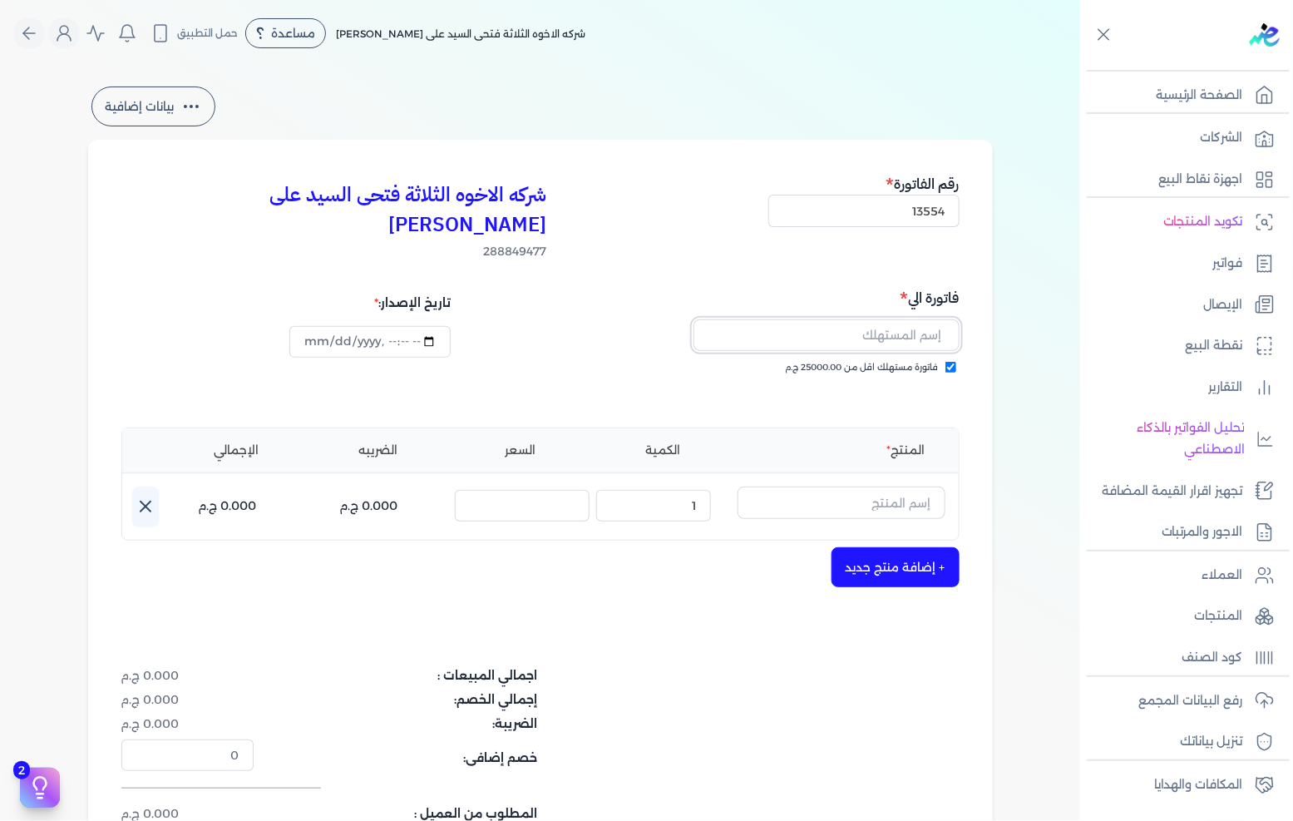
click at [920, 319] on input "text" at bounding box center [826, 335] width 266 height 32
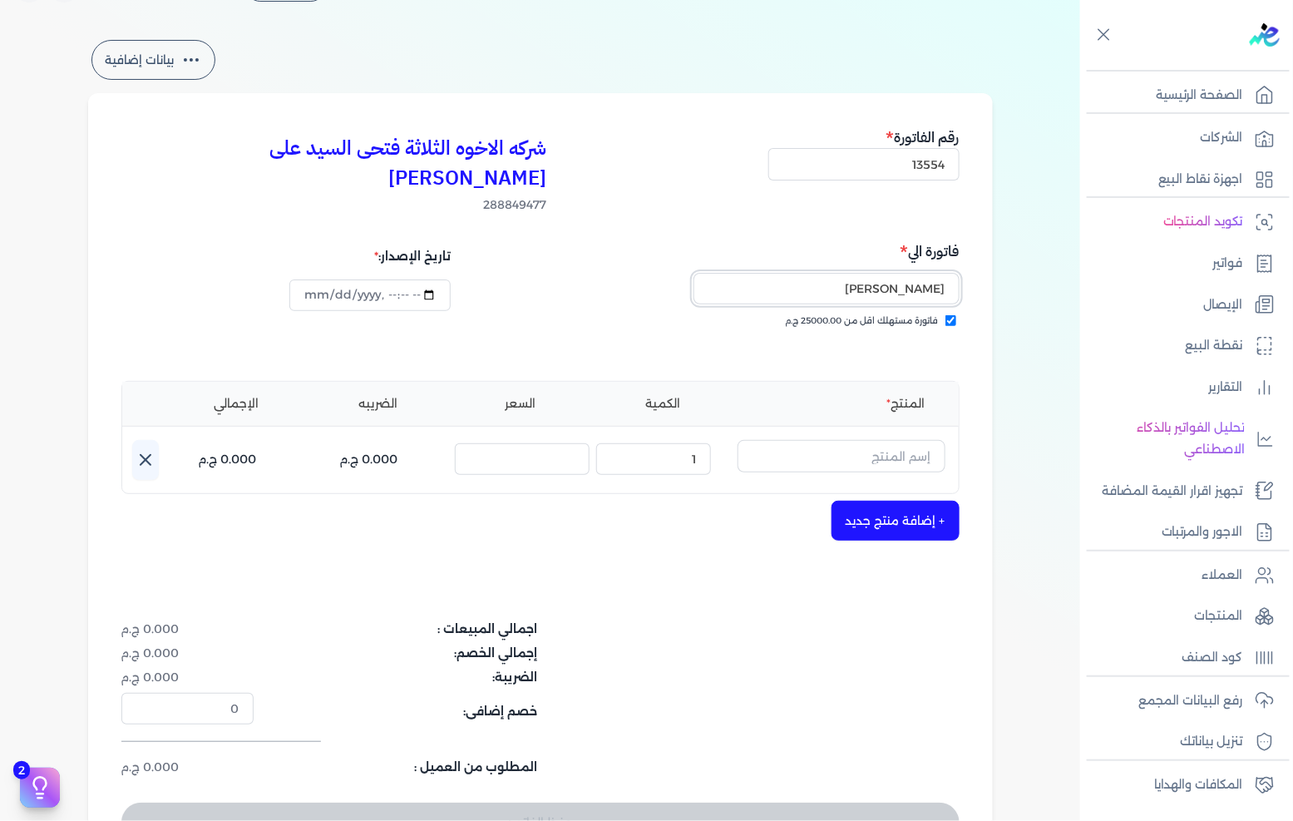
scroll to position [92, 0]
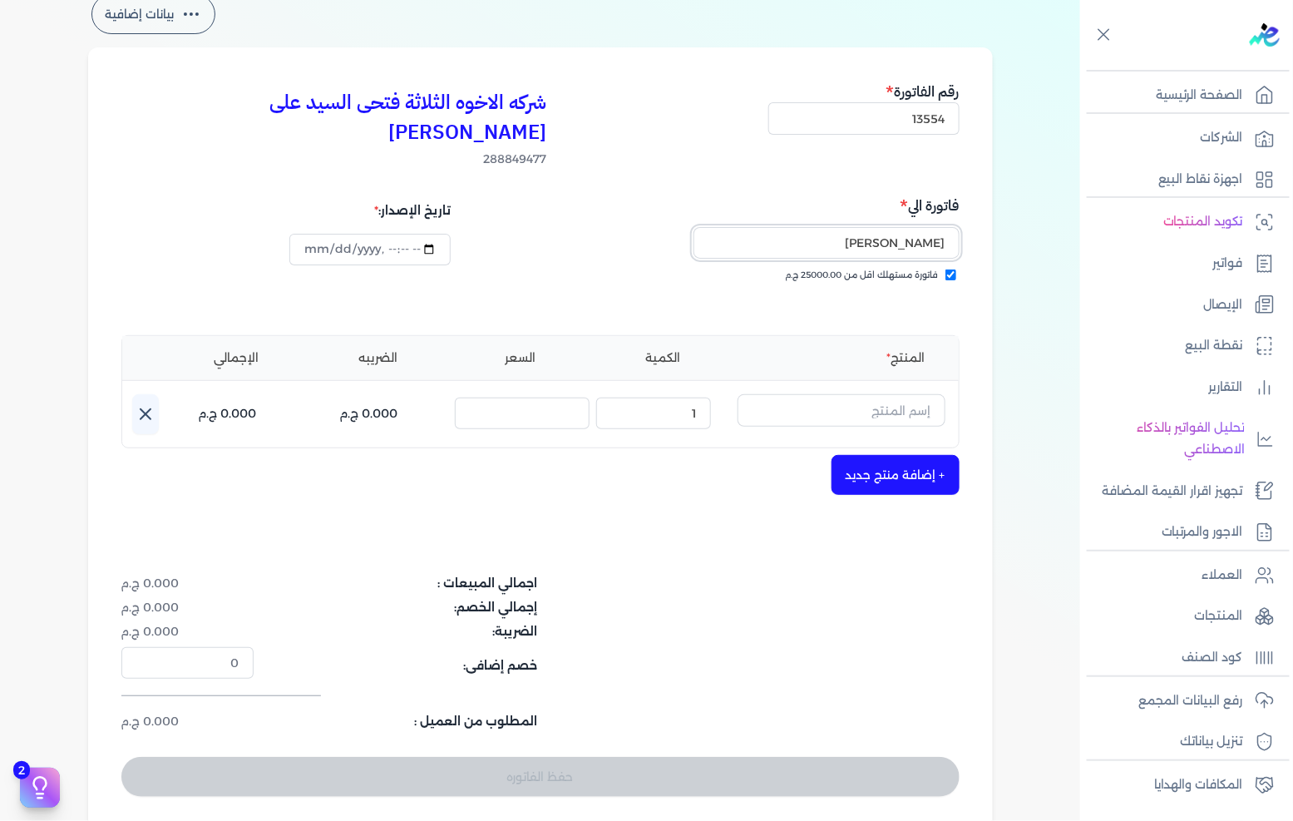
type input "[PERSON_NAME]"
drag, startPoint x: 848, startPoint y: 372, endPoint x: 861, endPoint y: 372, distance: 12.5
click at [848, 394] on input "text" at bounding box center [841, 410] width 208 height 32
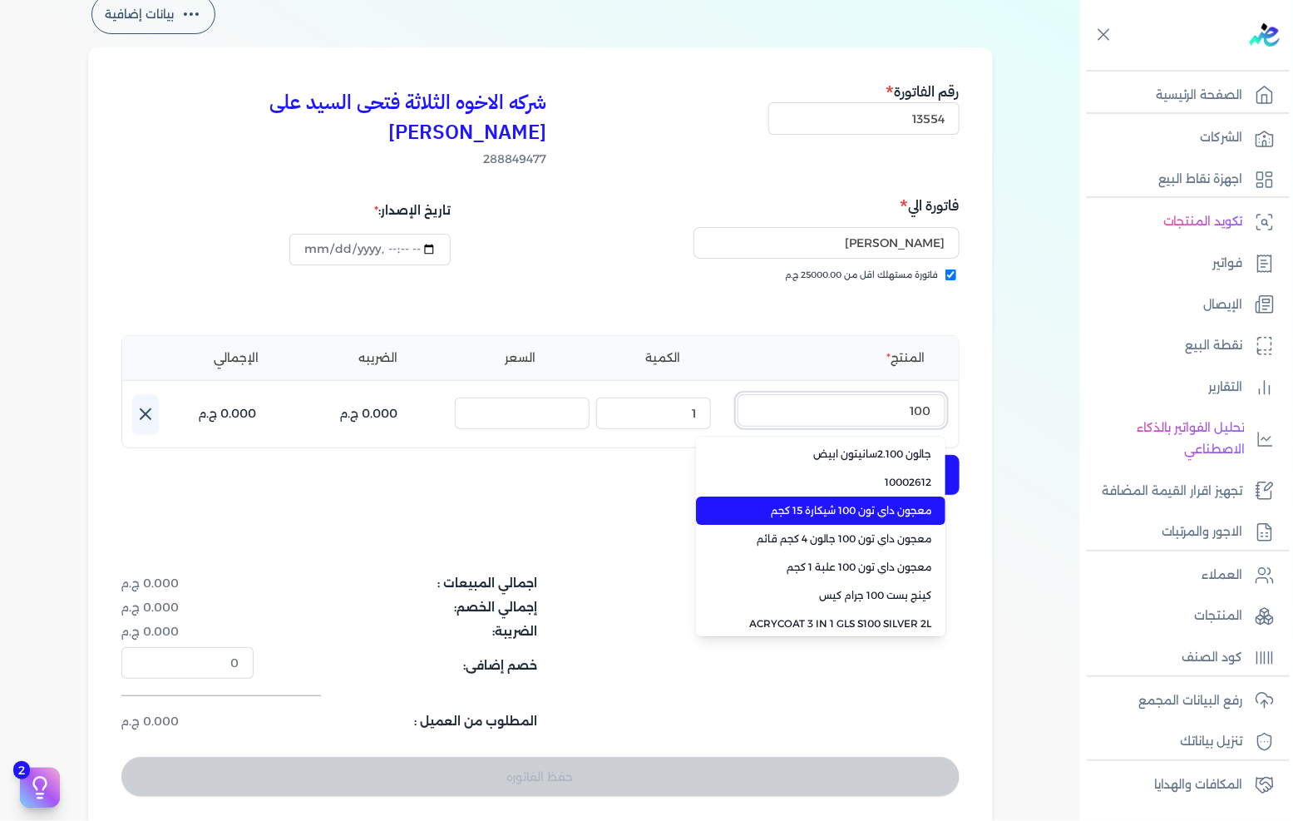
type input "100"
click at [908, 496] on li "معجون داي تون 100 شيكارة 15 كجم" at bounding box center [820, 510] width 249 height 28
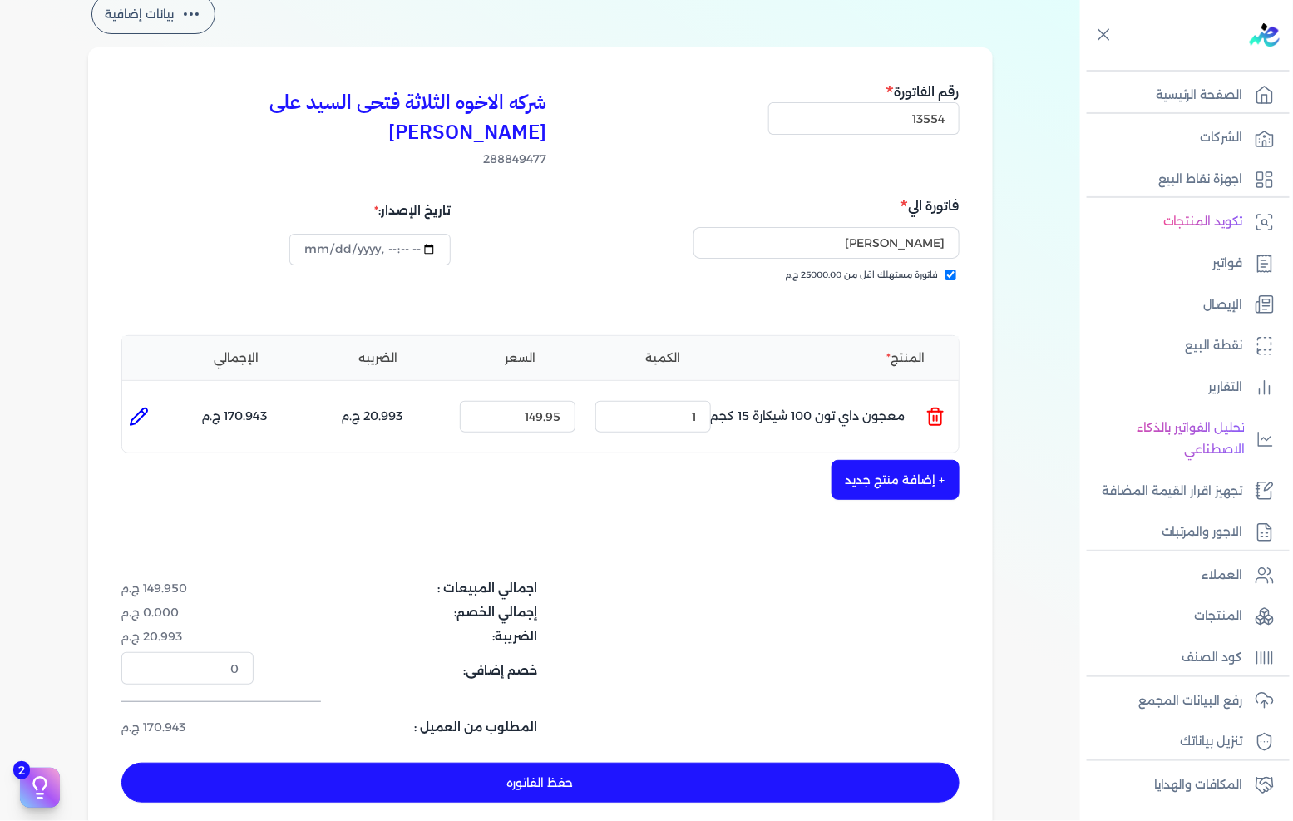
click at [615, 419] on div "المنتج الكمية السعر الضريبه الإجمالي المنتج : معجون داي تون 100 شيكارة 15 كجم ا…" at bounding box center [540, 394] width 838 height 119
click at [663, 401] on input "1" at bounding box center [653, 417] width 116 height 32
drag, startPoint x: 663, startPoint y: 388, endPoint x: 1292, endPoint y: 380, distance: 629.5
click at [663, 401] on input "1" at bounding box center [653, 417] width 116 height 32
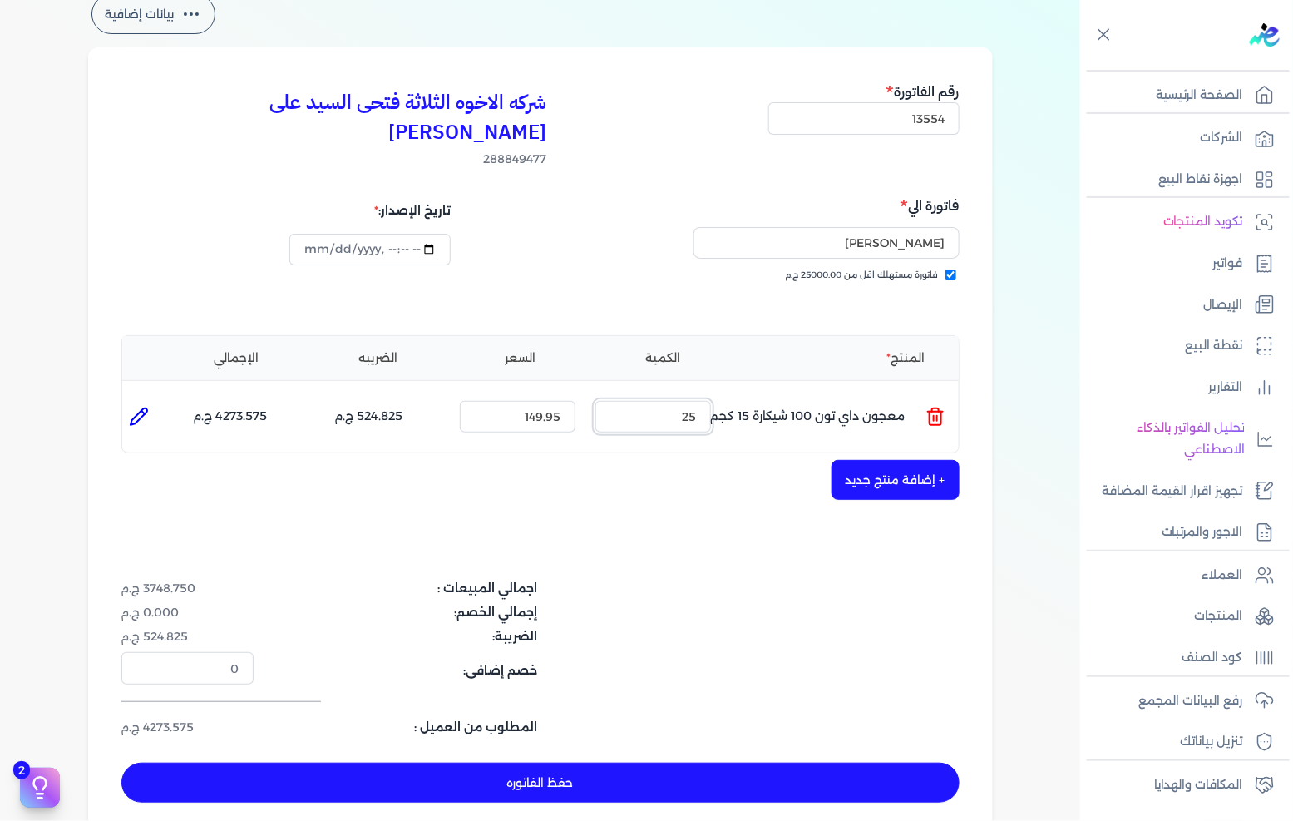
type input "25"
click at [952, 460] on button "+ إضافة منتج جديد" at bounding box center [895, 480] width 128 height 40
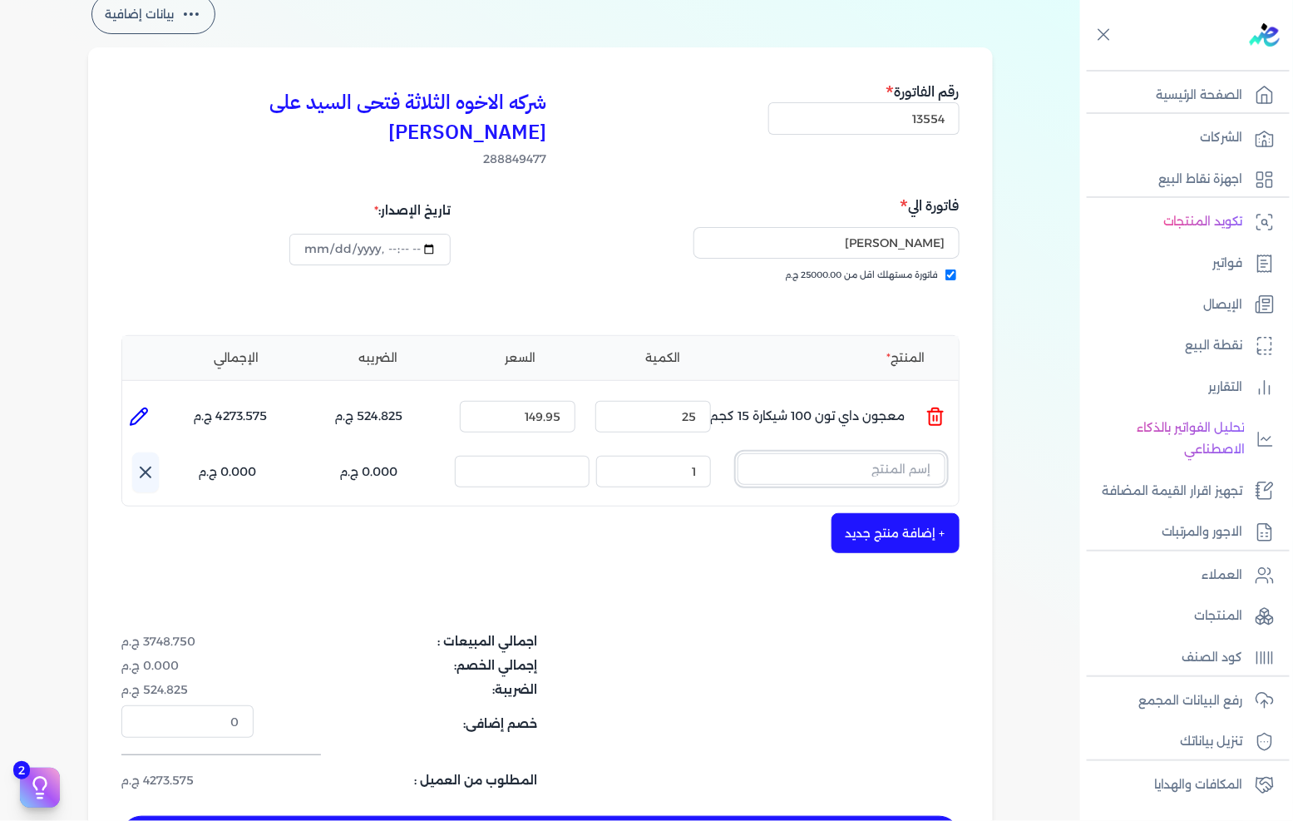
click at [945, 453] on input "text" at bounding box center [841, 469] width 208 height 32
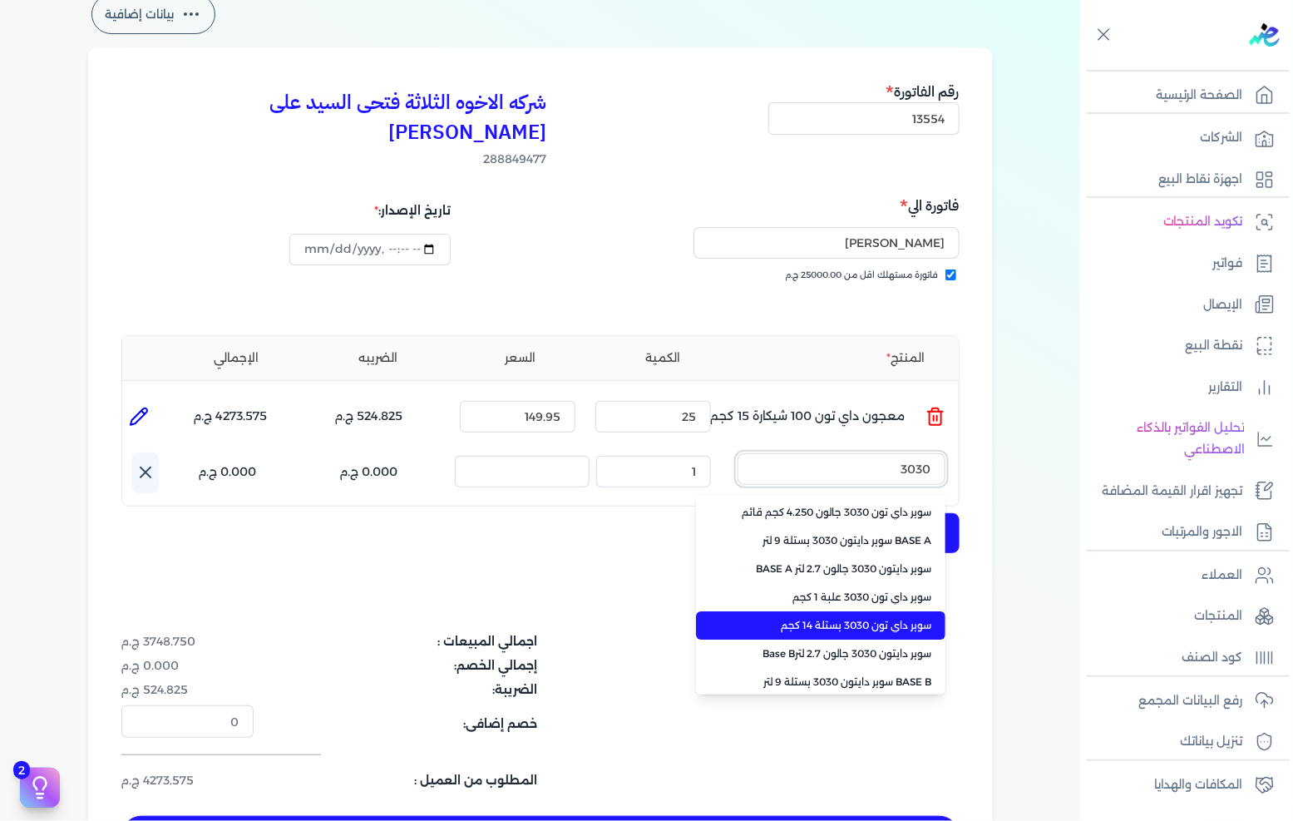
type input "3030"
click at [866, 618] on span "سوبر داي تون 3030 بستلة 14 كجم" at bounding box center [830, 625] width 203 height 15
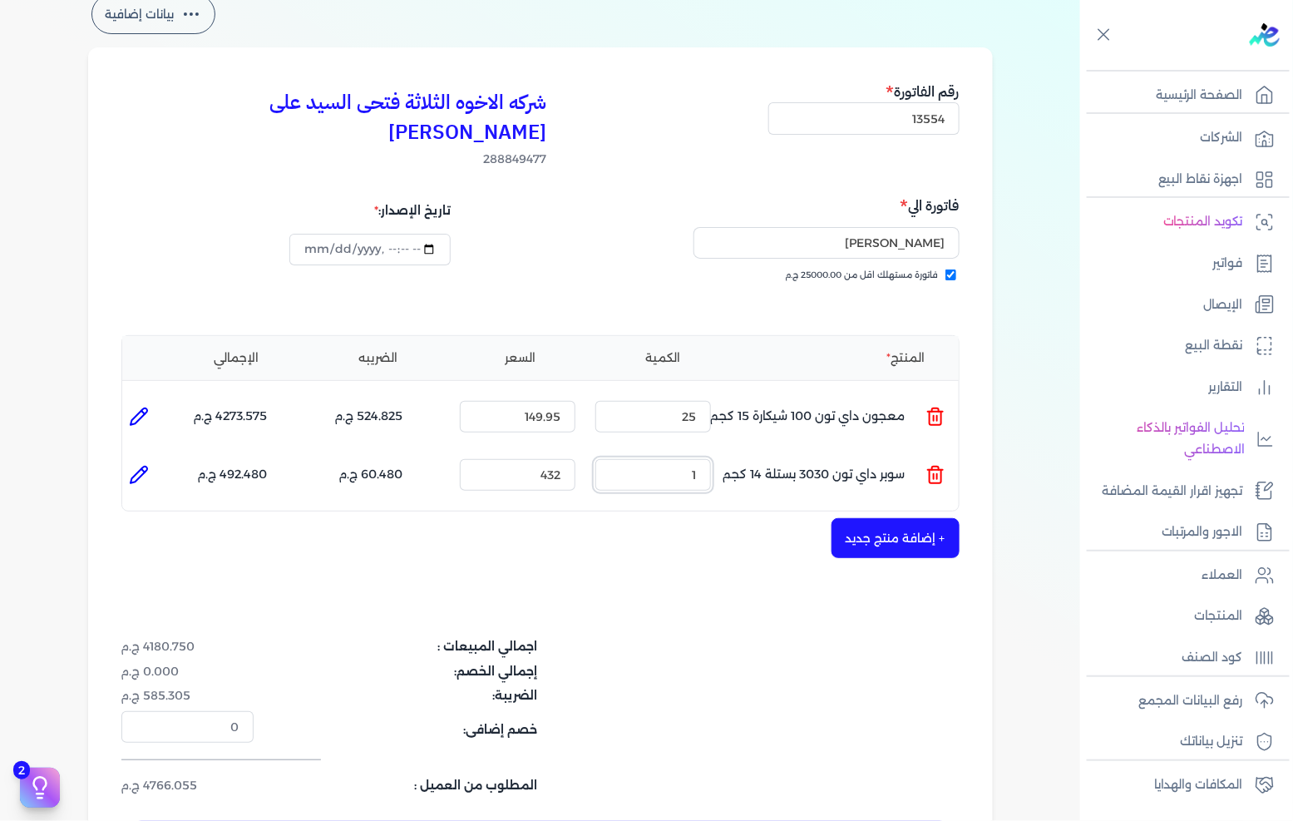
click at [683, 459] on input "1" at bounding box center [653, 475] width 116 height 32
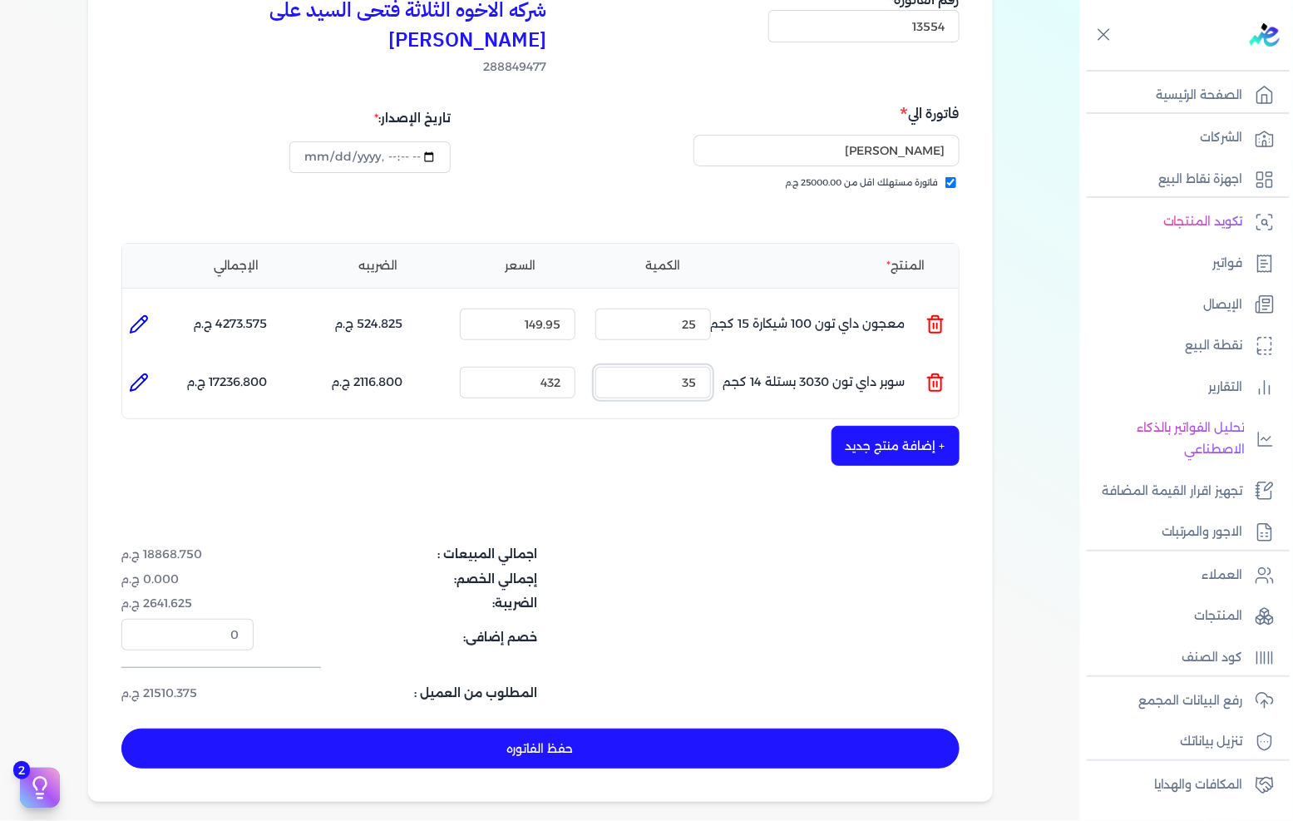
type input "35"
click at [688, 728] on button "حفظ الفاتوره" at bounding box center [540, 748] width 838 height 40
type input "[DATE]"
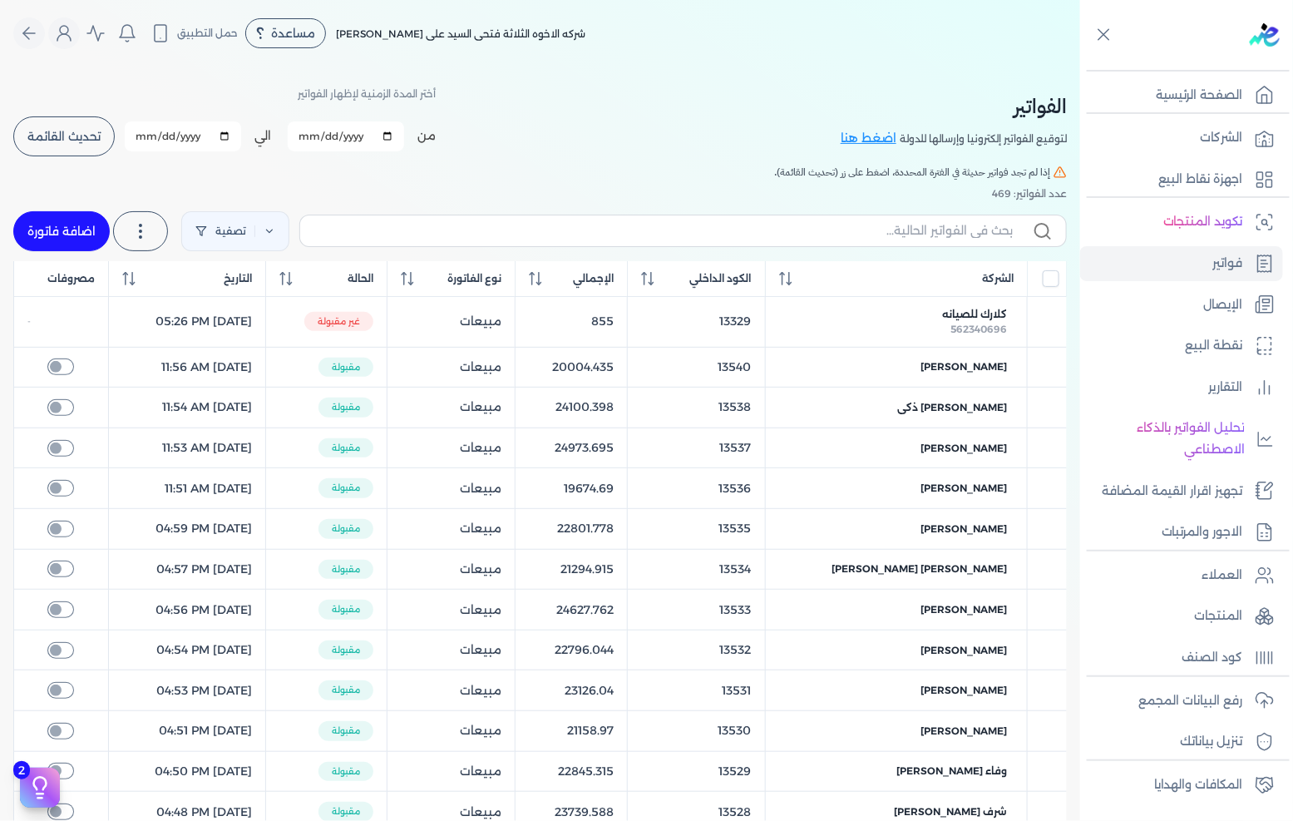
click at [73, 239] on link "اضافة فاتورة" at bounding box center [61, 231] width 96 height 40
select select "EGP"
select select "B"
select select "EGS"
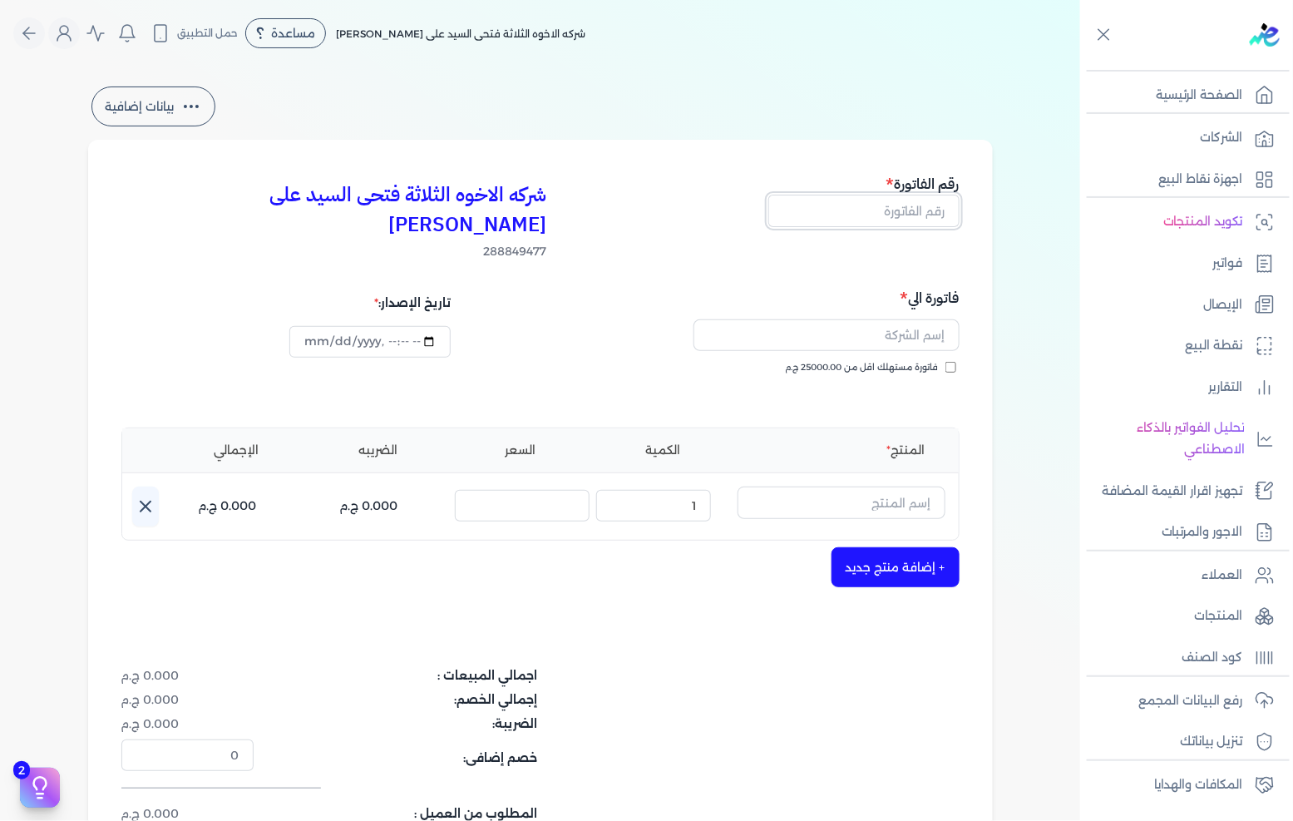
click at [873, 200] on input "text" at bounding box center [863, 211] width 191 height 32
type input "13555"
click at [866, 329] on div "فاتورة الي فاتورة مستهلك اقل من 25000.00 ج.م" at bounding box center [752, 347] width 414 height 120
click at [866, 361] on span "فاتورة مستهلك اقل من 25000.00 ج.م" at bounding box center [862, 367] width 153 height 13
click at [945, 362] on input "فاتورة مستهلك اقل من 25000.00 ج.م" at bounding box center [950, 367] width 11 height 11
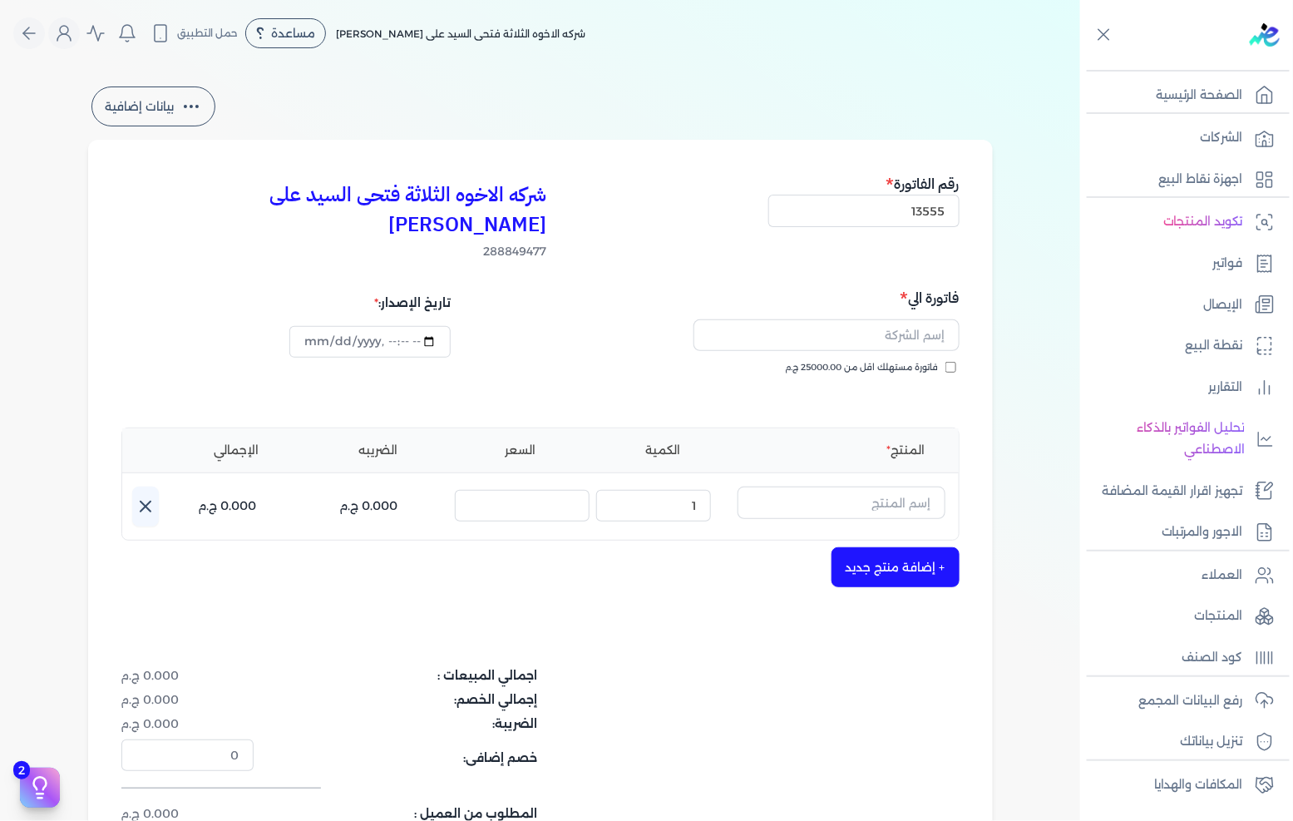
checkbox input "true"
click at [873, 319] on input "text" at bounding box center [826, 335] width 266 height 32
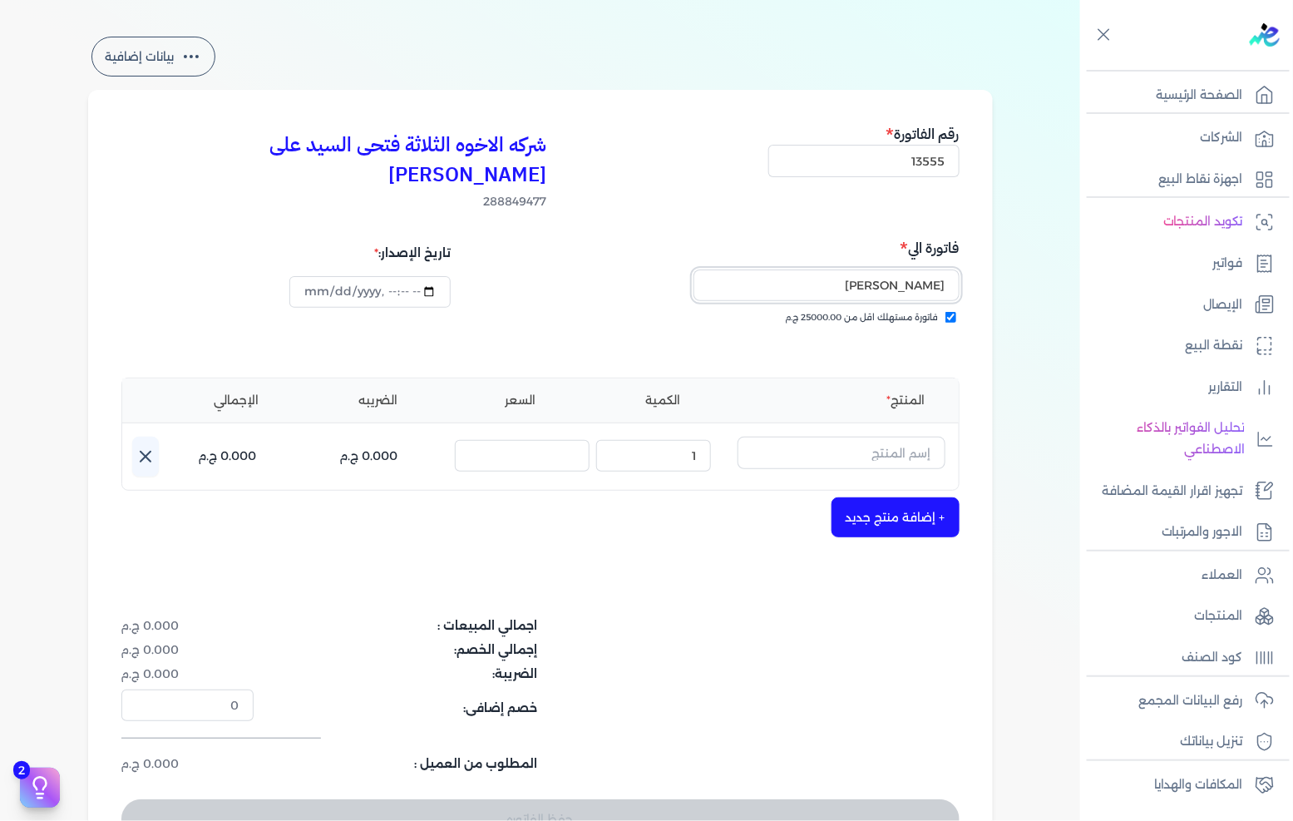
scroll to position [92, 0]
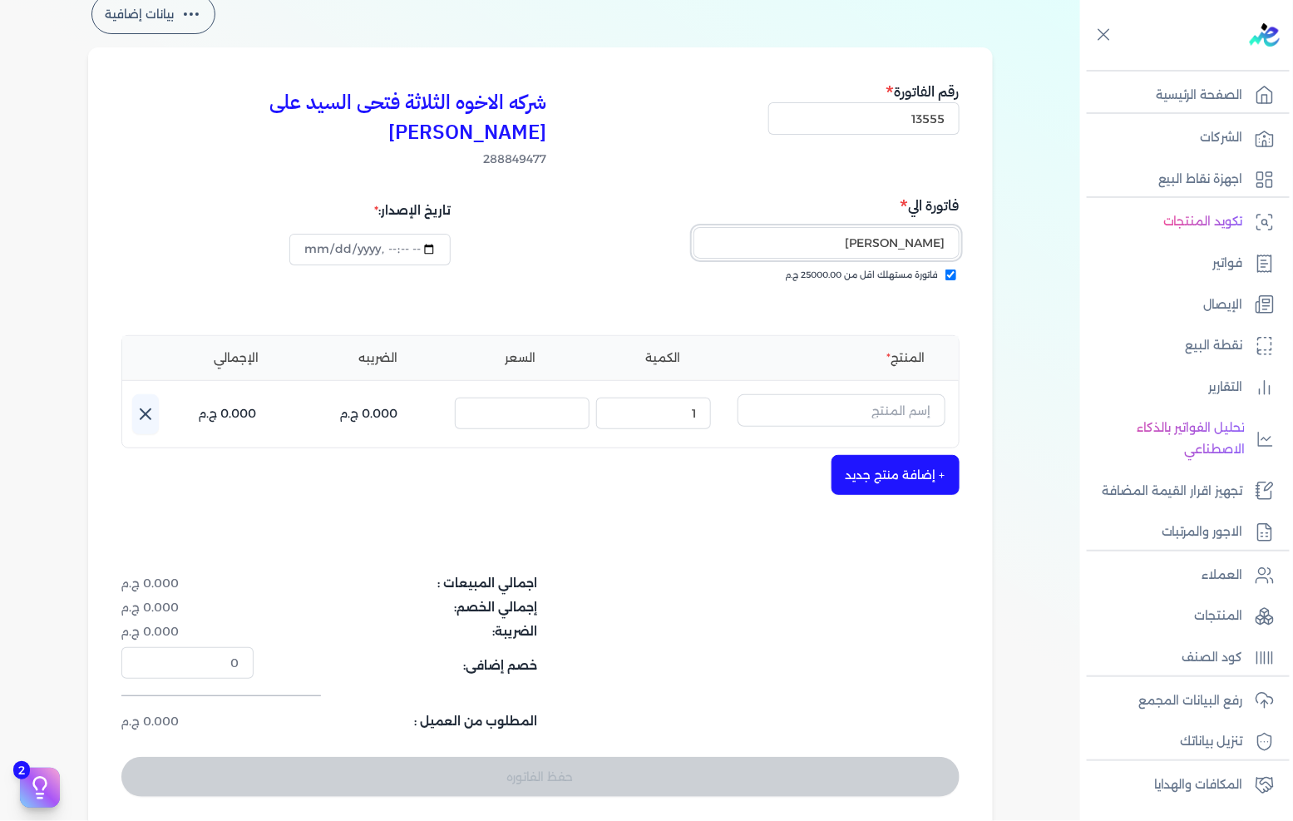
type input "[PERSON_NAME]"
click at [853, 394] on input "text" at bounding box center [841, 410] width 208 height 32
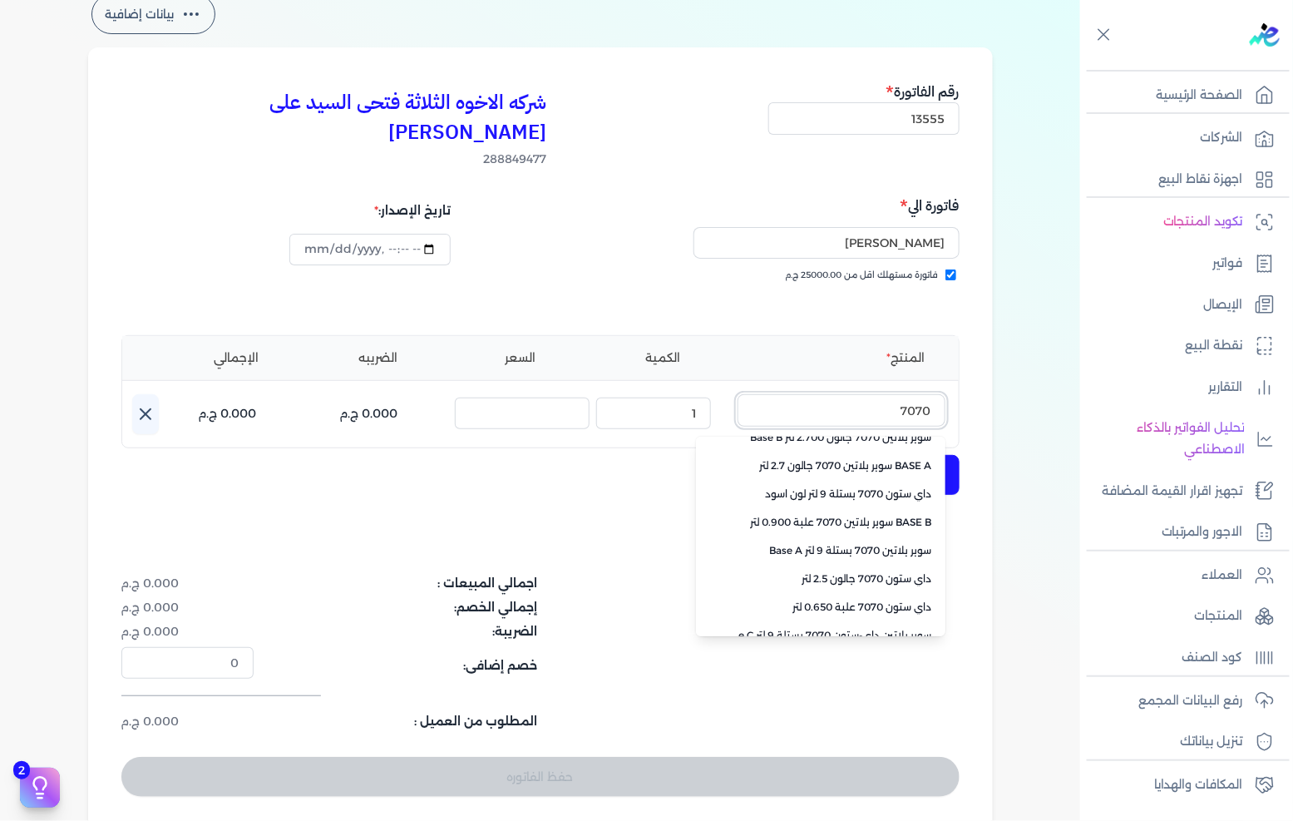
scroll to position [371, 0]
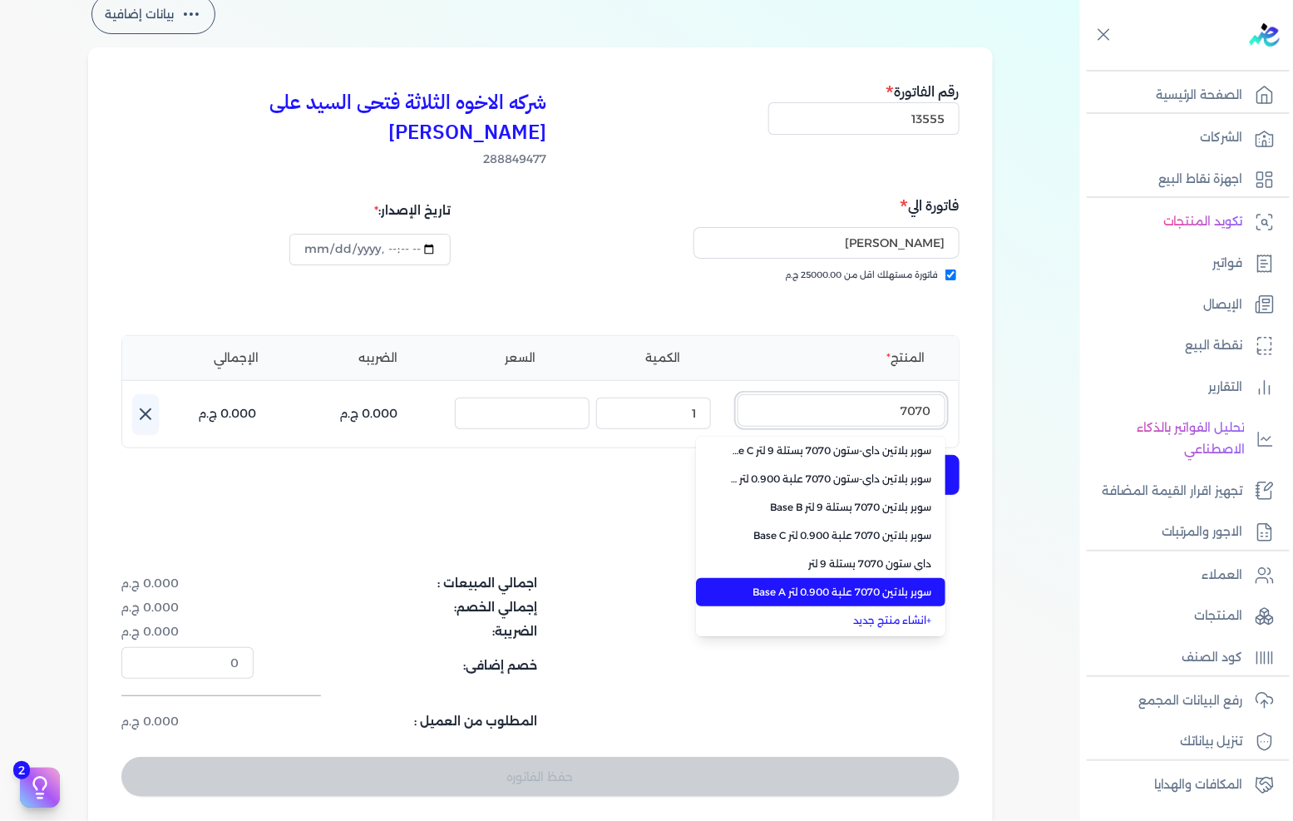
type input "7070"
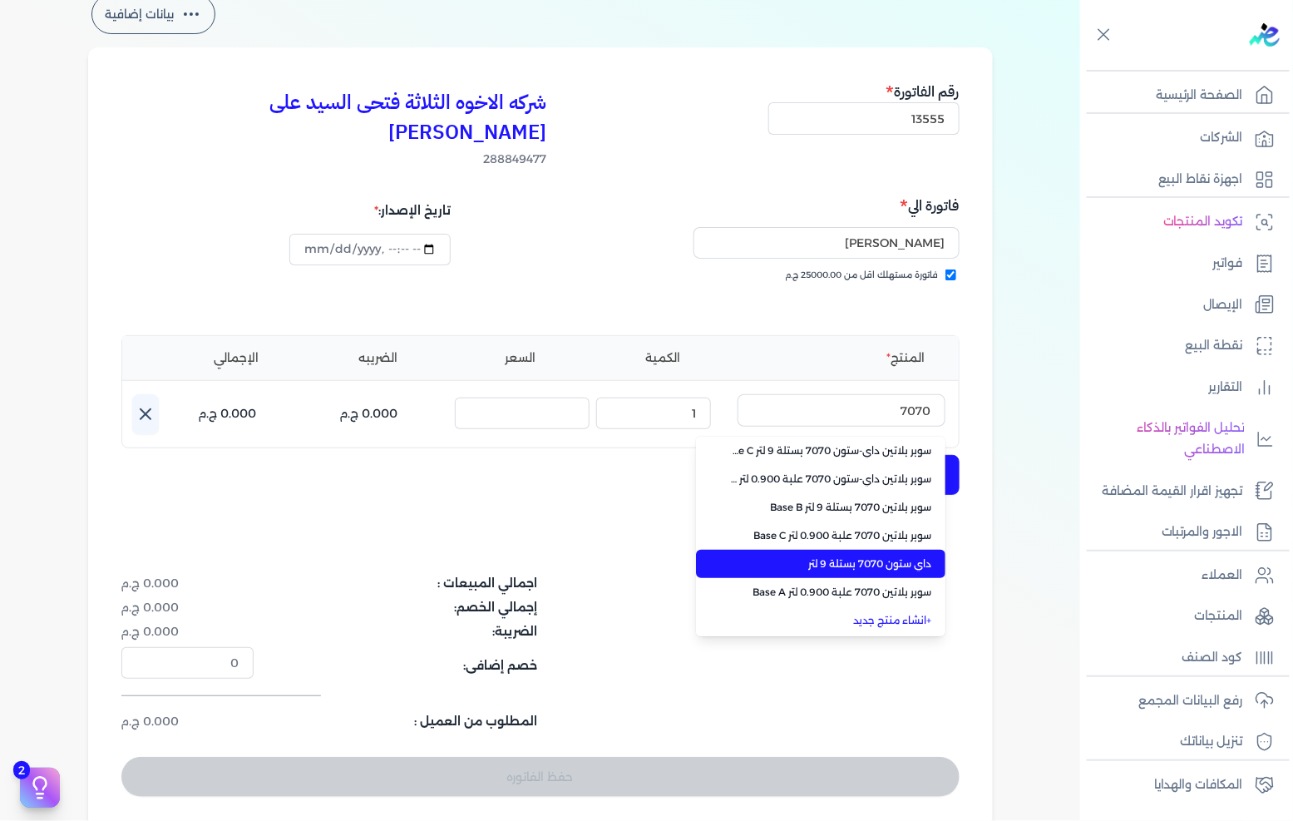
click at [812, 550] on li "داي ستون 7070 بستلة 9 لتر" at bounding box center [820, 564] width 249 height 28
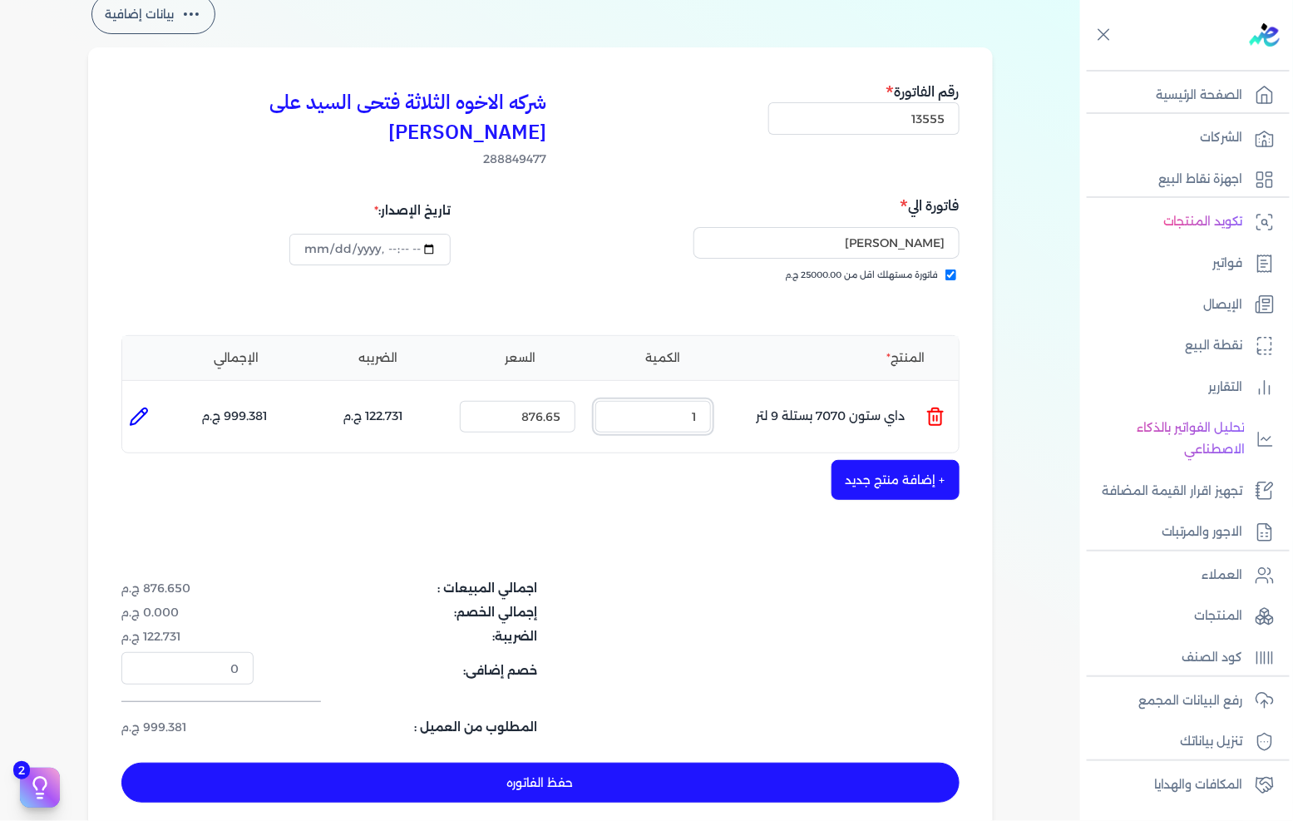
click at [675, 401] on input "1" at bounding box center [653, 417] width 116 height 32
type input "2"
type input "0"
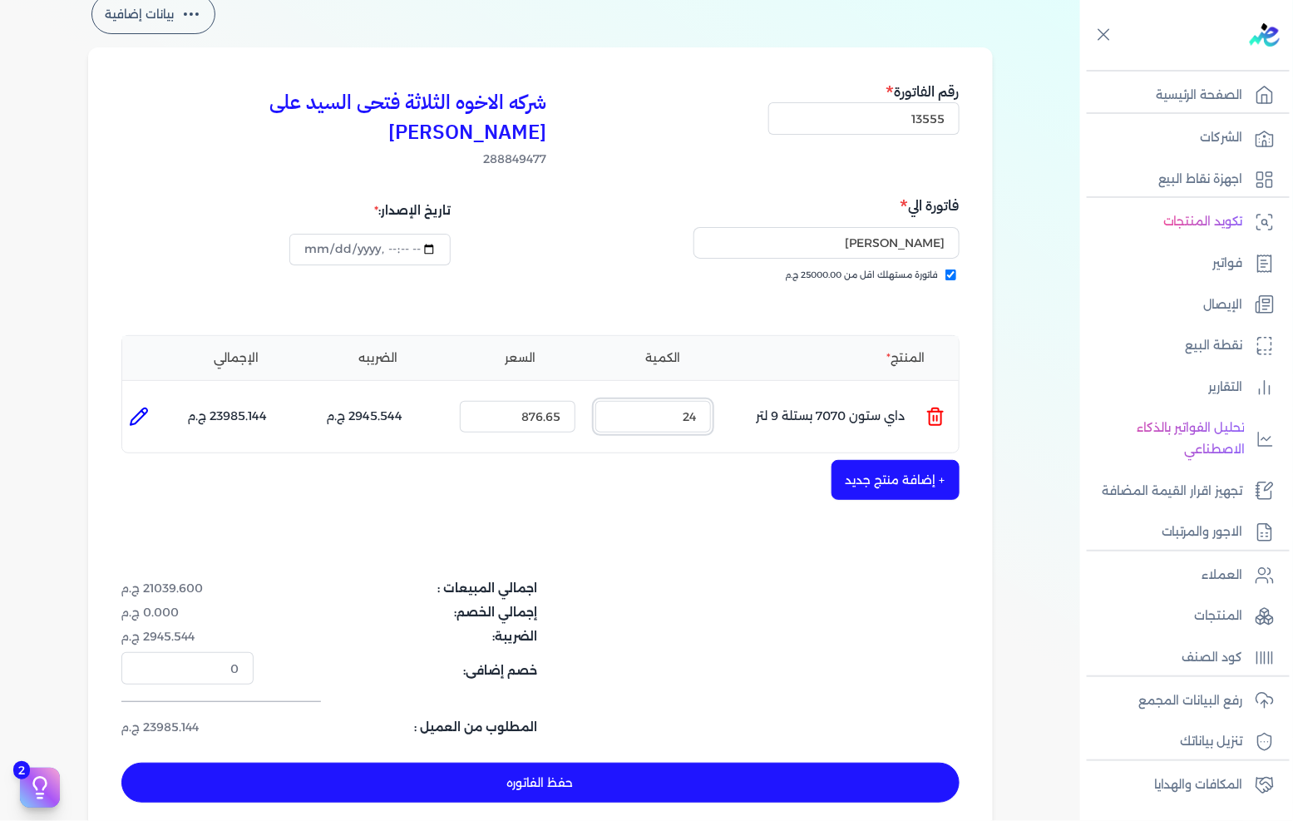
type input "24"
click at [653, 762] on button "حفظ الفاتوره" at bounding box center [540, 782] width 838 height 40
type input "[DATE]"
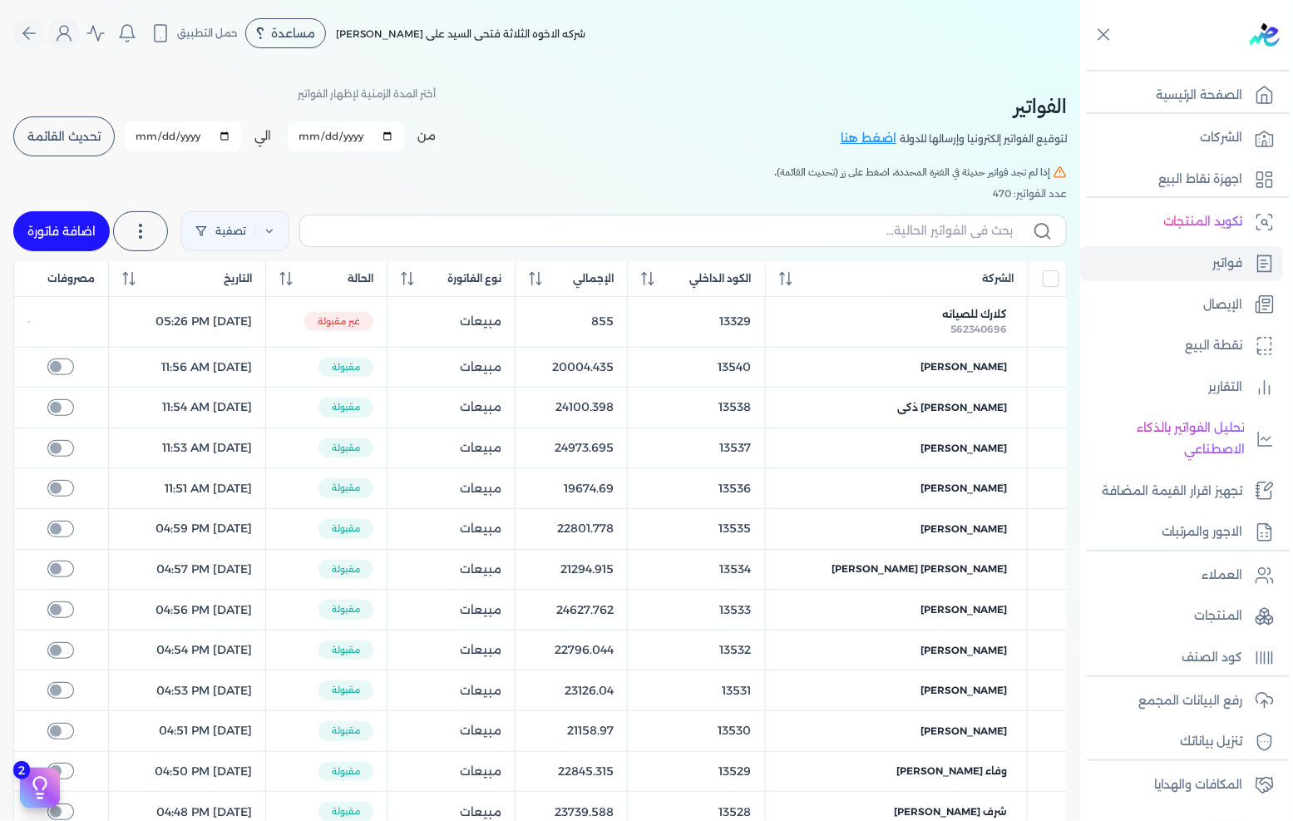
click at [98, 234] on link "اضافة فاتورة" at bounding box center [61, 231] width 96 height 40
select select "EGP"
select select "B"
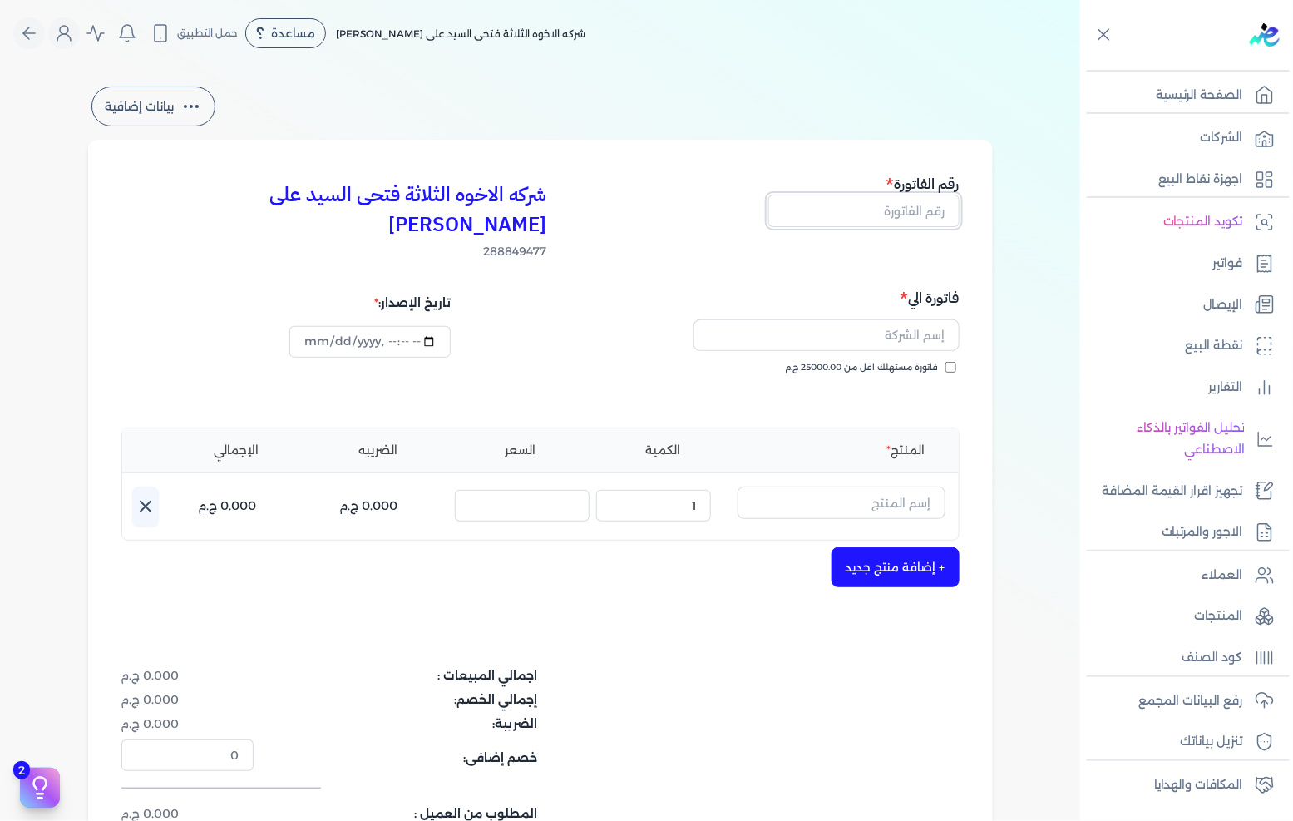
drag, startPoint x: 895, startPoint y: 210, endPoint x: 1292, endPoint y: 191, distance: 397.0
click at [895, 210] on input "text" at bounding box center [863, 211] width 191 height 32
click at [925, 361] on div "فاتورة مستهلك اقل من 25000.00 ج.م" at bounding box center [752, 384] width 407 height 47
click at [928, 361] on span "فاتورة مستهلك اقل من 25000.00 ج.م" at bounding box center [862, 367] width 153 height 13
click at [945, 362] on input "فاتورة مستهلك اقل من 25000.00 ج.م" at bounding box center [950, 367] width 11 height 11
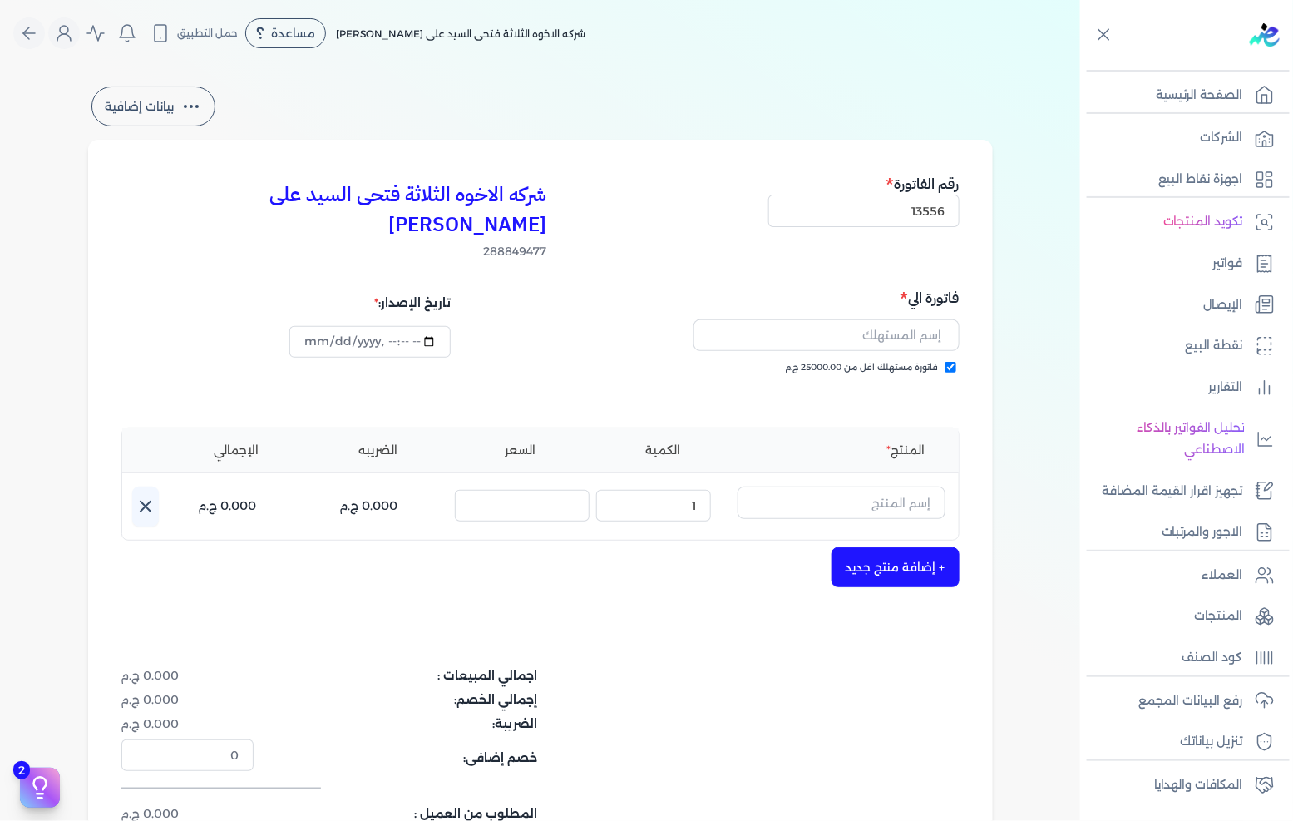
click at [929, 323] on div at bounding box center [752, 335] width 414 height 52
click at [933, 319] on input "text" at bounding box center [826, 335] width 266 height 32
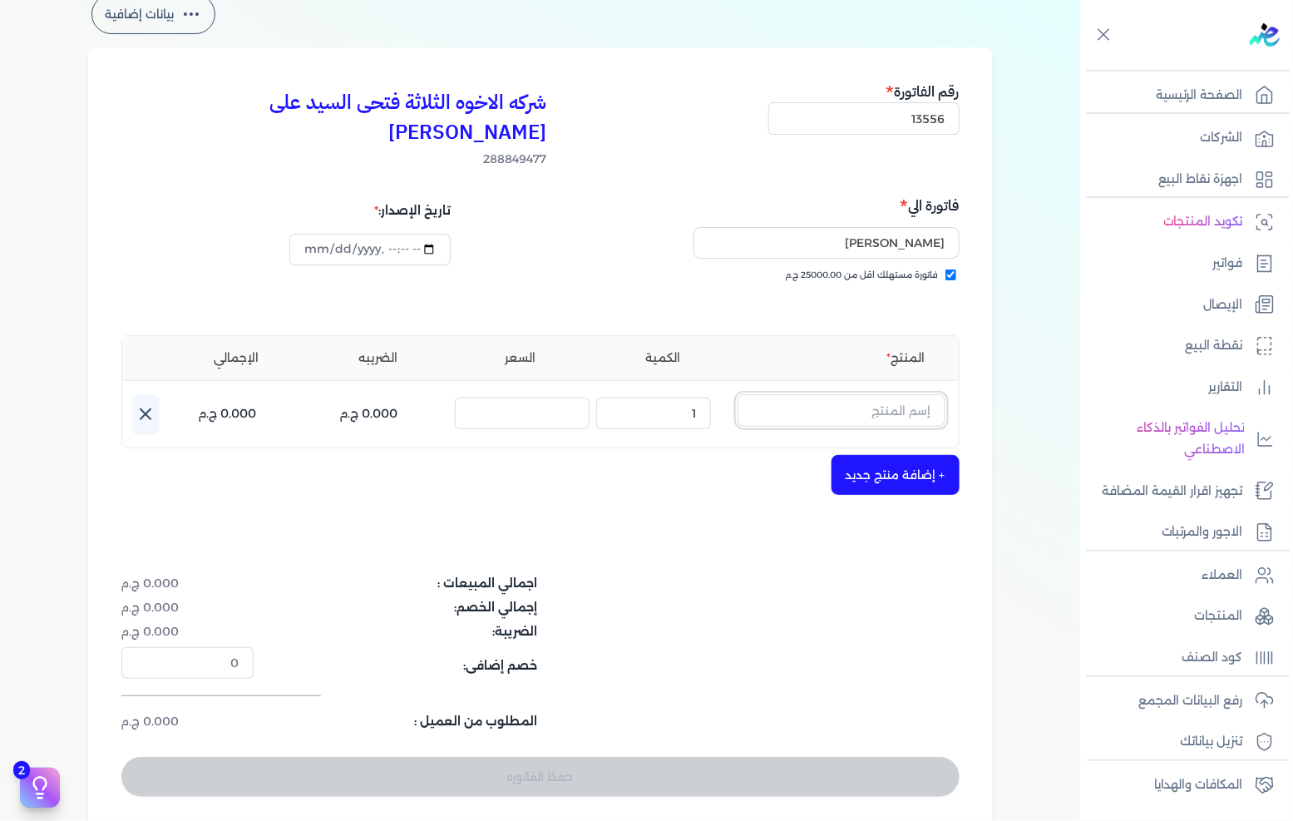
click at [816, 394] on input "text" at bounding box center [841, 410] width 208 height 32
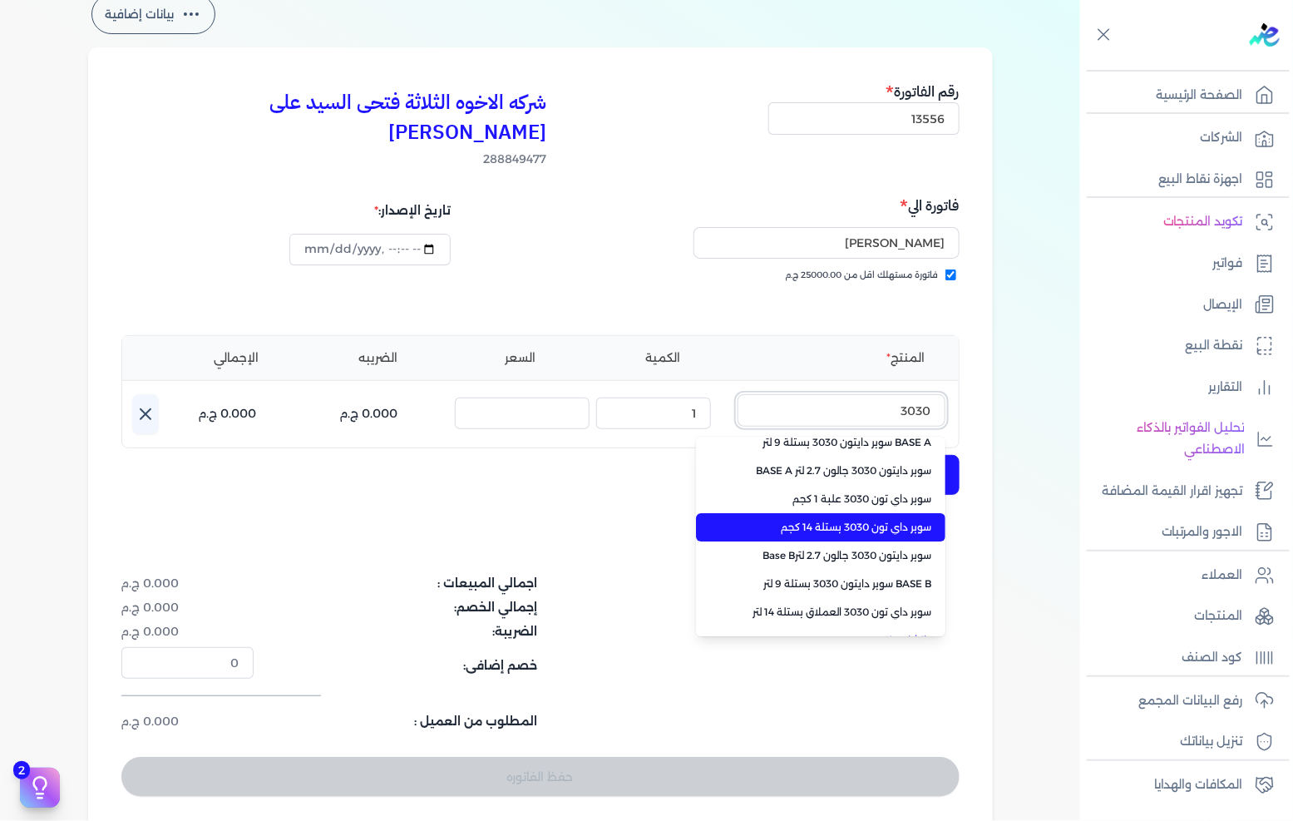
scroll to position [61, 0]
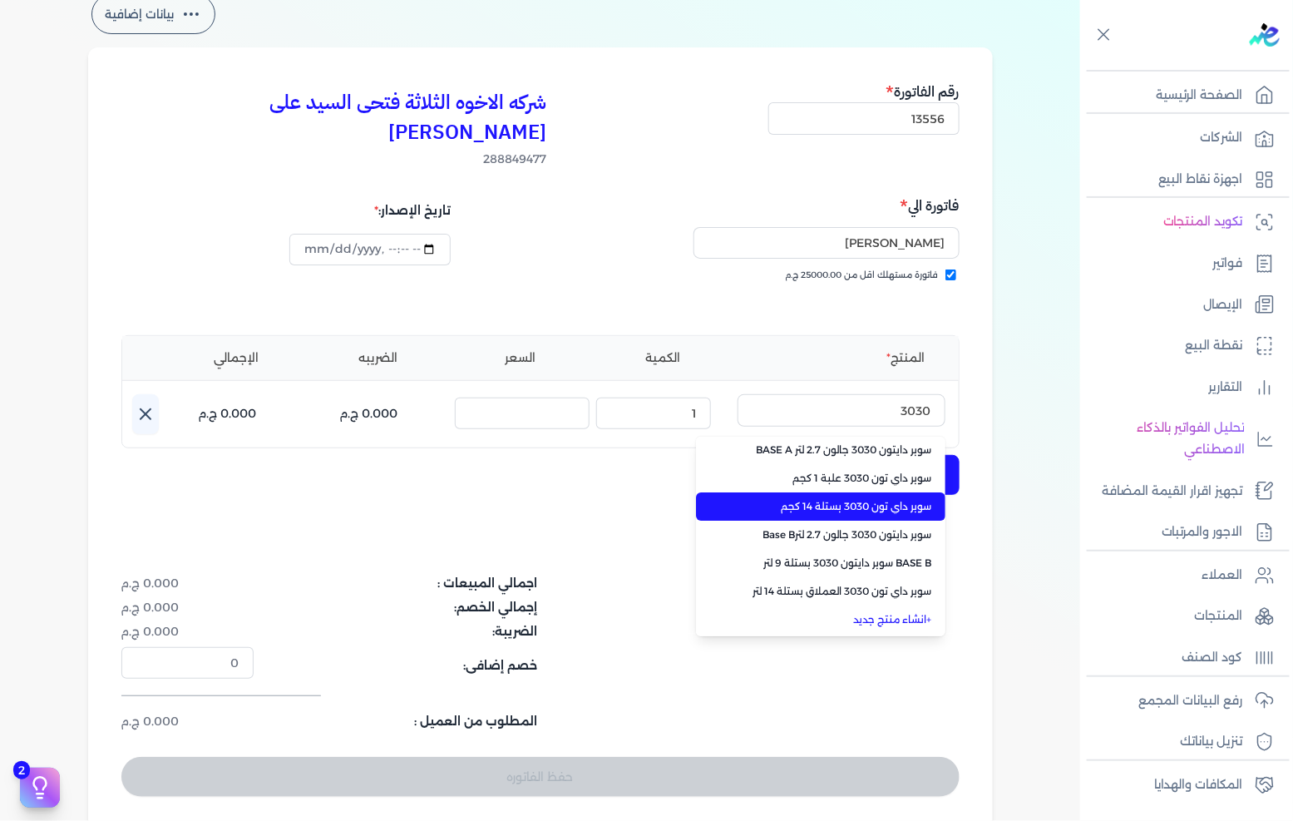
click at [829, 499] on span "سوبر داي تون 3030 بستلة 14 كجم" at bounding box center [830, 506] width 203 height 15
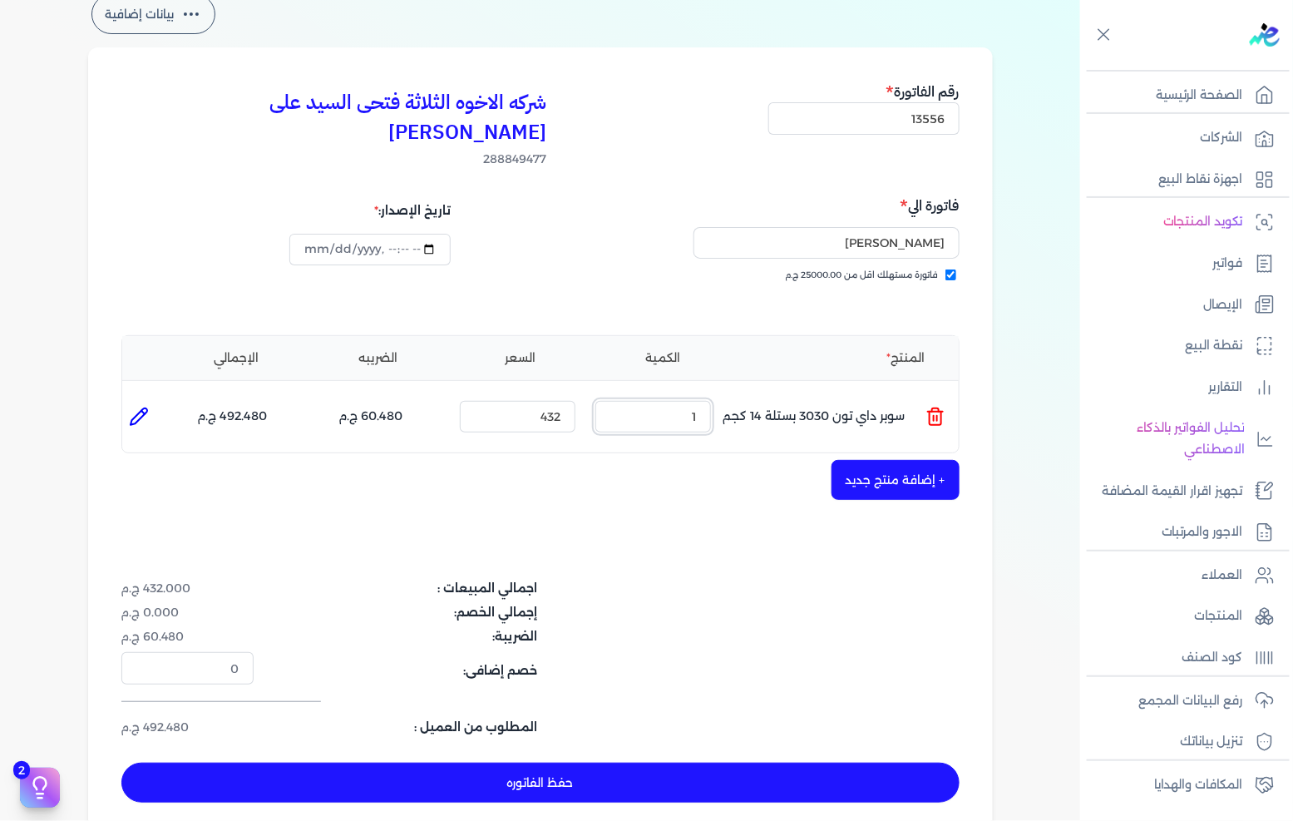
click at [685, 401] on input "1" at bounding box center [653, 417] width 116 height 32
click at [945, 460] on button "+ إضافة منتج جديد" at bounding box center [895, 480] width 128 height 40
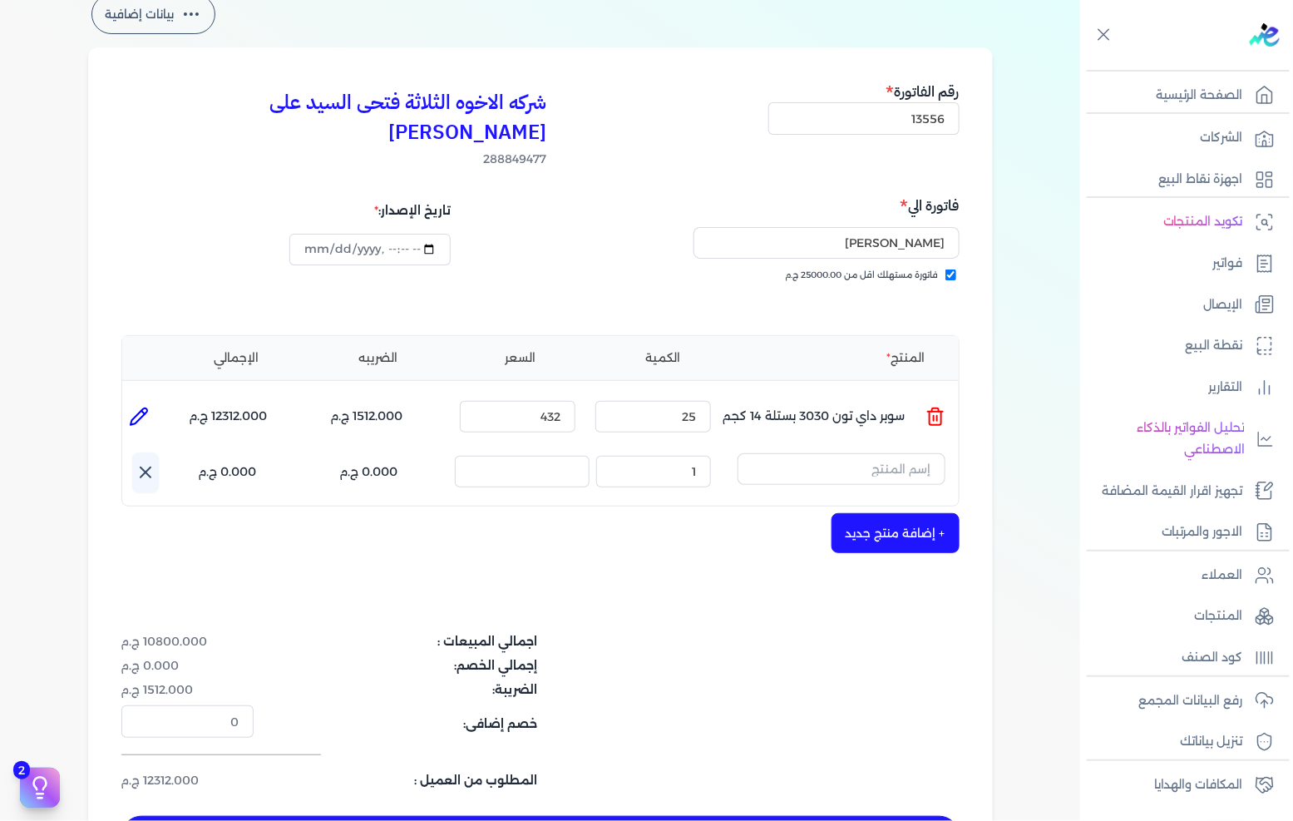
click at [938, 453] on input "text" at bounding box center [841, 469] width 208 height 32
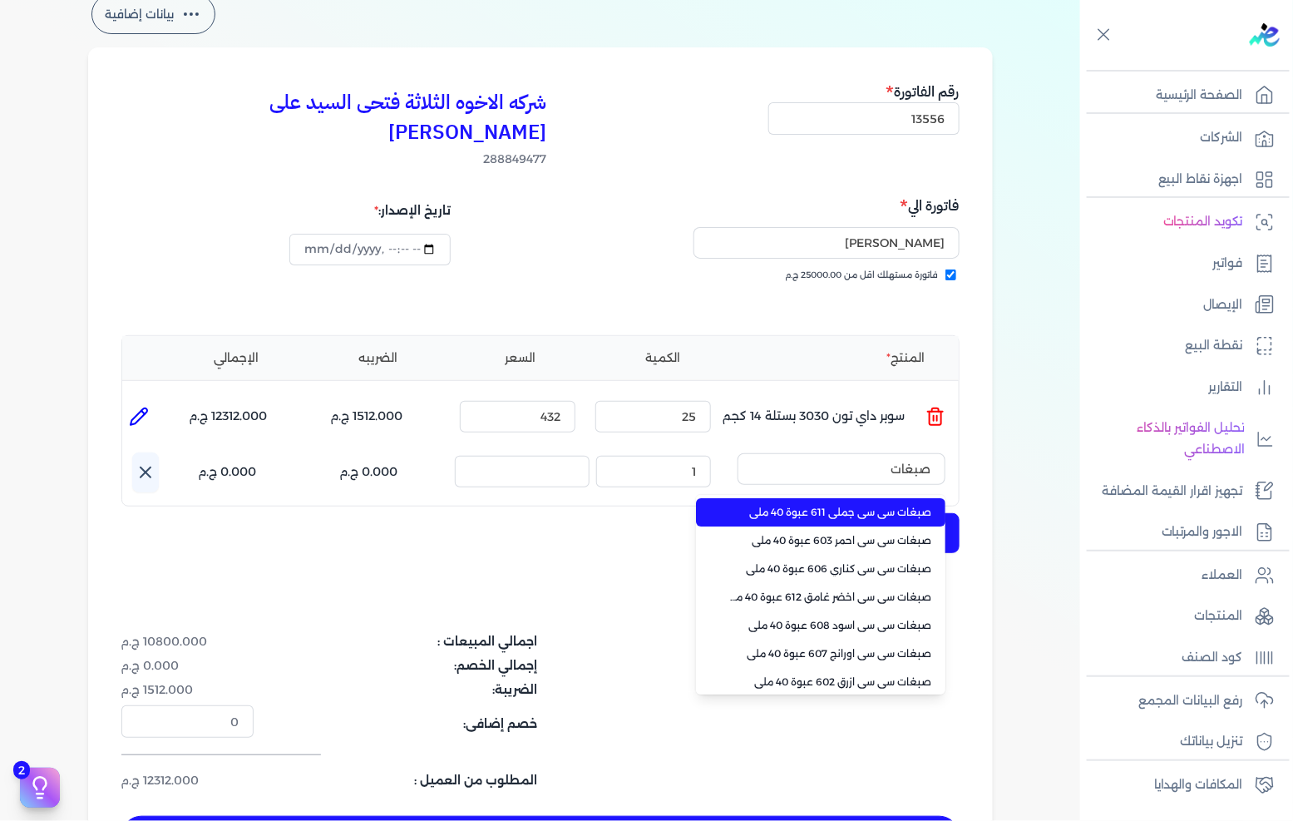
click at [895, 498] on li "صبغات سي سي جملي 611 عبوة 40 ملي" at bounding box center [820, 512] width 249 height 28
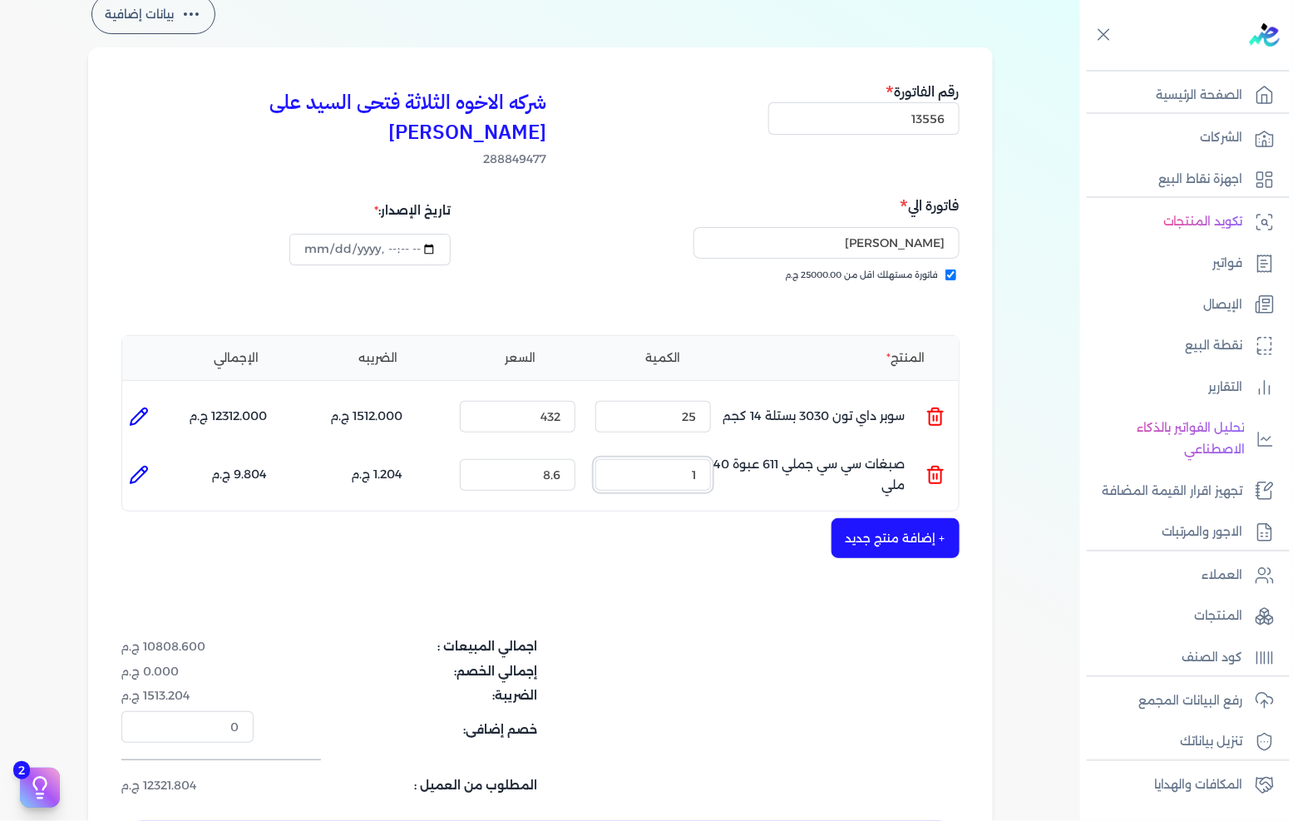
click at [680, 459] on input "1" at bounding box center [653, 475] width 116 height 32
click at [915, 518] on button "+ إضافة منتج جديد" at bounding box center [895, 538] width 128 height 40
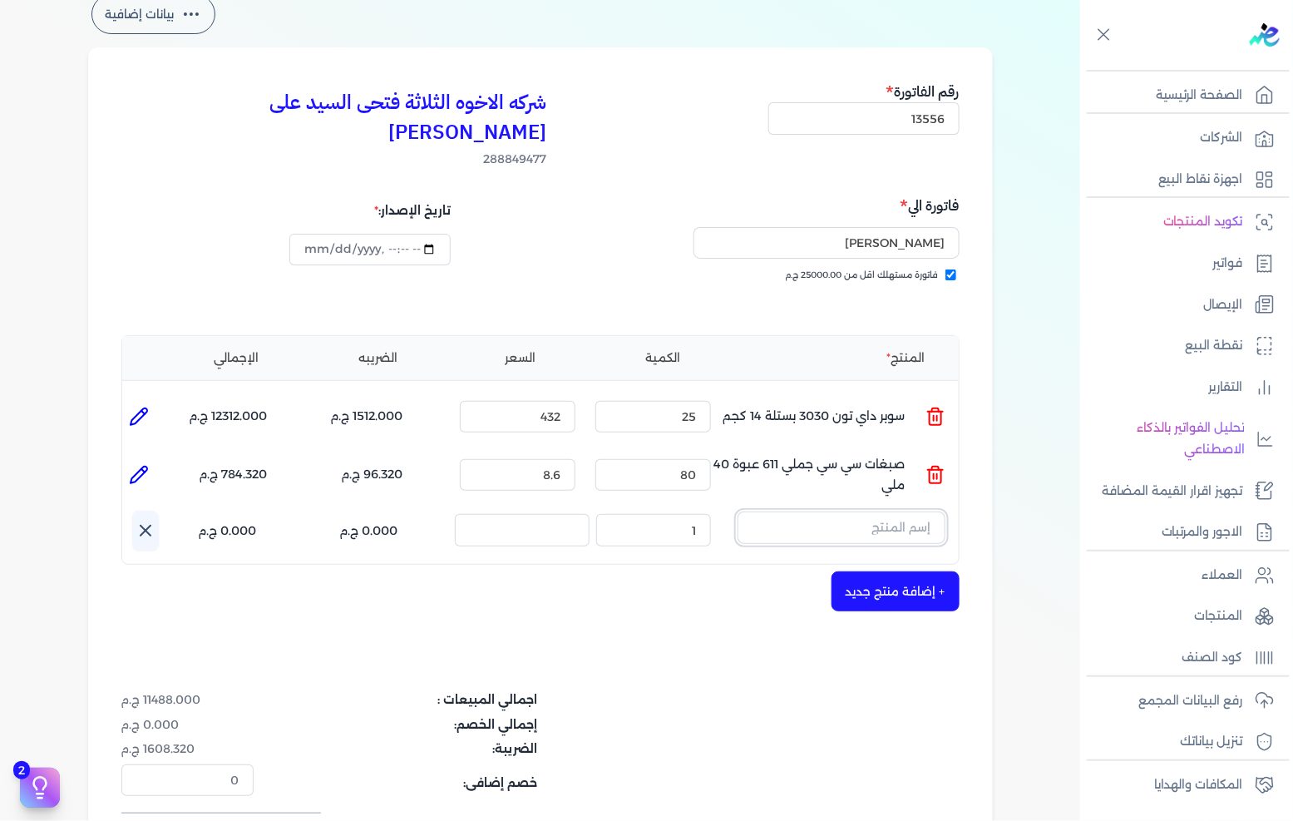
click at [920, 511] on input "text" at bounding box center [841, 527] width 208 height 32
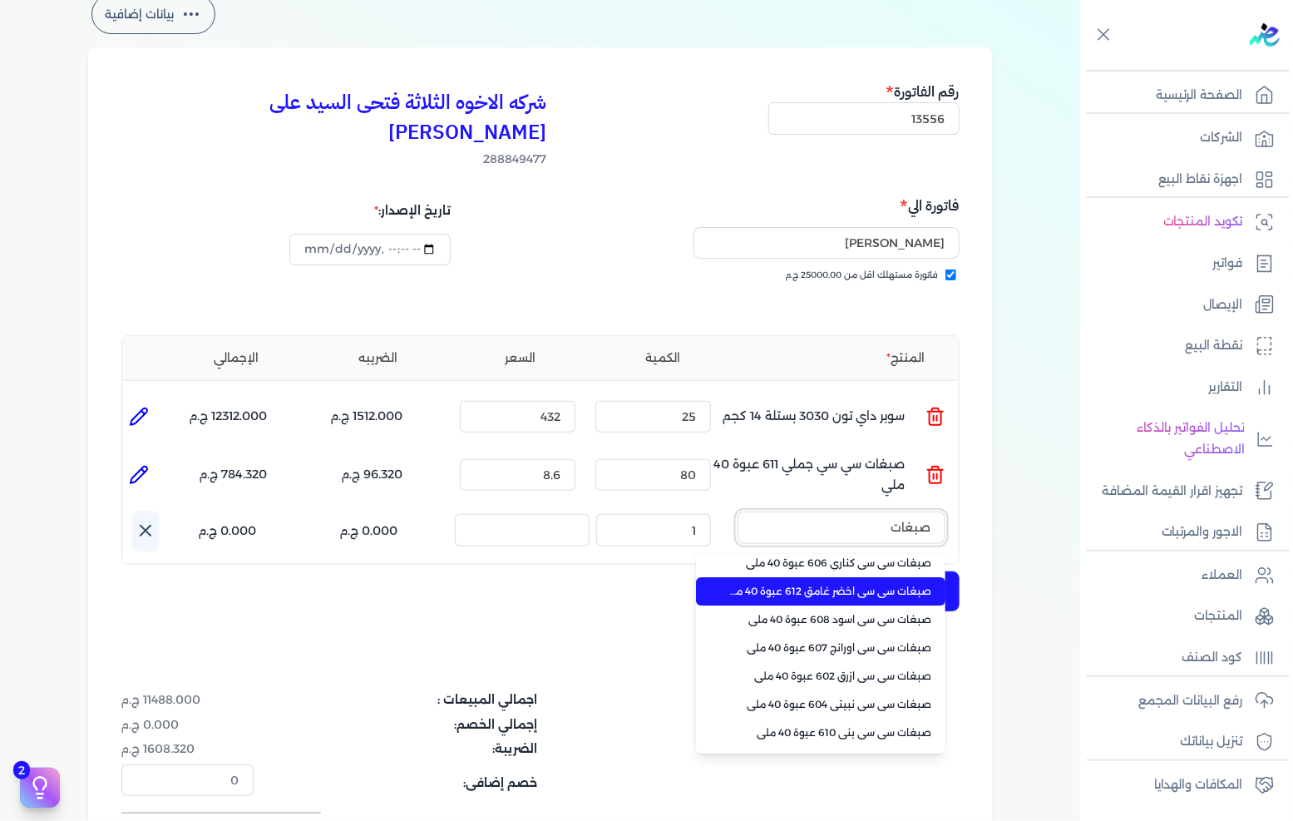
scroll to position [92, 0]
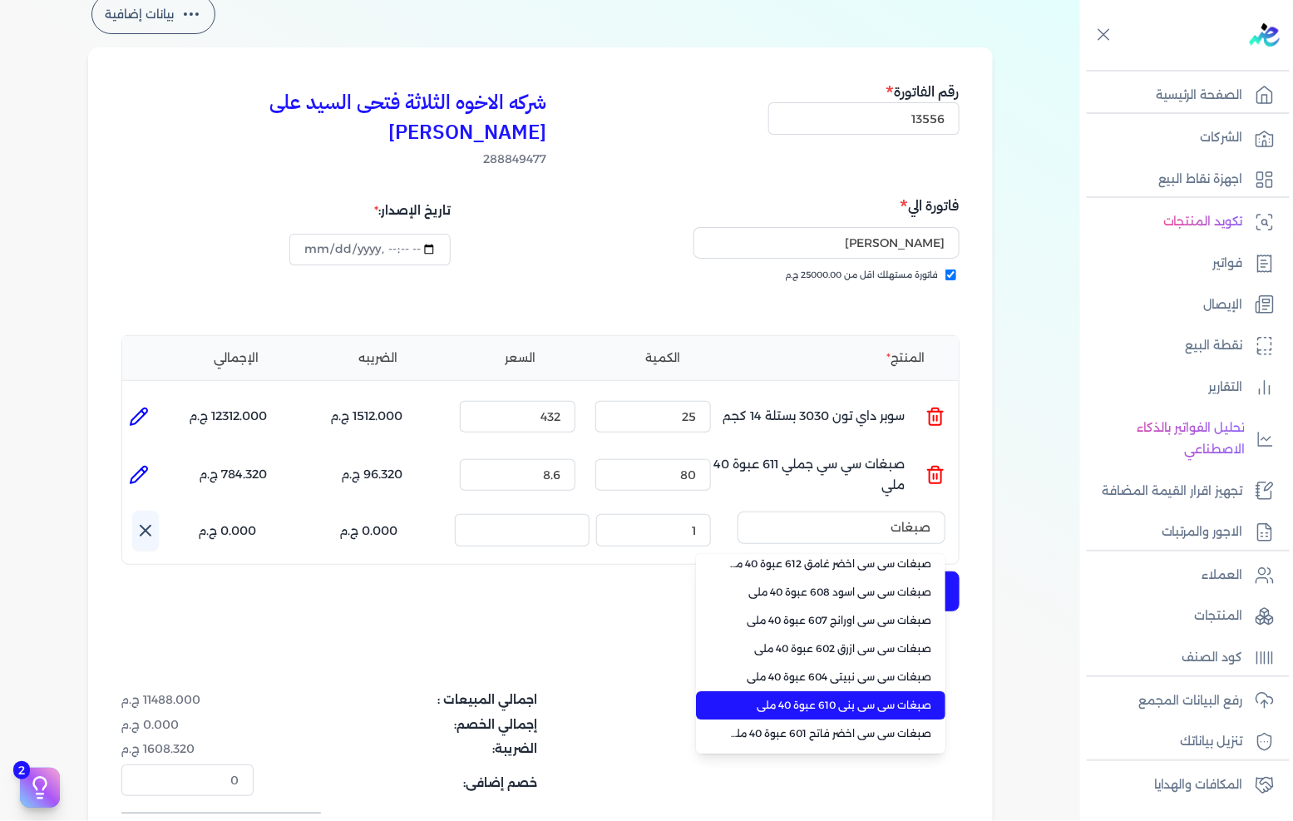
click at [878, 698] on span "صبغات سي سي بني 610 عبوة 40 ملي" at bounding box center [830, 705] width 203 height 15
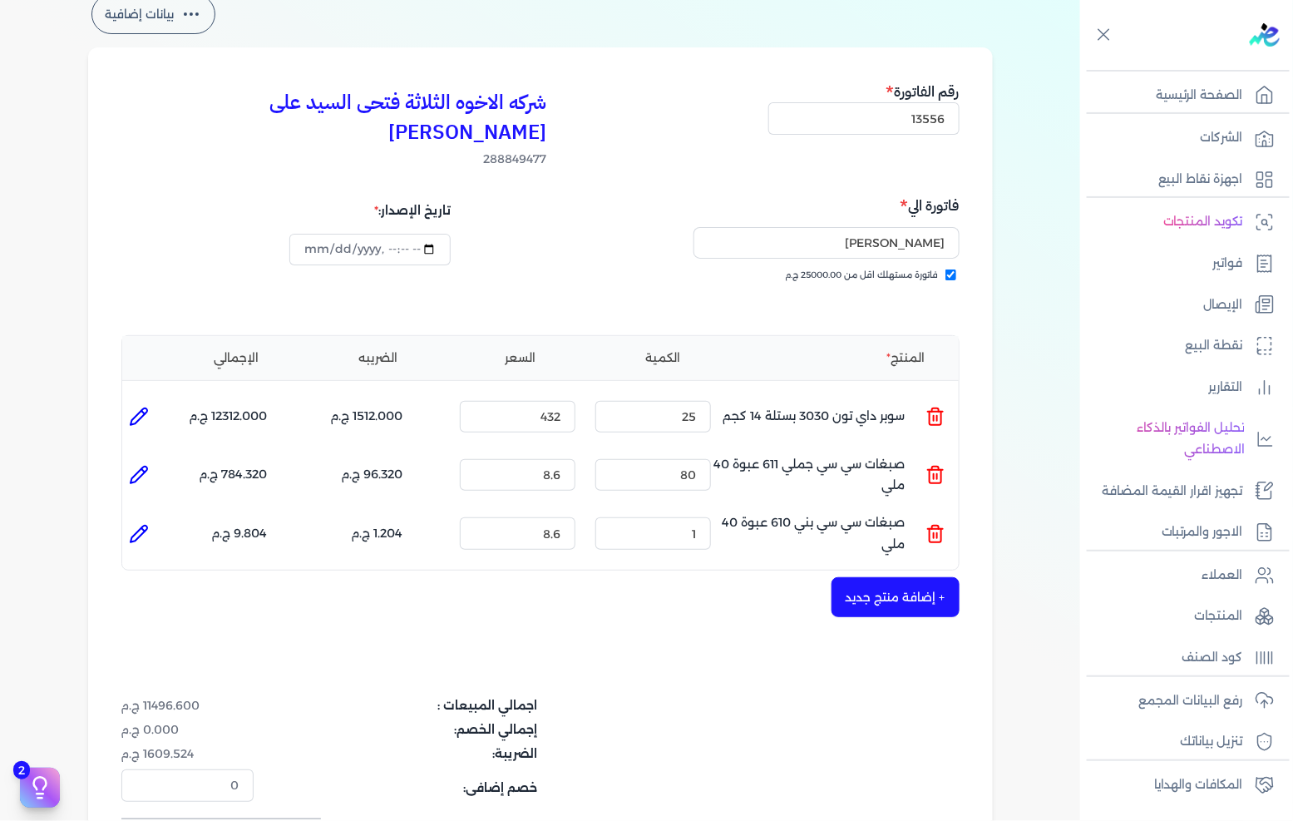
click at [702, 520] on div "الكمية : 1" at bounding box center [653, 533] width 129 height 45
click at [702, 517] on input "1" at bounding box center [653, 533] width 116 height 32
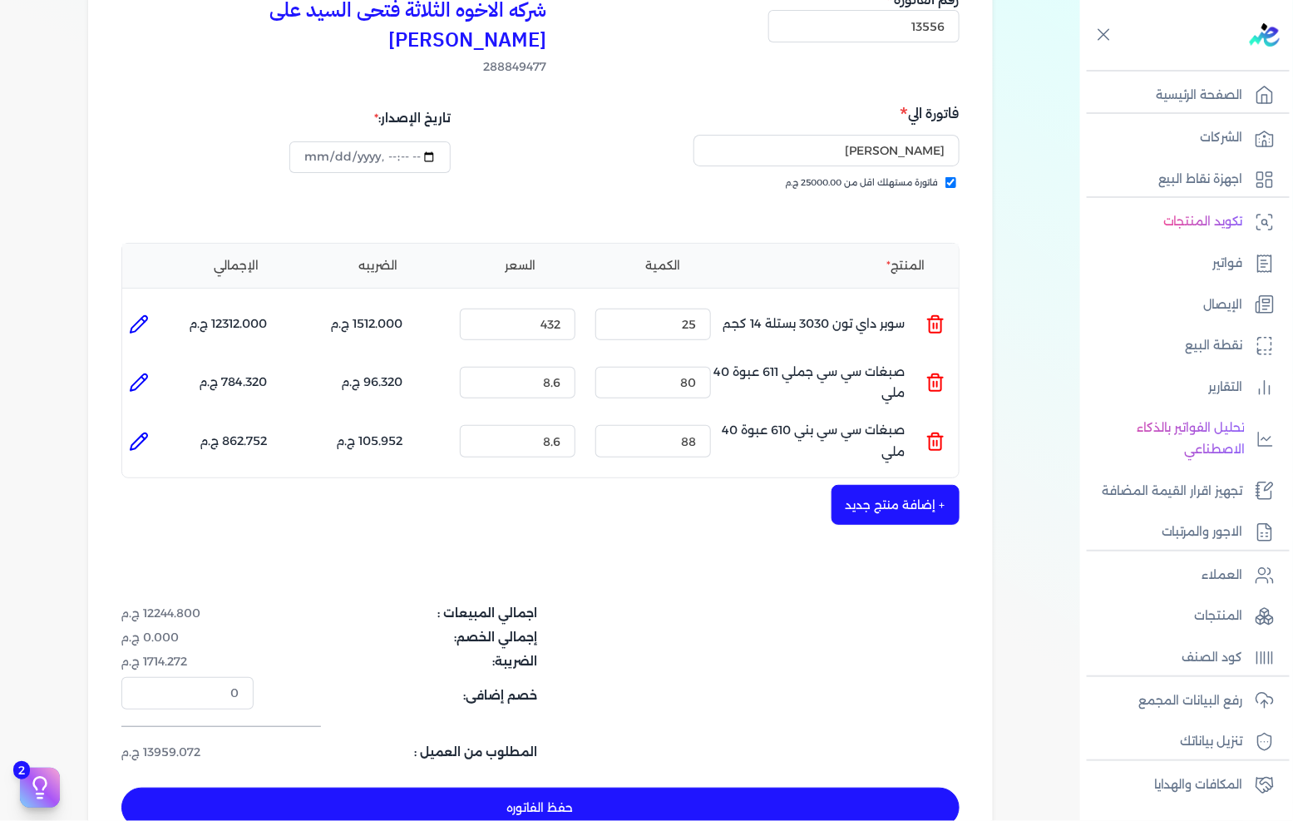
click at [871, 485] on button "+ إضافة منتج جديد" at bounding box center [895, 505] width 128 height 40
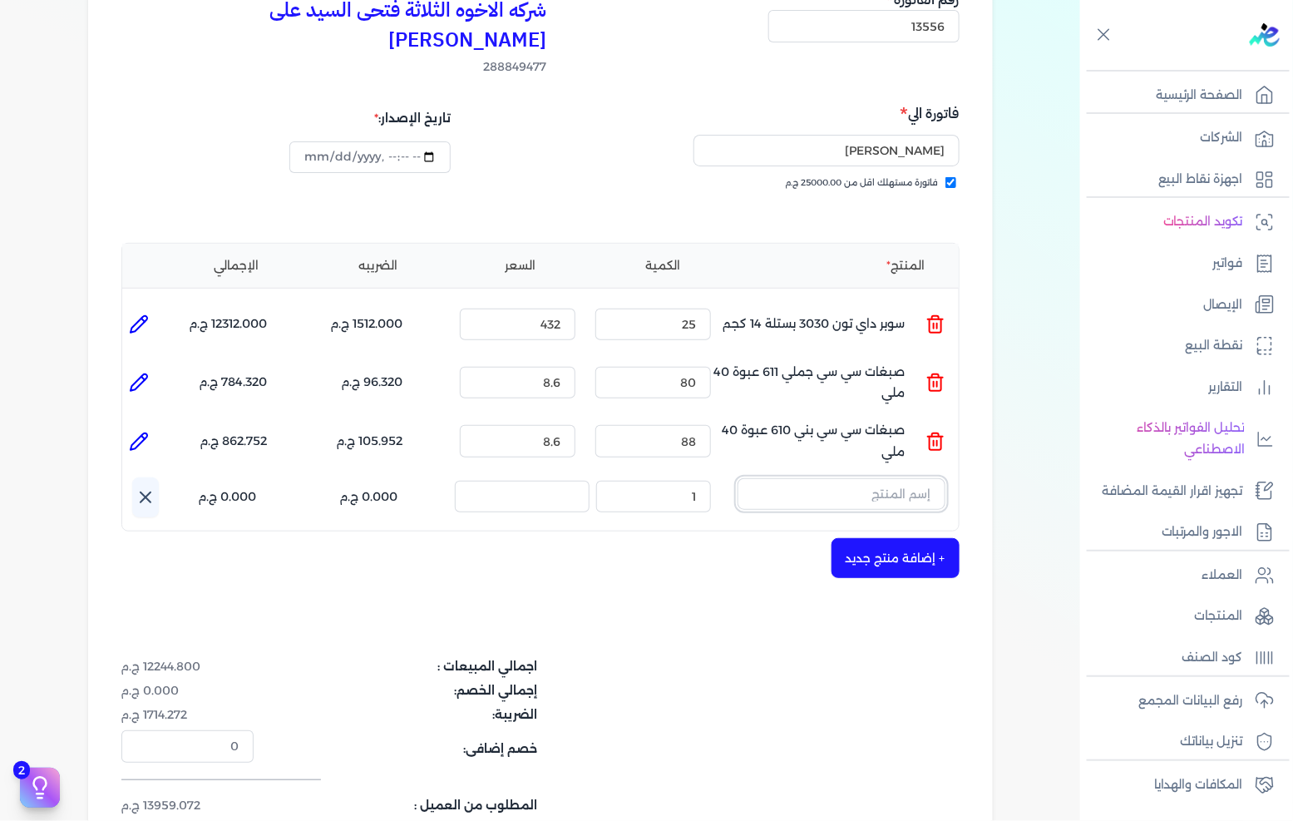
click at [895, 478] on input "text" at bounding box center [841, 494] width 208 height 32
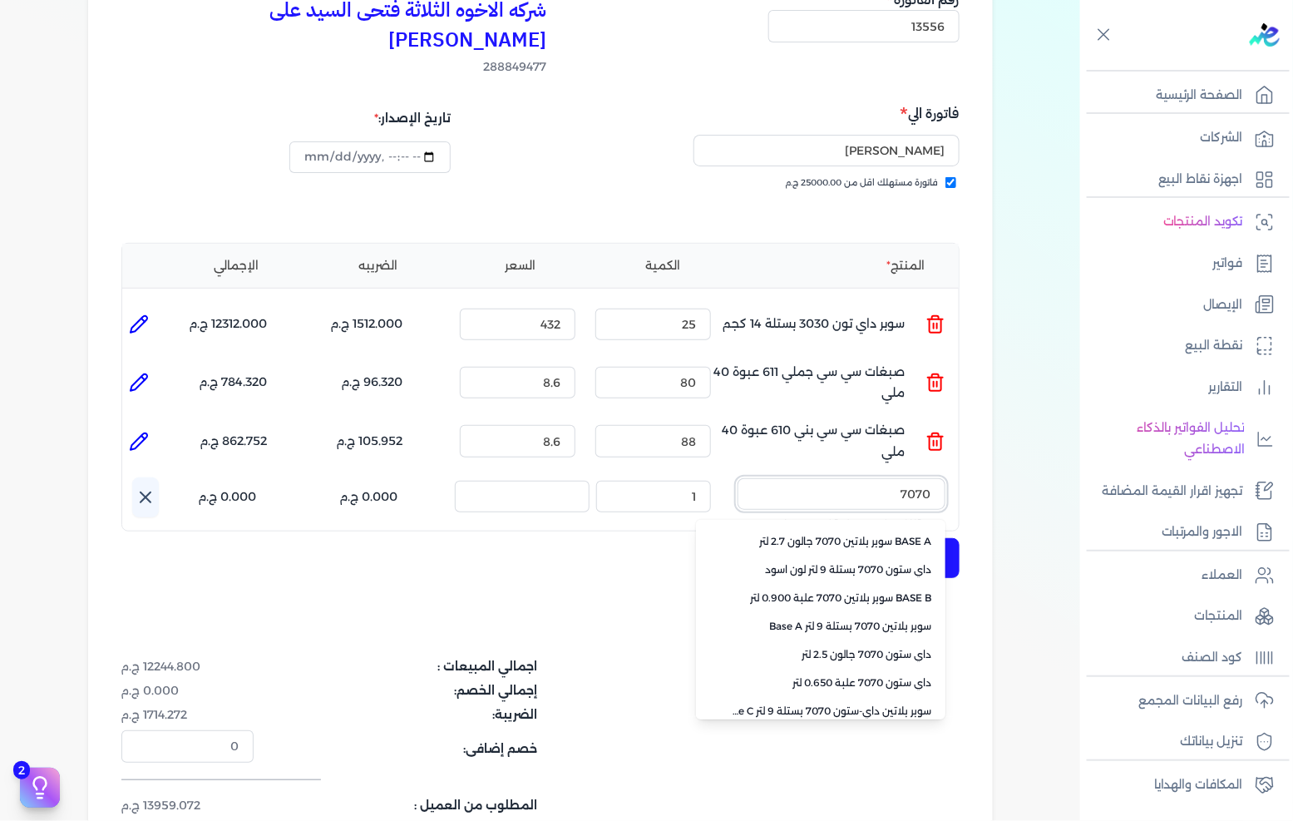
scroll to position [371, 0]
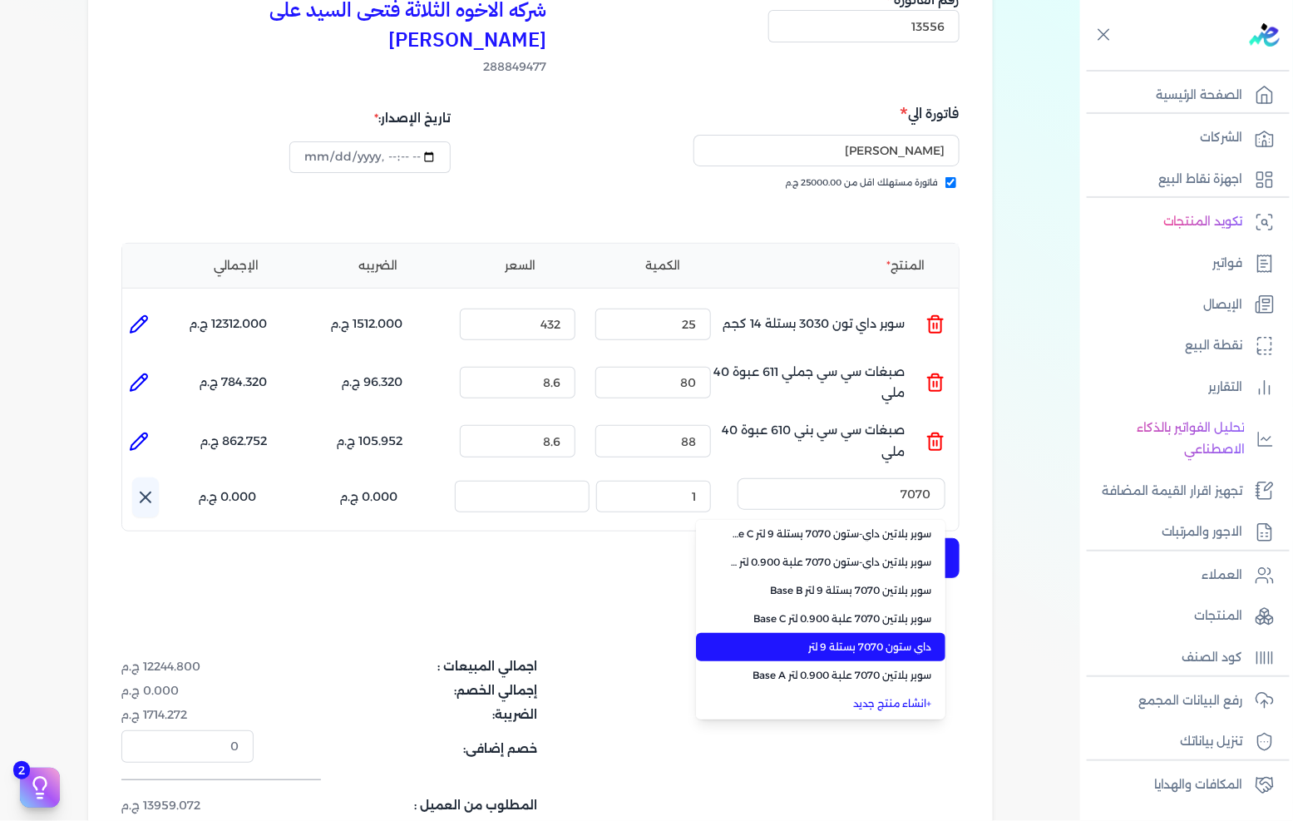
click at [873, 639] on span "داي ستون 7070 بستلة 9 لتر" at bounding box center [830, 646] width 203 height 15
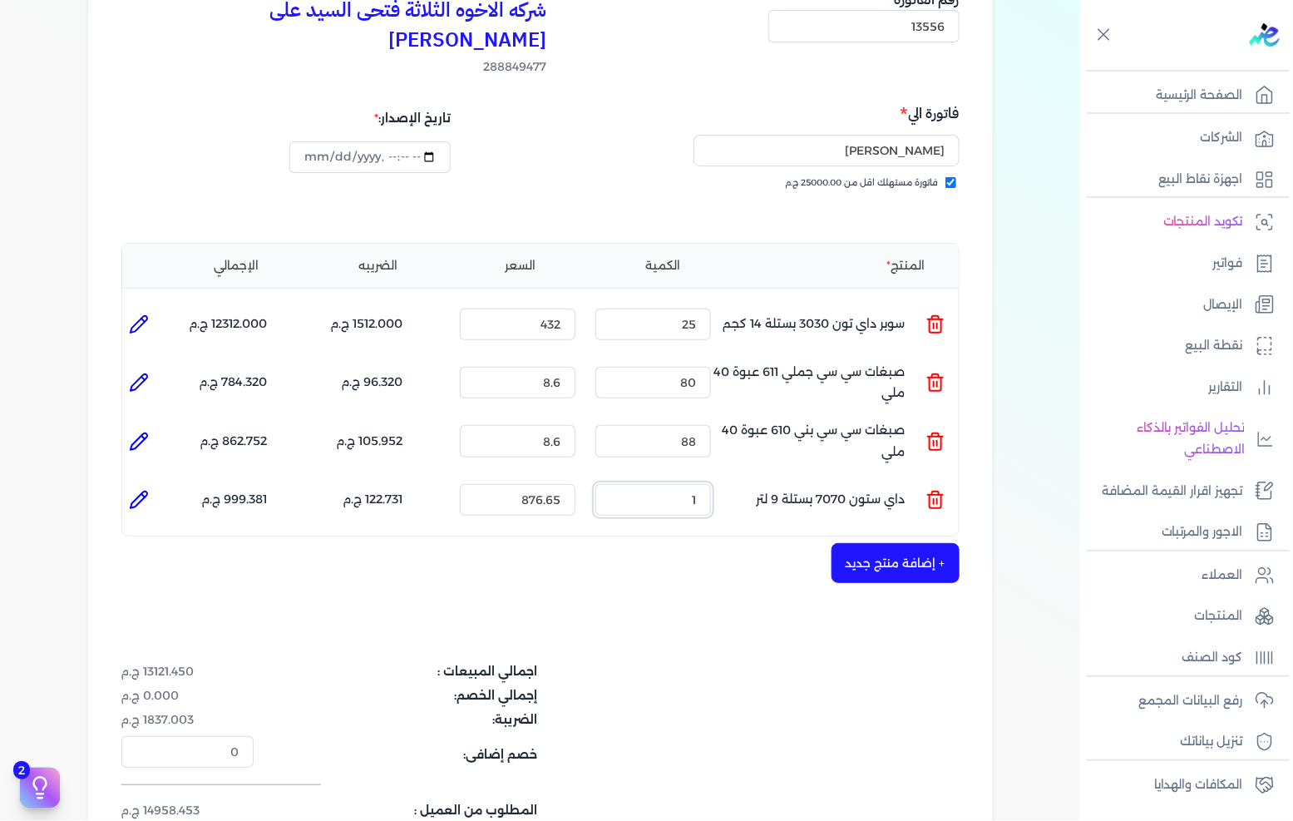
click at [677, 484] on input "1" at bounding box center [653, 500] width 116 height 32
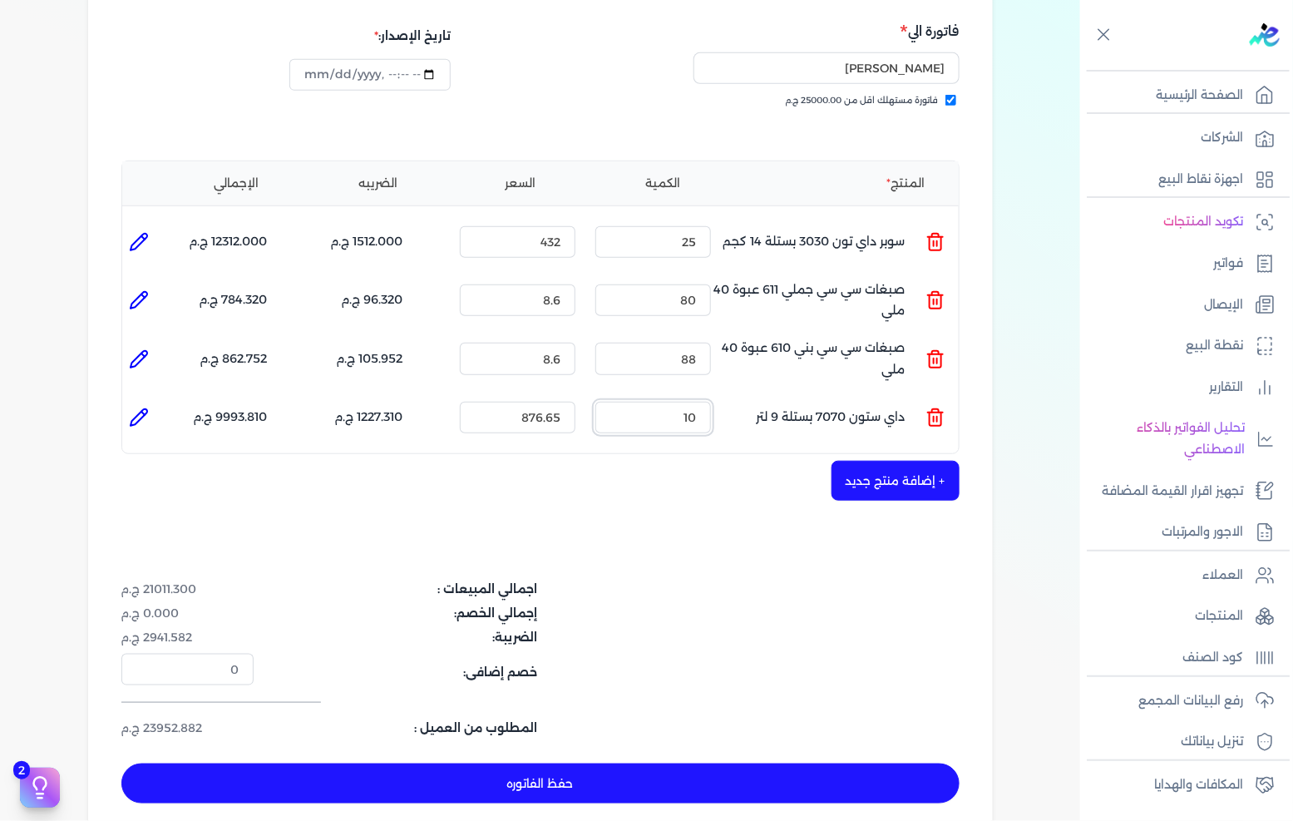
scroll to position [277, 0]
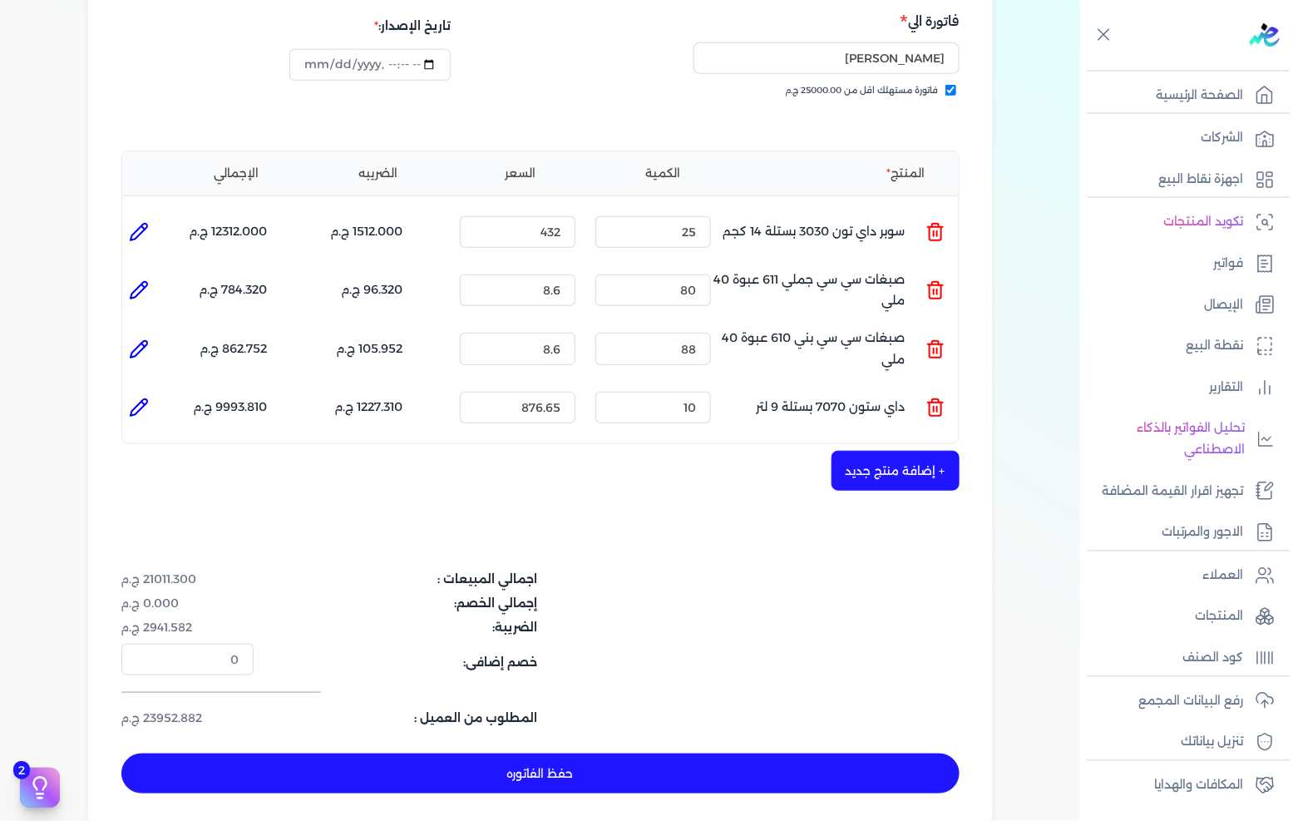
click at [760, 753] on button "حفظ الفاتوره" at bounding box center [540, 773] width 838 height 40
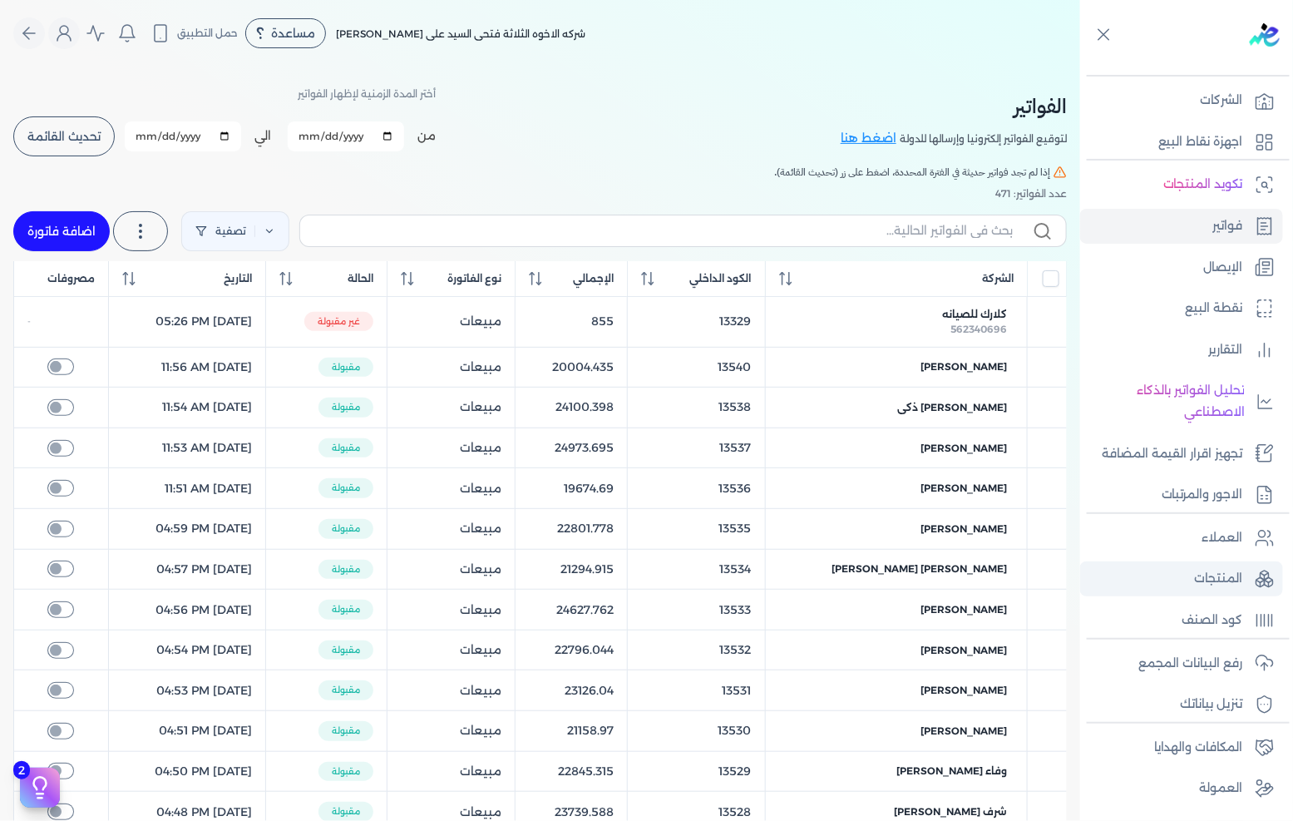
scroll to position [71, 0]
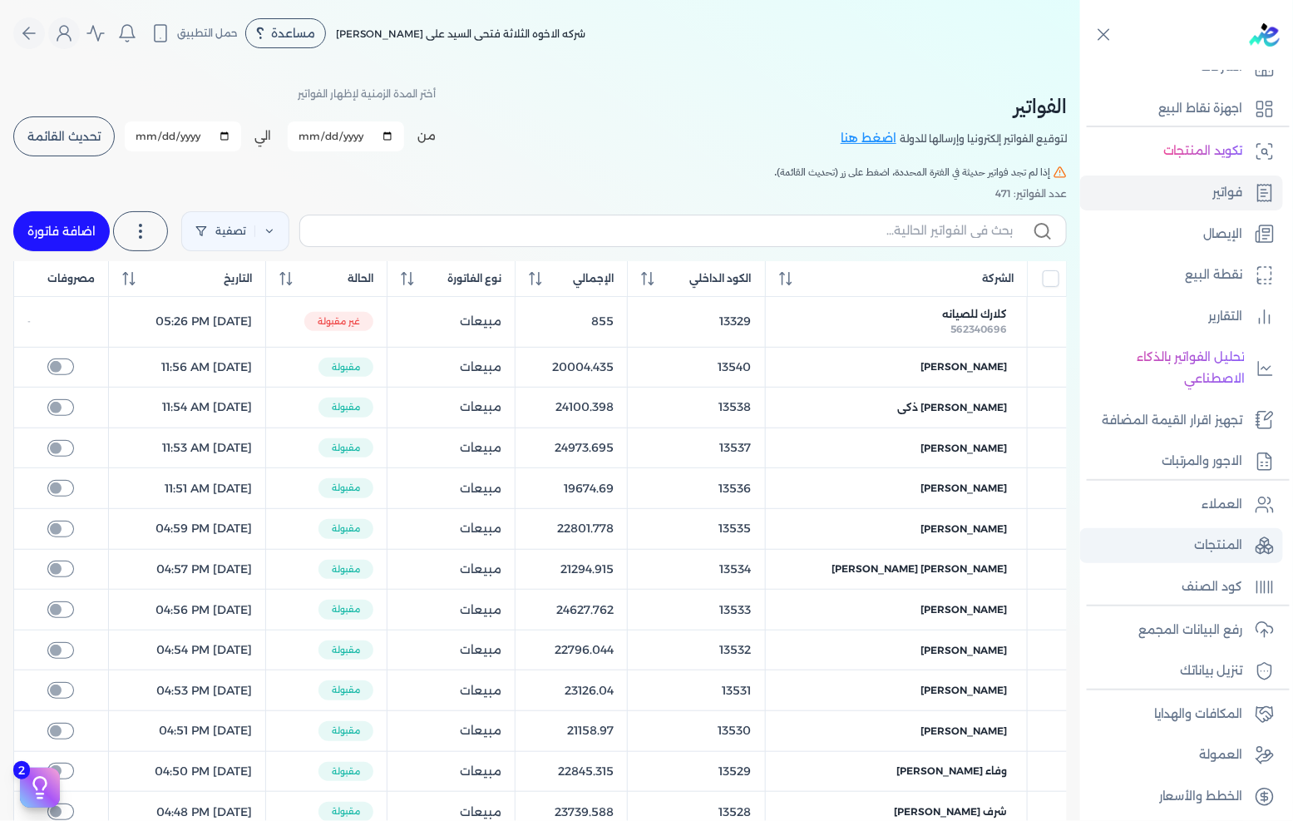
click at [1207, 535] on p "المنتجات" at bounding box center [1219, 546] width 48 height 22
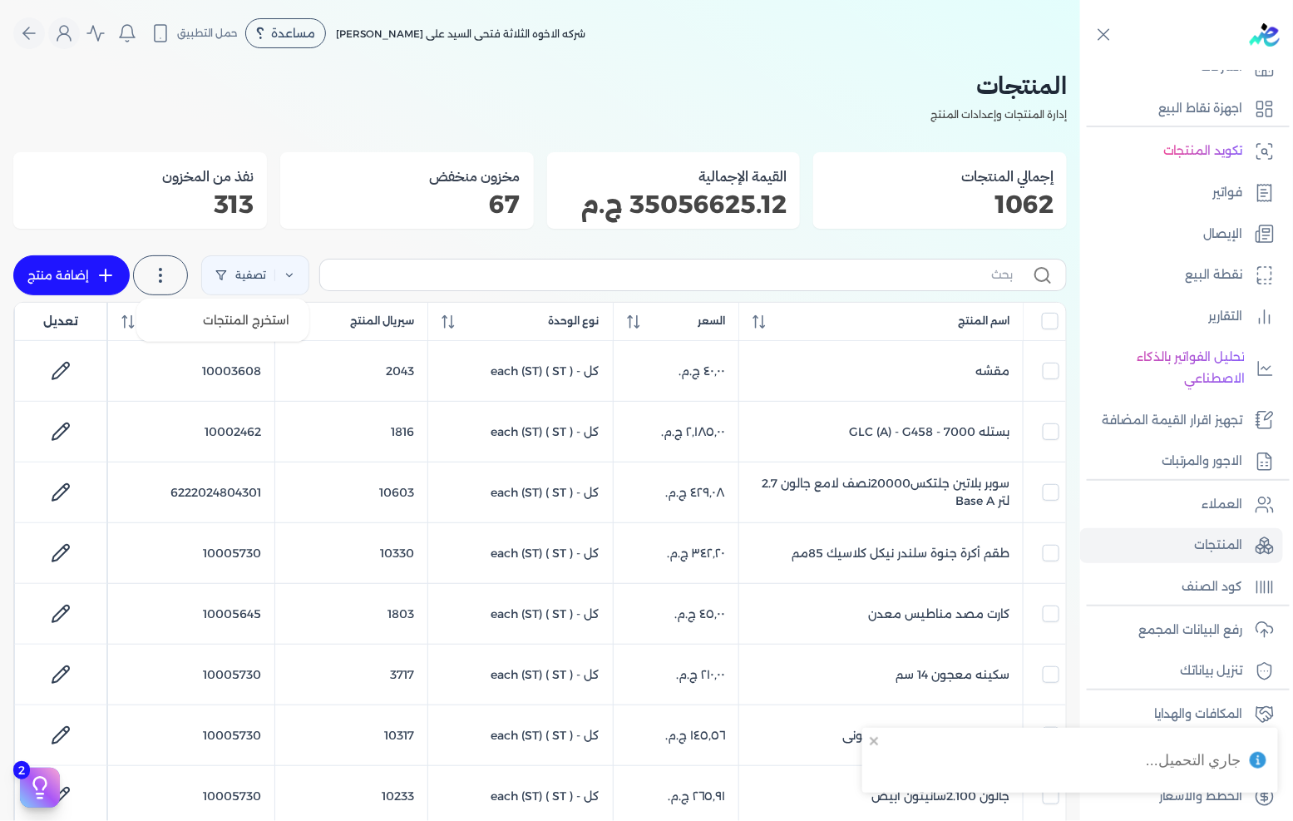
click at [180, 280] on label at bounding box center [160, 275] width 55 height 40
click at [380, 188] on div "مخزون منخفض 67" at bounding box center [407, 190] width 254 height 76
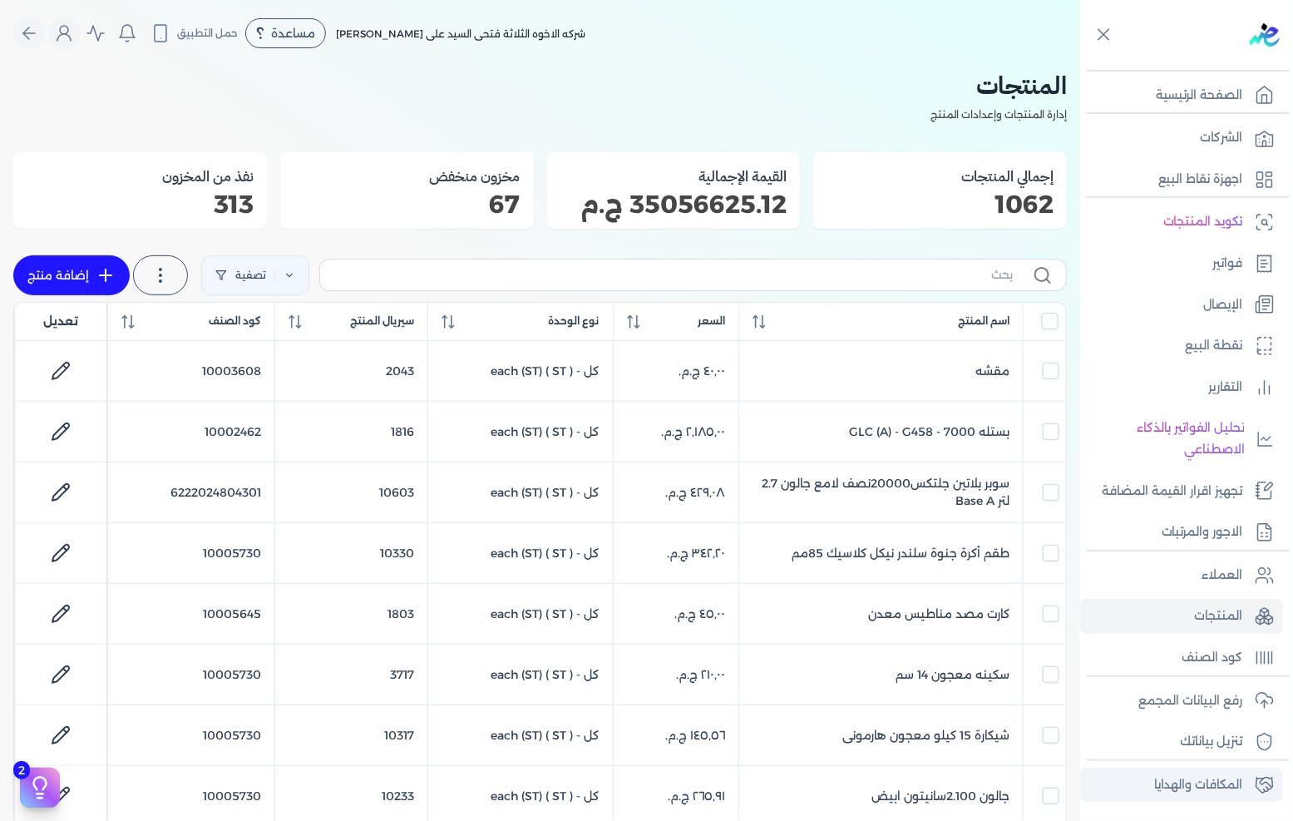
scroll to position [71, 0]
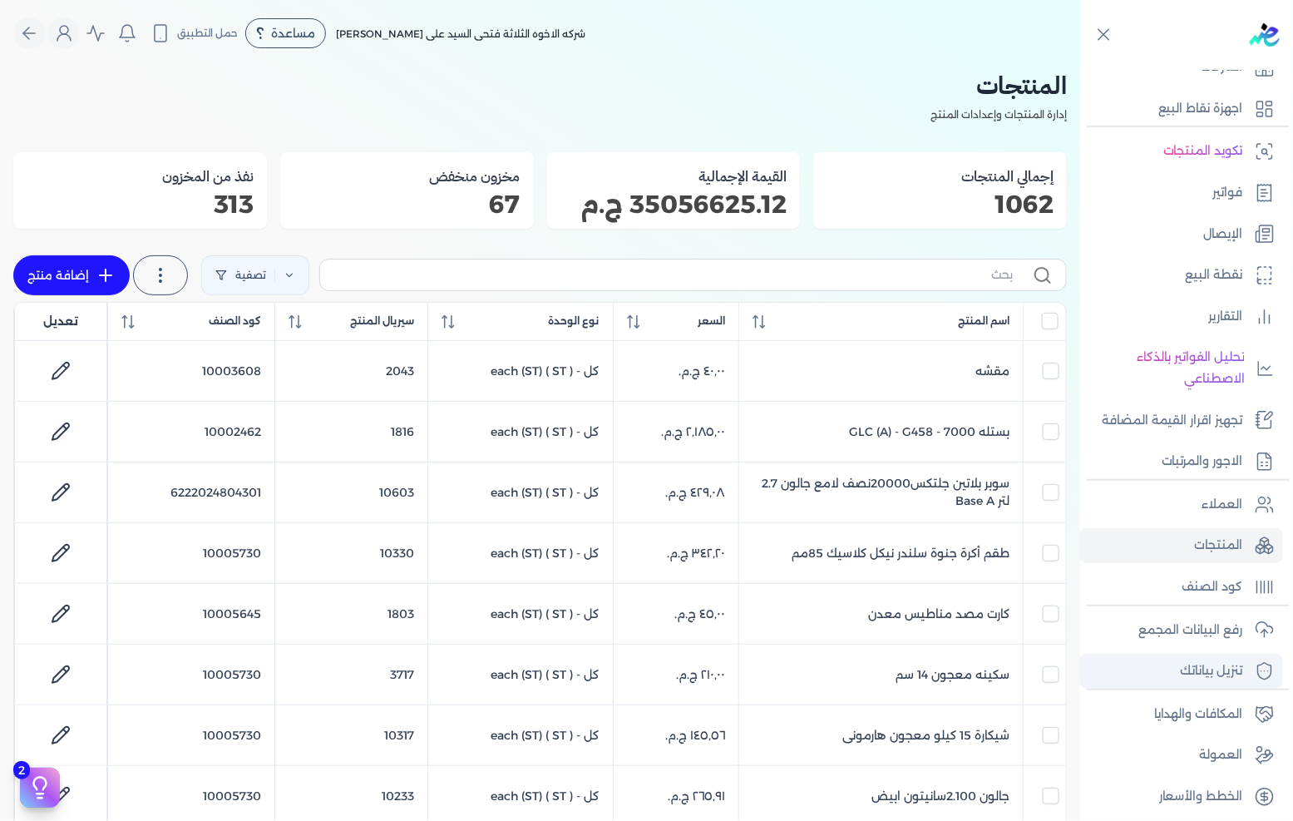
click at [1209, 668] on p "تنزيل بياناتك" at bounding box center [1212, 671] width 62 height 22
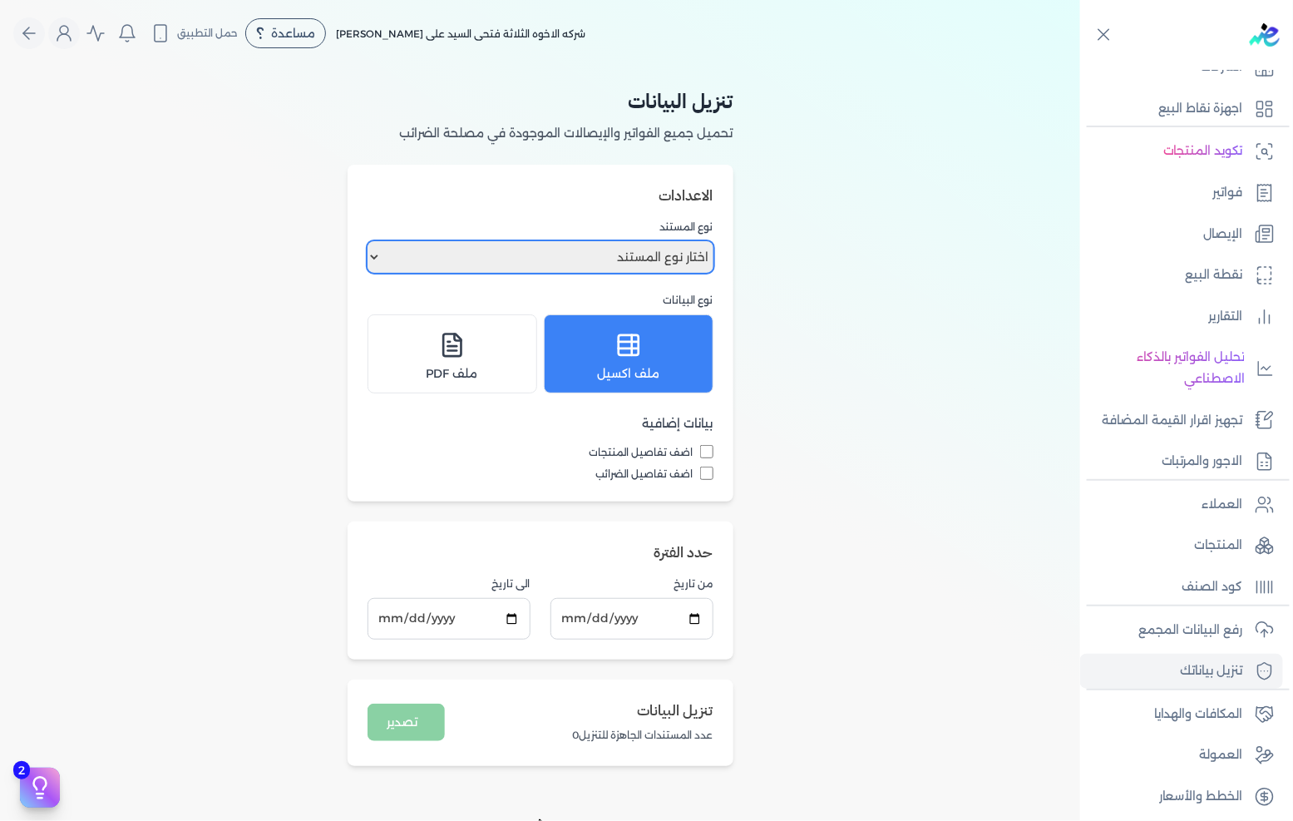
click at [629, 258] on select "اختار نوع المستند فواتير الإيصالات" at bounding box center [540, 257] width 346 height 32
click at [635, 258] on select "اختار نوع المستند فواتير الإيصالات" at bounding box center [540, 257] width 346 height 32
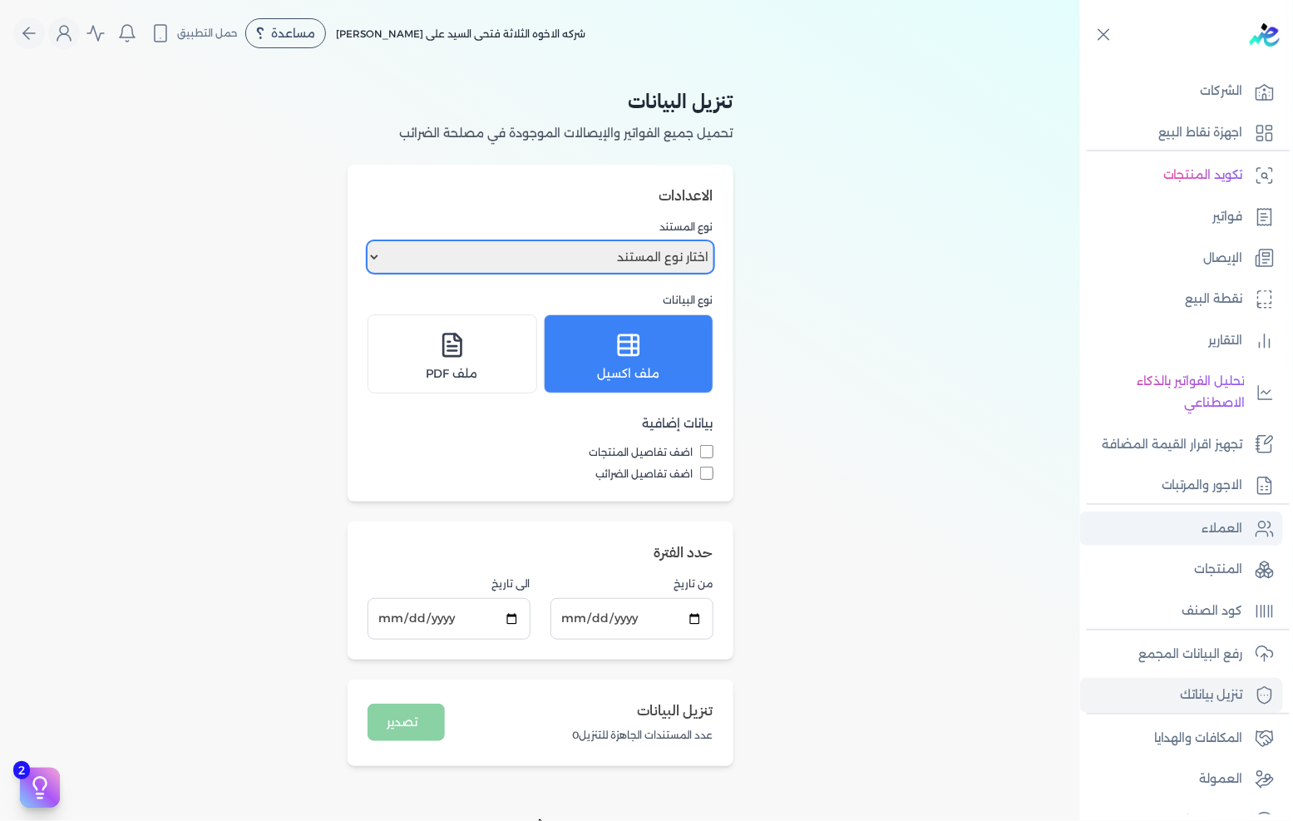
scroll to position [71, 0]
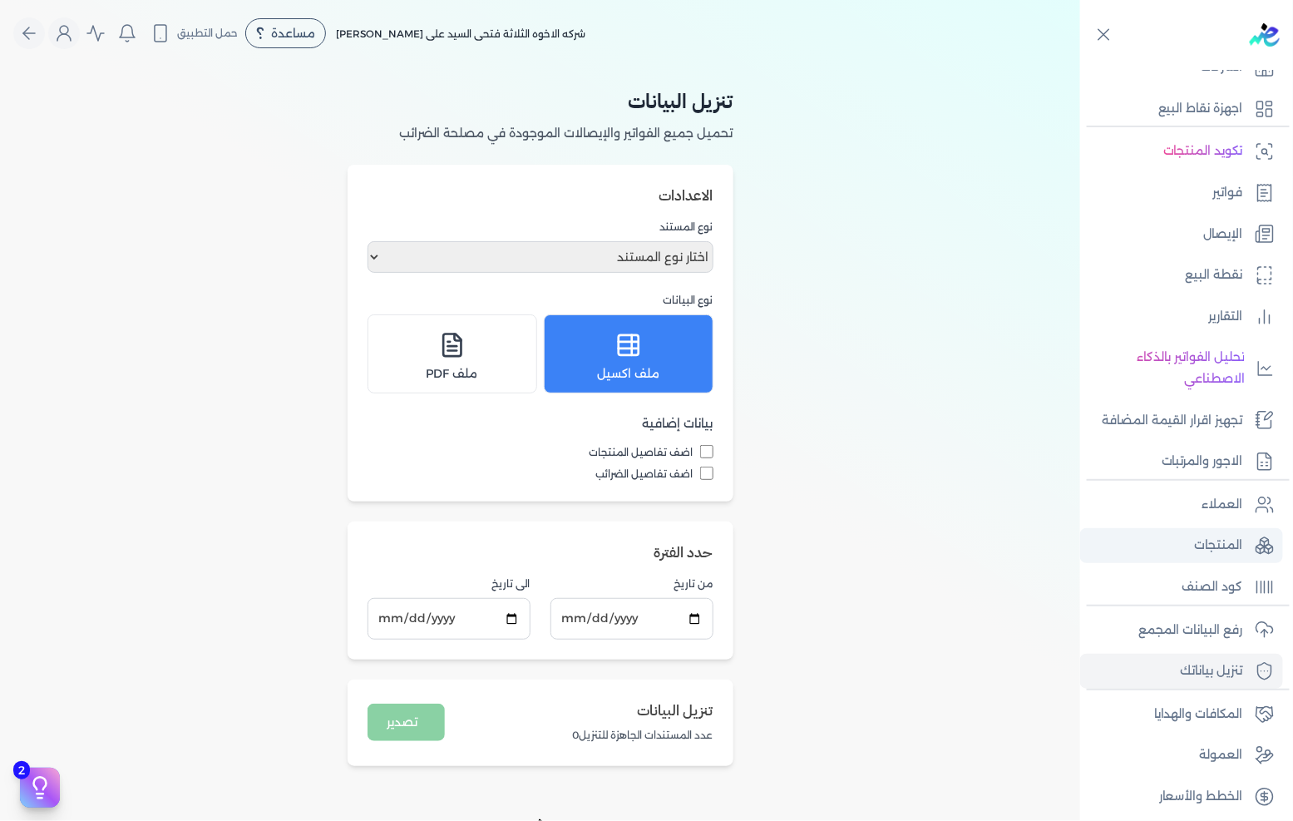
click at [1215, 550] on p "المنتجات" at bounding box center [1219, 546] width 48 height 22
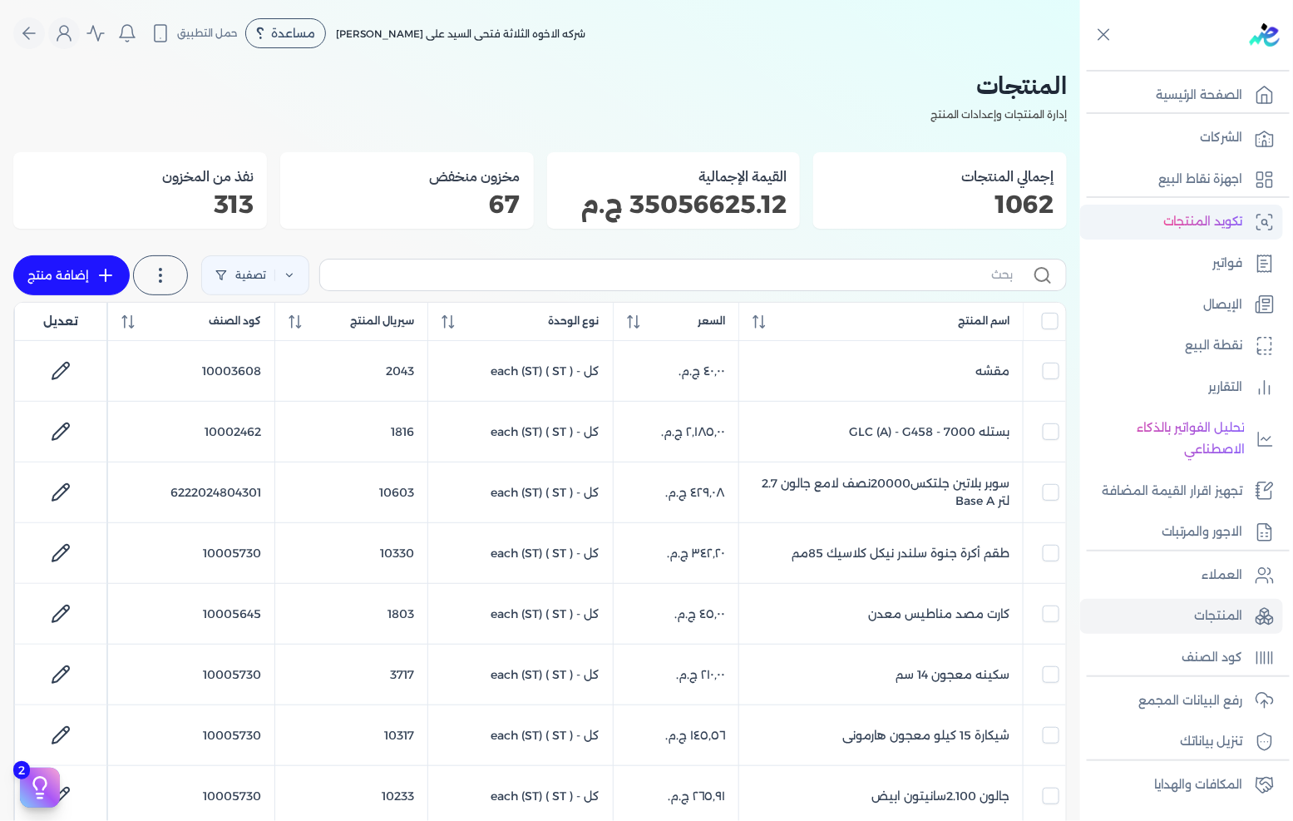
click at [1201, 219] on p "تكويد المنتجات" at bounding box center [1203, 222] width 80 height 22
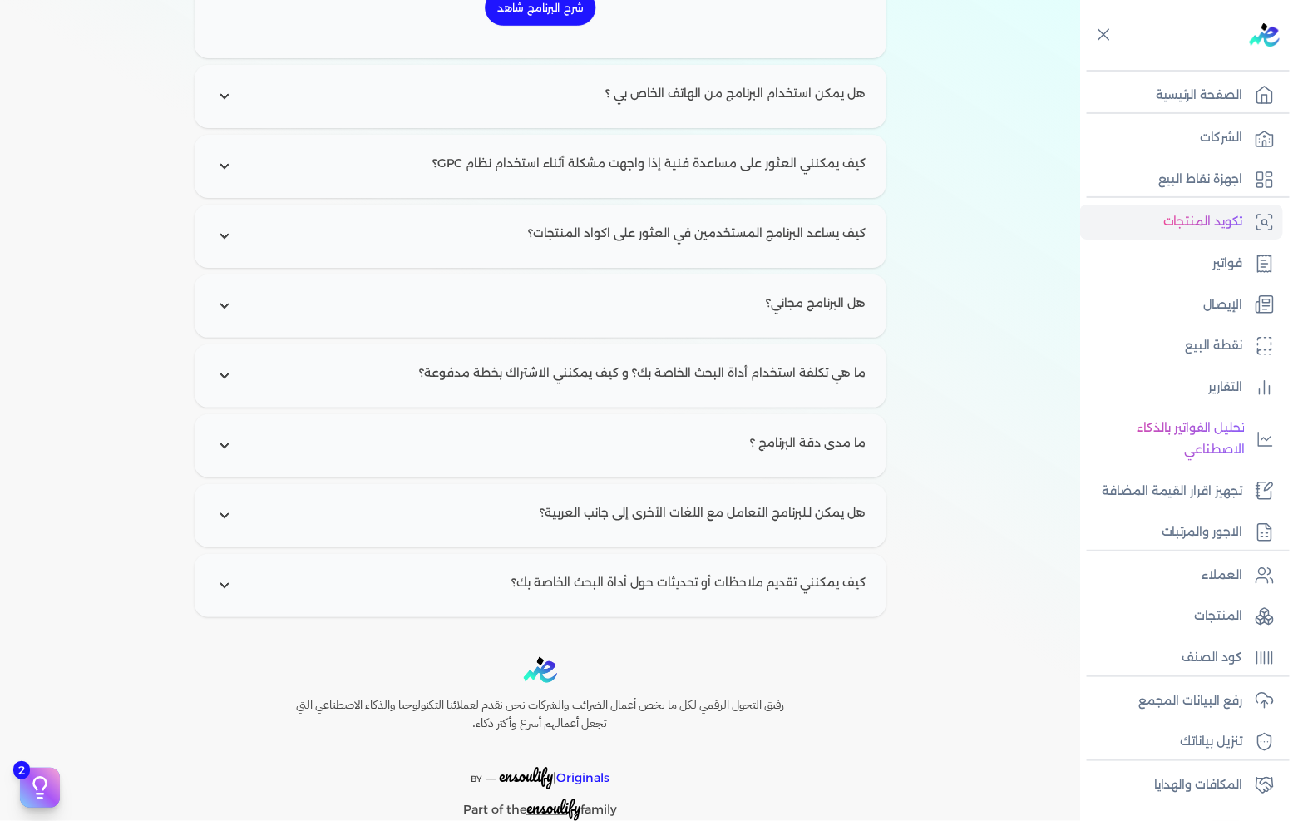
scroll to position [2357, 0]
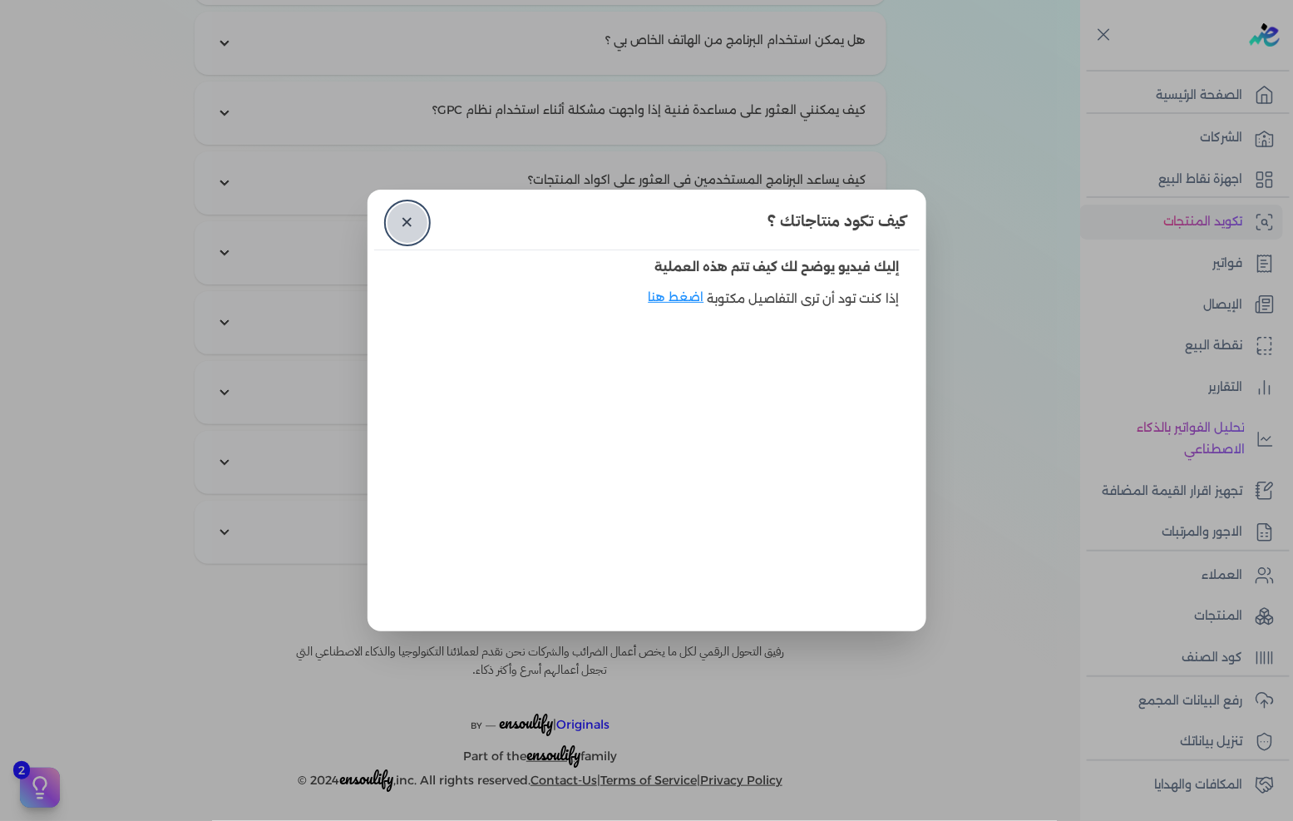
click at [406, 220] on link "✕" at bounding box center [407, 223] width 40 height 40
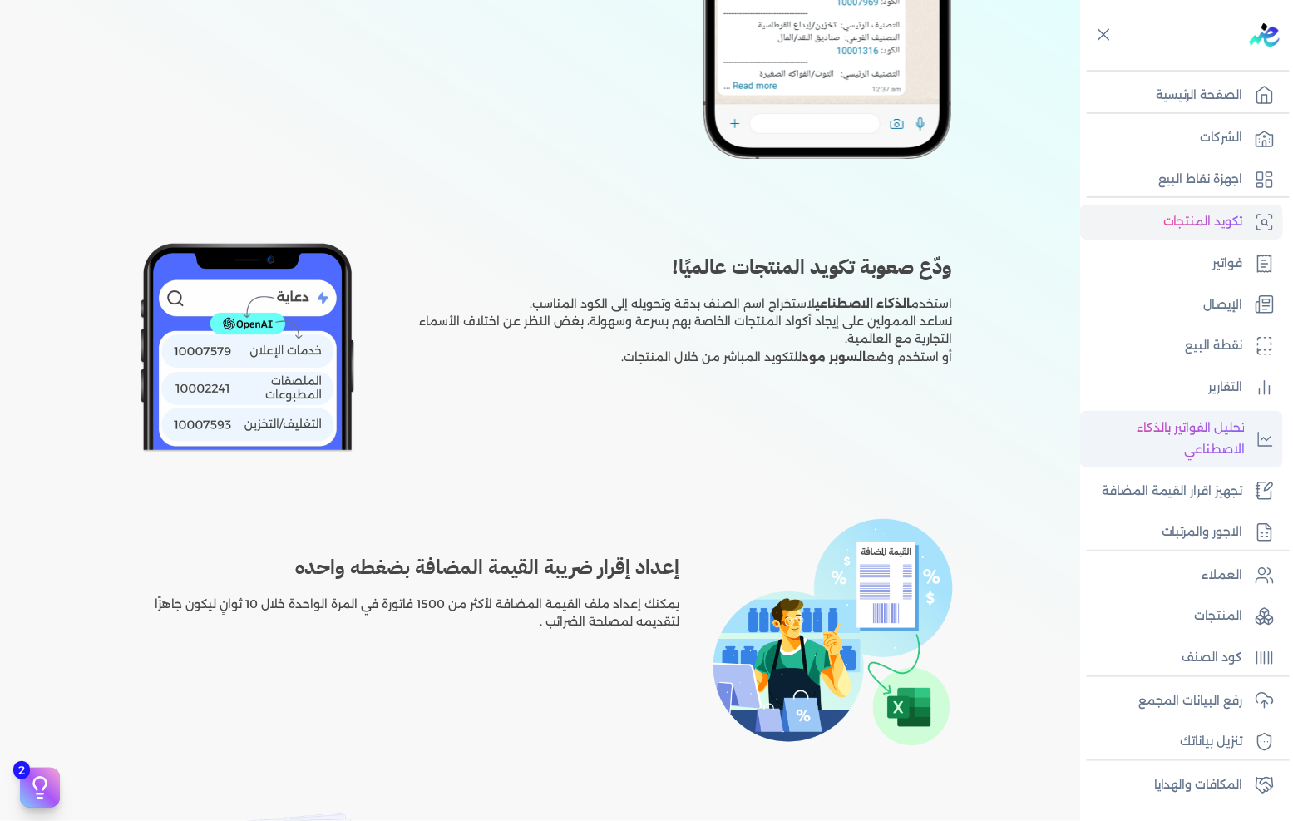
scroll to position [71, 0]
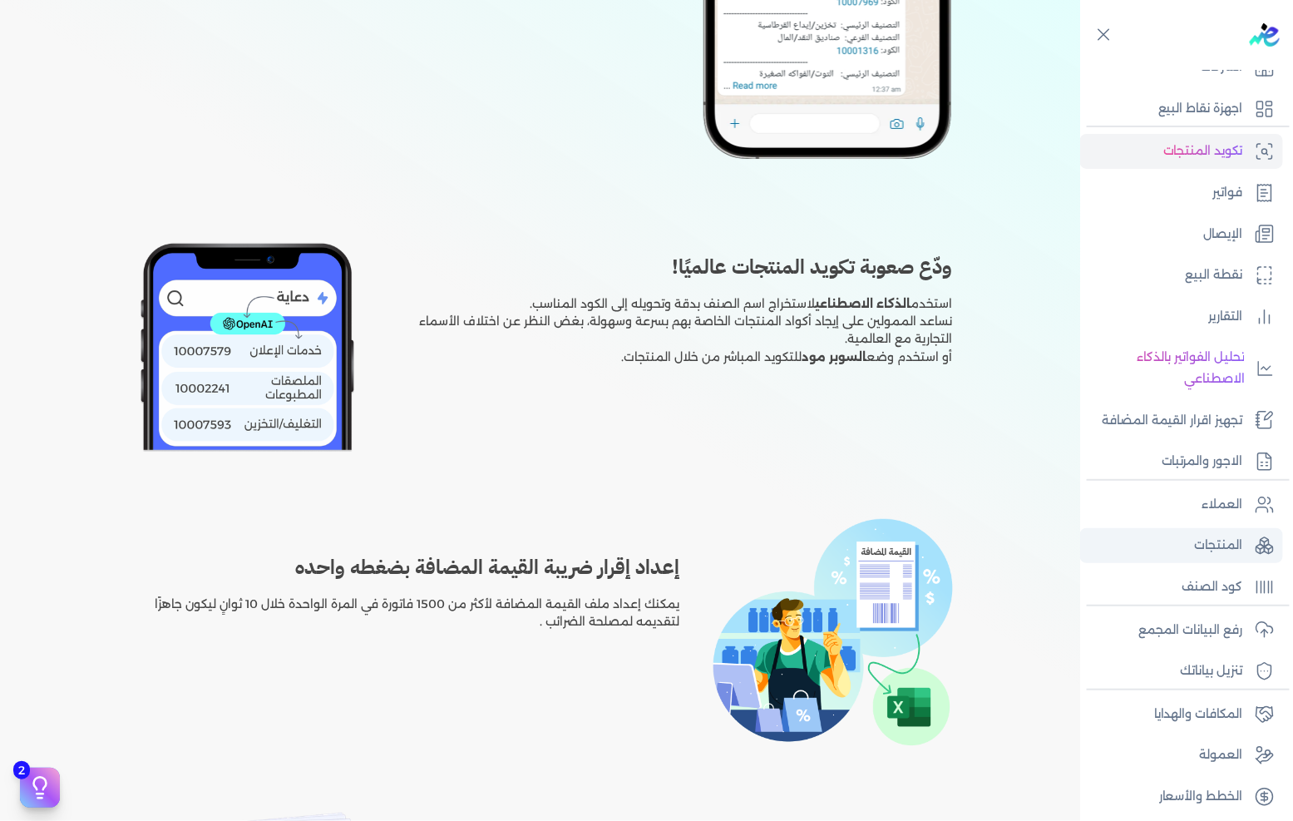
click at [1222, 535] on p "المنتجات" at bounding box center [1219, 546] width 48 height 22
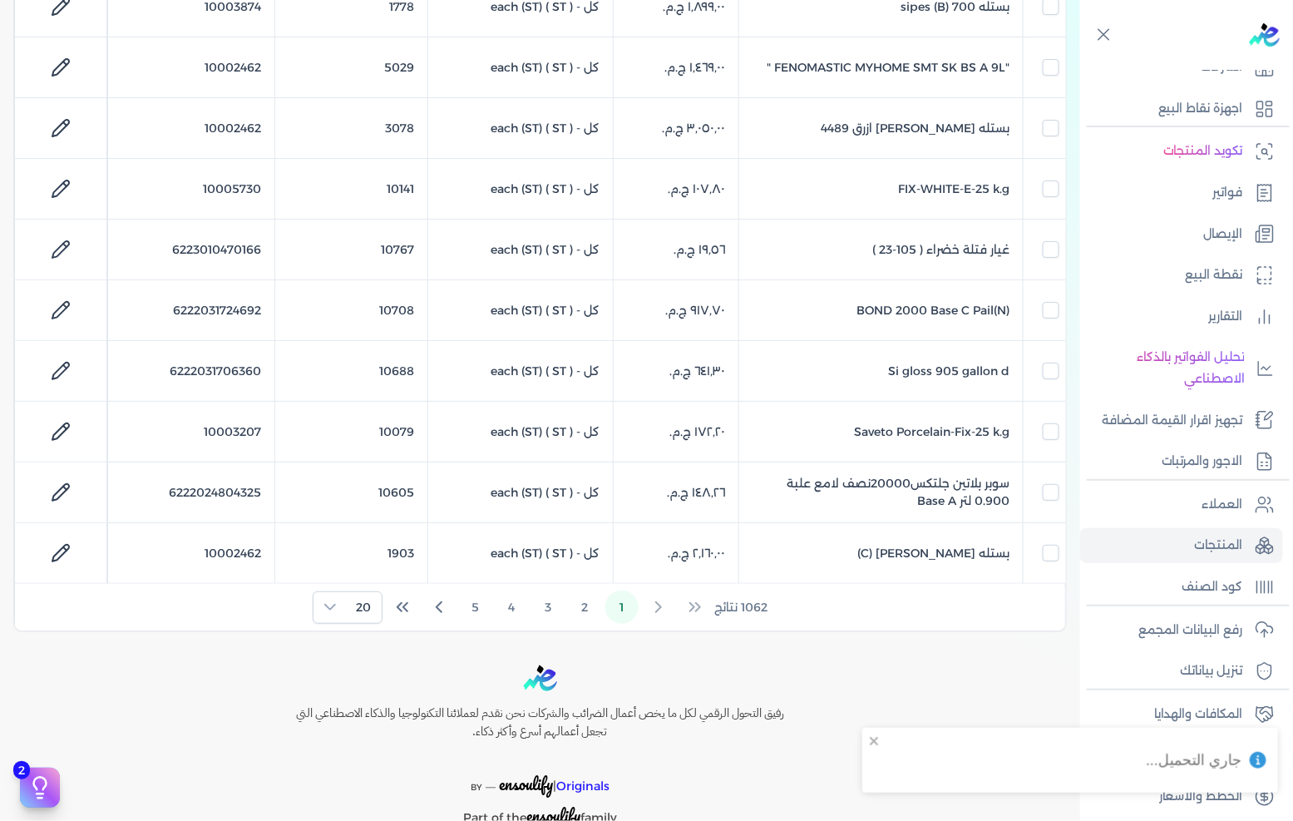
scroll to position [23, 0]
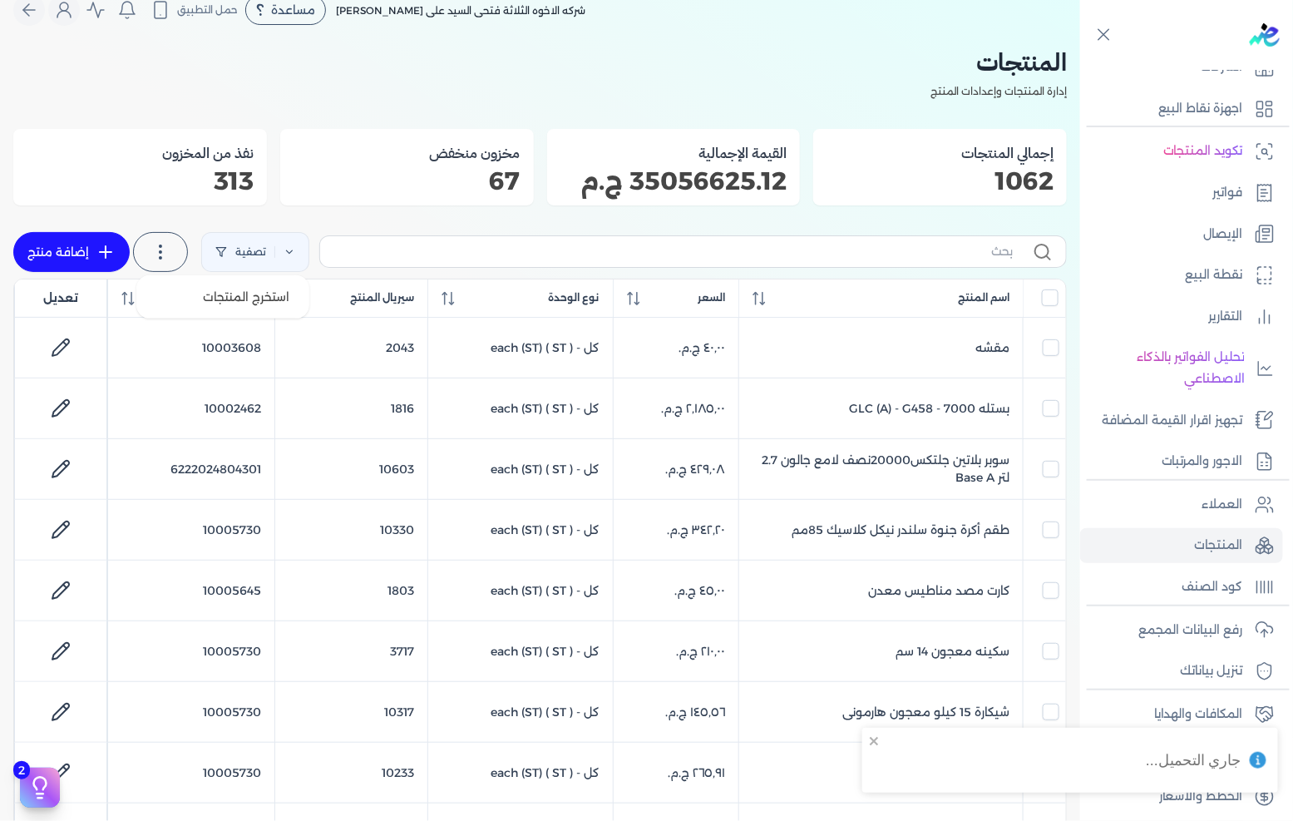
click at [170, 249] on icon at bounding box center [160, 252] width 20 height 20
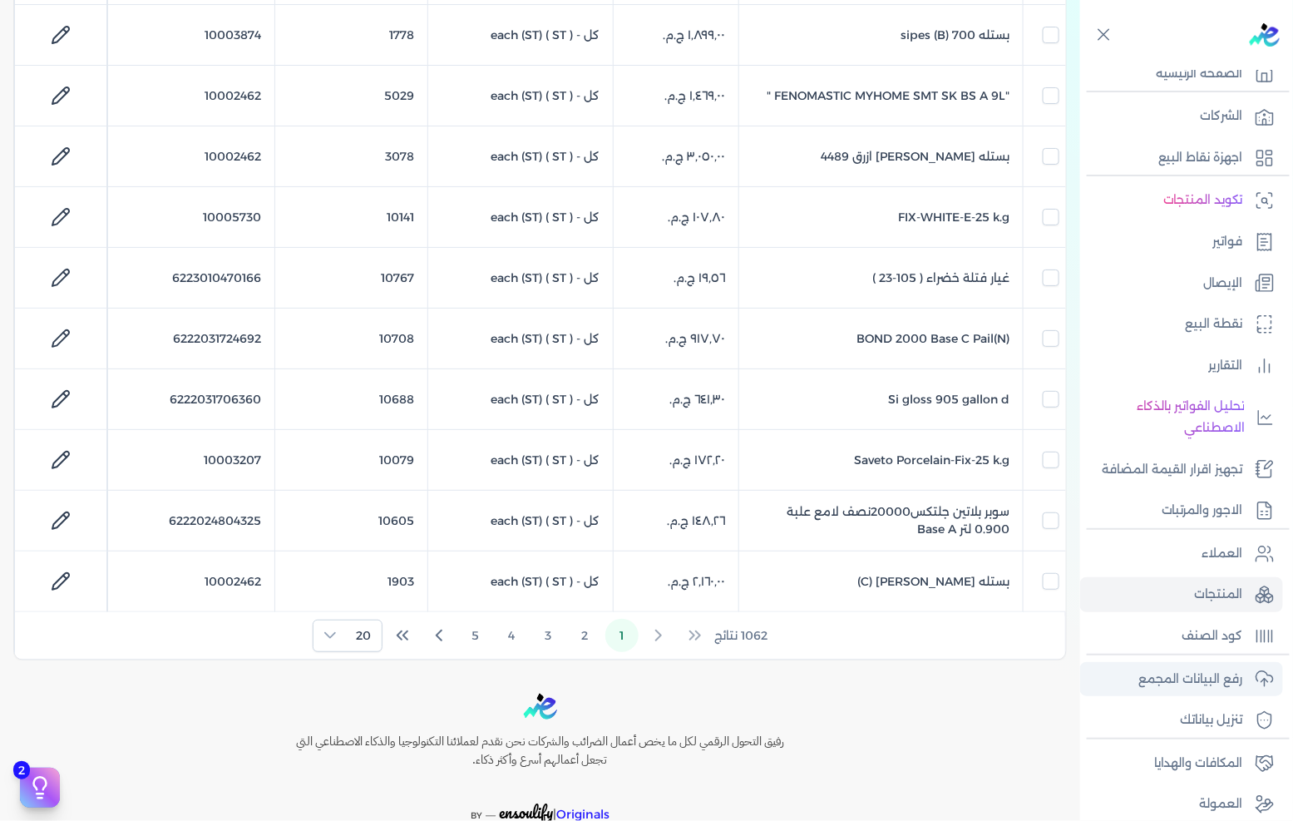
scroll to position [0, 0]
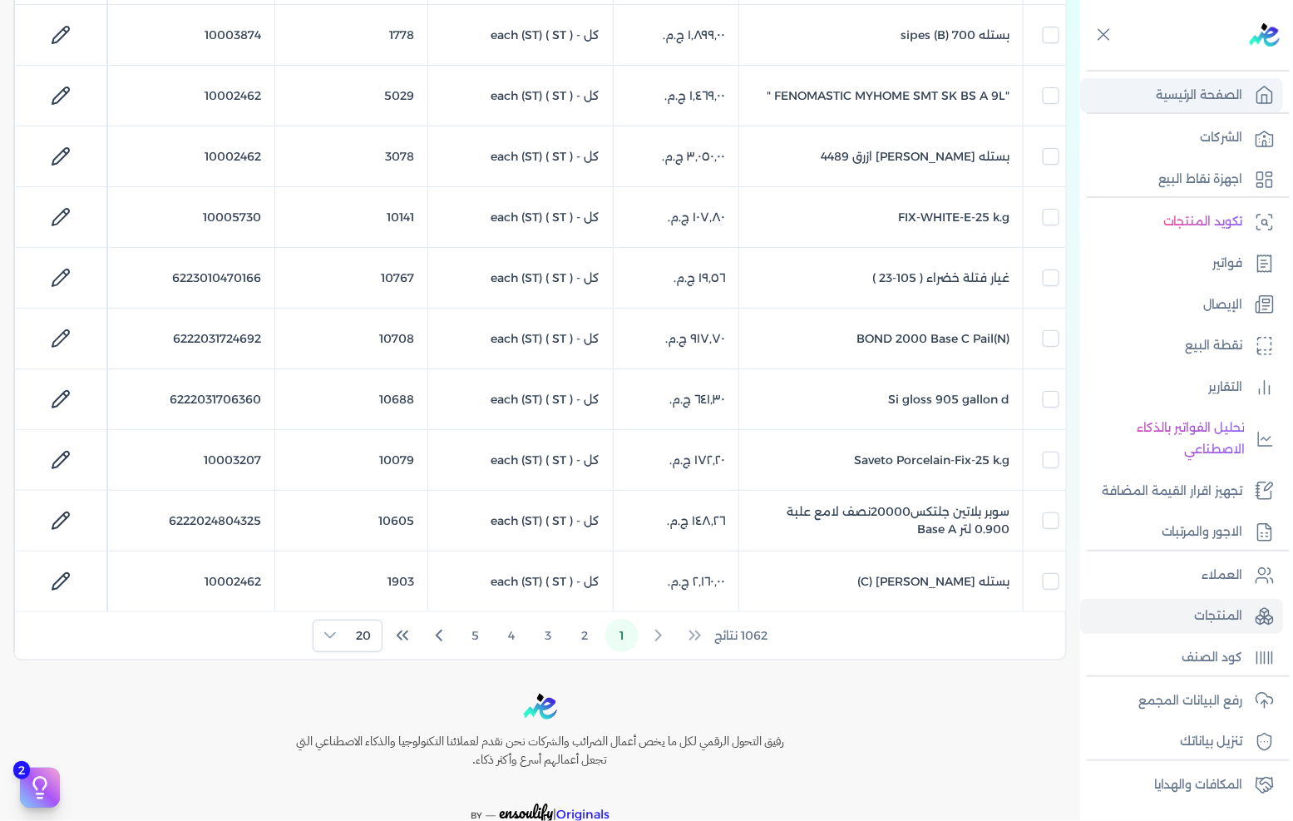
click at [1173, 100] on p "الصفحة الرئيسية" at bounding box center [1199, 96] width 87 height 22
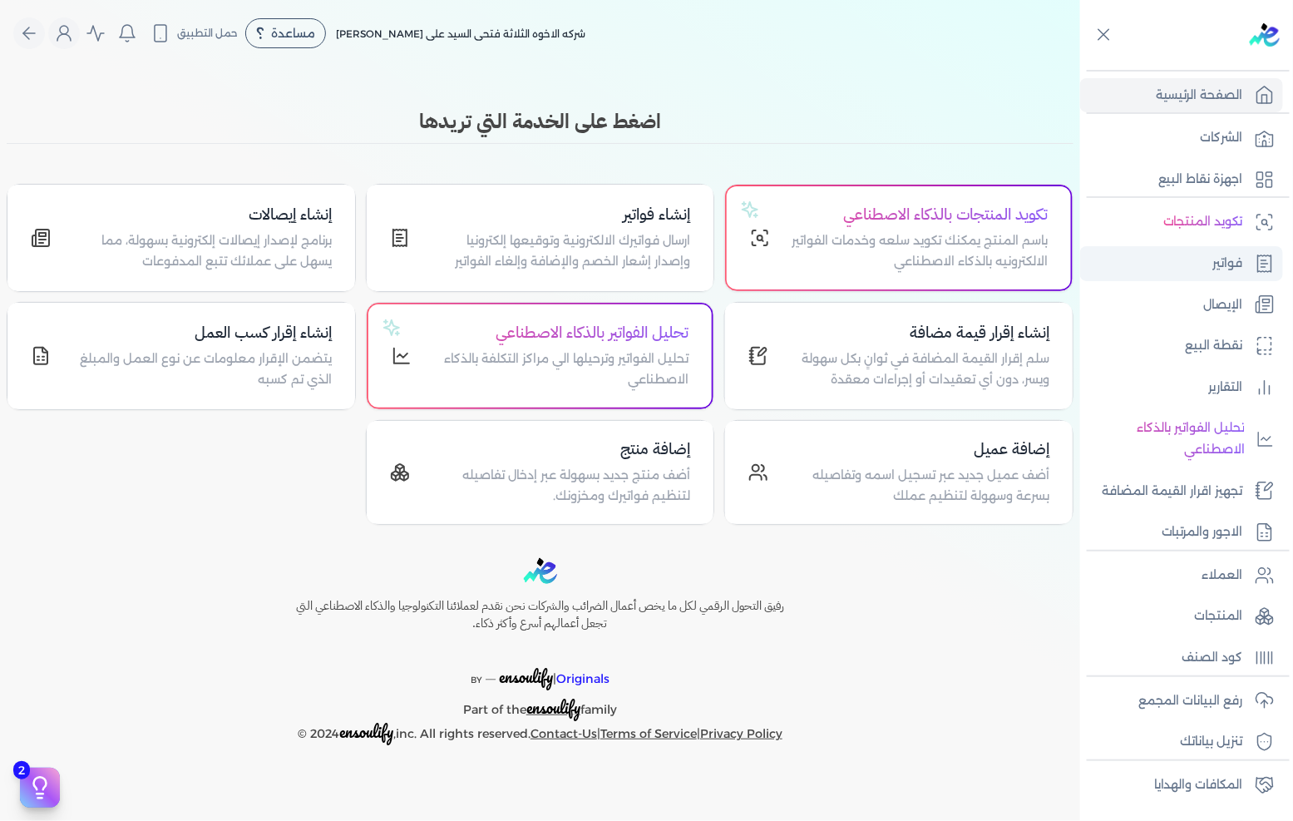
click at [1176, 262] on link "فواتير" at bounding box center [1181, 263] width 203 height 35
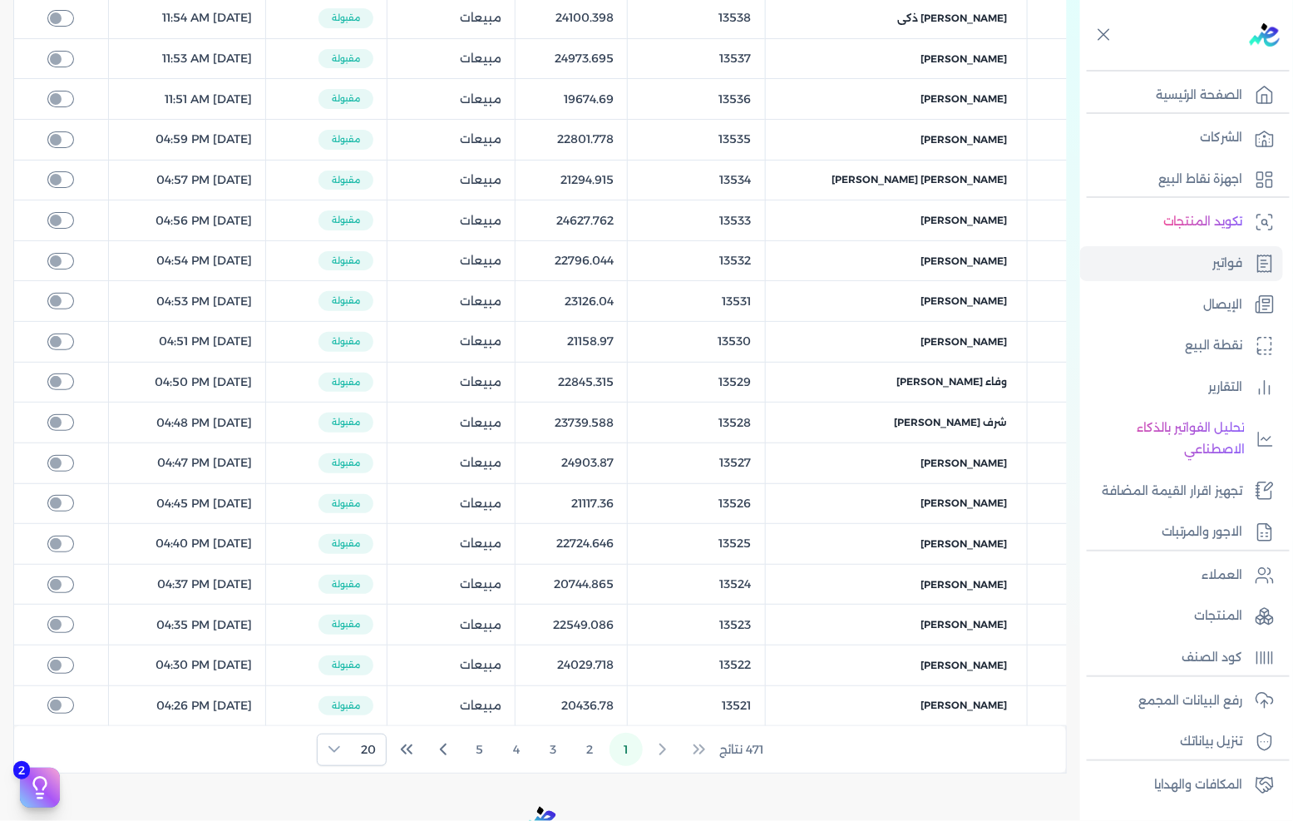
scroll to position [47, 0]
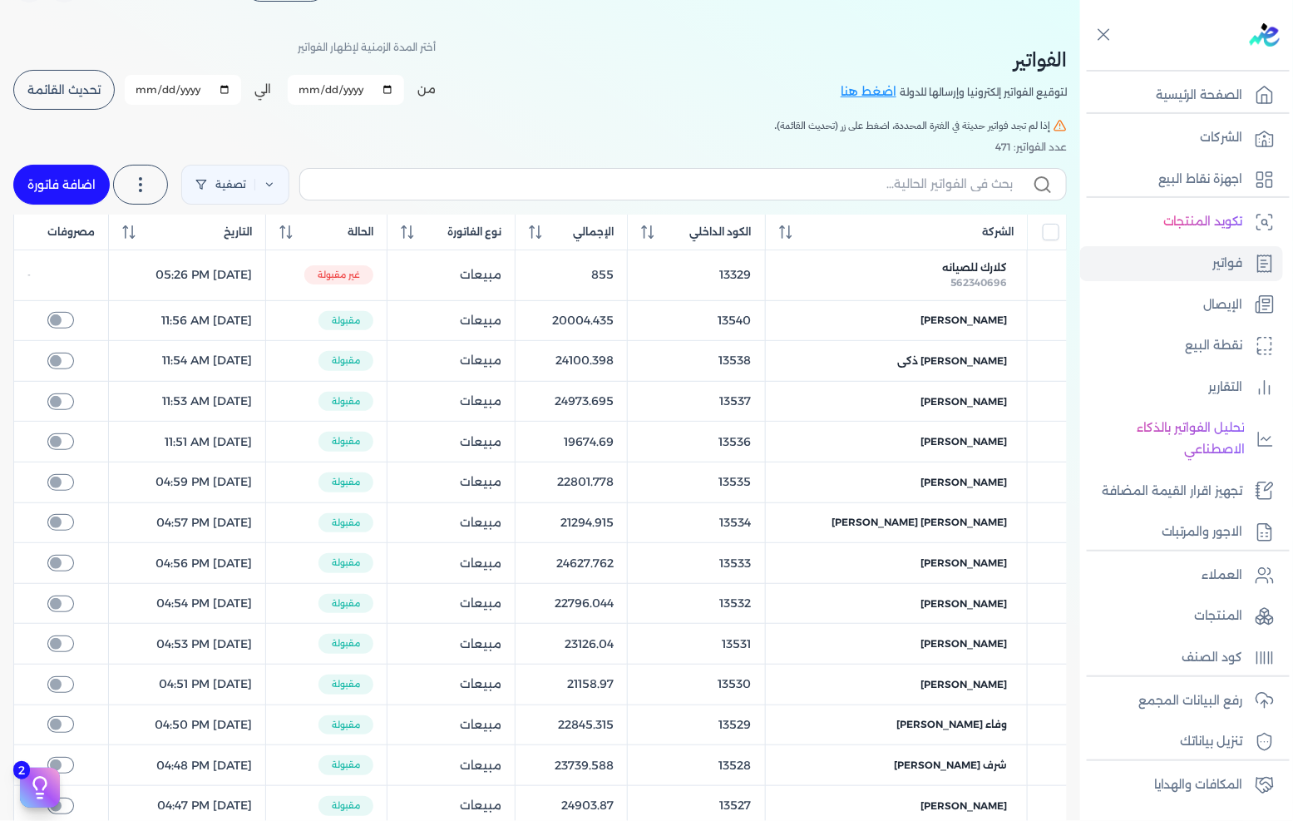
click at [89, 175] on link "اضافة فاتورة" at bounding box center [61, 185] width 96 height 40
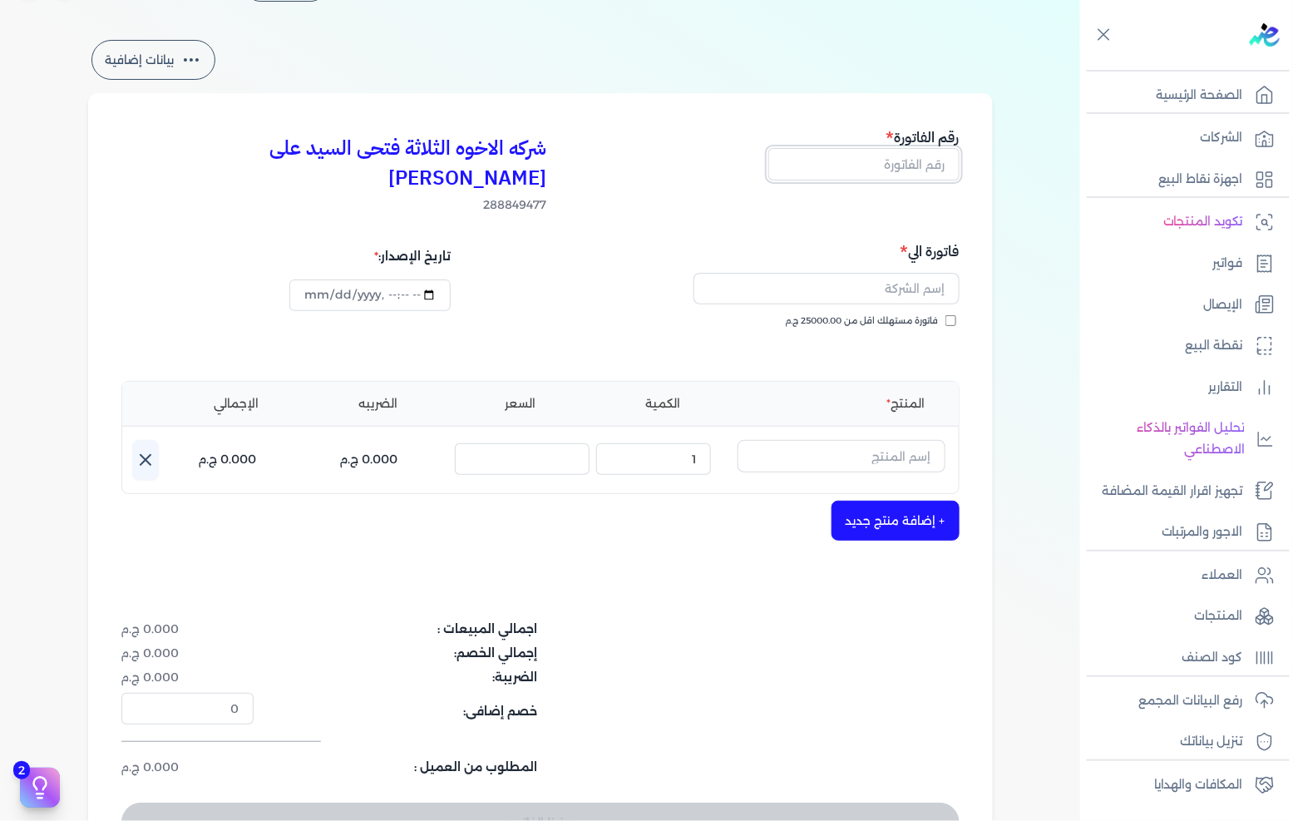
click at [901, 165] on input "text" at bounding box center [863, 164] width 191 height 32
click at [904, 314] on span "فاتورة مستهلك اقل من 25000.00 ج.م" at bounding box center [862, 320] width 153 height 13
click at [945, 315] on input "فاتورة مستهلك اقل من 25000.00 ج.م" at bounding box center [950, 320] width 11 height 11
click at [895, 273] on input "text" at bounding box center [826, 289] width 266 height 32
click at [916, 314] on span "فاتورة مستهلك اقل من 25000.00 ج.م" at bounding box center [862, 320] width 153 height 13
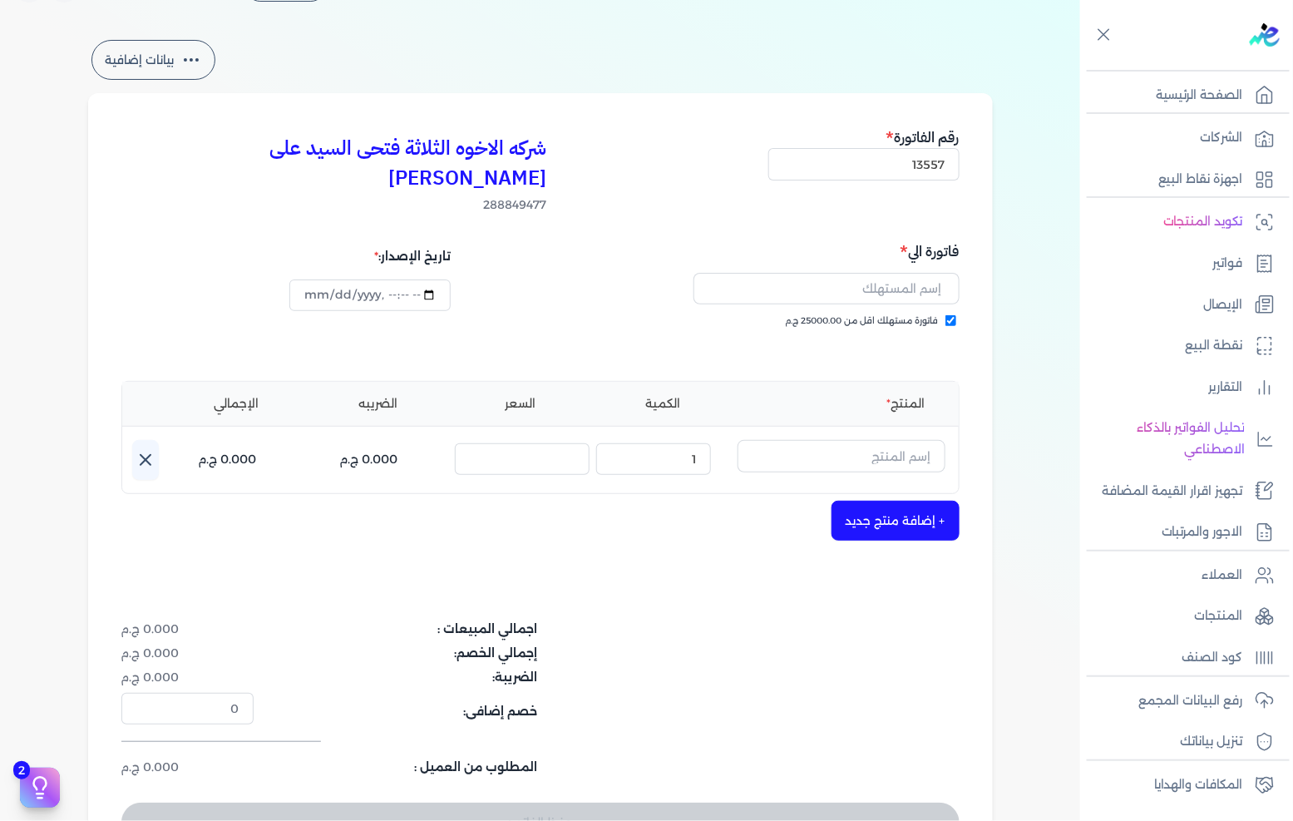
click at [945, 315] on input "فاتورة مستهلك اقل من 25000.00 ج.م" at bounding box center [950, 320] width 11 height 11
click at [925, 273] on input "text" at bounding box center [826, 289] width 266 height 32
click at [883, 273] on input "text" at bounding box center [826, 289] width 266 height 32
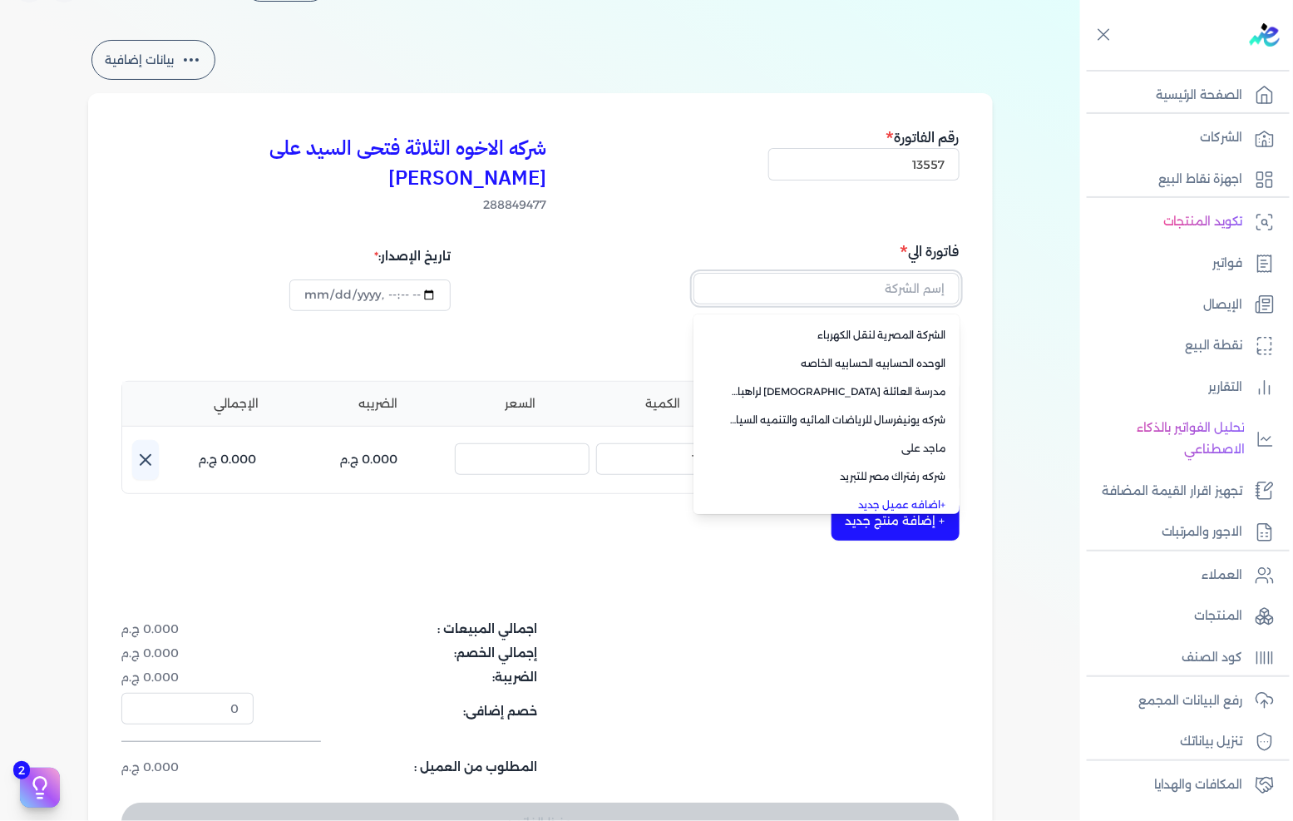
scroll to position [117, 0]
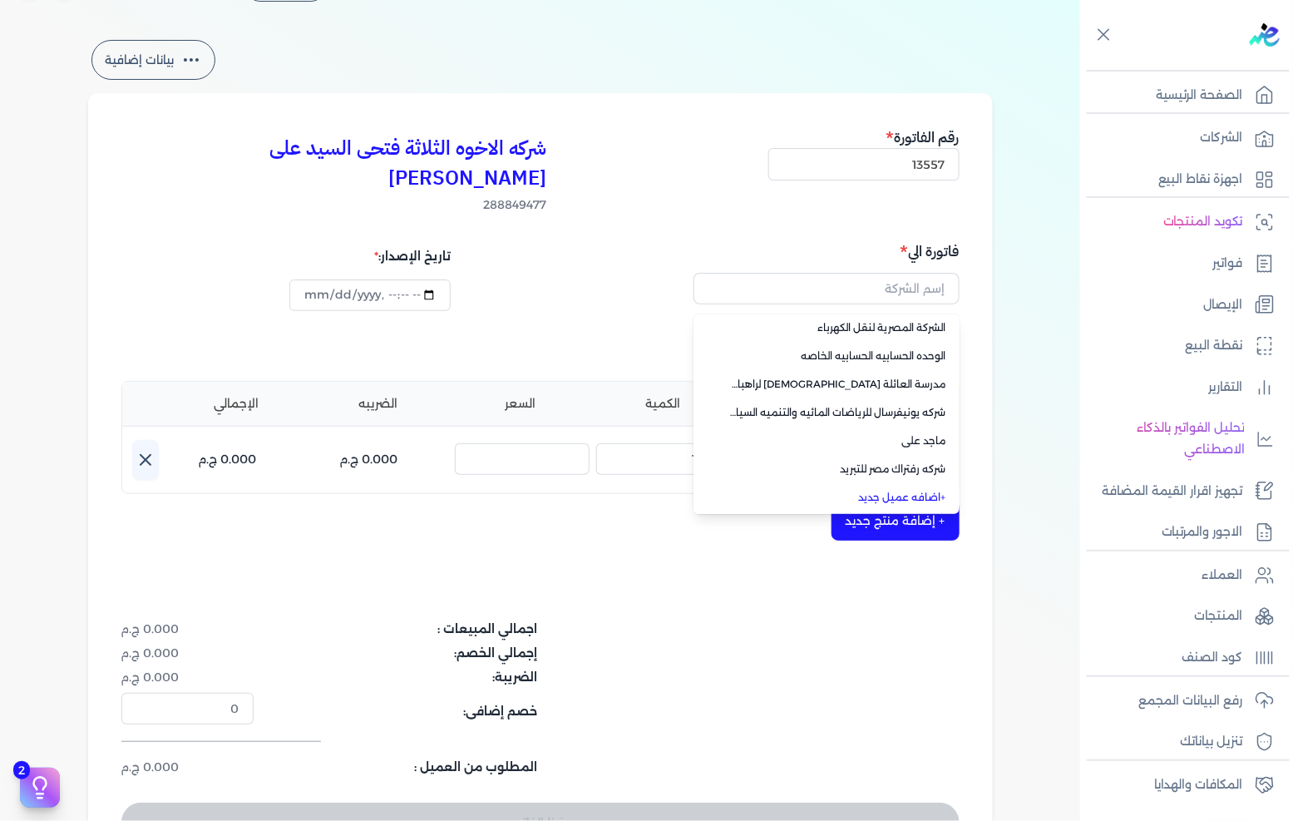
click at [903, 490] on link "+ اضافه عميل جديد" at bounding box center [837, 497] width 220 height 15
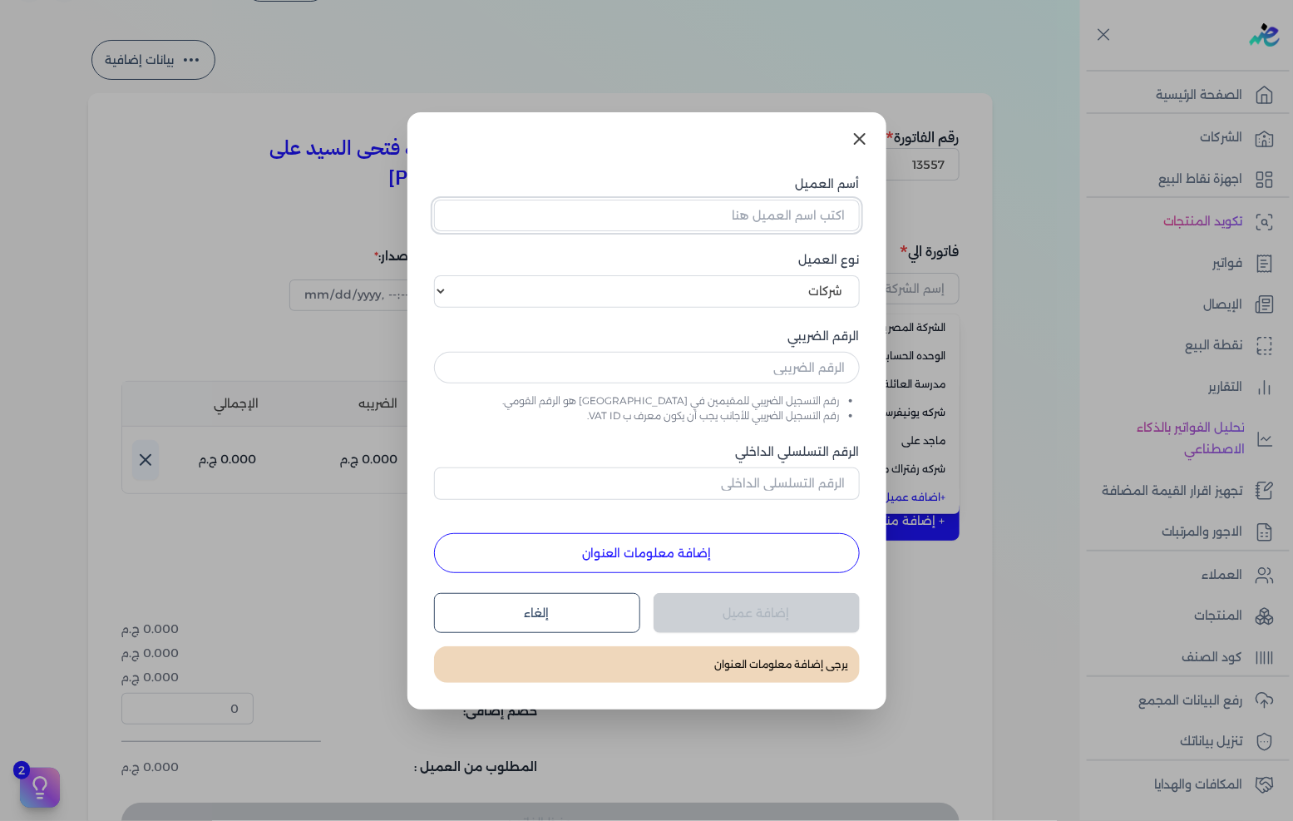
click at [811, 227] on input "أسم العميل" at bounding box center [647, 216] width 426 height 32
paste input "شركه مجموعه صفوة الخبراء للتجارة والاستثمار"
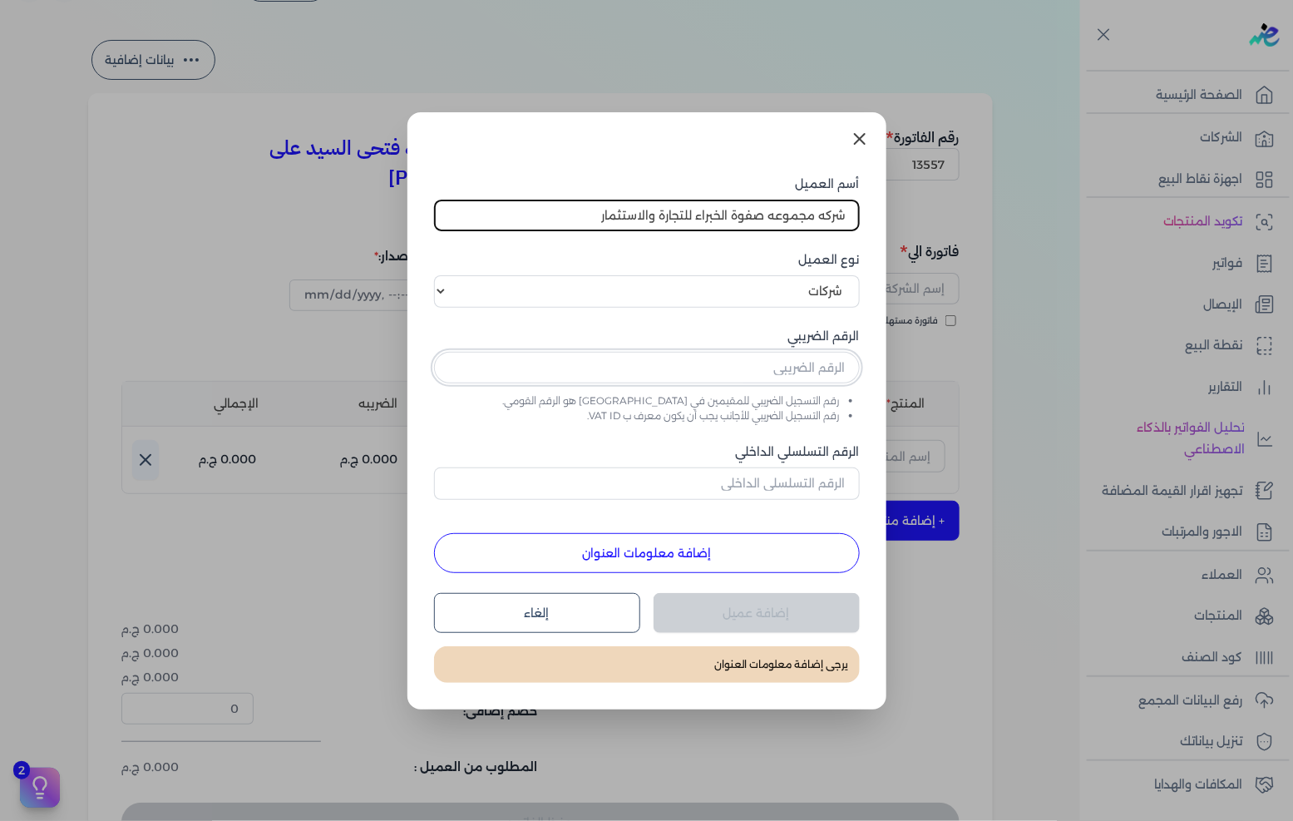
click at [790, 367] on input "text" at bounding box center [647, 368] width 426 height 32
click at [805, 354] on input "text" at bounding box center [647, 368] width 426 height 32
paste input "728356414"
click at [727, 551] on button "إضافة معلومات العنوان" at bounding box center [647, 553] width 426 height 40
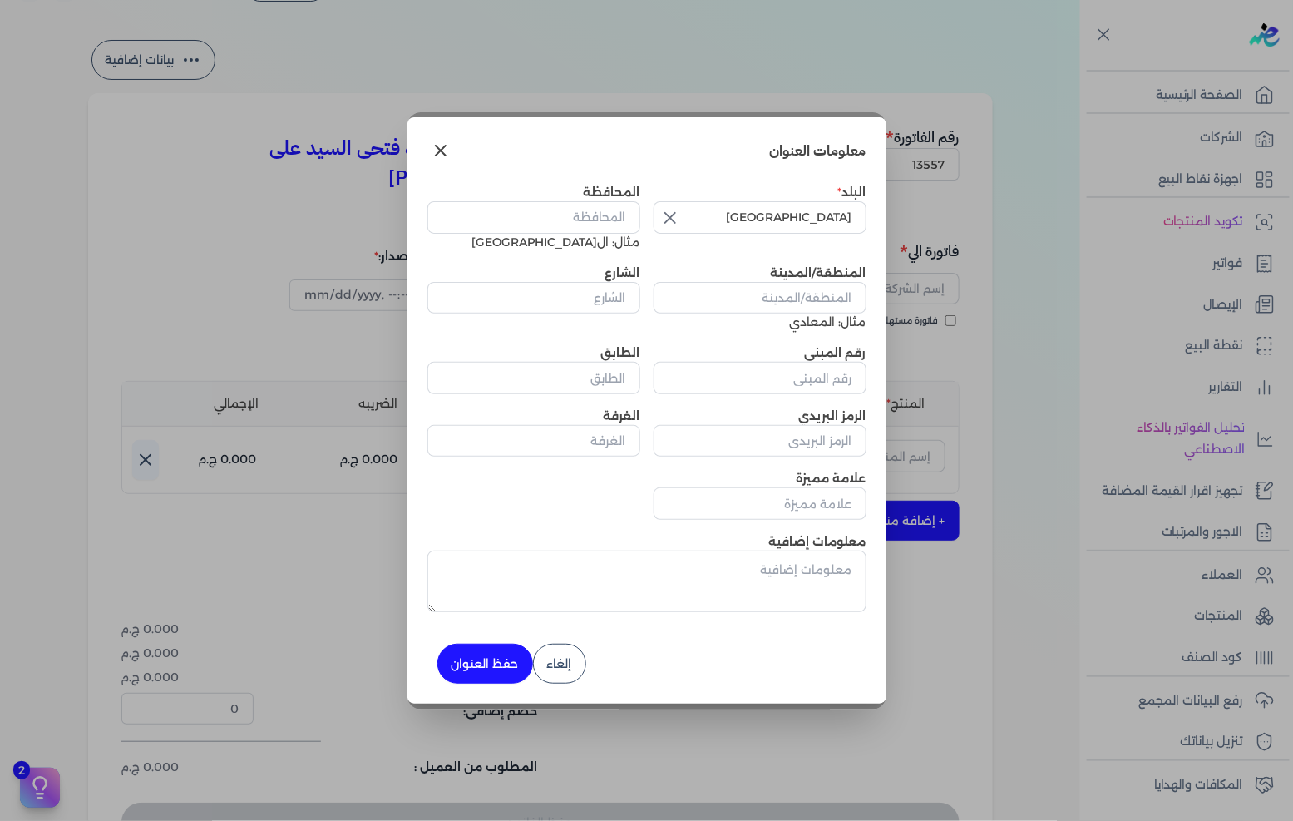
click at [674, 217] on icon "button" at bounding box center [670, 218] width 20 height 20
click at [744, 212] on input "text" at bounding box center [760, 217] width 213 height 32
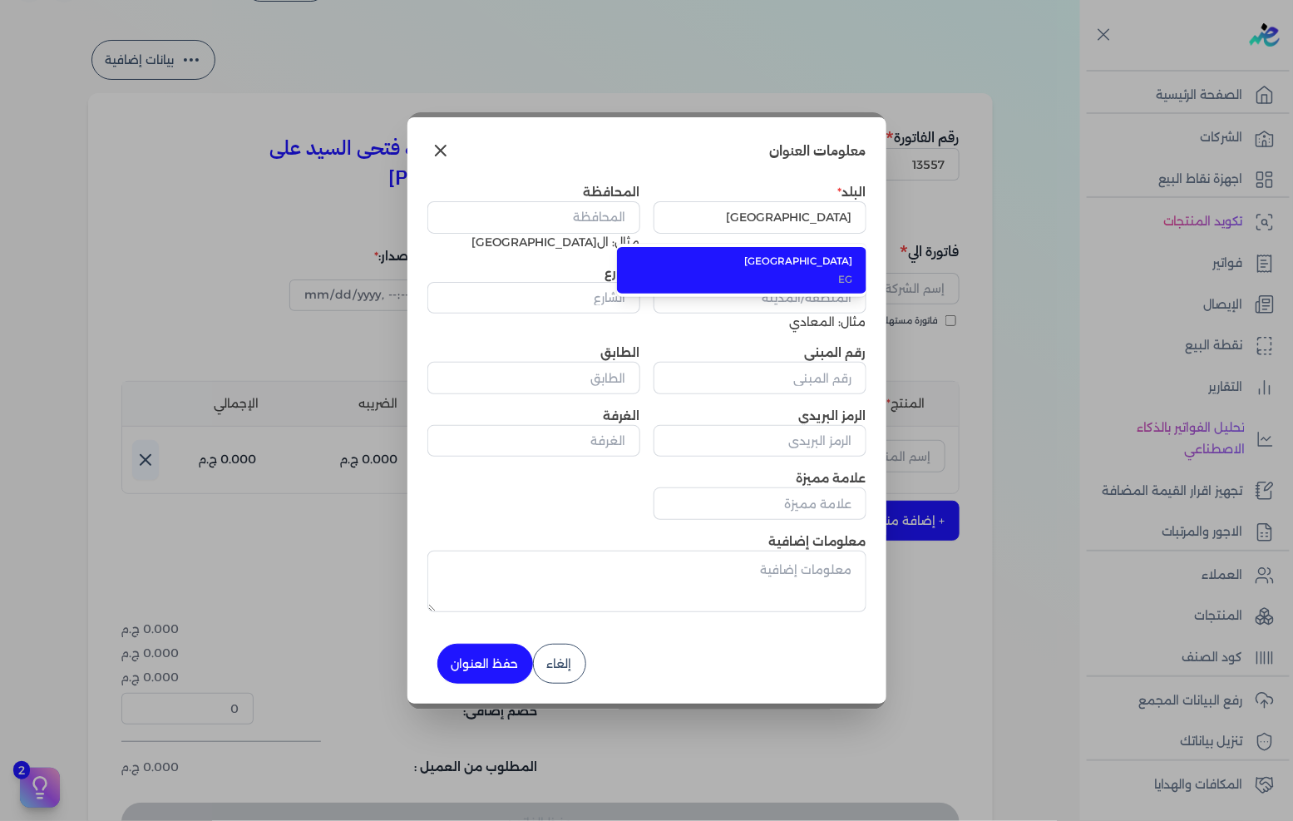
click at [779, 263] on span "[GEOGRAPHIC_DATA]" at bounding box center [751, 261] width 203 height 15
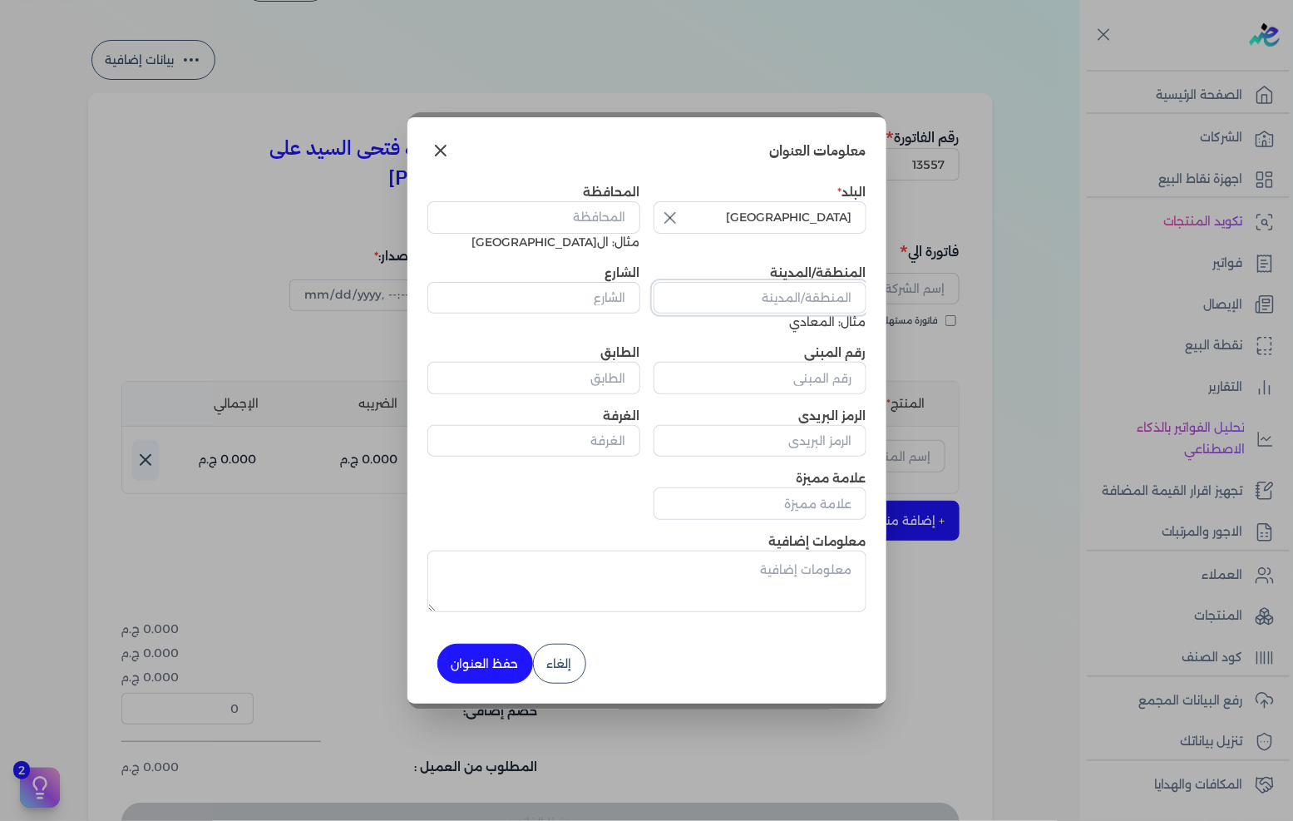
click at [802, 297] on input "المنطقة/المدينة" at bounding box center [760, 298] width 213 height 32
paste input "منطقه فيونكه بعد نفق السخنه الطريق الدائري مدينه نصر"
click at [599, 298] on input "الشارع" at bounding box center [533, 298] width 213 height 32
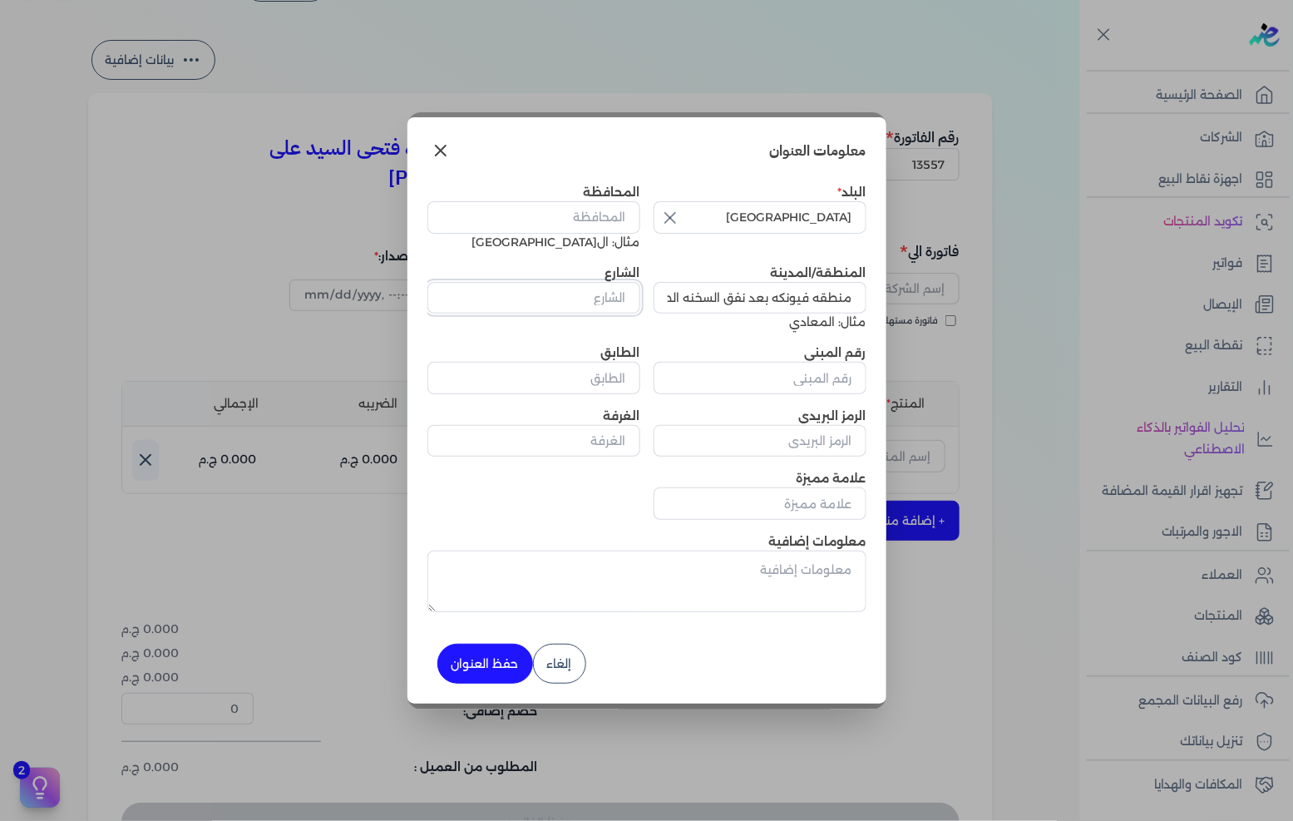
paste input "منطقه فيونكه بعد نفق السخنه الطريق الدائري مدينه نصر"
click at [793, 377] on input "رقم المبنى" at bounding box center [760, 378] width 213 height 32
click at [610, 214] on input "المحافظة" at bounding box center [533, 217] width 213 height 32
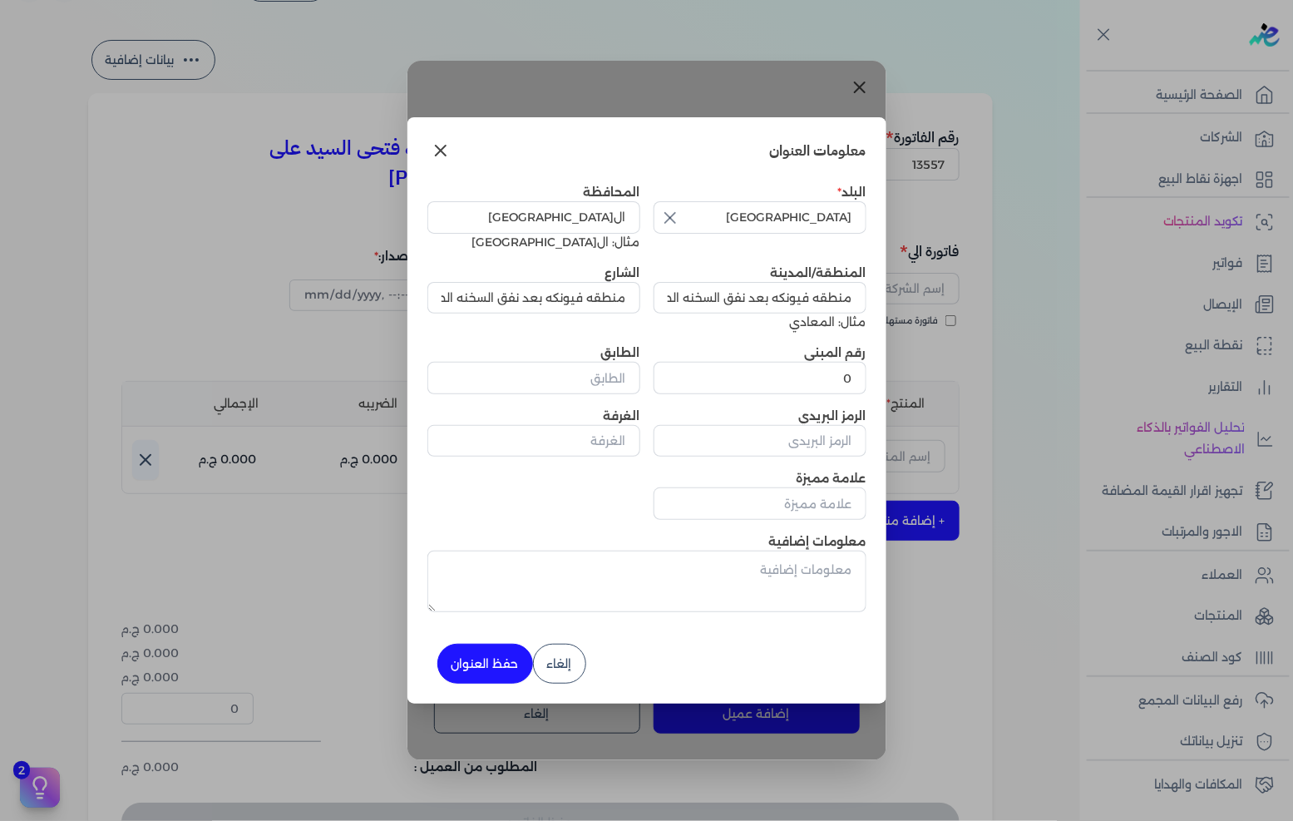
click at [500, 663] on button "حفظ العنوان" at bounding box center [485, 664] width 96 height 40
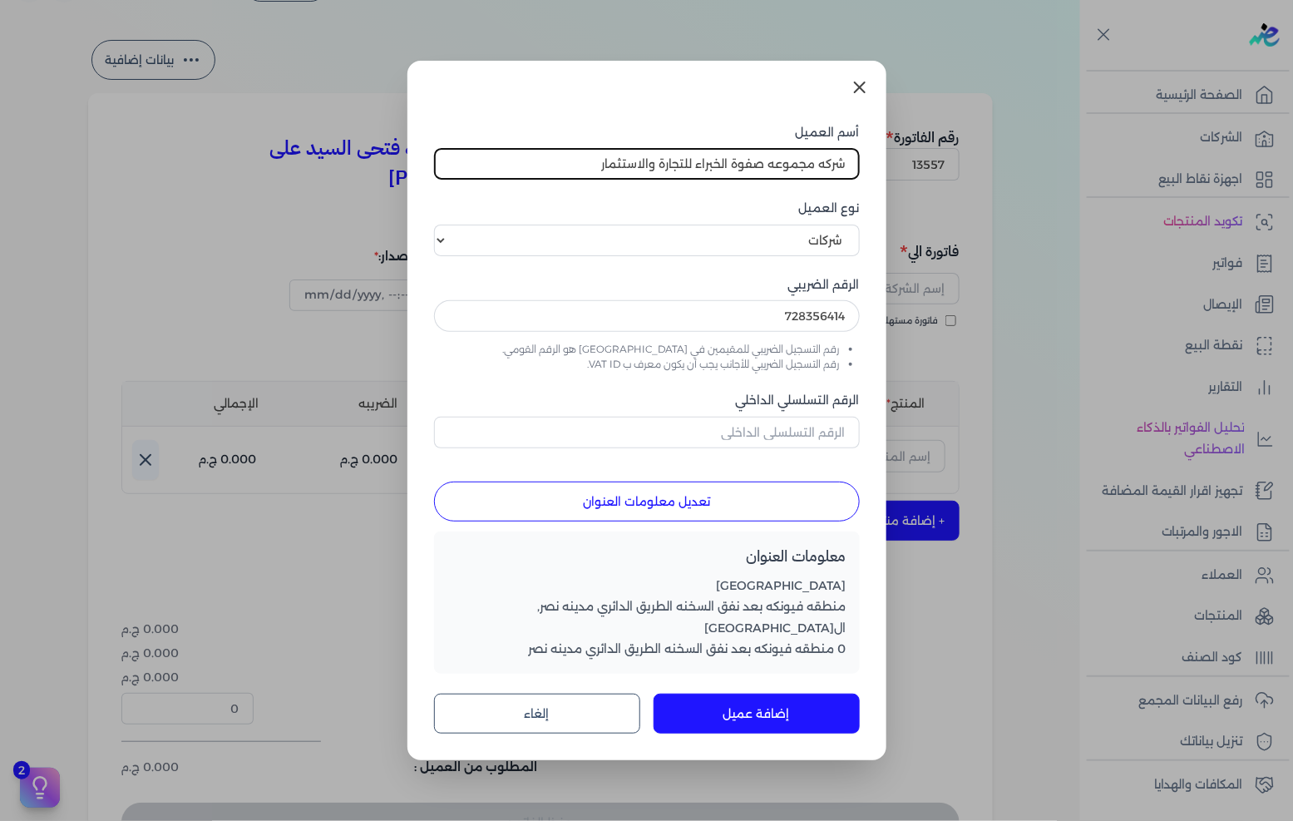
click at [740, 699] on button "إضافة عميل" at bounding box center [757, 713] width 206 height 40
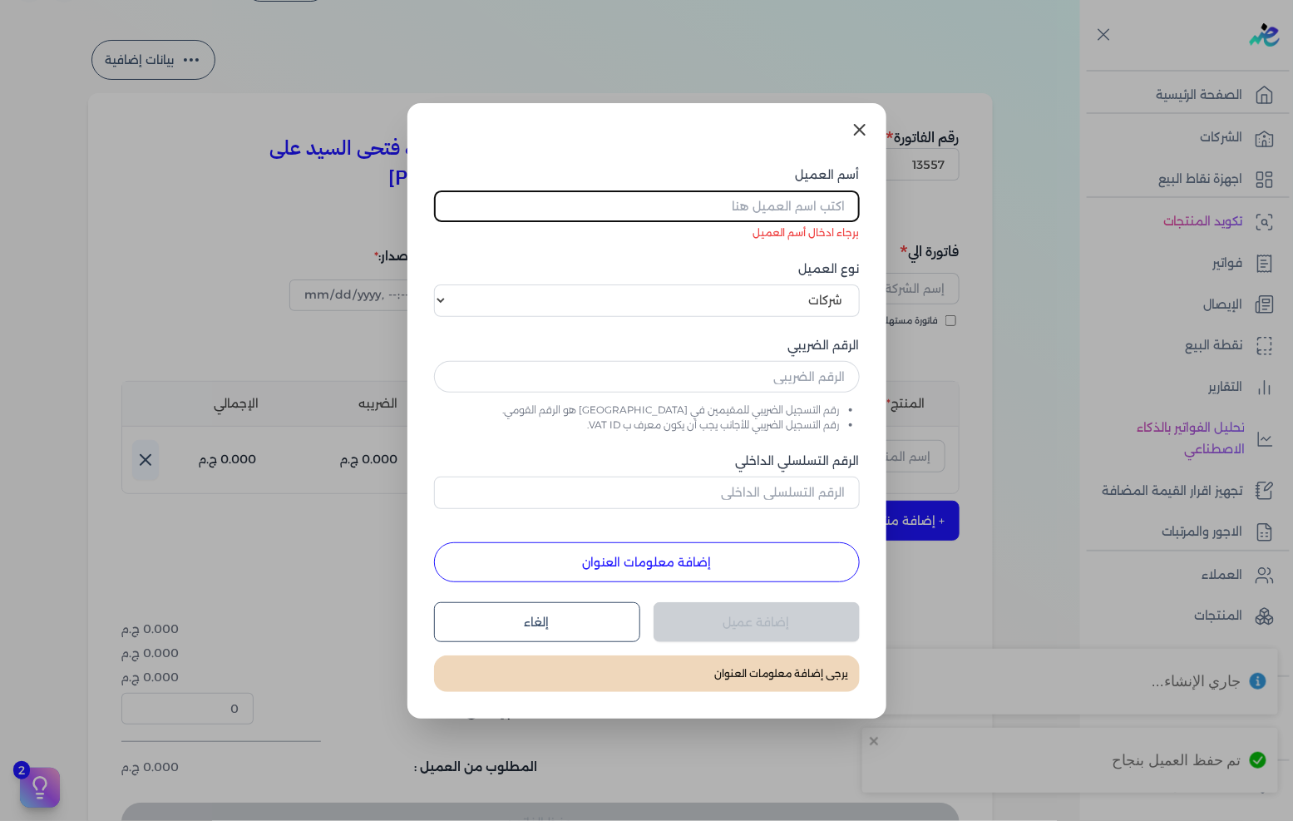
click at [855, 117] on link at bounding box center [860, 130] width 40 height 40
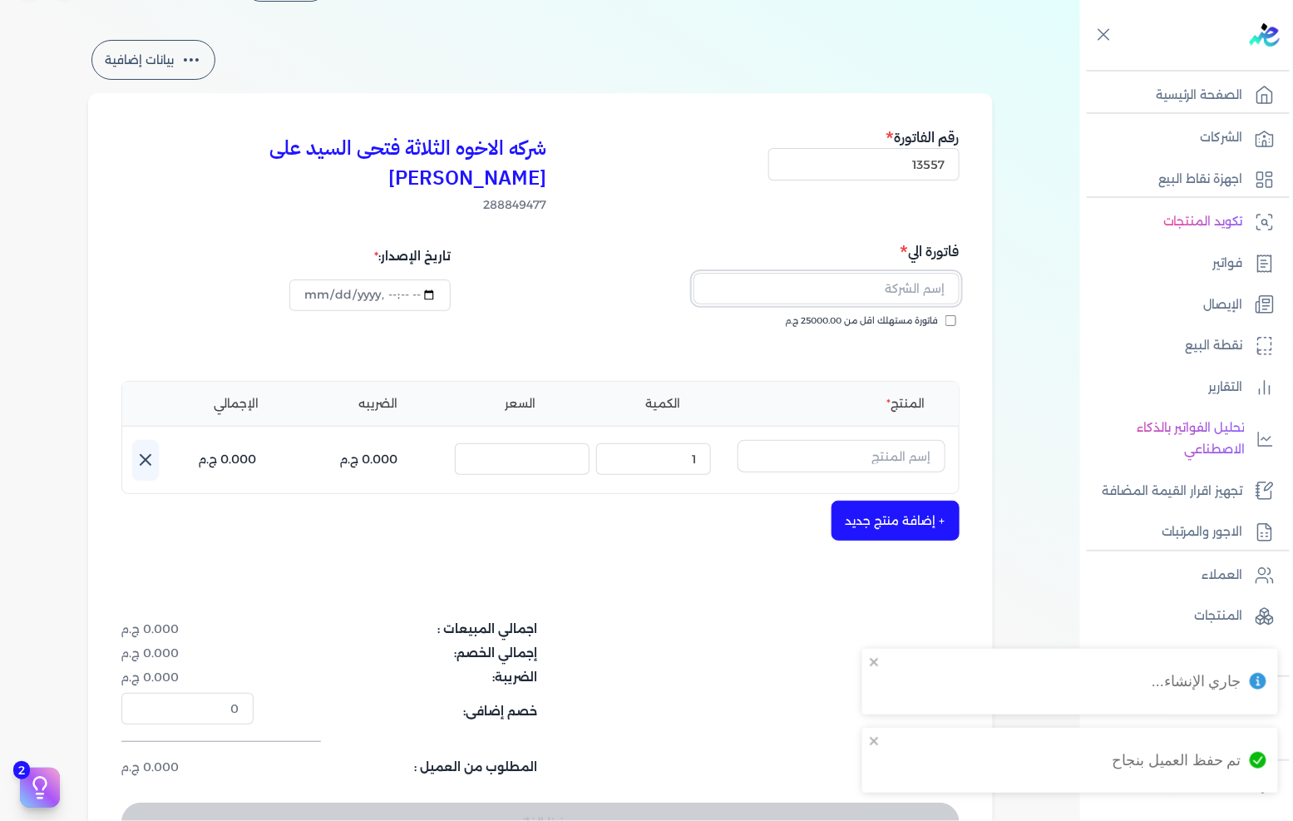
click at [883, 273] on input "text" at bounding box center [826, 289] width 266 height 32
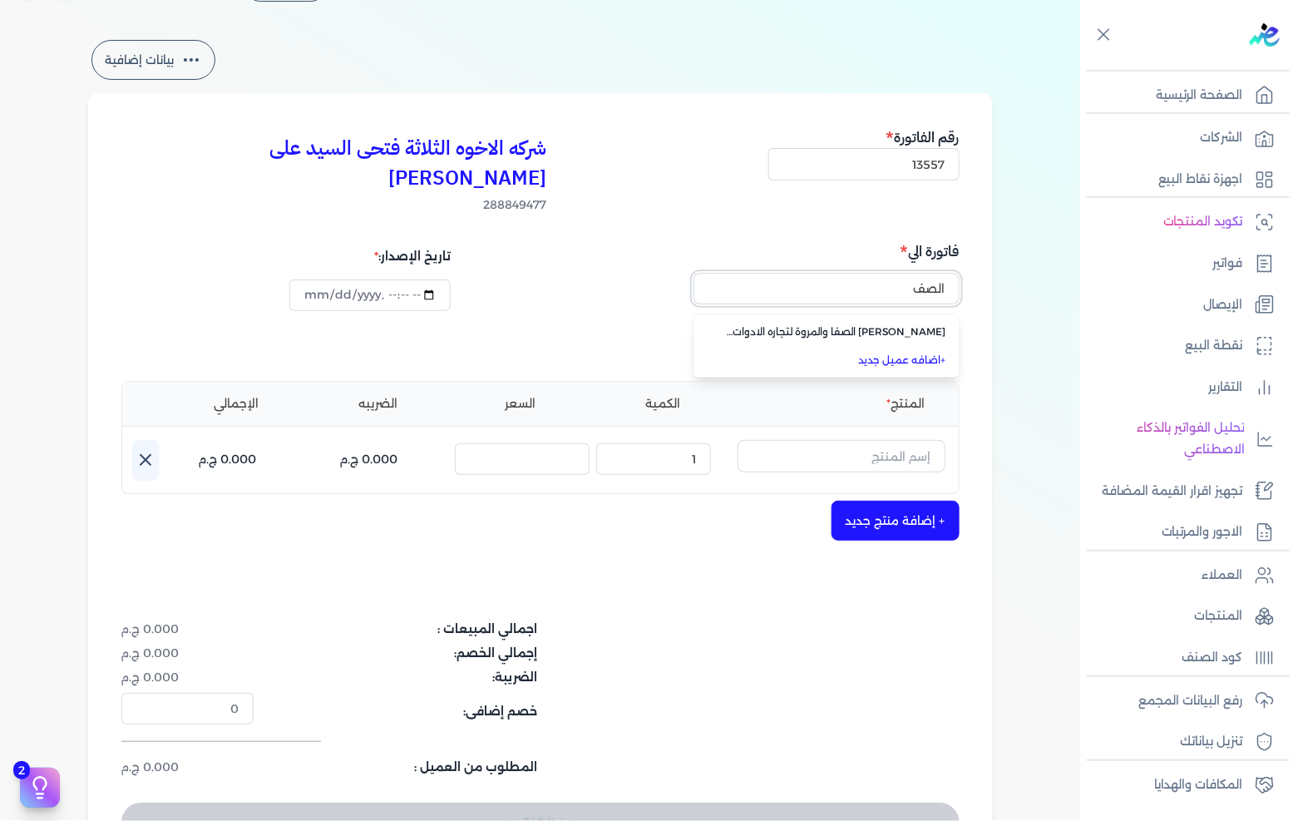
drag, startPoint x: 869, startPoint y: 267, endPoint x: 1033, endPoint y: 264, distance: 163.8
click at [1033, 266] on div "بيانات إضافية شركه الاخوه الثلاثة فتحى السيد على [PERSON_NAME] 288849477 رقم ال…" at bounding box center [540, 456] width 1080 height 839
click at [705, 279] on icon "button" at bounding box center [710, 289] width 20 height 20
click at [815, 273] on input "text" at bounding box center [826, 289] width 266 height 32
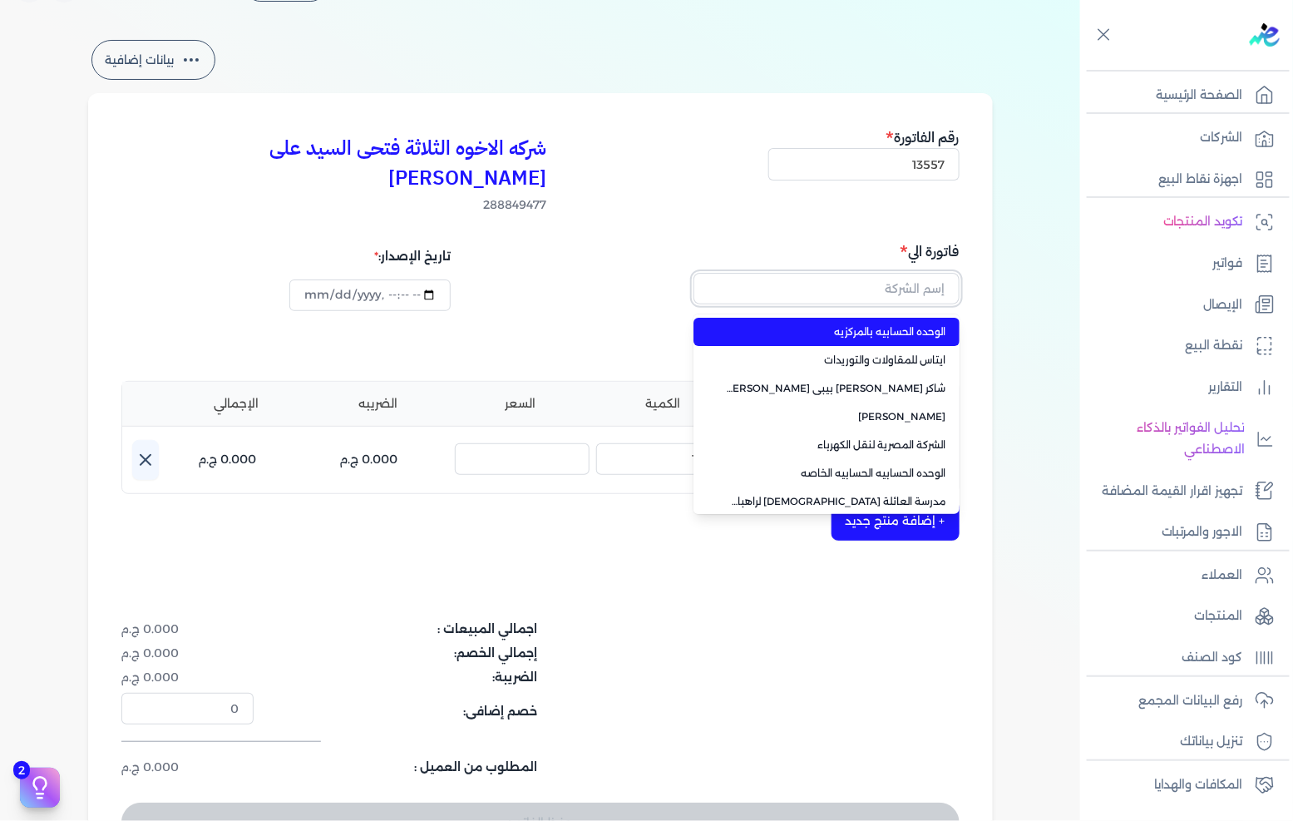
paste input "شركه مجموعه صفوة الخبراء للتجارة والاستثمار"
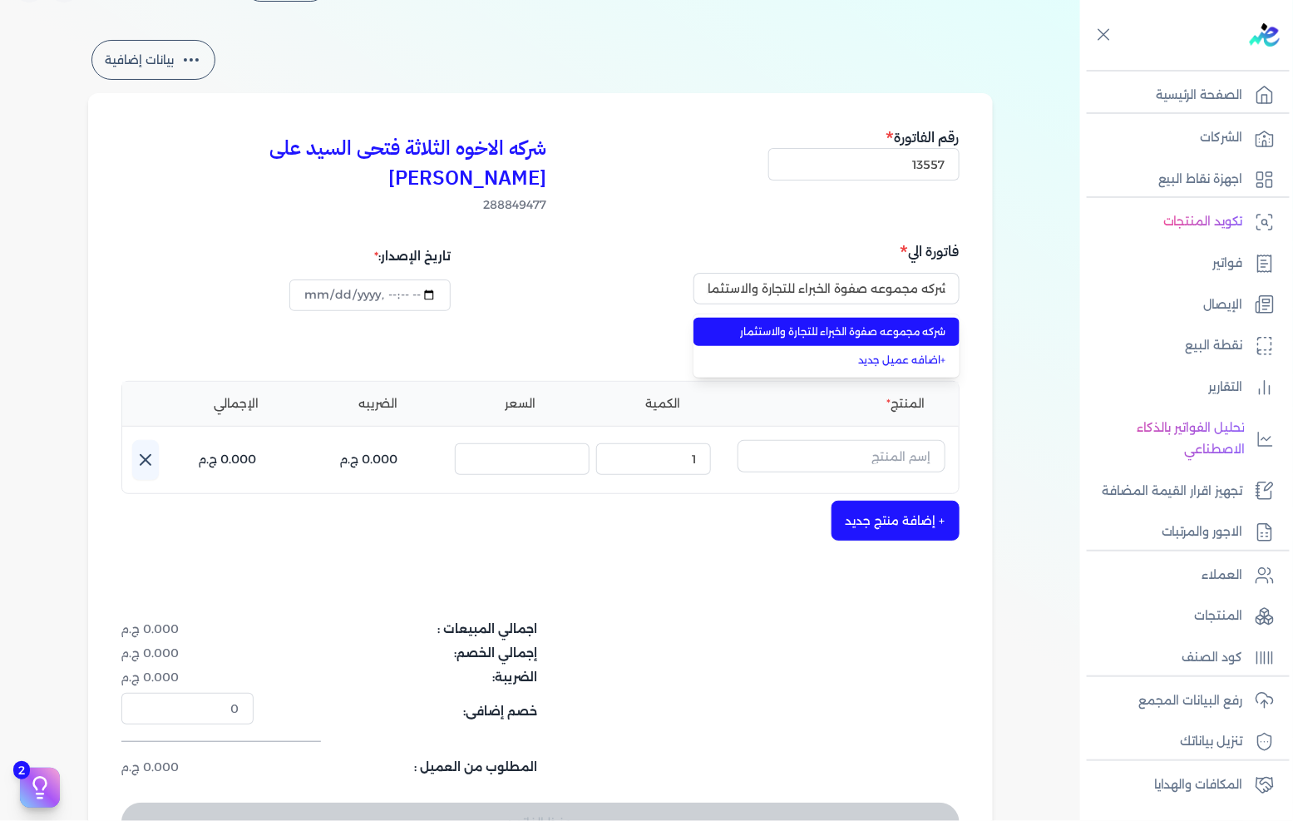
click at [830, 324] on span "شركه مجموعه صفوة الخبراء للتجارة والاستثمار" at bounding box center [837, 331] width 220 height 15
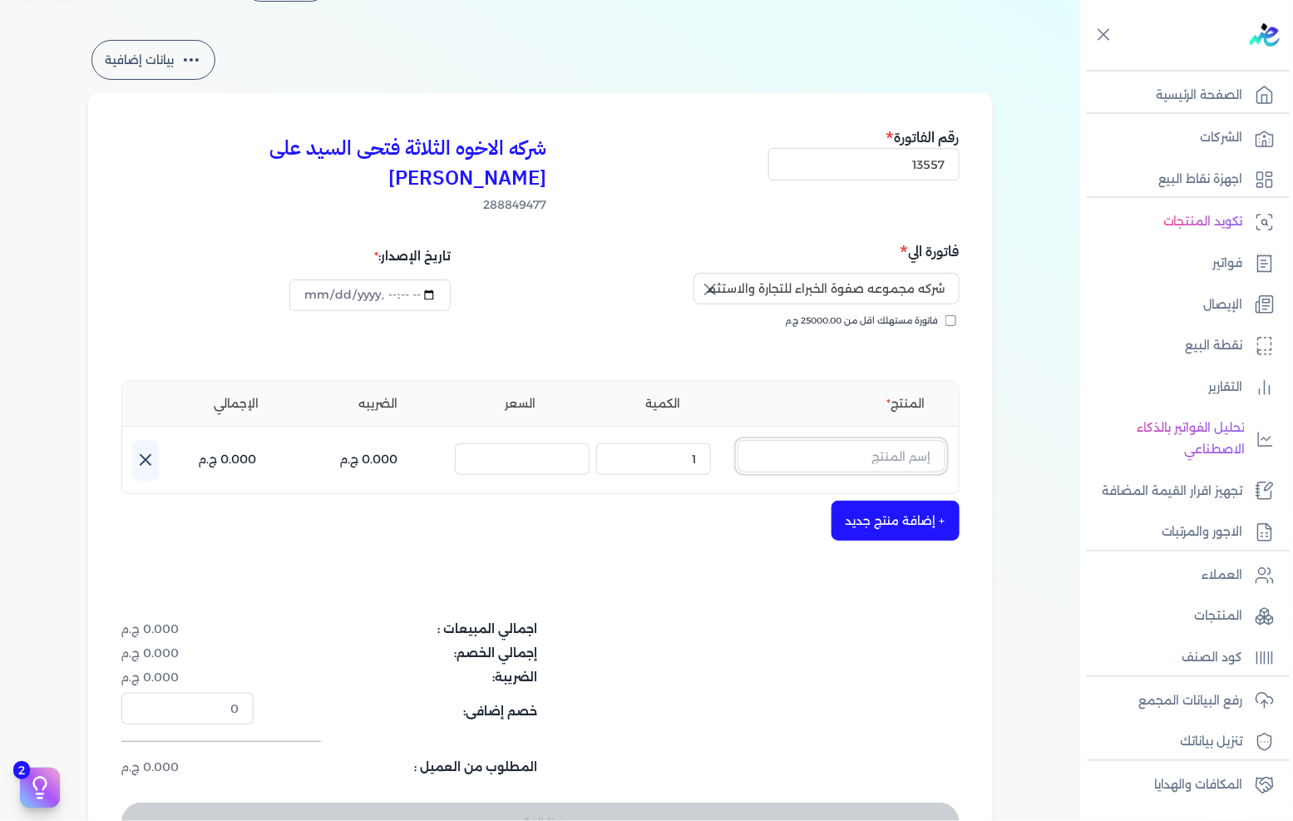
click at [879, 440] on input "text" at bounding box center [841, 456] width 208 height 32
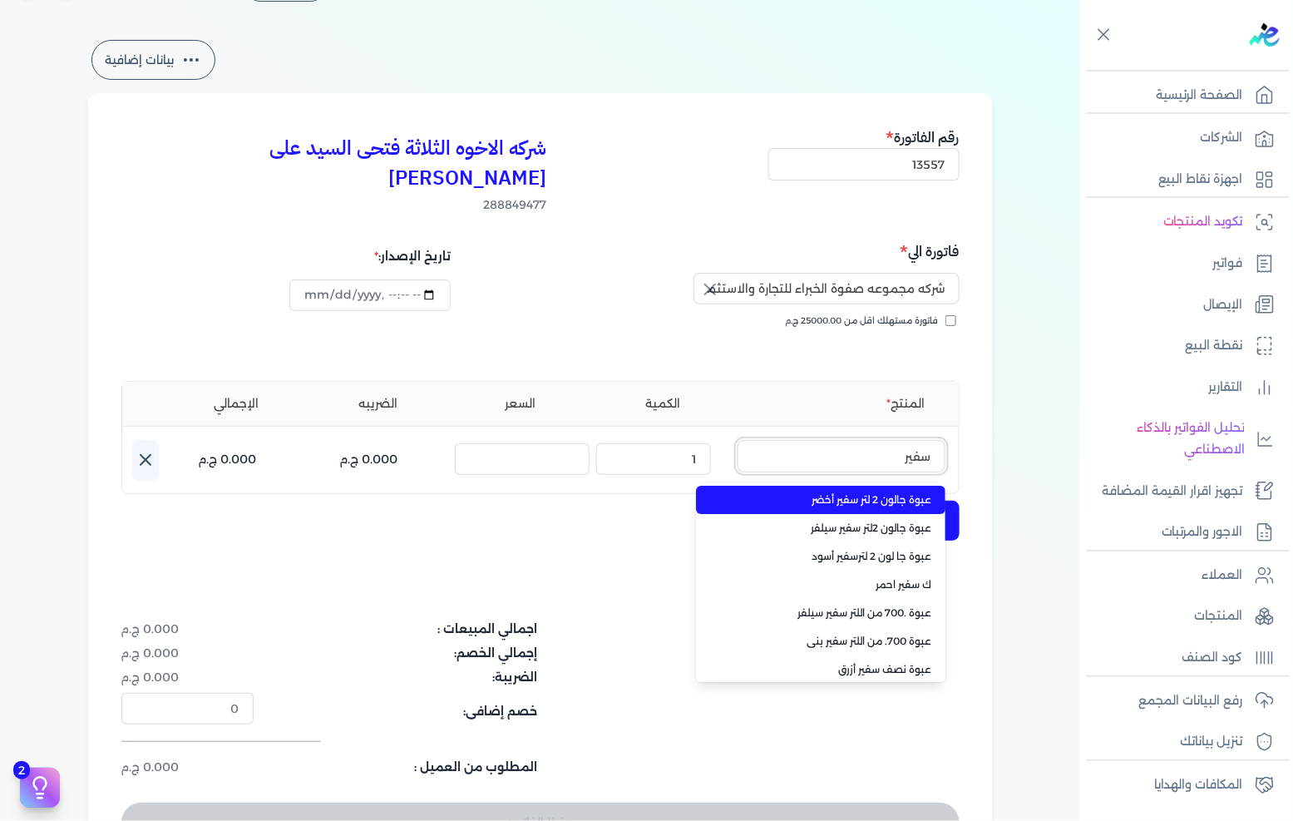
click at [737, 440] on button "سفير" at bounding box center [841, 459] width 208 height 38
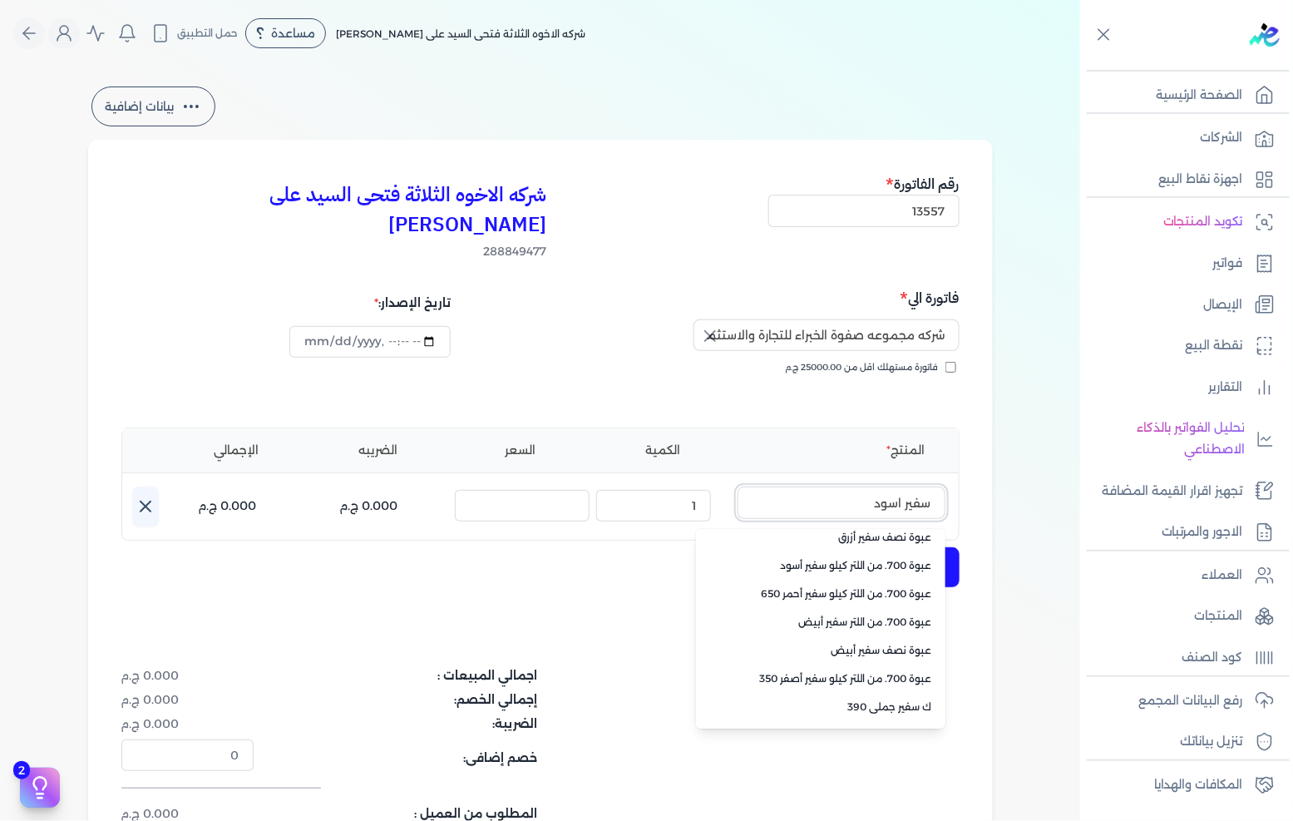
scroll to position [122, 0]
drag, startPoint x: 877, startPoint y: 471, endPoint x: 906, endPoint y: 475, distance: 29.4
click at [906, 486] on input "سفير اسود" at bounding box center [841, 502] width 208 height 32
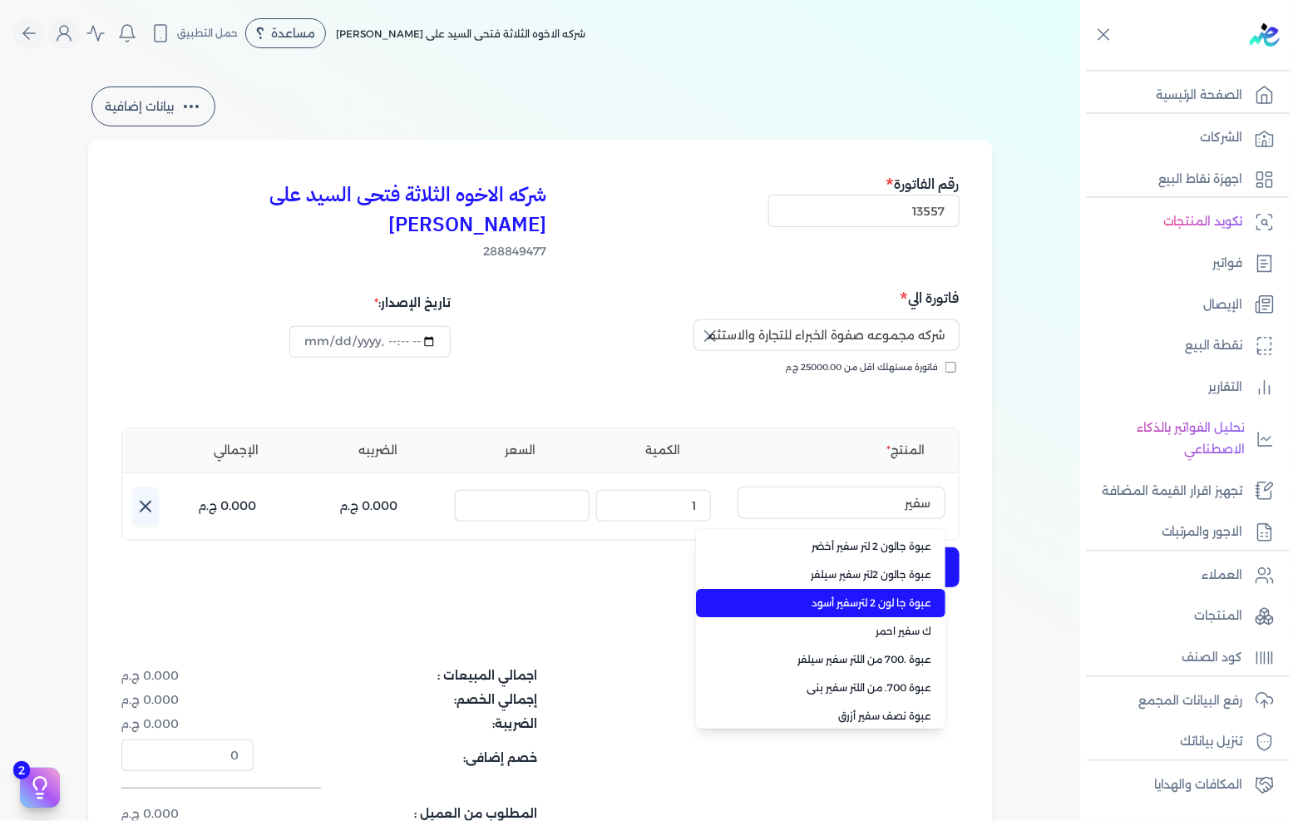
click at [912, 595] on span "عبوة جا لون 2 لترسفير أسود" at bounding box center [830, 602] width 203 height 15
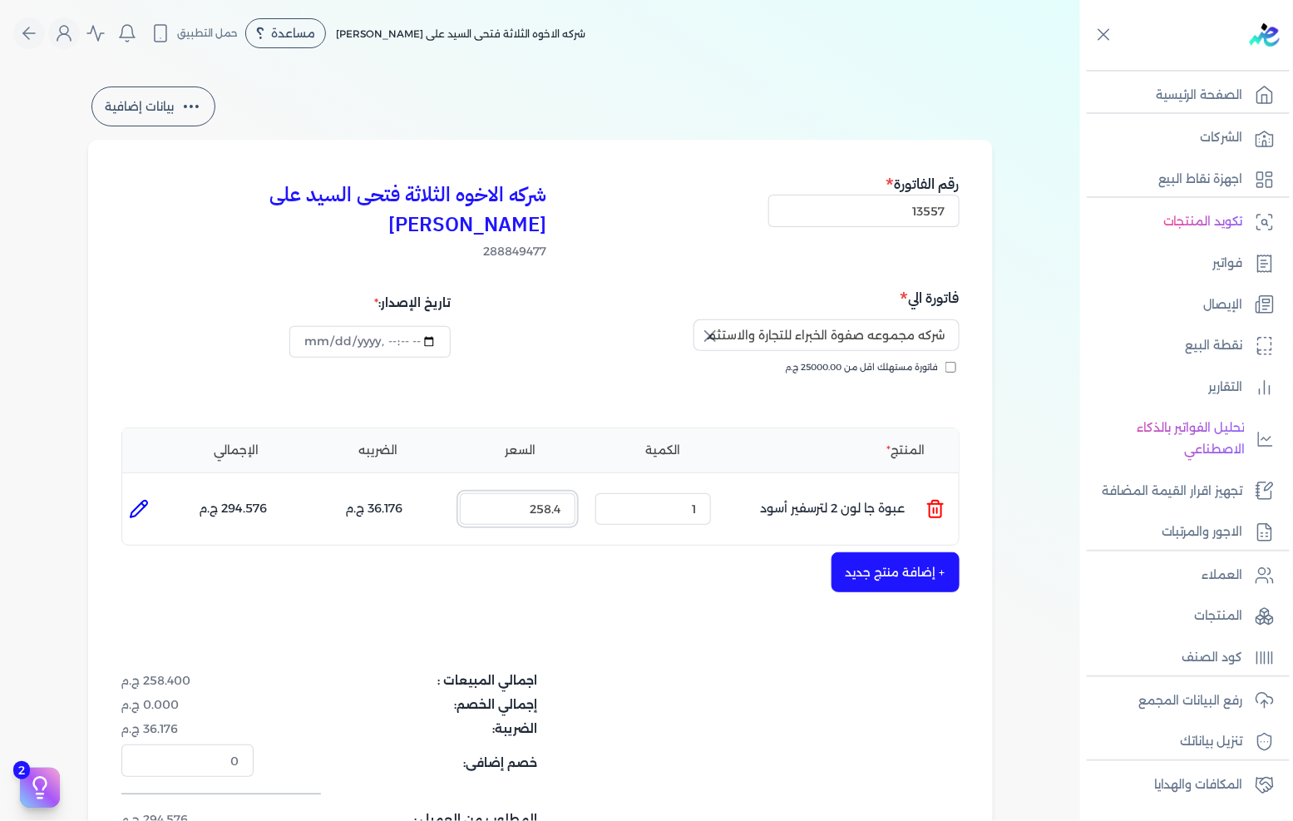
click at [542, 493] on input "258.4" at bounding box center [518, 509] width 116 height 32
click at [900, 552] on button "+ إضافة منتج جديد" at bounding box center [895, 572] width 128 height 40
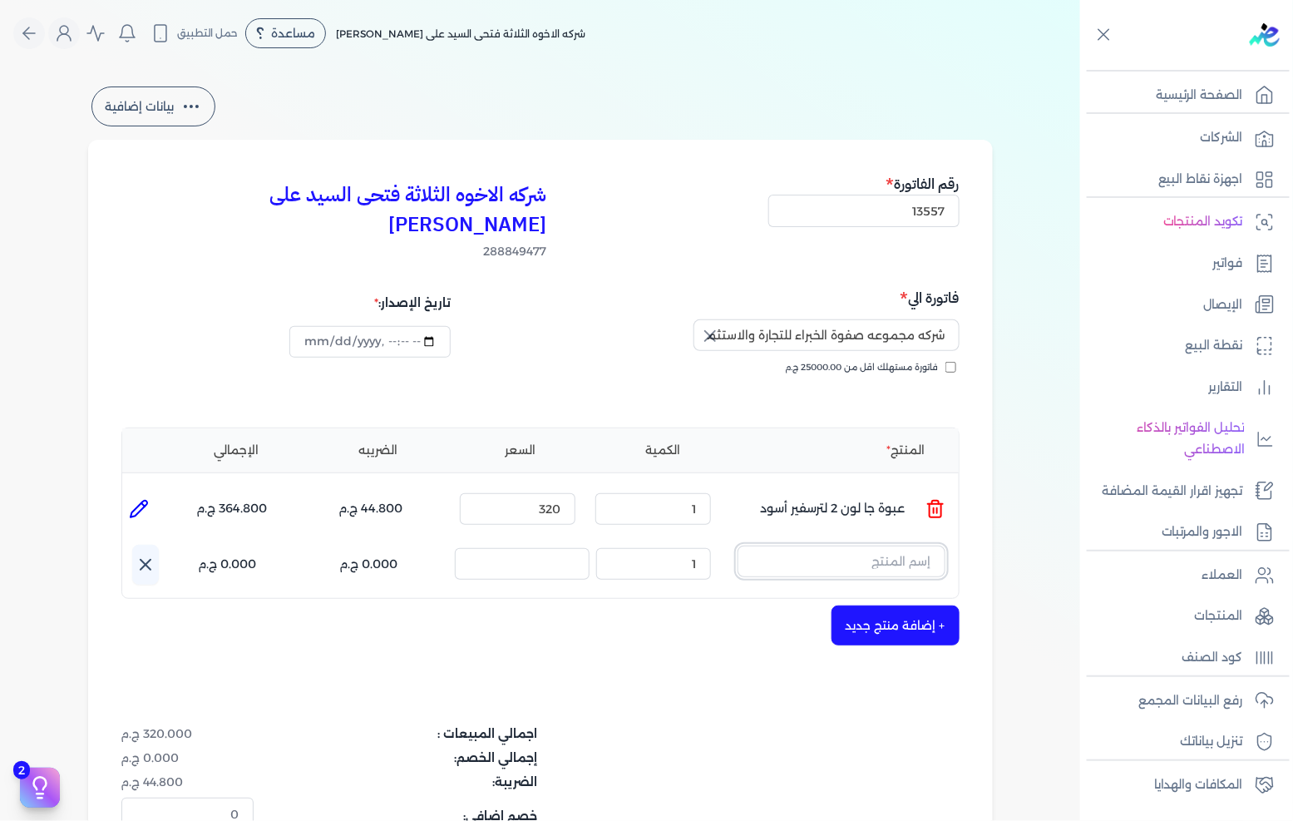
click at [811, 545] on input "text" at bounding box center [841, 561] width 208 height 32
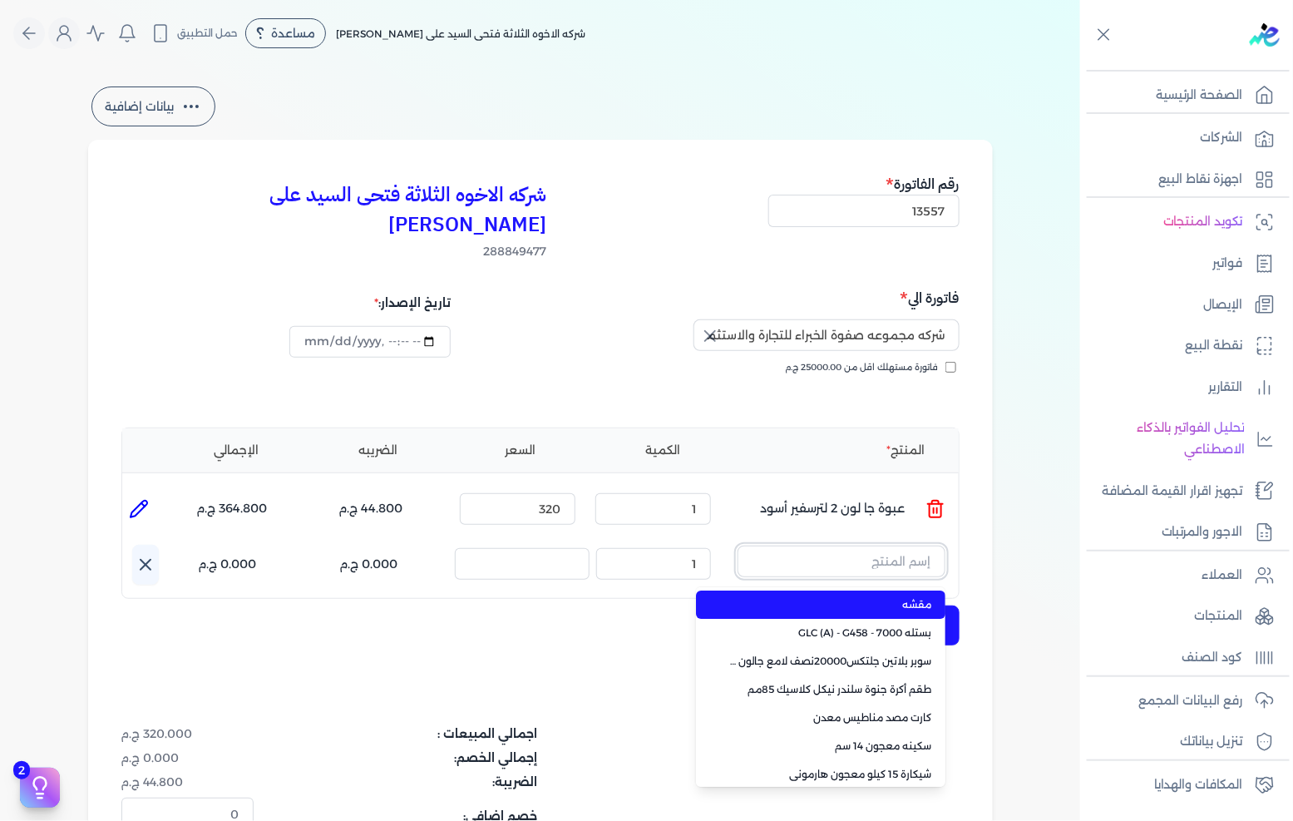
paste input "لاكيه مارمكس S 40 أبيض جالون 3.650 لتر"
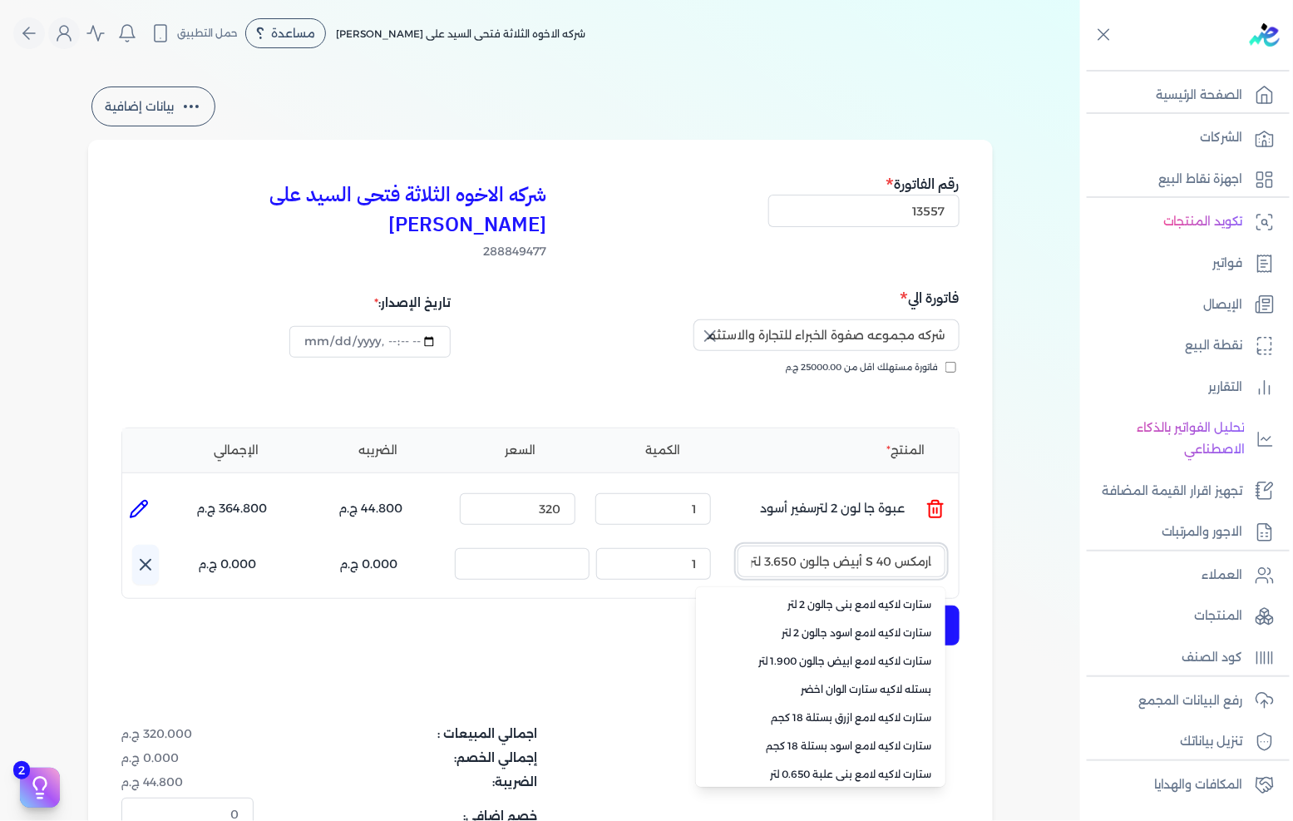
scroll to position [230, 0]
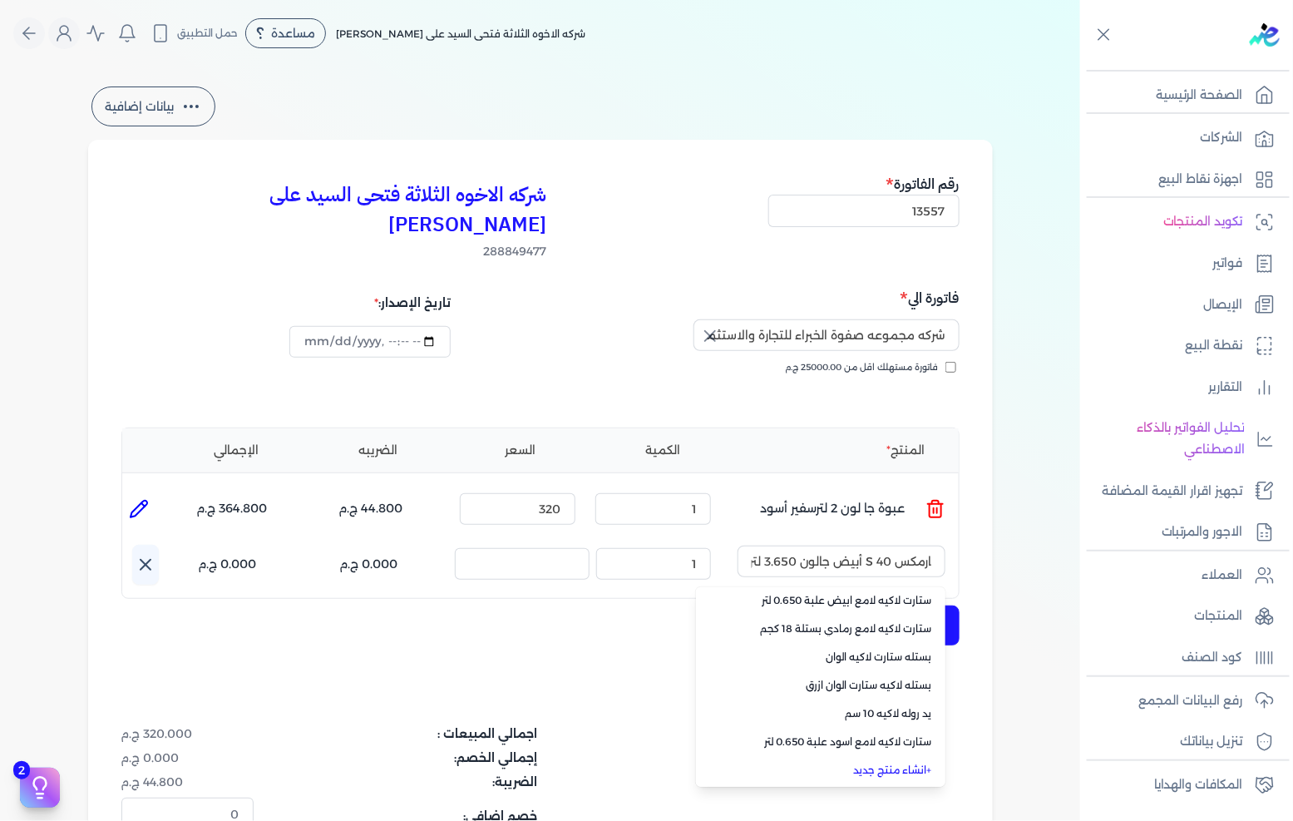
click at [896, 762] on link "+ انشاء منتج جديد" at bounding box center [830, 769] width 203 height 15
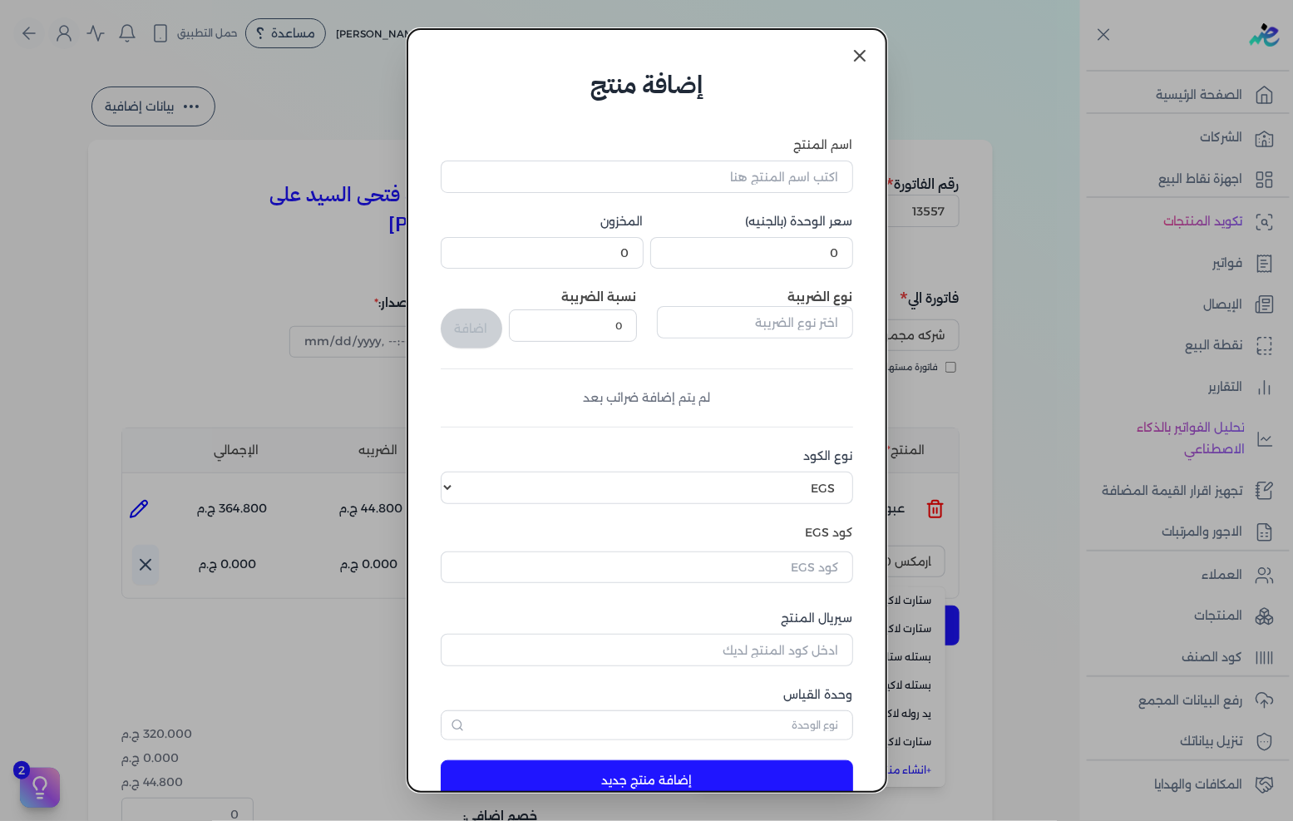
scroll to position [0, 0]
click at [808, 188] on input "اسم المنتج" at bounding box center [647, 176] width 412 height 32
paste input "لاكيه مارمكس S 40 أبيض جالون 3.650 لتر"
click at [784, 251] on input "0" at bounding box center [751, 253] width 203 height 32
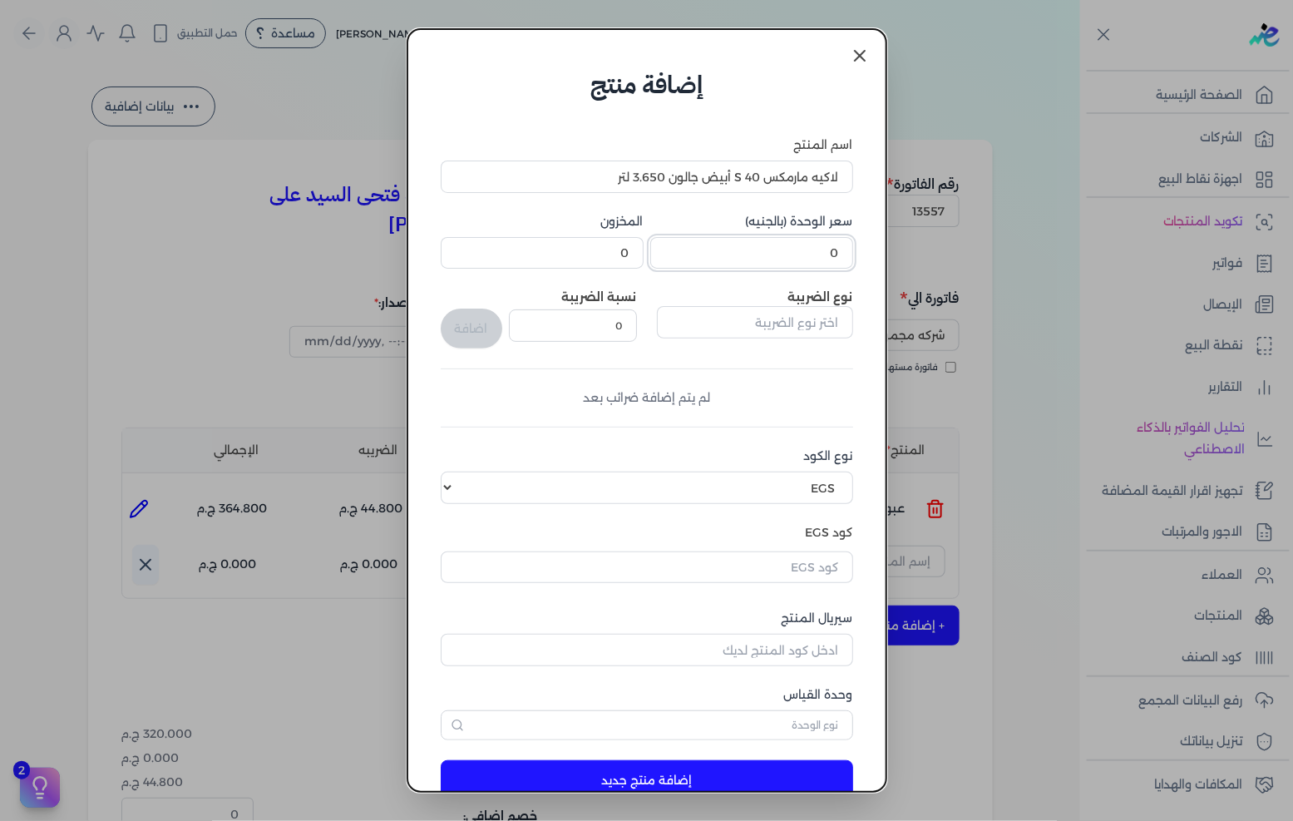
click at [784, 251] on input "0" at bounding box center [751, 253] width 203 height 32
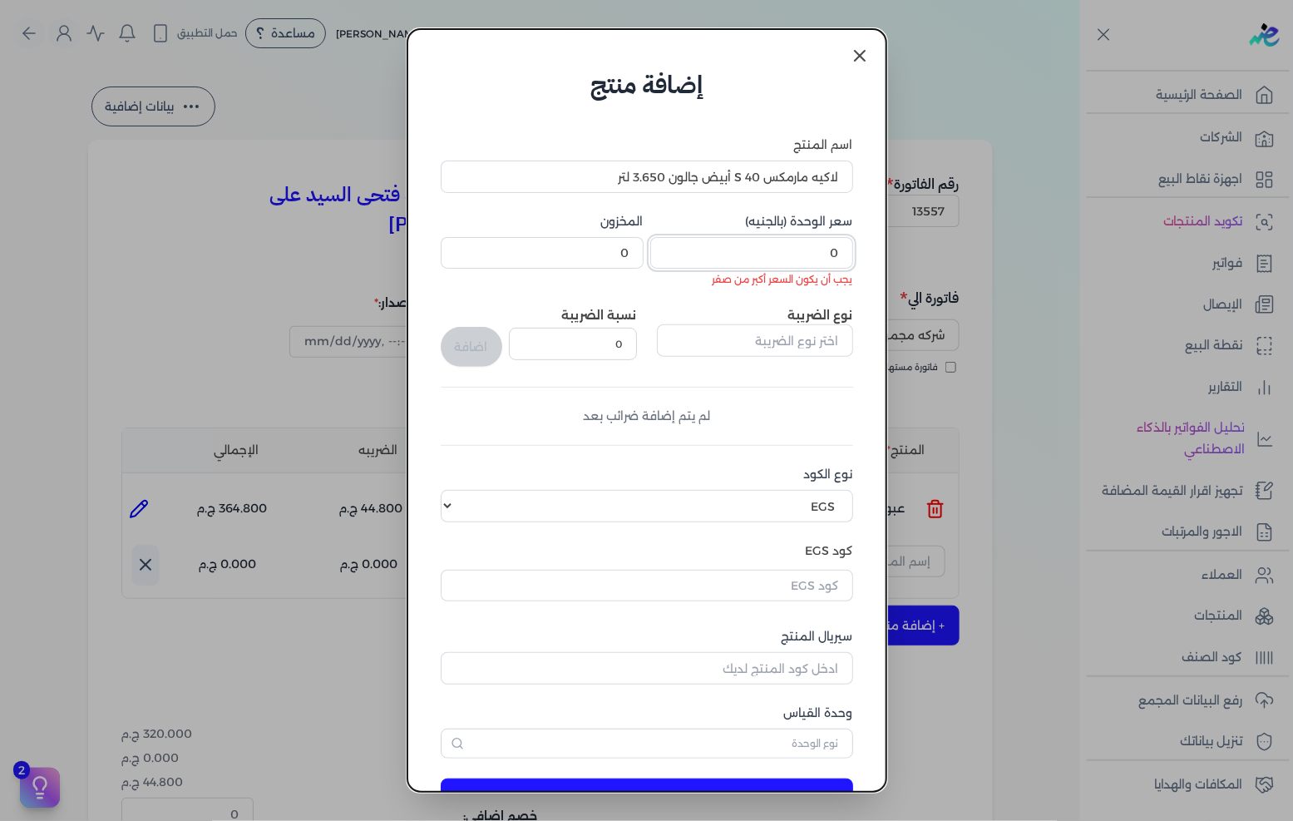
click at [823, 248] on input "0" at bounding box center [751, 253] width 203 height 32
paste input "505.7"
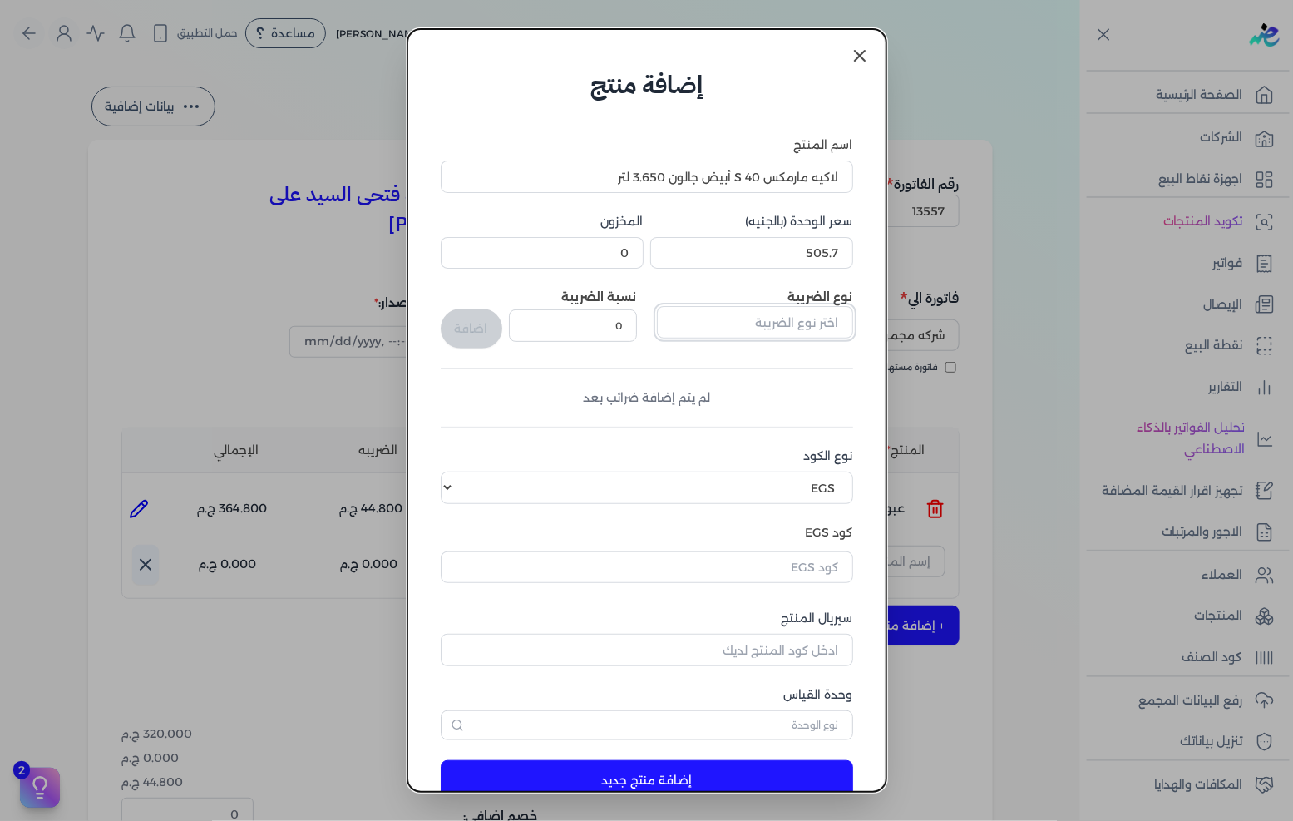
click at [793, 324] on input "text" at bounding box center [755, 322] width 196 height 32
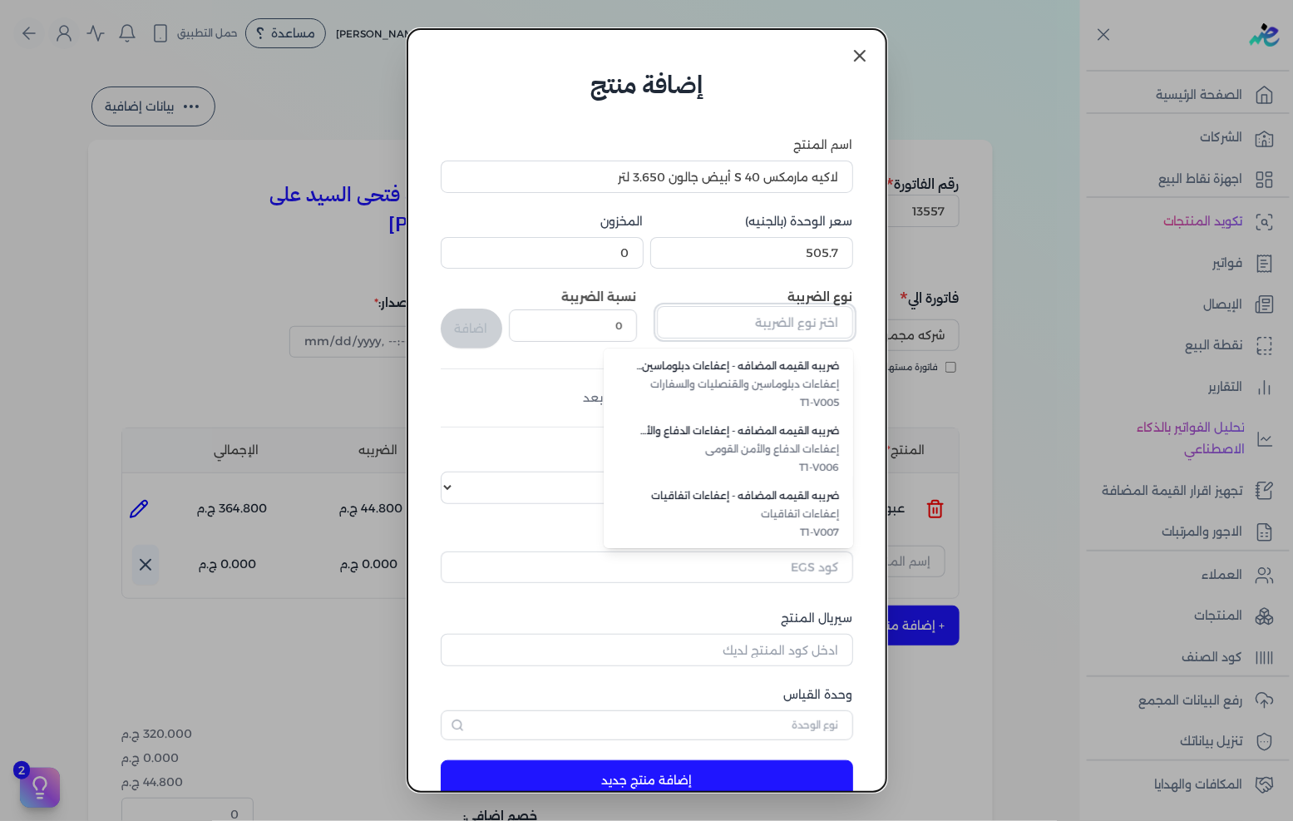
scroll to position [454, 0]
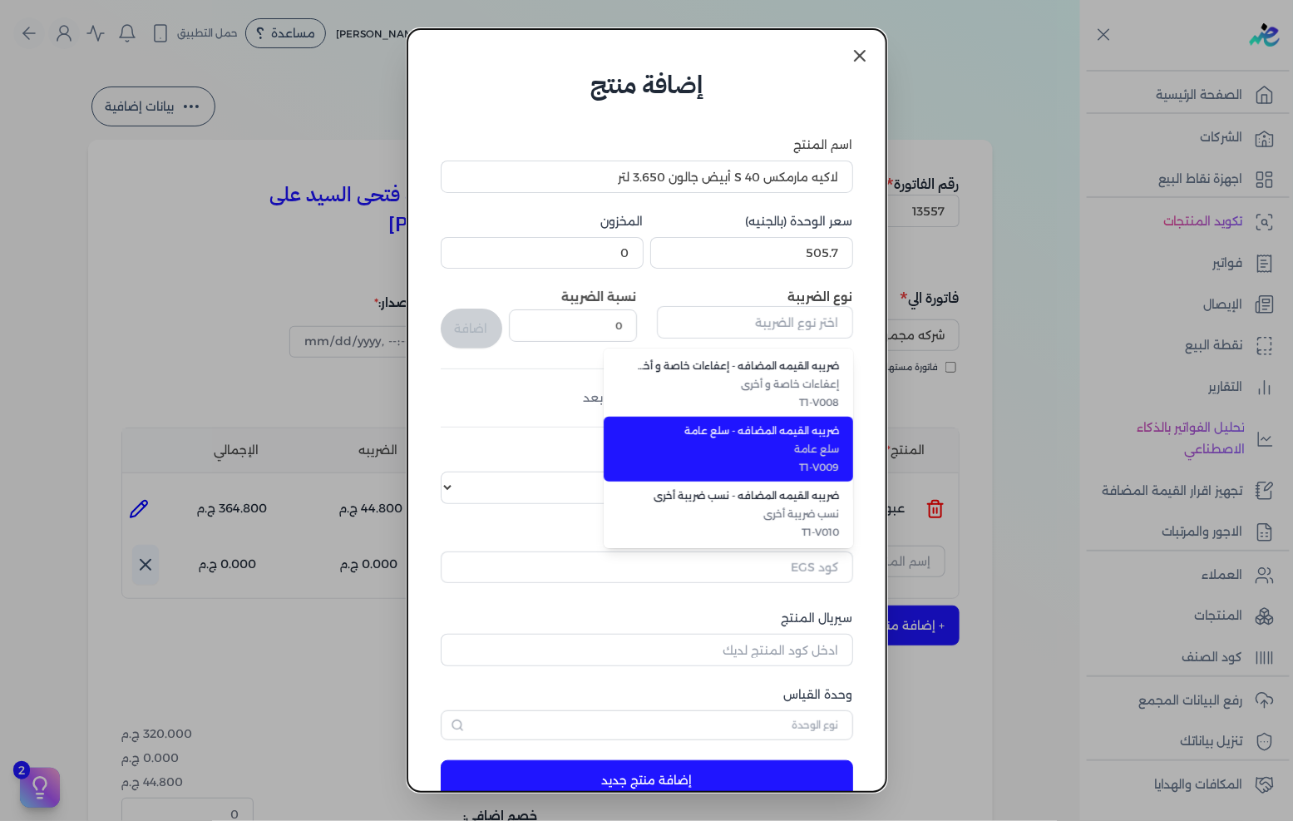
click at [801, 441] on span "سلع عامة" at bounding box center [738, 448] width 203 height 15
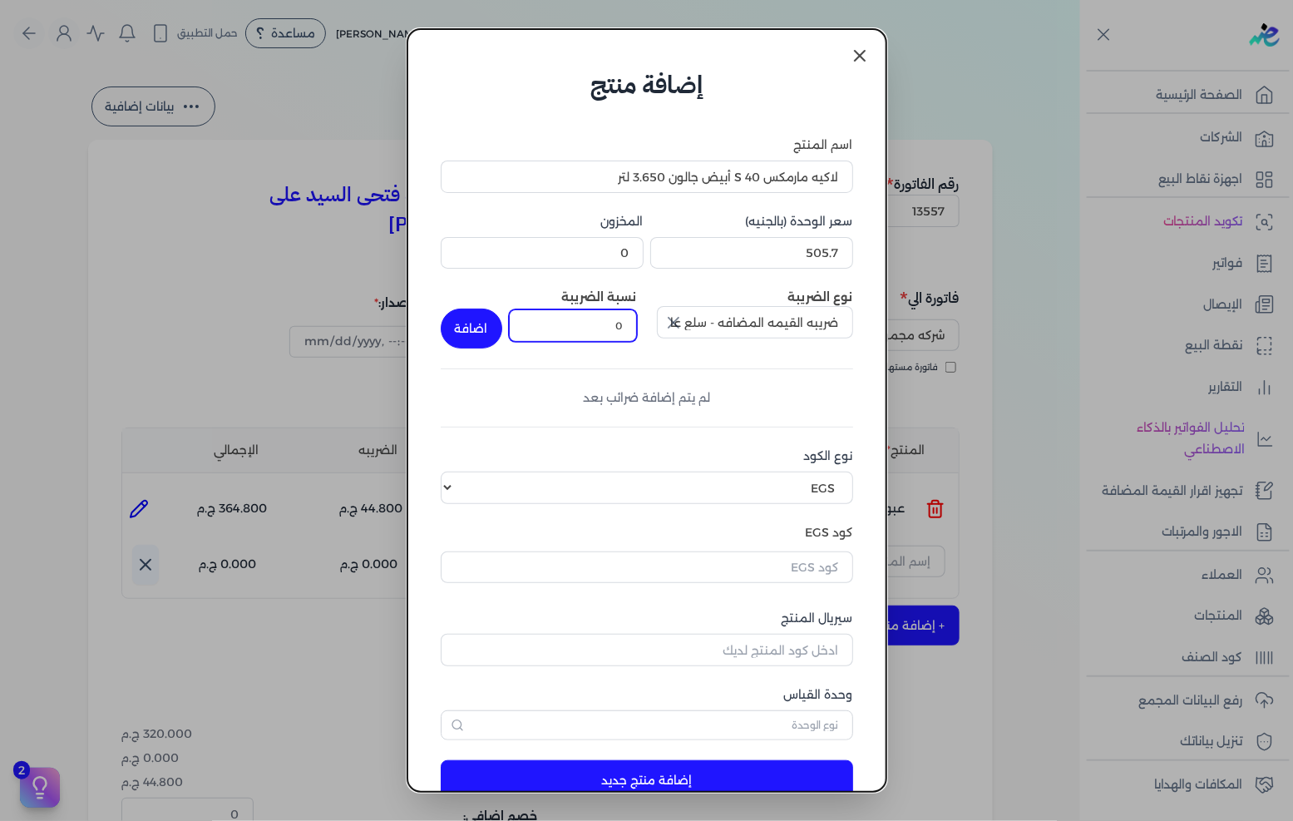
click at [602, 338] on input "0" at bounding box center [573, 325] width 128 height 32
click at [476, 322] on button "اضافة" at bounding box center [472, 328] width 62 height 40
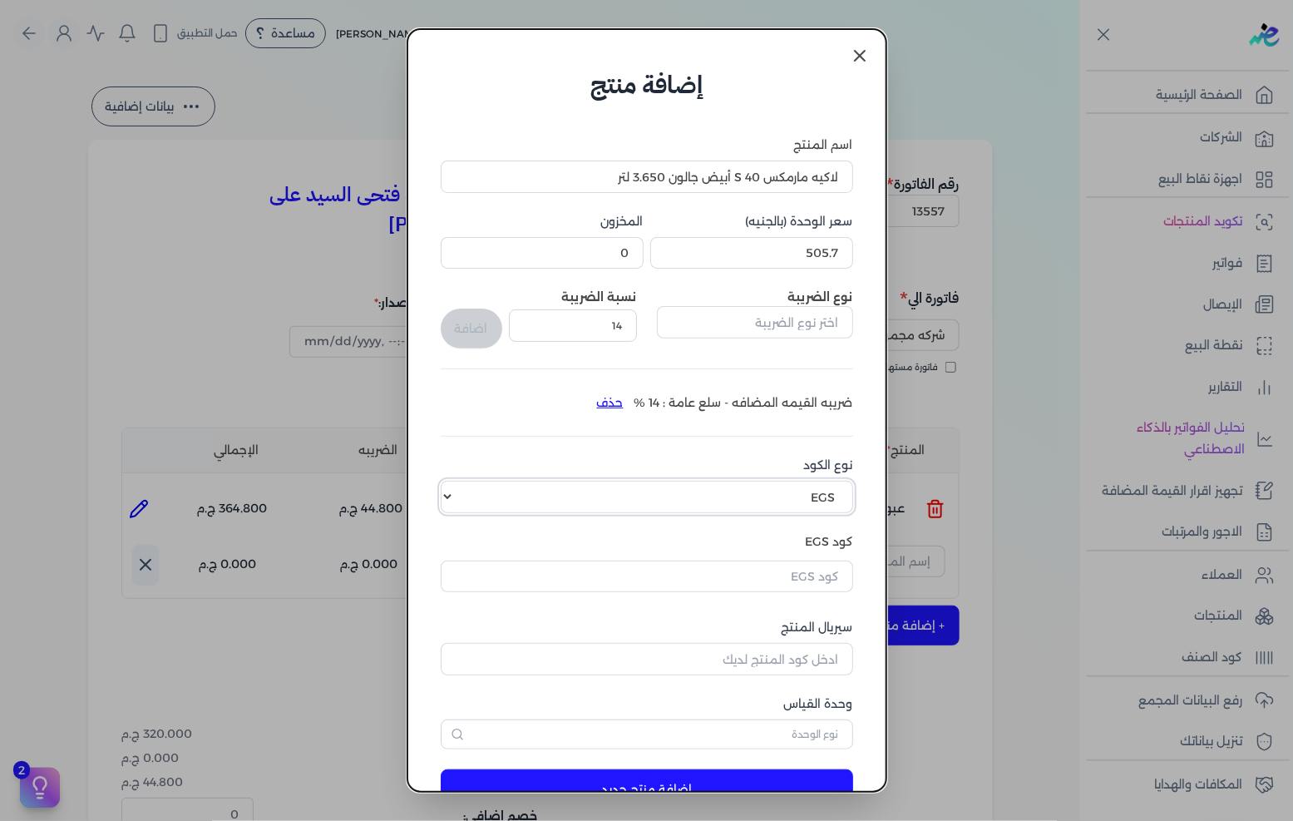
click at [707, 491] on select "اختر نوع الكود EGS GS1" at bounding box center [647, 497] width 412 height 32
click at [454, 481] on select "اختر نوع الكود EGS GS1" at bounding box center [647, 497] width 412 height 32
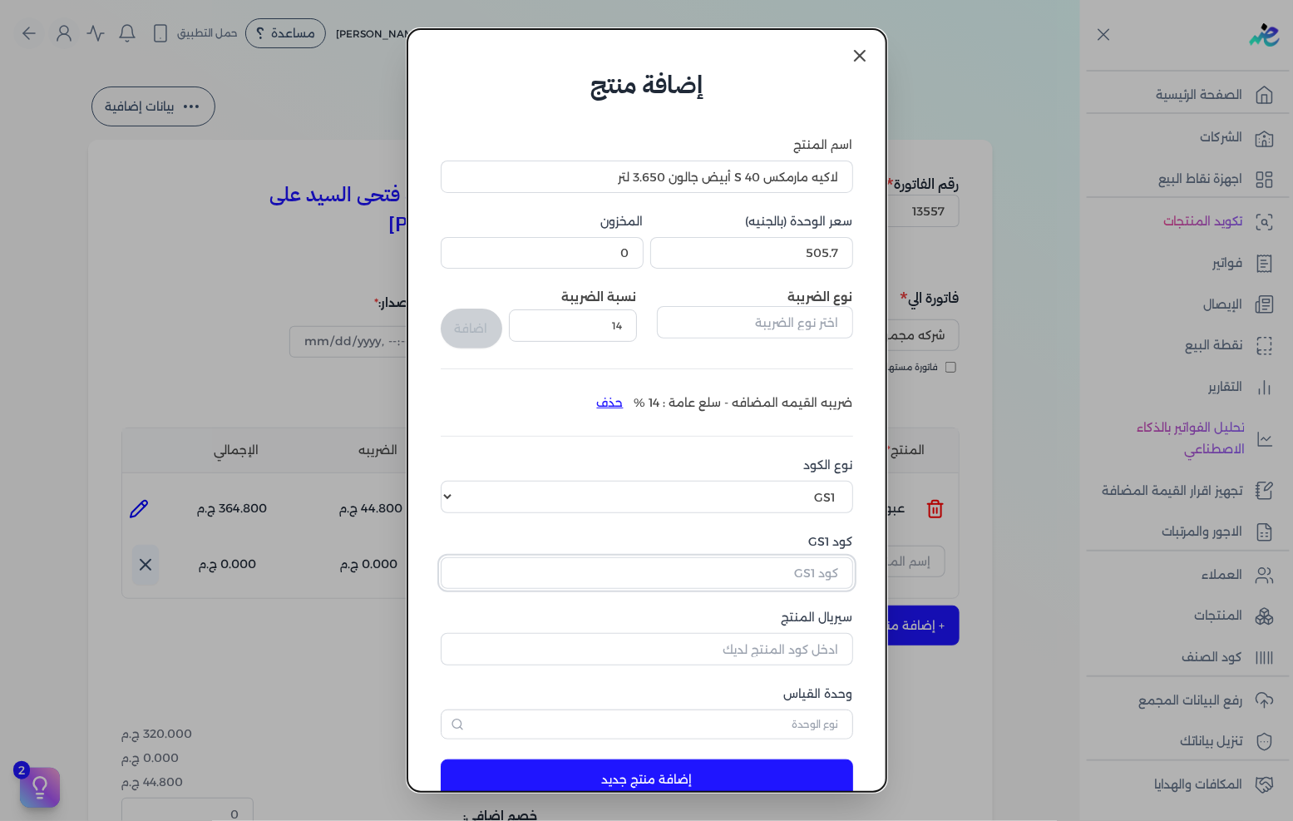
click at [793, 574] on input "كود GS1" at bounding box center [647, 573] width 412 height 32
paste input "10003874"
click at [790, 646] on input "سيريال المنتج" at bounding box center [647, 649] width 412 height 32
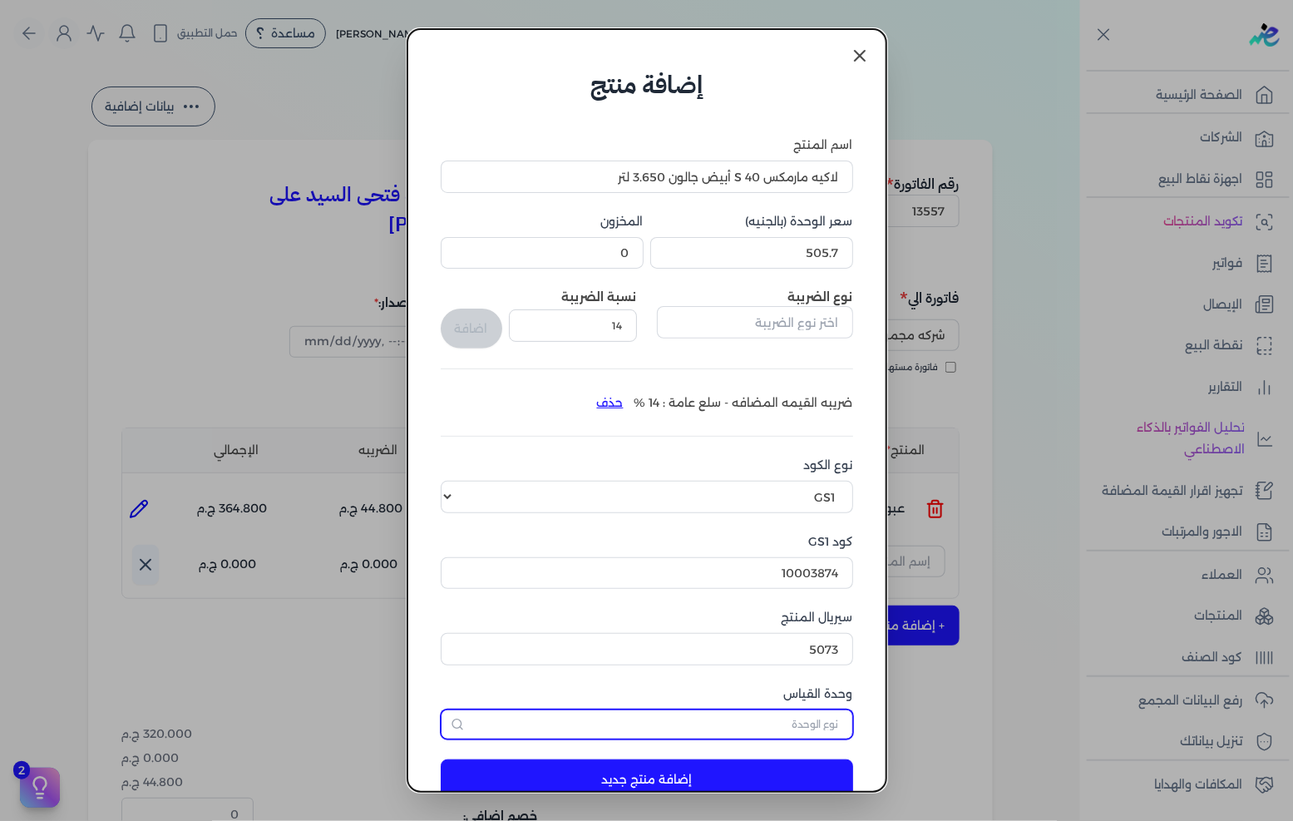
click at [795, 713] on input "text" at bounding box center [647, 724] width 412 height 30
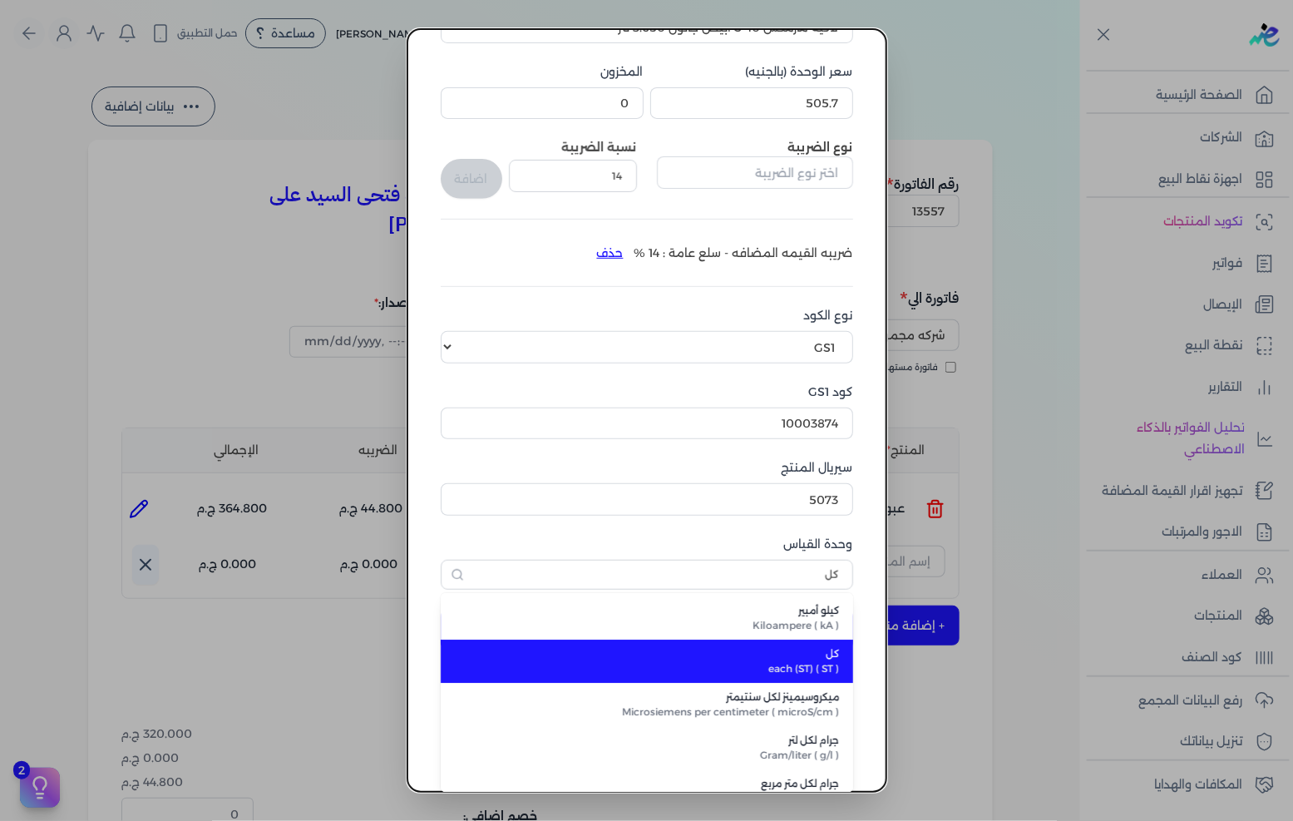
click at [793, 661] on span "each (ST) ( ST )" at bounding box center [657, 668] width 366 height 15
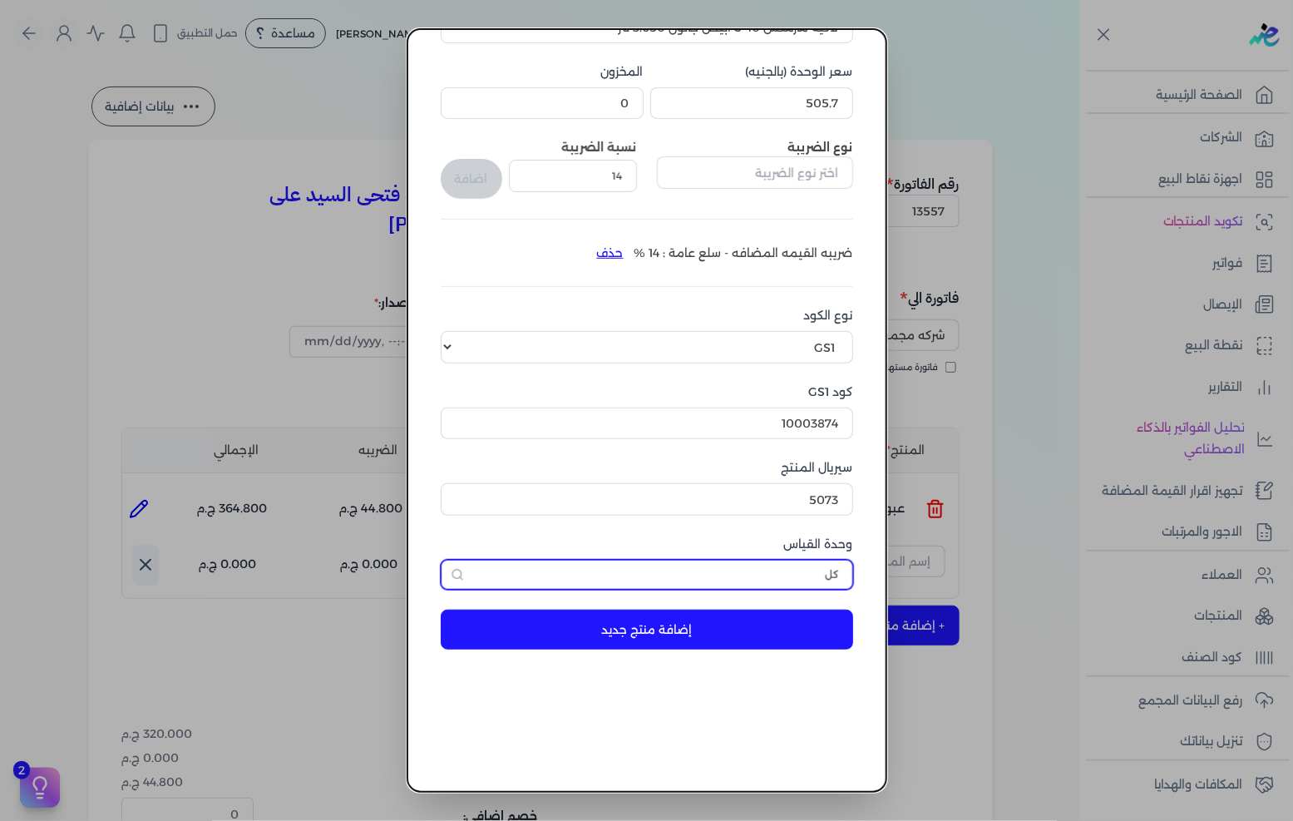
scroll to position [39, 0]
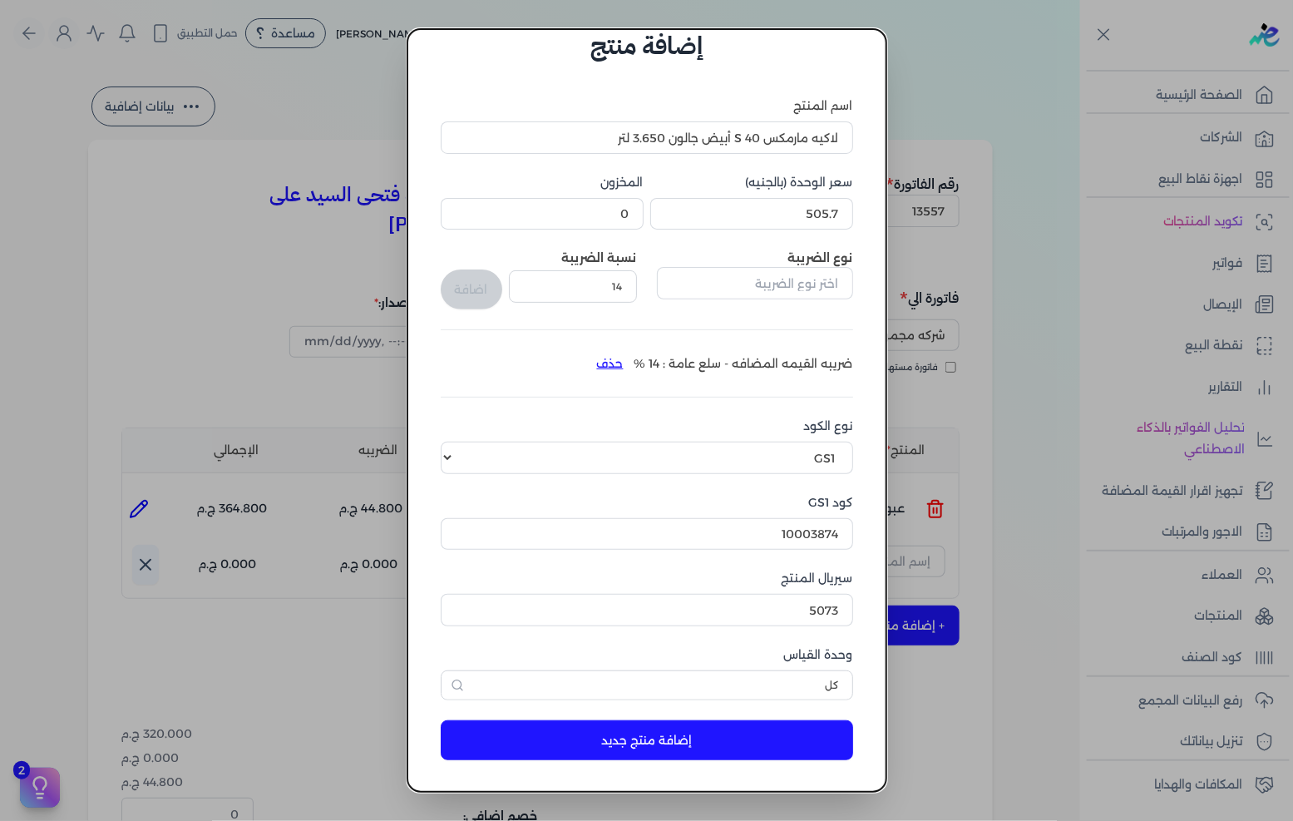
click at [754, 736] on button "إضافة منتج جديد" at bounding box center [647, 740] width 412 height 40
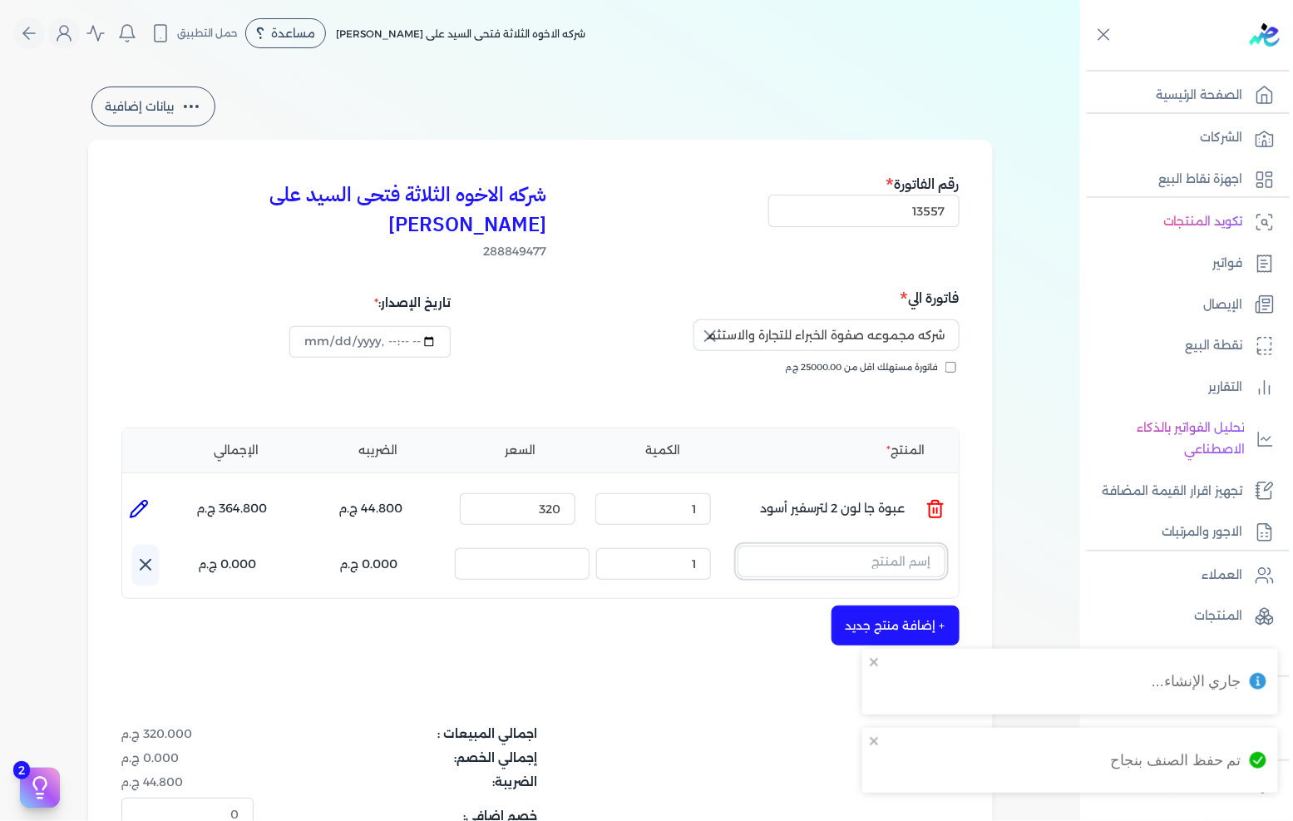
click at [877, 545] on input "text" at bounding box center [841, 561] width 208 height 32
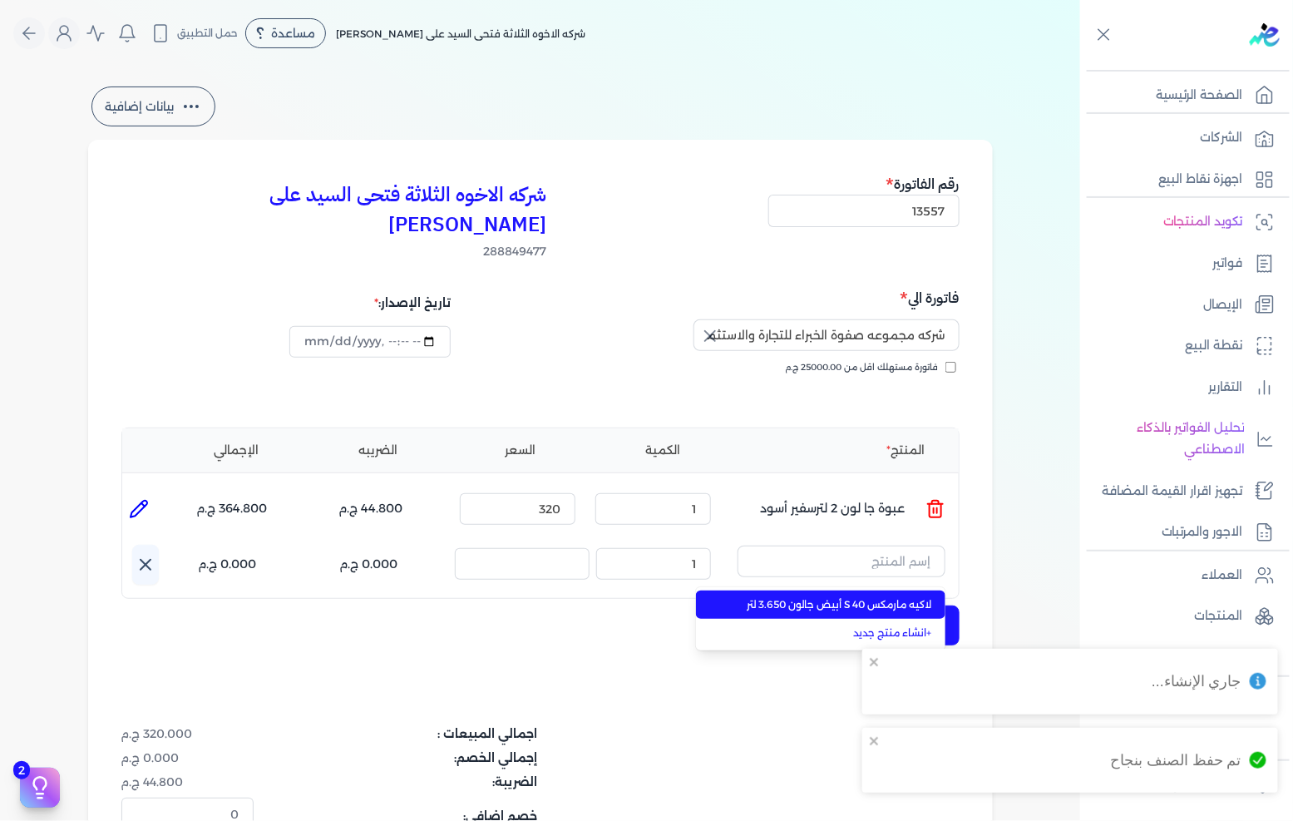
click at [928, 590] on li "لاكيه مارمكس S 40 أبيض جالون 3.650 لتر" at bounding box center [820, 604] width 249 height 28
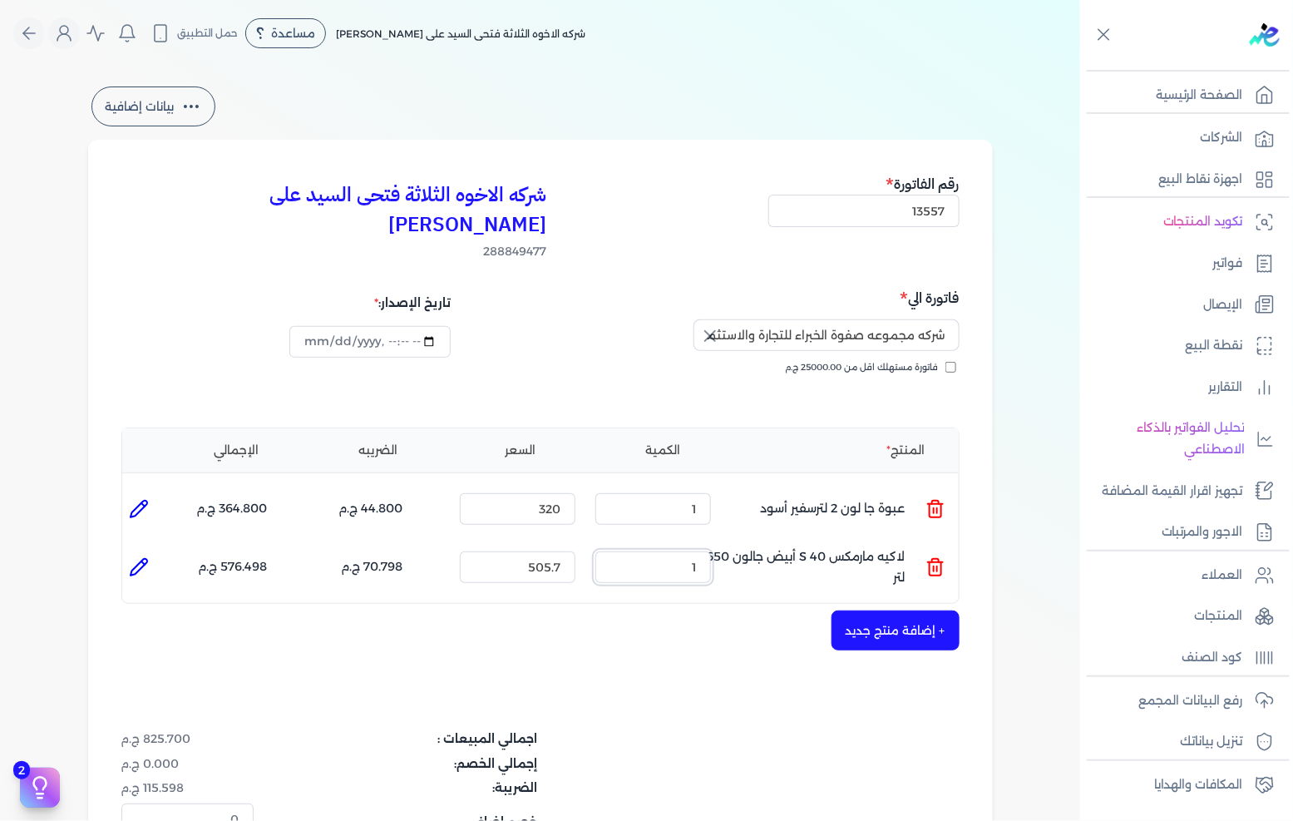
click at [678, 551] on input "1" at bounding box center [653, 567] width 116 height 32
click at [552, 551] on input "505.7" at bounding box center [518, 567] width 116 height 32
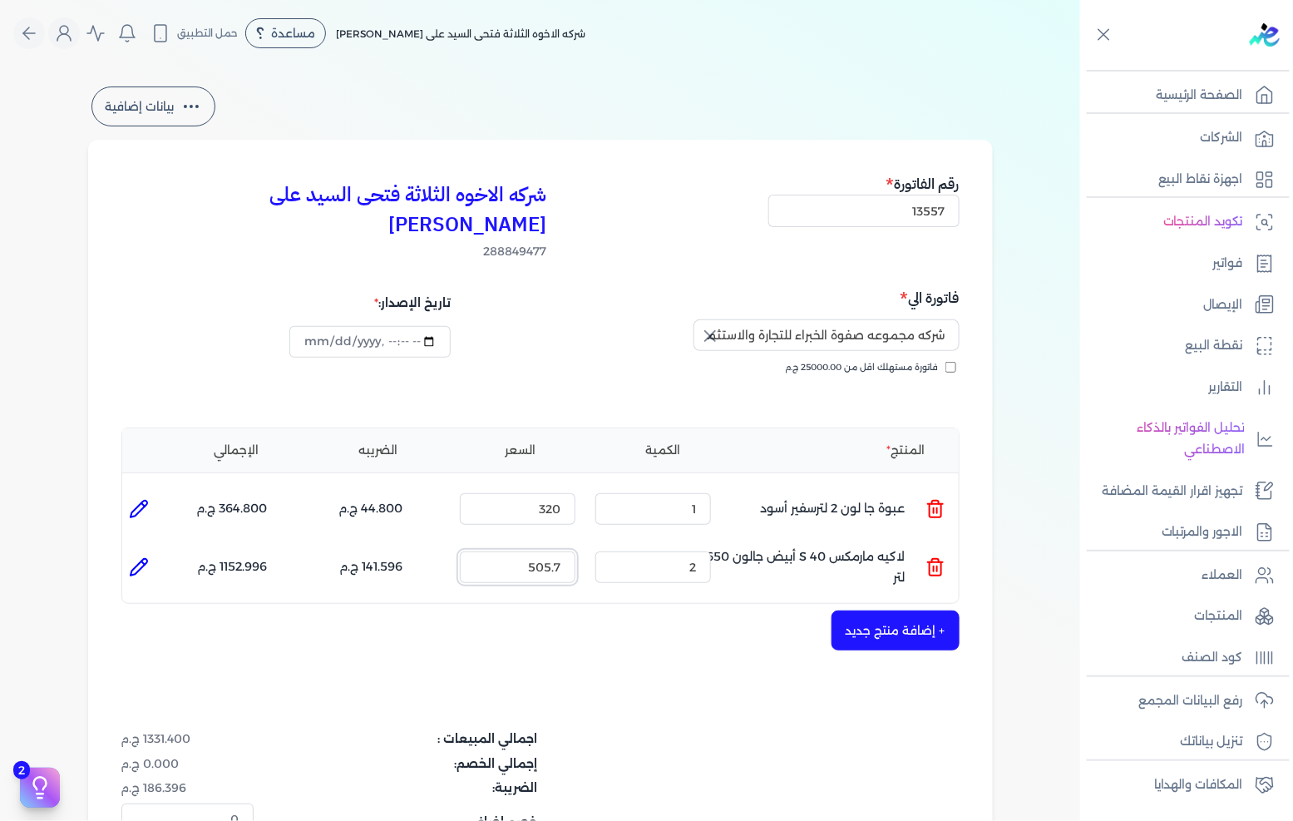
click at [552, 551] on input "505.7" at bounding box center [518, 567] width 116 height 32
click at [869, 610] on button "+ إضافة منتج جديد" at bounding box center [895, 630] width 128 height 40
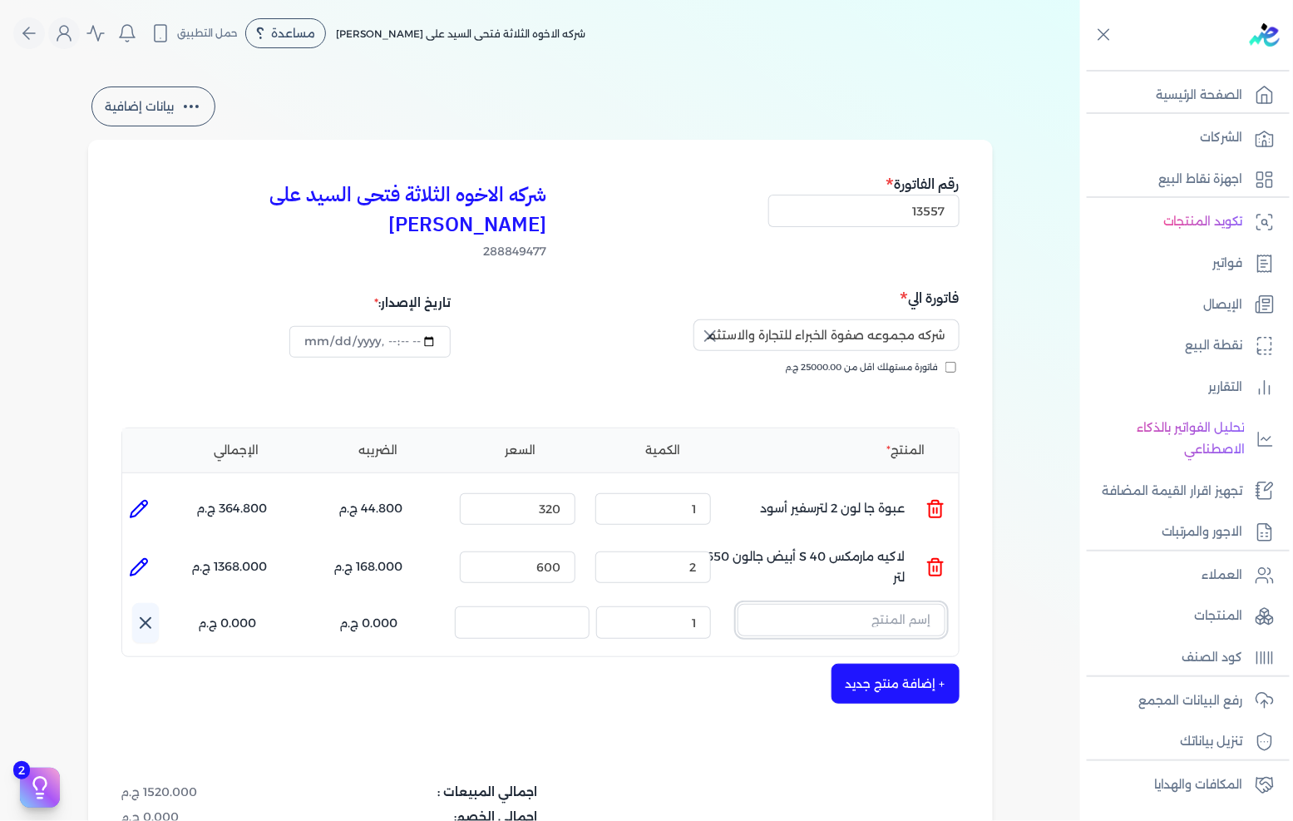
click at [830, 604] on input "text" at bounding box center [841, 620] width 208 height 32
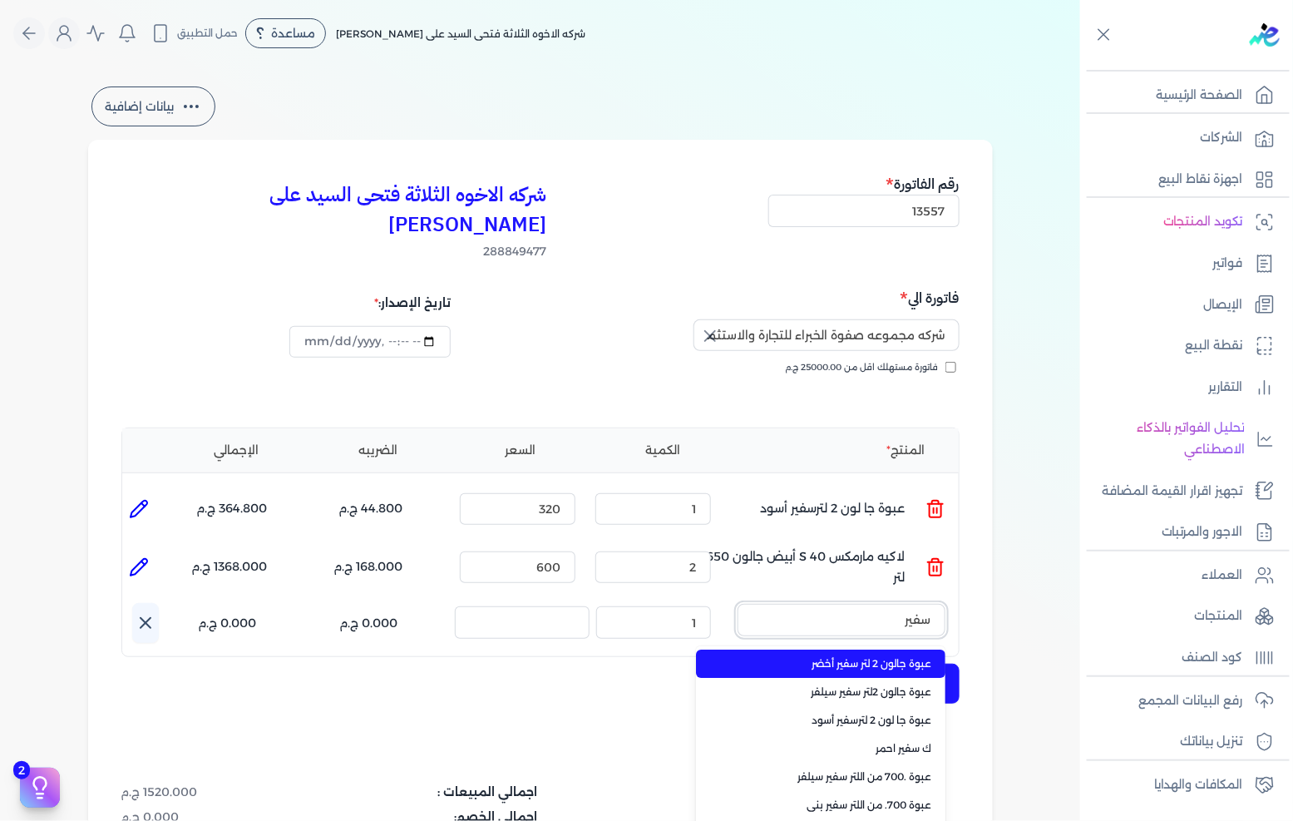
click at [737, 604] on button "سفير" at bounding box center [841, 623] width 208 height 38
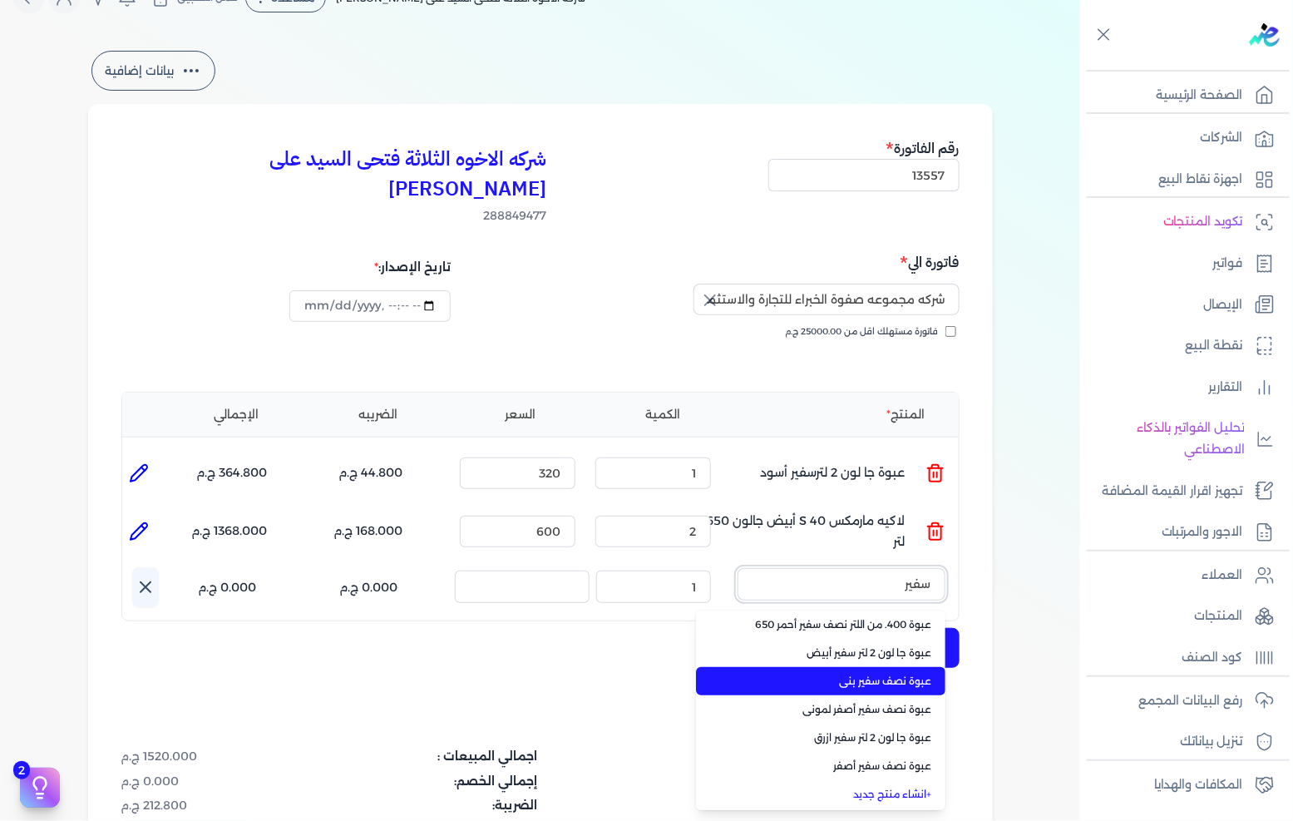
scroll to position [92, 0]
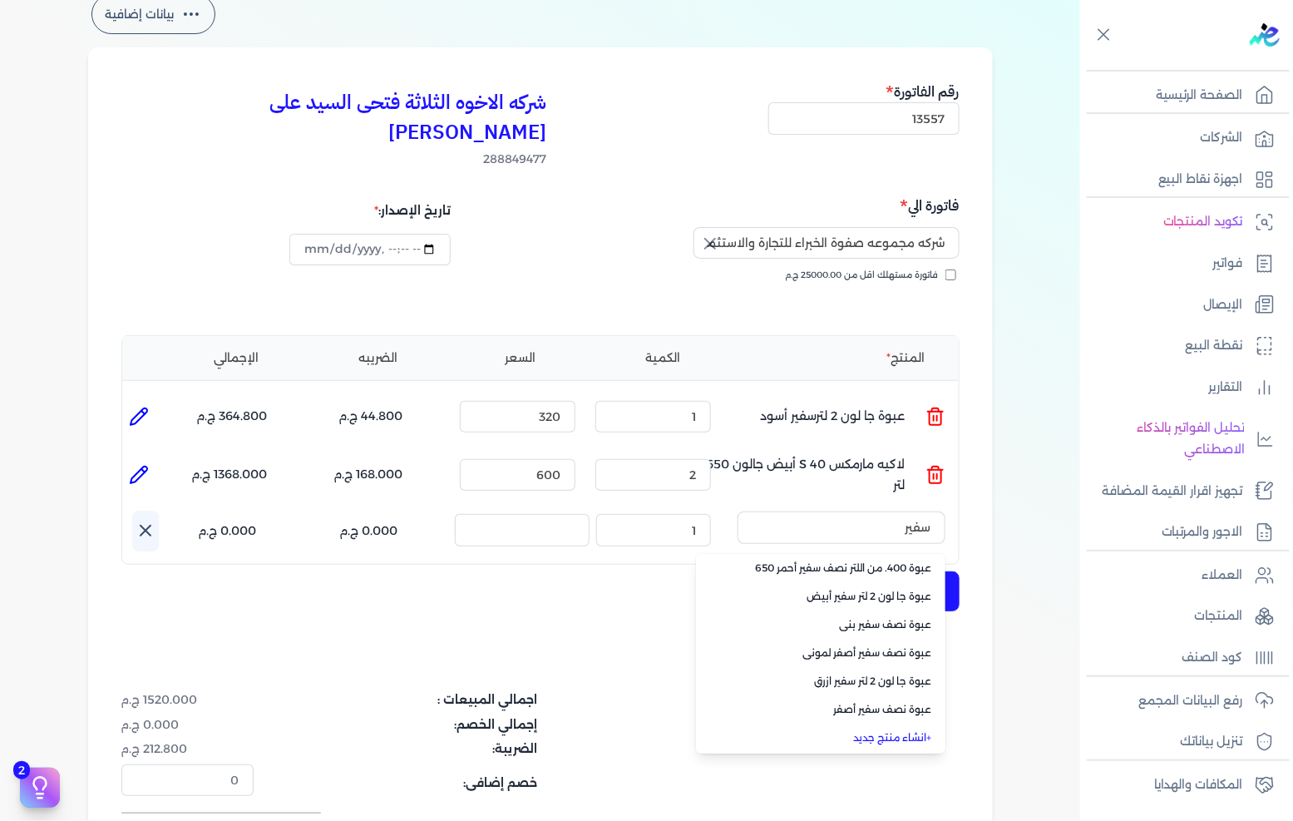
click at [916, 730] on link "+ انشاء منتج جديد" at bounding box center [830, 737] width 203 height 15
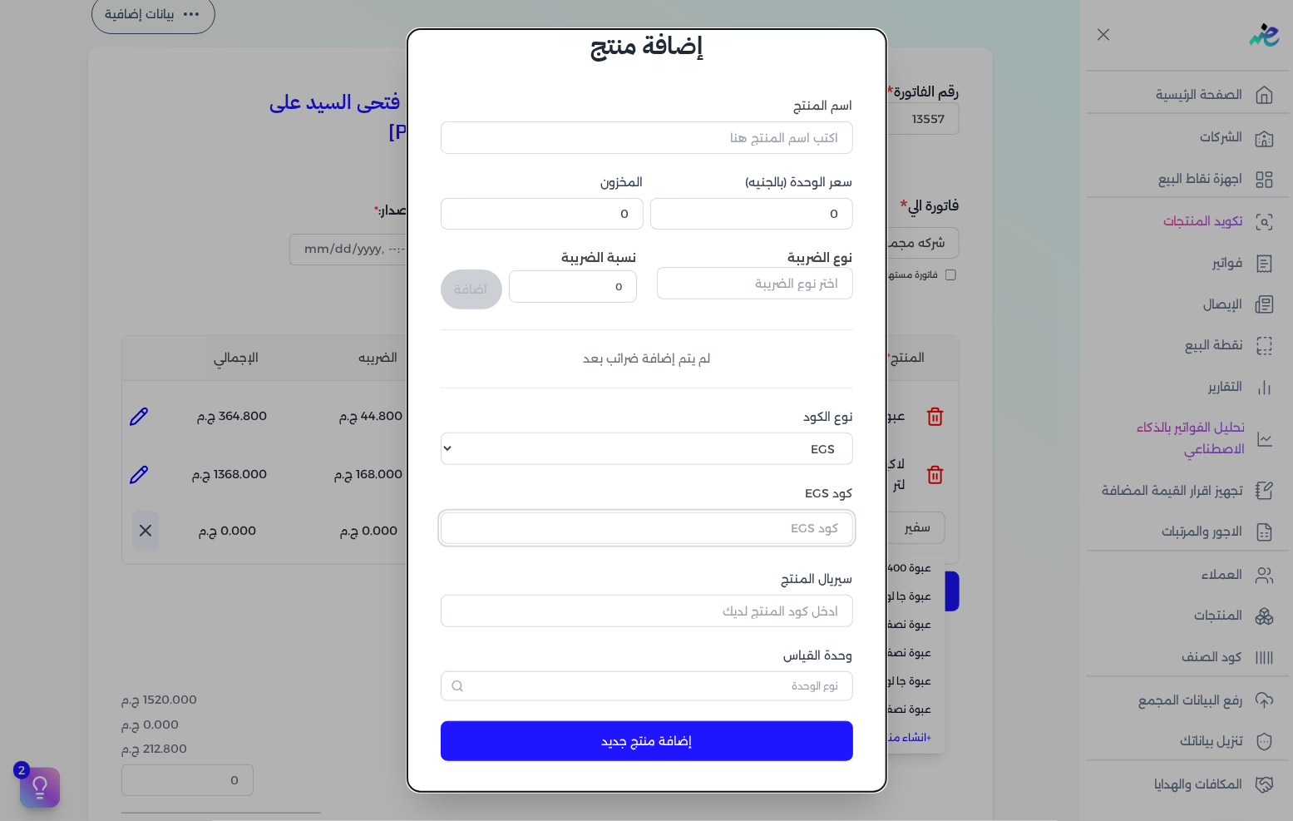
click at [769, 521] on input "text" at bounding box center [647, 528] width 412 height 32
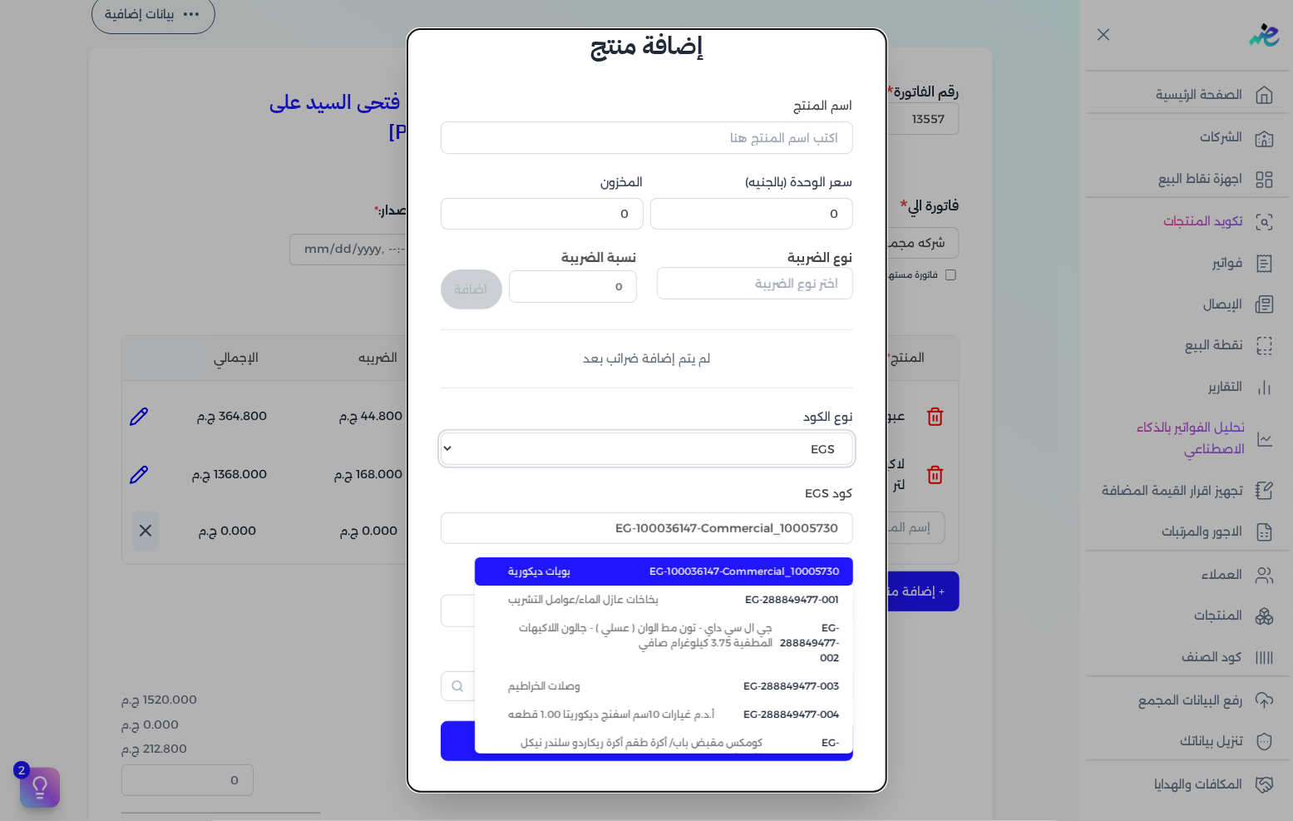
click at [772, 455] on select "اختر نوع الكود EGS GS1" at bounding box center [647, 448] width 412 height 32
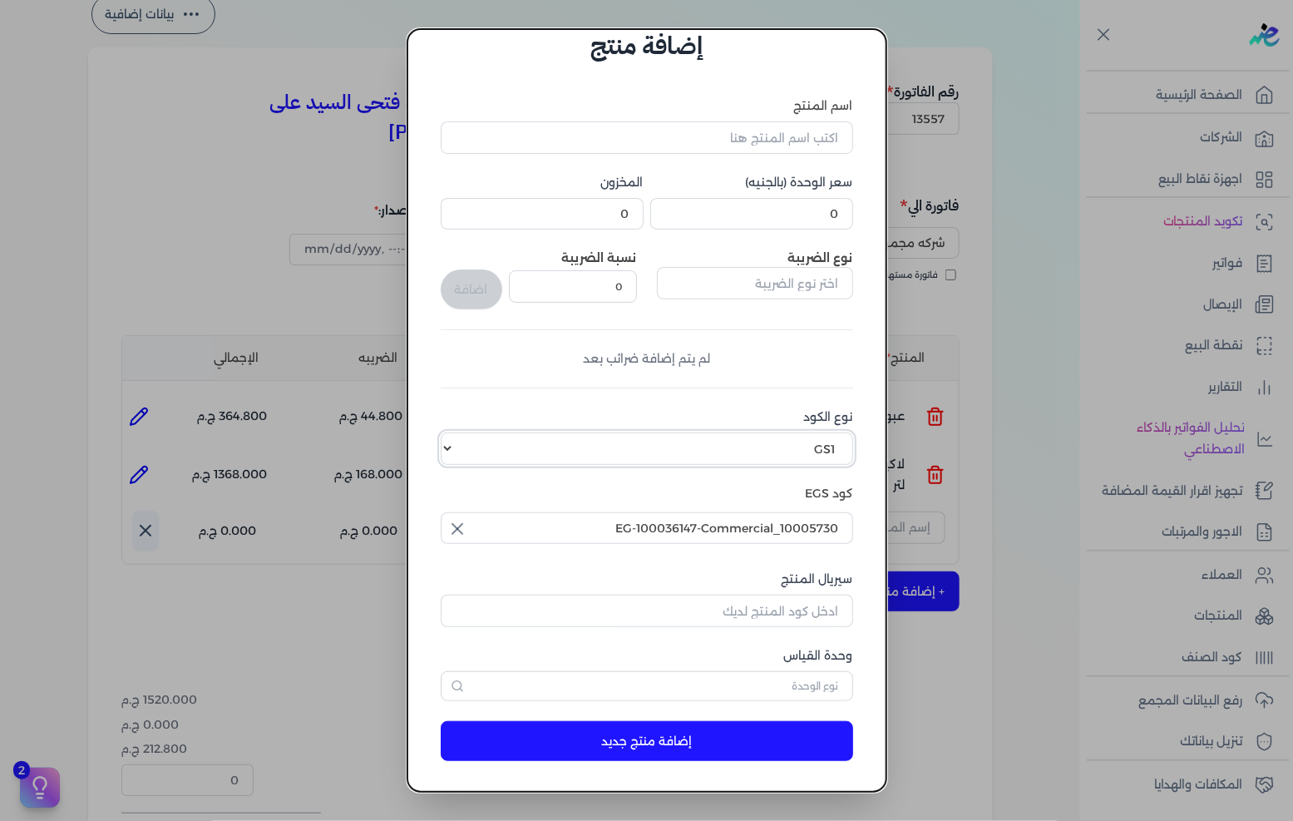
click at [454, 432] on select "اختر نوع الكود EGS GS1" at bounding box center [647, 448] width 412 height 32
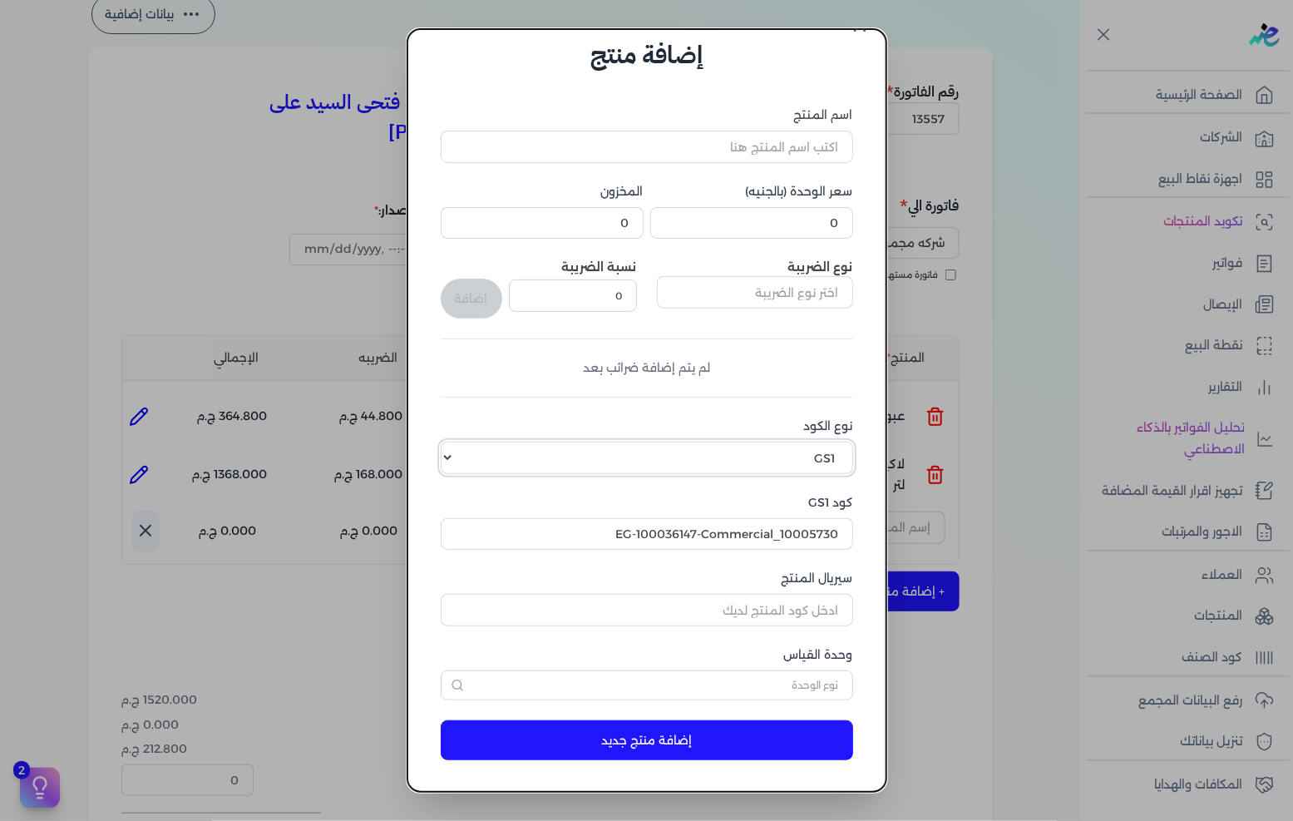
scroll to position [0, 0]
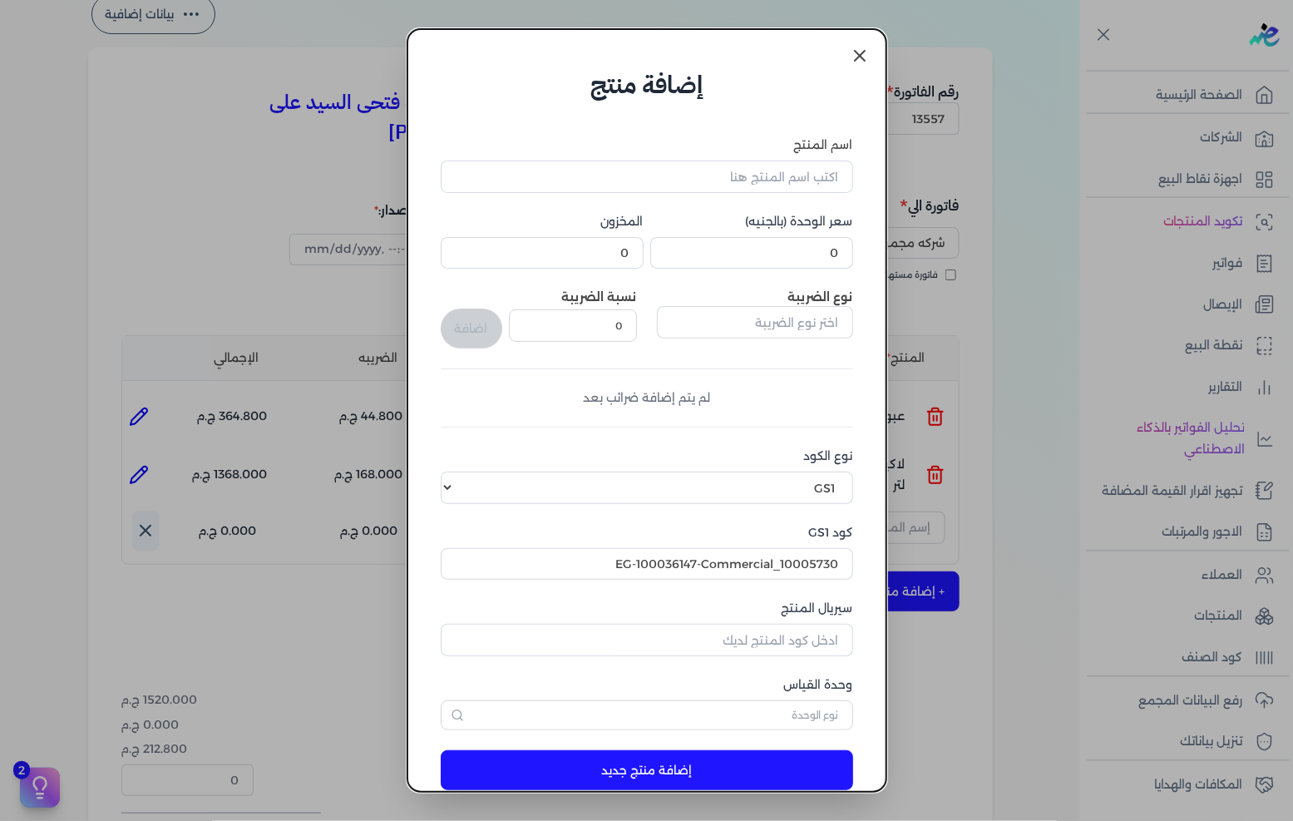
click at [857, 64] on icon at bounding box center [860, 56] width 20 height 20
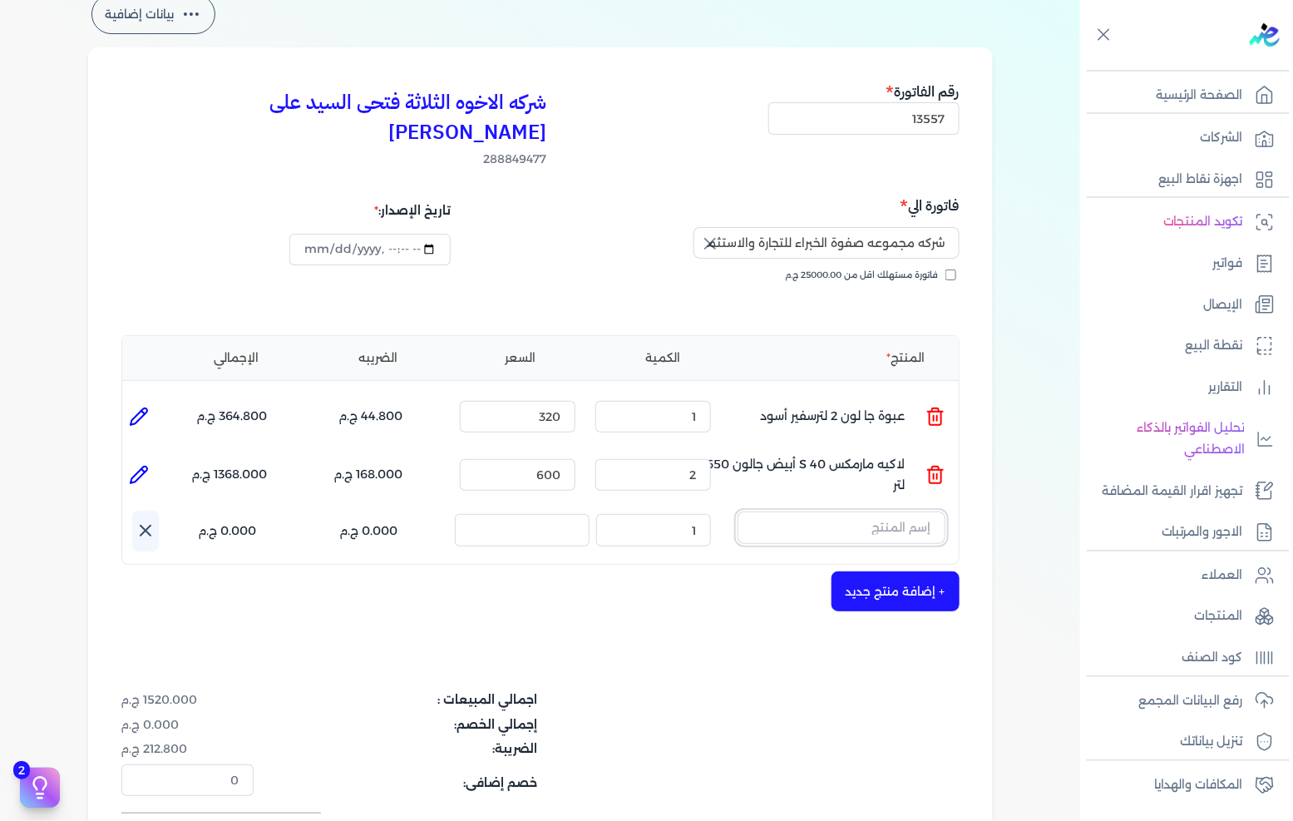
click at [887, 511] on input "text" at bounding box center [841, 527] width 208 height 32
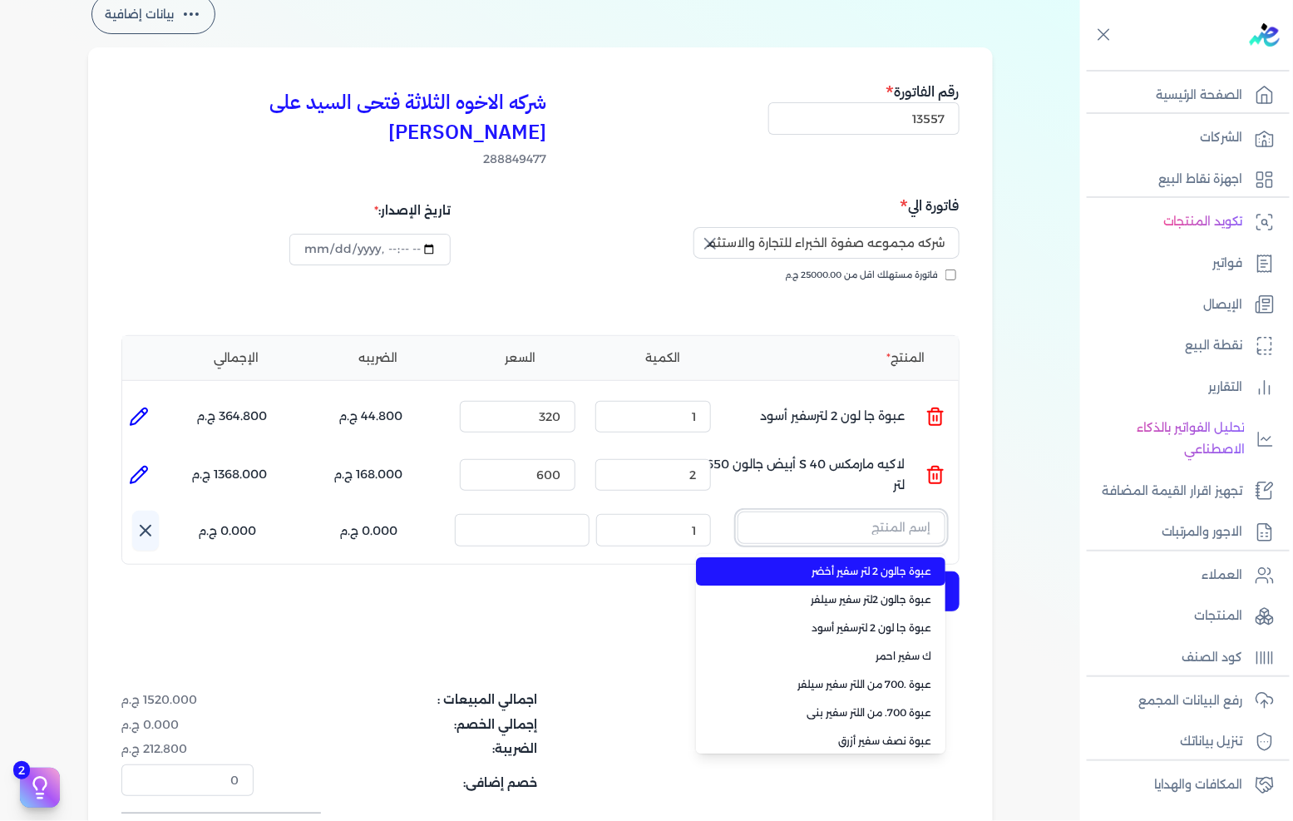
paste input "عبوة جالون 2 لتر سفير أصفر 350"
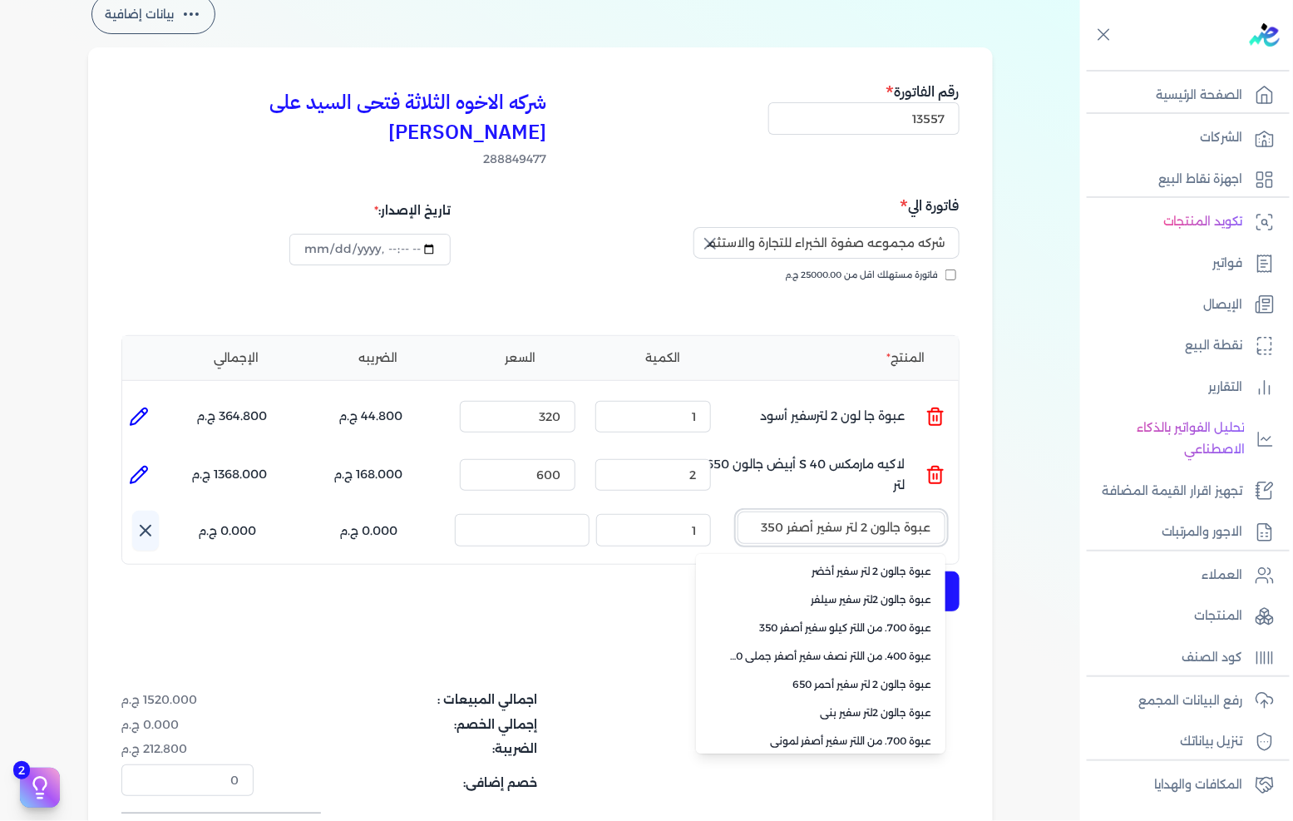
scroll to position [400, 0]
click at [883, 729] on link "+ انشاء منتج جديد" at bounding box center [830, 736] width 203 height 15
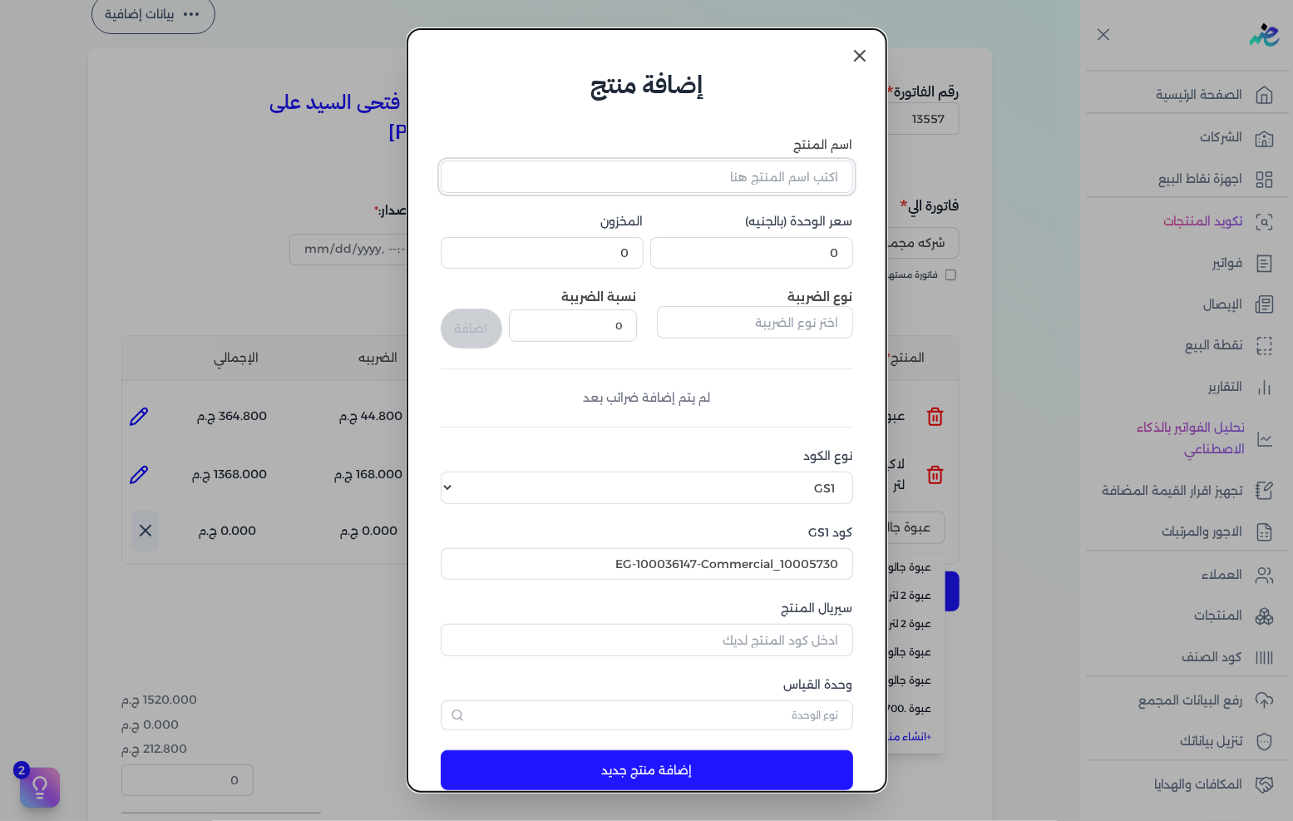
click at [779, 176] on input "اسم المنتج" at bounding box center [647, 176] width 412 height 32
paste input "عبوة جالون 2 لتر سفير أصفر 350"
click at [796, 242] on input "0" at bounding box center [751, 253] width 203 height 32
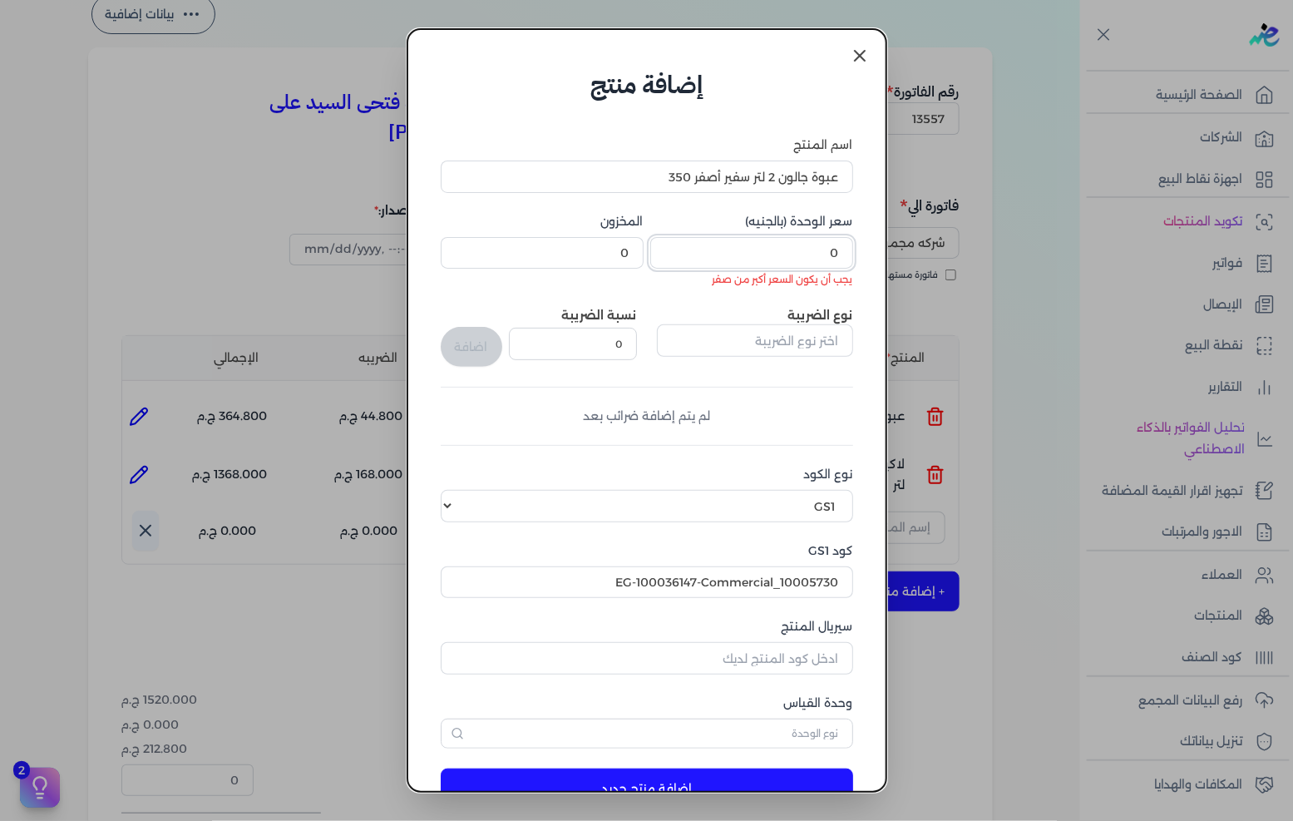
paste input "258.4"
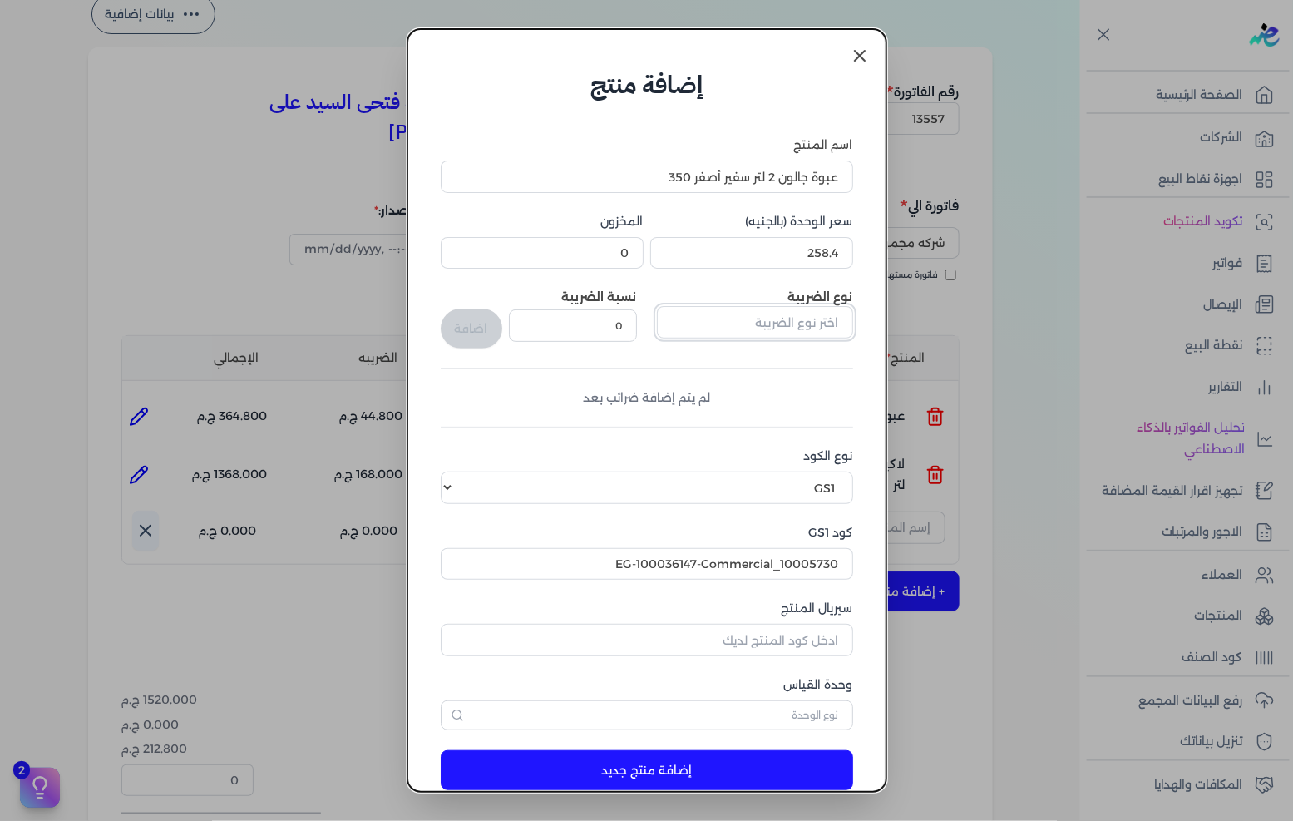
click at [786, 320] on input "text" at bounding box center [755, 322] width 196 height 32
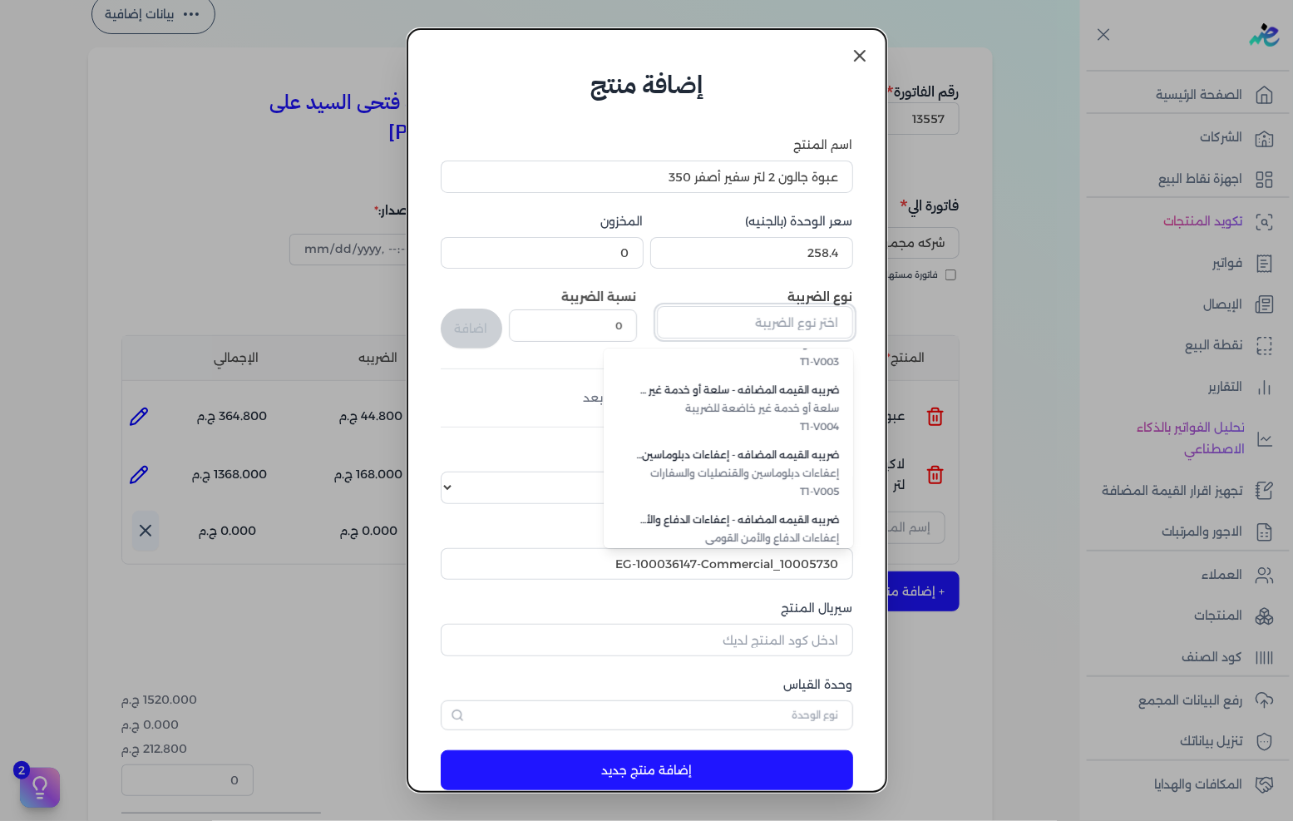
scroll to position [454, 0]
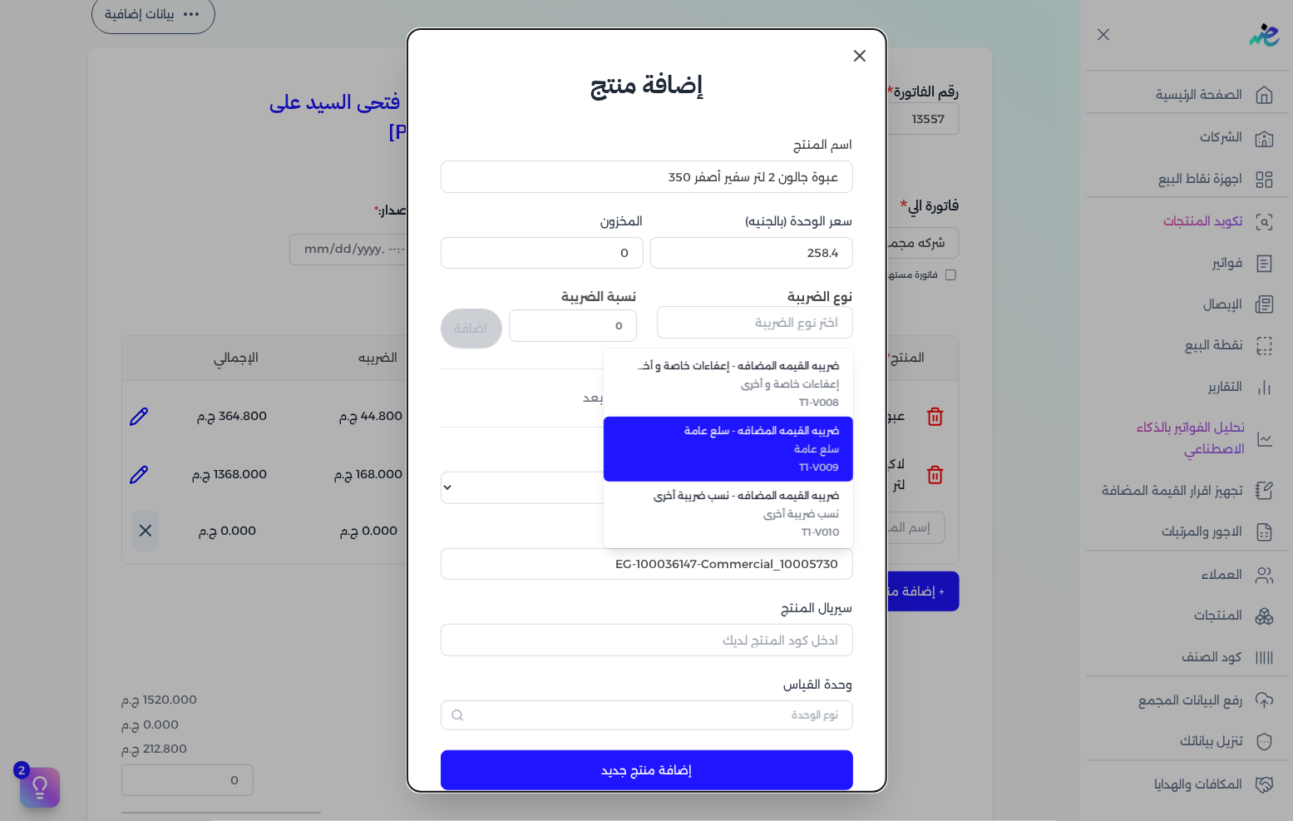
click at [807, 460] on span "T1-V009" at bounding box center [738, 467] width 203 height 15
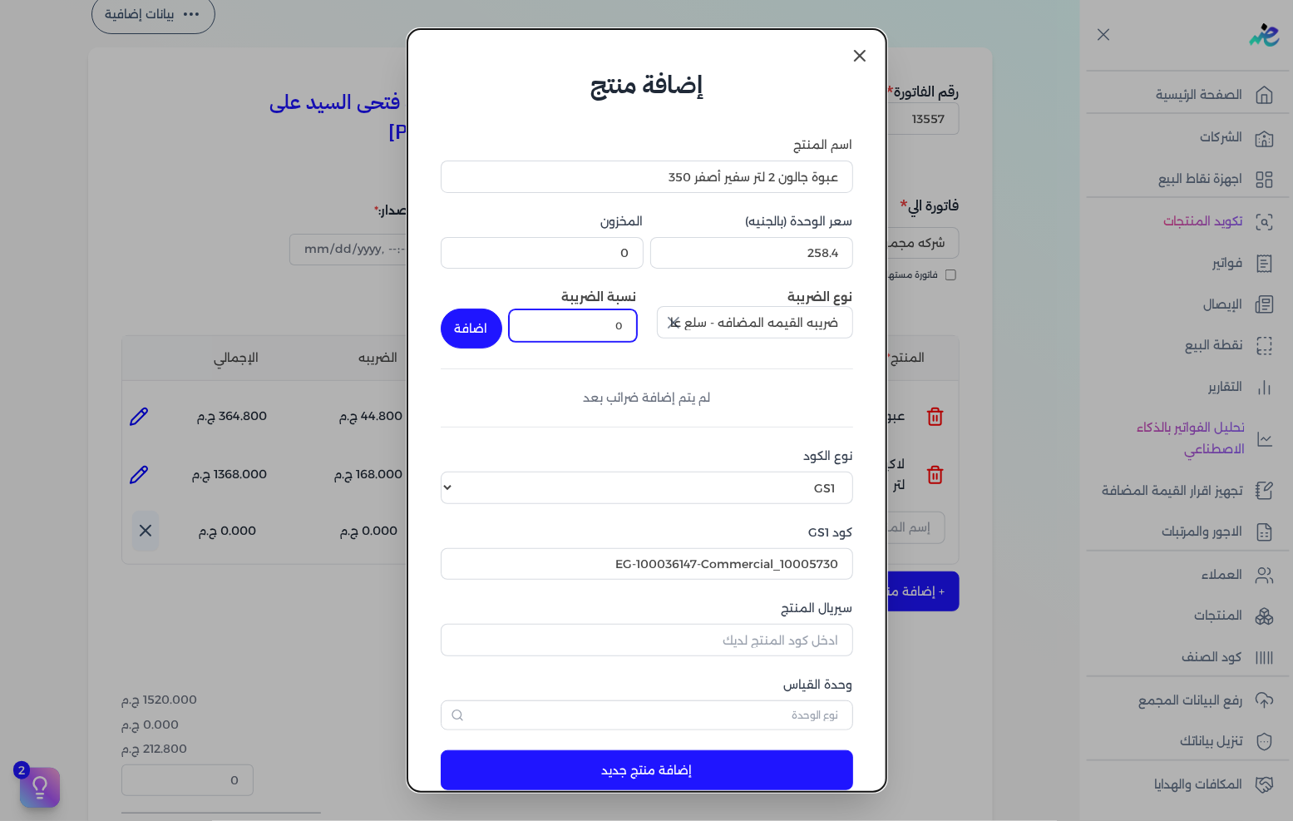
click at [599, 319] on input "0" at bounding box center [573, 325] width 128 height 32
click at [475, 317] on button "اضافة" at bounding box center [472, 328] width 62 height 40
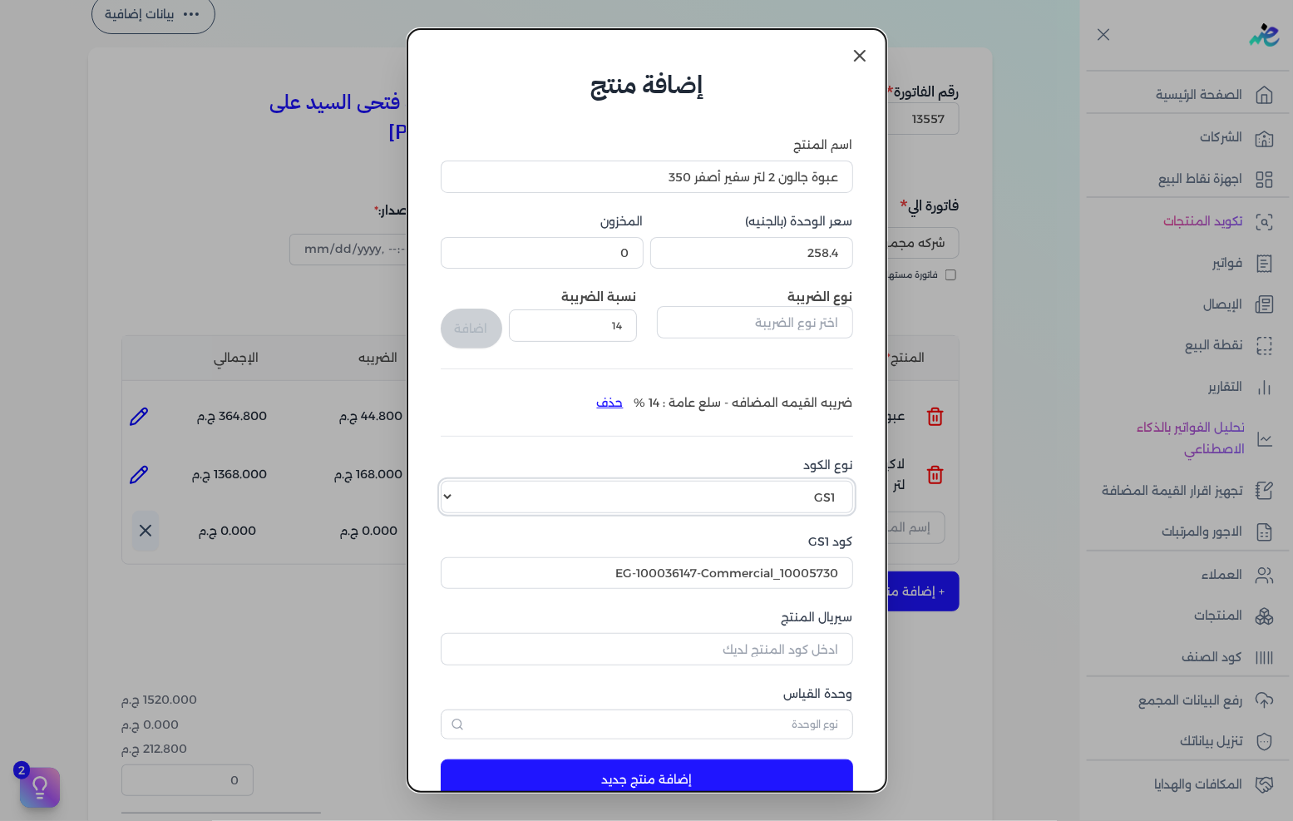
click at [778, 494] on select "اختر نوع الكود EGS GS1" at bounding box center [647, 497] width 412 height 32
click at [454, 481] on select "اختر نوع الكود EGS GS1" at bounding box center [647, 497] width 412 height 32
click at [771, 576] on input "EG-100036147-Commercial_10005730" at bounding box center [647, 573] width 412 height 32
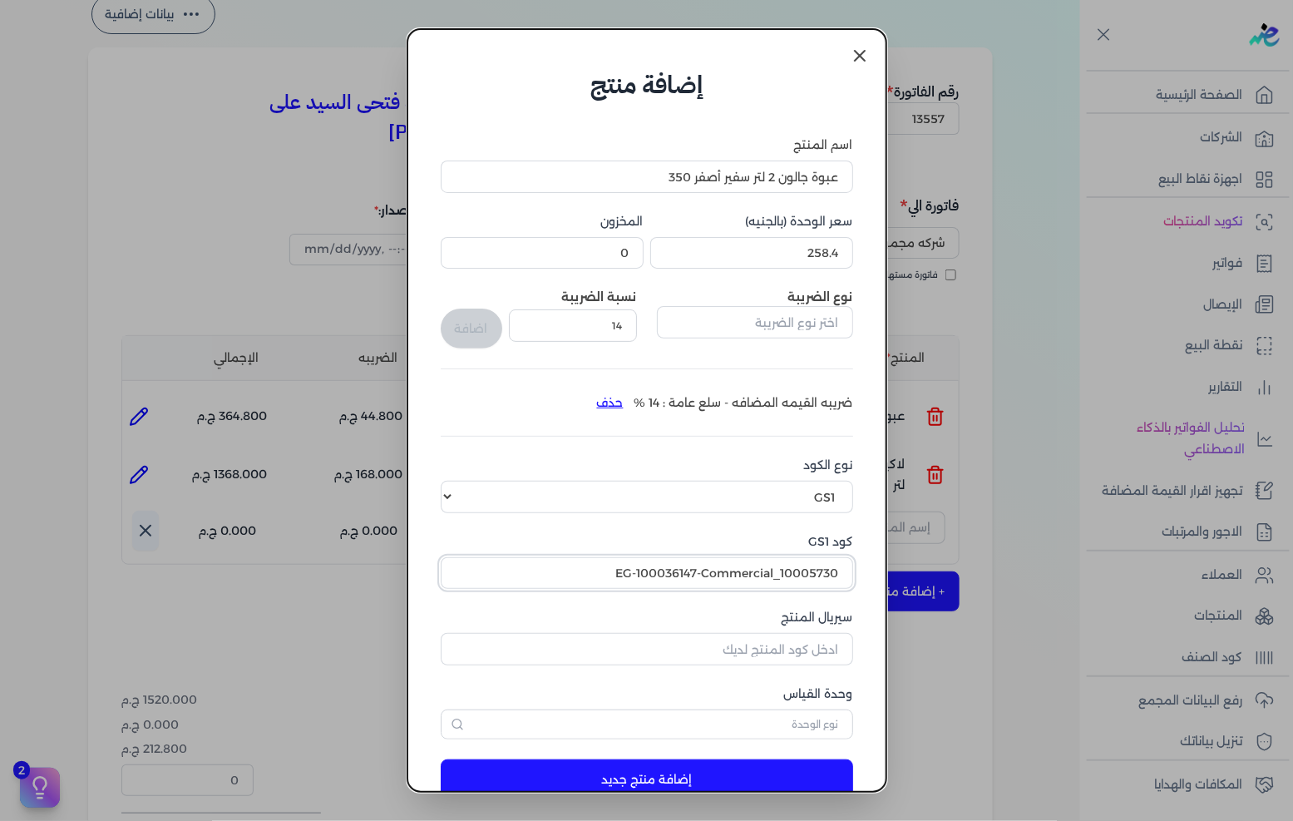
paste input "10003874"
click at [748, 642] on input "سيريال المنتج" at bounding box center [647, 649] width 412 height 32
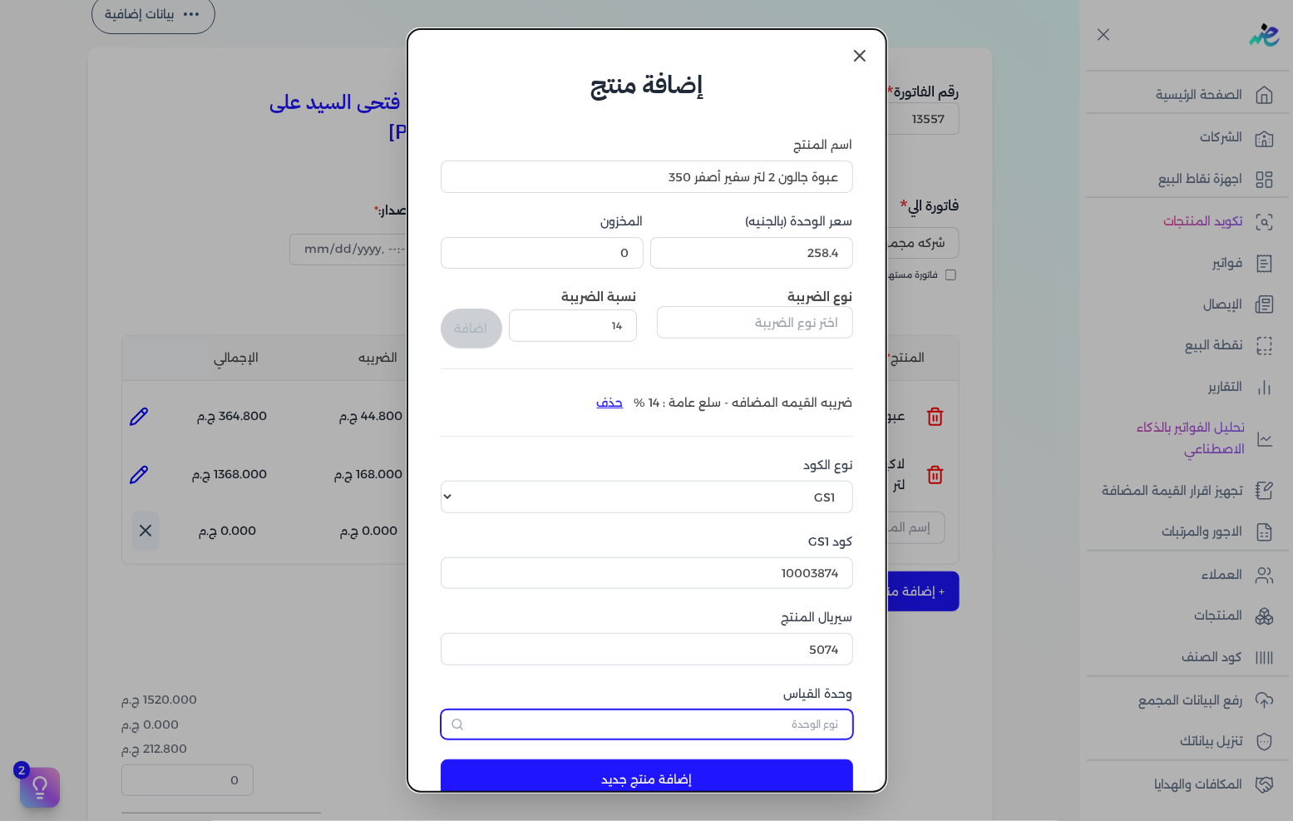
click at [777, 718] on input "text" at bounding box center [647, 724] width 412 height 30
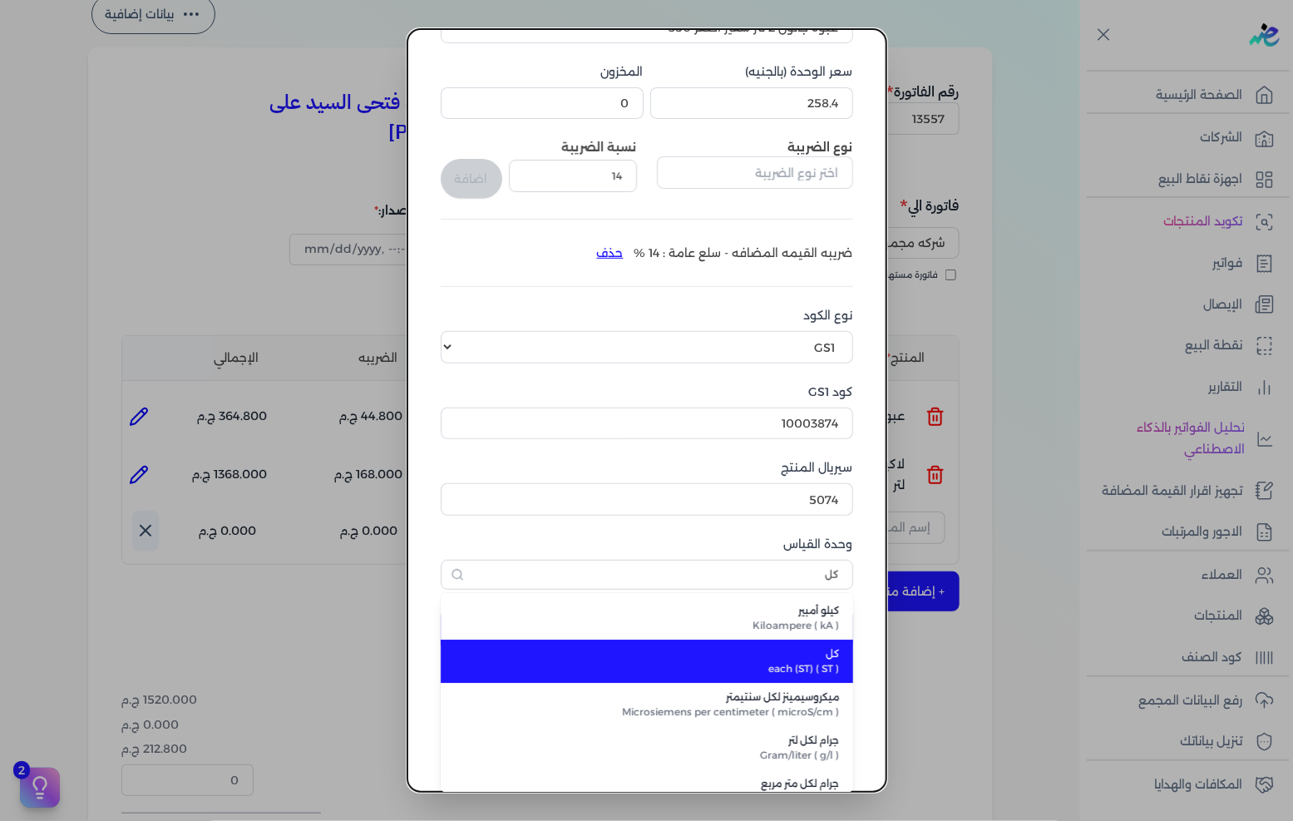
click at [816, 659] on span "كل" at bounding box center [657, 653] width 366 height 15
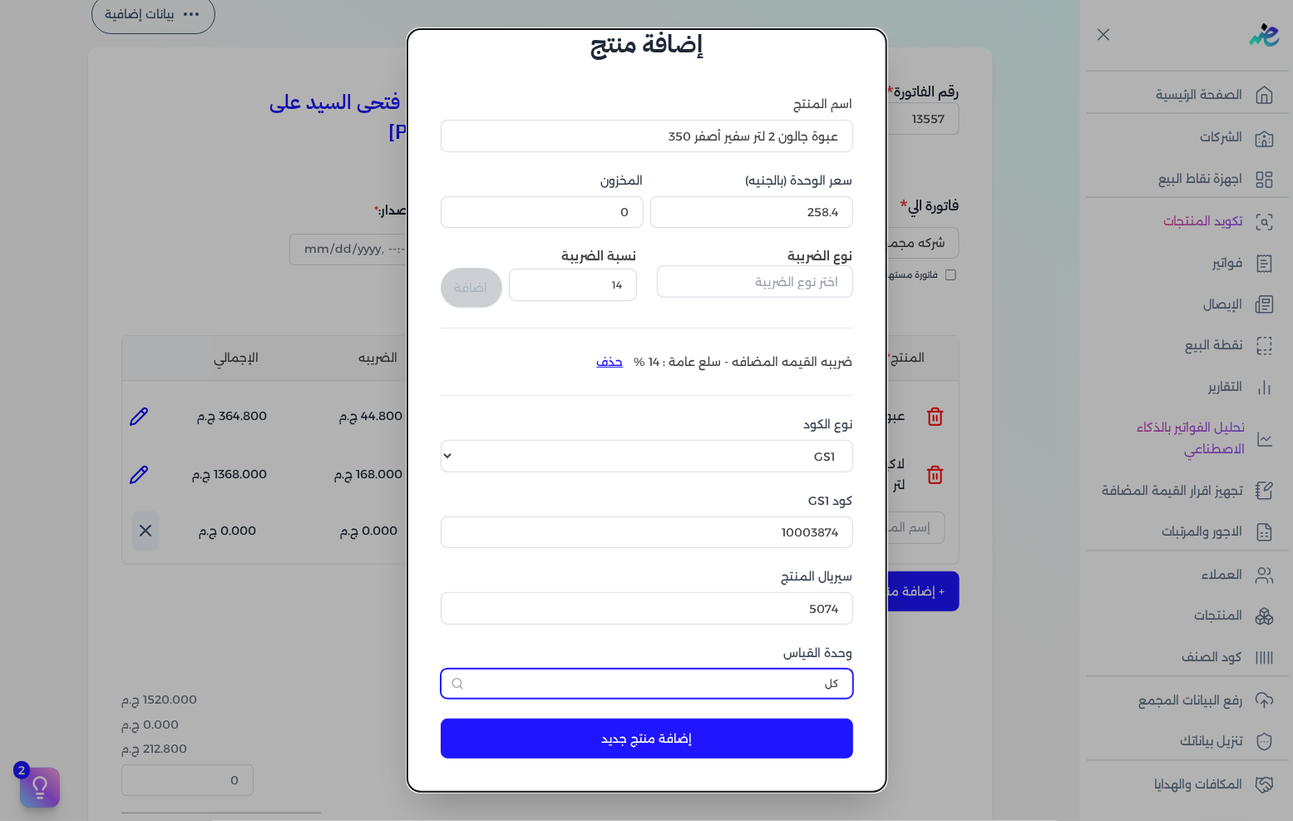
scroll to position [39, 0]
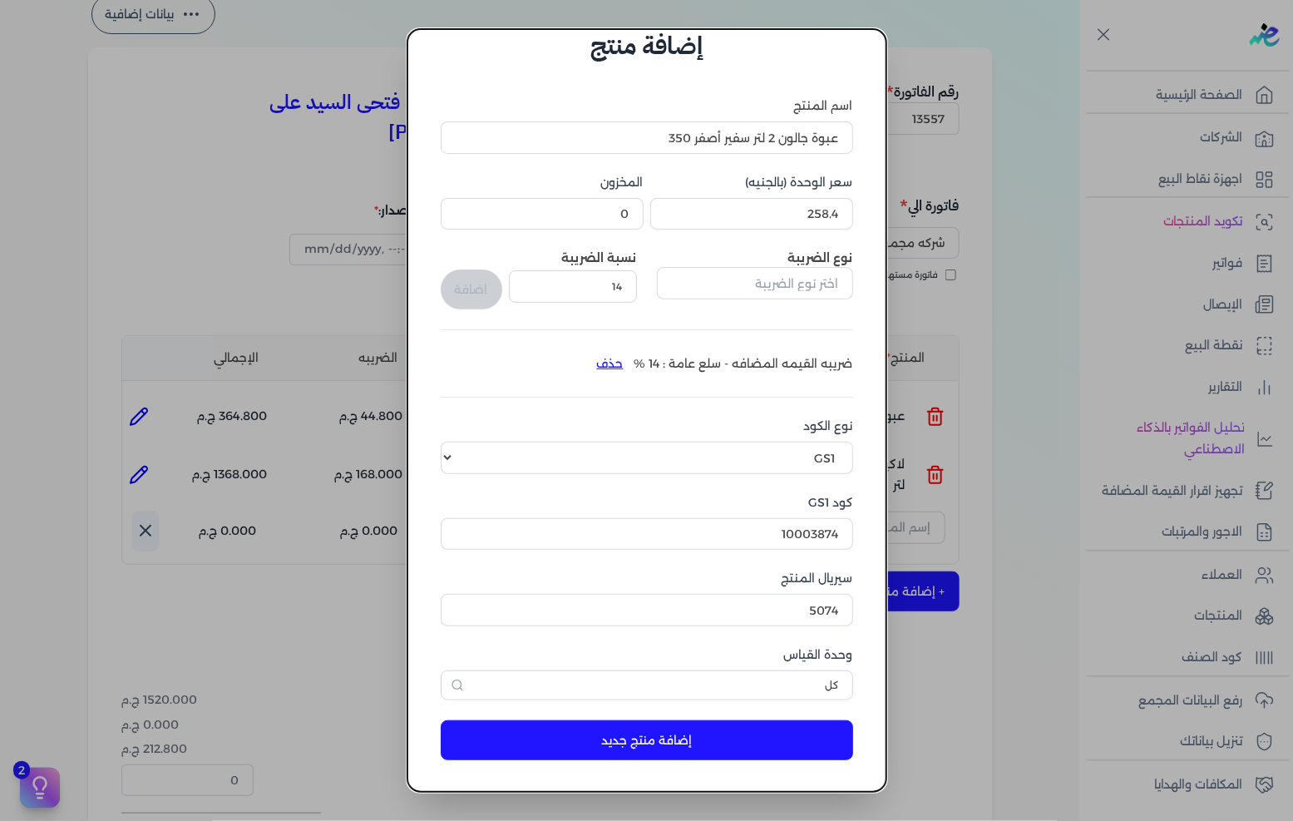
click at [745, 748] on button "إضافة منتج جديد" at bounding box center [647, 740] width 412 height 40
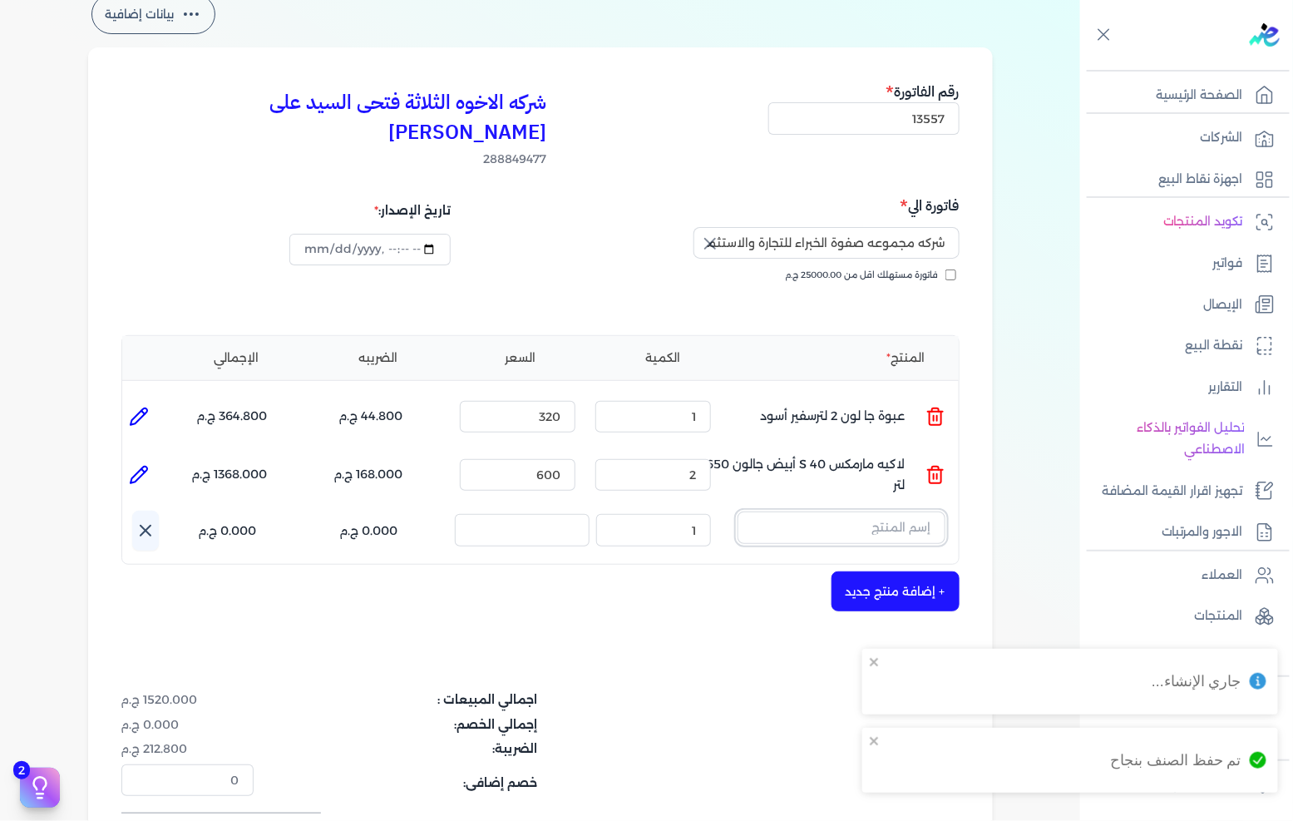
click at [834, 511] on input "text" at bounding box center [841, 527] width 208 height 32
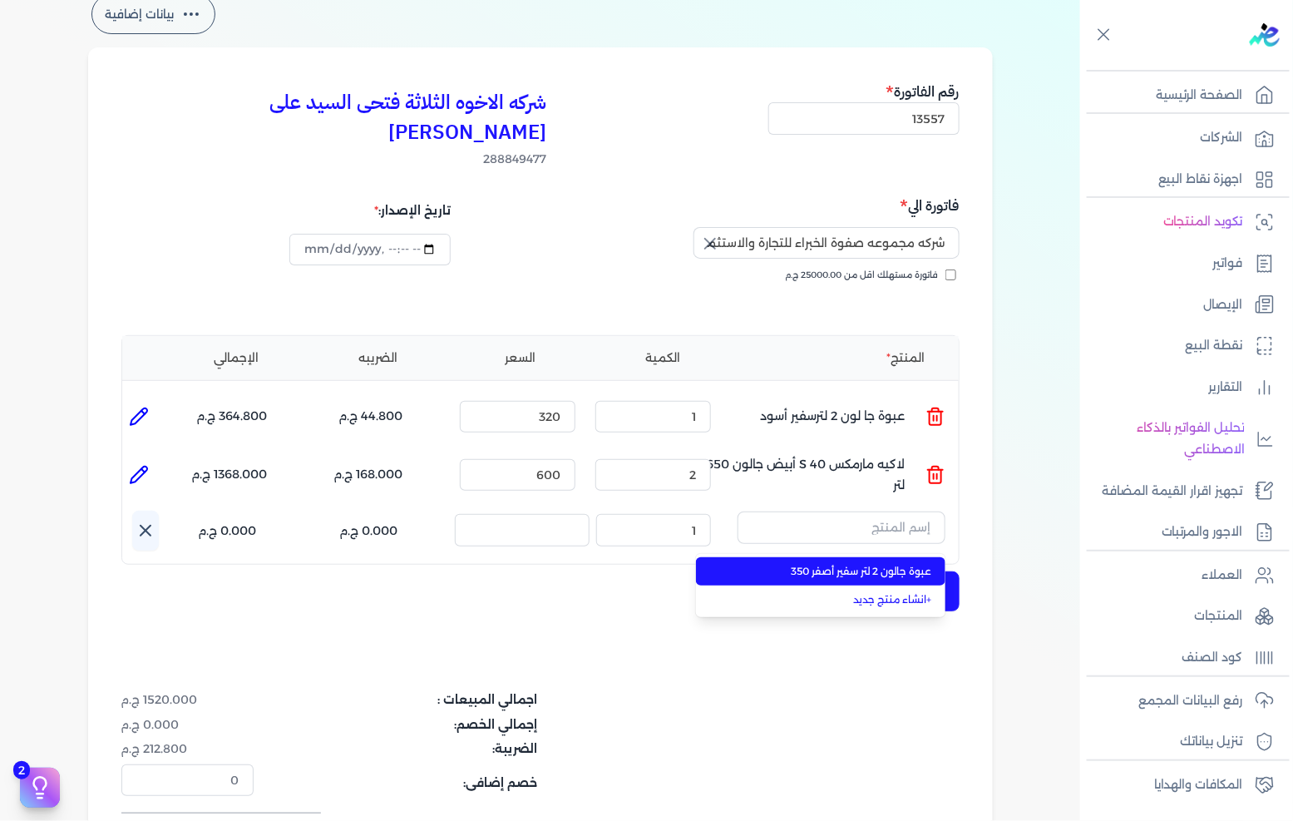
click at [888, 564] on span "عبوة جالون 2 لتر سفير أصفر 350" at bounding box center [830, 571] width 203 height 15
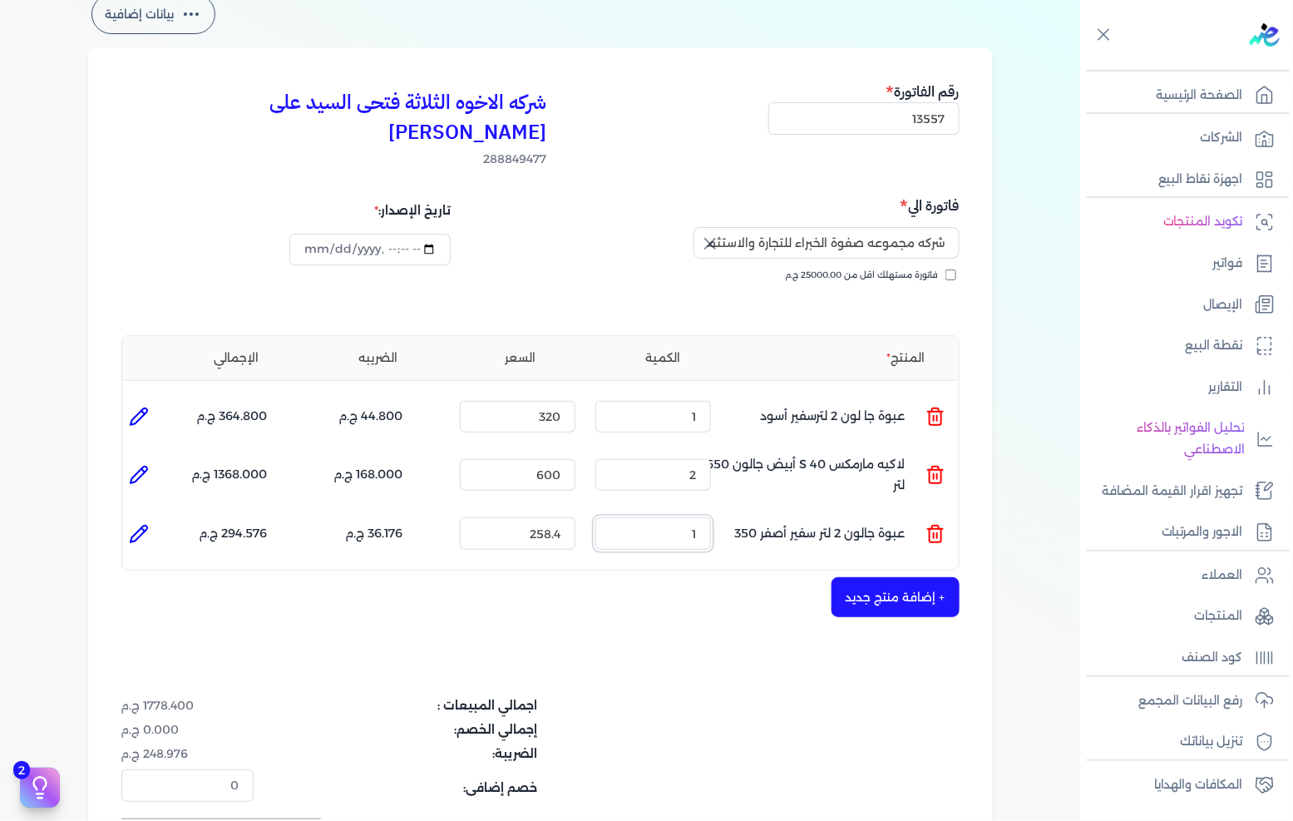
click at [666, 517] on input "1" at bounding box center [653, 533] width 116 height 32
click at [665, 528] on div "المنتج الكمية السعر الضريبه الإجمالي المنتج : عبوة جا لون 2 لترسفير أسود الكمية…" at bounding box center [540, 452] width 838 height 235
click at [675, 517] on input "3" at bounding box center [653, 533] width 116 height 32
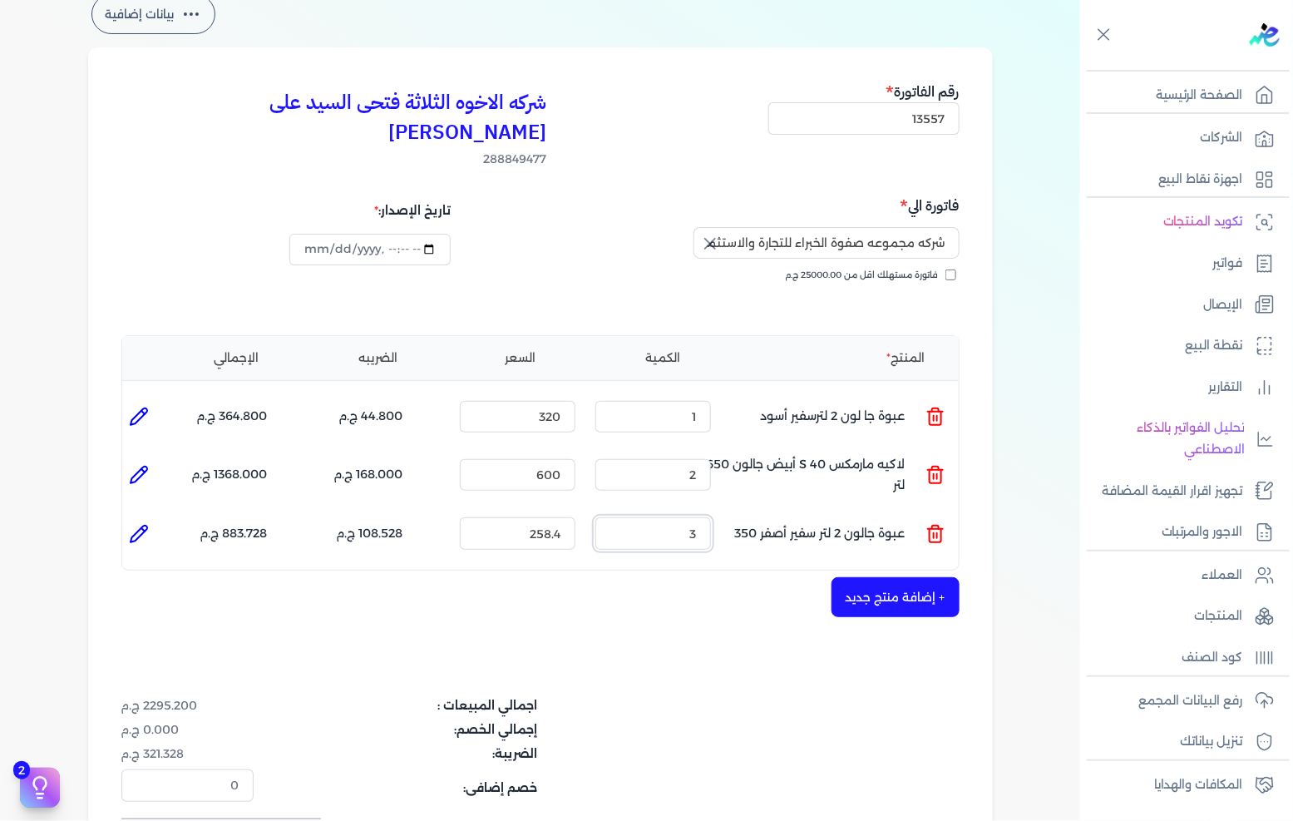
click at [675, 517] on input "3" at bounding box center [653, 533] width 116 height 32
click at [559, 517] on input "258.4" at bounding box center [518, 533] width 116 height 32
click at [558, 517] on input "258.4" at bounding box center [518, 533] width 116 height 32
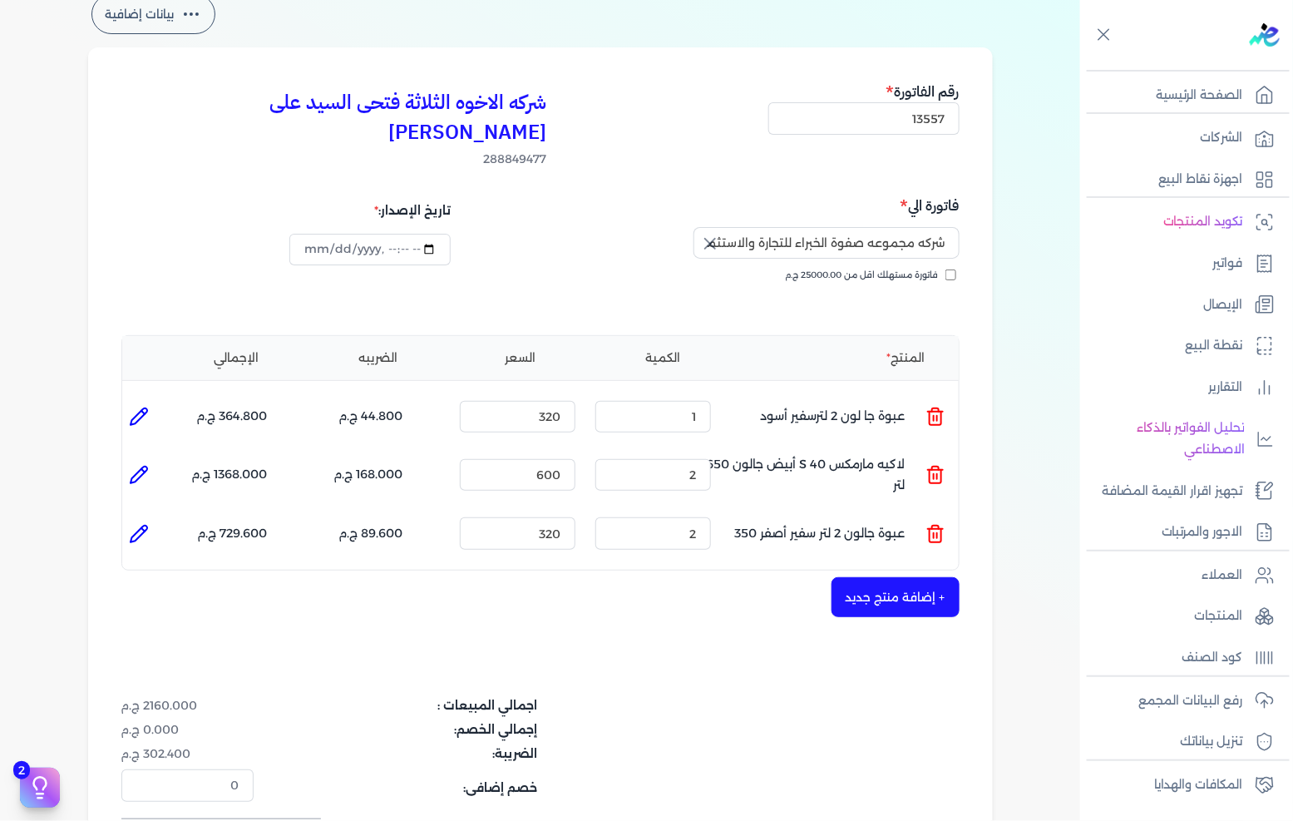
click at [869, 577] on button "+ إضافة منتج جديد" at bounding box center [895, 597] width 128 height 40
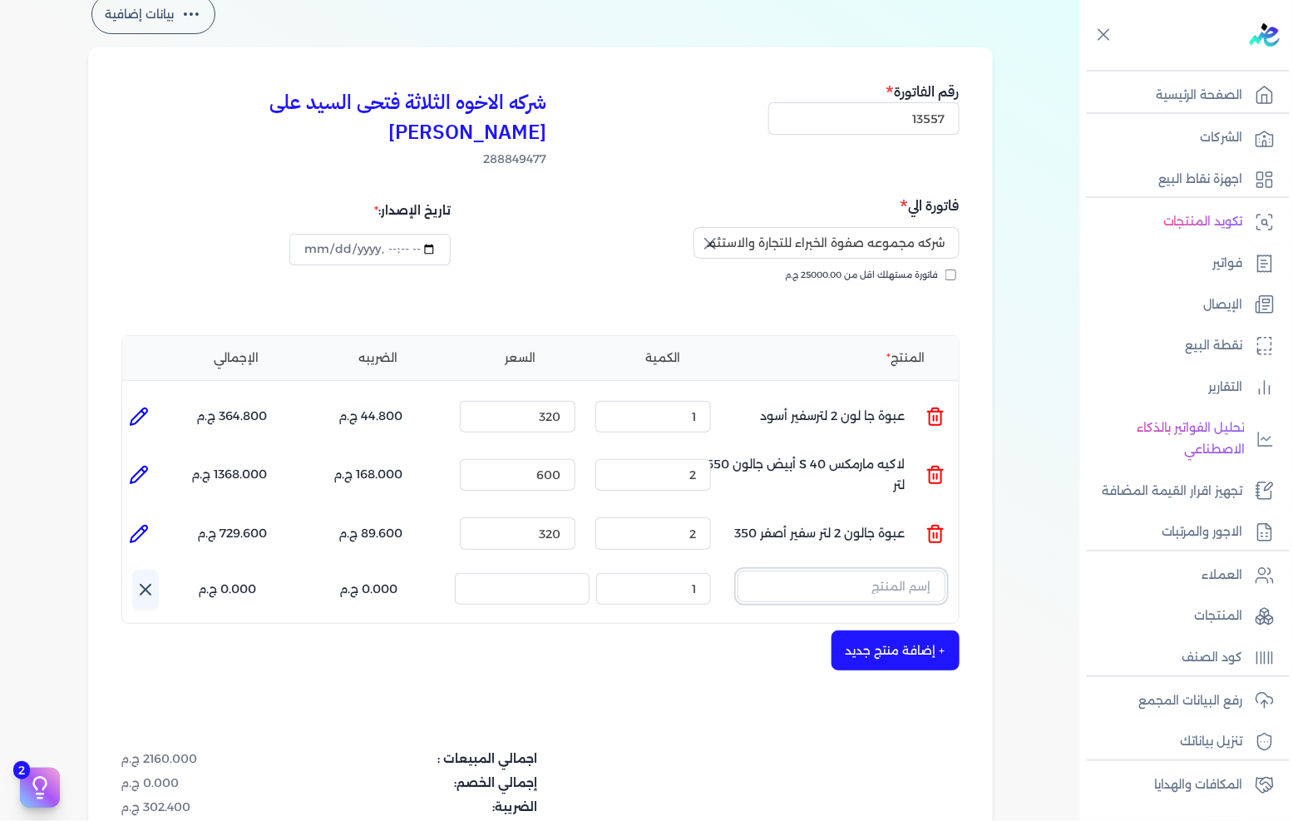
click at [865, 570] on input "text" at bounding box center [841, 586] width 208 height 32
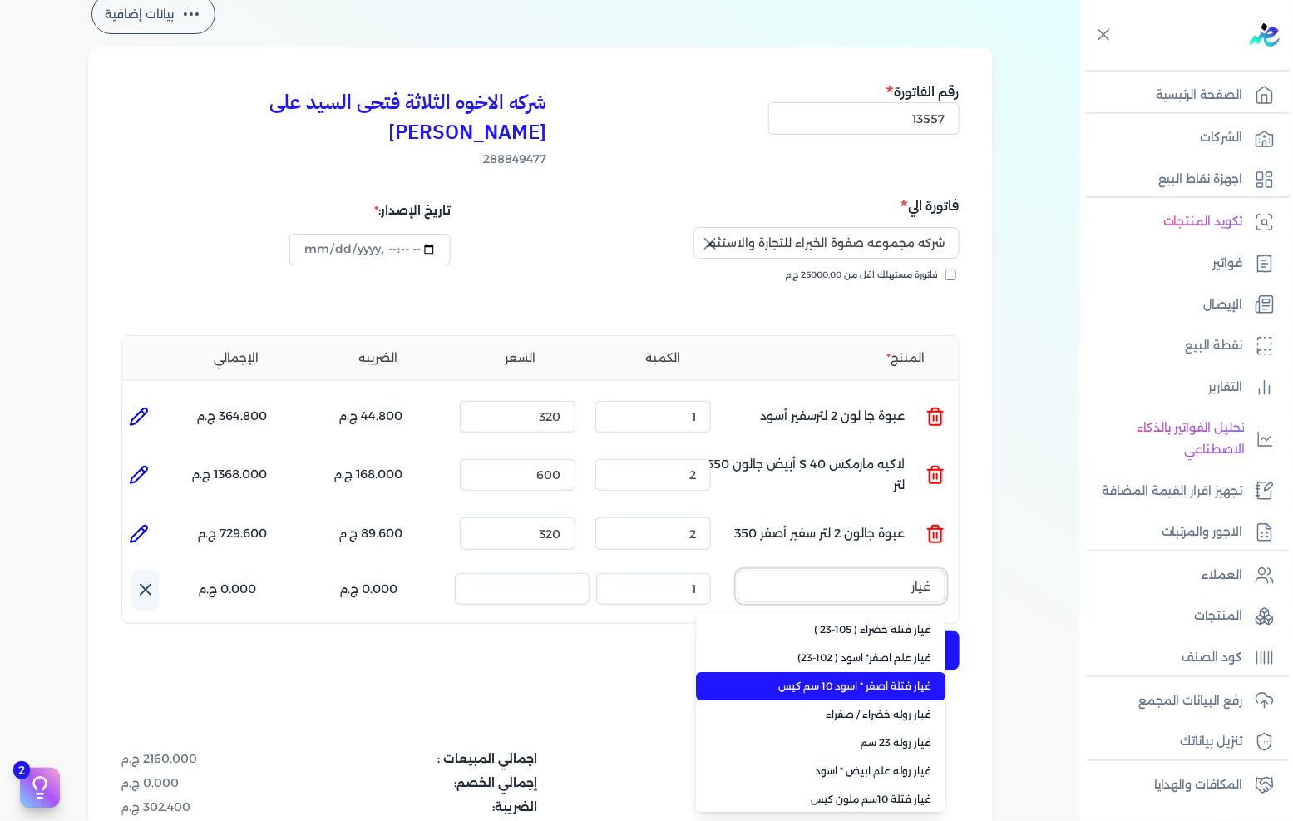
scroll to position [61, 0]
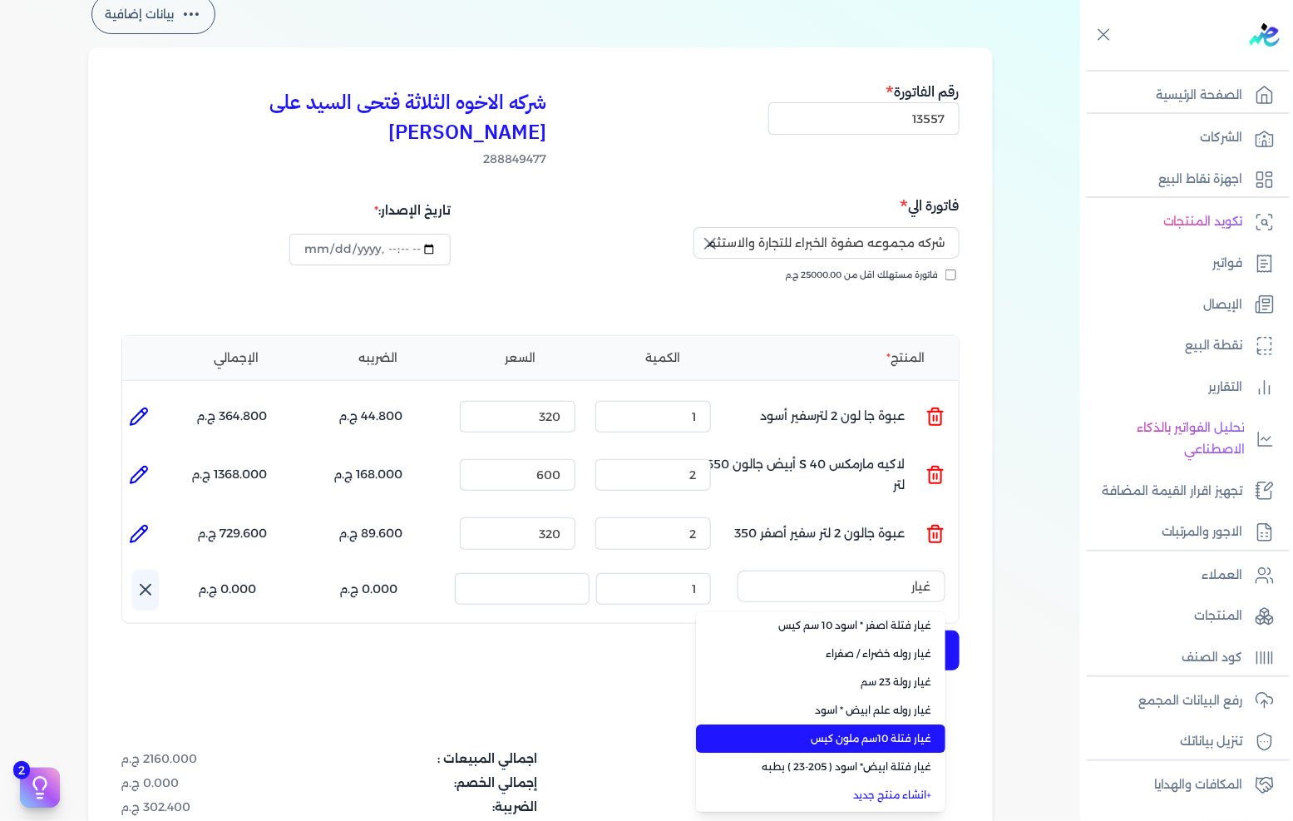
click at [908, 731] on span "غيار فتلة 10سم ملون كيس" at bounding box center [830, 738] width 203 height 15
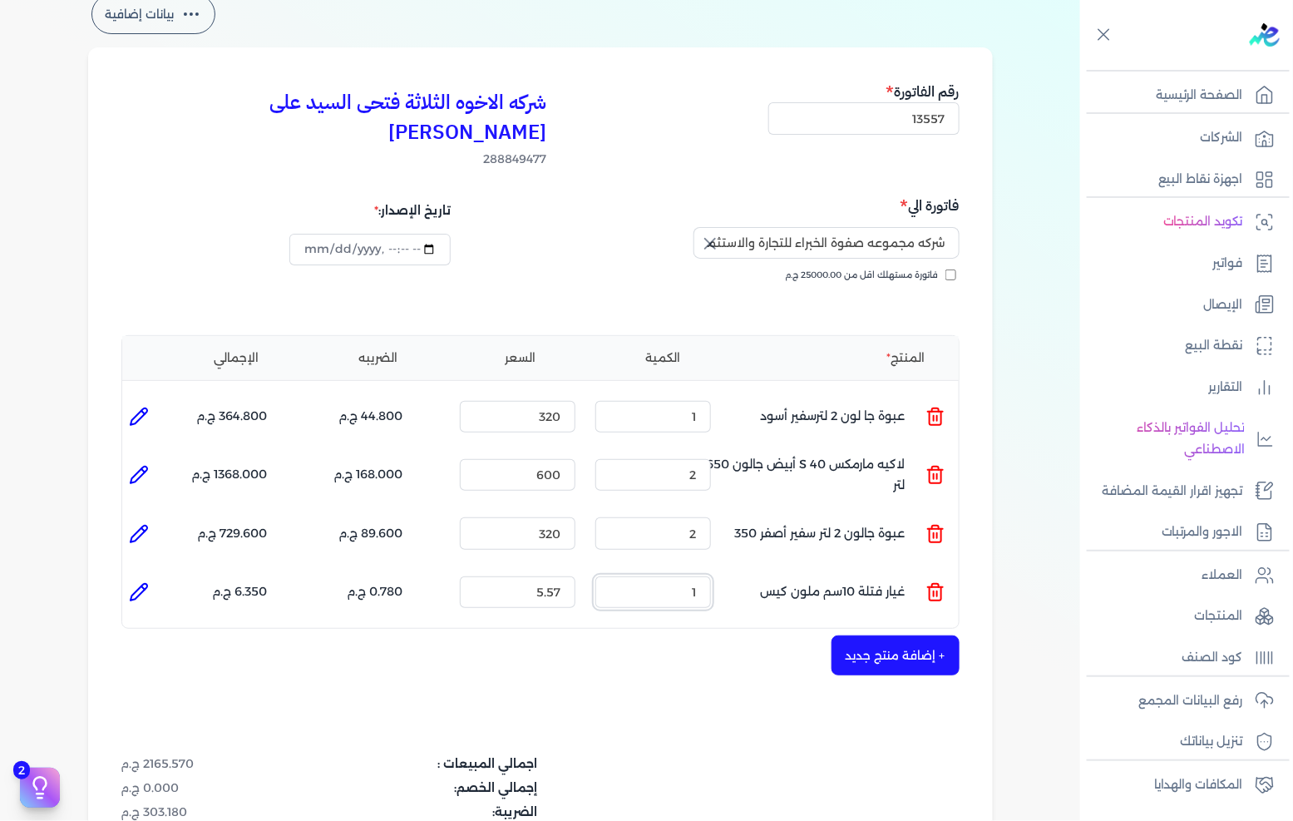
click at [683, 576] on input "1" at bounding box center [653, 592] width 116 height 32
click at [560, 576] on input "5.57" at bounding box center [518, 592] width 116 height 32
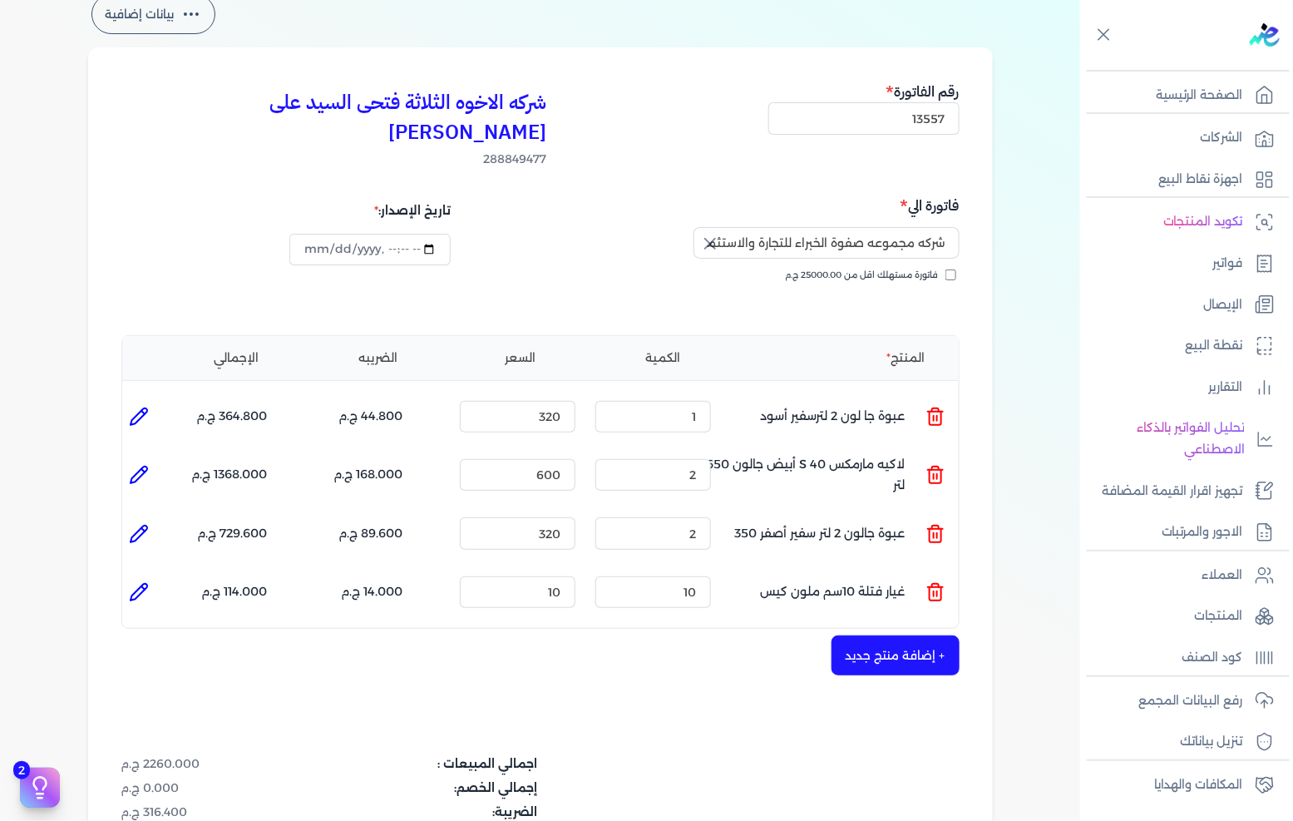
click at [880, 635] on button "+ إضافة منتج جديد" at bounding box center [895, 655] width 128 height 40
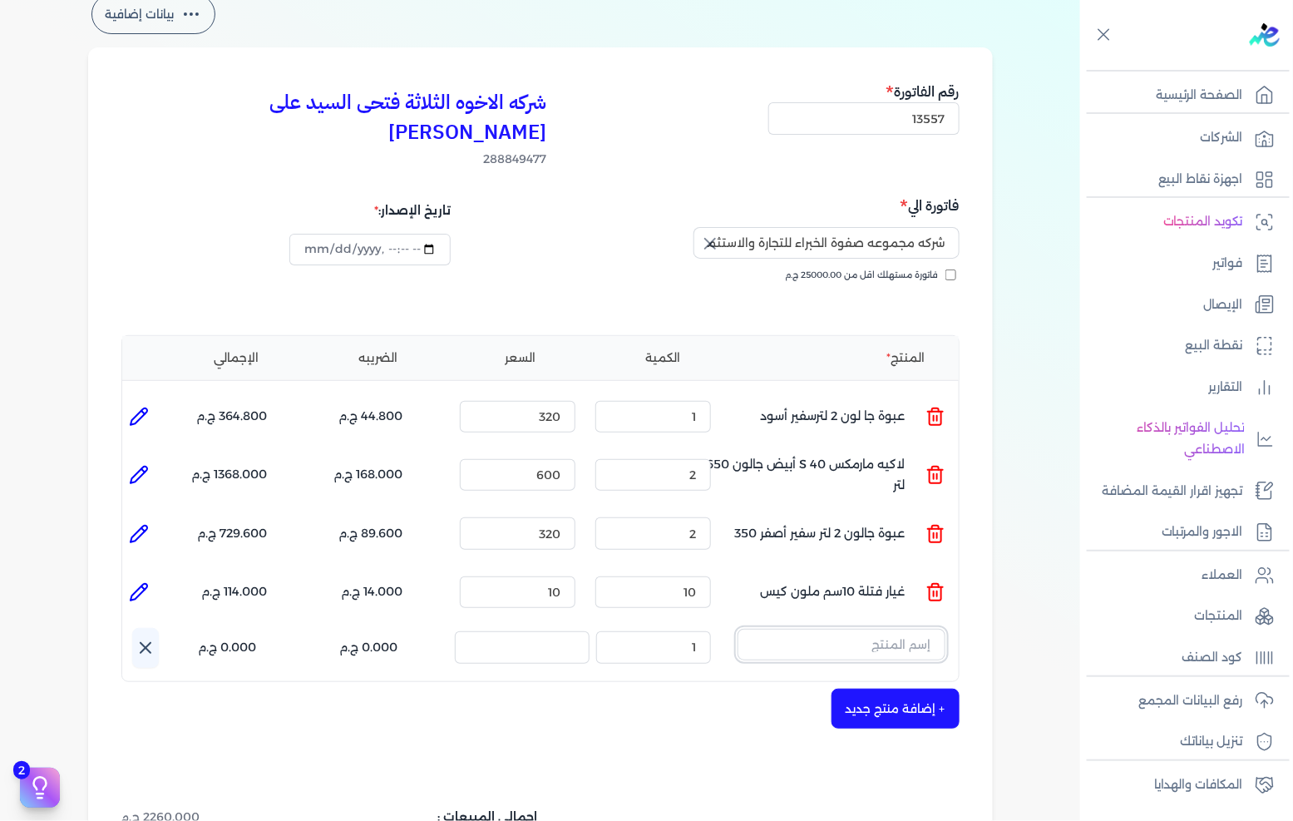
click at [838, 629] on input "text" at bounding box center [841, 645] width 208 height 32
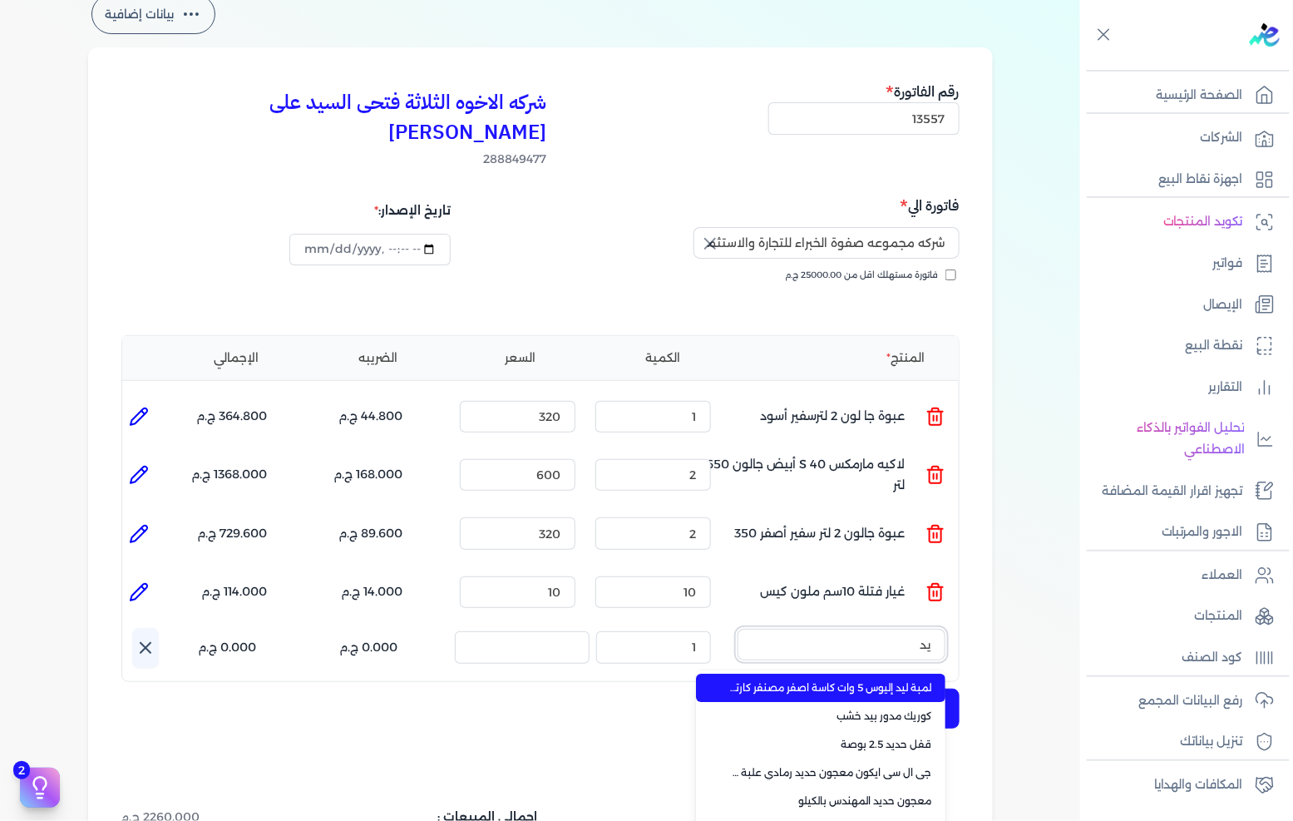
click at [737, 629] on button "يد" at bounding box center [841, 648] width 208 height 38
click at [860, 680] on span "يد روله لاكيه 10 سم" at bounding box center [830, 687] width 203 height 15
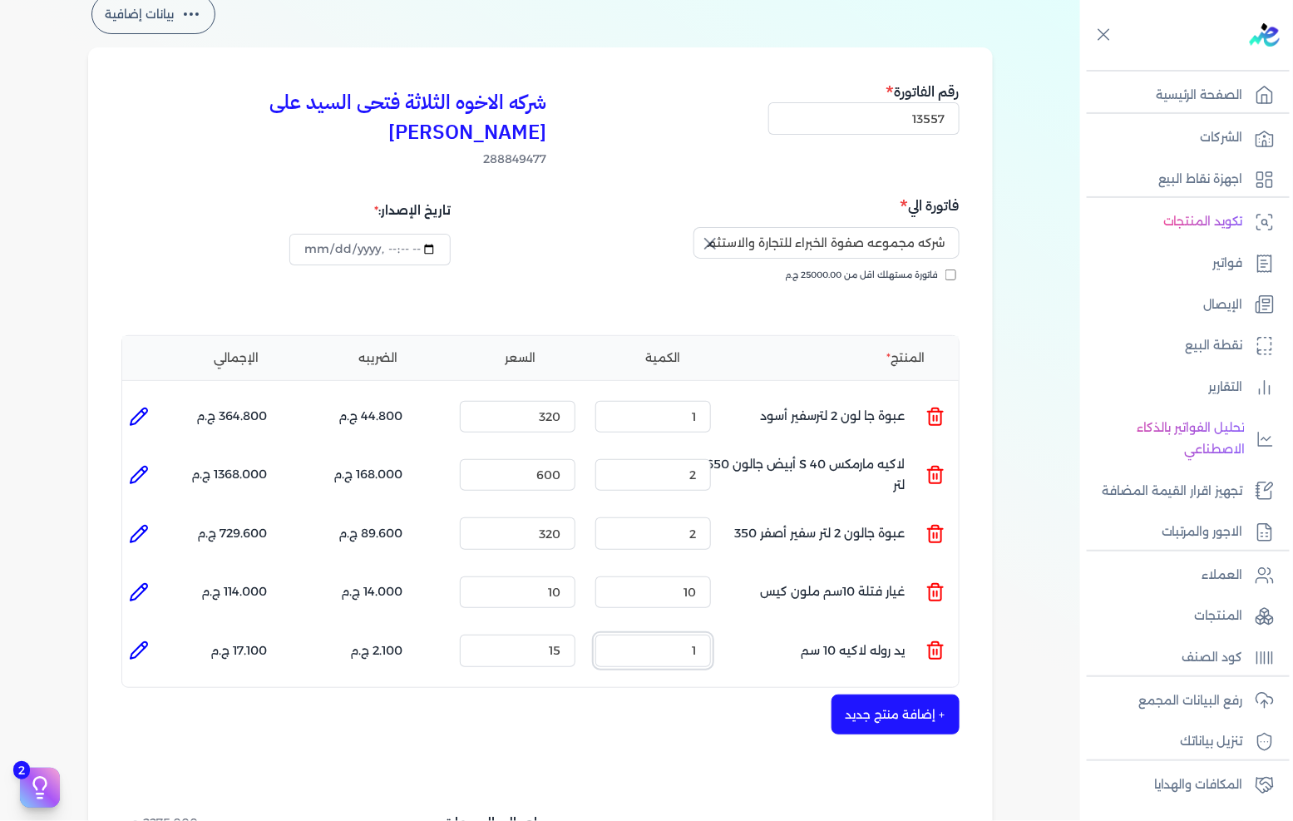
click at [669, 634] on input "1" at bounding box center [653, 650] width 116 height 32
click at [894, 694] on button "+ إضافة منتج جديد" at bounding box center [895, 714] width 128 height 40
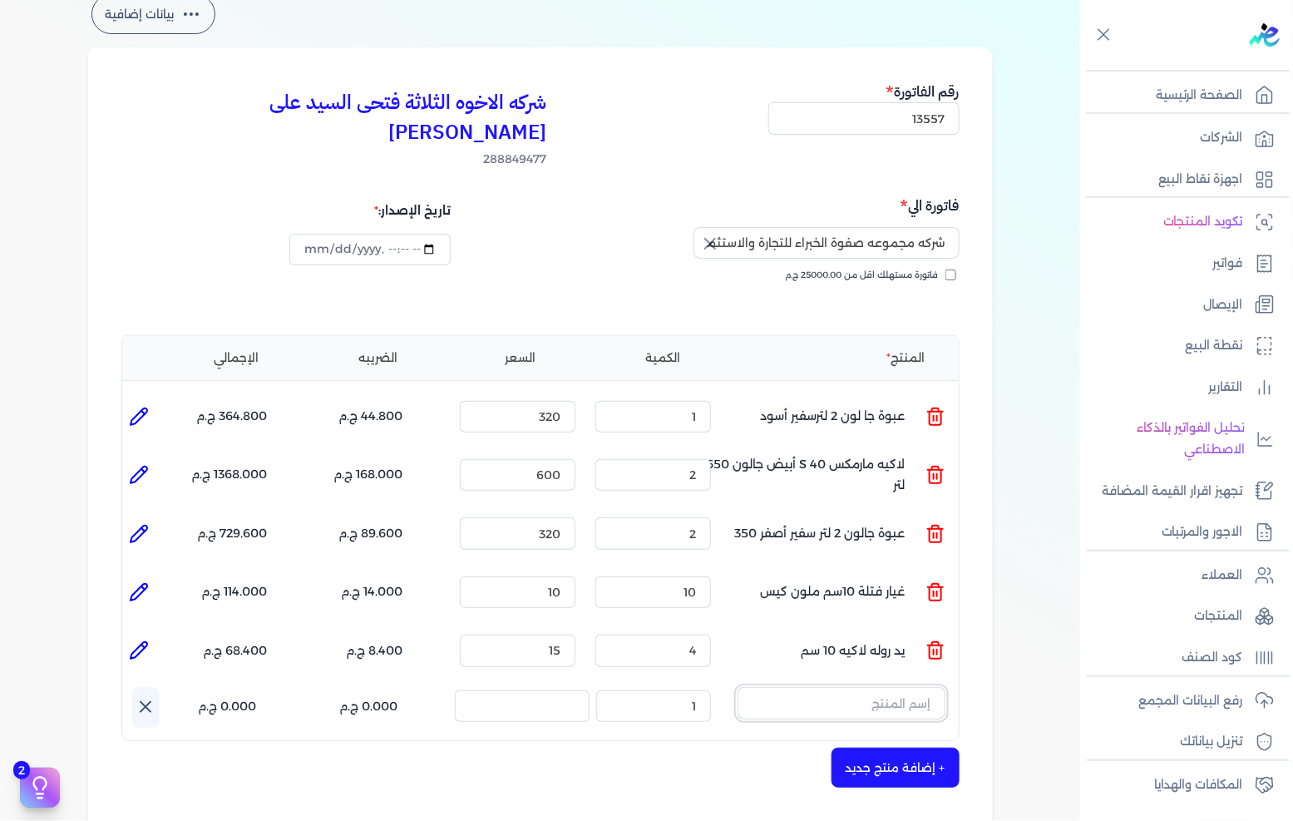
click at [891, 687] on input "text" at bounding box center [841, 703] width 208 height 32
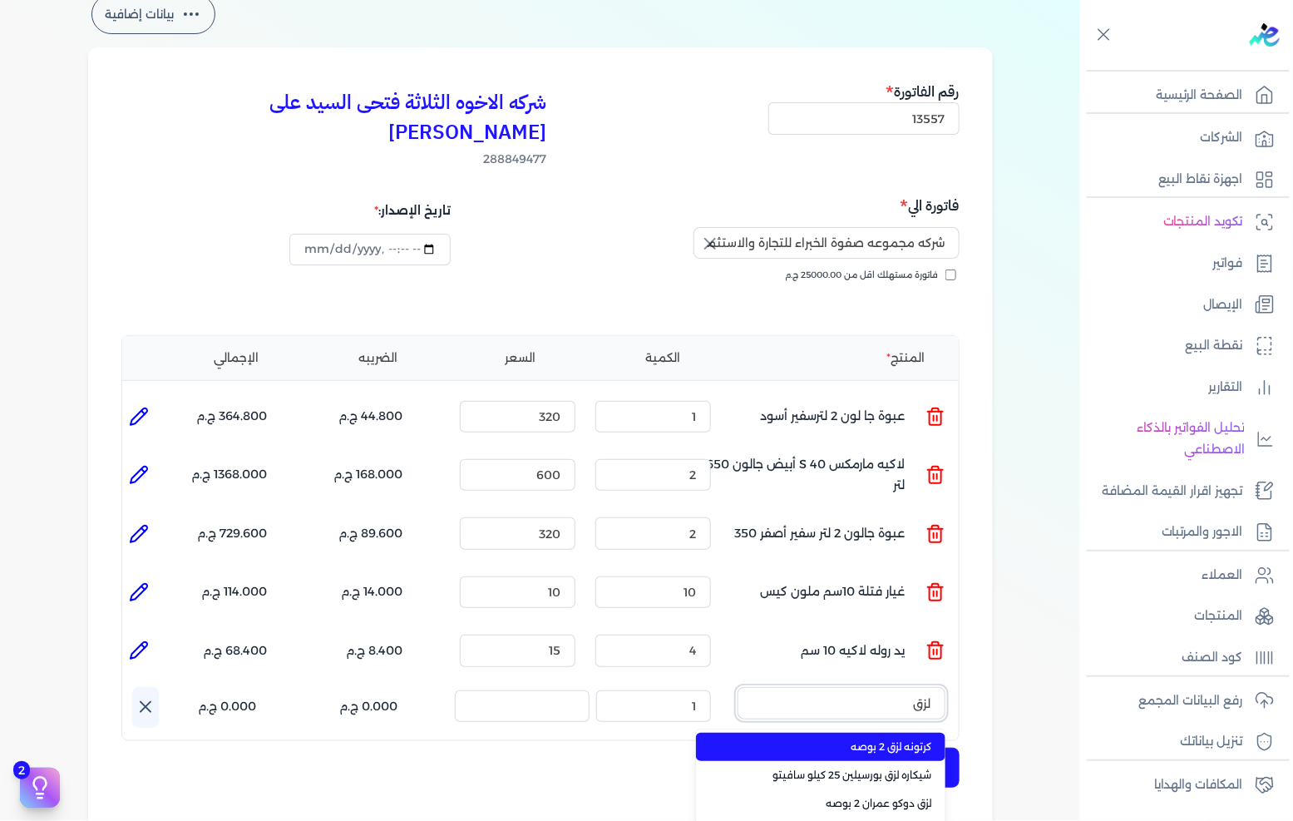
click at [737, 687] on button "لزق" at bounding box center [841, 706] width 208 height 38
click at [902, 733] on li "لزق دوكو عمران 2 بوصه" at bounding box center [820, 747] width 249 height 28
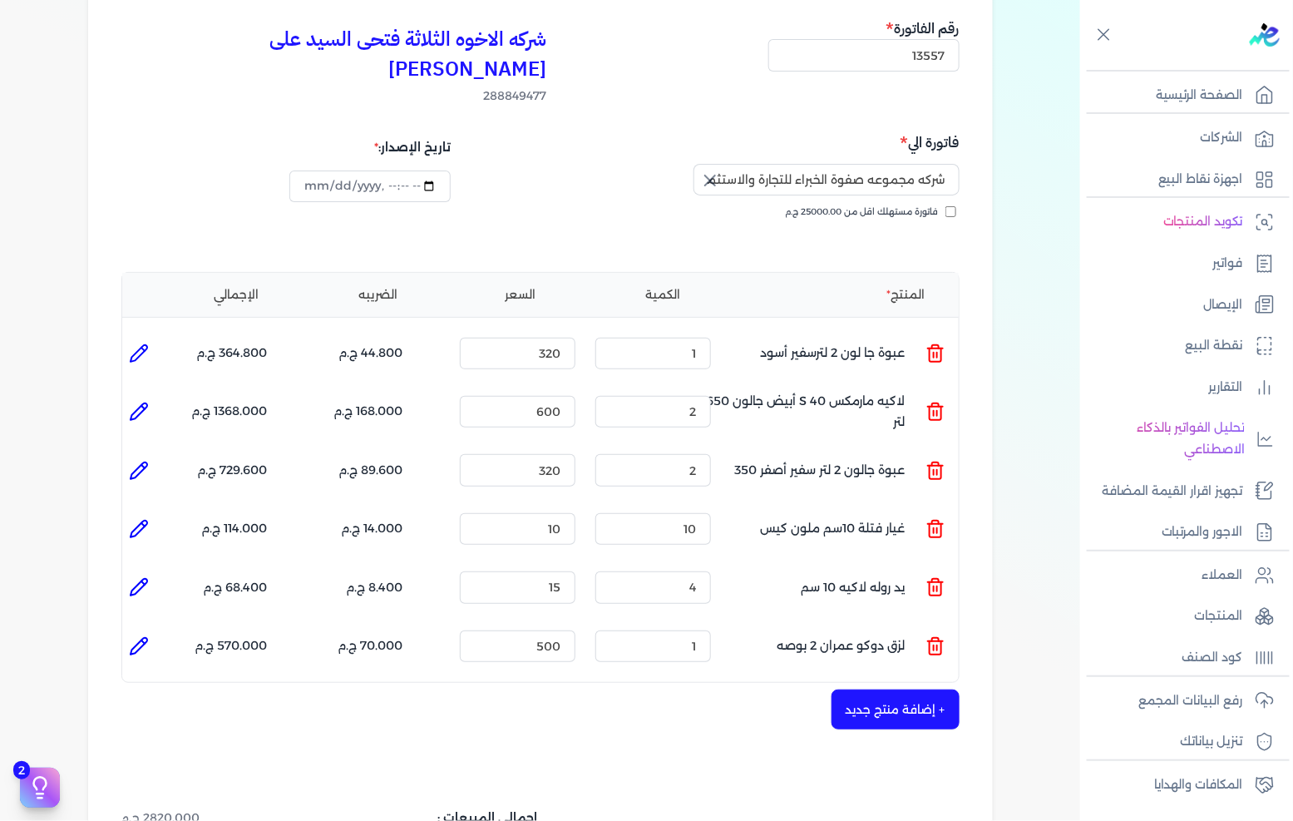
scroll to position [185, 0]
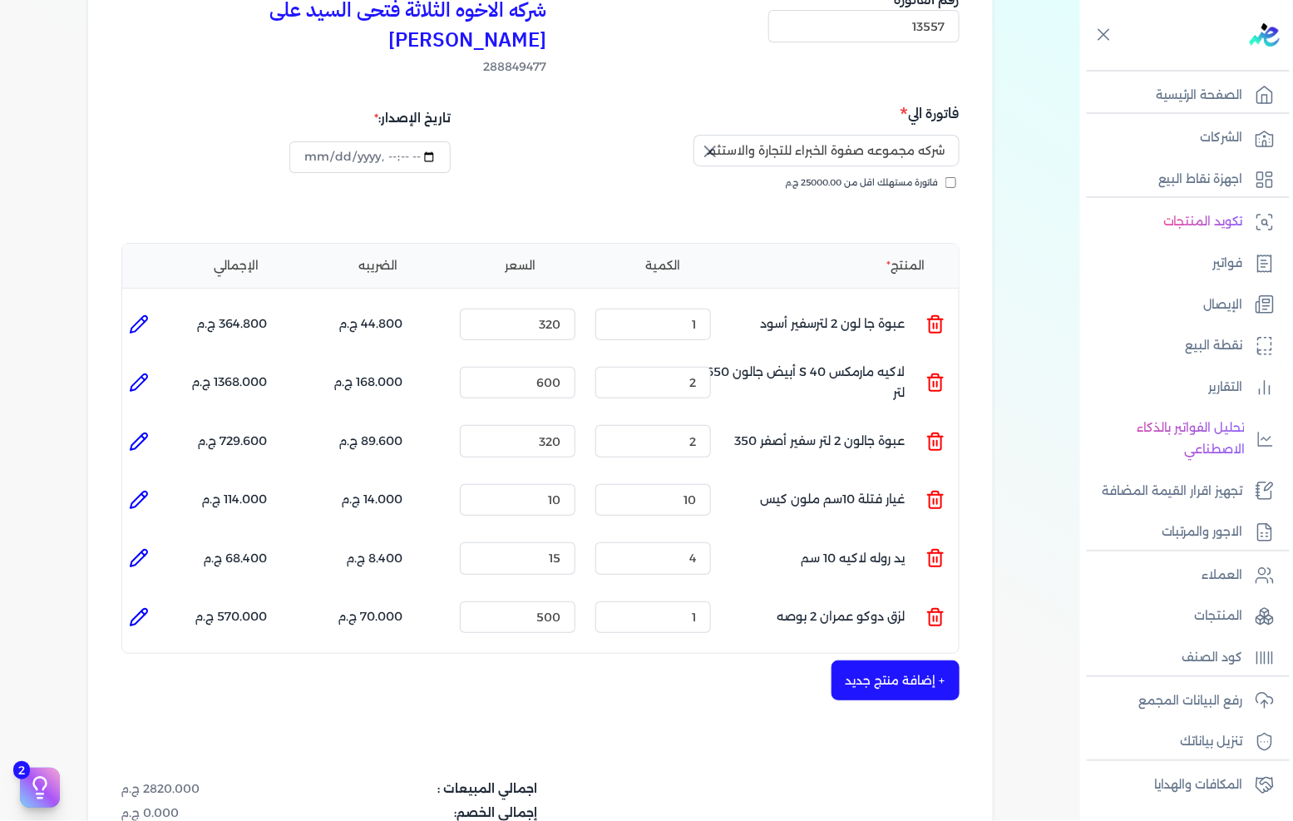
click at [127, 600] on li at bounding box center [138, 616] width 33 height 33
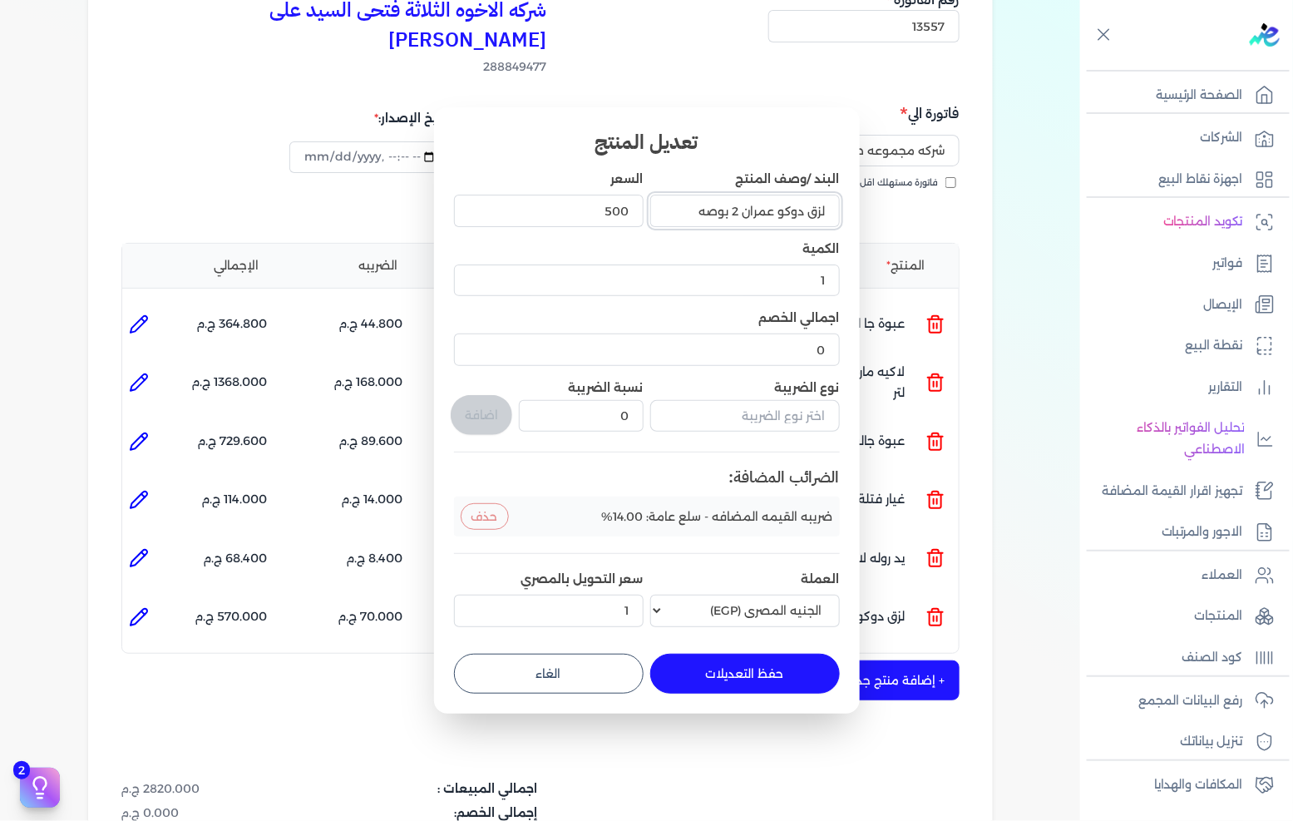
click at [826, 205] on input "لزق دوكو عمران 2 بوصه" at bounding box center [745, 211] width 190 height 32
click at [748, 667] on button "حفظ التعديلات" at bounding box center [745, 674] width 190 height 40
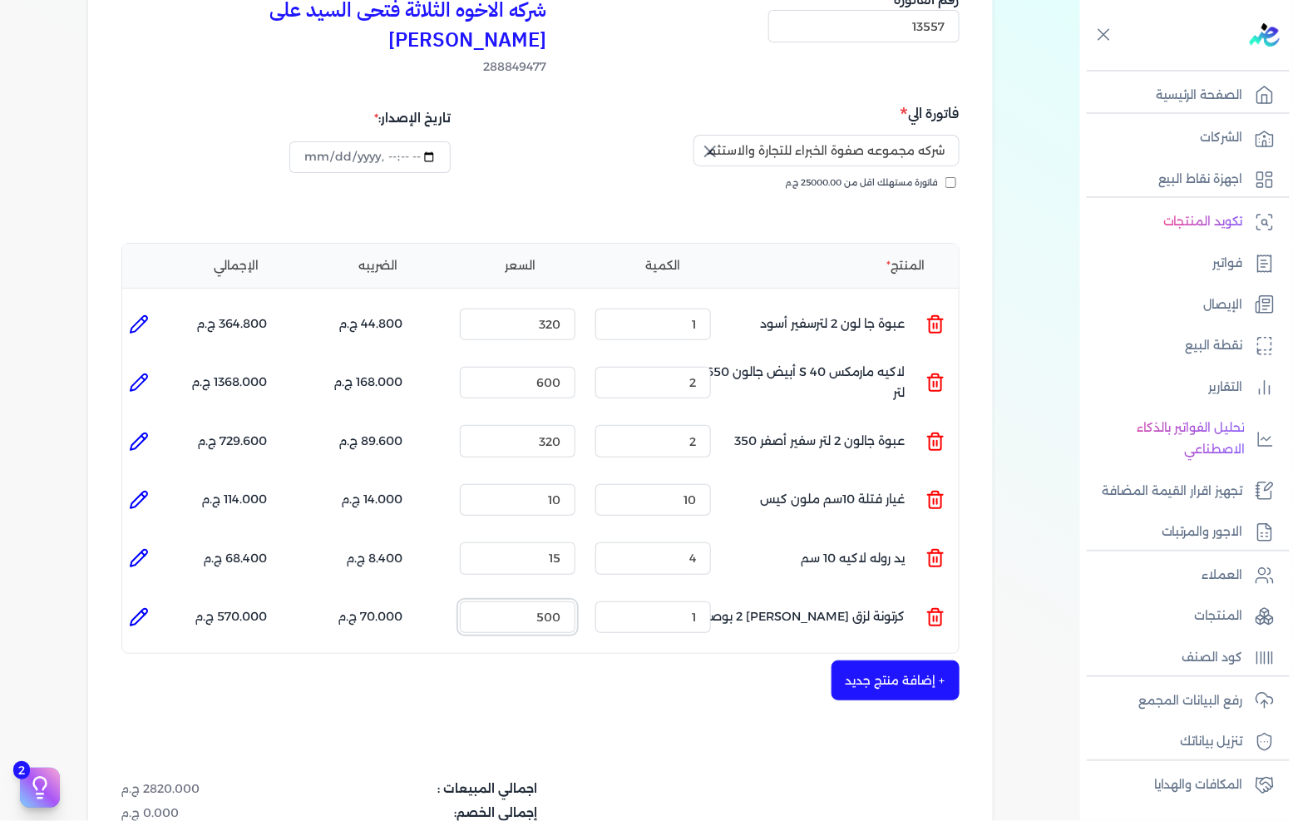
click at [555, 601] on input "500" at bounding box center [518, 617] width 116 height 32
click at [885, 660] on button "+ إضافة منتج جديد" at bounding box center [895, 680] width 128 height 40
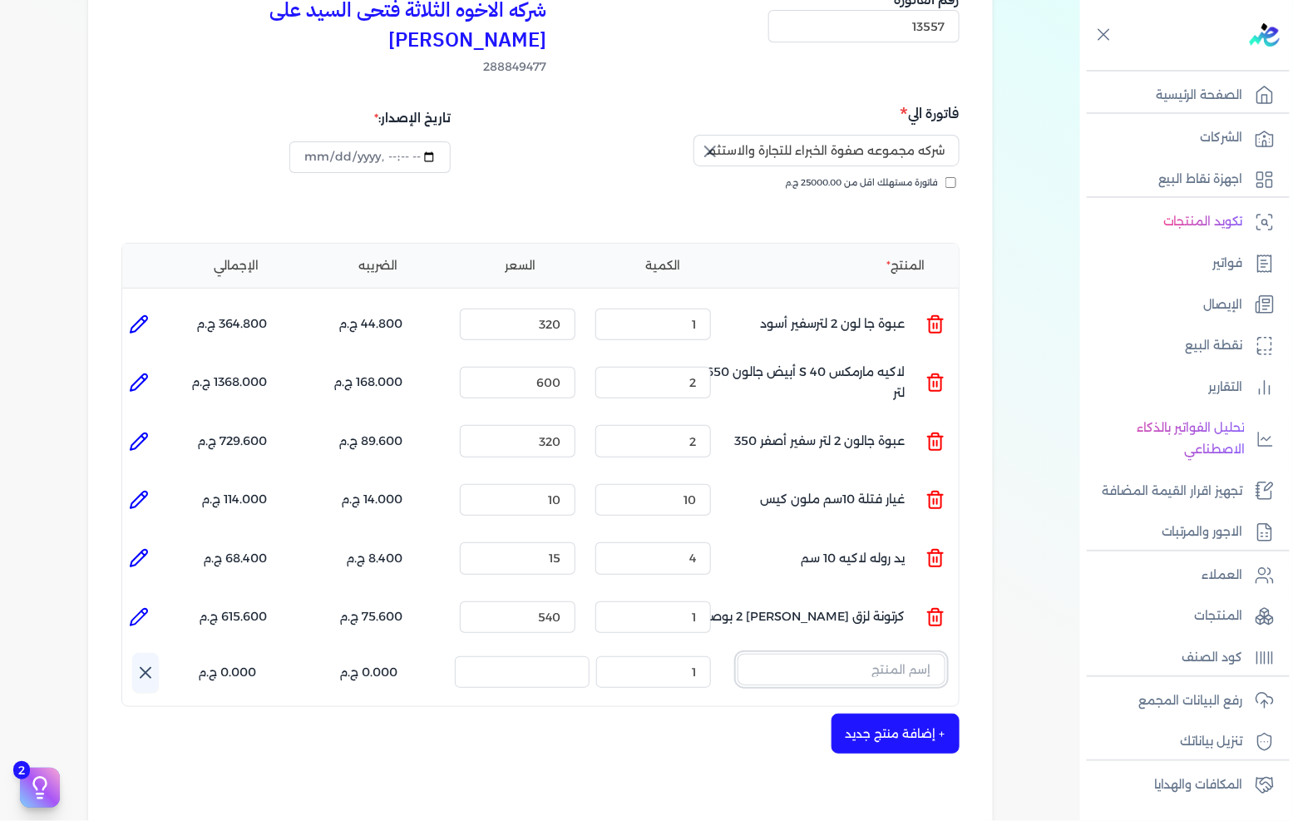
click at [876, 654] on input "text" at bounding box center [841, 670] width 208 height 32
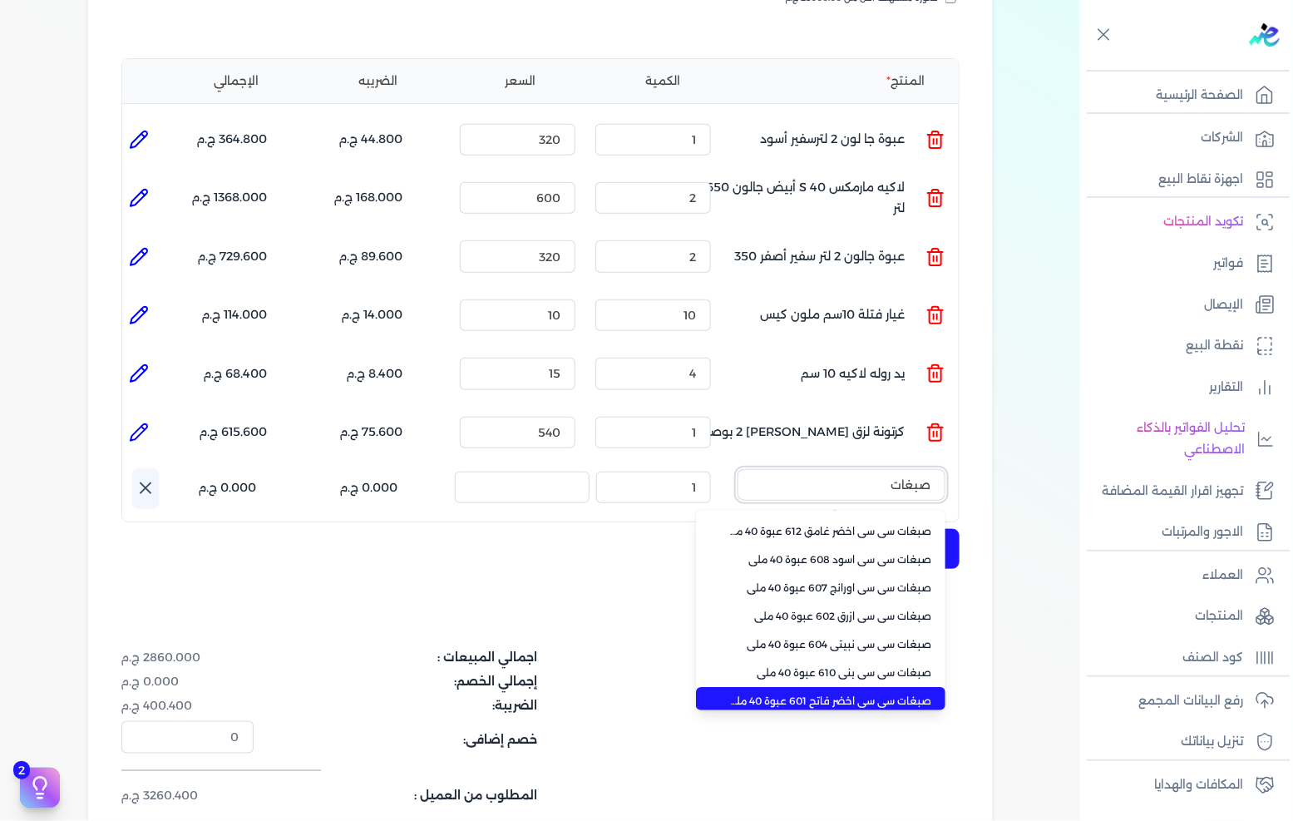
scroll to position [53, 0]
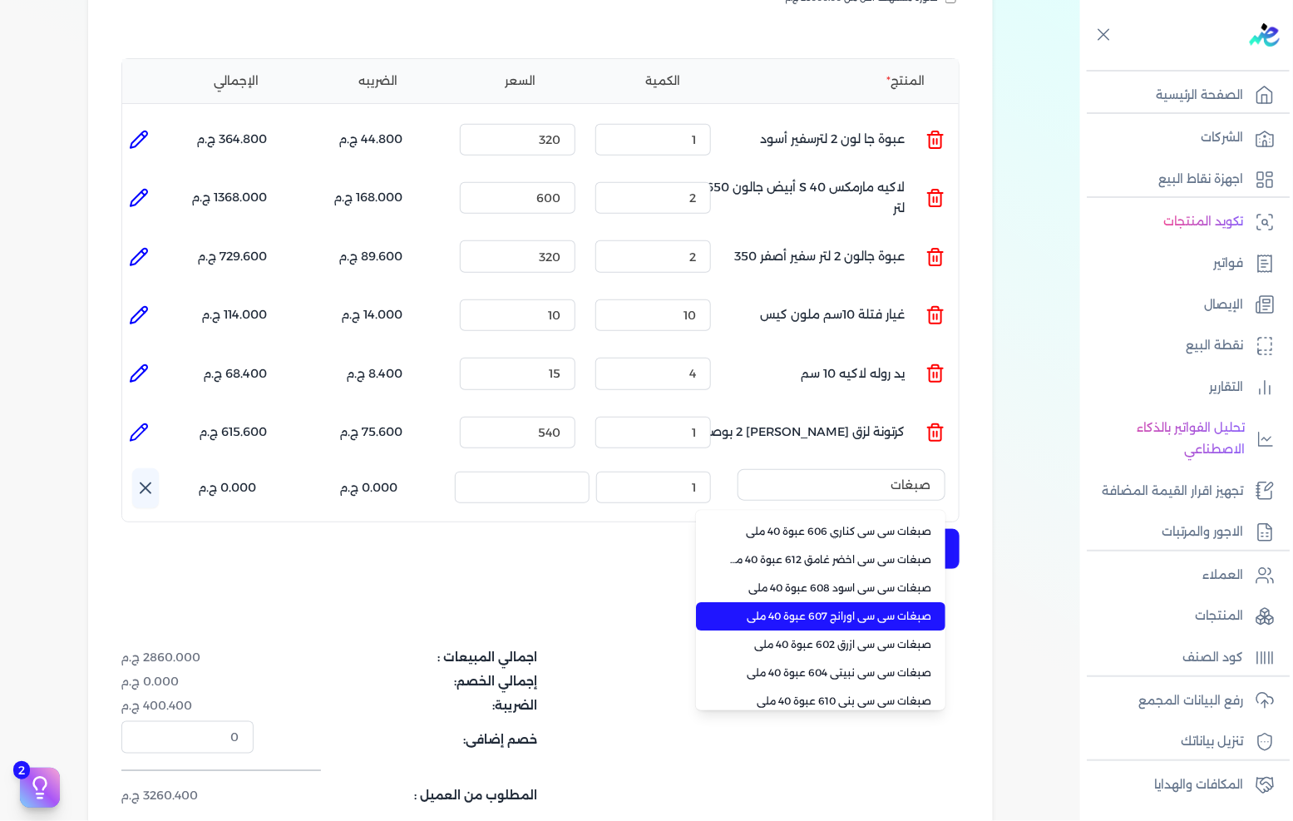
click at [869, 609] on span "صبغات سي سي اورانج 607 عبوة 40 ملي" at bounding box center [830, 616] width 203 height 15
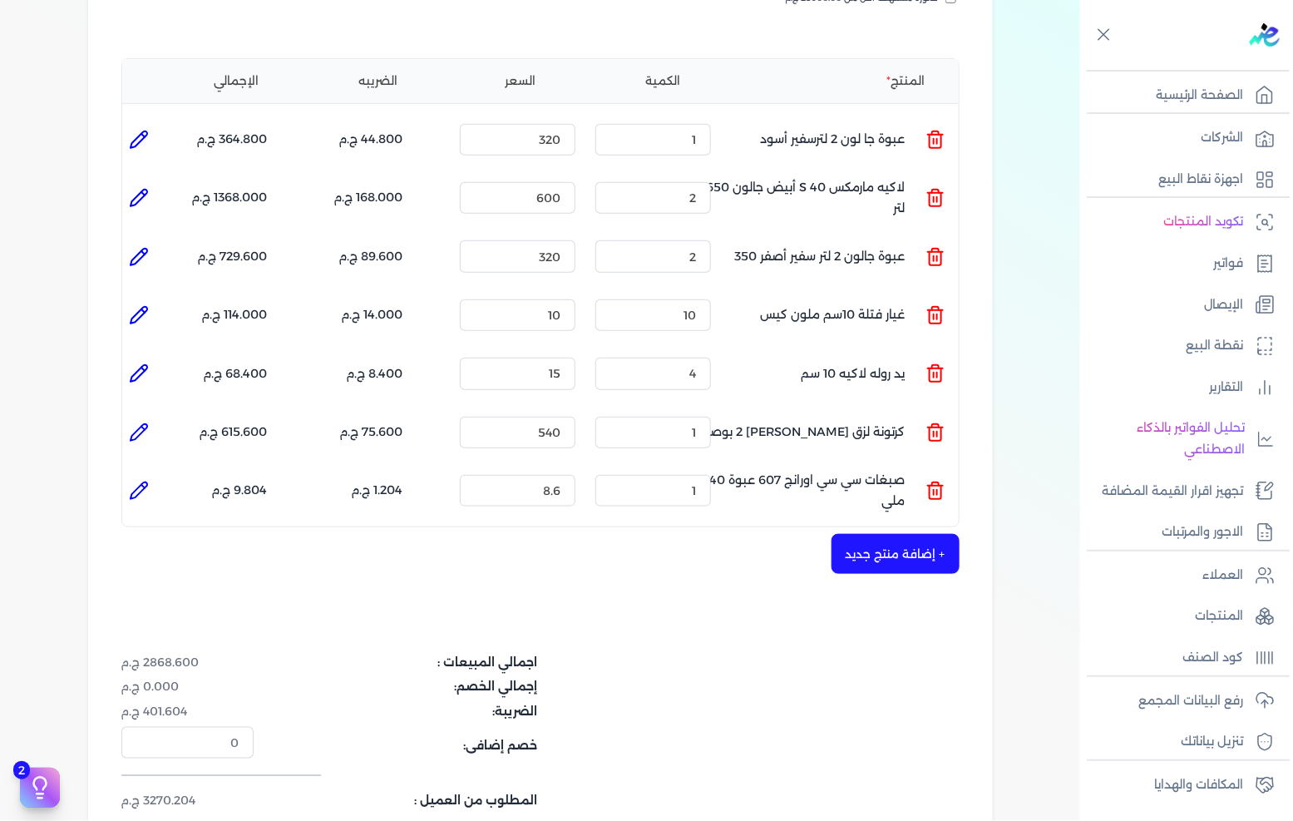
click at [417, 571] on div "شركه الاخوه الثلاثة فتحى السيد على [PERSON_NAME] 288849477 رقم الفاتورة 13557 ف…" at bounding box center [540, 340] width 905 height 1139
click at [695, 475] on input "1" at bounding box center [653, 491] width 116 height 32
click at [563, 475] on input "8.6" at bounding box center [518, 491] width 116 height 32
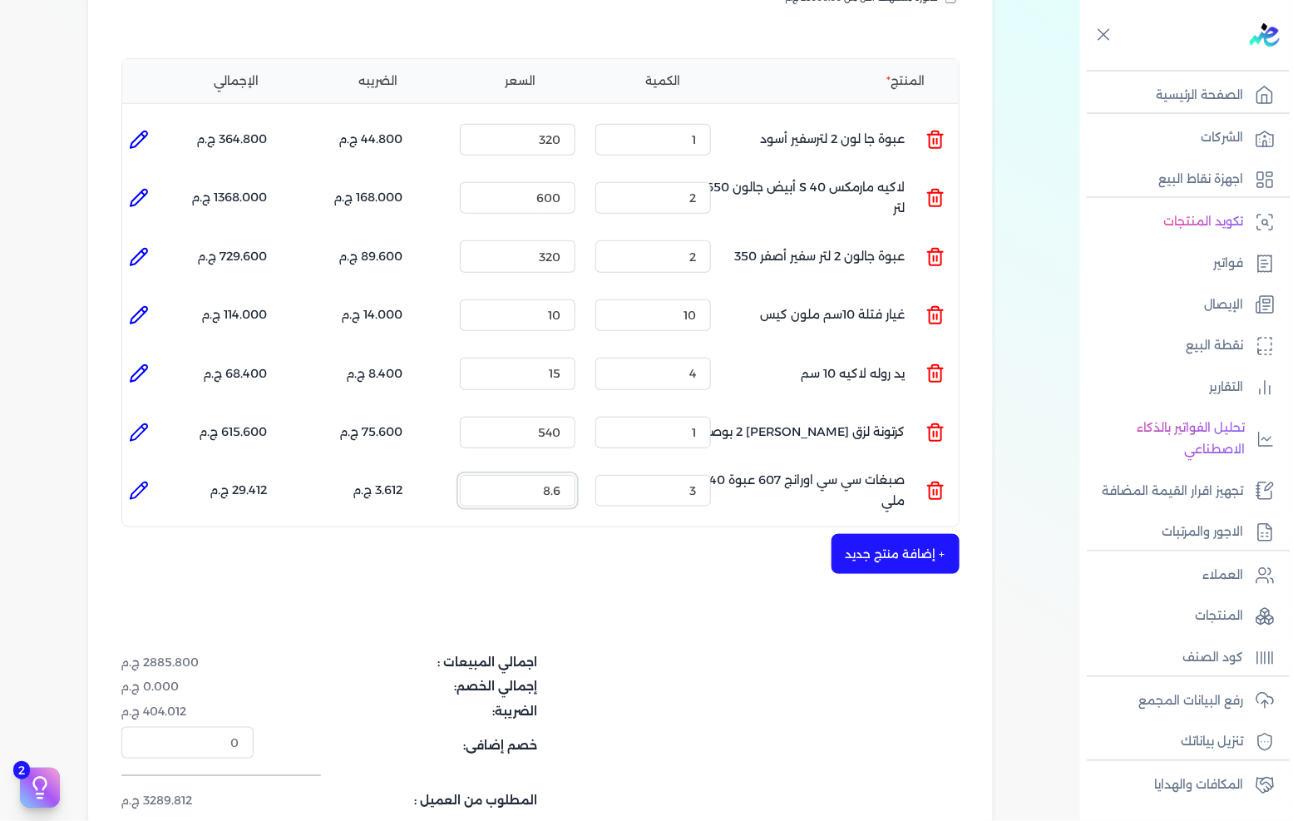
click at [563, 475] on input "8.6" at bounding box center [518, 491] width 116 height 32
click at [673, 588] on div "شركه الاخوه الثلاثة فتحى السيد على [PERSON_NAME] 288849477 رقم الفاتورة 13557 ف…" at bounding box center [540, 340] width 905 height 1139
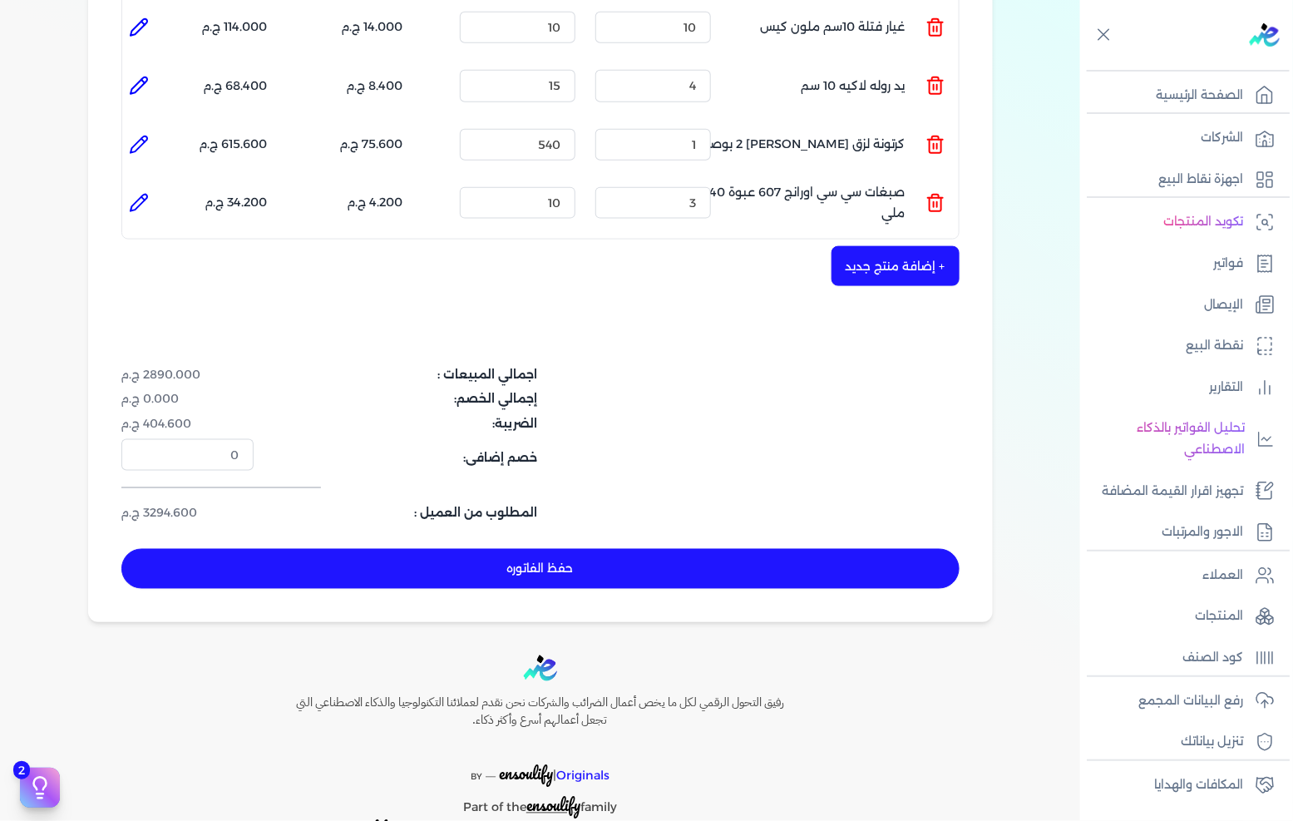
scroll to position [678, 0]
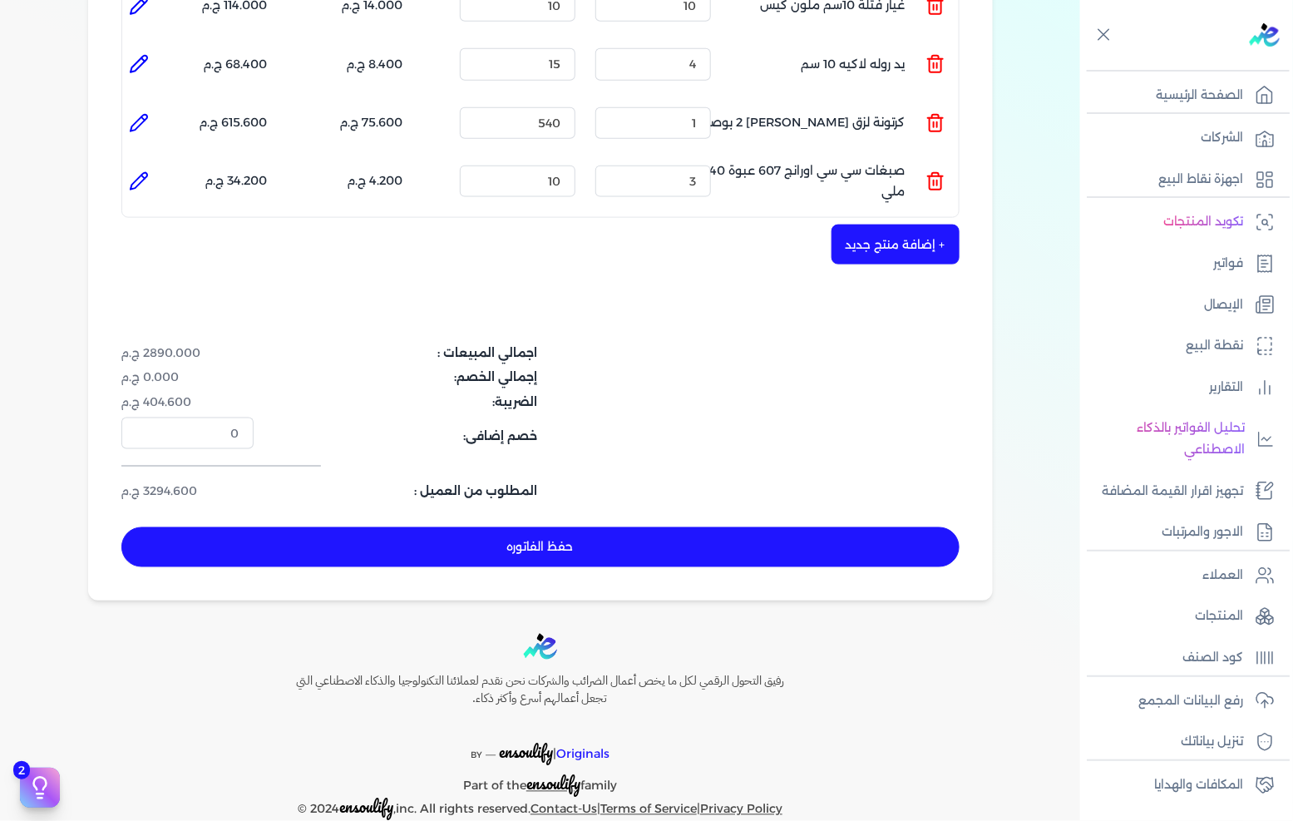
click at [576, 527] on button "حفظ الفاتوره" at bounding box center [540, 547] width 838 height 40
